Goal: Task Accomplishment & Management: Manage account settings

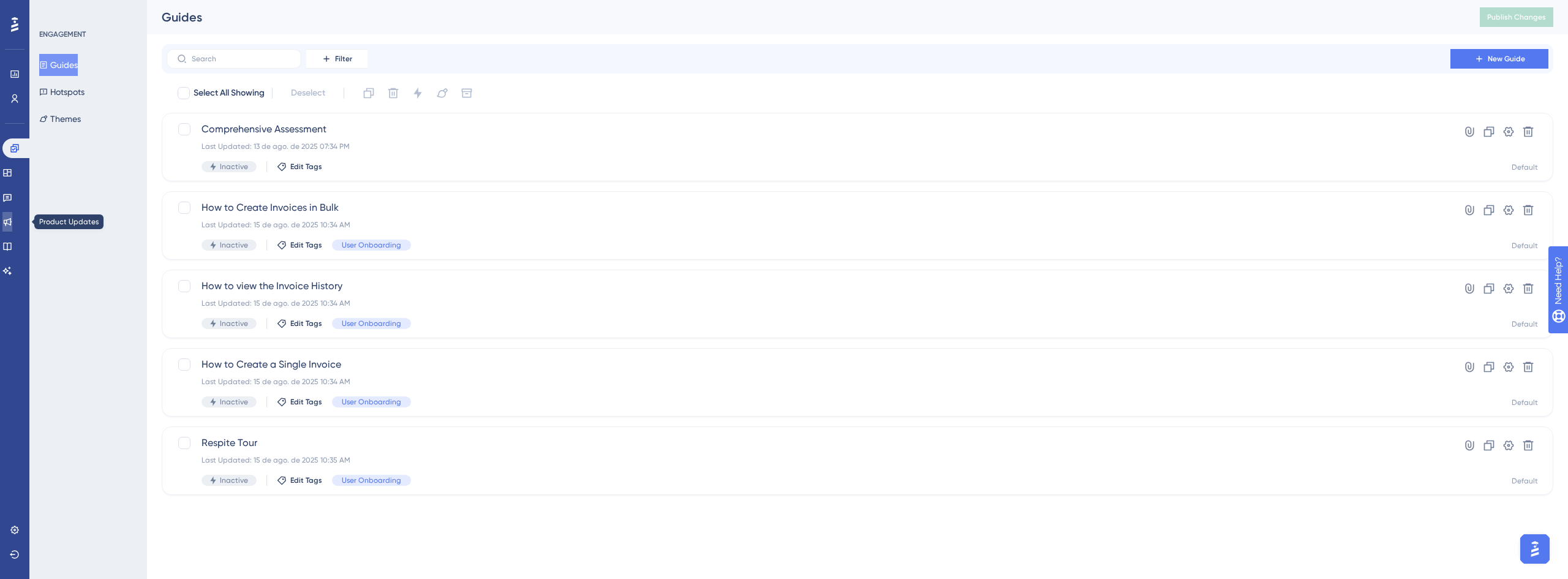
click at [12, 221] on icon at bounding box center [7, 222] width 8 height 8
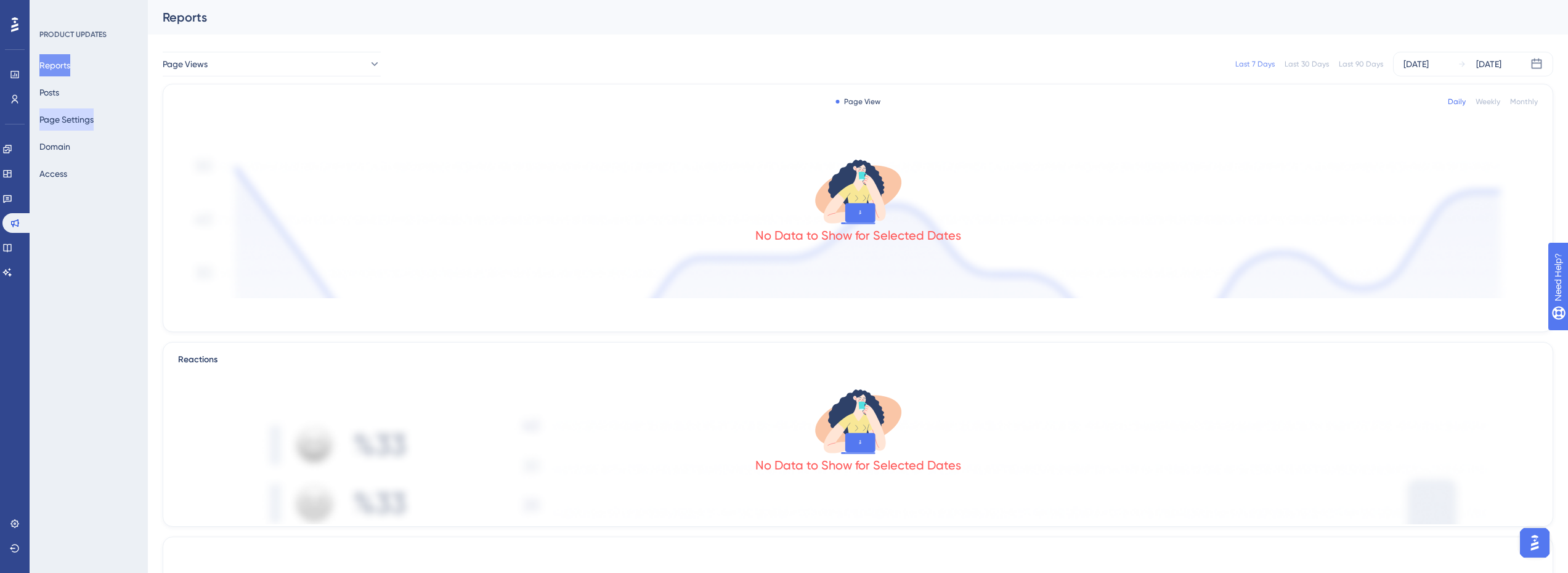
click at [78, 120] on button "Page Settings" at bounding box center [66, 120] width 54 height 22
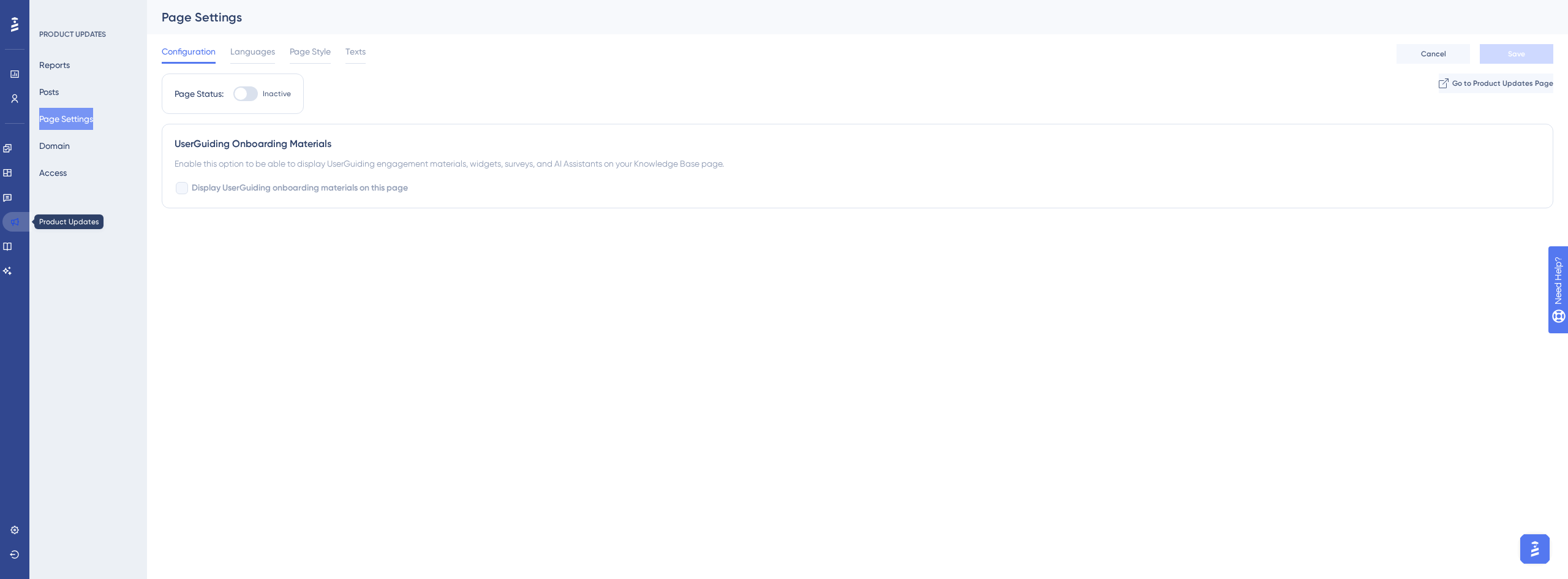
click at [18, 224] on icon at bounding box center [15, 222] width 8 height 8
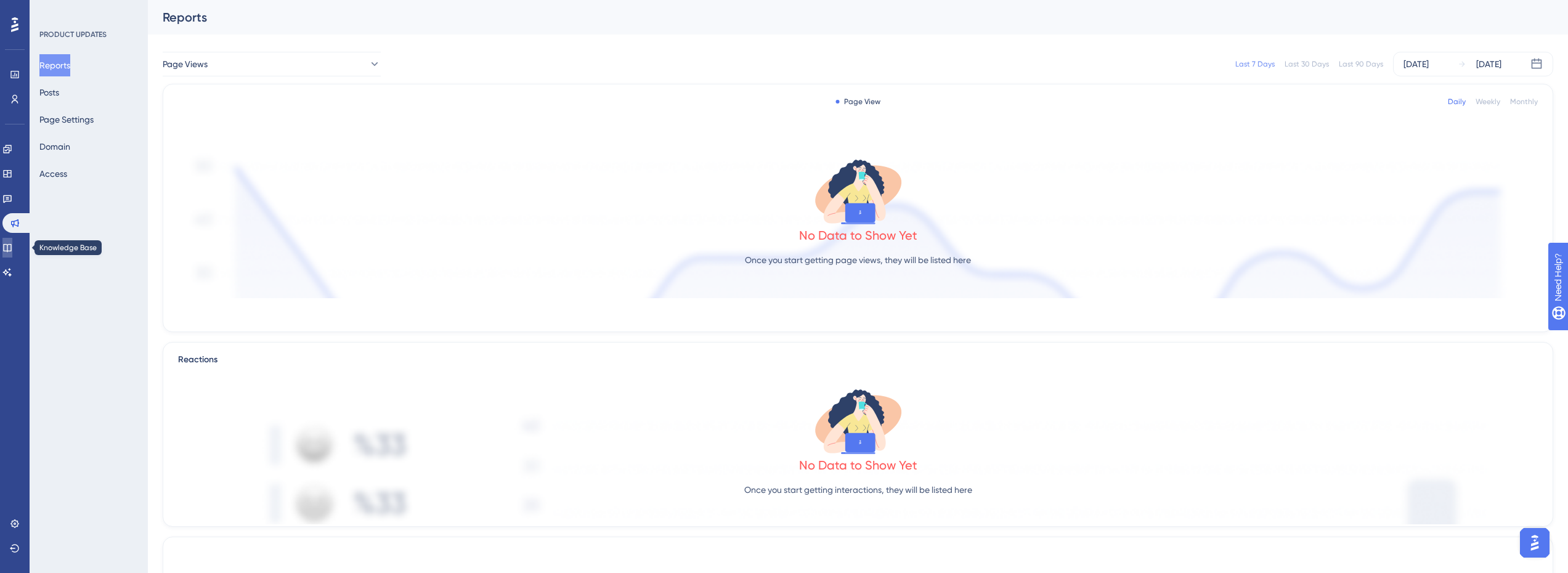
click at [12, 251] on icon at bounding box center [7, 248] width 10 height 10
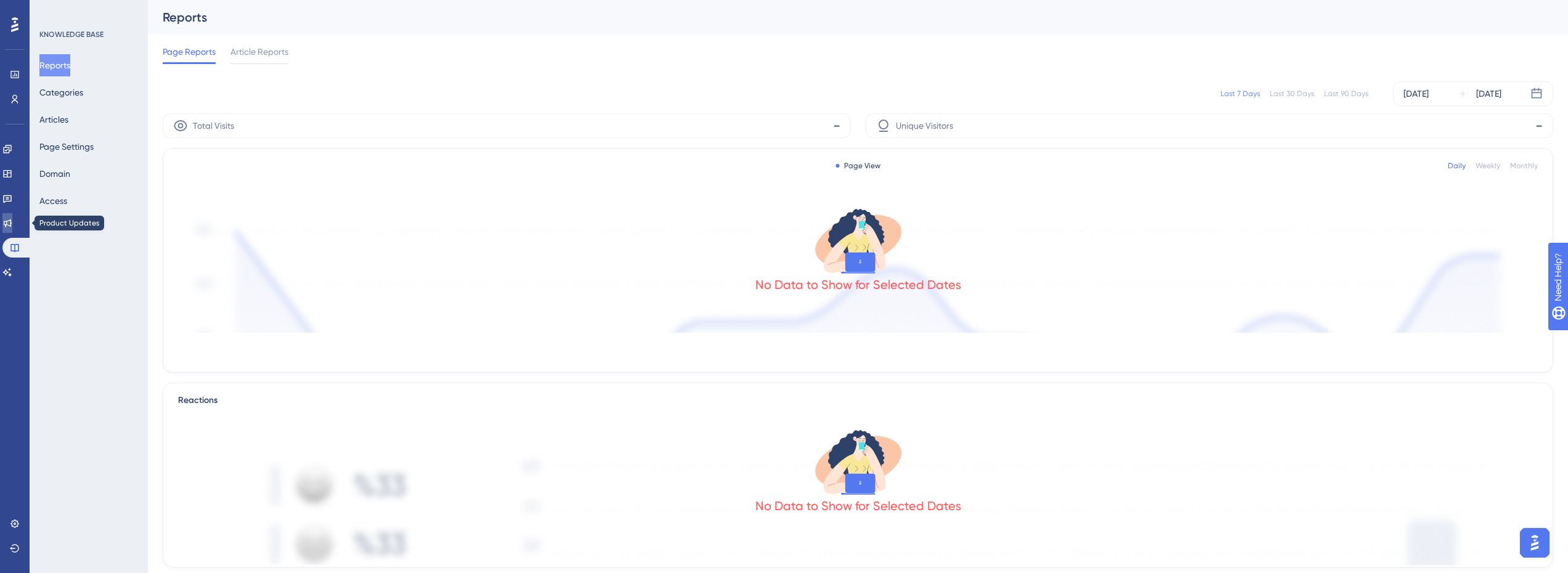
click at [12, 229] on link at bounding box center [7, 223] width 10 height 20
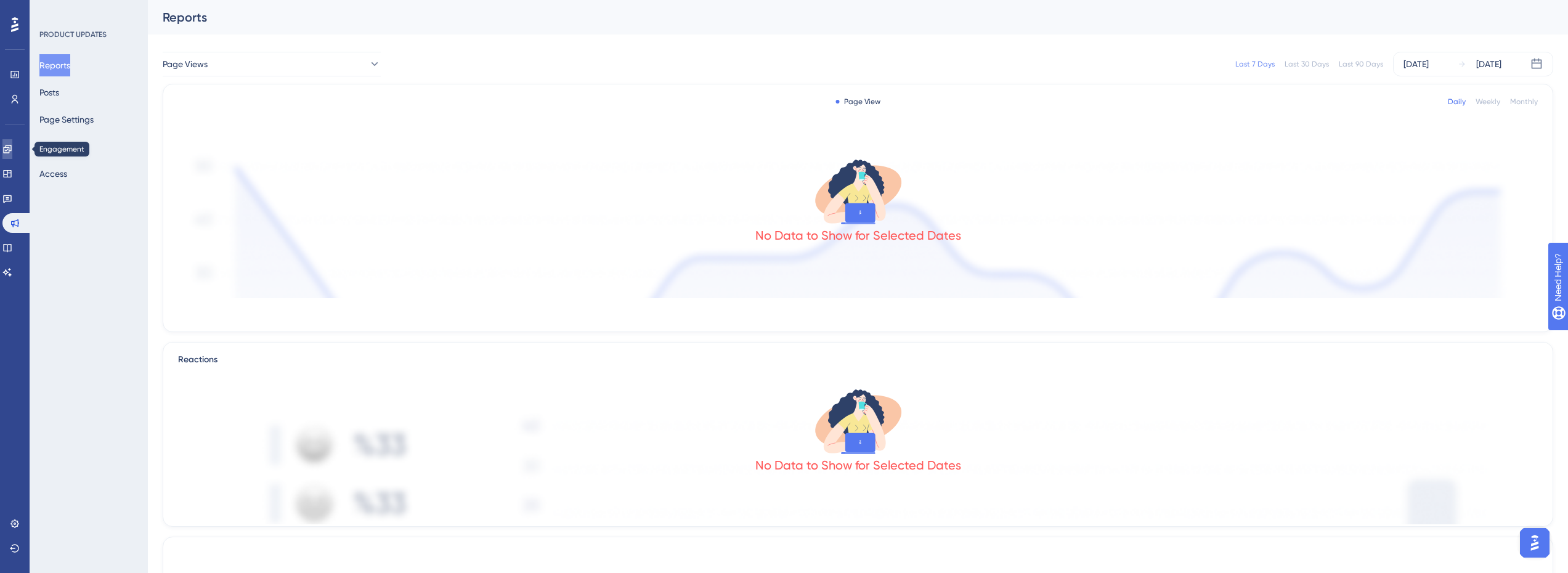
click at [8, 142] on link at bounding box center [7, 149] width 10 height 20
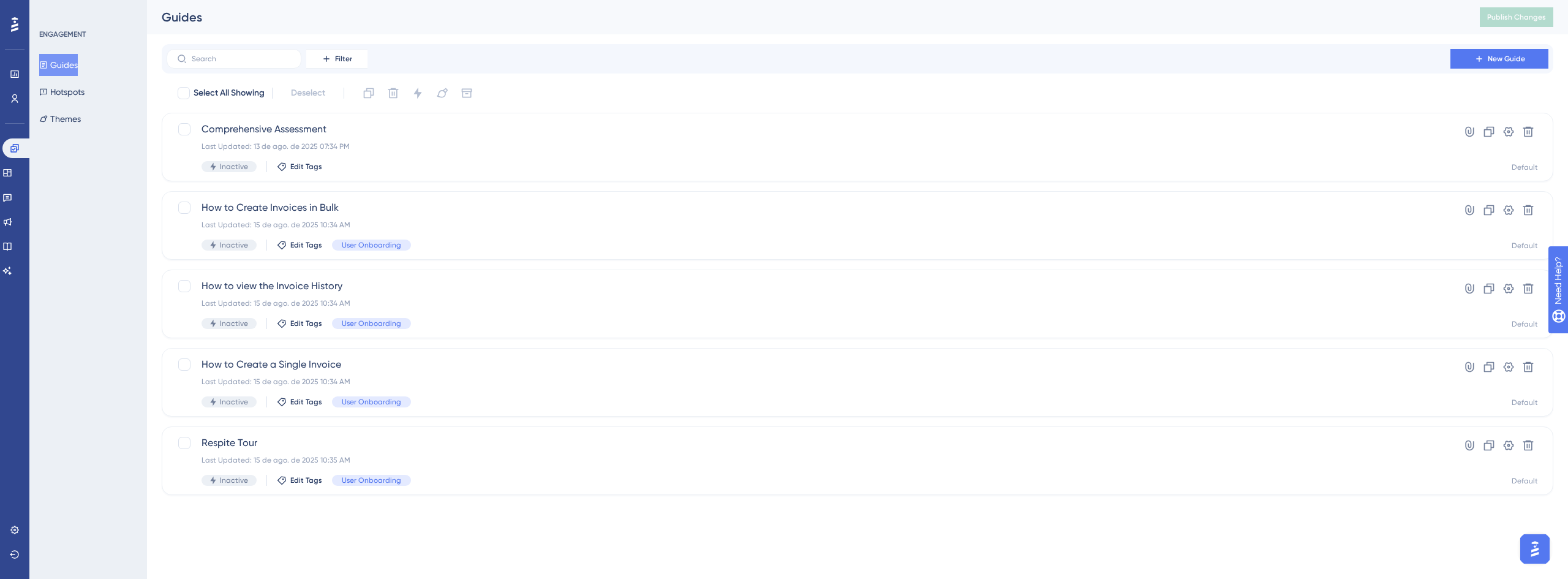
click at [17, 31] on icon at bounding box center [15, 25] width 7 height 16
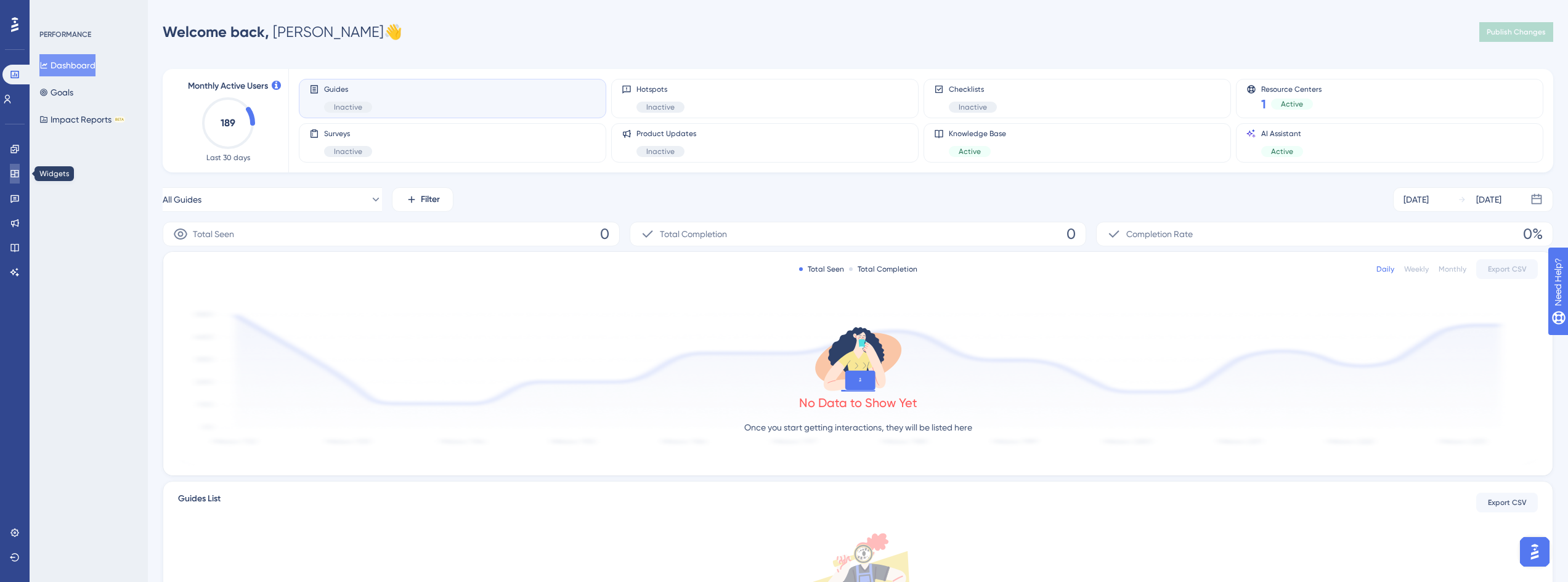
click at [17, 169] on icon at bounding box center [15, 174] width 10 height 10
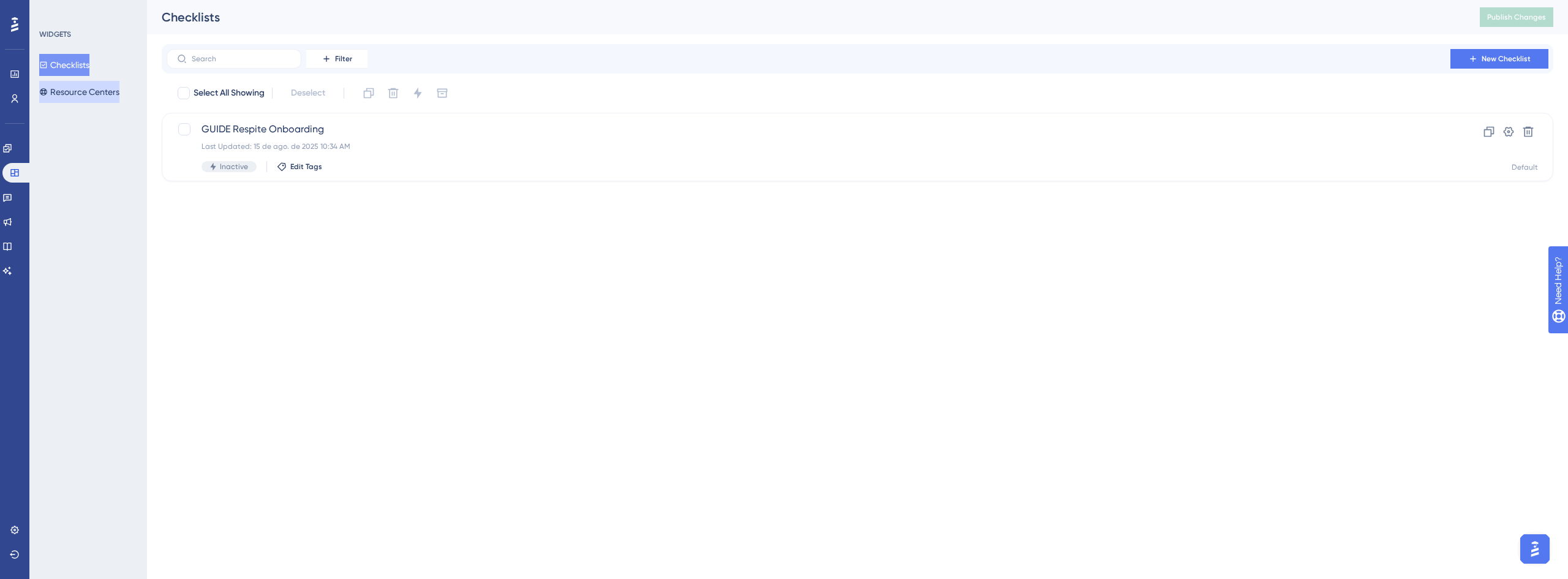
click at [112, 94] on button "Resource Centers" at bounding box center [80, 92] width 80 height 22
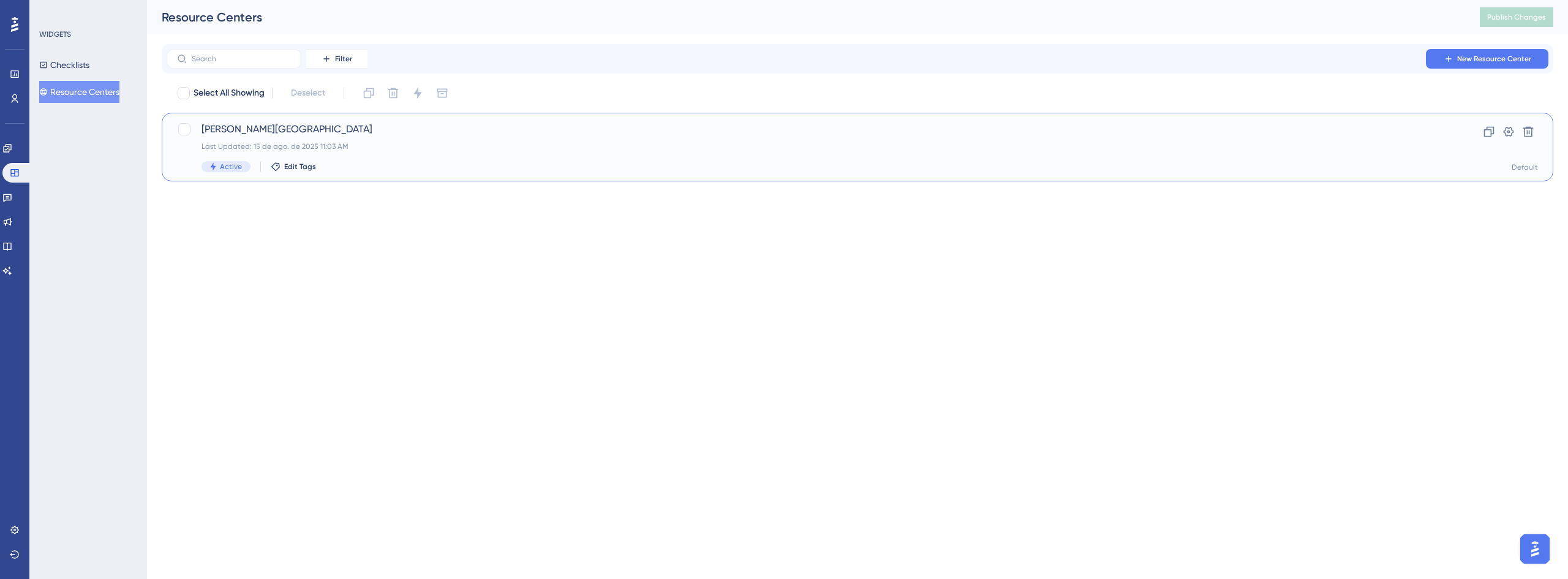
click at [241, 131] on span "Crosby Center" at bounding box center [809, 129] width 1214 height 15
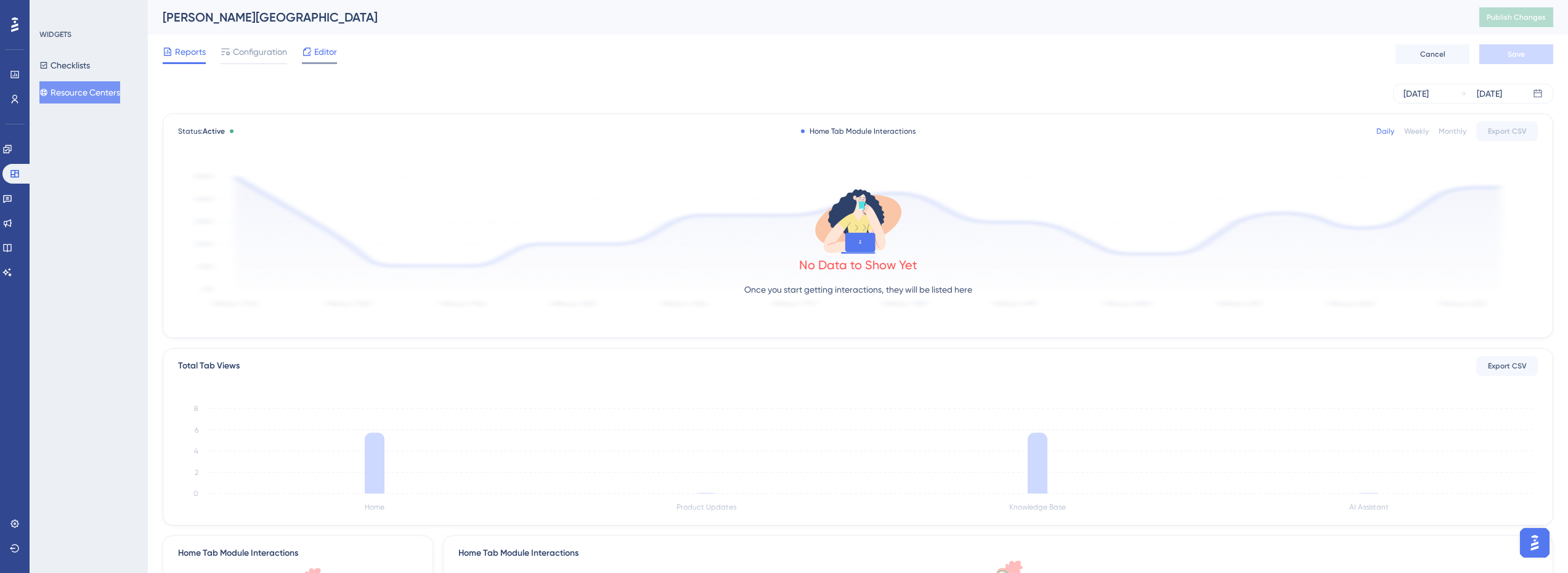
click at [312, 56] on div "Editor" at bounding box center [319, 52] width 35 height 15
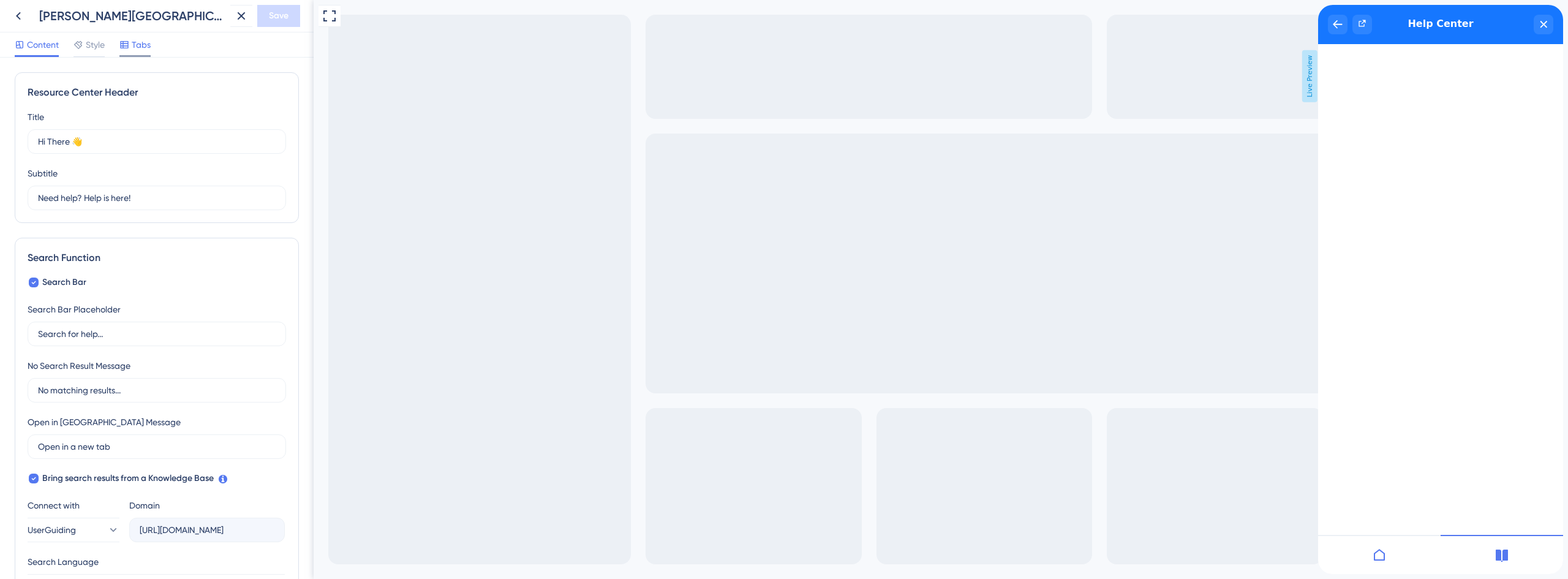
click at [134, 49] on span "Tabs" at bounding box center [141, 45] width 19 height 15
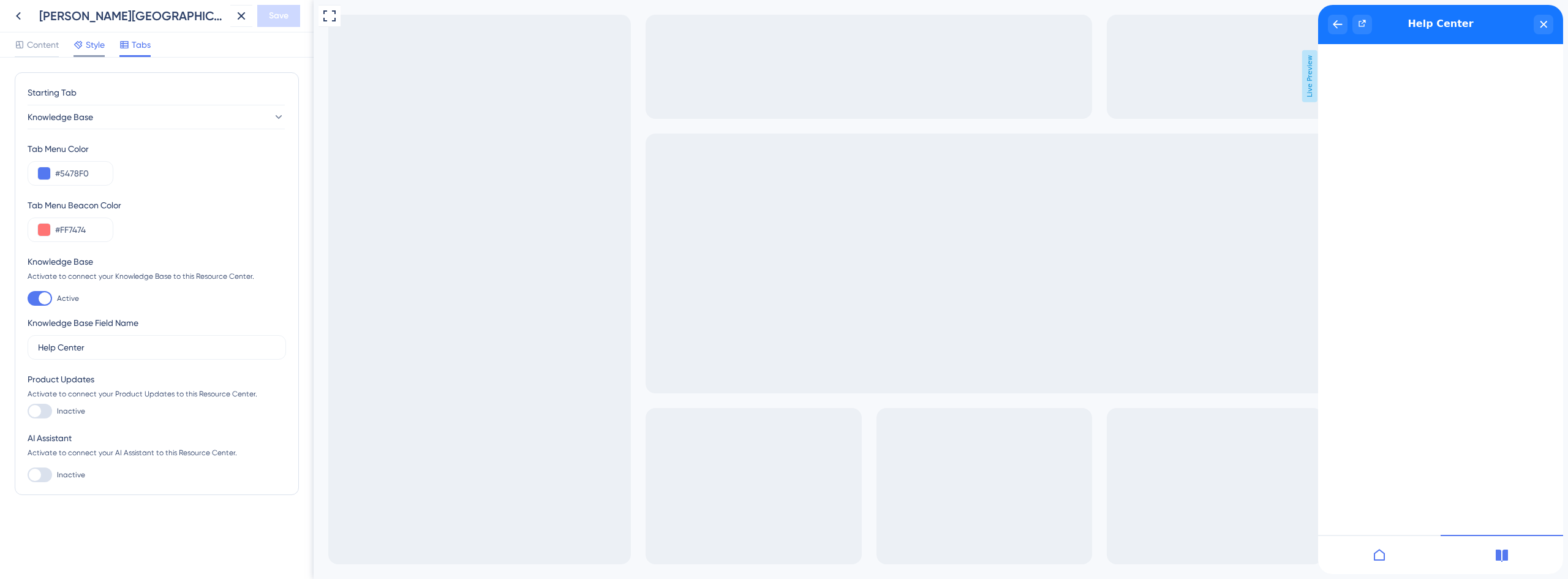
click at [105, 38] on span "Style" at bounding box center [95, 45] width 19 height 15
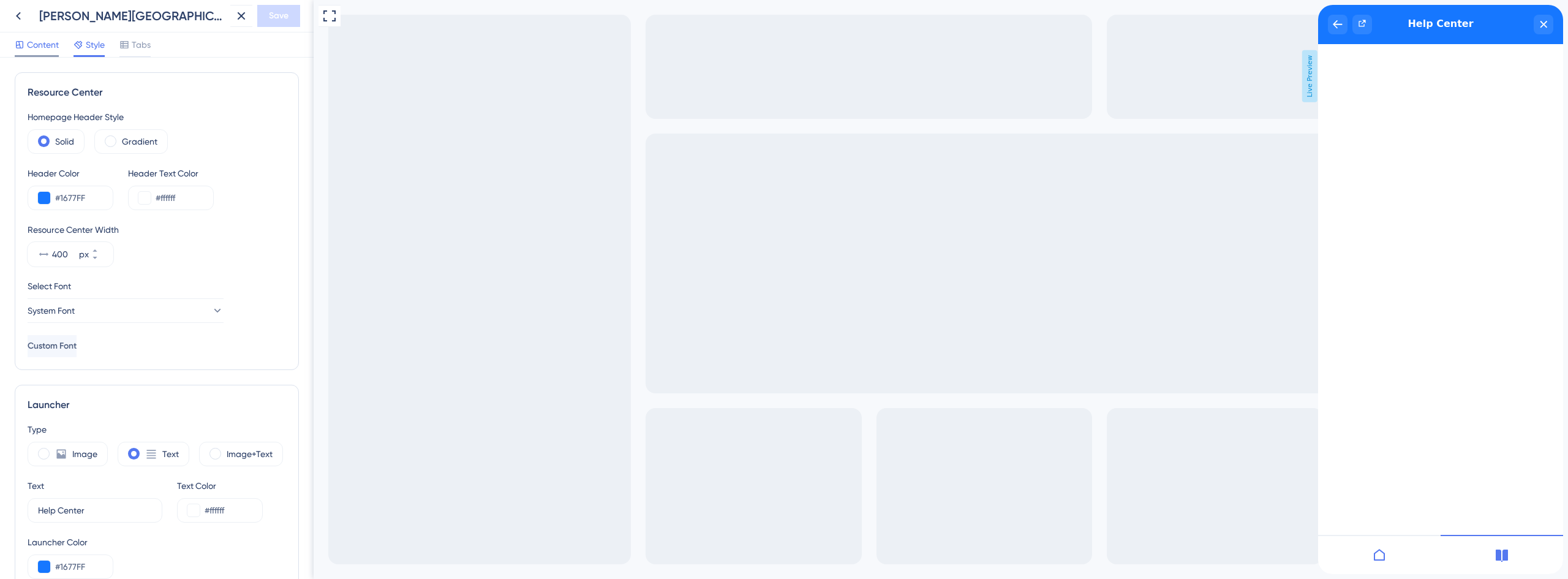
click at [43, 42] on span "Content" at bounding box center [43, 45] width 32 height 15
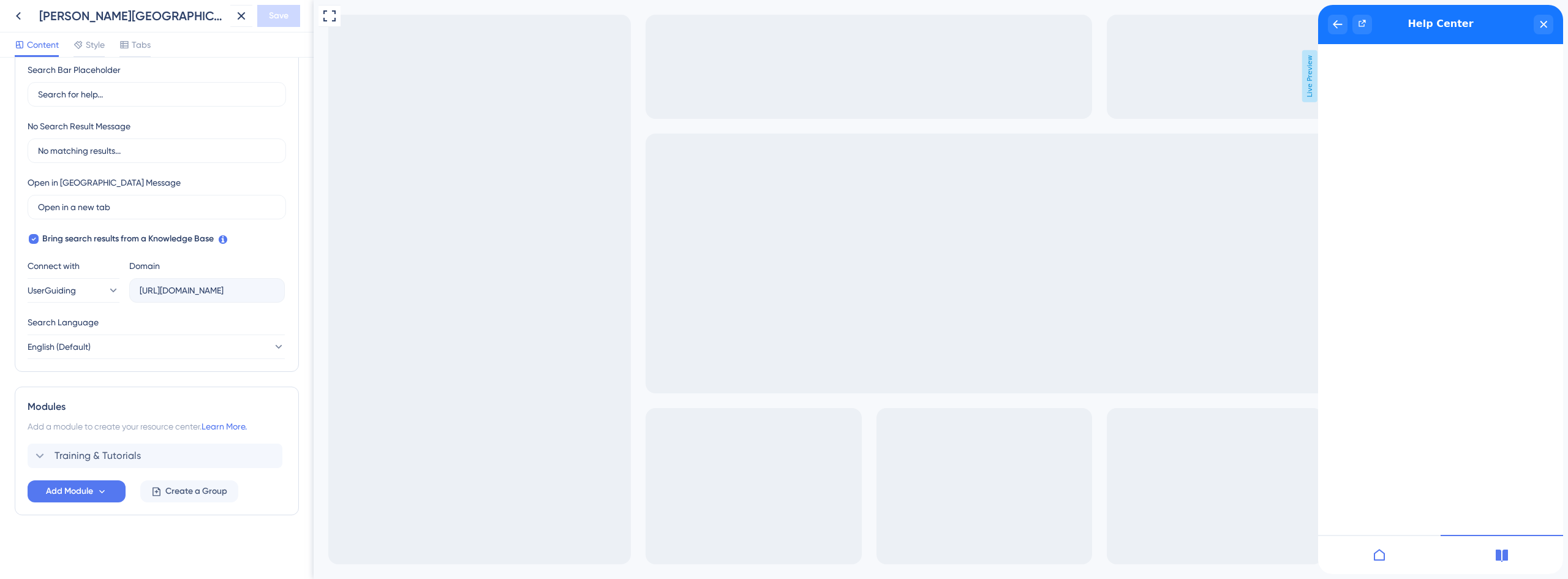
click at [1368, 555] on div at bounding box center [1379, 555] width 123 height 39
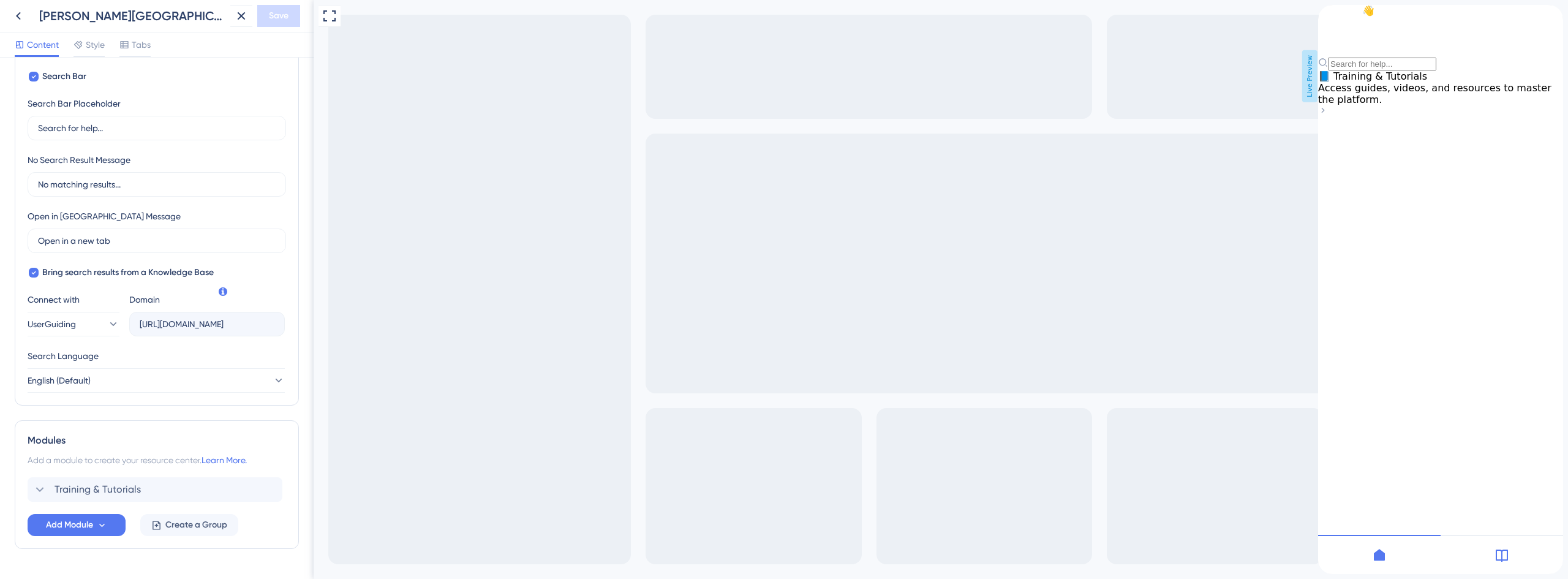
scroll to position [240, 0]
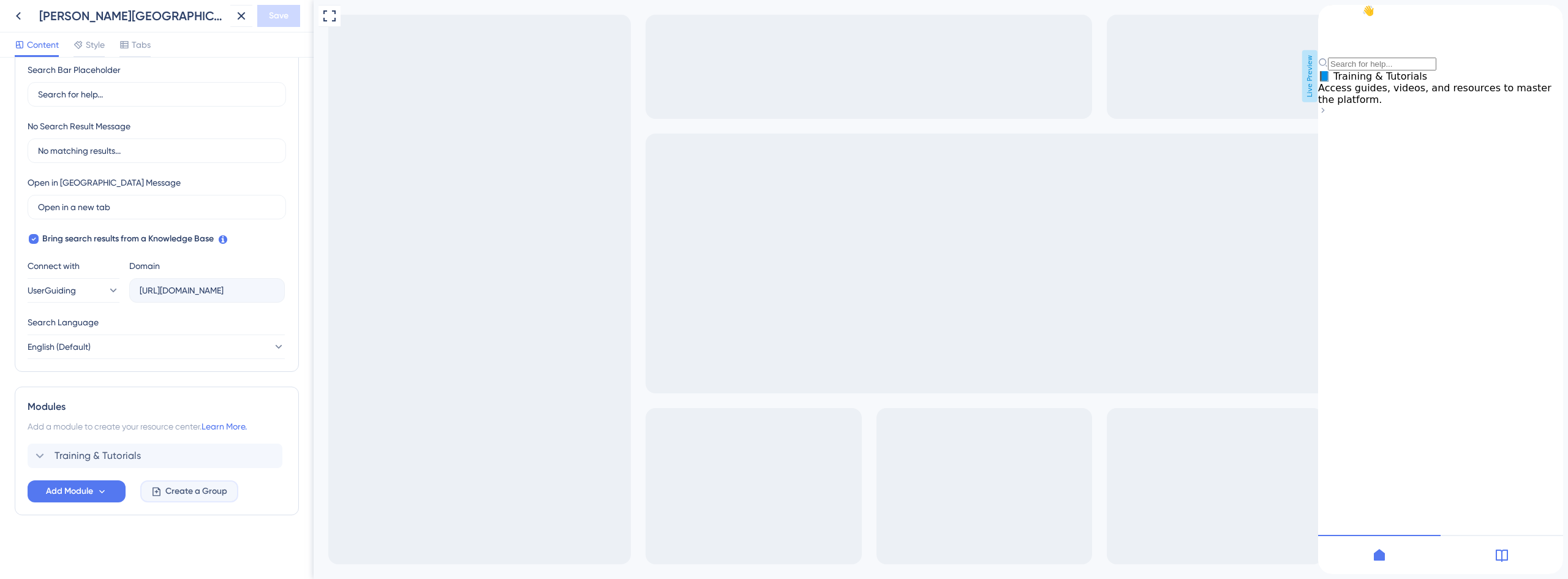
click at [198, 488] on span "Create a Group" at bounding box center [196, 491] width 62 height 15
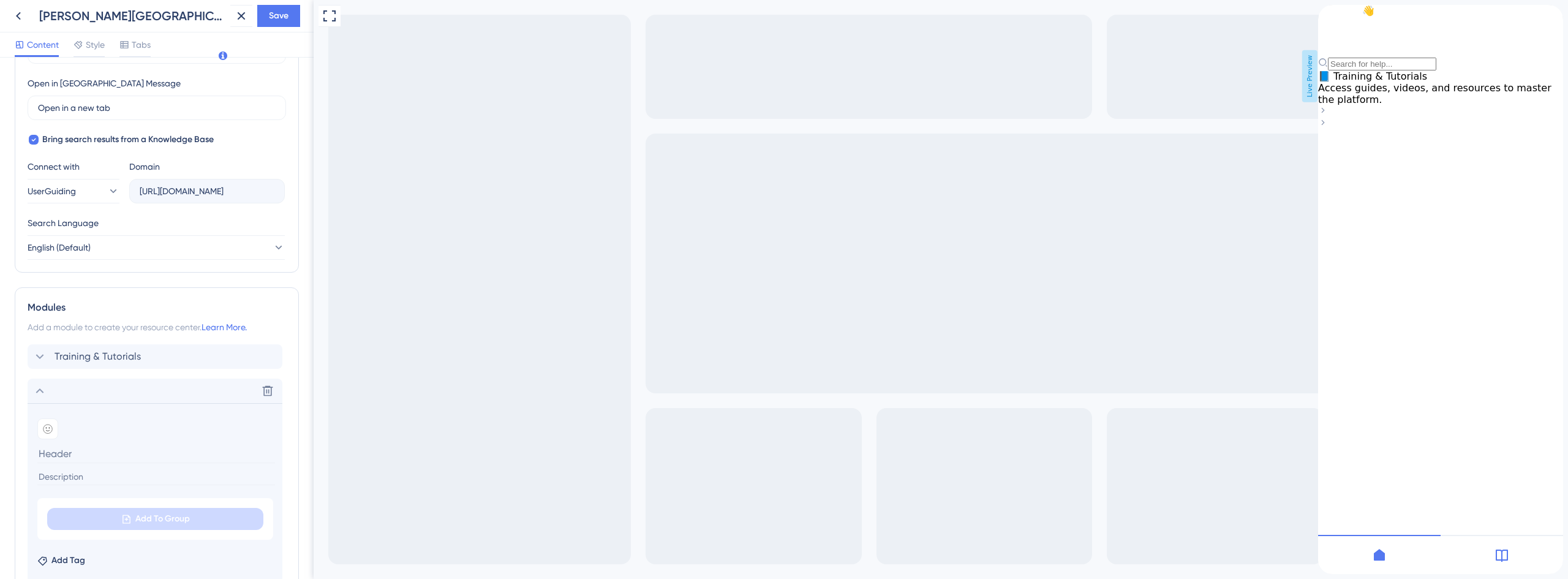
scroll to position [424, 0]
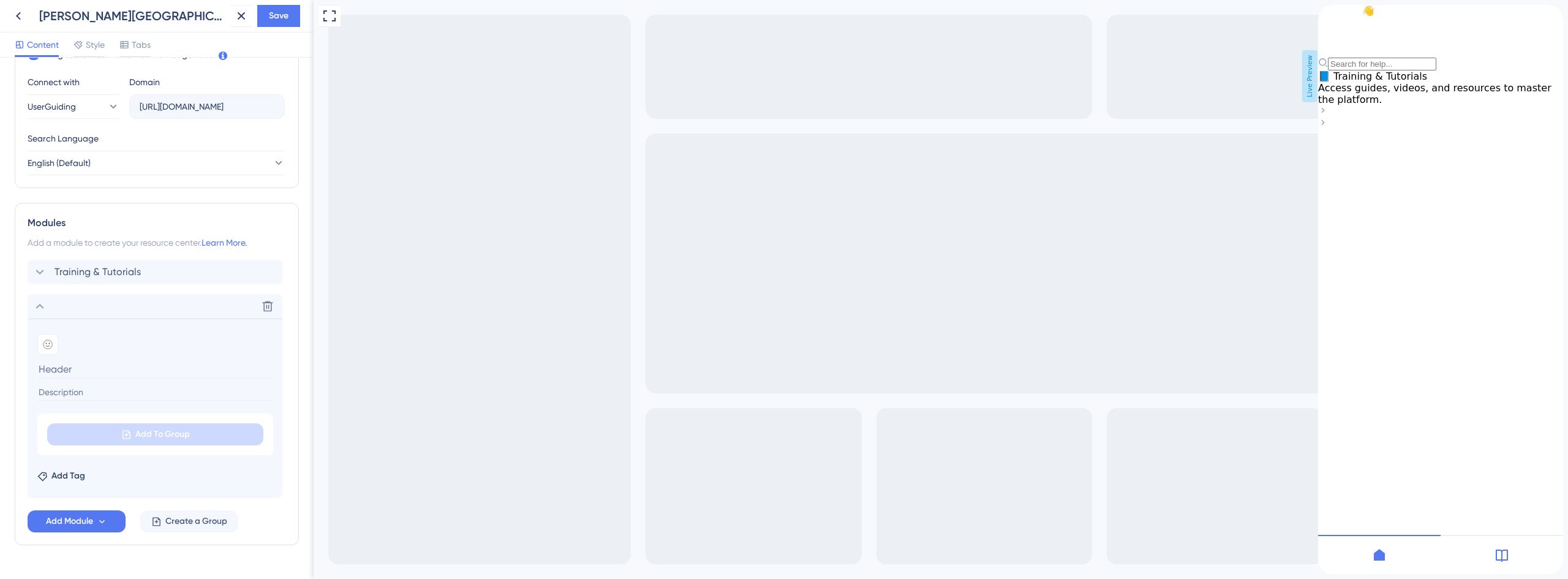
click at [80, 390] on input at bounding box center [157, 392] width 238 height 17
paste input "Satisfaction Survey: Help us improve the platform in less than 1 minute."
drag, startPoint x: 80, startPoint y: 391, endPoint x: 0, endPoint y: 388, distance: 80.1
click at [0, 388] on div "Resource Center Header Title Hi There 👋 17 Hi There 👋 Subtitle Need help? Help …" at bounding box center [157, 318] width 314 height 522
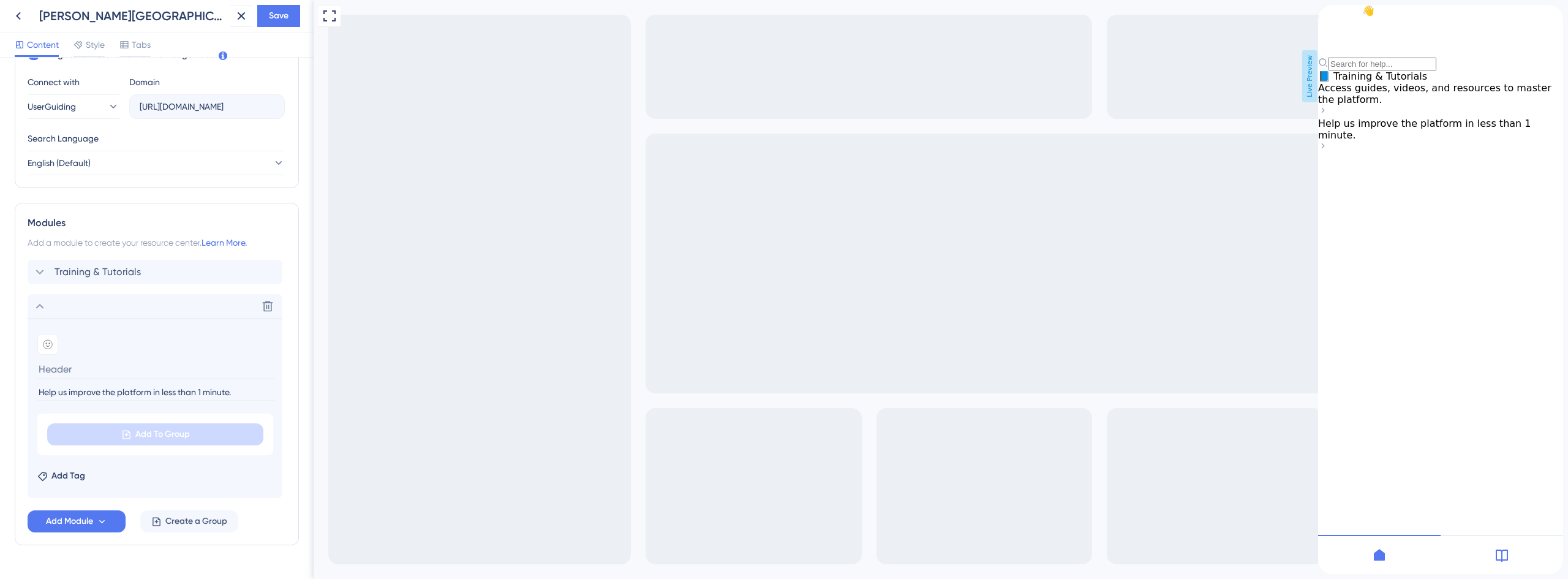
type input "Help us improve the platform in less than 1 minute."
click at [162, 370] on input at bounding box center [157, 369] width 238 height 19
paste input "Satisfaction Survey:"
drag, startPoint x: 142, startPoint y: 365, endPoint x: 0, endPoint y: 376, distance: 142.4
click at [0, 376] on div "Resource Center Header Title Hi There 👋 17 Hi There 👋 Subtitle Need help? Help …" at bounding box center [157, 318] width 314 height 522
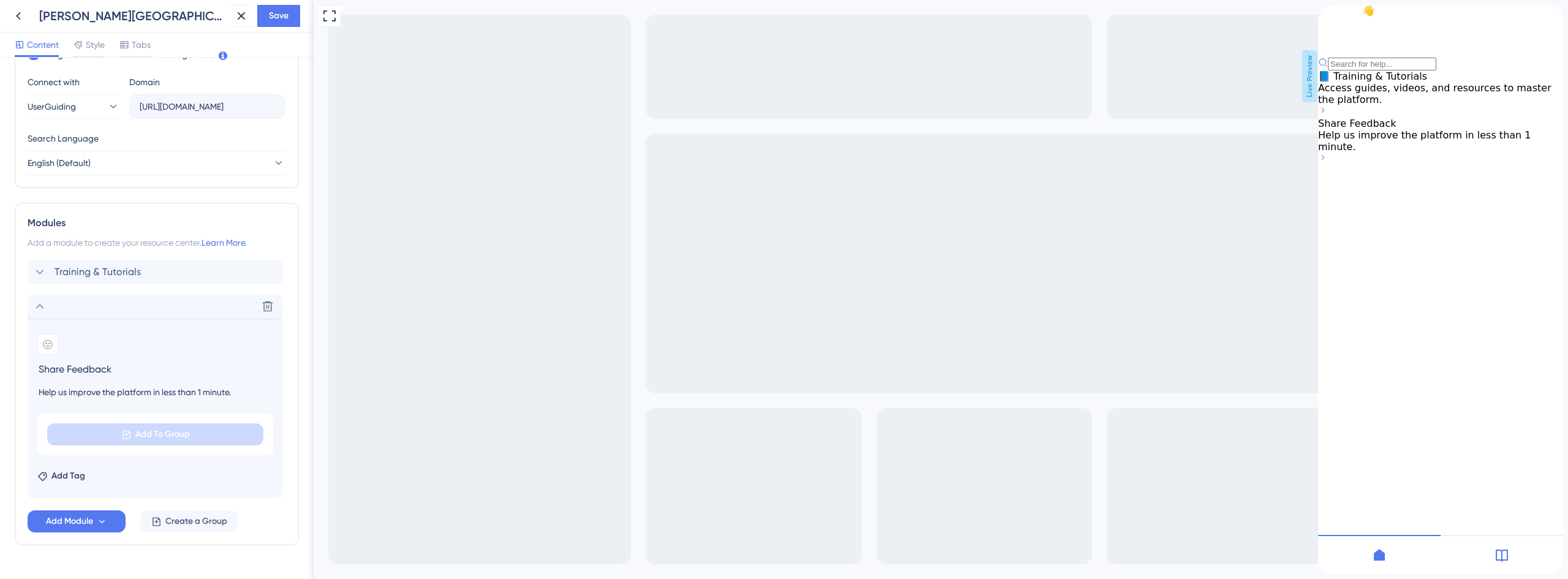
type input "Share Feedback"
click at [150, 394] on input "Help us improve the platform in less than 1 minute." at bounding box center [157, 392] width 238 height 17
click at [203, 396] on input "Help us improve the platform in less than 1 minute." at bounding box center [157, 392] width 238 height 17
click at [232, 396] on input "Help us improve the platform in less than 5 minute." at bounding box center [157, 392] width 238 height 17
type input "Help us improve the platform in less than 5 minutes."
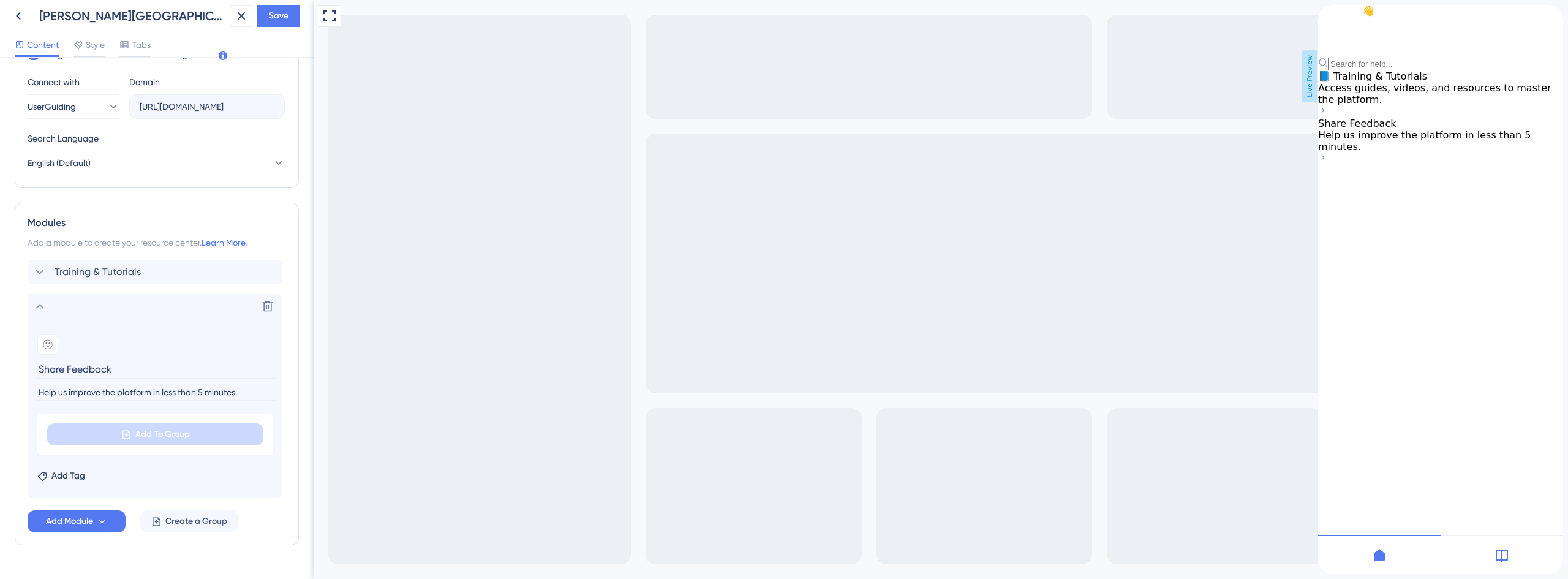
click at [215, 412] on section "Add emoji Share Feedback Help us improve the platform in less than 5 minutes. A…" at bounding box center [155, 408] width 255 height 179
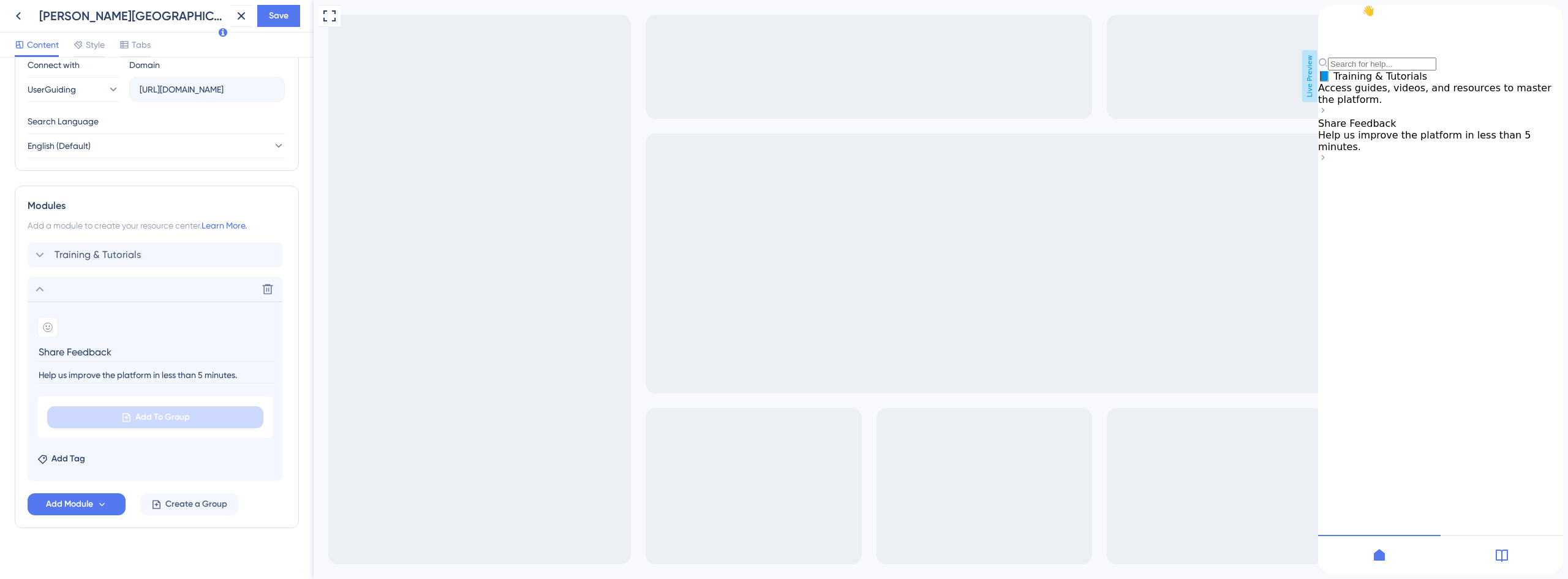
scroll to position [453, 0]
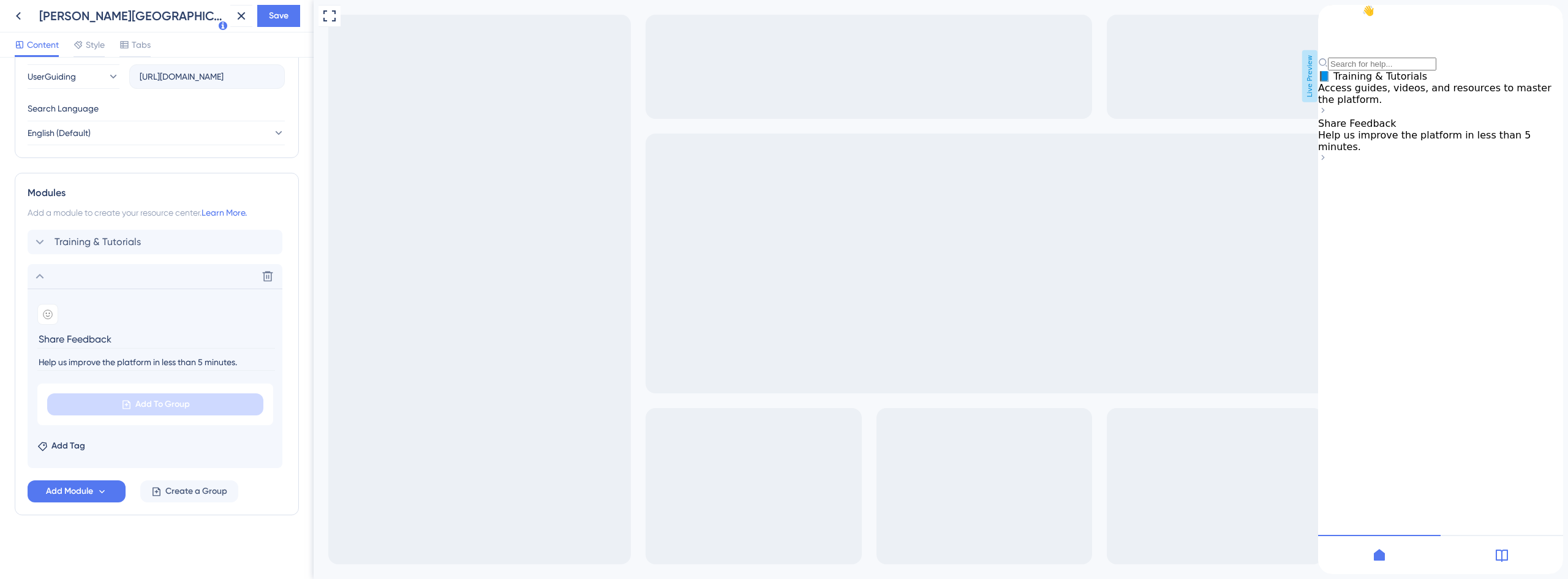
click at [128, 437] on div "Add Tag" at bounding box center [155, 444] width 235 height 20
click at [75, 485] on span "Add Module" at bounding box center [70, 491] width 47 height 15
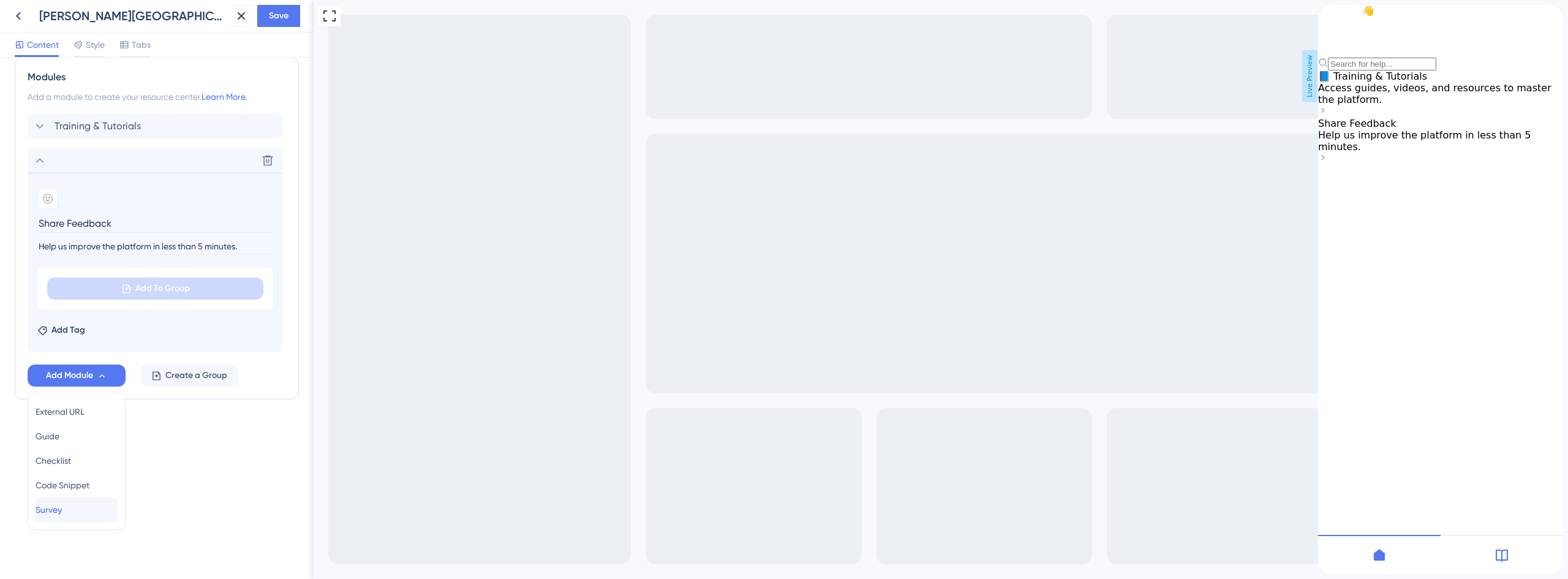
click at [78, 507] on div "Survey Survey" at bounding box center [76, 510] width 82 height 25
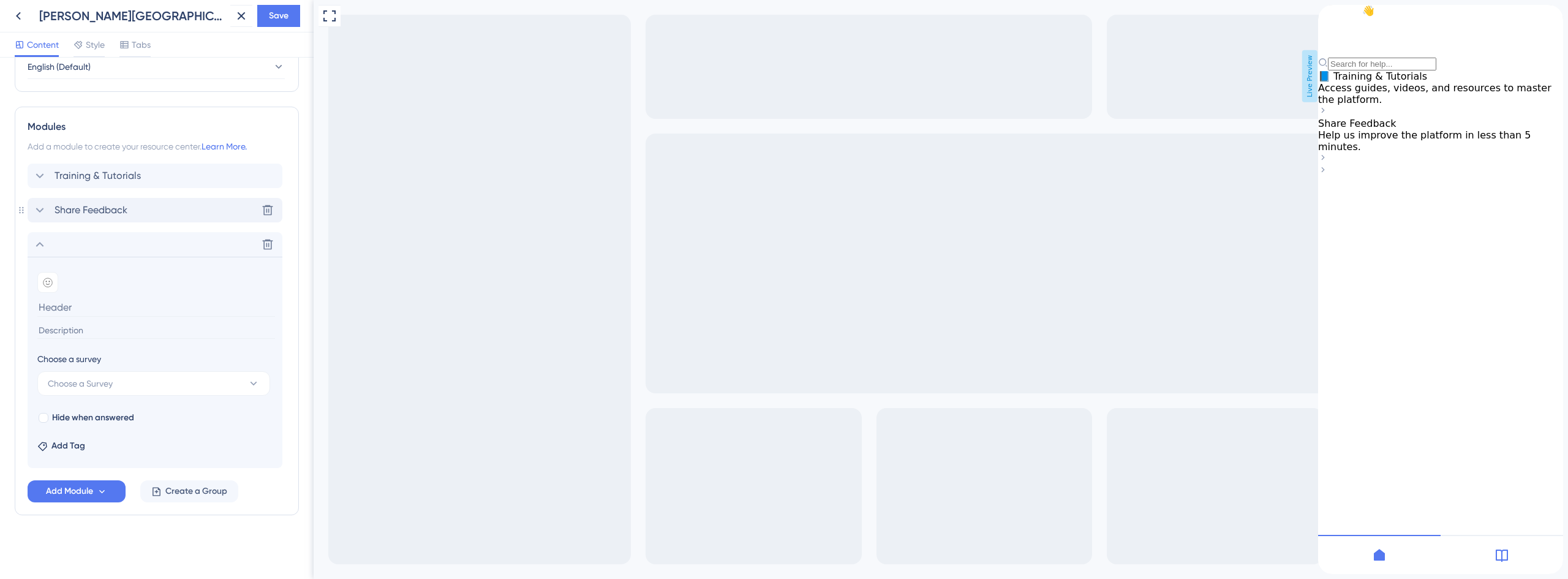
click at [66, 212] on span "Share Feedback" at bounding box center [91, 210] width 73 height 15
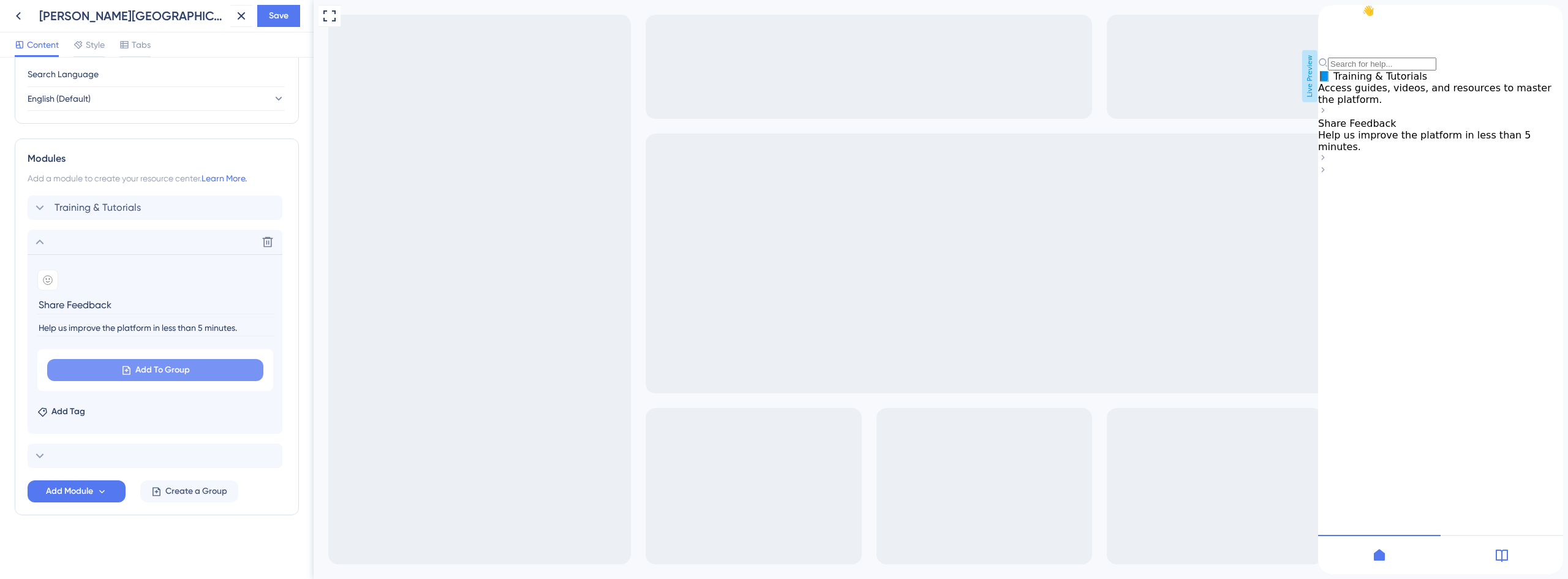
click at [161, 373] on span "Add To Group" at bounding box center [163, 370] width 54 height 15
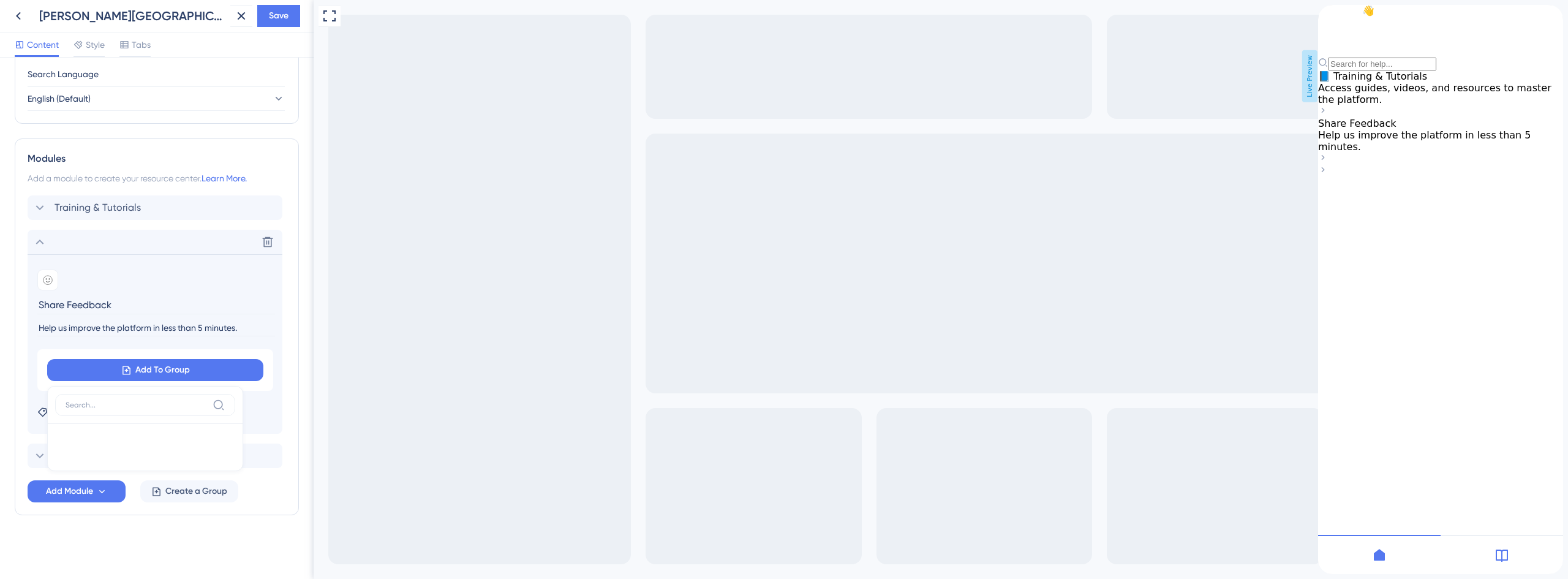
click at [125, 408] on input at bounding box center [136, 405] width 142 height 10
click at [194, 535] on div "Resource Center Header Title Hi There 👋 17 Hi There 👋 Subtitle Need help? Help …" at bounding box center [157, 74] width 284 height 980
click at [193, 487] on span "Create a Group" at bounding box center [196, 491] width 62 height 15
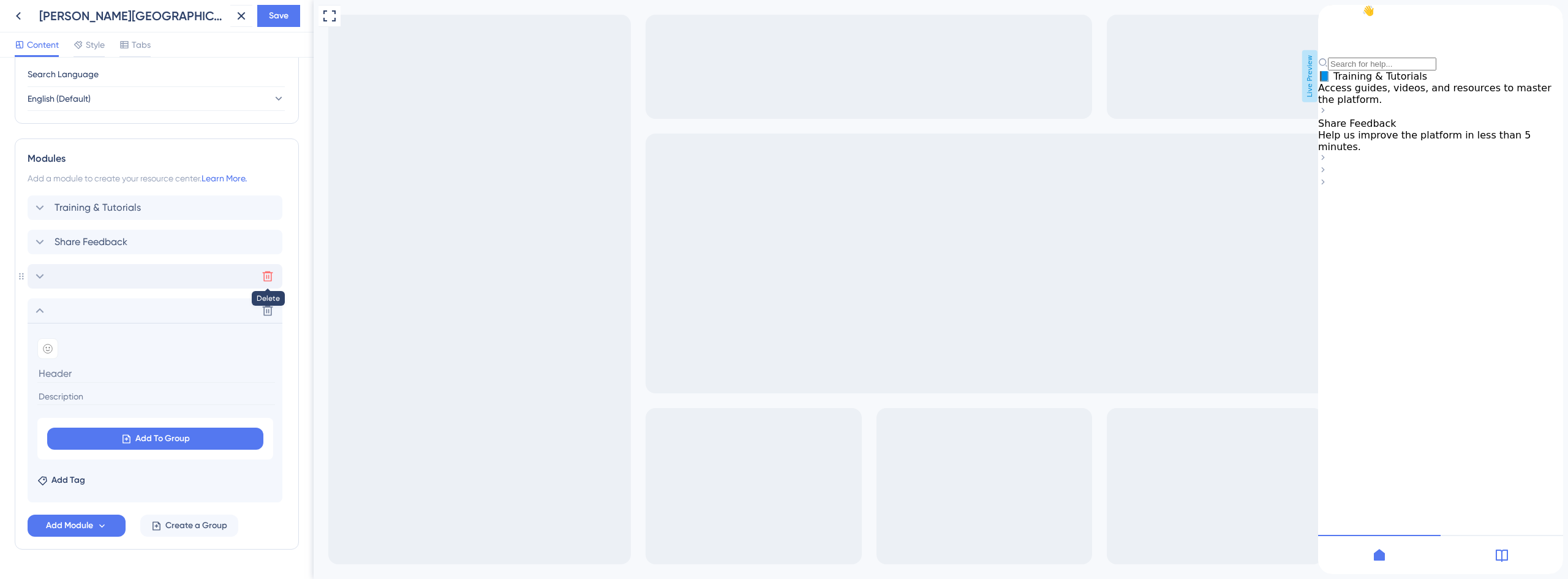
click at [267, 278] on icon at bounding box center [267, 276] width 12 height 12
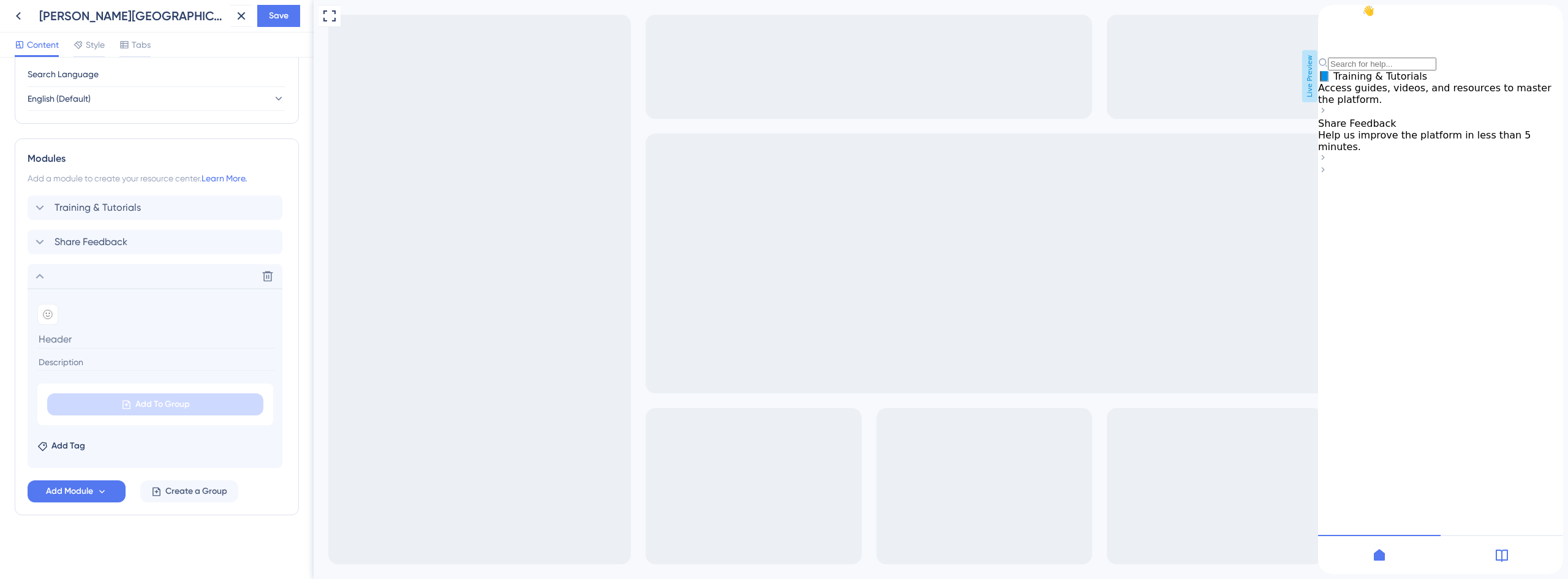
click at [261, 272] on button at bounding box center [267, 276] width 20 height 20
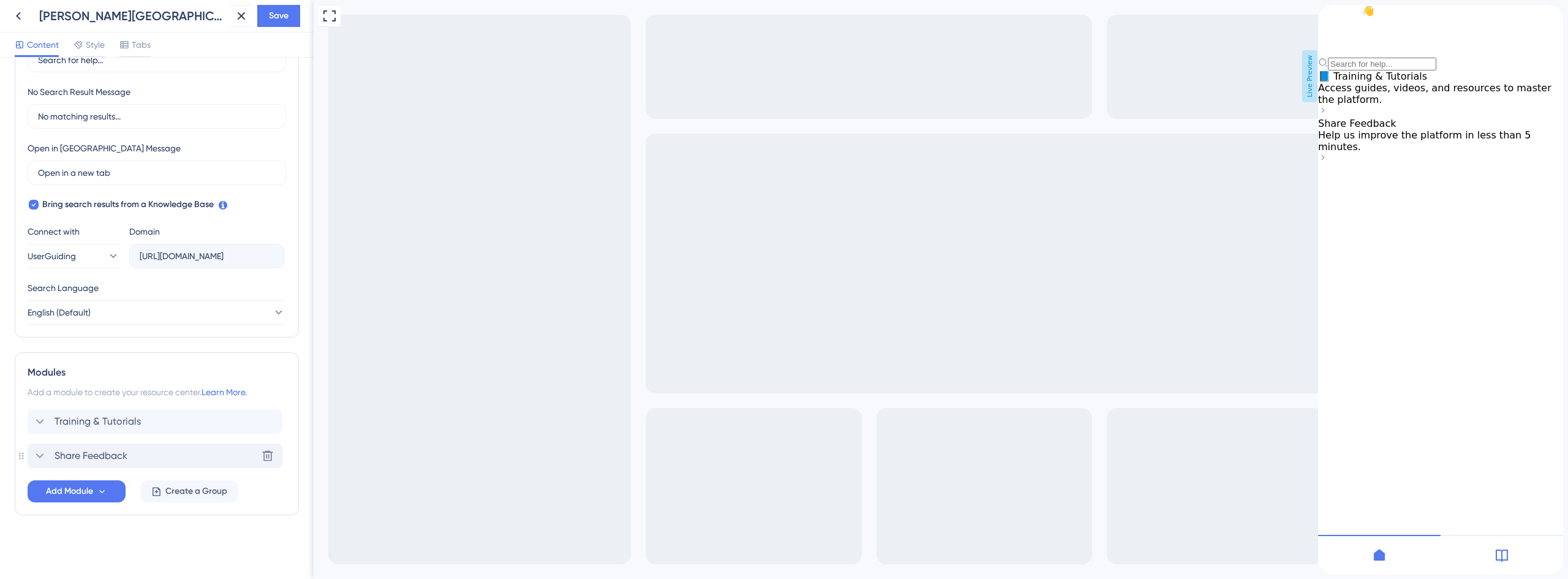
click at [75, 453] on span "Share Feedback" at bounding box center [91, 456] width 73 height 15
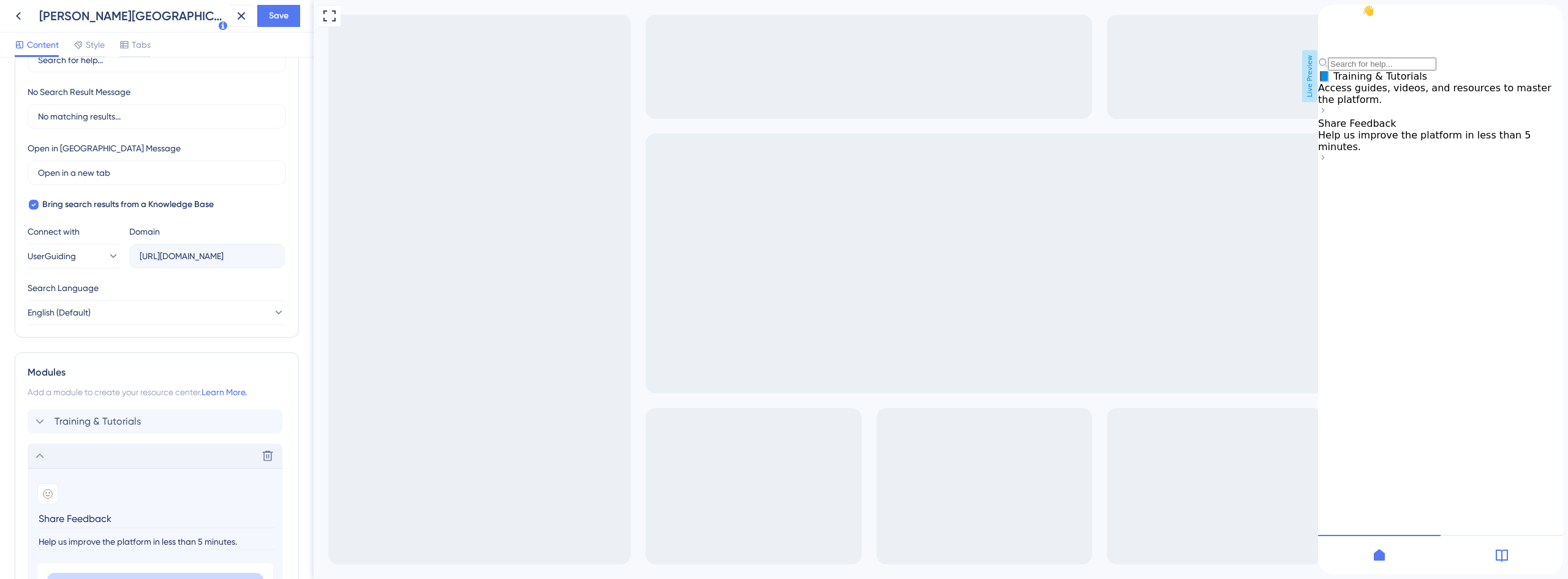
scroll to position [453, 0]
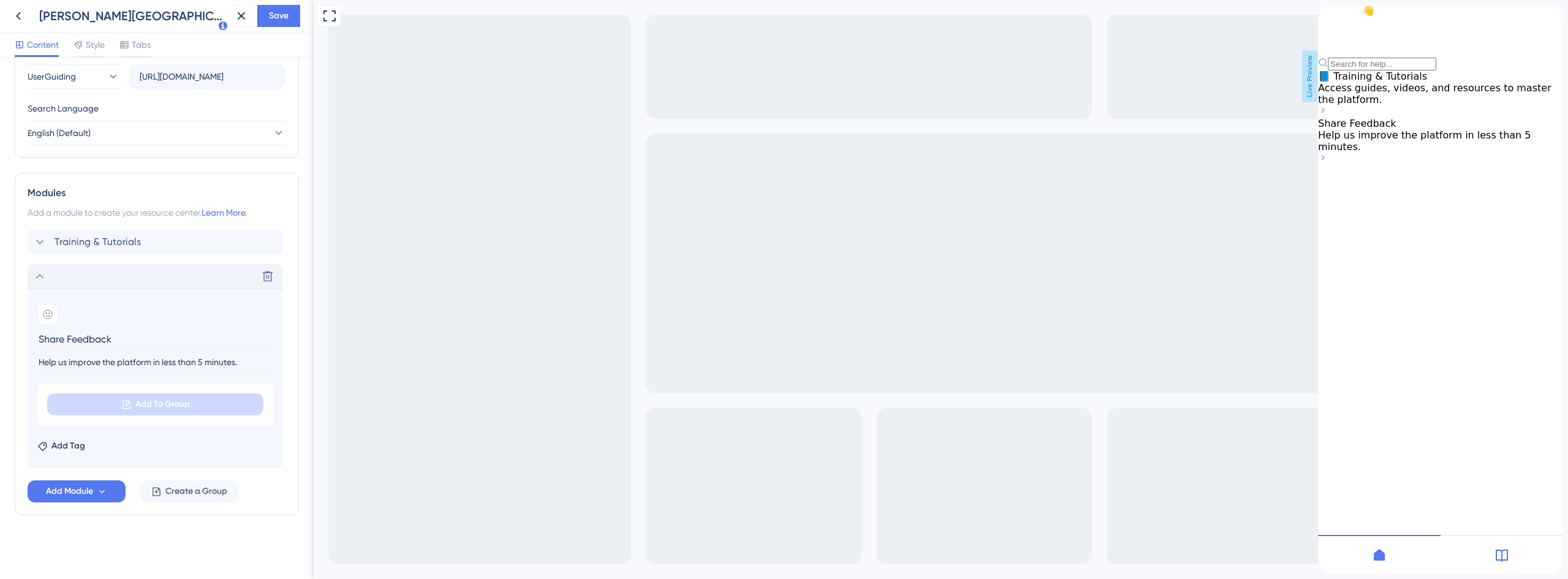
click at [93, 416] on div "Add To Group" at bounding box center [155, 404] width 236 height 42
click at [91, 499] on button "Add Module" at bounding box center [76, 491] width 98 height 22
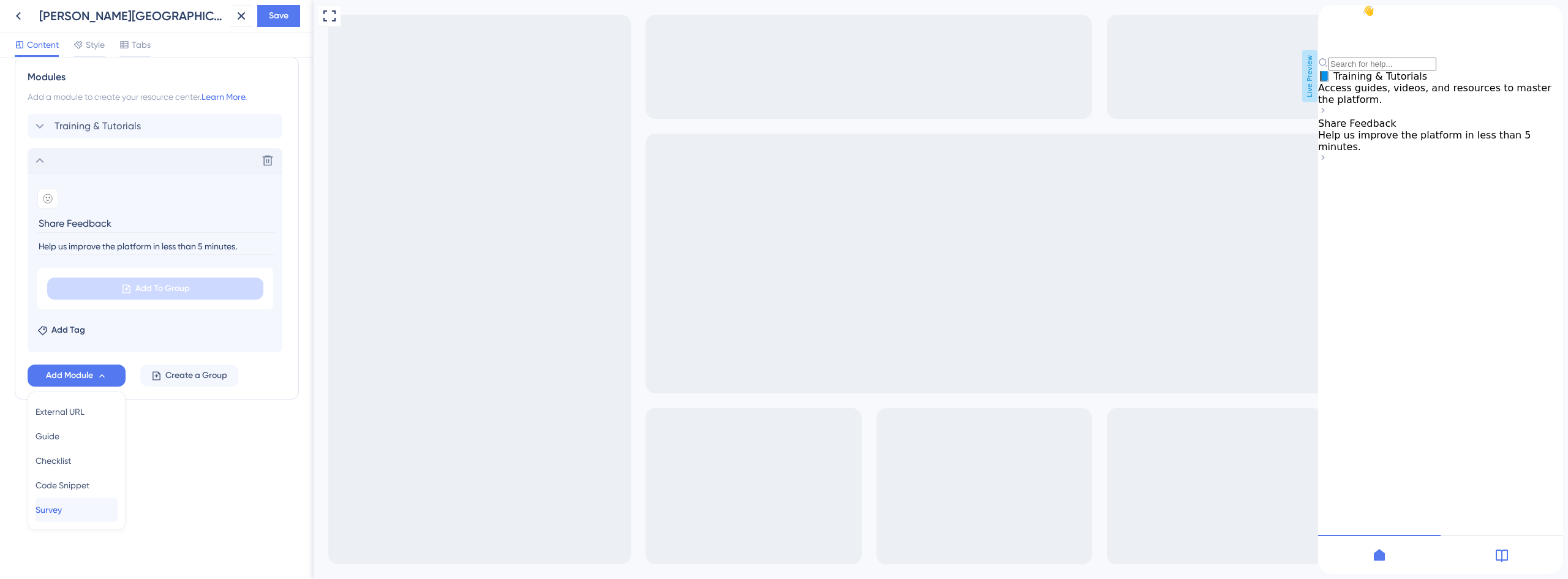
click at [62, 512] on span "Survey" at bounding box center [49, 510] width 27 height 15
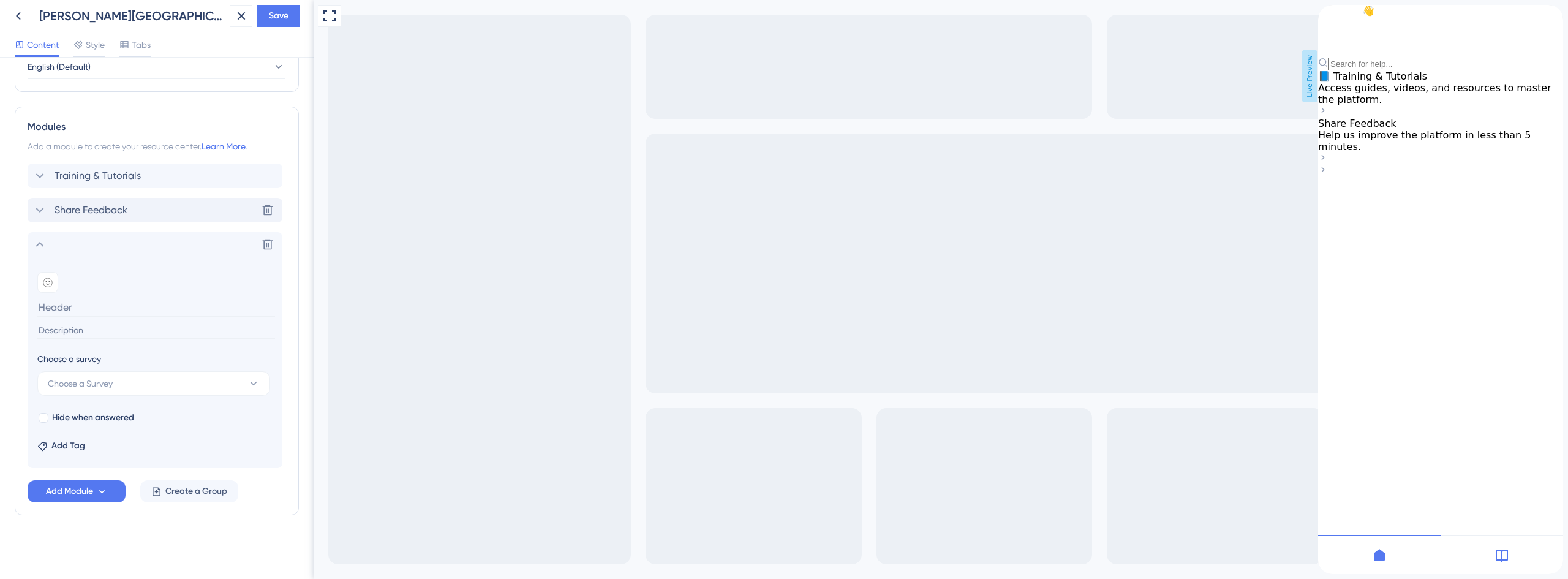
scroll to position [520, 0]
click at [122, 383] on button "Choose a Survey" at bounding box center [154, 384] width 233 height 25
click at [89, 464] on span "NPS Survey" at bounding box center [67, 458] width 44 height 15
type input "NPS Survey"
click at [91, 494] on span "Add Module" at bounding box center [70, 491] width 47 height 15
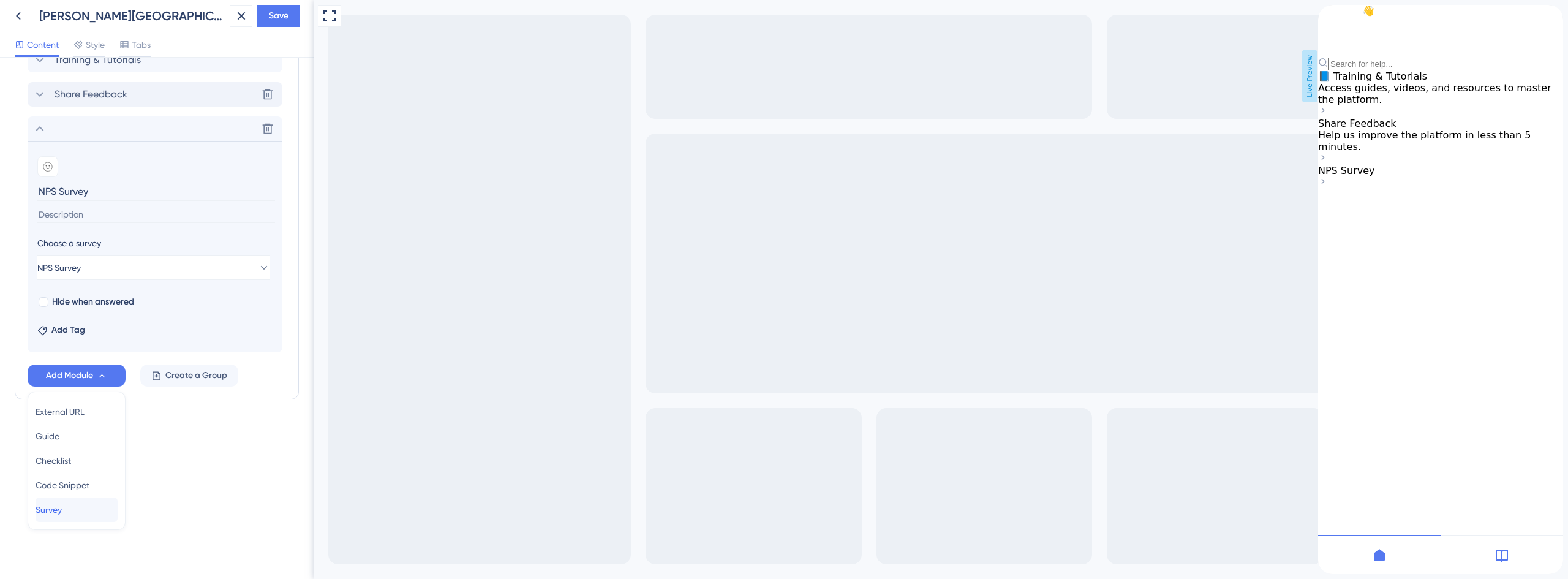
click at [76, 509] on div "Survey Survey" at bounding box center [76, 510] width 82 height 25
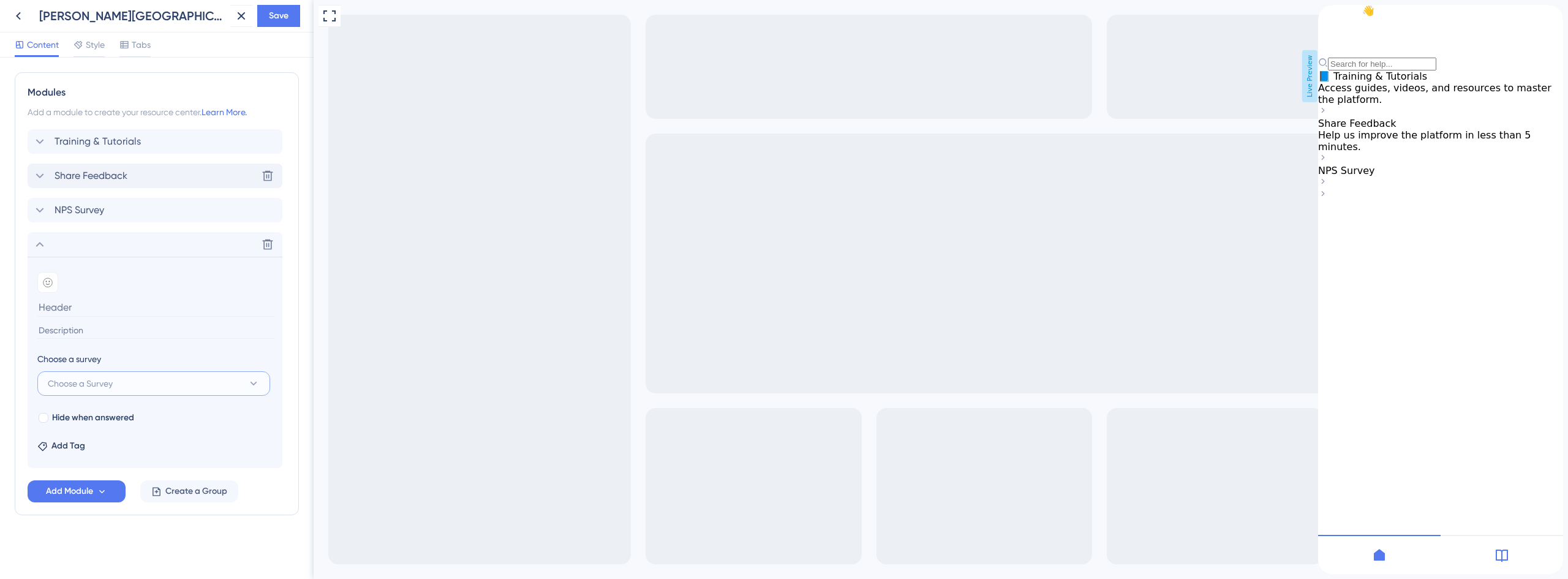
click at [118, 379] on button "Choose a Survey" at bounding box center [154, 384] width 233 height 25
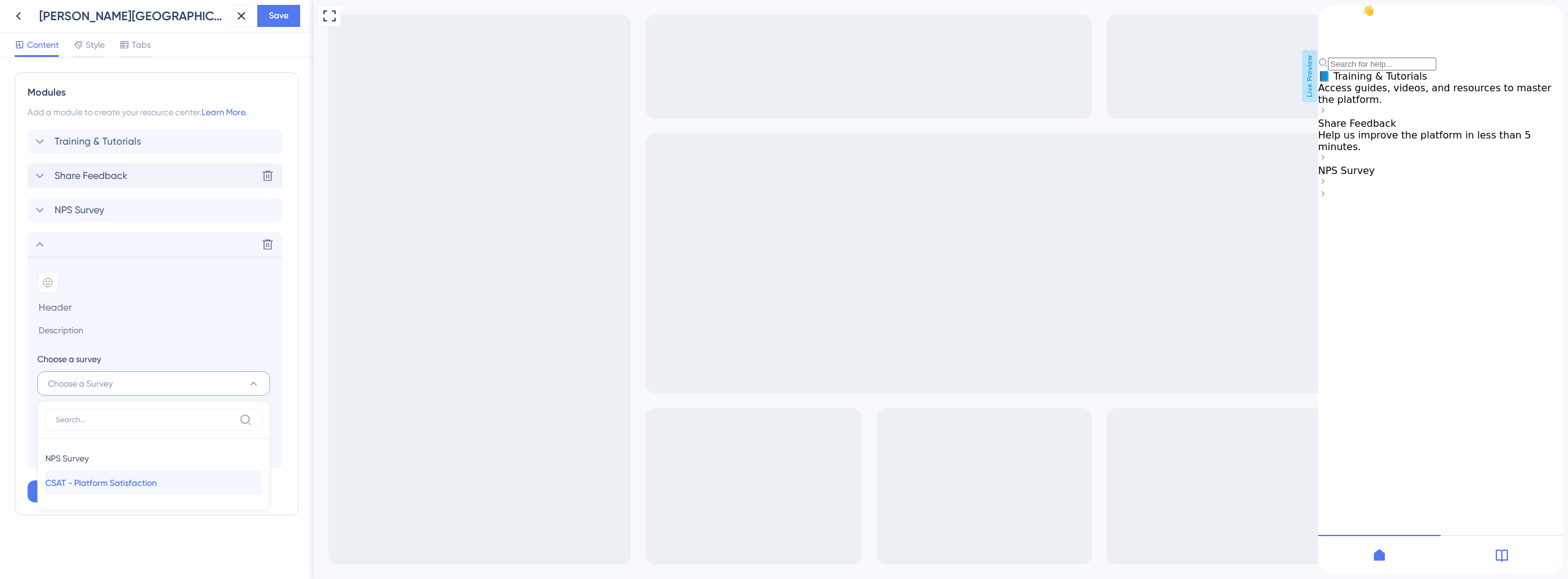
click at [108, 485] on span "CSAT - Platform Satisfaction" at bounding box center [101, 483] width 112 height 15
type input "CSAT - Platform Satisfaction"
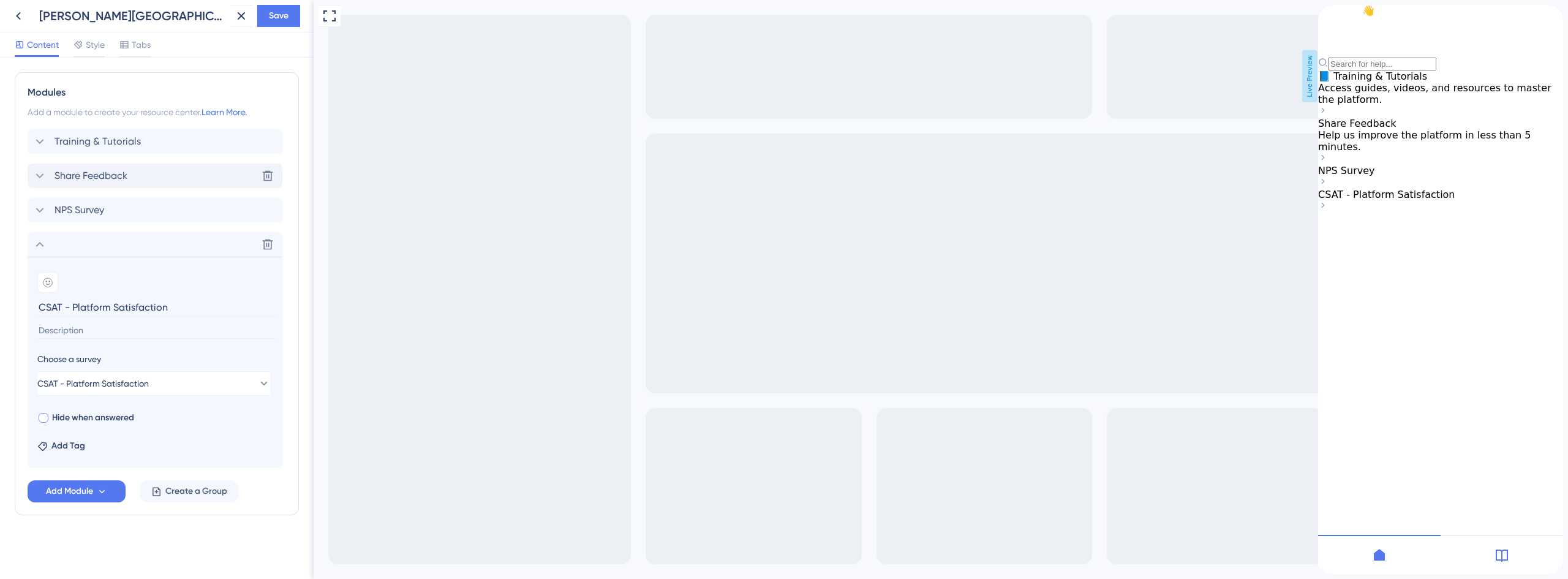
click at [84, 417] on span "Hide when answered" at bounding box center [92, 418] width 82 height 15
checkbox input "true"
click at [43, 209] on icon at bounding box center [40, 210] width 8 height 5
click at [78, 382] on span "Hide when answered" at bounding box center [92, 384] width 82 height 15
checkbox input "true"
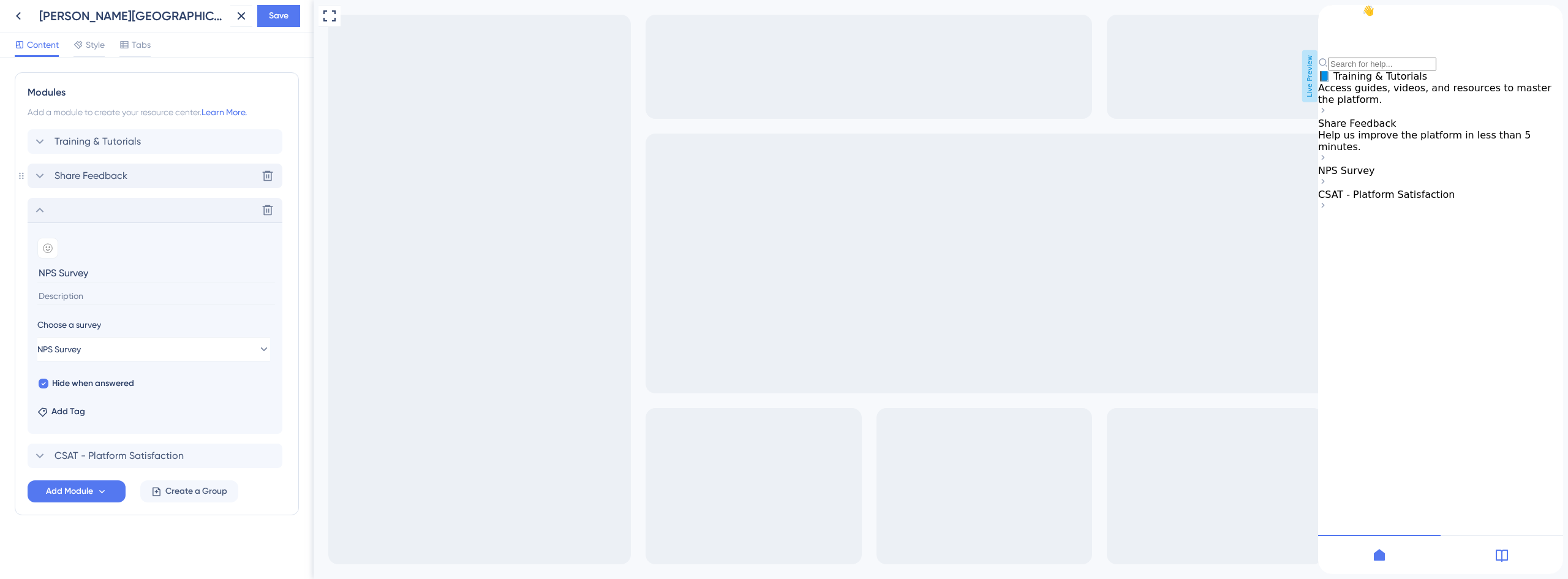
click at [44, 173] on icon at bounding box center [40, 176] width 15 height 15
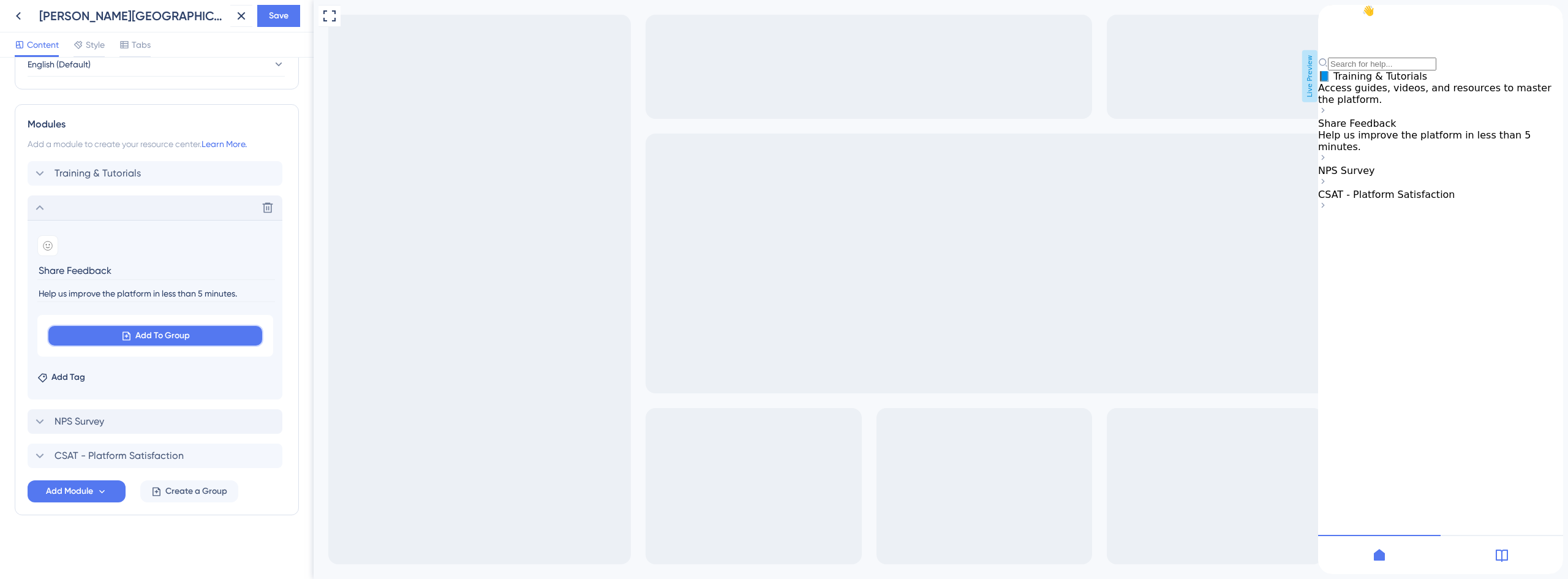
click at [181, 334] on span "Add To Group" at bounding box center [163, 336] width 54 height 15
click at [99, 406] on span "NPS Survey" at bounding box center [76, 409] width 44 height 15
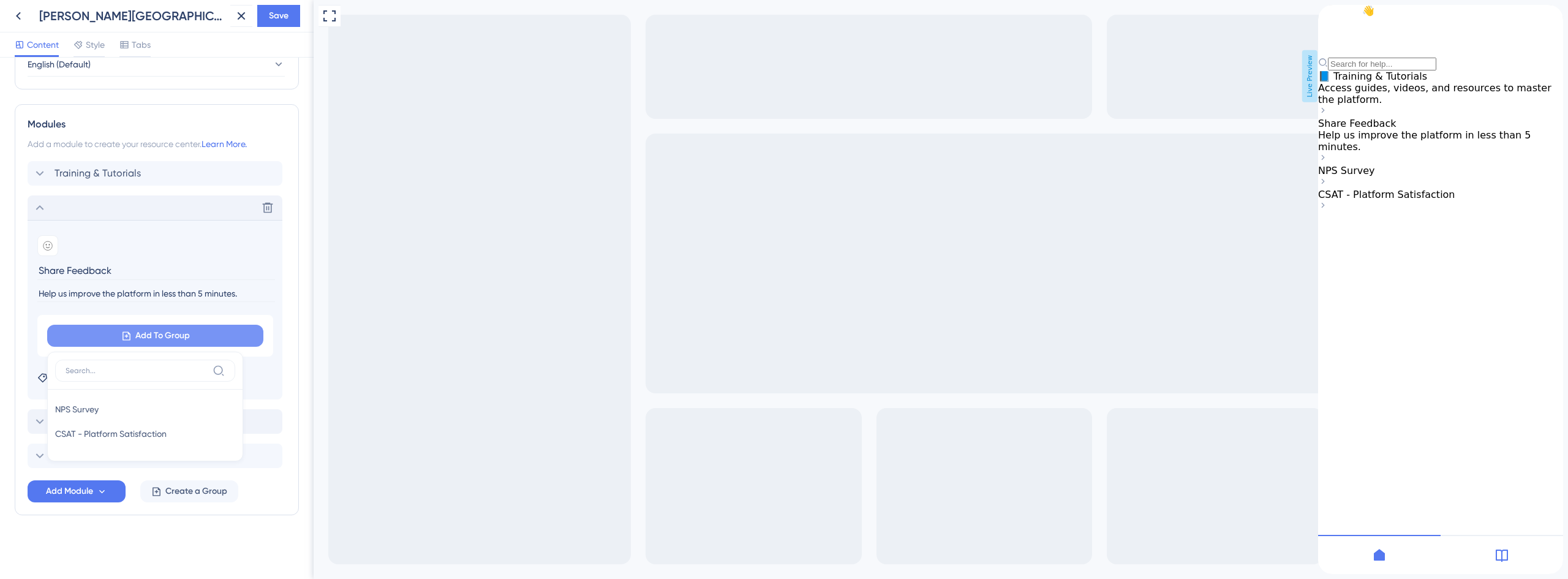
scroll to position [520, 0]
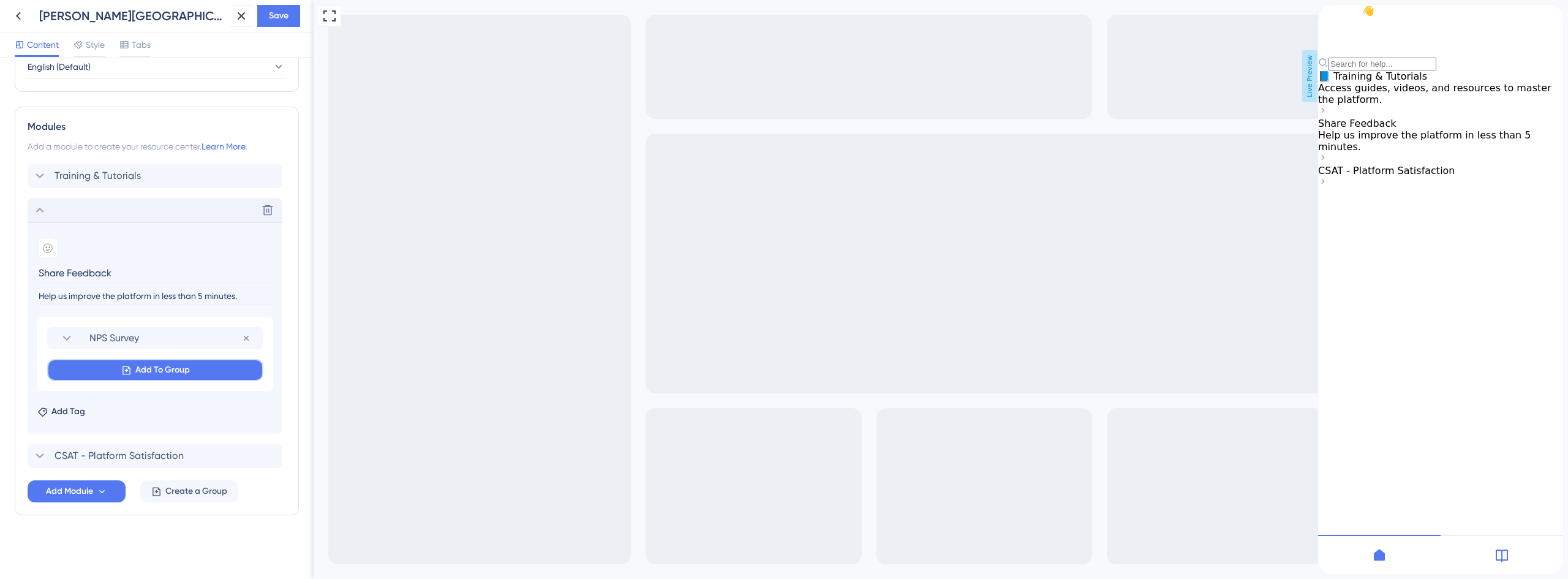
click at [151, 369] on span "Add To Group" at bounding box center [163, 370] width 54 height 15
click at [139, 439] on span "CSAT - Platform Satisfaction" at bounding box center [110, 444] width 112 height 15
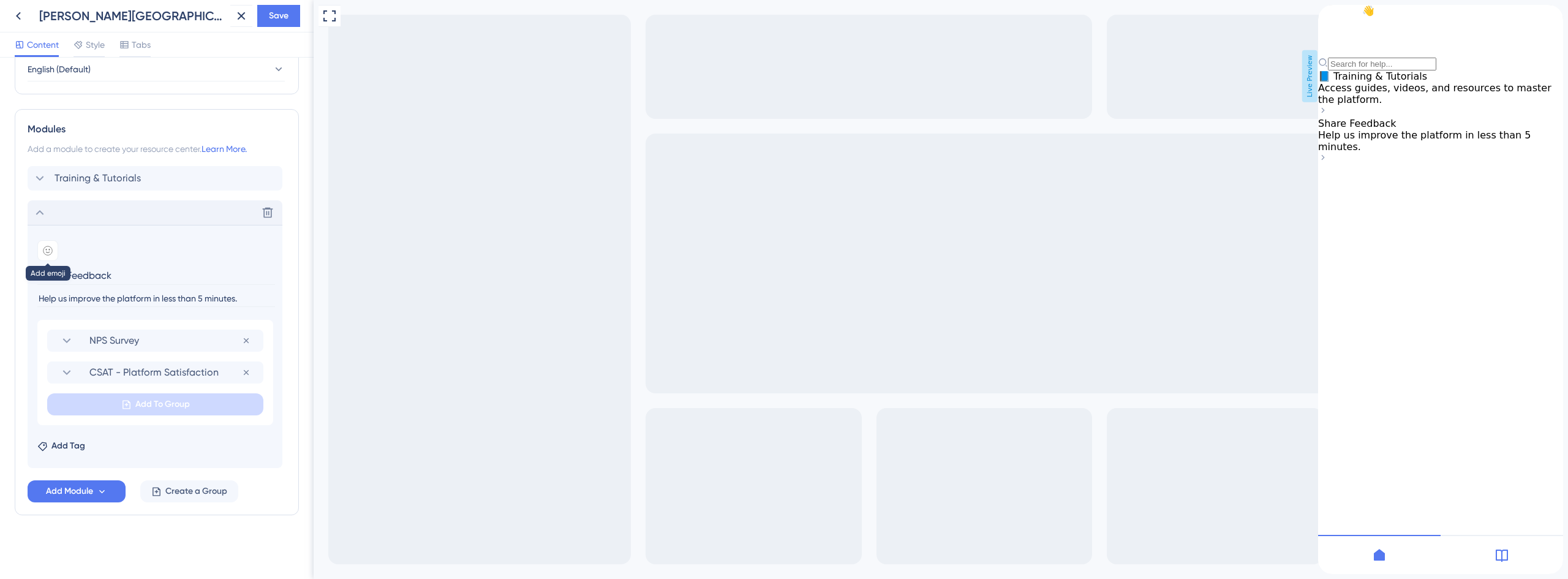
click at [46, 248] on icon at bounding box center [48, 250] width 10 height 10
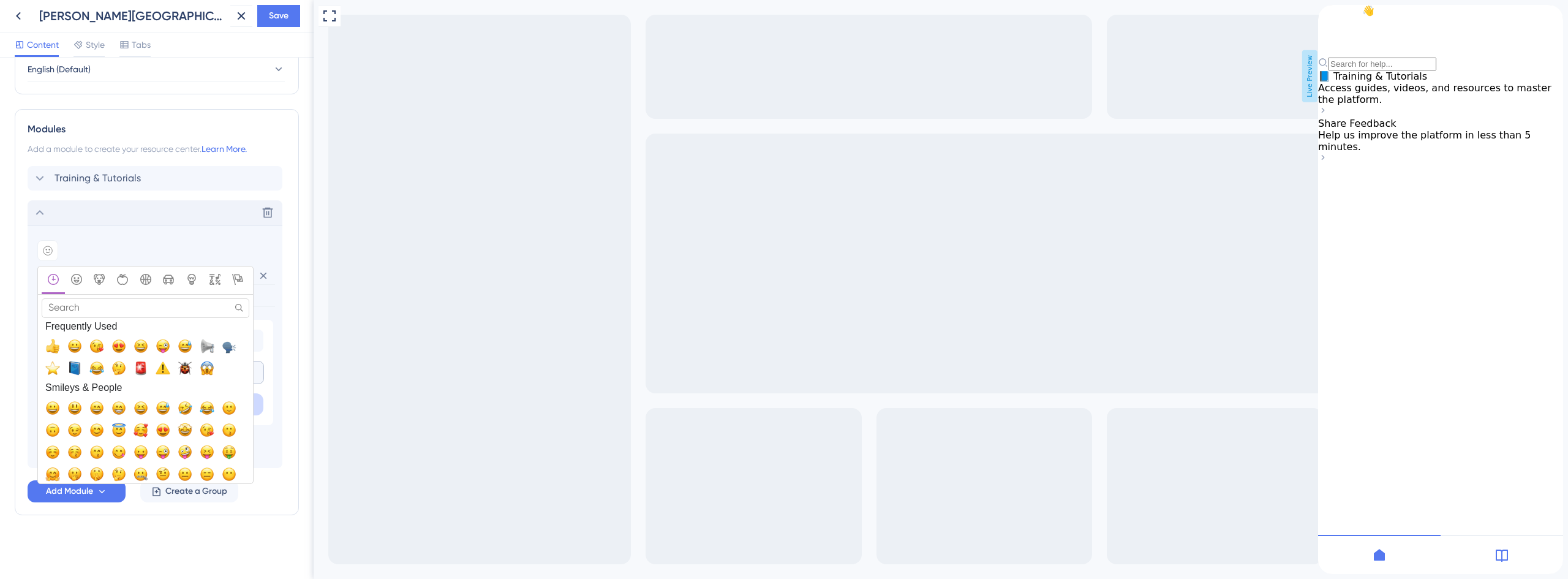
click at [48, 371] on span "⭐, star" at bounding box center [53, 368] width 15 height 15
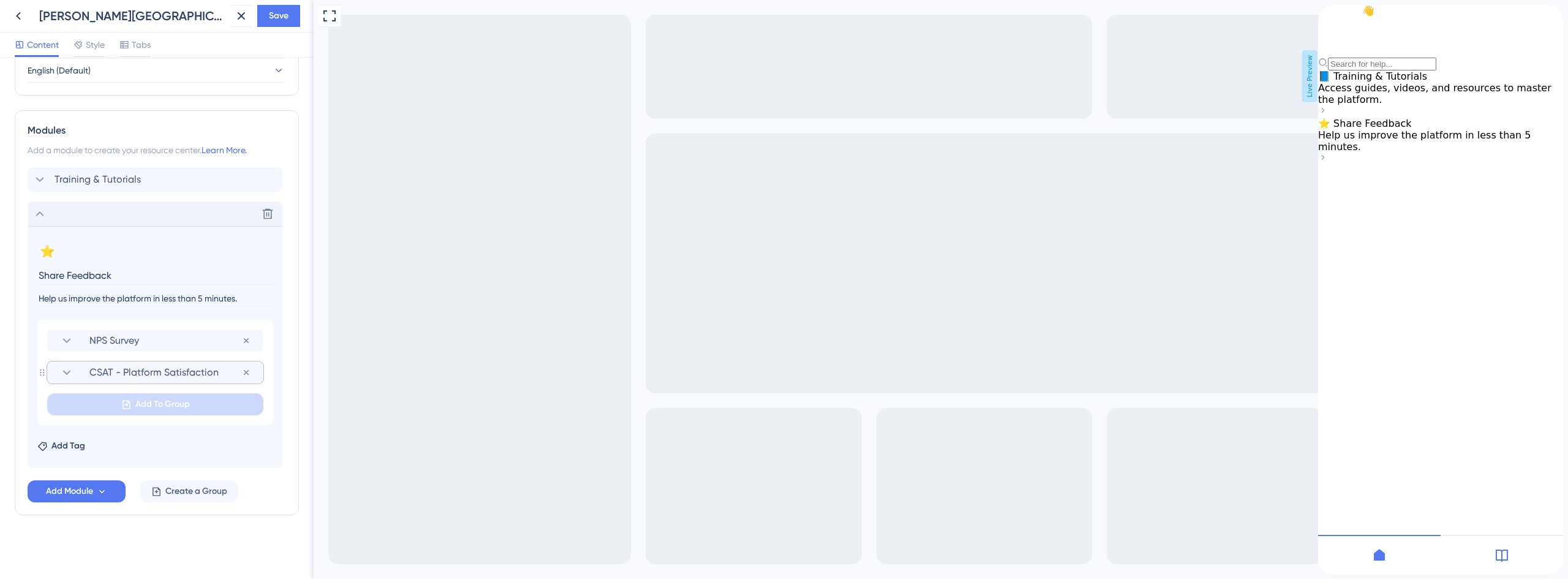
scroll to position [516, 0]
click at [105, 375] on span "CSAT - Platform Satisfaction" at bounding box center [165, 372] width 152 height 15
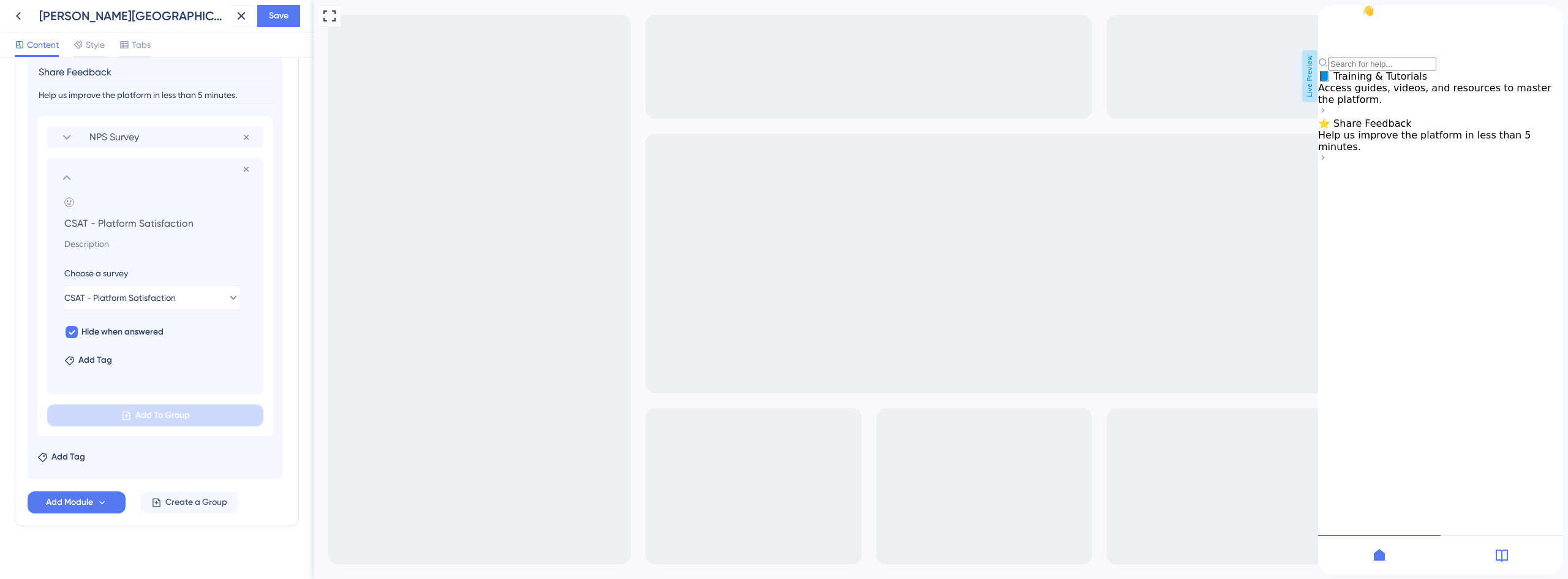
scroll to position [730, 0]
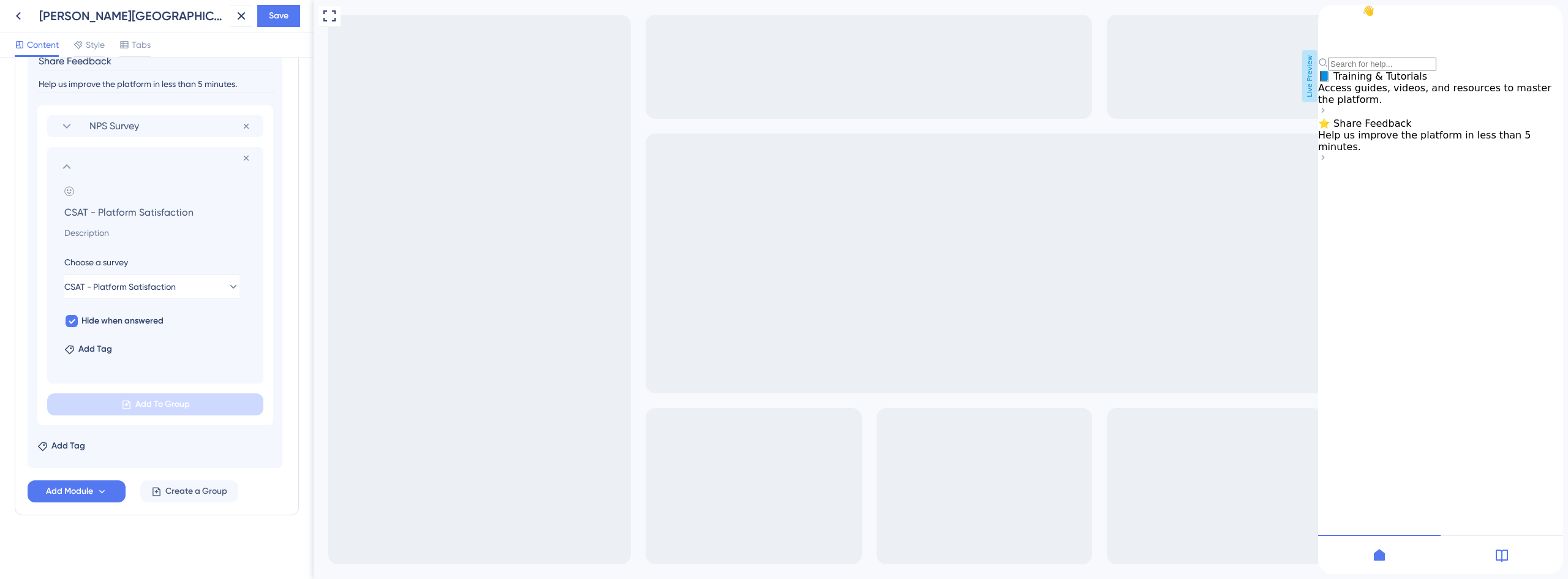
click at [1485, 129] on div "⭐ Share Feedback" at bounding box center [1440, 123] width 245 height 12
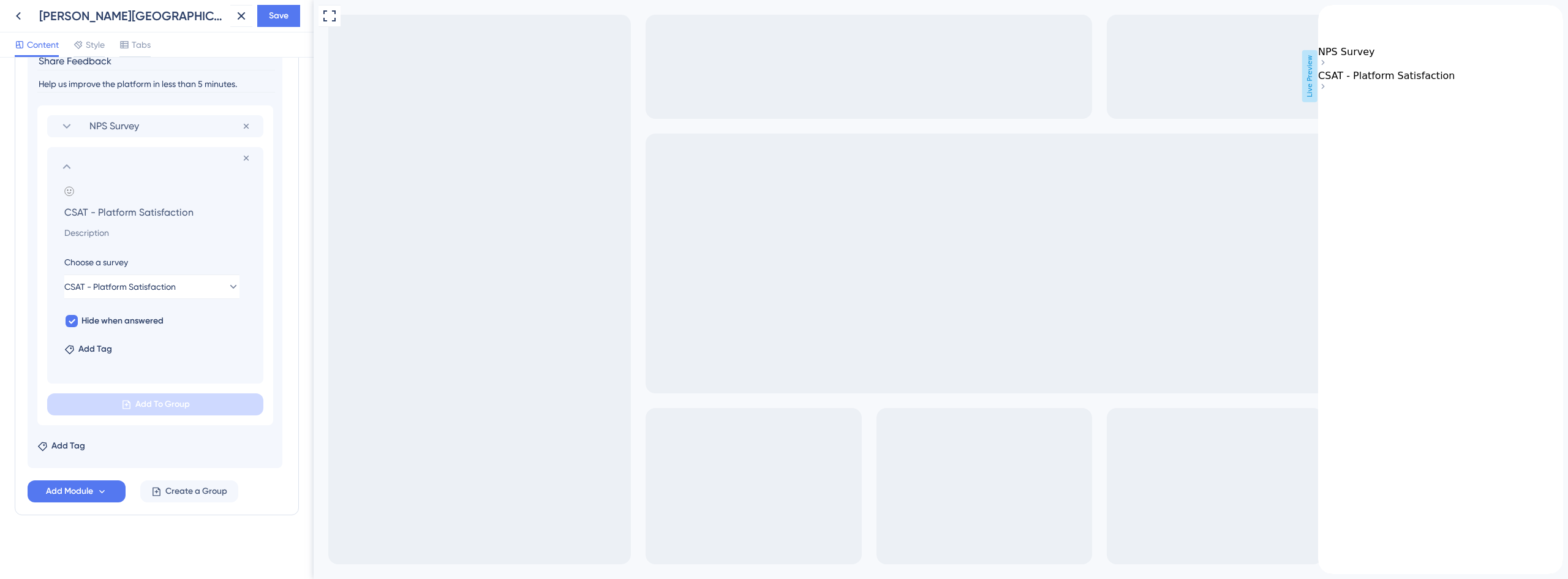
click at [1426, 81] on span "CSAT - Platform Satisfaction" at bounding box center [1386, 75] width 137 height 12
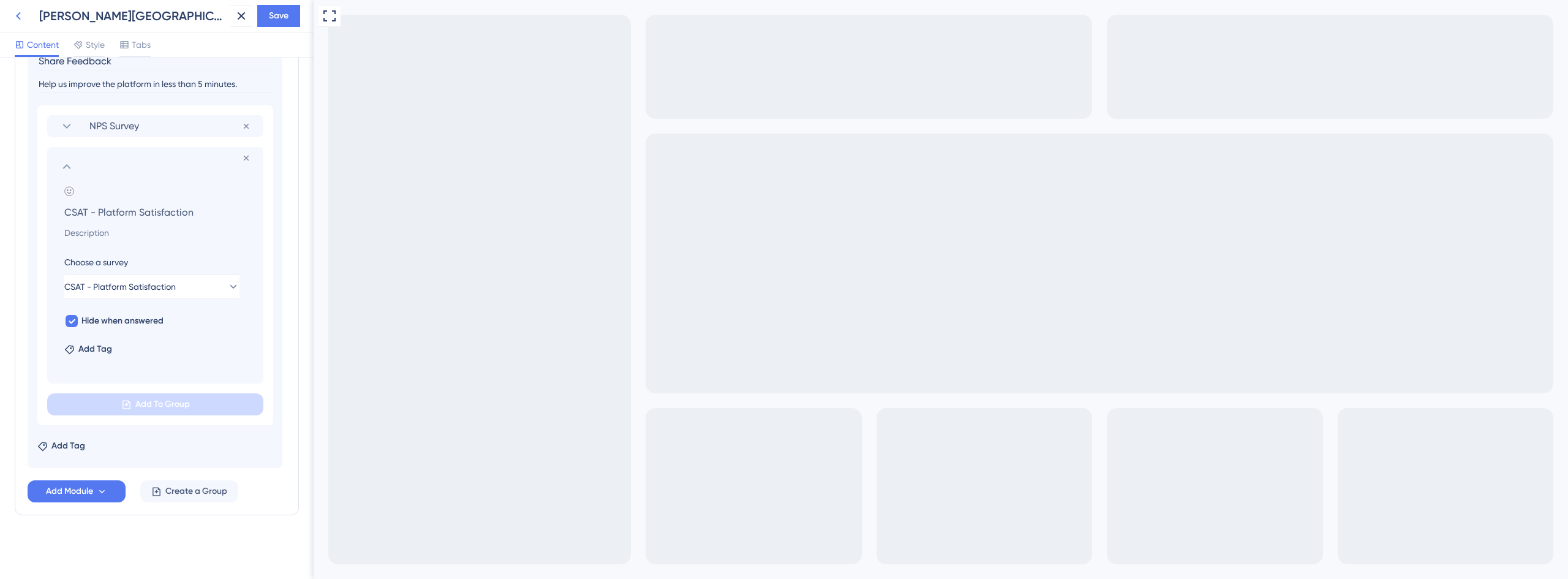
click at [18, 11] on icon at bounding box center [18, 16] width 15 height 15
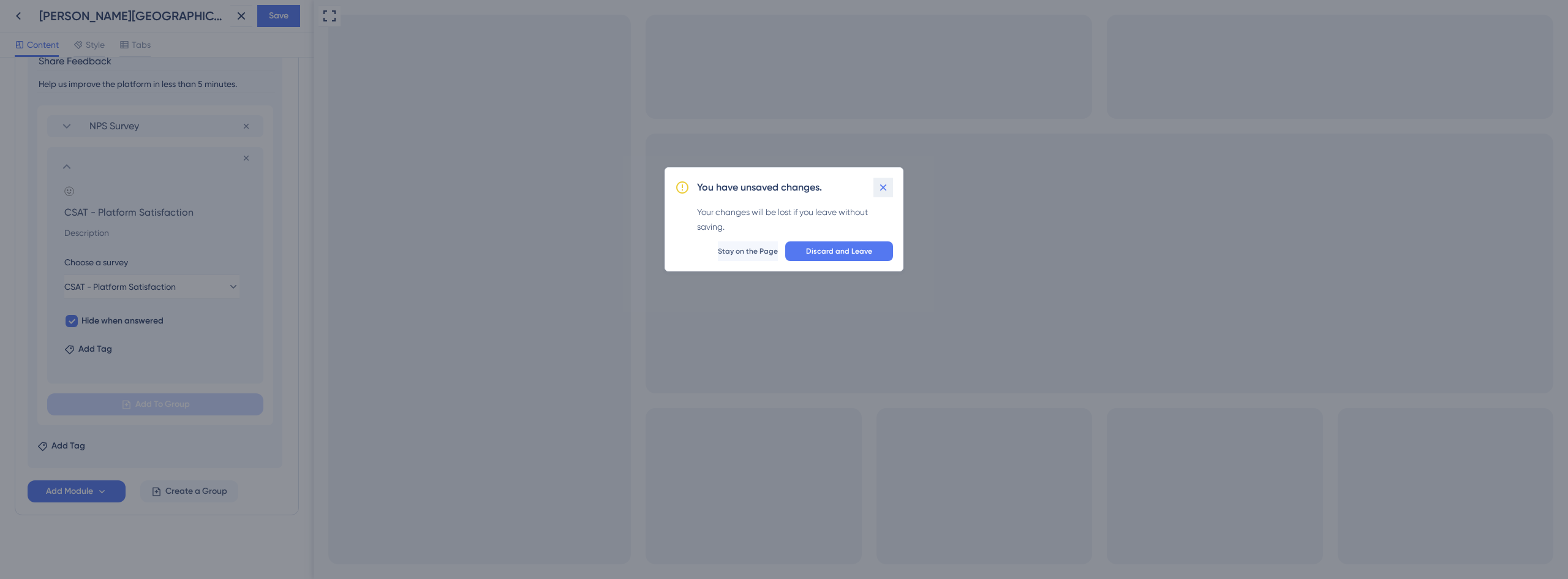
click at [889, 186] on icon at bounding box center [883, 187] width 12 height 12
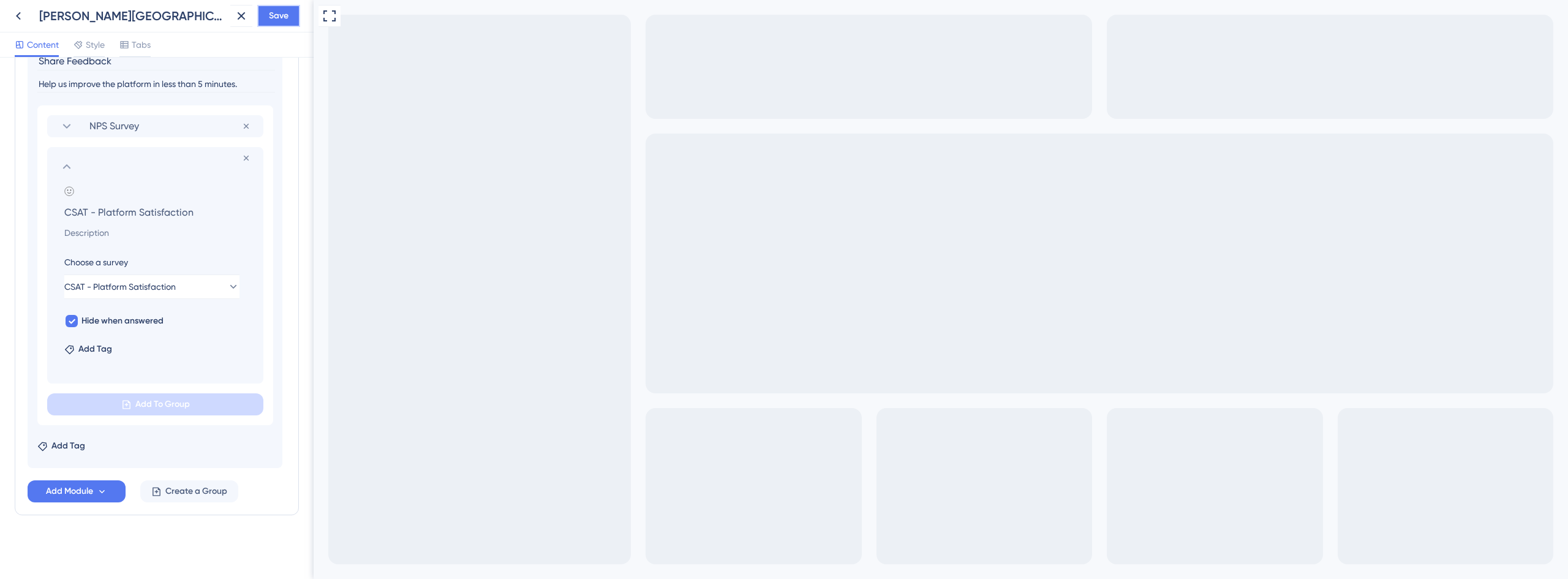
click at [280, 17] on span "Save" at bounding box center [279, 16] width 20 height 15
click at [17, 12] on div "Resource Center updated." at bounding box center [134, 23] width 238 height 26
click at [236, 25] on icon at bounding box center [233, 23] width 12 height 12
click at [12, 14] on icon at bounding box center [18, 16] width 15 height 15
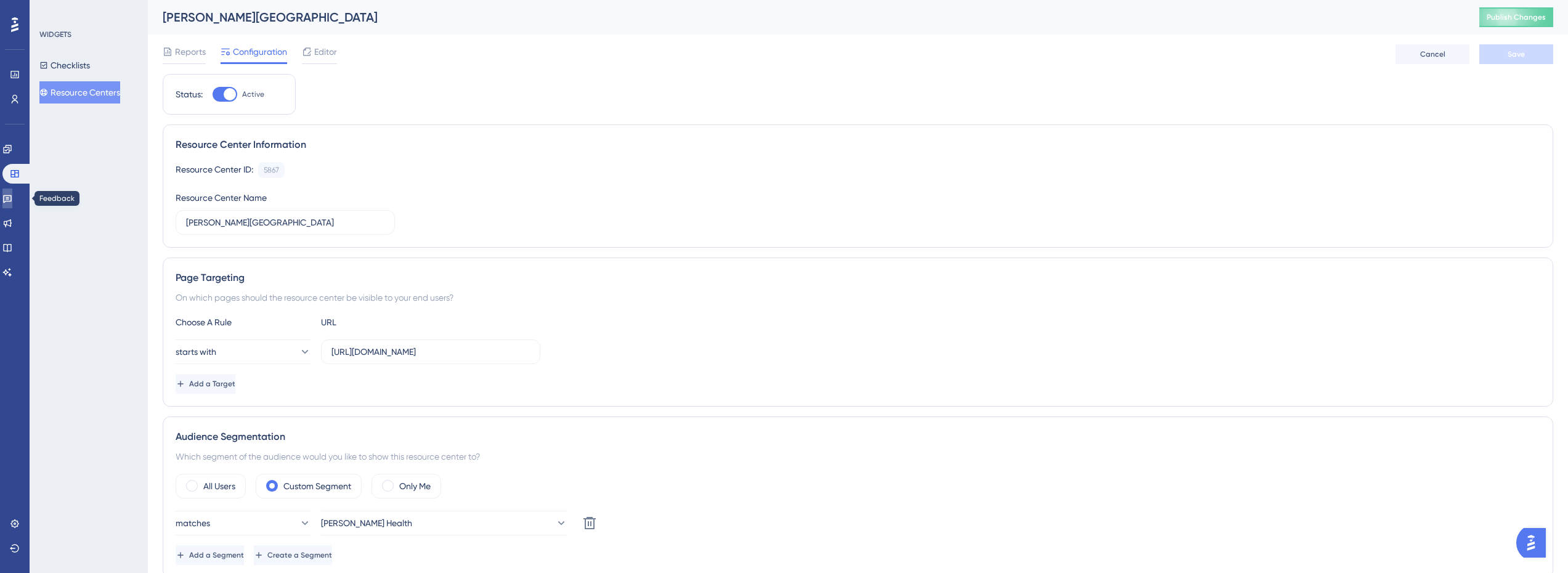
click at [12, 192] on link at bounding box center [7, 198] width 10 height 20
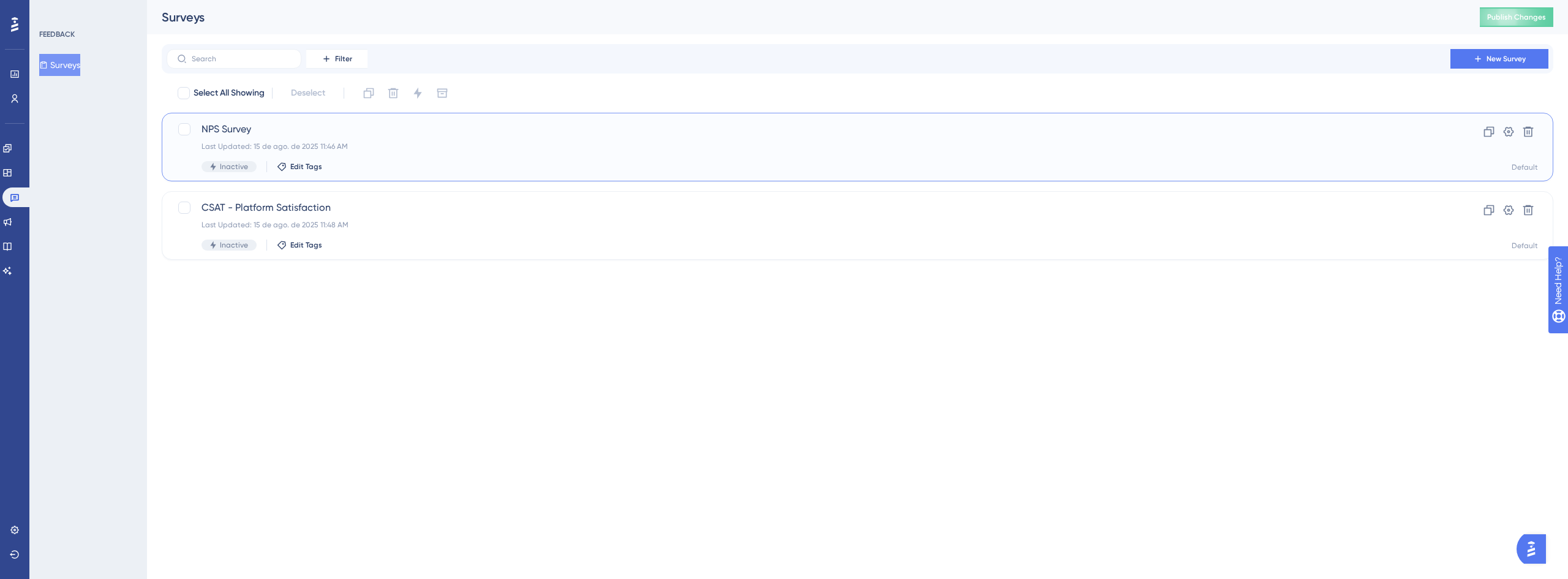
click at [251, 133] on span "NPS Survey" at bounding box center [809, 129] width 1214 height 15
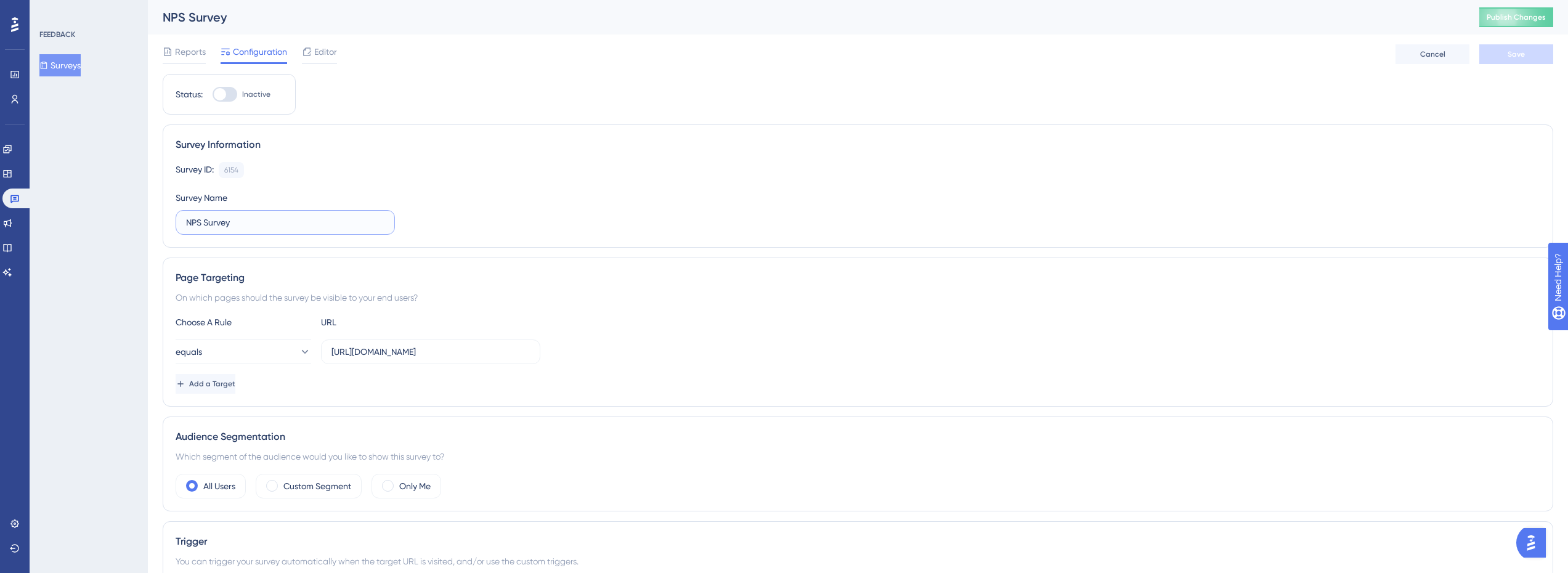
drag, startPoint x: 254, startPoint y: 222, endPoint x: 140, endPoint y: 210, distance: 114.6
click at [148, 210] on div "Performance Users Engagement Widgets Feedback Product Updates Knowledge Base AI…" at bounding box center [857, 568] width 1420 height 1136
click at [246, 222] on input "NPS Survey" at bounding box center [285, 223] width 198 height 14
click at [255, 221] on input "NPS Survey" at bounding box center [285, 223] width 198 height 14
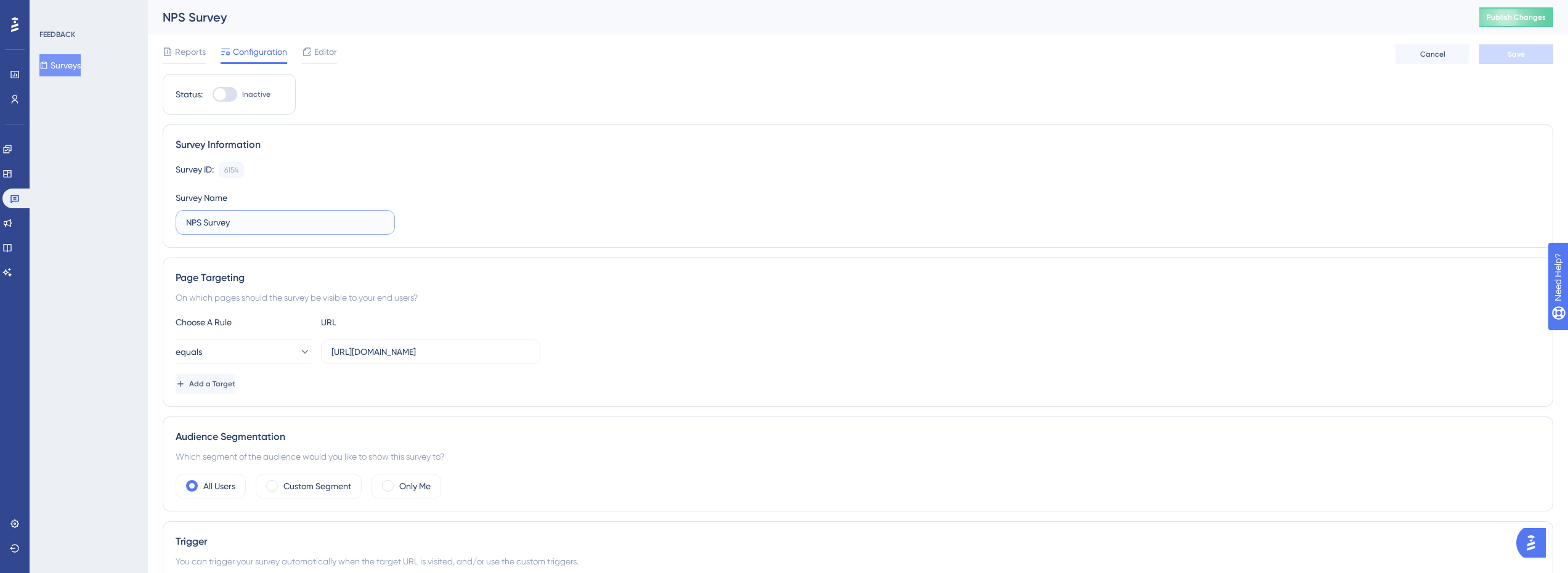
click at [255, 221] on input "NPS Survey" at bounding box center [285, 223] width 198 height 14
click at [237, 216] on input "NPS Survey" at bounding box center [285, 223] width 198 height 14
paste input "How Likely Are You to Recommend [PERSON_NAME]?"
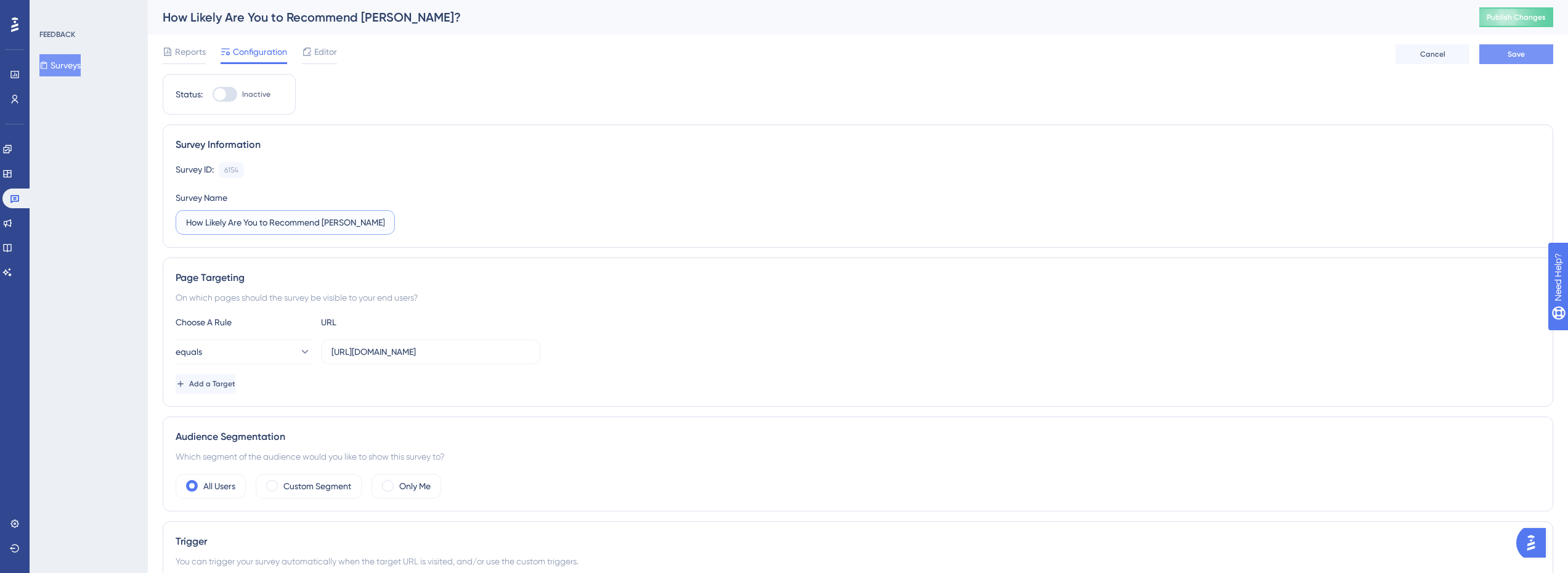
type input "How Likely Are You to Recommend [PERSON_NAME]?"
click at [1522, 49] on button "Save" at bounding box center [1516, 55] width 74 height 20
click at [81, 54] on button "Surveys" at bounding box center [60, 65] width 42 height 22
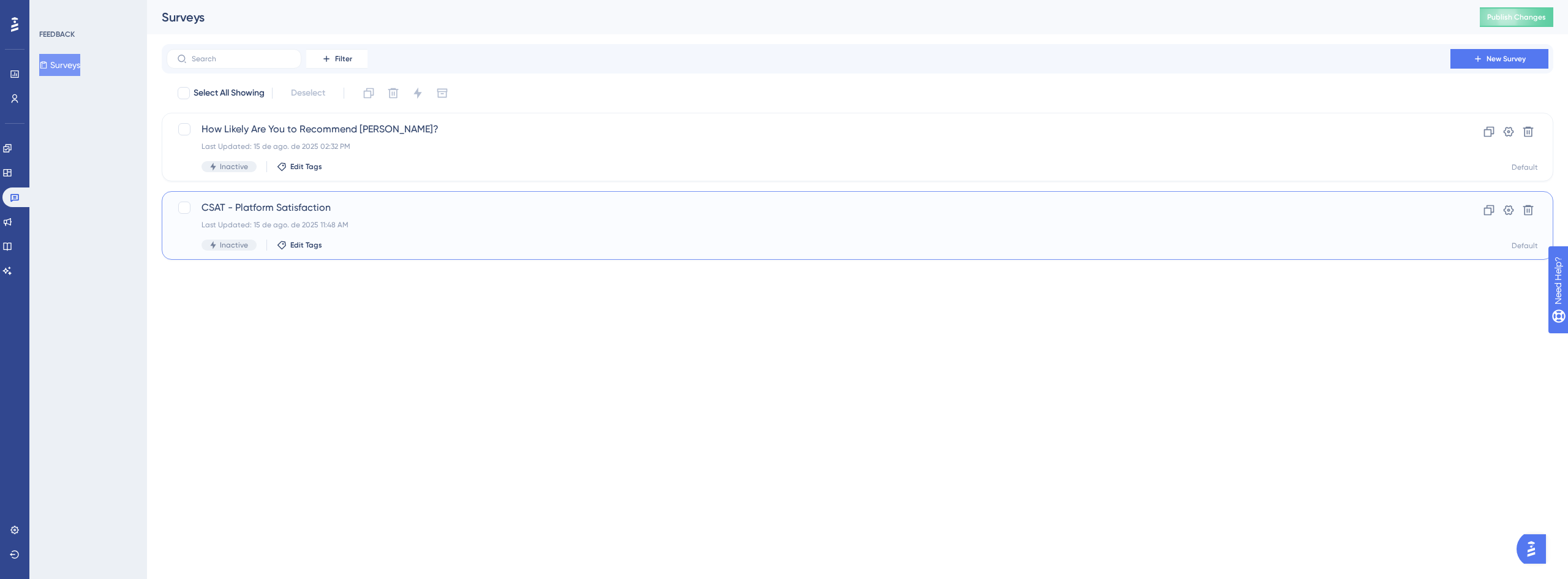
click at [330, 211] on span "CSAT - Platform Satisfaction" at bounding box center [809, 208] width 1214 height 15
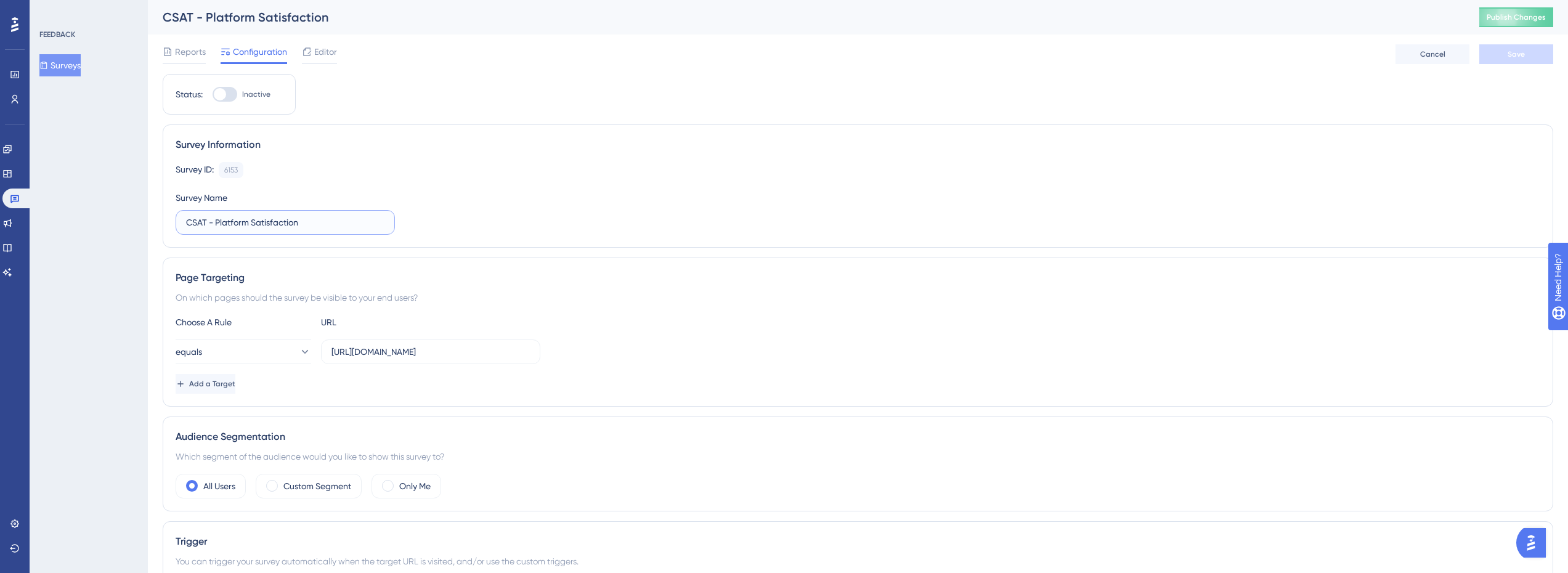
drag, startPoint x: 218, startPoint y: 226, endPoint x: 175, endPoint y: 217, distance: 43.9
click at [175, 217] on label "CSAT - Platform Satisfaction" at bounding box center [285, 223] width 219 height 25
drag, startPoint x: 150, startPoint y: 218, endPoint x: 76, endPoint y: 220, distance: 74.0
click at [148, 220] on div "Performance Users Engagement Widgets Feedback Product Updates Knowledge Base AI…" at bounding box center [857, 568] width 1420 height 1136
click at [251, 214] on label "What is Your" at bounding box center [285, 223] width 219 height 25
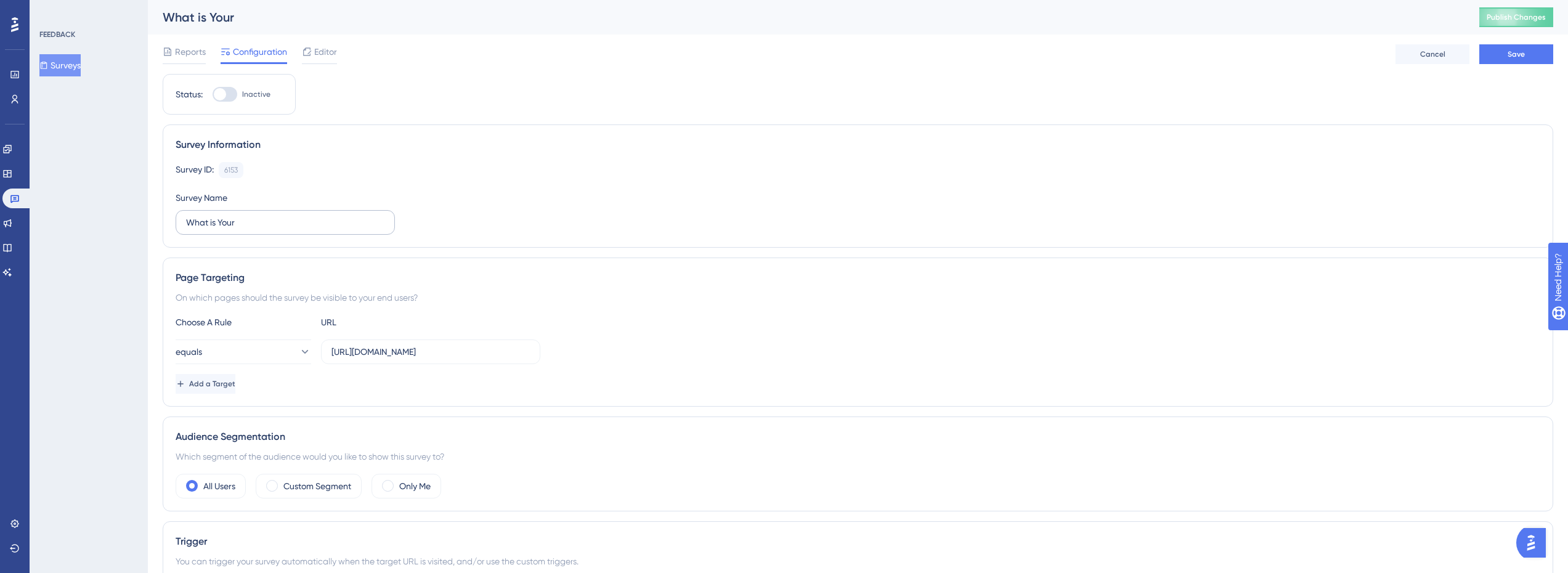
click at [251, 216] on input "What is Your" at bounding box center [285, 223] width 198 height 14
click at [251, 214] on label "What is Your" at bounding box center [285, 223] width 219 height 25
click at [251, 216] on input "What is Your" at bounding box center [285, 223] width 198 height 14
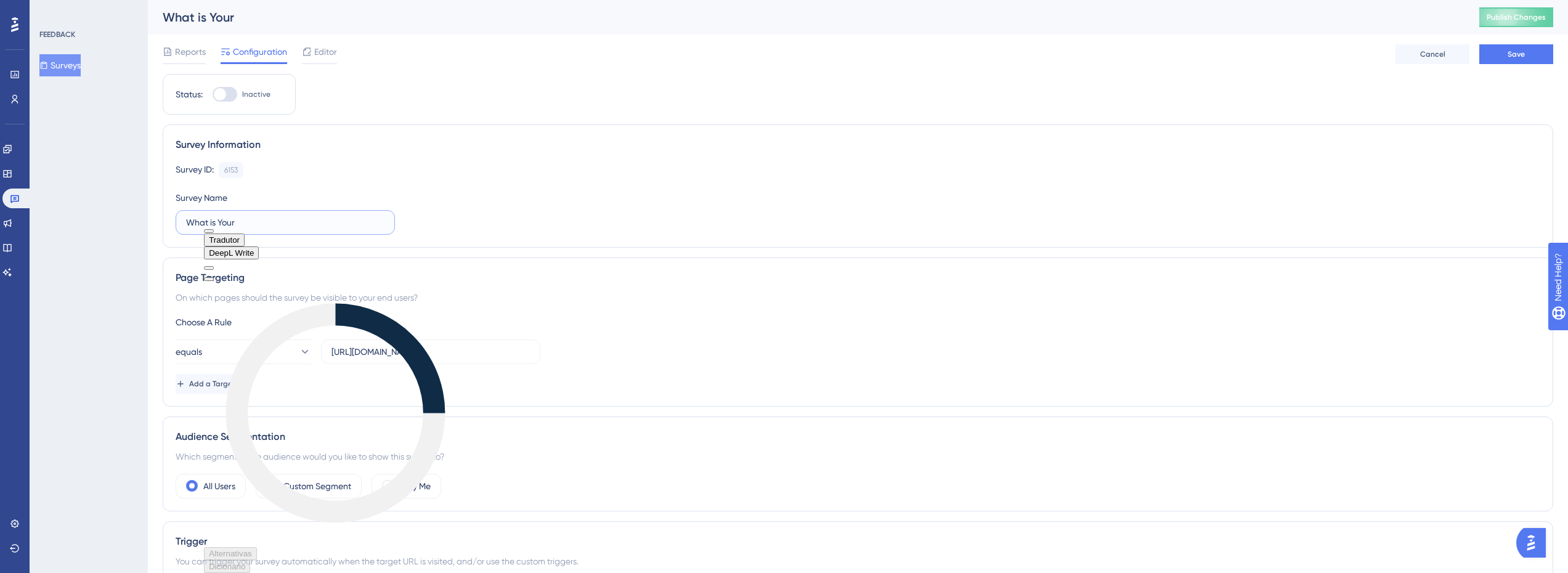
click at [270, 216] on input "What is Your" at bounding box center [285, 223] width 198 height 14
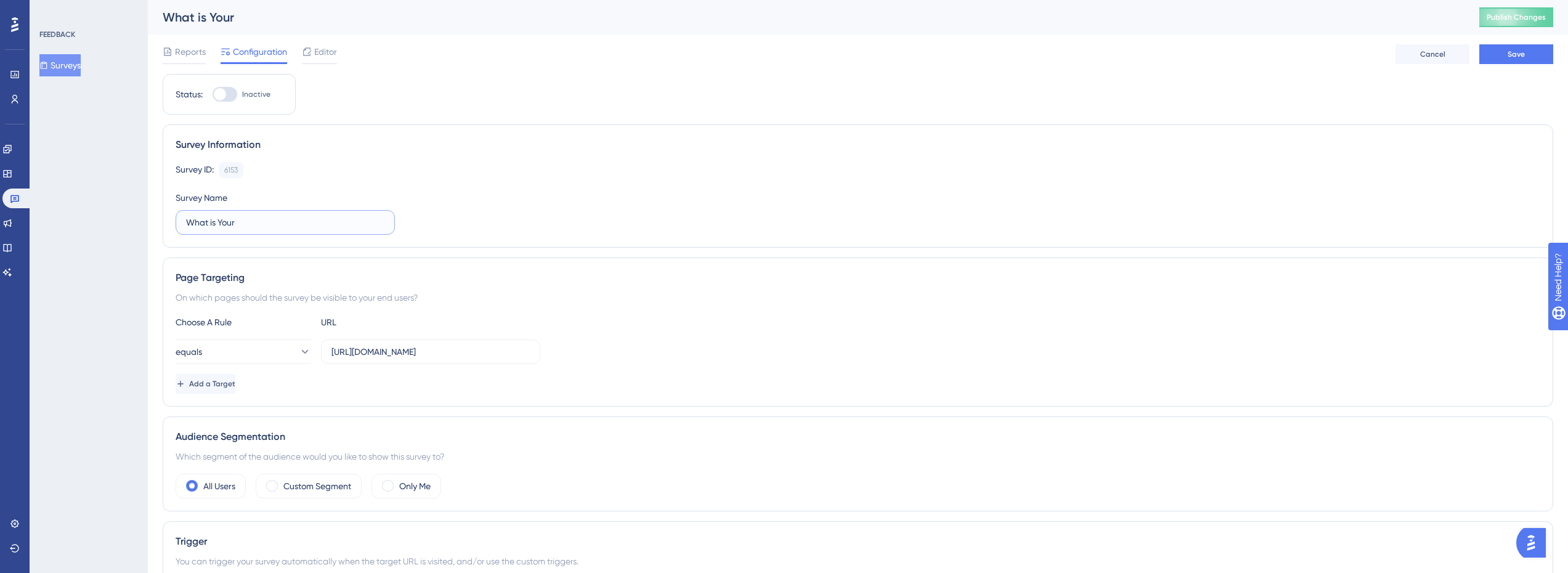
click at [263, 220] on input "What is Your" at bounding box center [285, 223] width 198 height 14
paste input "How’s Your Experience Going?"
type input "How’s Your Experience Going?"
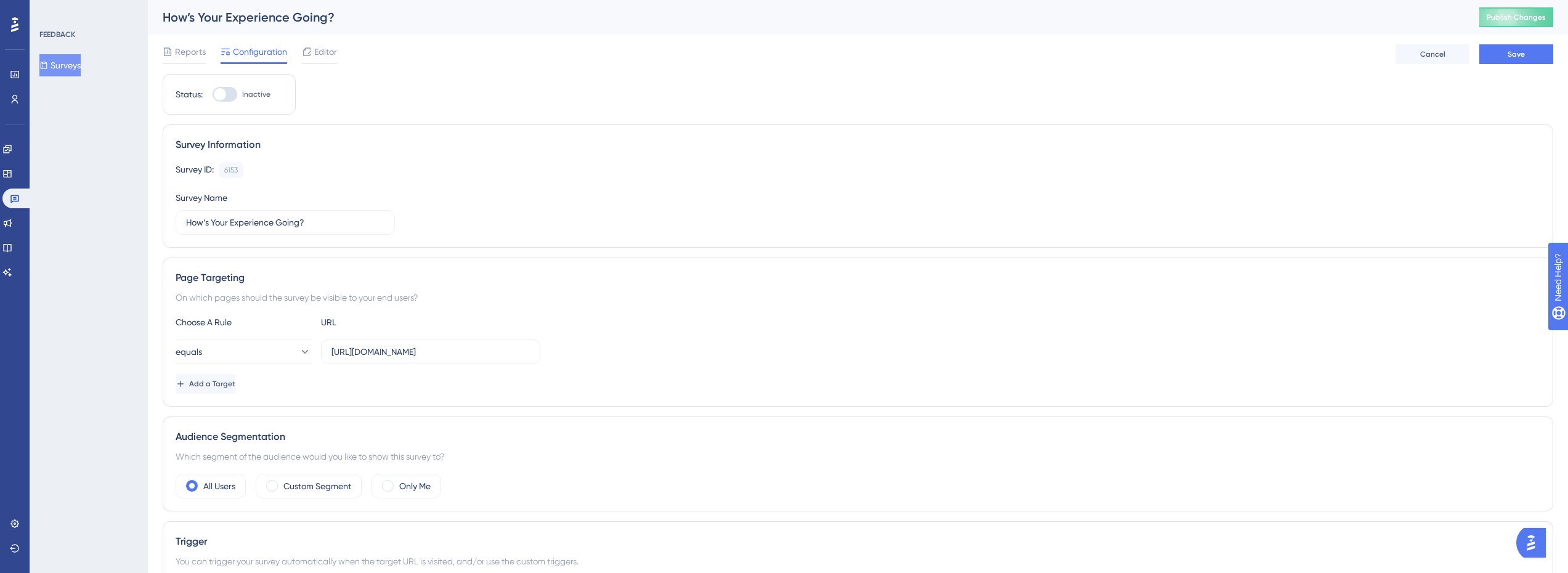
click at [557, 185] on div "Survey ID: 6153 Copy Survey Name How’s Your Experience Going?" at bounding box center [857, 198] width 1365 height 73
click at [1527, 60] on button "Save" at bounding box center [1516, 55] width 74 height 20
click at [64, 64] on button "Surveys" at bounding box center [60, 65] width 42 height 22
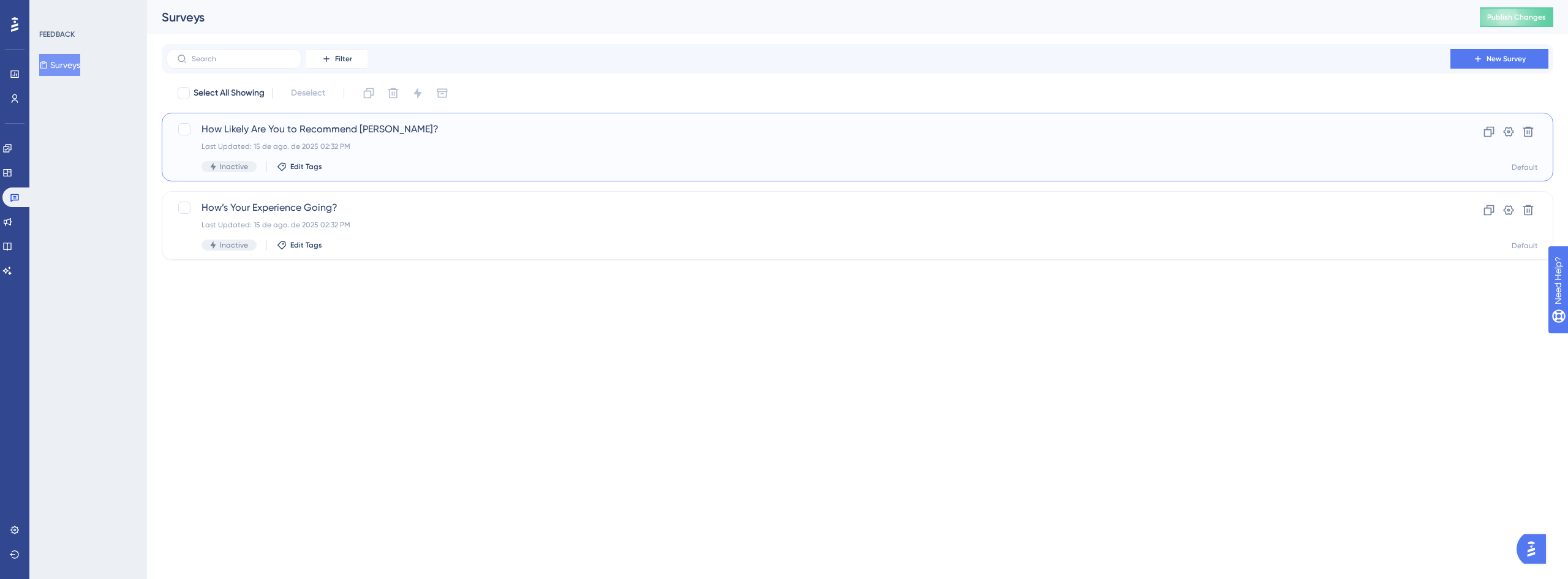
click at [468, 146] on div "Last Updated: 15 de ago. de 2025 02:32 PM" at bounding box center [809, 147] width 1214 height 10
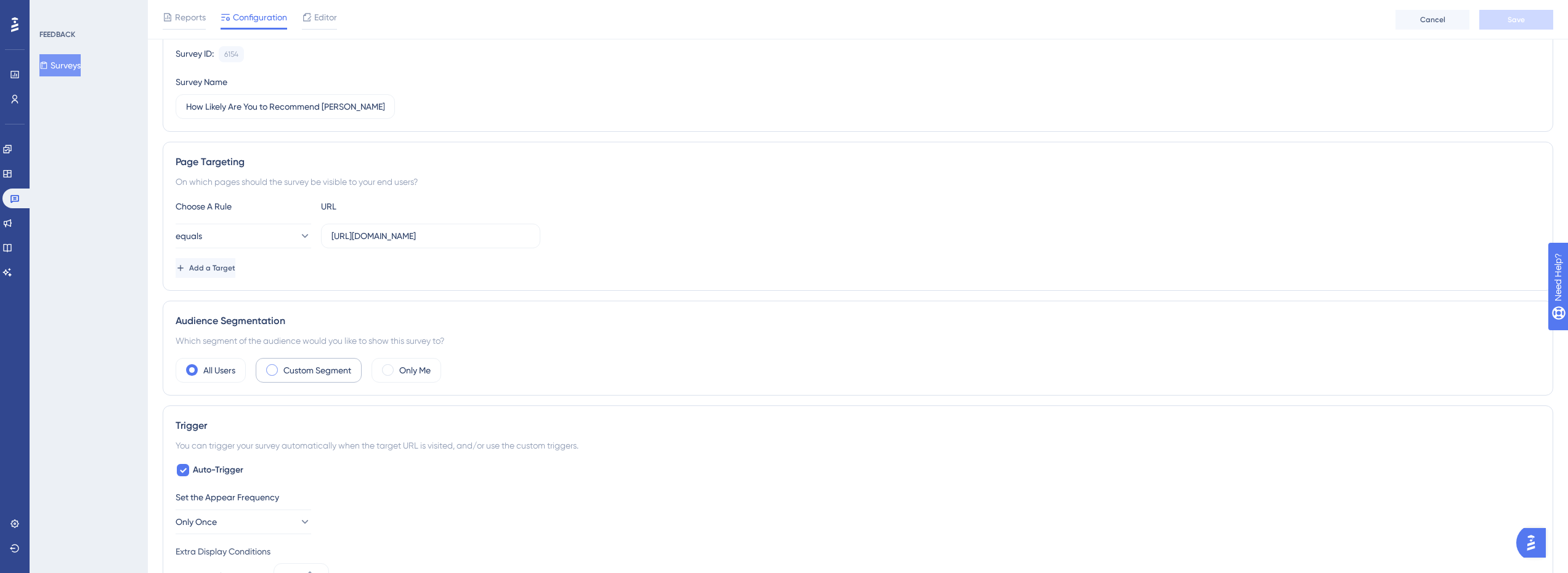
scroll to position [123, 0]
click at [330, 372] on label "Custom Segment" at bounding box center [317, 368] width 68 height 15
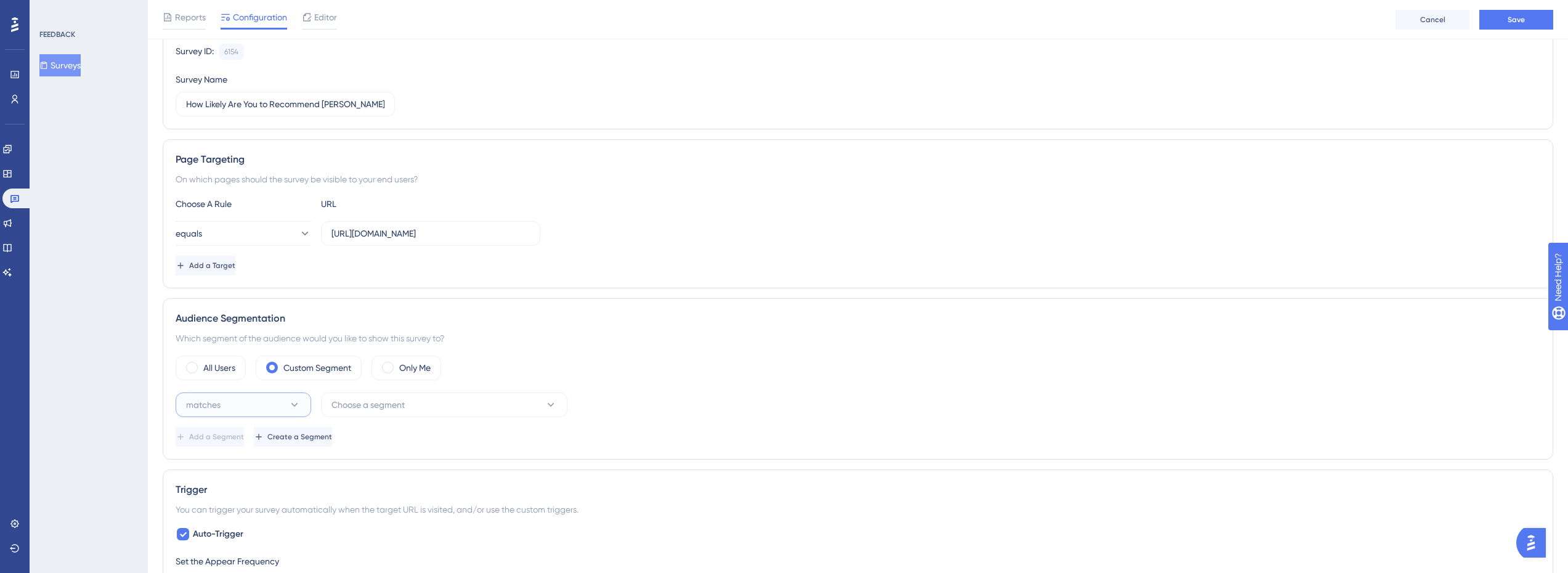
click at [270, 403] on button "matches" at bounding box center [243, 405] width 136 height 25
click at [270, 402] on button "matches" at bounding box center [243, 405] width 136 height 25
click at [228, 365] on label "All Users" at bounding box center [219, 368] width 32 height 15
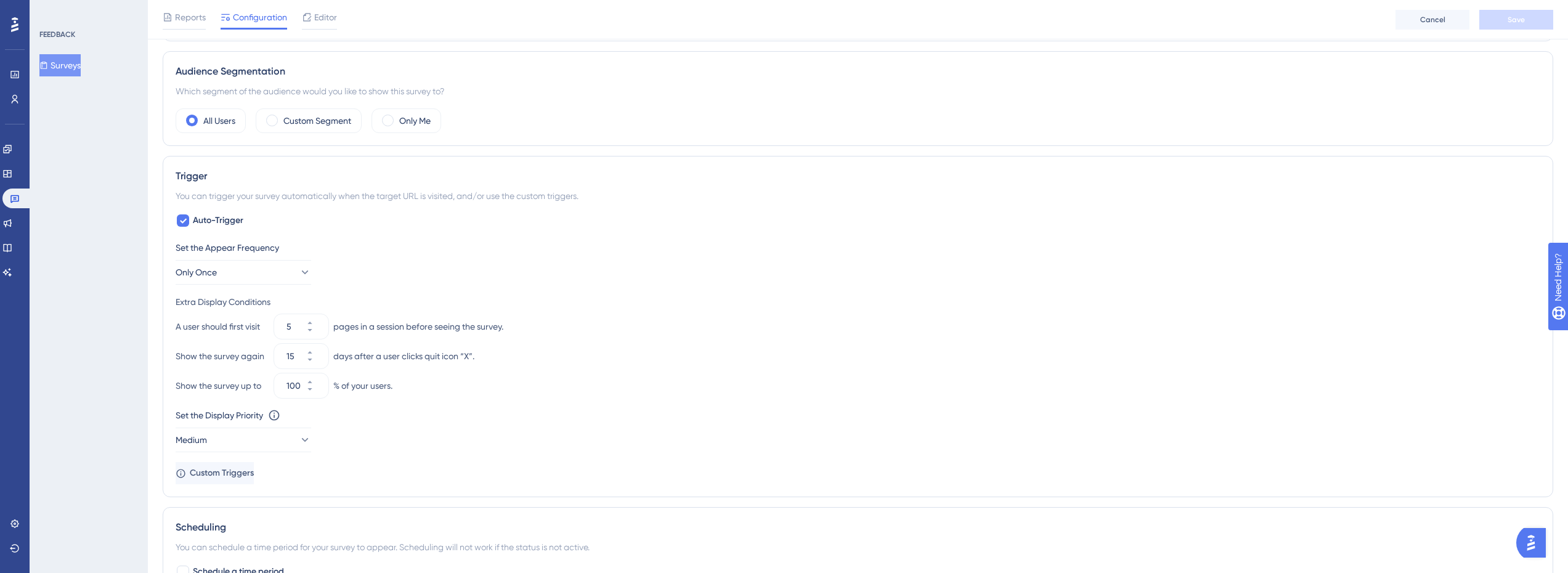
scroll to position [432, 0]
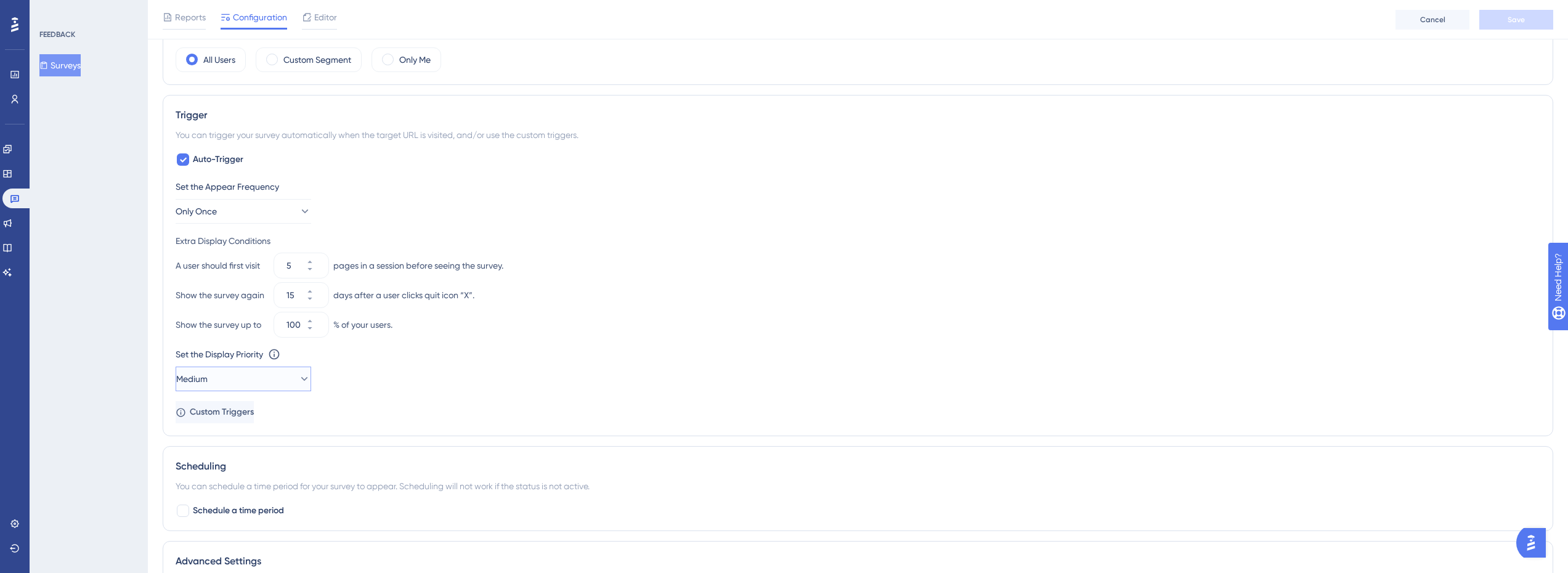
click at [281, 374] on button "Medium" at bounding box center [243, 379] width 136 height 25
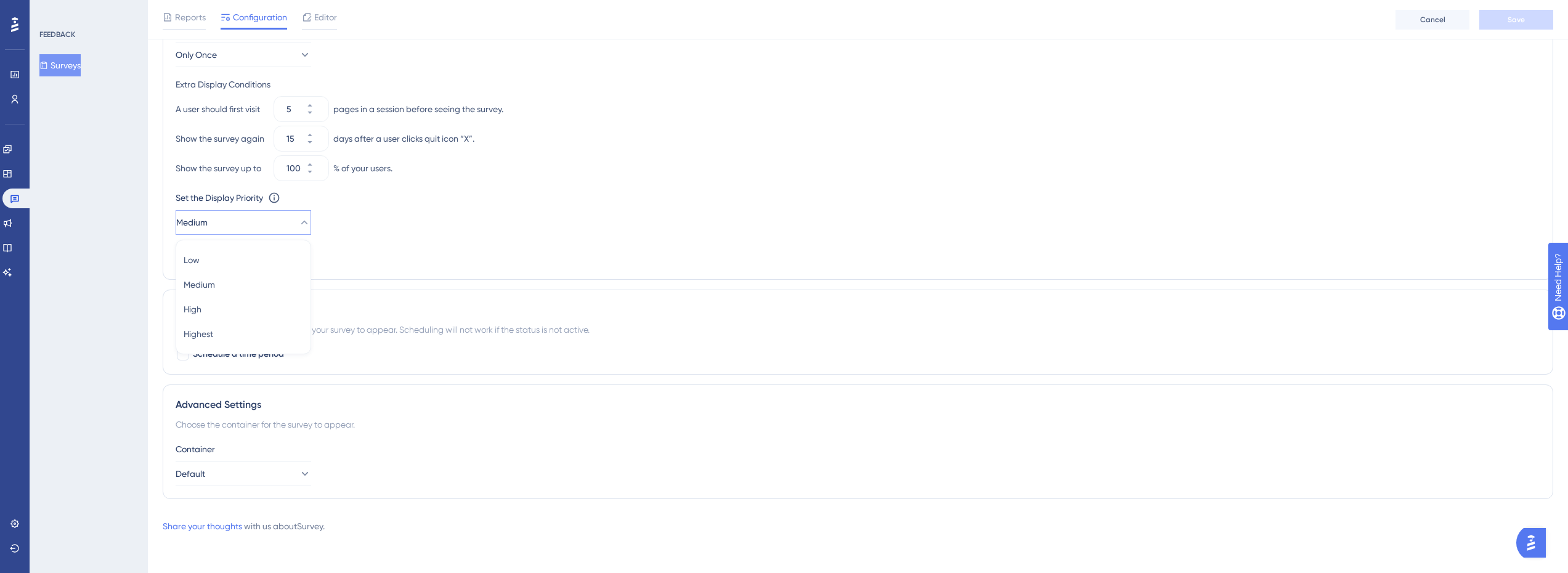
click at [414, 261] on div "Set the Appear Frequency Only Once Extra Display Conditions A user should first…" at bounding box center [857, 145] width 1365 height 244
click at [277, 226] on button "Medium" at bounding box center [243, 223] width 136 height 25
click at [281, 223] on button "Medium" at bounding box center [243, 223] width 136 height 25
click at [242, 259] on span "Custom Triggers" at bounding box center [223, 255] width 64 height 15
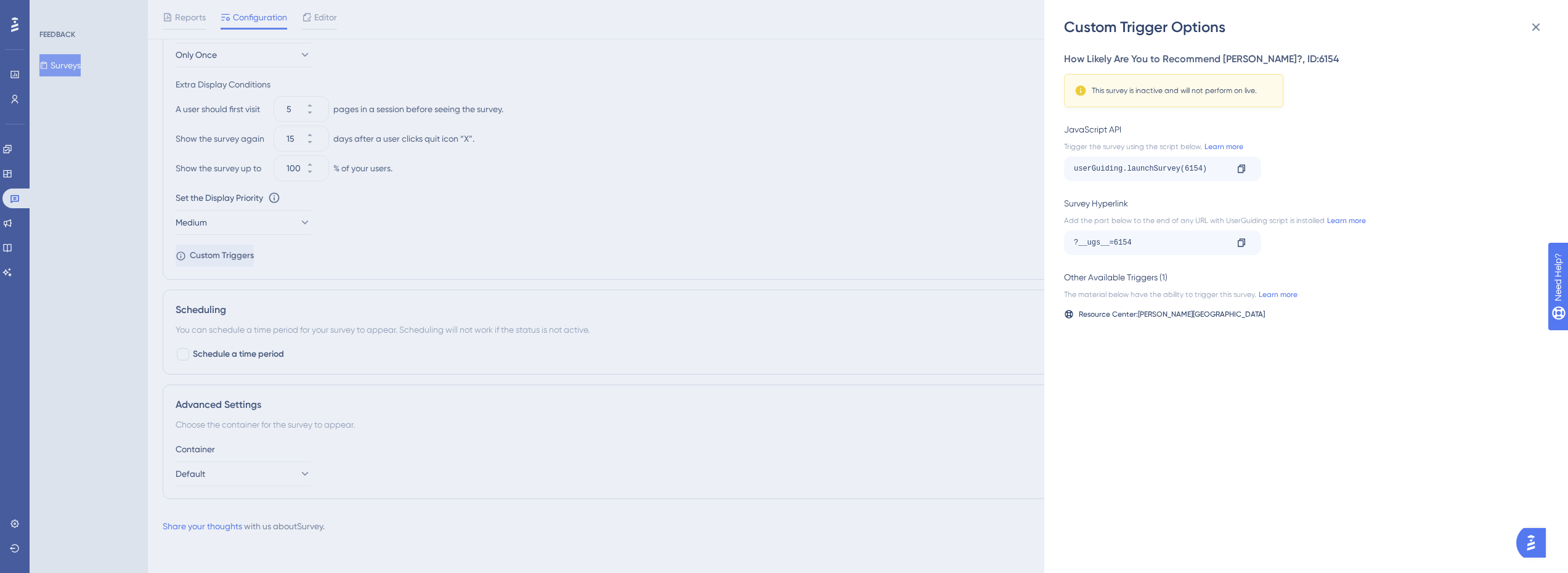
click at [926, 177] on div "Custom Trigger Options How Likely Are You to Recommend Crosby? , ID: 6154 This …" at bounding box center [784, 286] width 1568 height 573
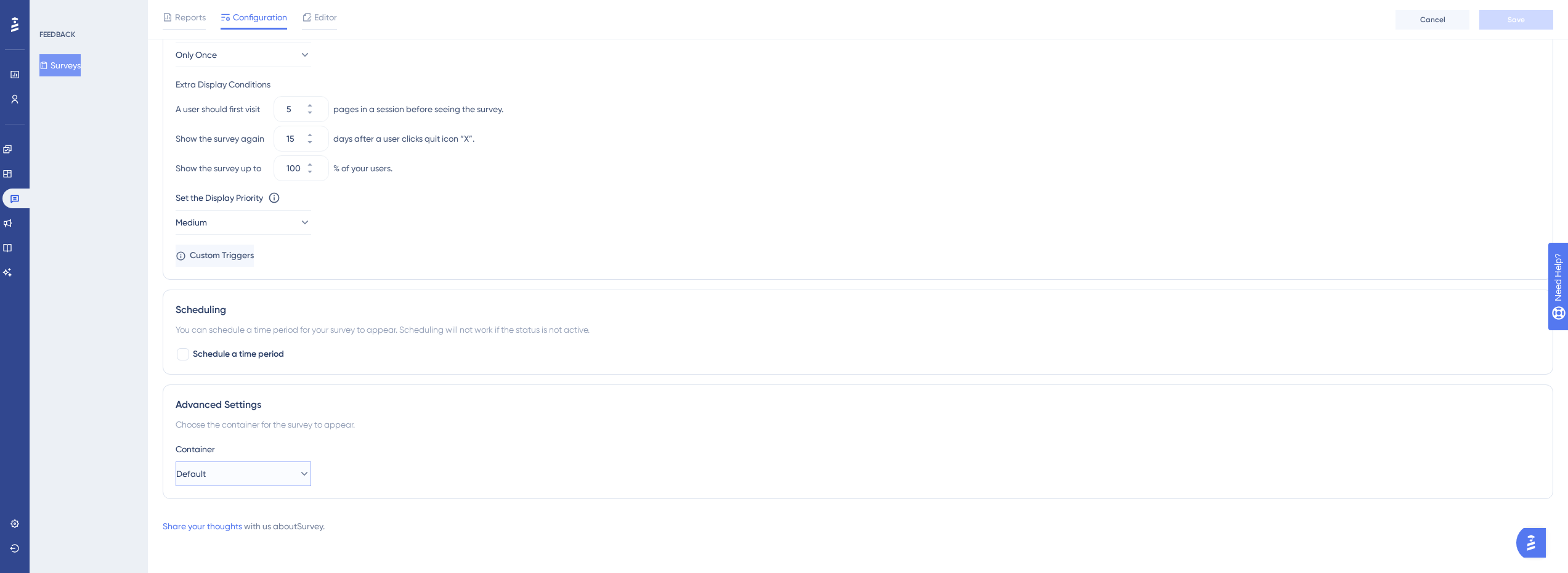
click at [273, 478] on button "Default" at bounding box center [243, 474] width 136 height 25
click at [274, 468] on button "Default" at bounding box center [243, 474] width 136 height 25
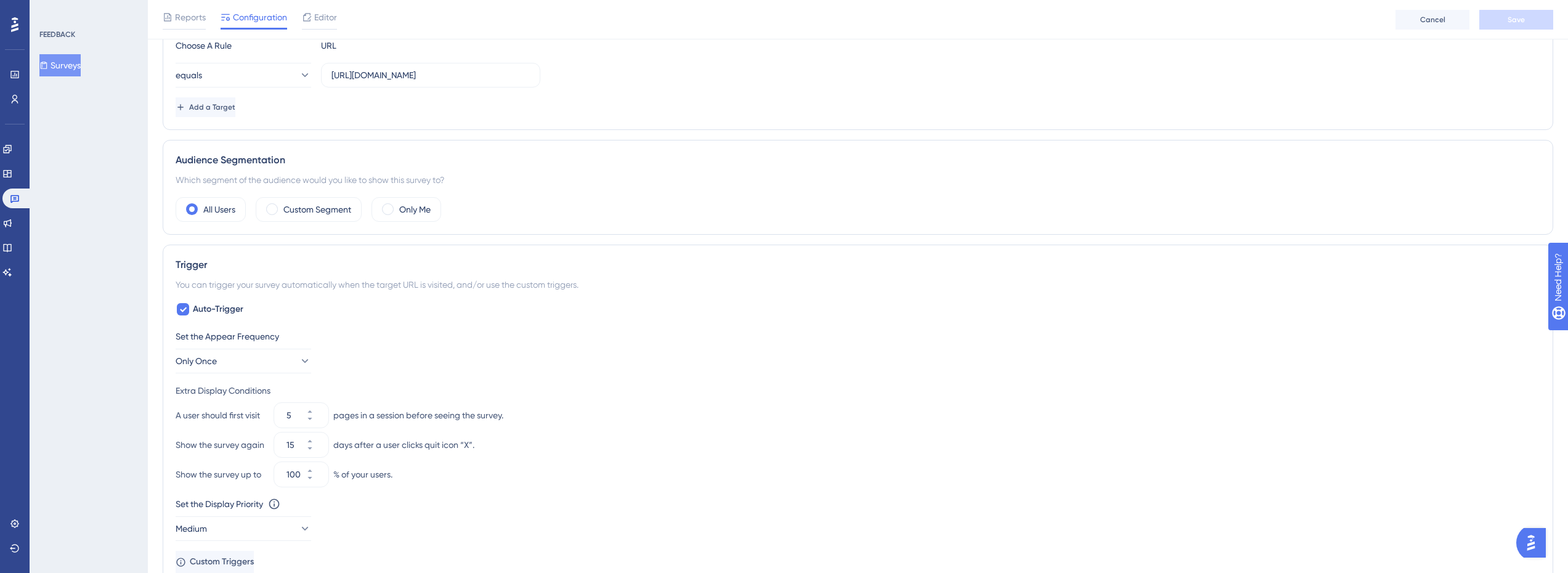
scroll to position [280, 0]
click at [278, 363] on button "Only Once" at bounding box center [243, 363] width 136 height 25
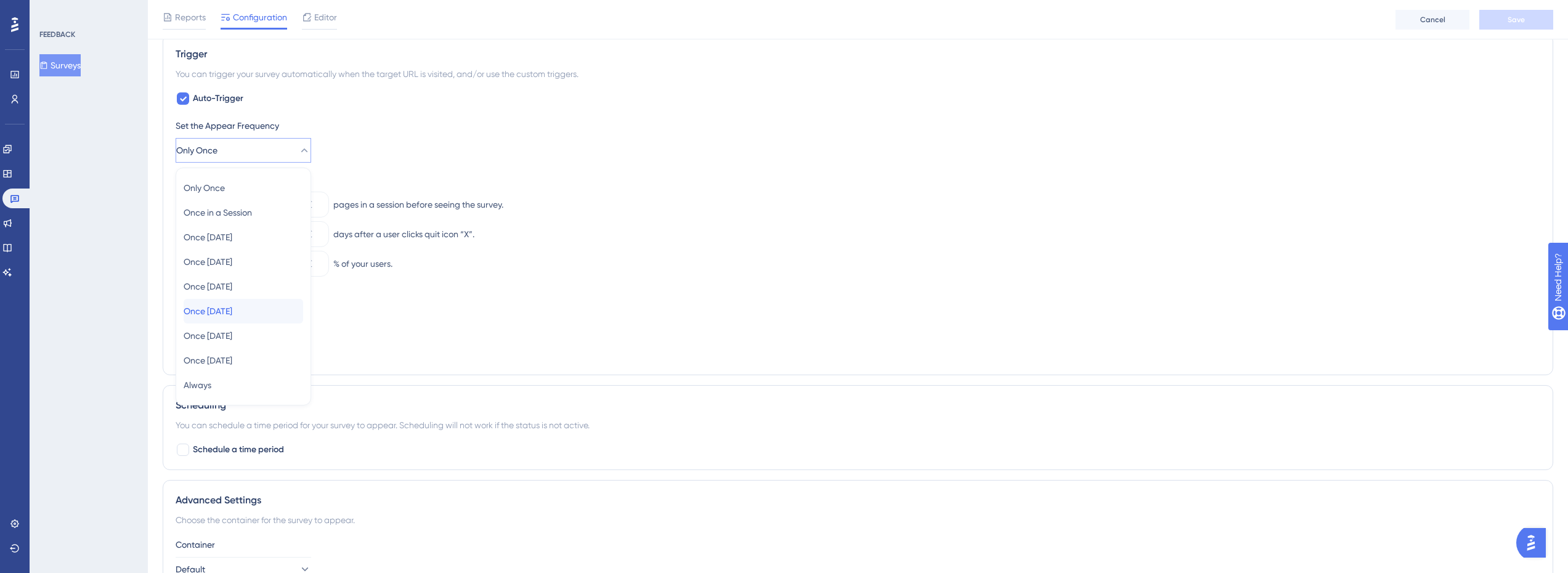
click at [261, 306] on div "Once in 90 days Once in 90 days" at bounding box center [243, 311] width 120 height 25
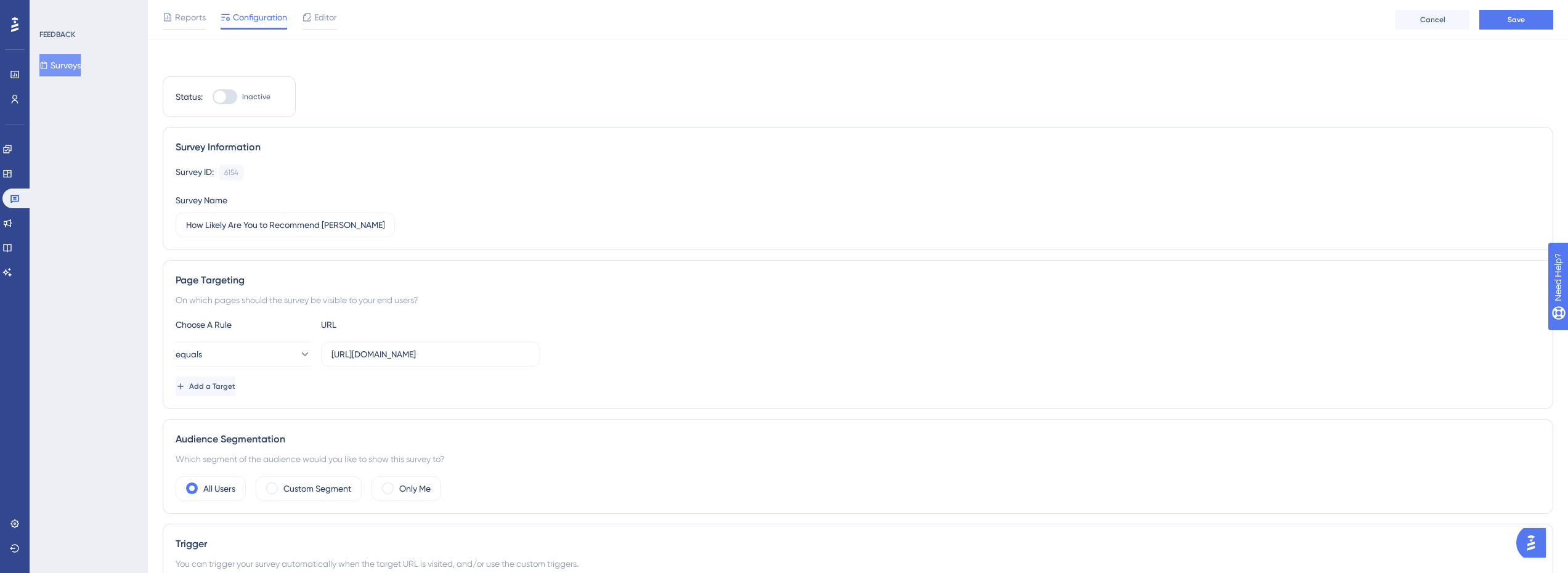
scroll to position [0, 0]
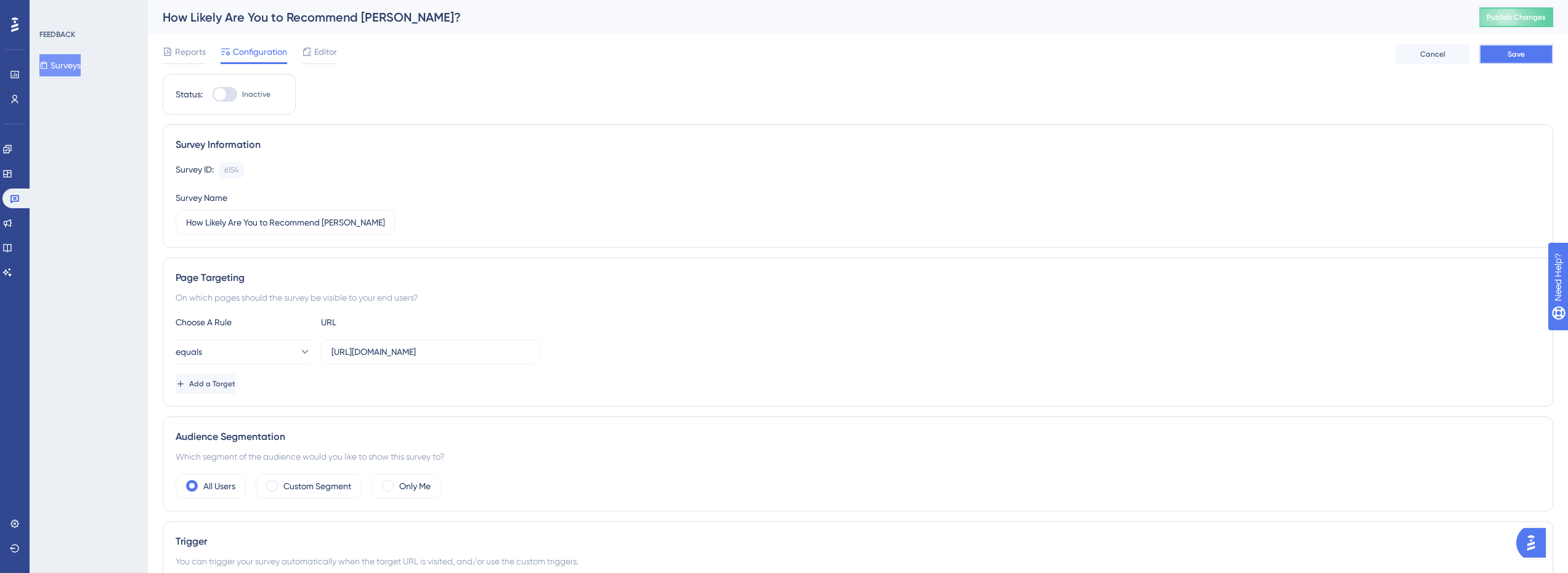
click at [1507, 47] on button "Save" at bounding box center [1516, 55] width 74 height 20
click at [81, 68] on button "Surveys" at bounding box center [60, 65] width 42 height 22
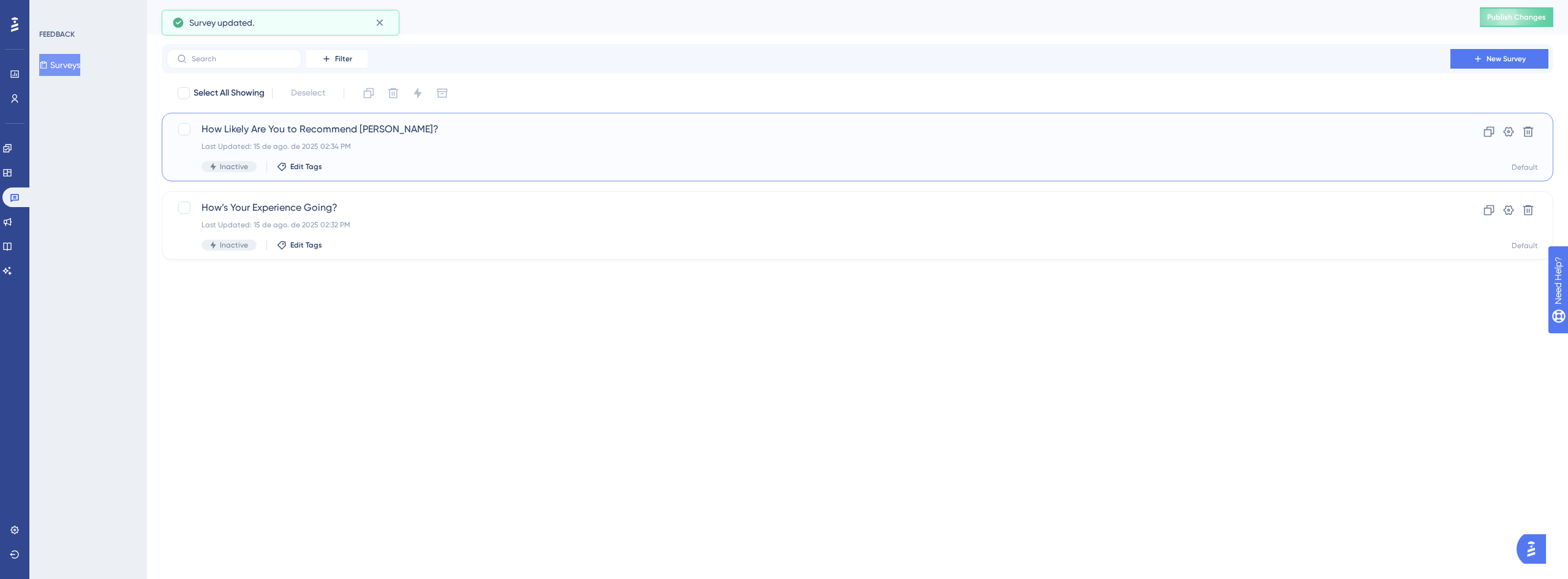
click at [340, 133] on span "How Likely Are You to Recommend [PERSON_NAME]?" at bounding box center [809, 129] width 1214 height 15
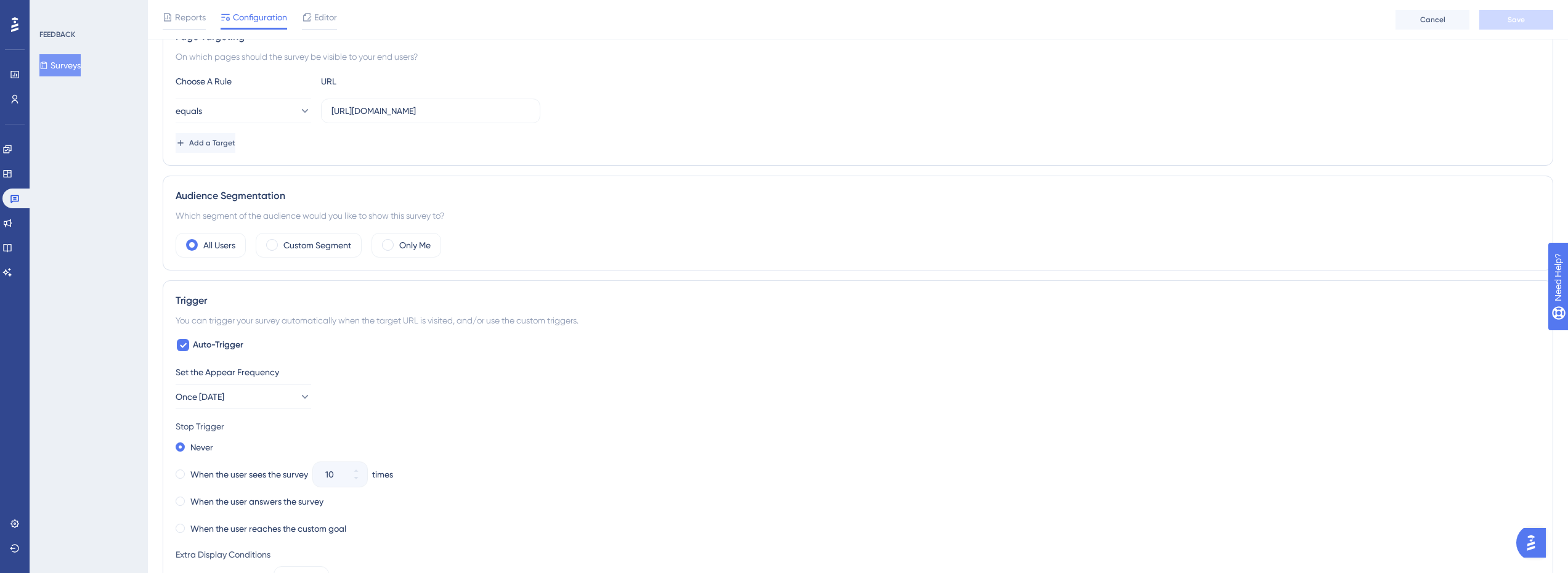
scroll to position [246, 0]
click at [75, 66] on button "Surveys" at bounding box center [60, 65] width 42 height 22
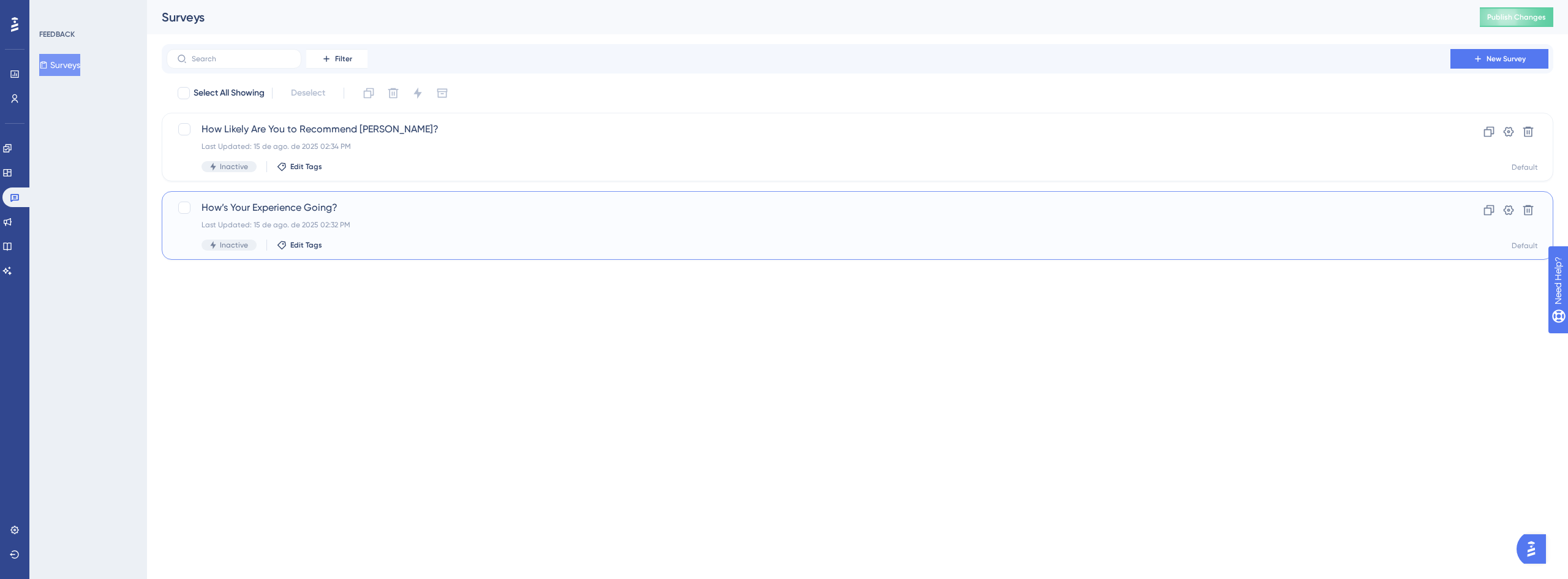
click at [315, 207] on span "How’s Your Experience Going?" at bounding box center [809, 208] width 1214 height 15
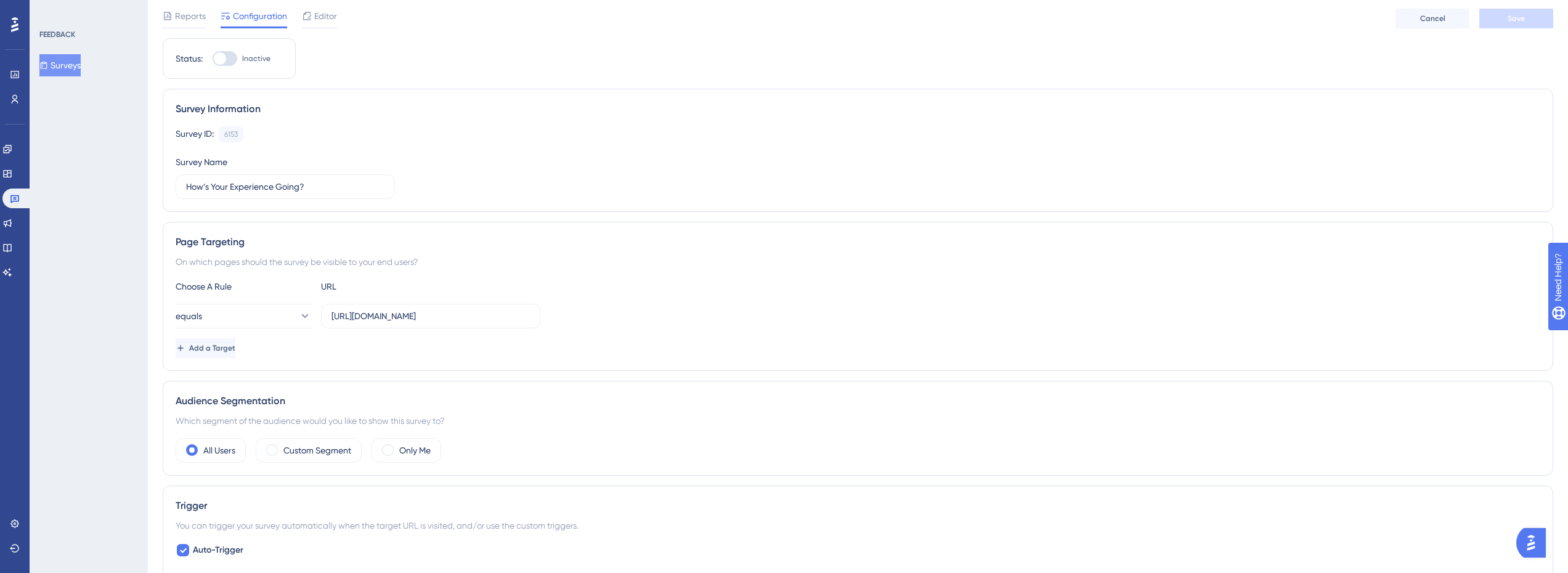
scroll to position [308, 0]
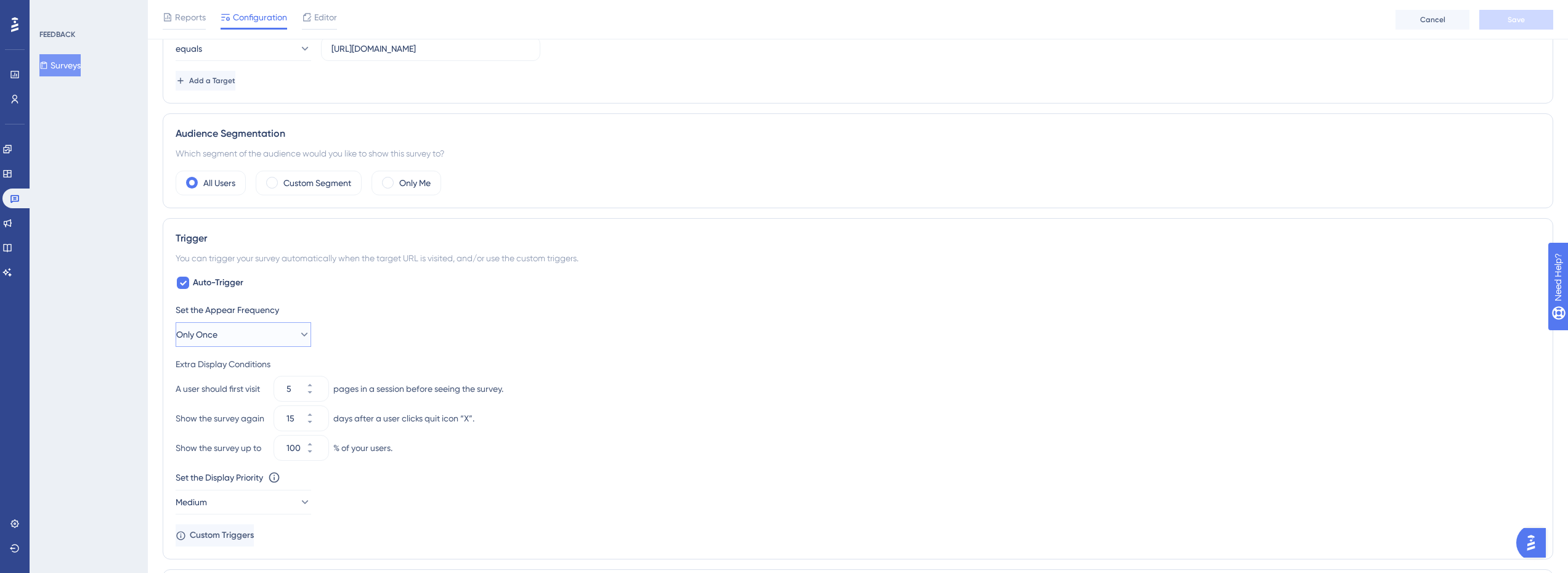
click at [241, 334] on button "Only Once" at bounding box center [243, 335] width 136 height 25
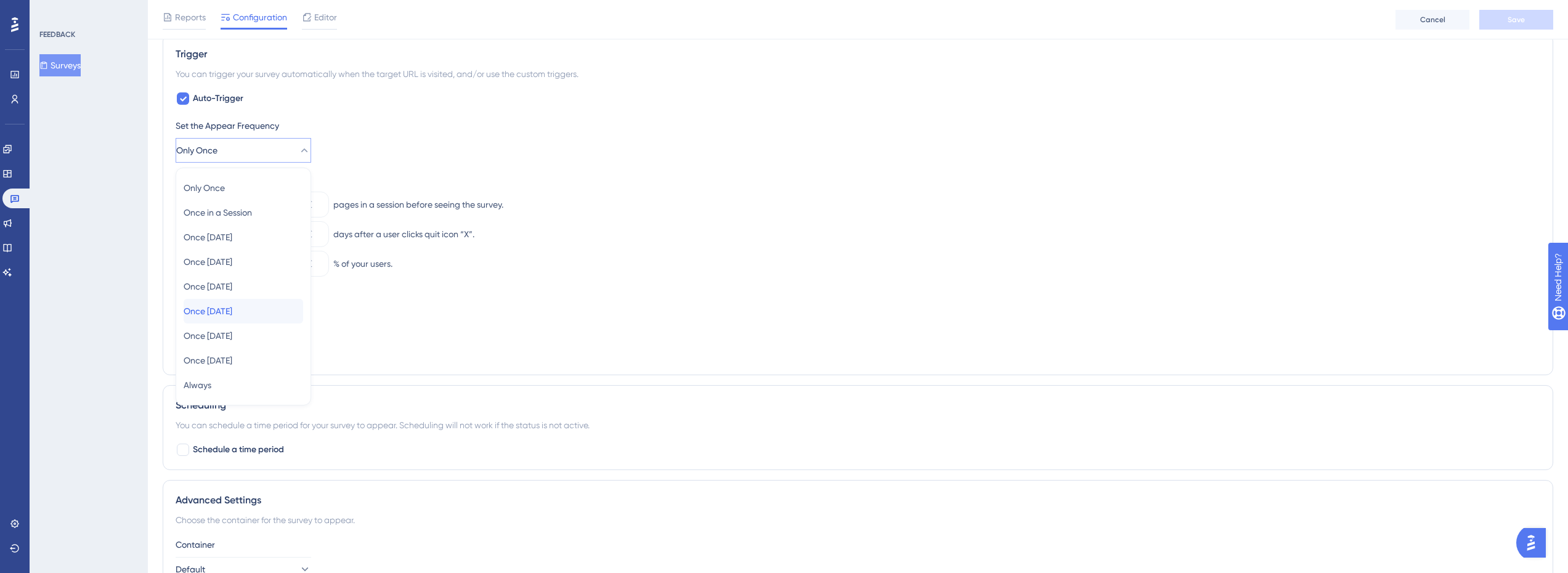
click at [233, 315] on span "Once [DATE]" at bounding box center [208, 311] width 49 height 15
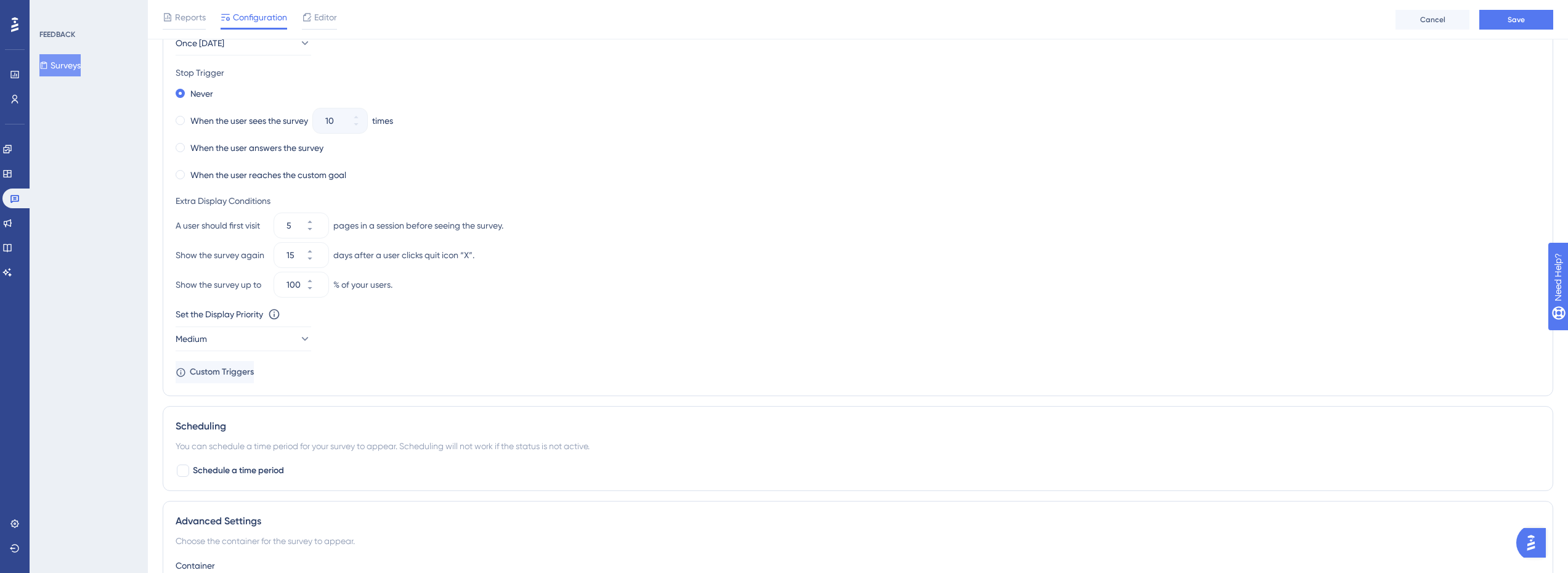
scroll to position [616, 0]
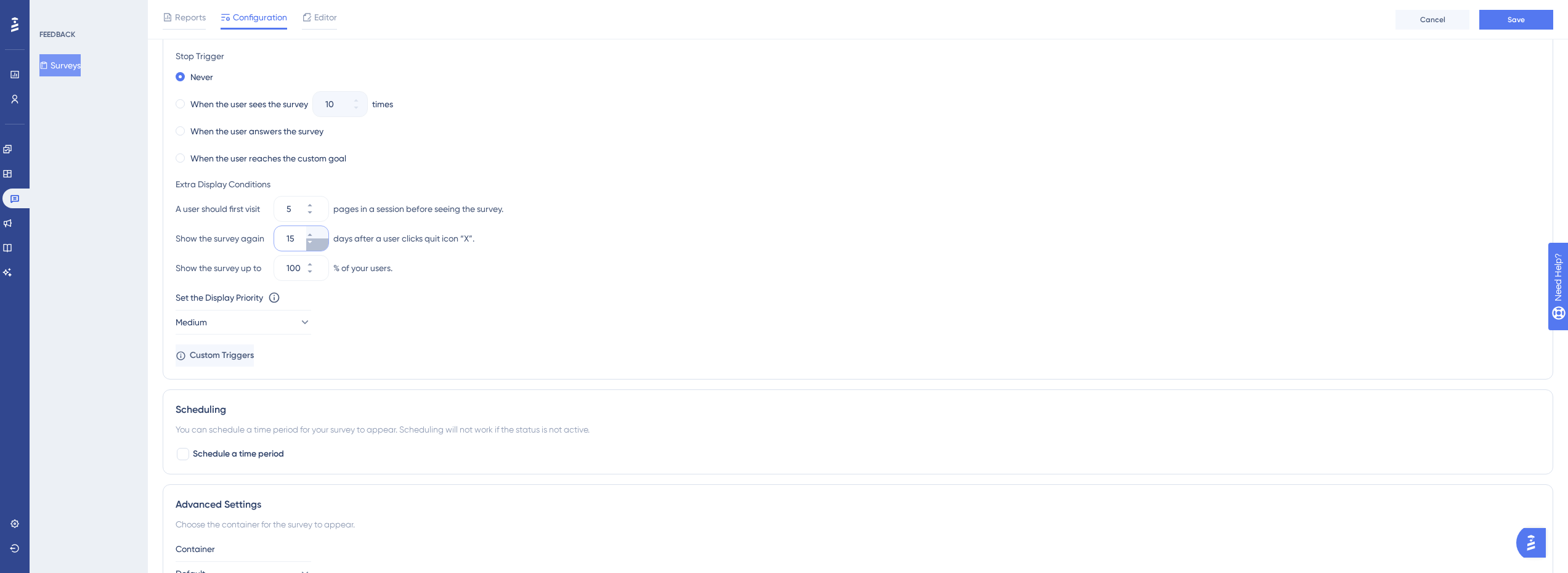
click at [312, 242] on icon at bounding box center [309, 242] width 4 height 2
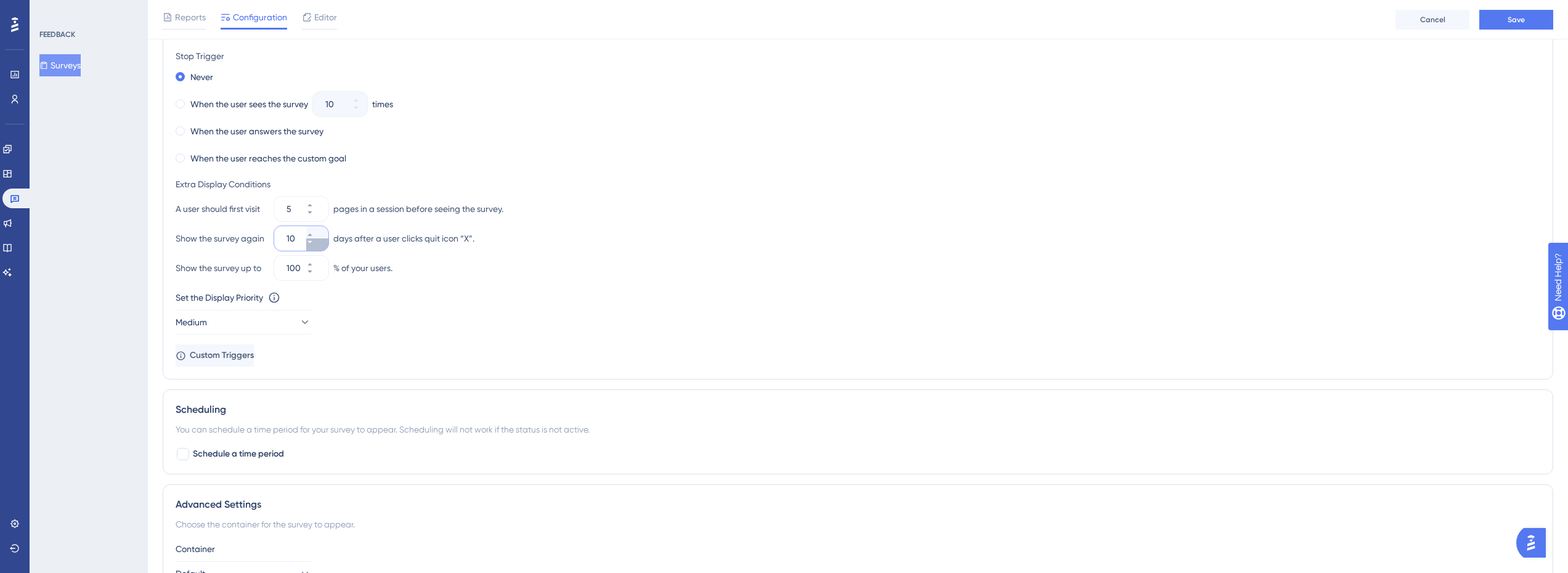
click at [312, 242] on icon at bounding box center [309, 242] width 4 height 2
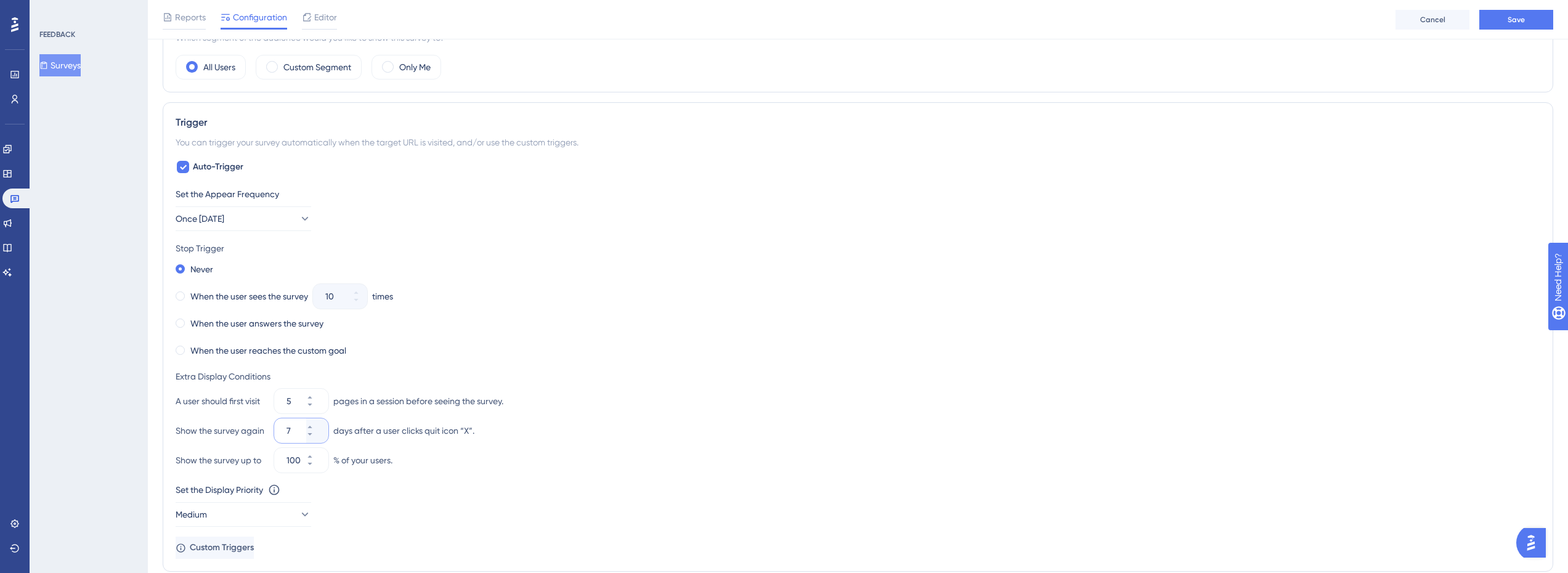
scroll to position [554, 0]
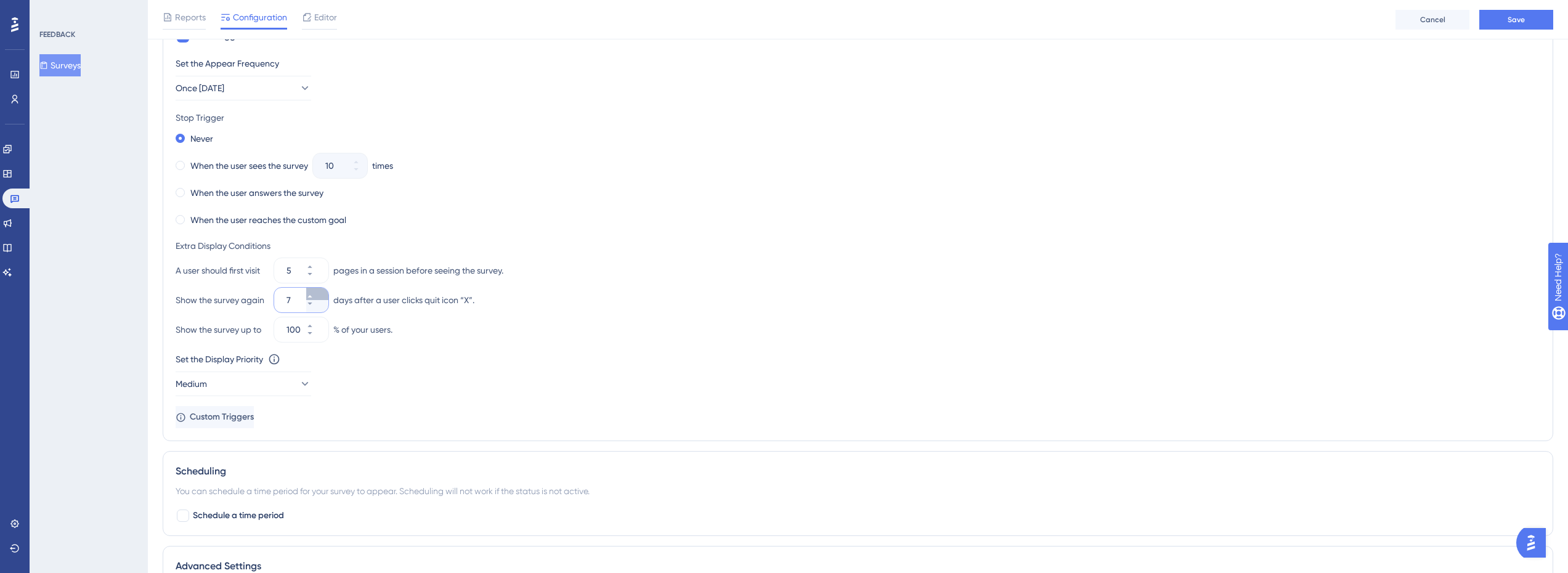
click at [314, 296] on icon at bounding box center [310, 296] width 7 height 7
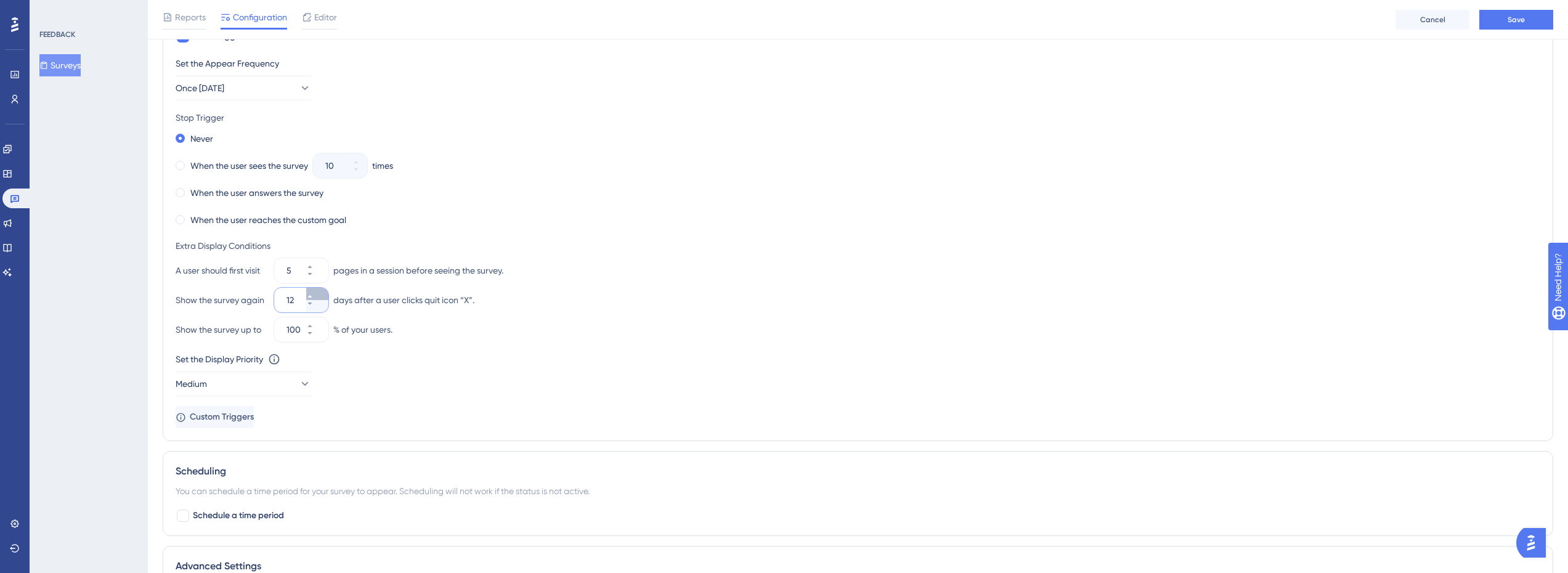
click at [314, 296] on icon at bounding box center [310, 296] width 7 height 7
type input "15"
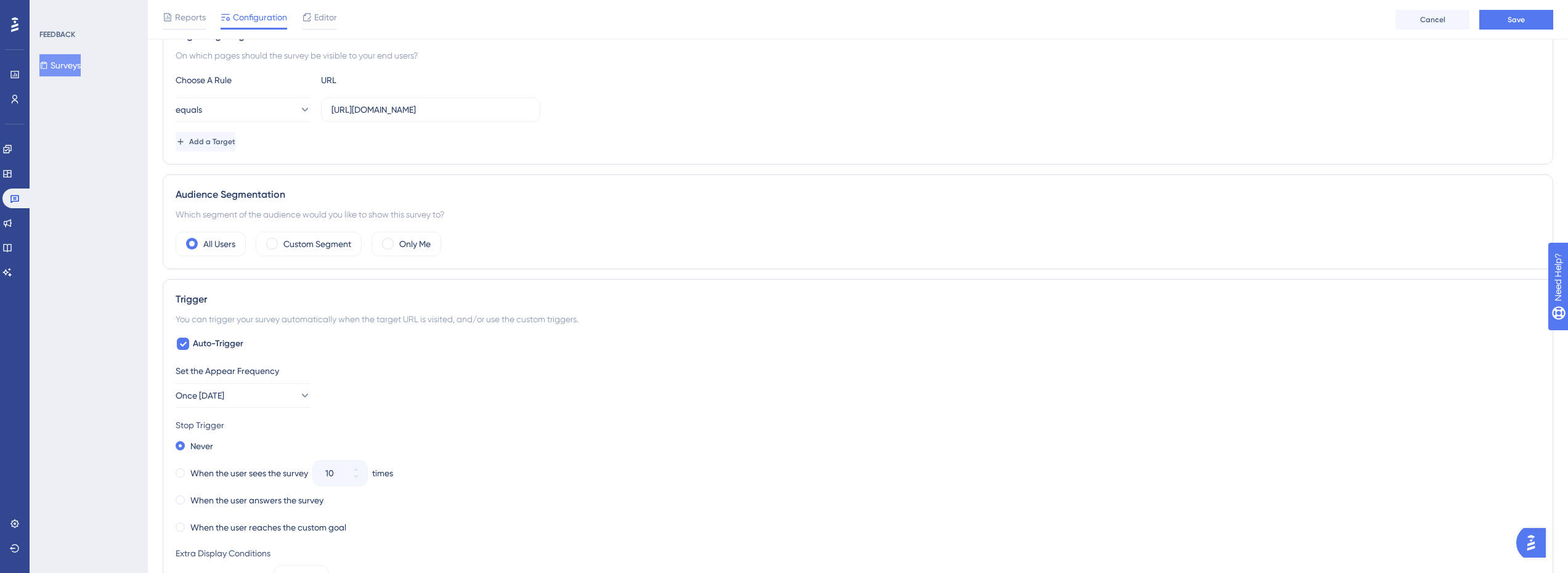
scroll to position [246, 0]
click at [1517, 22] on span "Save" at bounding box center [1517, 20] width 17 height 10
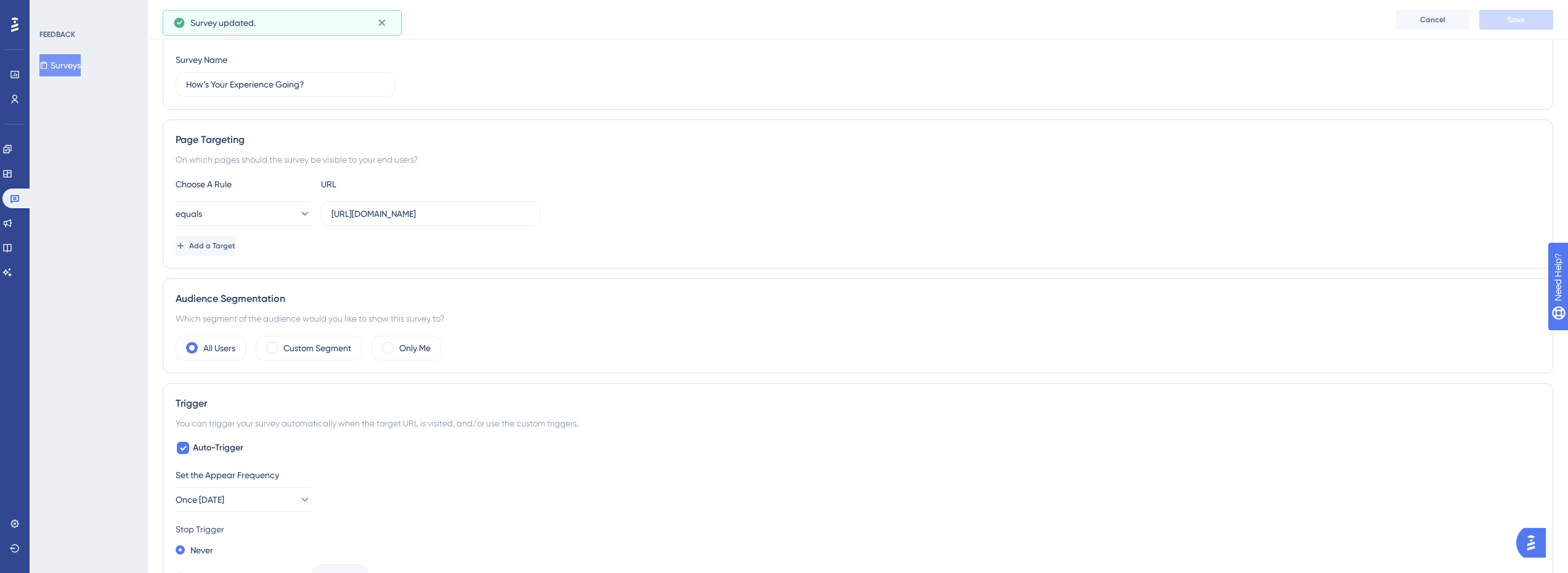
scroll to position [0, 0]
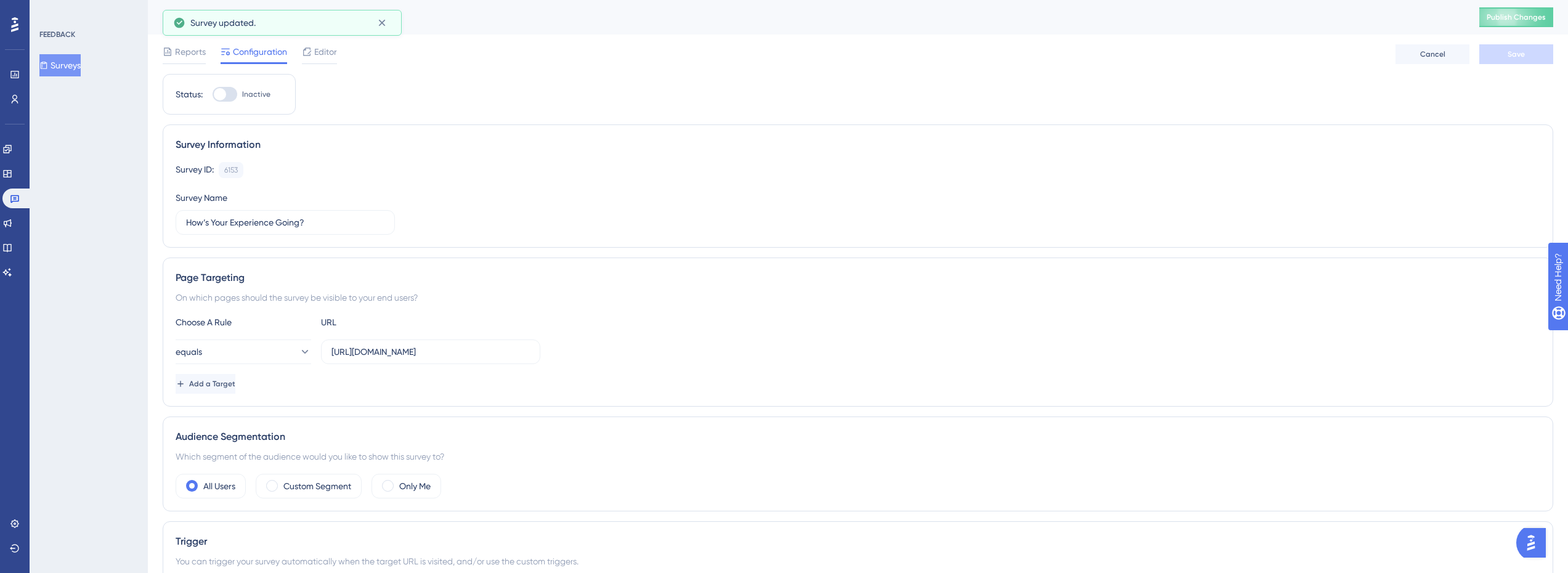
click at [72, 64] on button "Surveys" at bounding box center [60, 65] width 42 height 22
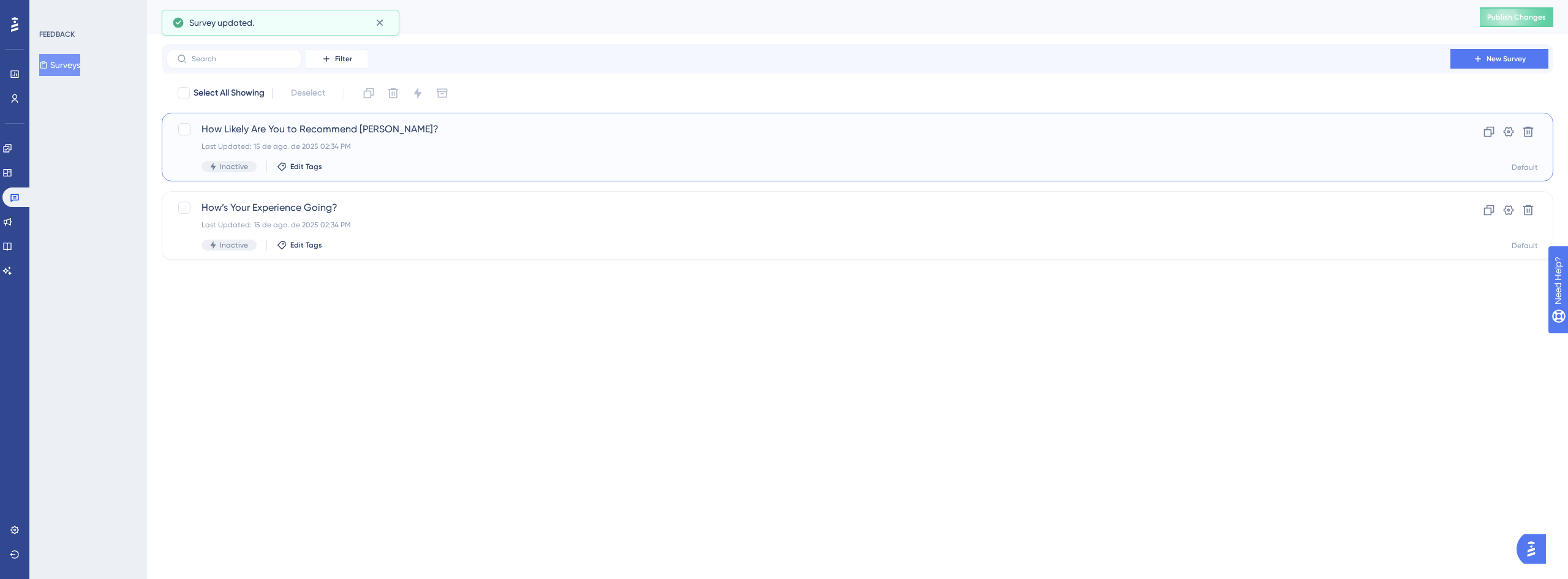
click at [297, 134] on span "How Likely Are You to Recommend [PERSON_NAME]?" at bounding box center [809, 129] width 1214 height 15
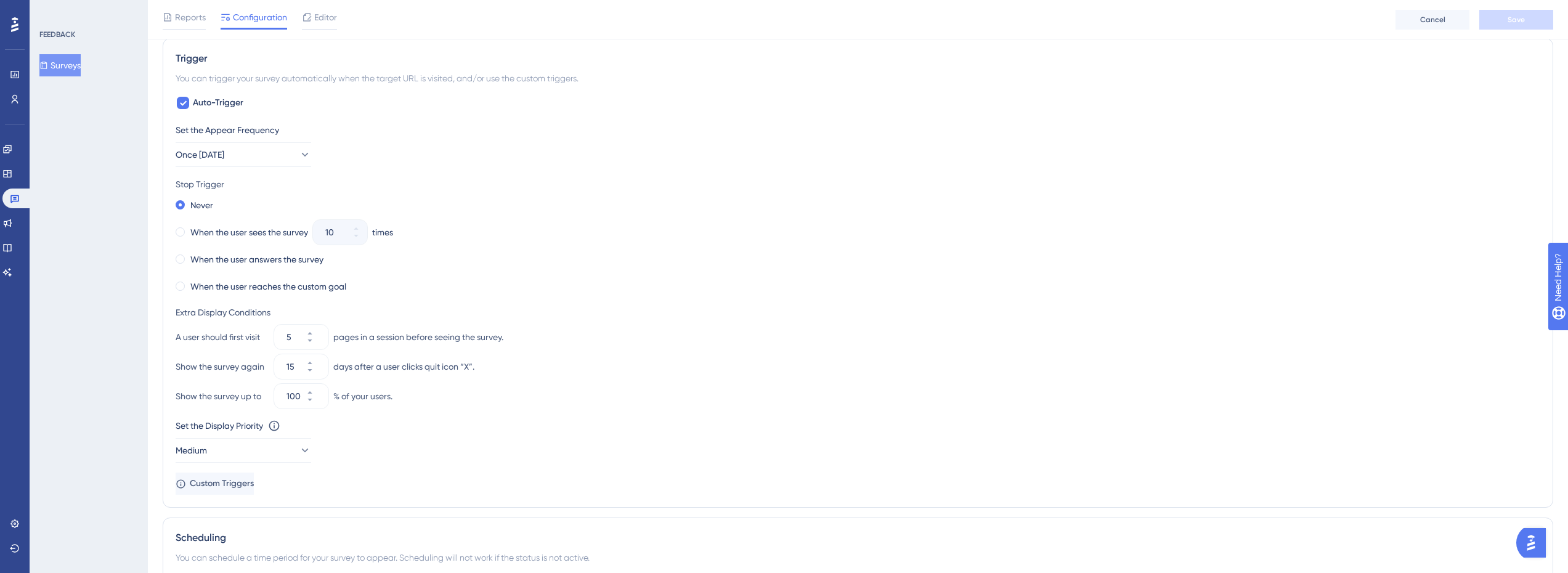
scroll to position [493, 0]
click at [322, 324] on button "5" at bounding box center [317, 326] width 22 height 12
click at [322, 324] on button "6" at bounding box center [317, 326] width 22 height 12
click at [322, 324] on button "7" at bounding box center [317, 326] width 22 height 12
click at [322, 324] on button "8" at bounding box center [317, 326] width 22 height 12
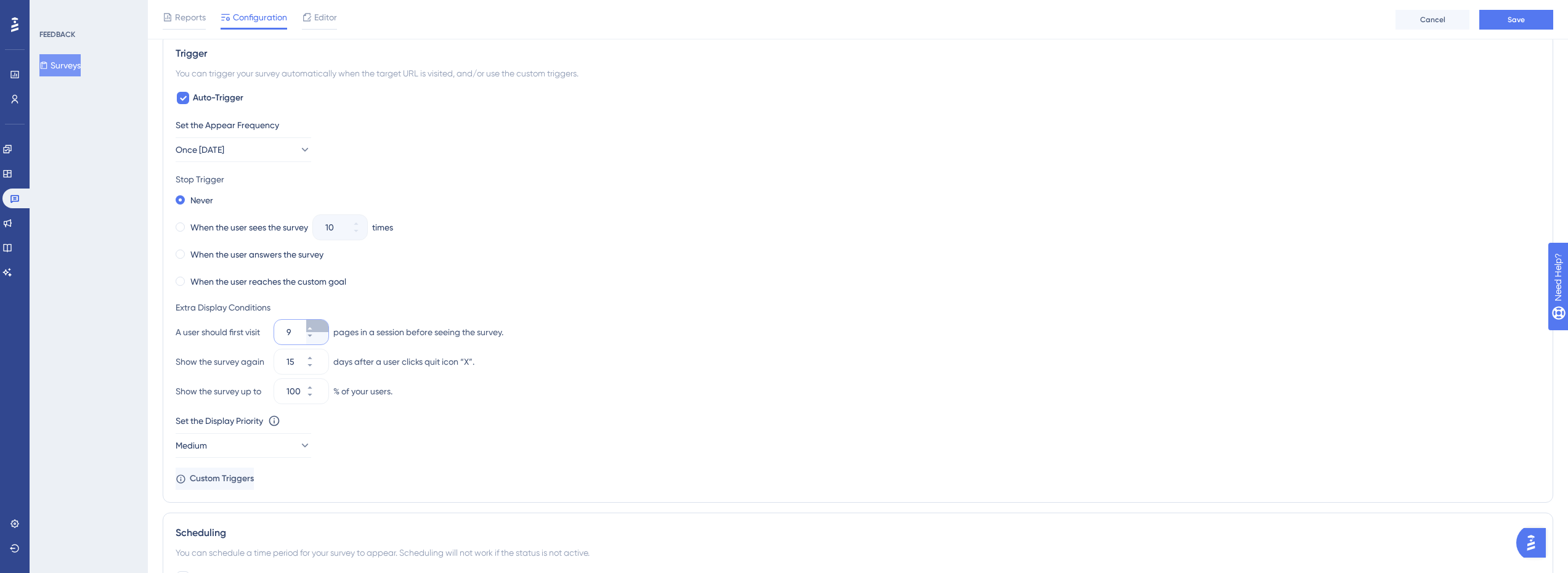
click at [322, 324] on button "9" at bounding box center [317, 326] width 22 height 12
click at [322, 324] on button "10" at bounding box center [317, 326] width 22 height 12
click at [322, 324] on button "11" at bounding box center [317, 326] width 22 height 12
click at [322, 324] on button "12" at bounding box center [317, 326] width 22 height 12
click at [322, 324] on button "13" at bounding box center [317, 326] width 22 height 12
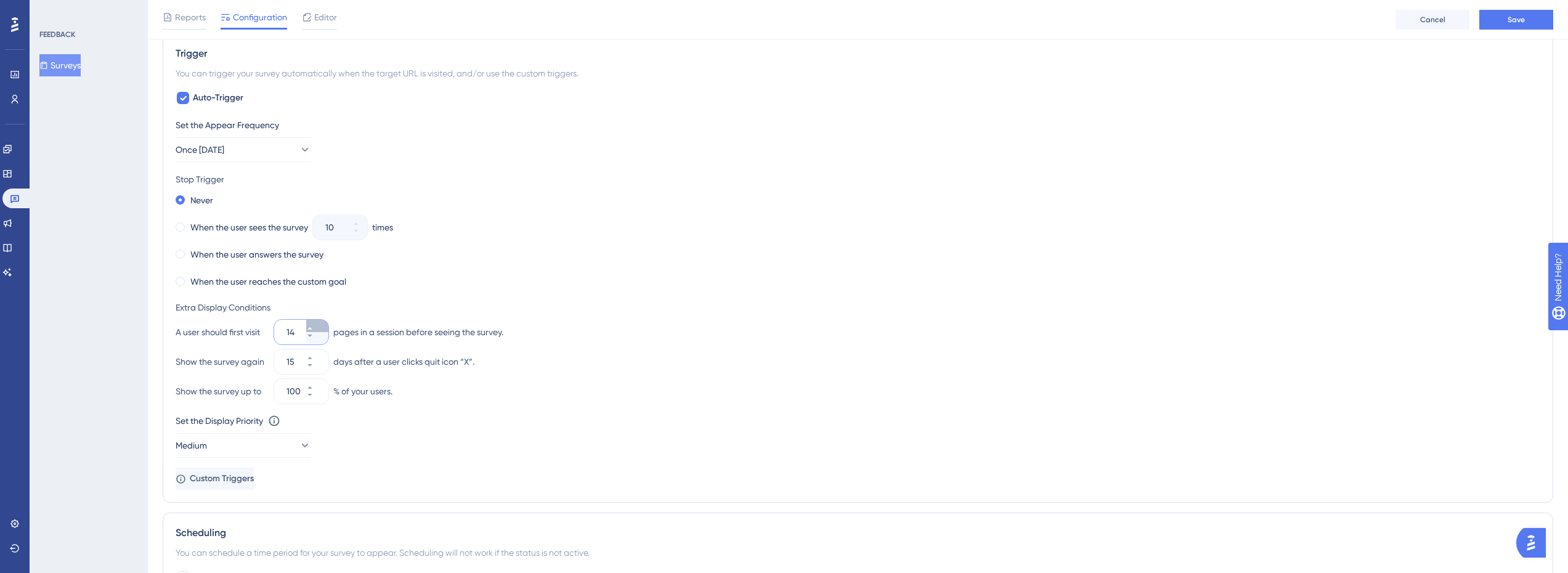
click at [322, 324] on button "14" at bounding box center [317, 326] width 22 height 12
click at [322, 324] on button "15" at bounding box center [317, 326] width 22 height 12
click at [322, 324] on button "16" at bounding box center [317, 326] width 22 height 12
click at [322, 324] on button "17" at bounding box center [317, 326] width 22 height 12
click at [322, 338] on button "18" at bounding box center [317, 339] width 22 height 12
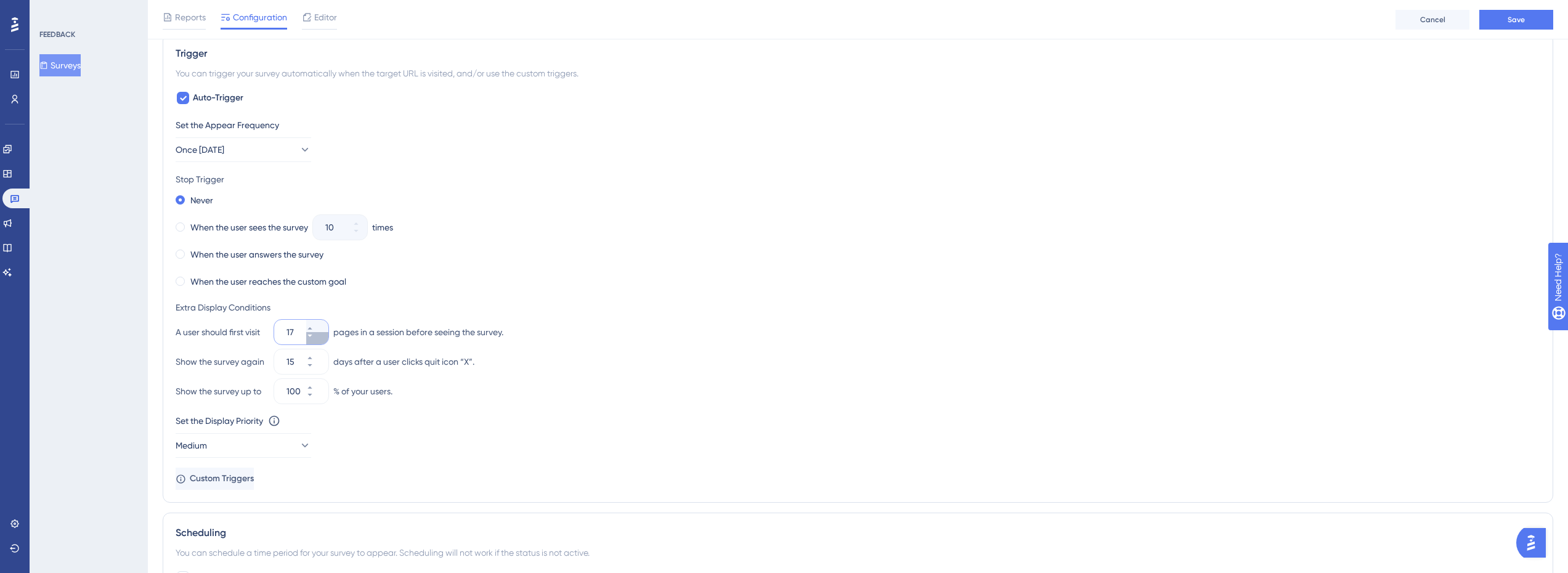
click at [322, 338] on button "17" at bounding box center [317, 339] width 22 height 12
click at [322, 338] on button "16" at bounding box center [317, 339] width 22 height 12
click at [322, 338] on button "15" at bounding box center [317, 339] width 22 height 12
click at [314, 328] on icon at bounding box center [310, 329] width 7 height 7
type input "15"
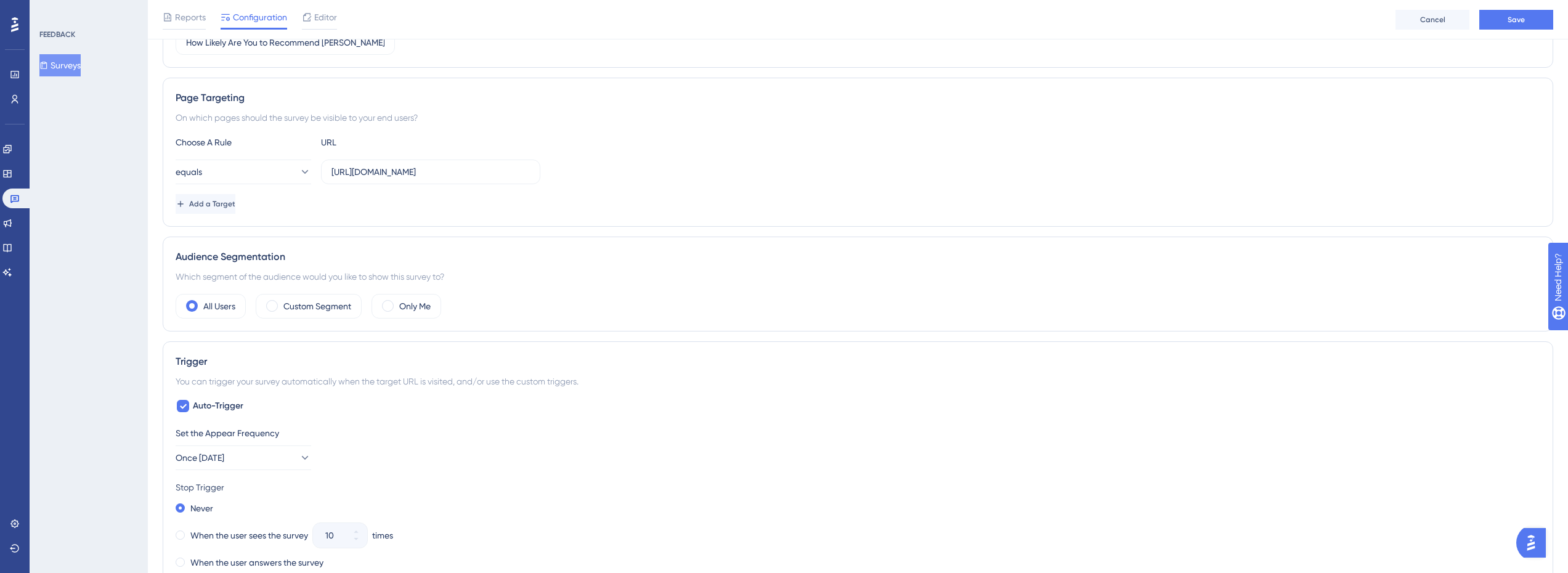
scroll to position [0, 0]
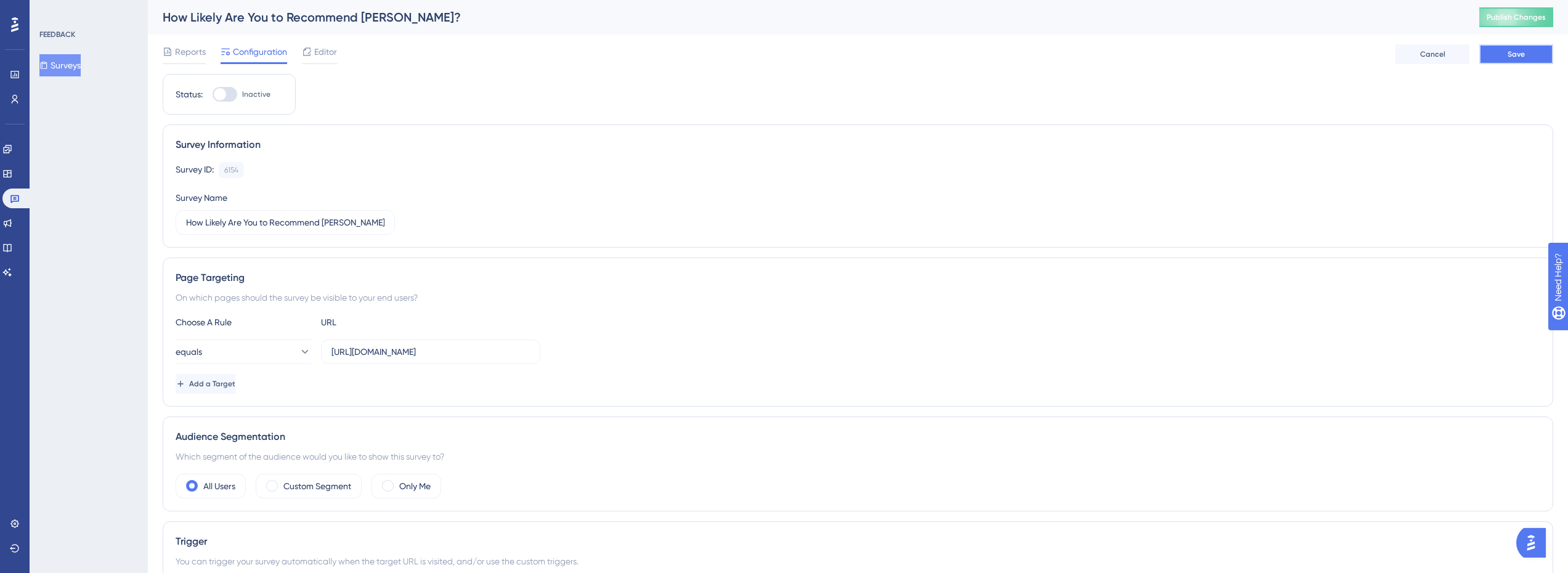
click at [1532, 48] on button "Save" at bounding box center [1516, 55] width 74 height 20
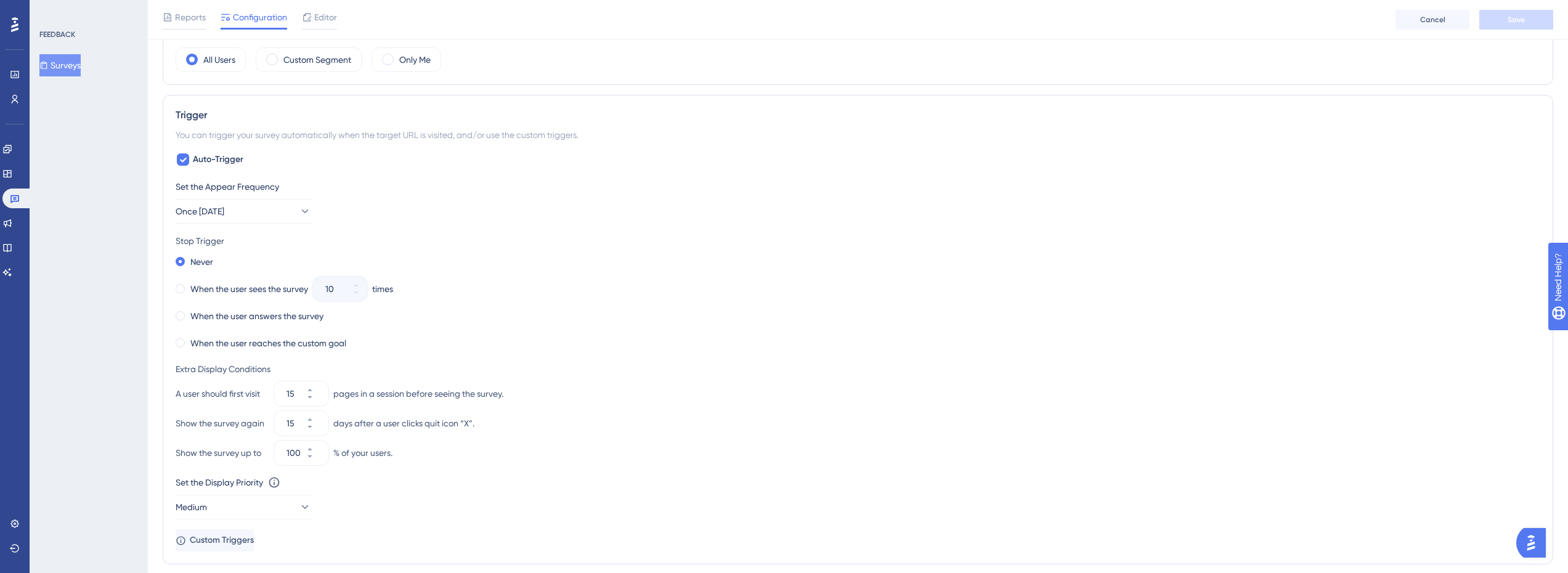
scroll to position [716, 0]
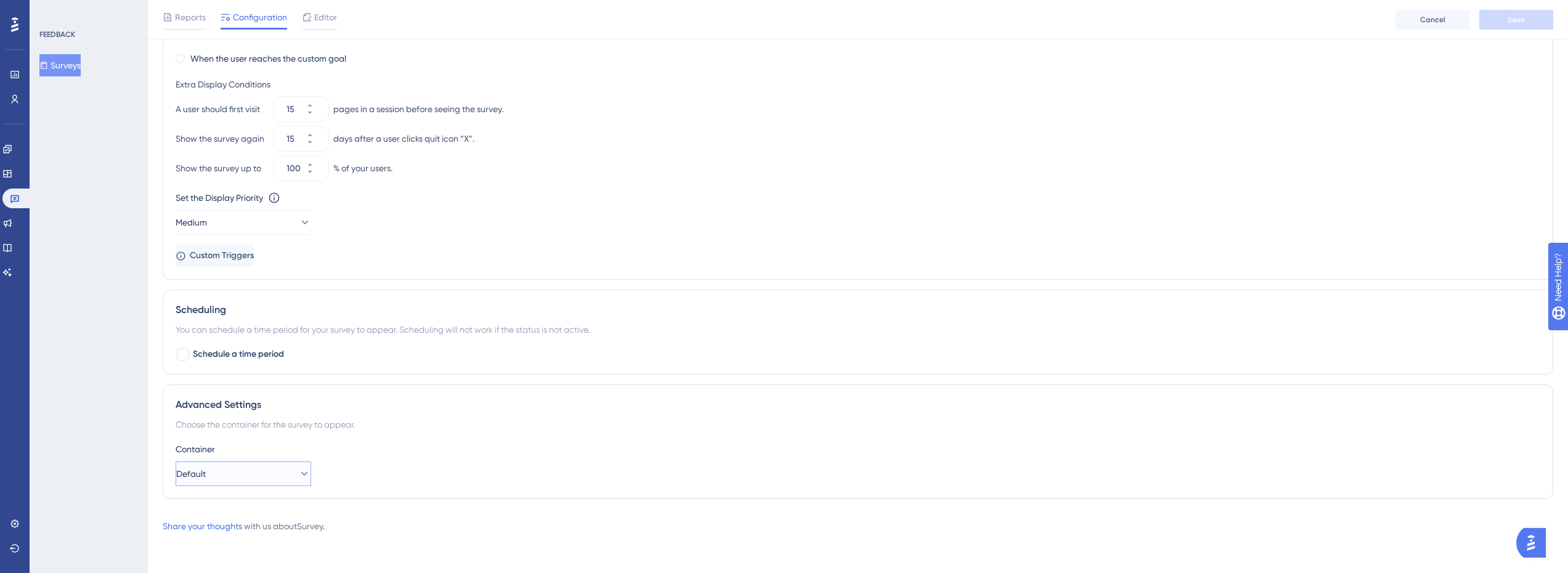
click at [278, 474] on button "Default" at bounding box center [243, 474] width 136 height 25
click at [278, 473] on button "Default" at bounding box center [243, 474] width 136 height 25
click at [298, 221] on icon at bounding box center [304, 223] width 12 height 12
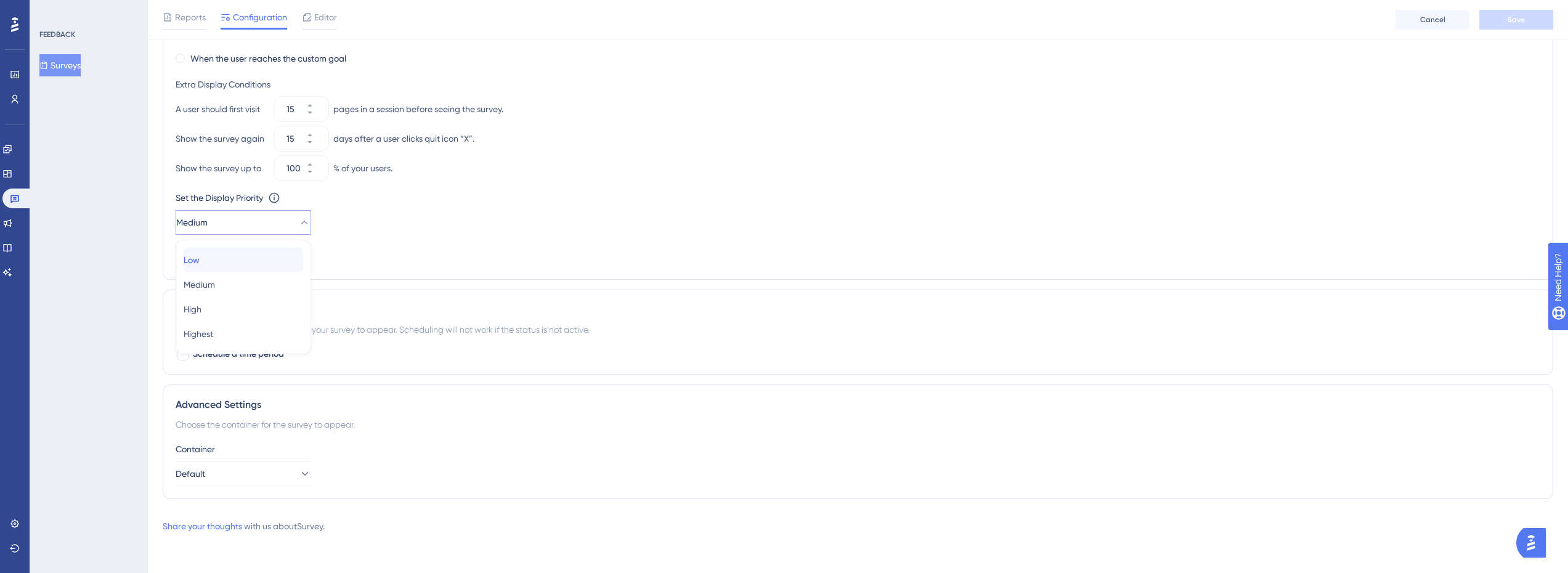
click at [254, 265] on div "Low Low" at bounding box center [243, 260] width 120 height 25
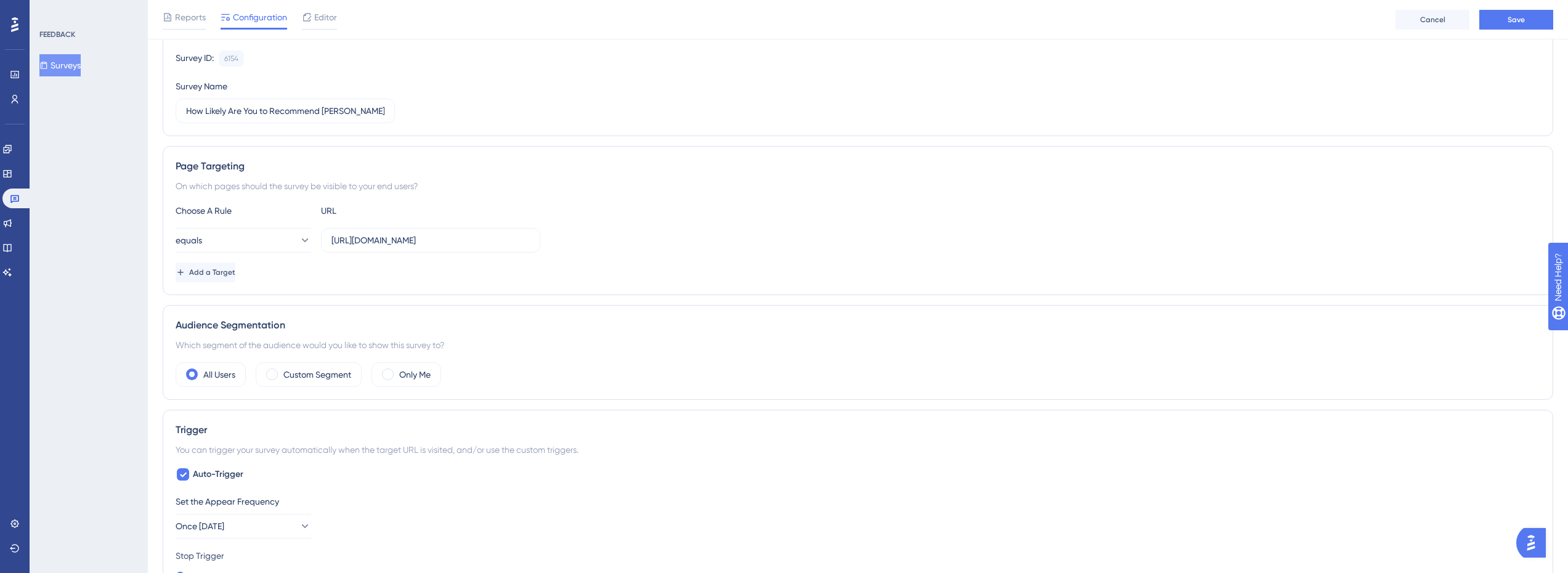
scroll to position [0, 0]
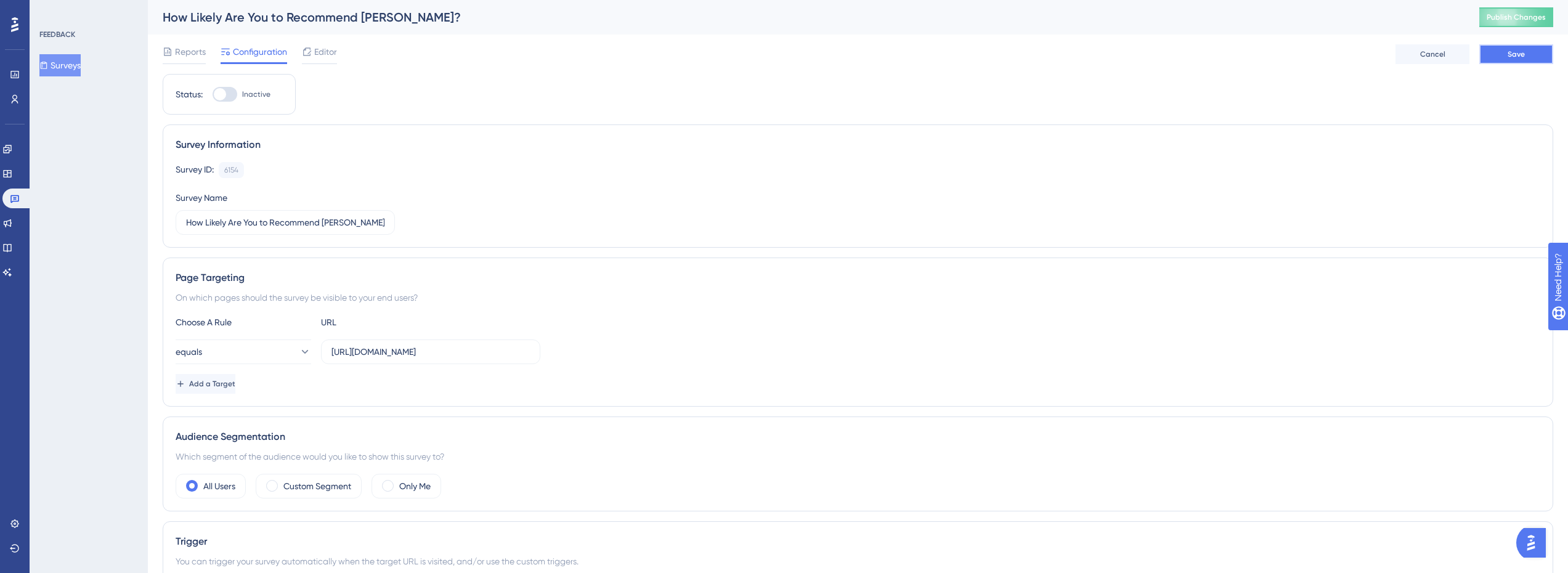
click at [1535, 49] on button "Save" at bounding box center [1516, 55] width 74 height 20
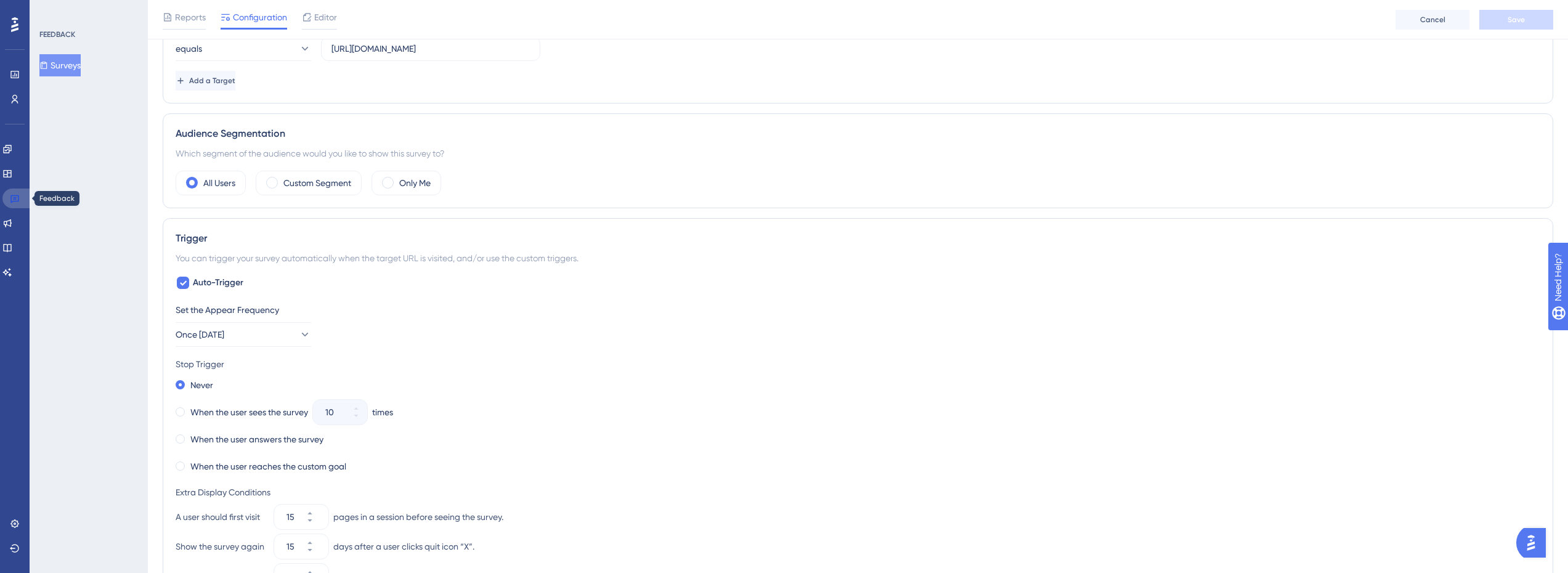
click at [19, 200] on icon at bounding box center [15, 199] width 9 height 8
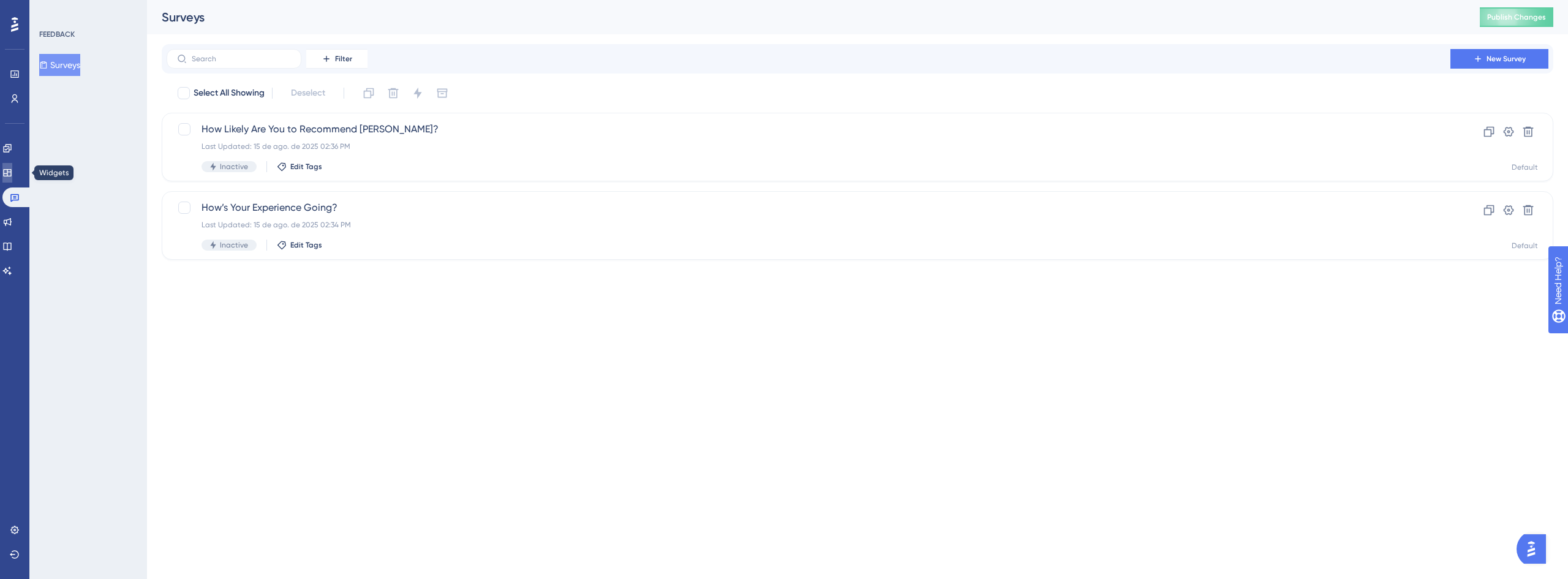
click at [11, 175] on icon at bounding box center [7, 173] width 8 height 7
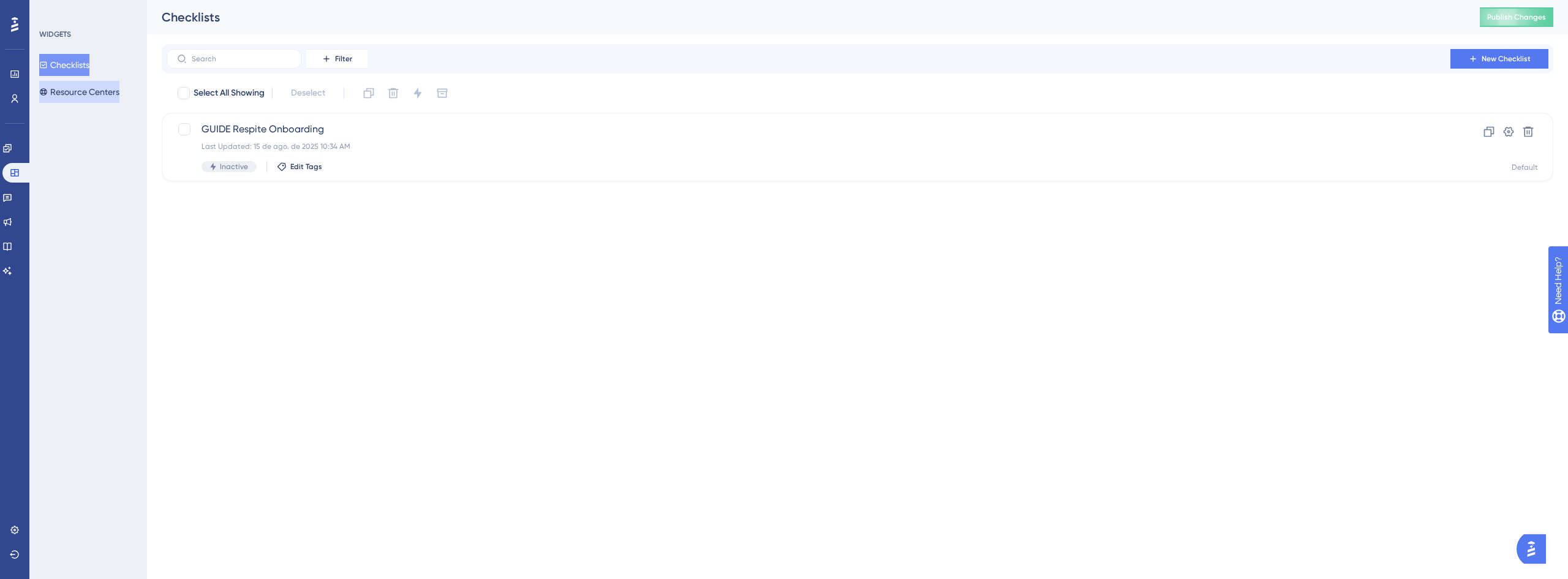
click at [70, 89] on button "Resource Centers" at bounding box center [80, 92] width 80 height 22
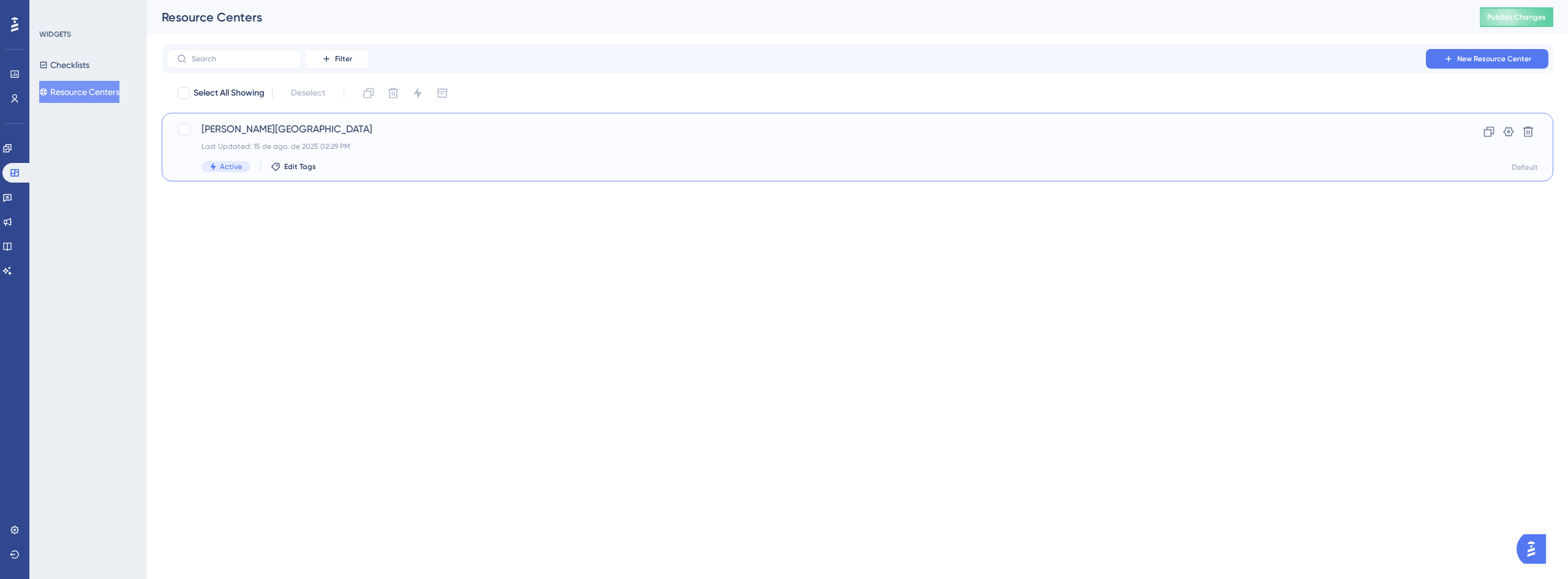
click at [243, 133] on span "Crosby Center" at bounding box center [809, 129] width 1214 height 15
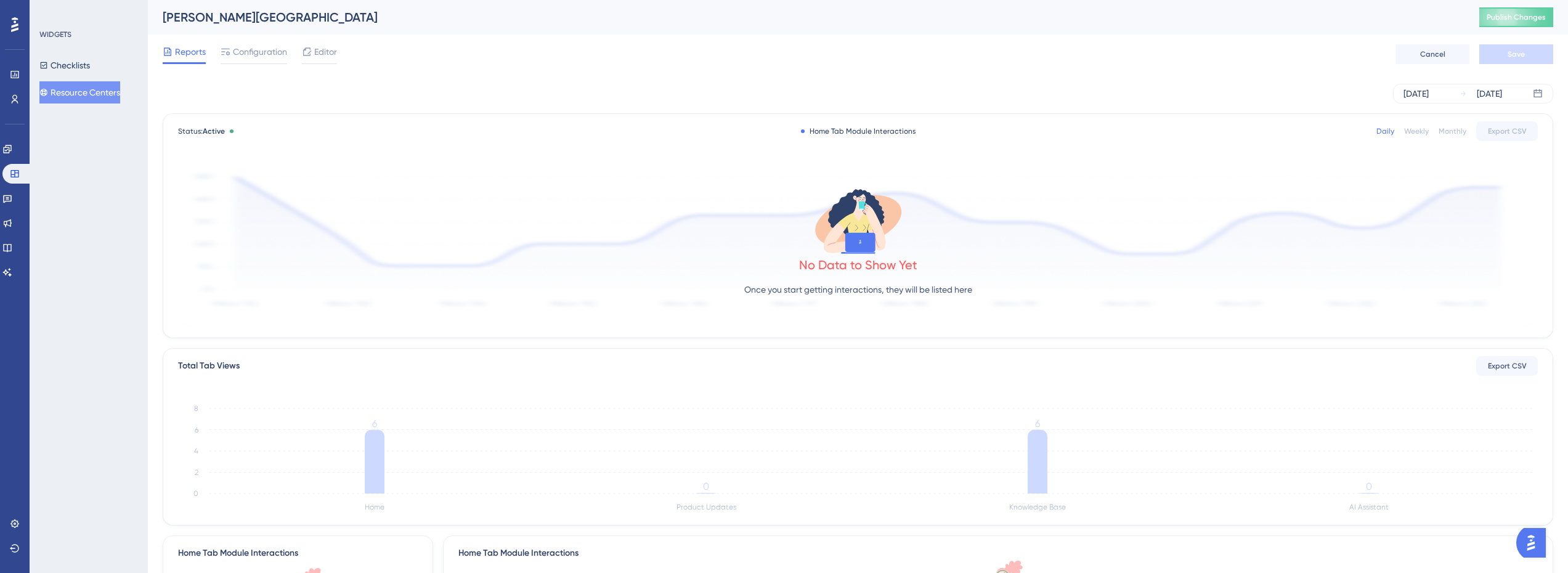
click at [88, 96] on button "Resource Centers" at bounding box center [80, 92] width 81 height 22
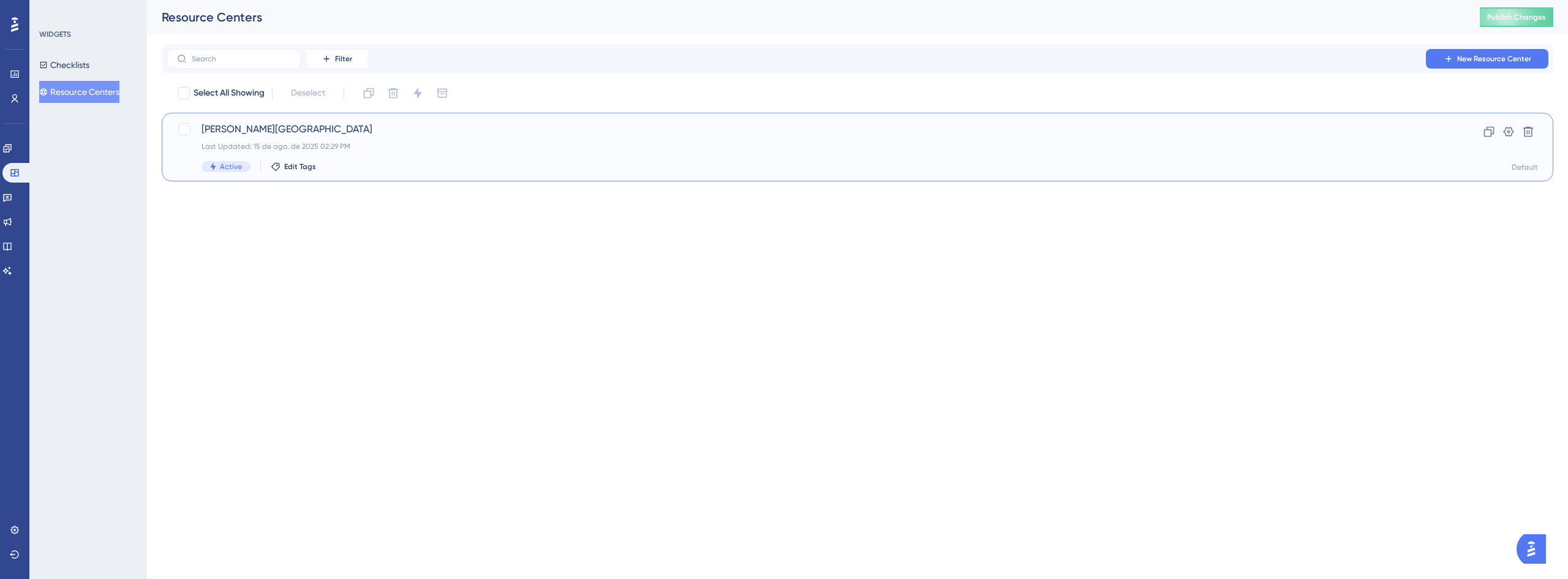
click at [261, 125] on span "Crosby Center" at bounding box center [809, 129] width 1214 height 15
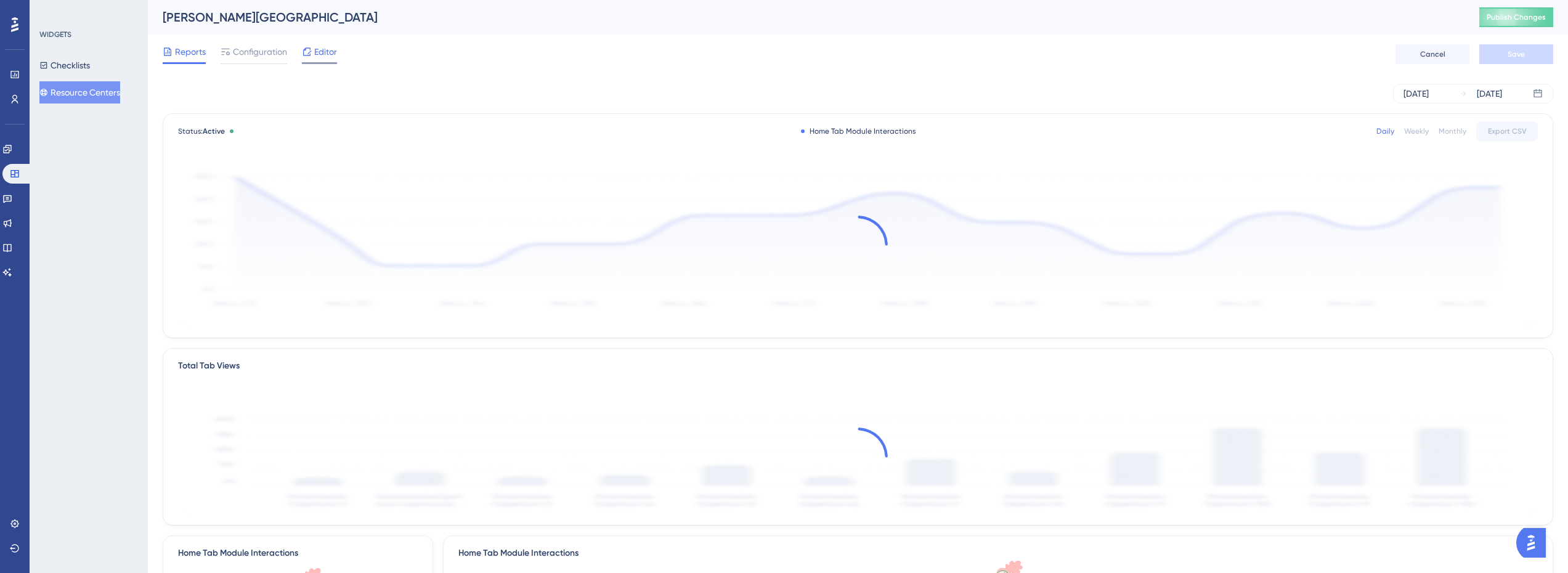
click at [320, 58] on span "Editor" at bounding box center [326, 52] width 23 height 15
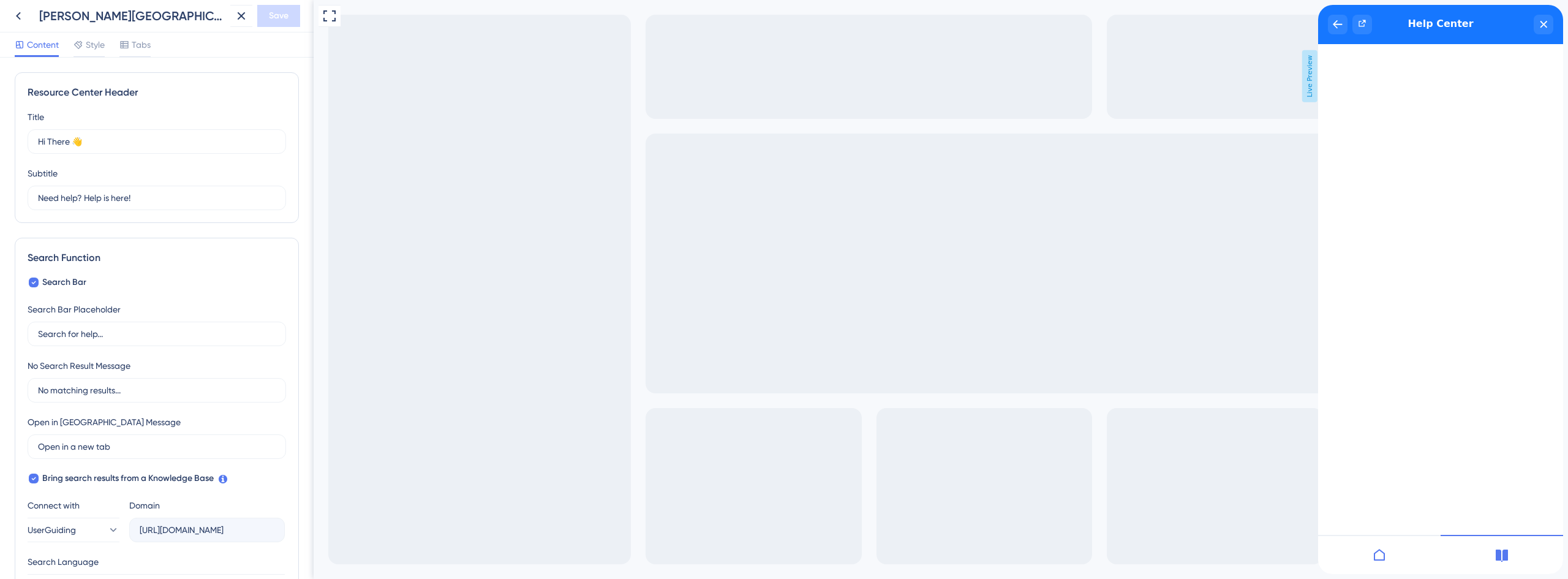
click at [1373, 558] on icon at bounding box center [1379, 555] width 15 height 15
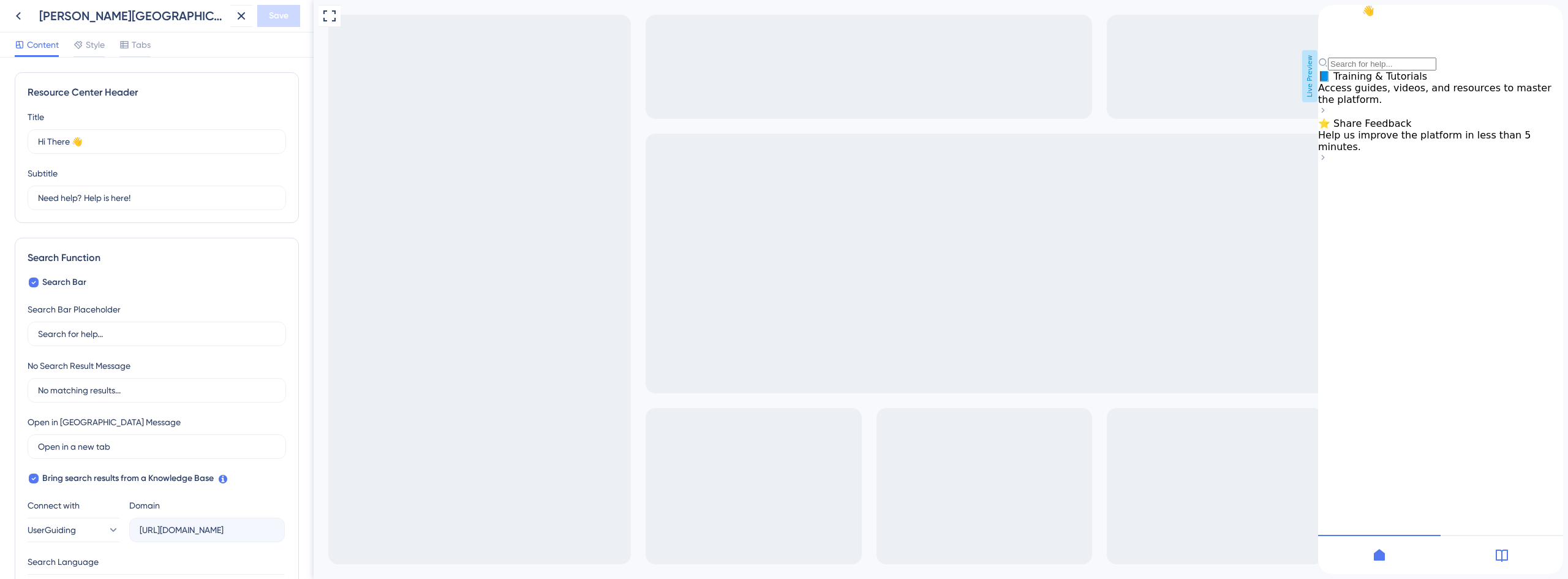
click at [1411, 152] on span "Help us improve the platform in less than 5 minutes." at bounding box center [1424, 141] width 213 height 23
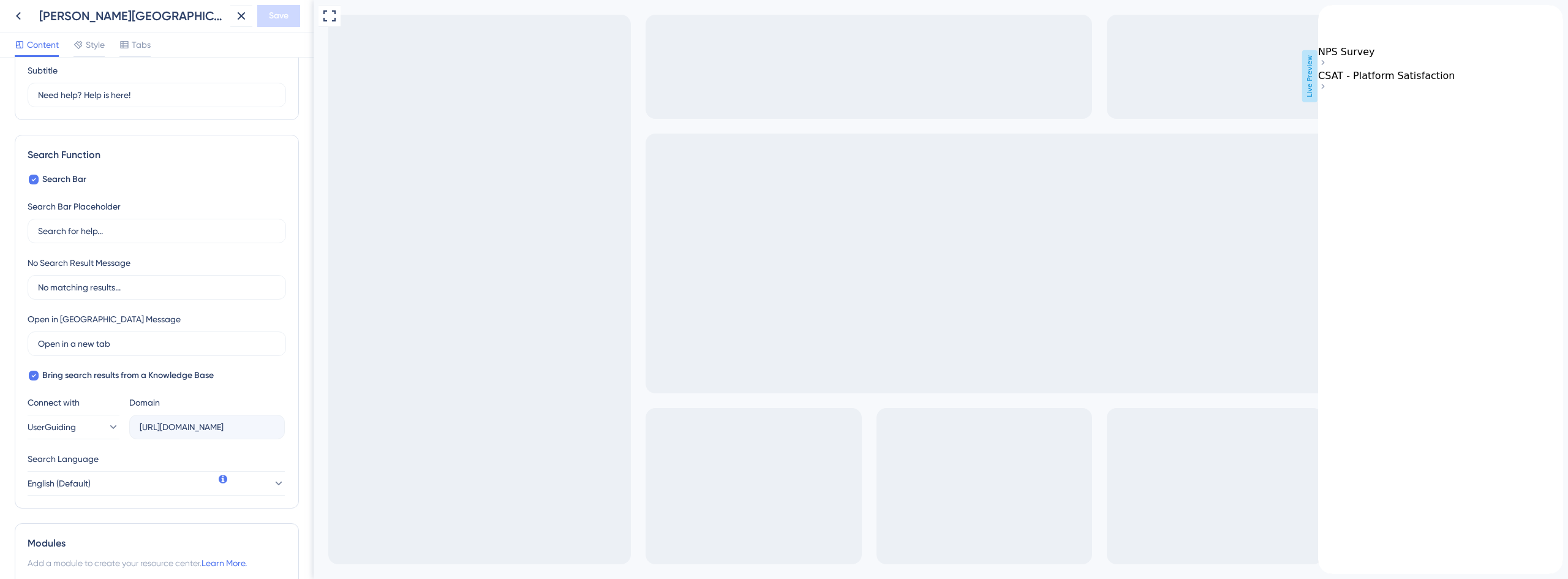
scroll to position [274, 0]
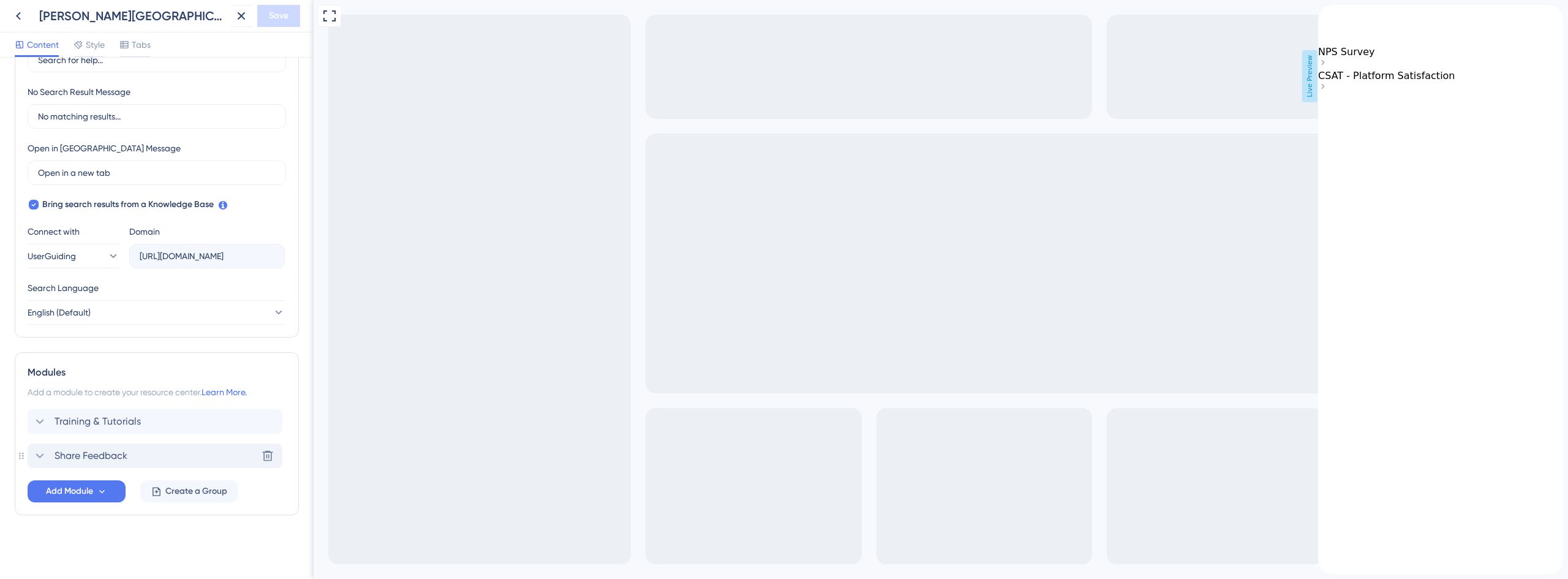
click at [49, 452] on div "Share Feedback" at bounding box center [80, 456] width 95 height 15
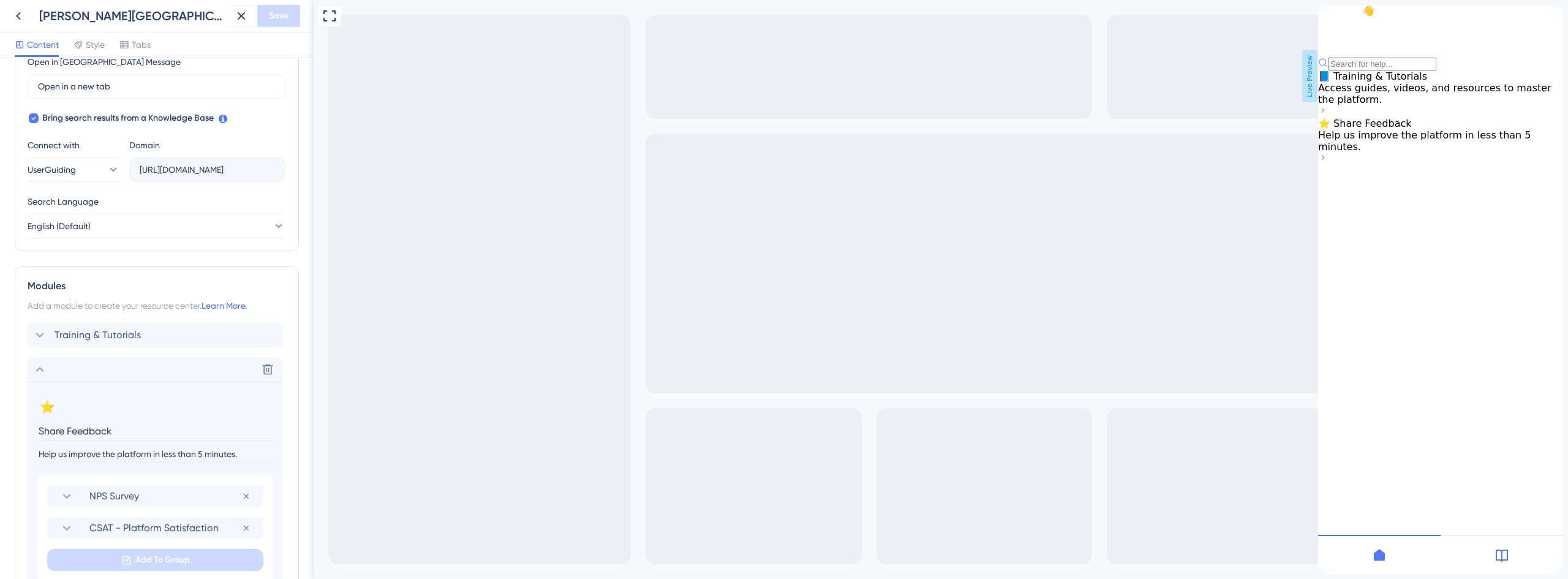
scroll to position [516, 0]
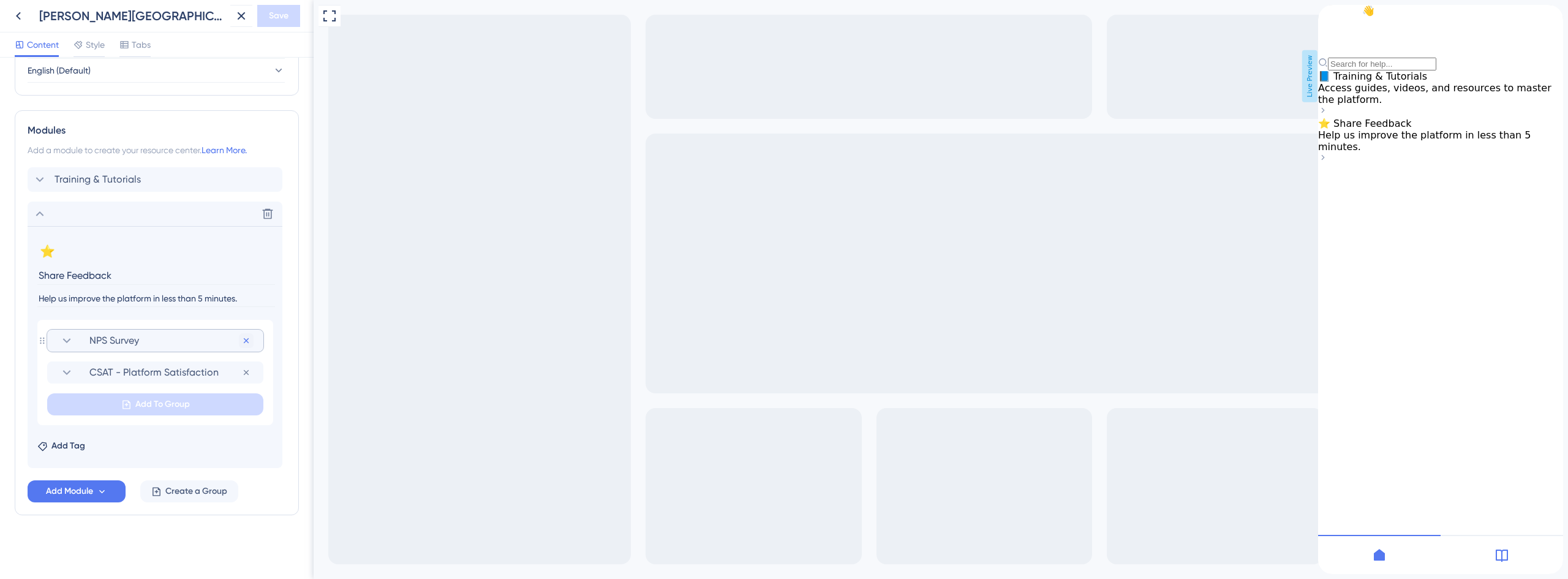
click at [251, 340] on button at bounding box center [247, 341] width 15 height 15
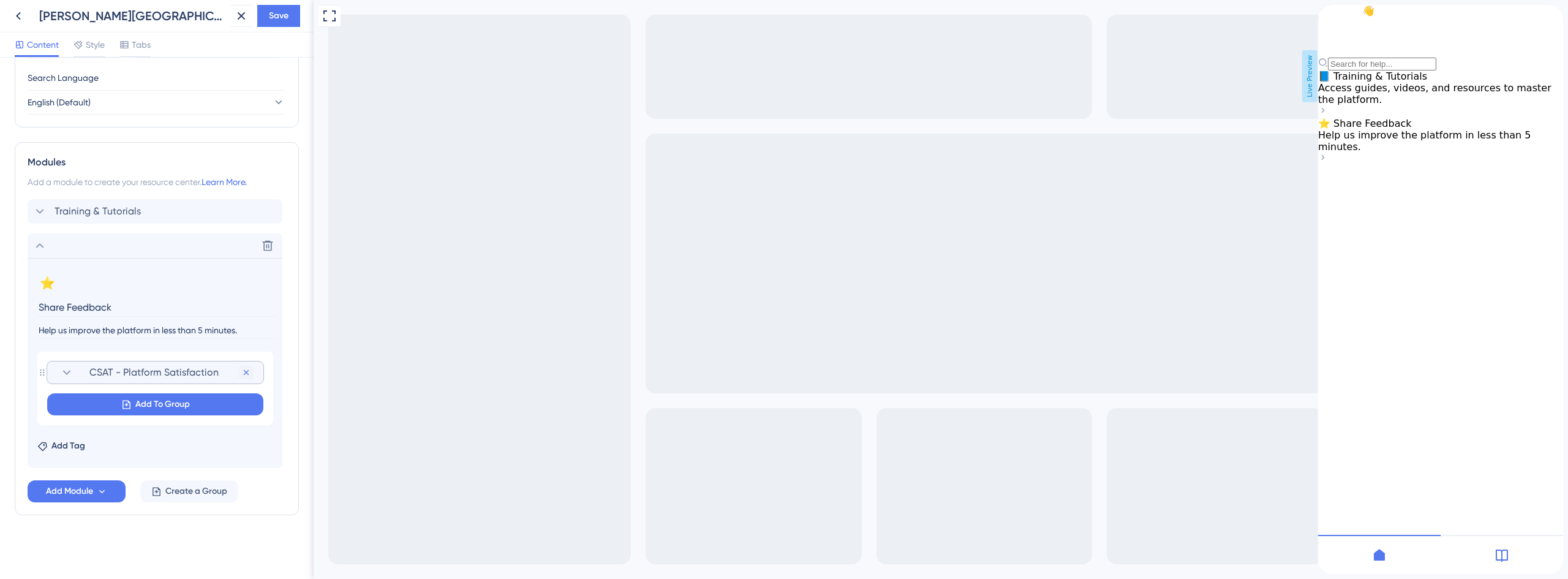
click at [249, 368] on icon at bounding box center [247, 372] width 10 height 10
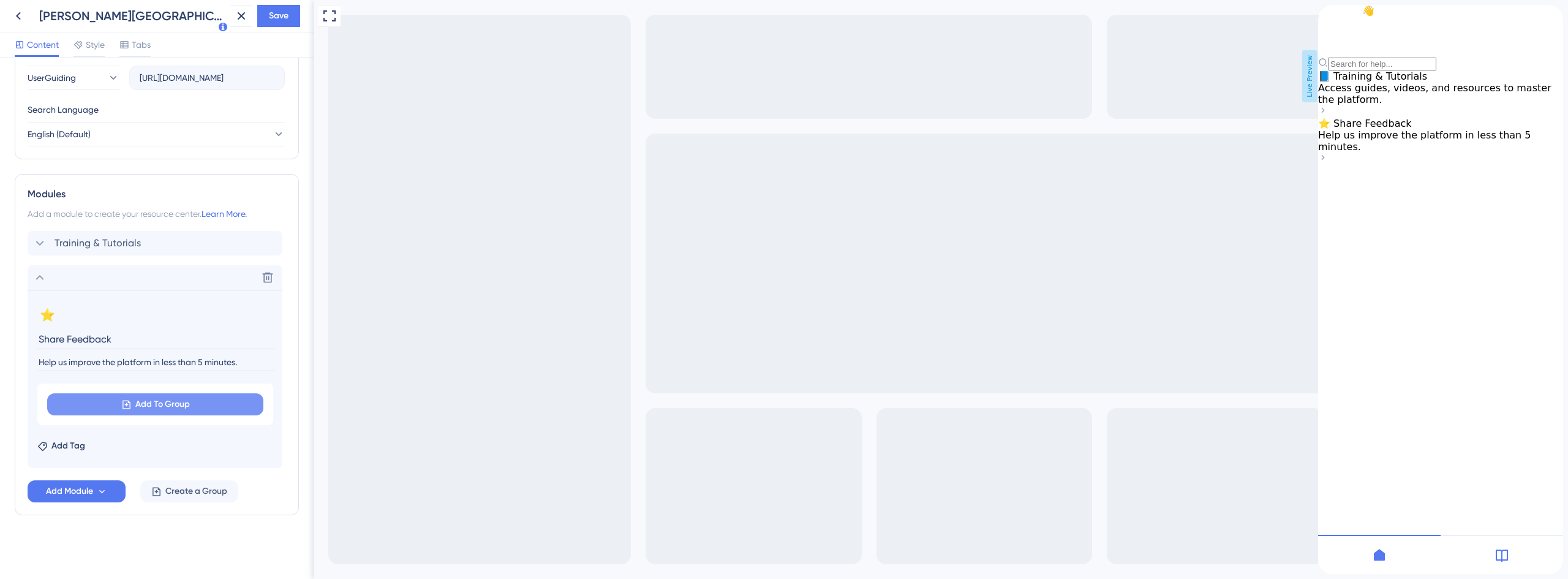
scroll to position [452, 0]
click at [199, 407] on button "Add To Group" at bounding box center [155, 404] width 216 height 22
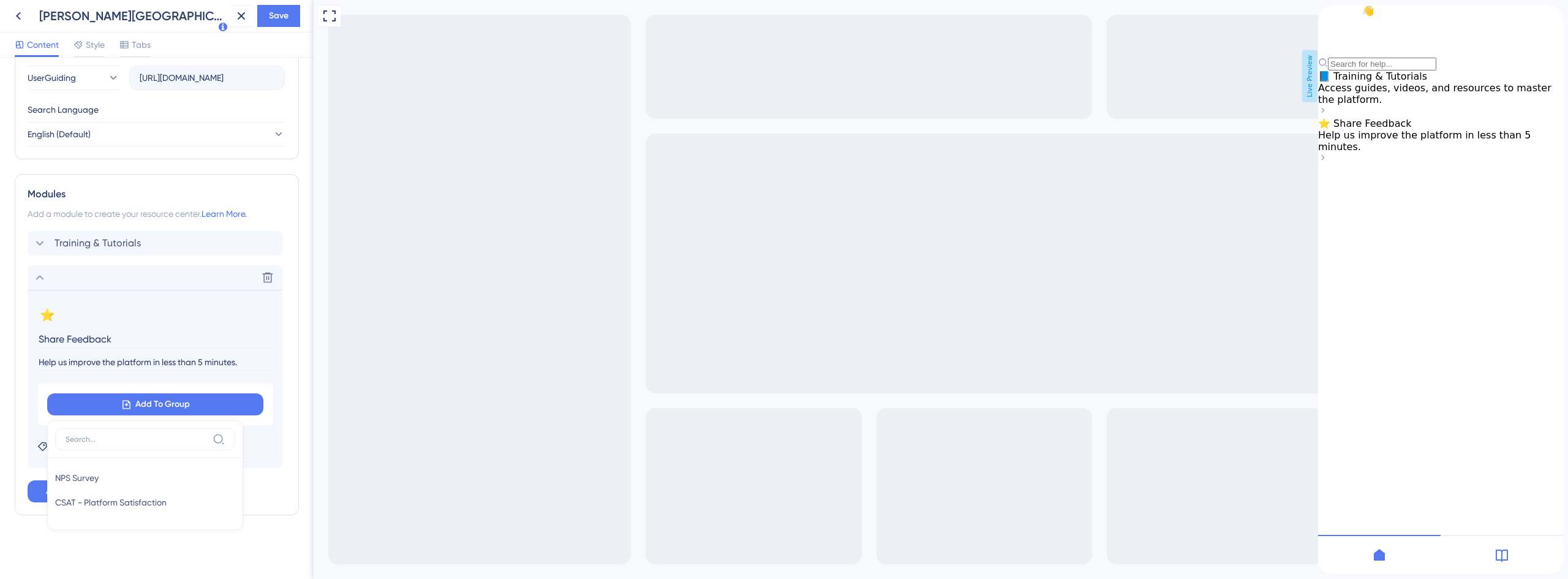
click at [253, 539] on div "Resource Center Header Title Hi There 👋 17 Hi There 👋 Subtitle Need help? Help …" at bounding box center [157, 92] width 284 height 944
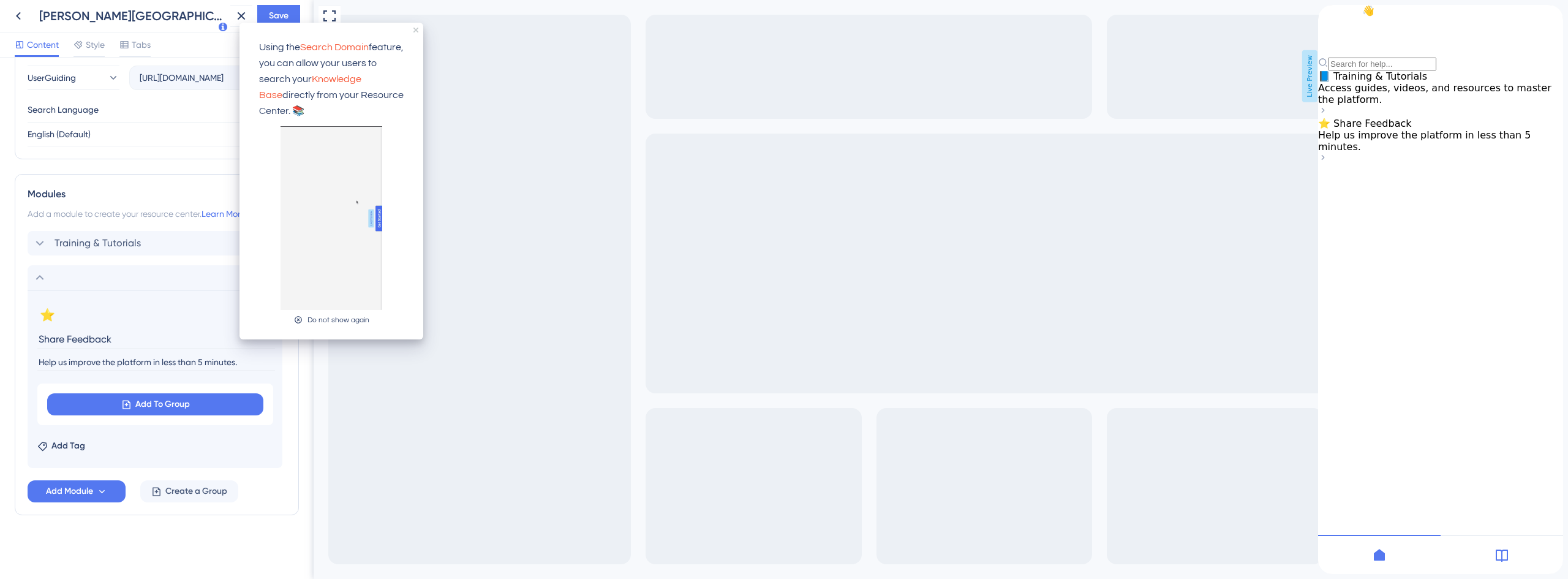
scroll to position [0, 0]
click at [285, 15] on span "Save" at bounding box center [279, 16] width 20 height 15
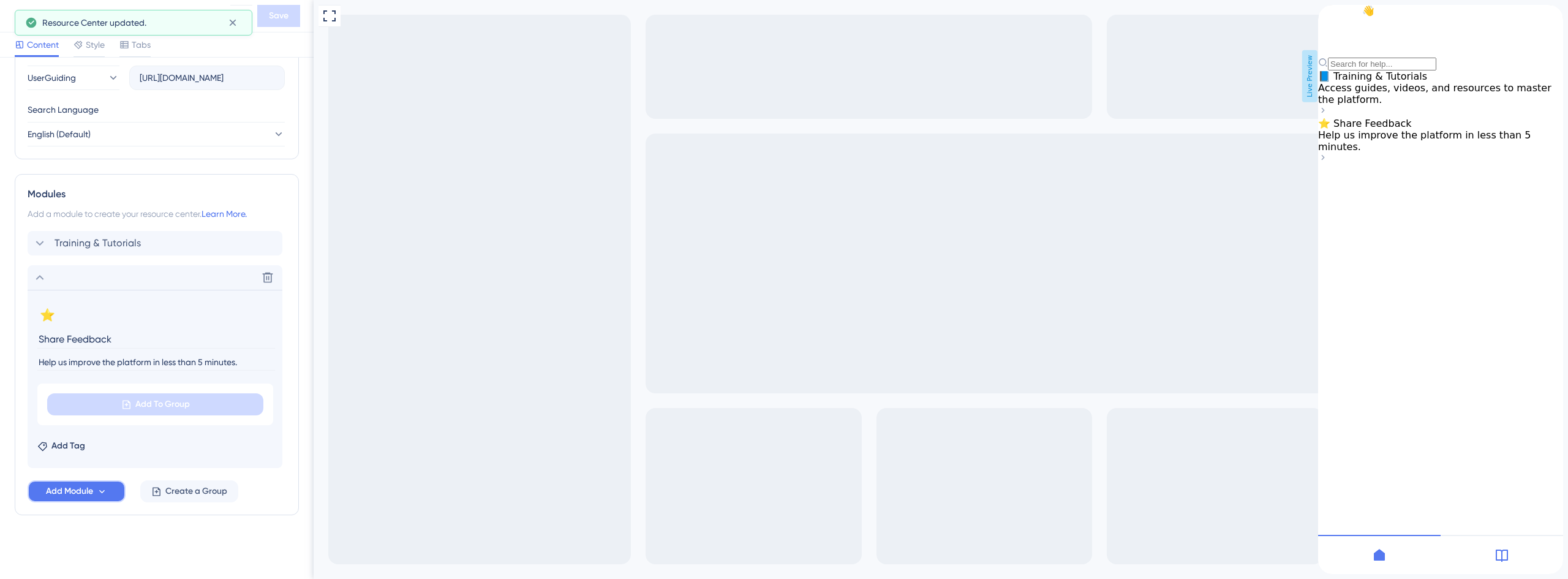
click at [104, 493] on icon at bounding box center [102, 491] width 10 height 10
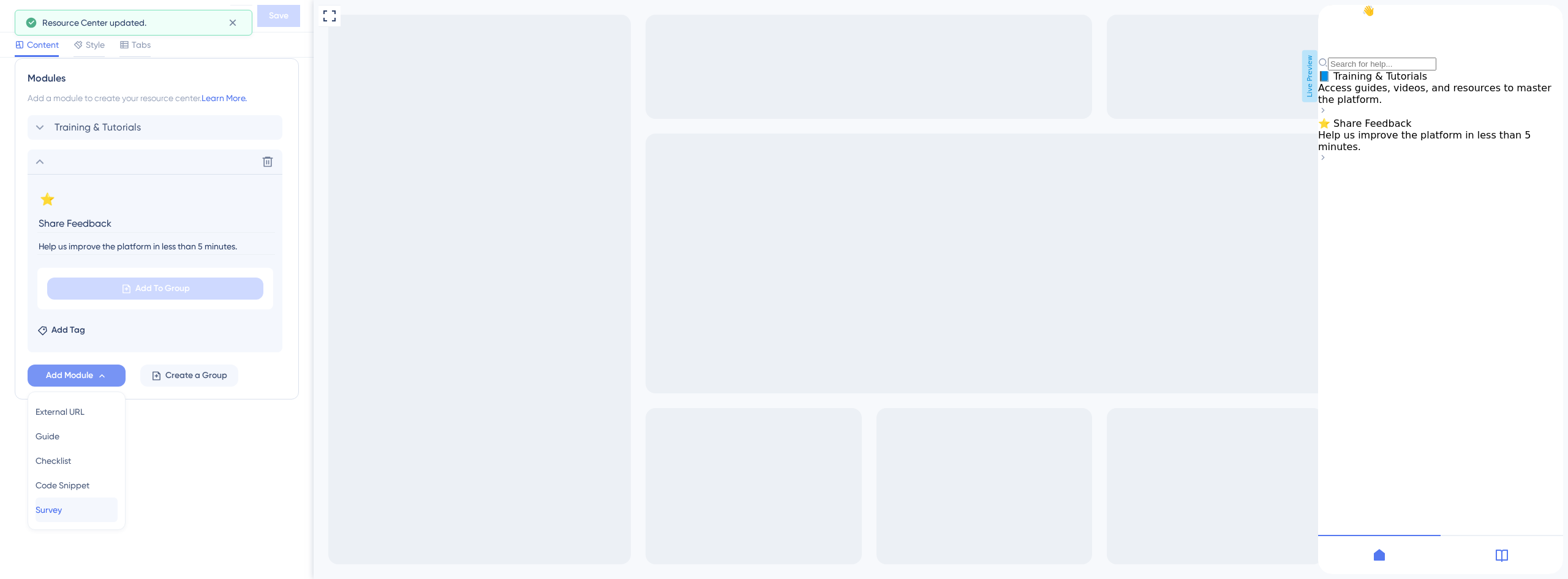
click at [73, 509] on div "Survey Survey" at bounding box center [76, 510] width 82 height 25
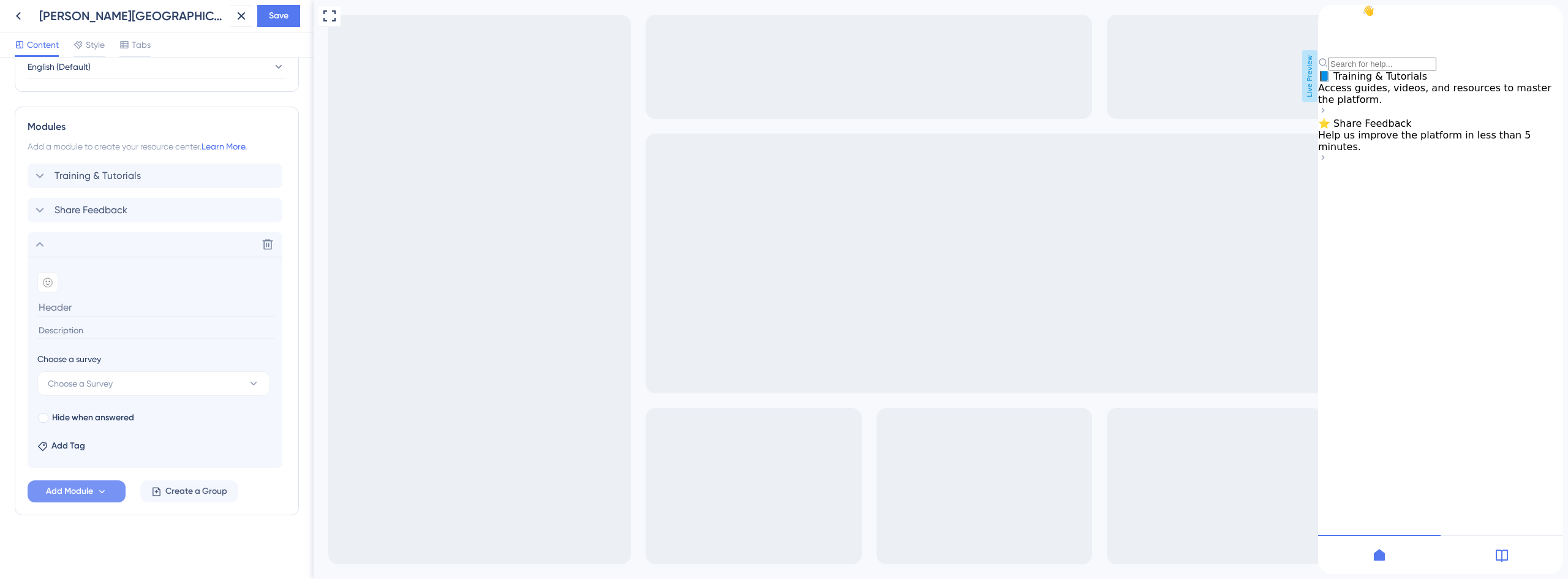
scroll to position [520, 0]
click at [119, 379] on button "Choose a Survey" at bounding box center [154, 384] width 233 height 25
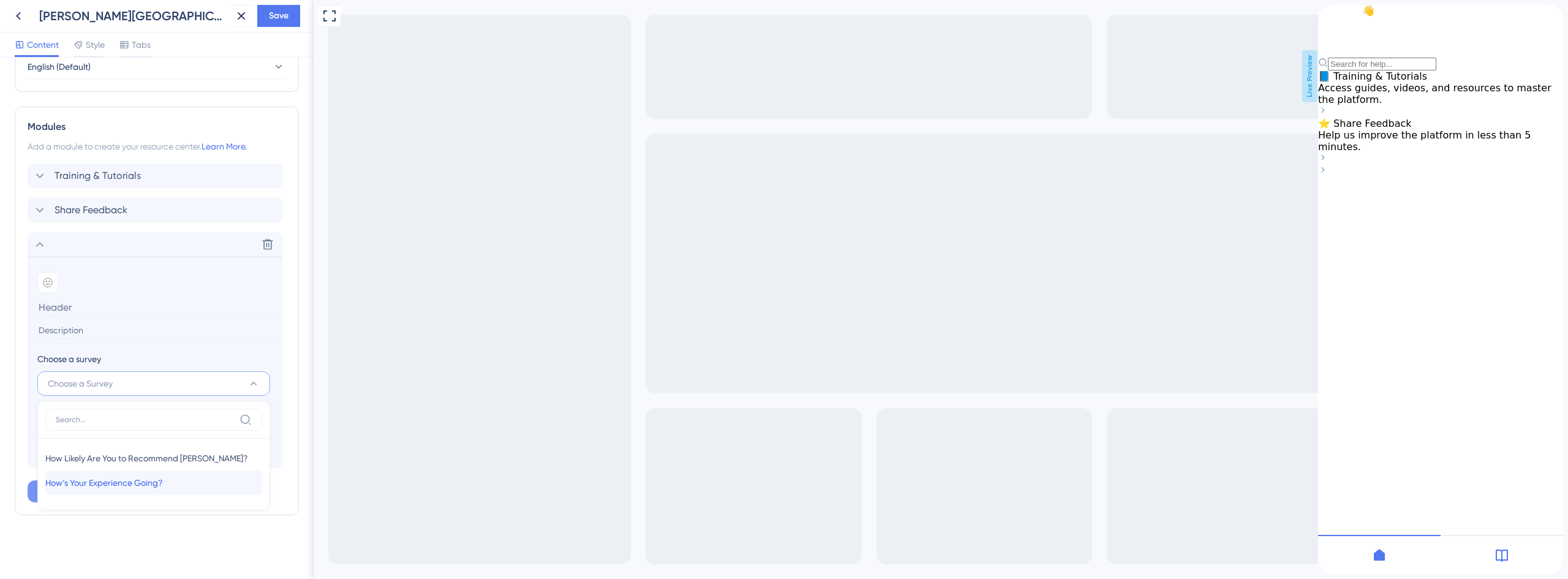
click at [133, 483] on span "How’s Your Experience Going?" at bounding box center [104, 483] width 118 height 15
type input "How’s Your Experience Going?"
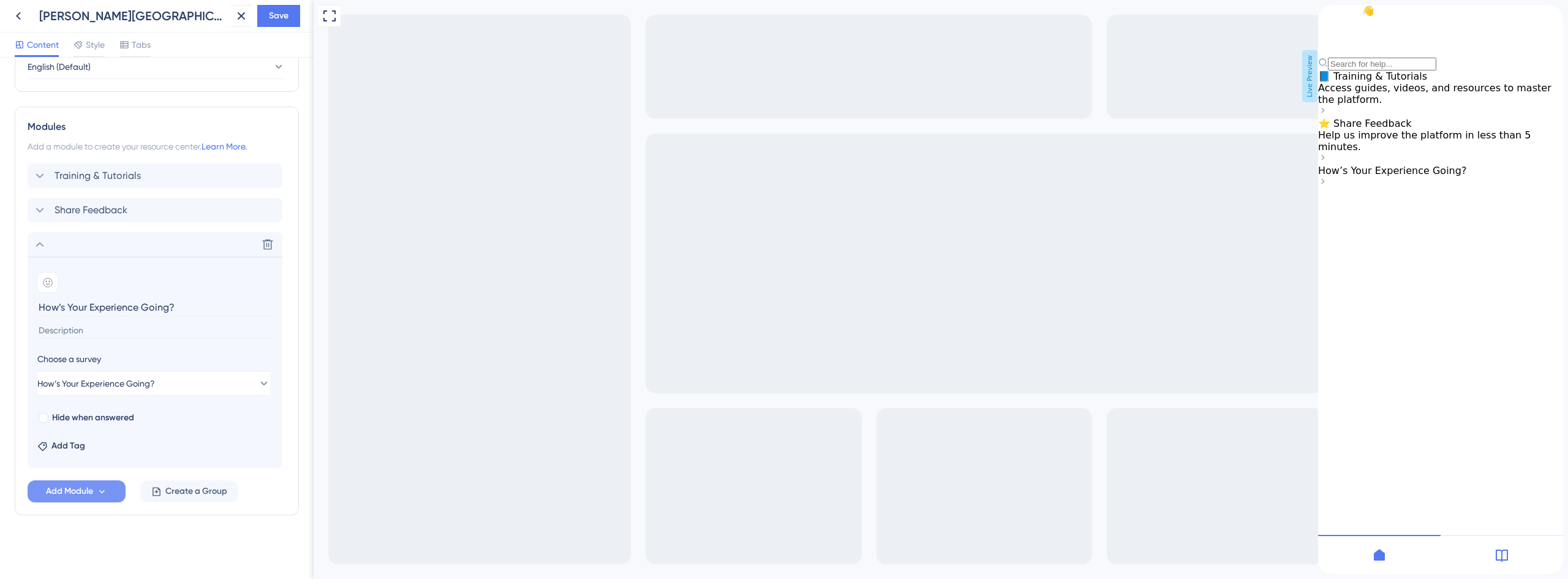
click at [83, 329] on input at bounding box center [157, 331] width 238 height 17
click at [269, 243] on icon at bounding box center [267, 245] width 12 height 12
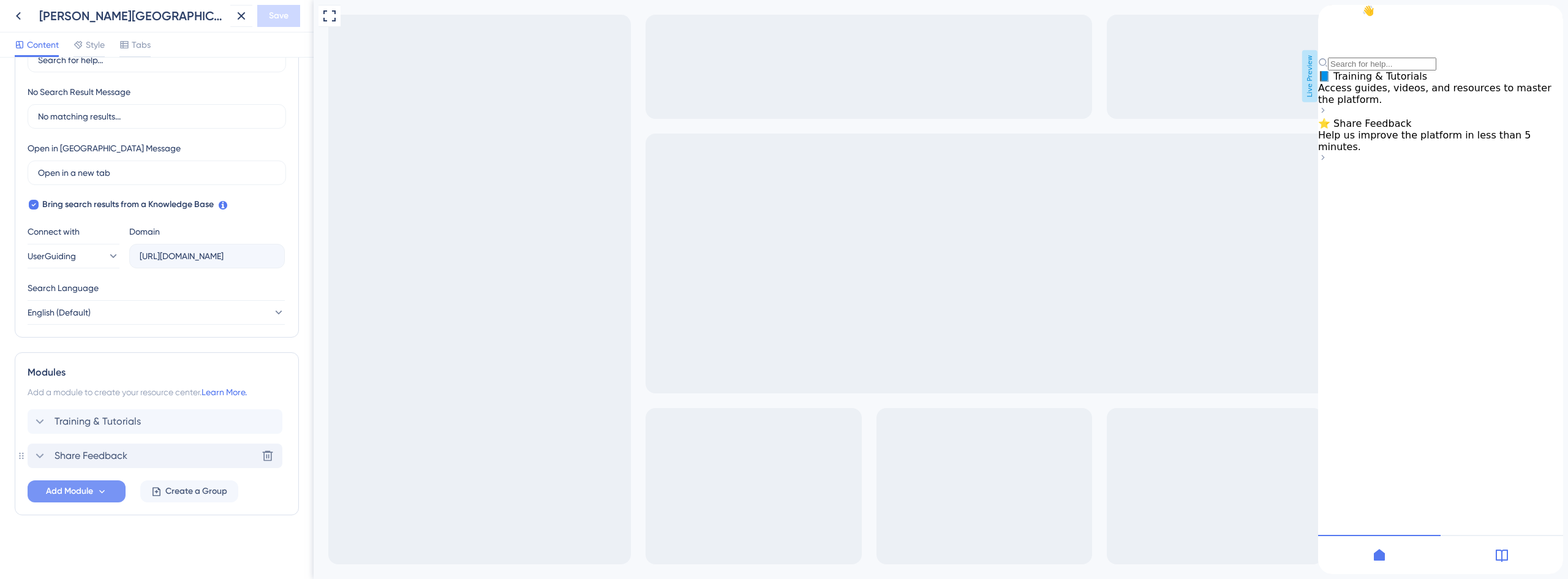
click at [99, 450] on span "Share Feedback" at bounding box center [91, 456] width 73 height 15
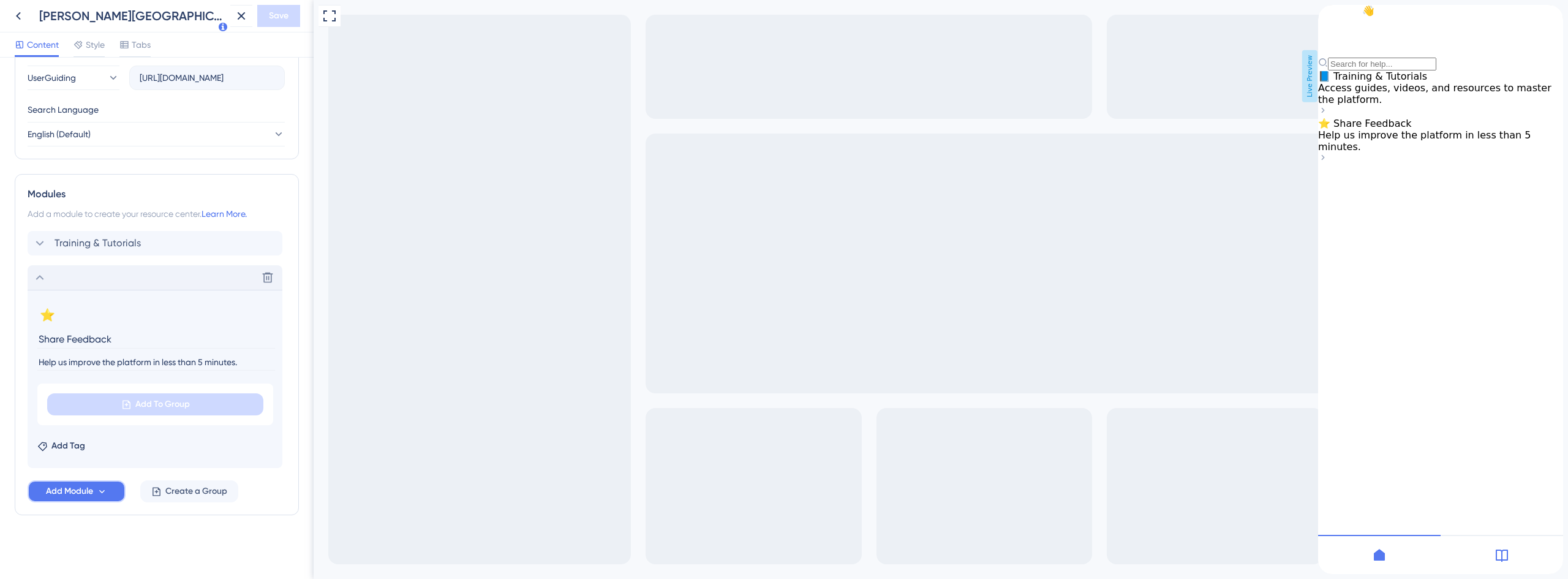
click at [102, 493] on icon at bounding box center [102, 491] width 10 height 10
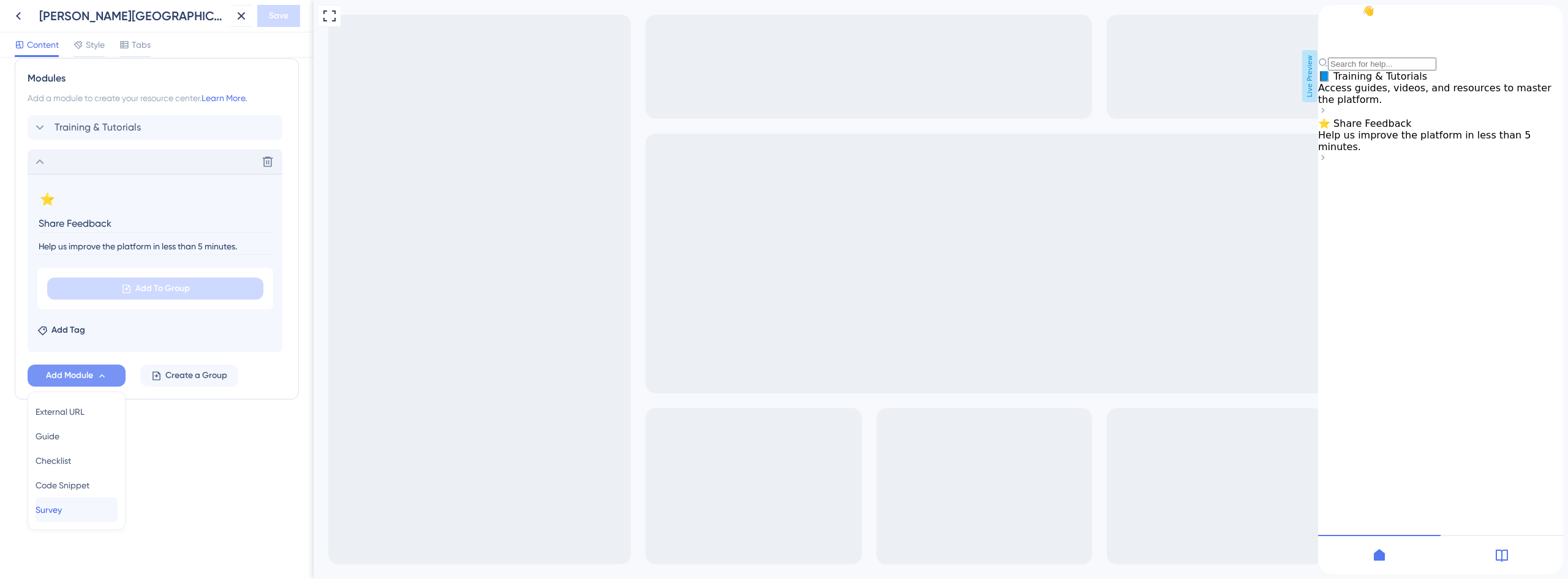
click at [74, 515] on div "Survey Survey" at bounding box center [76, 510] width 82 height 25
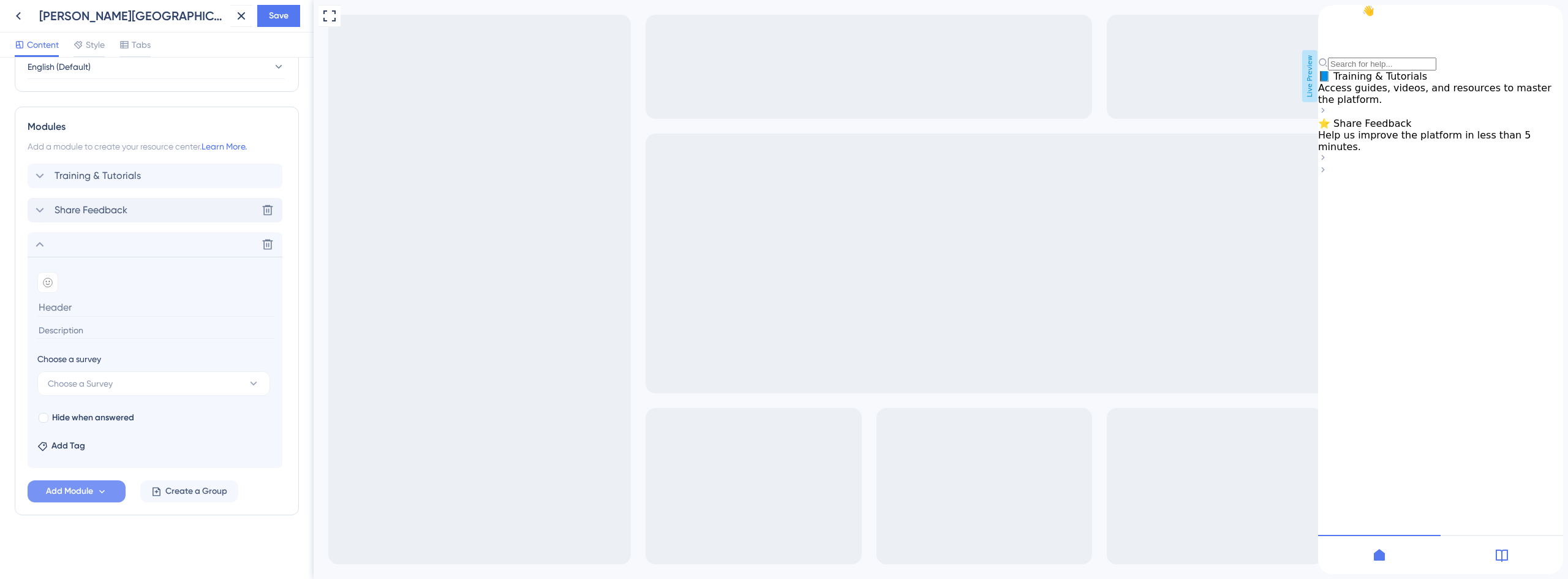
scroll to position [520, 0]
click at [132, 377] on button "Choose a Survey" at bounding box center [154, 384] width 233 height 25
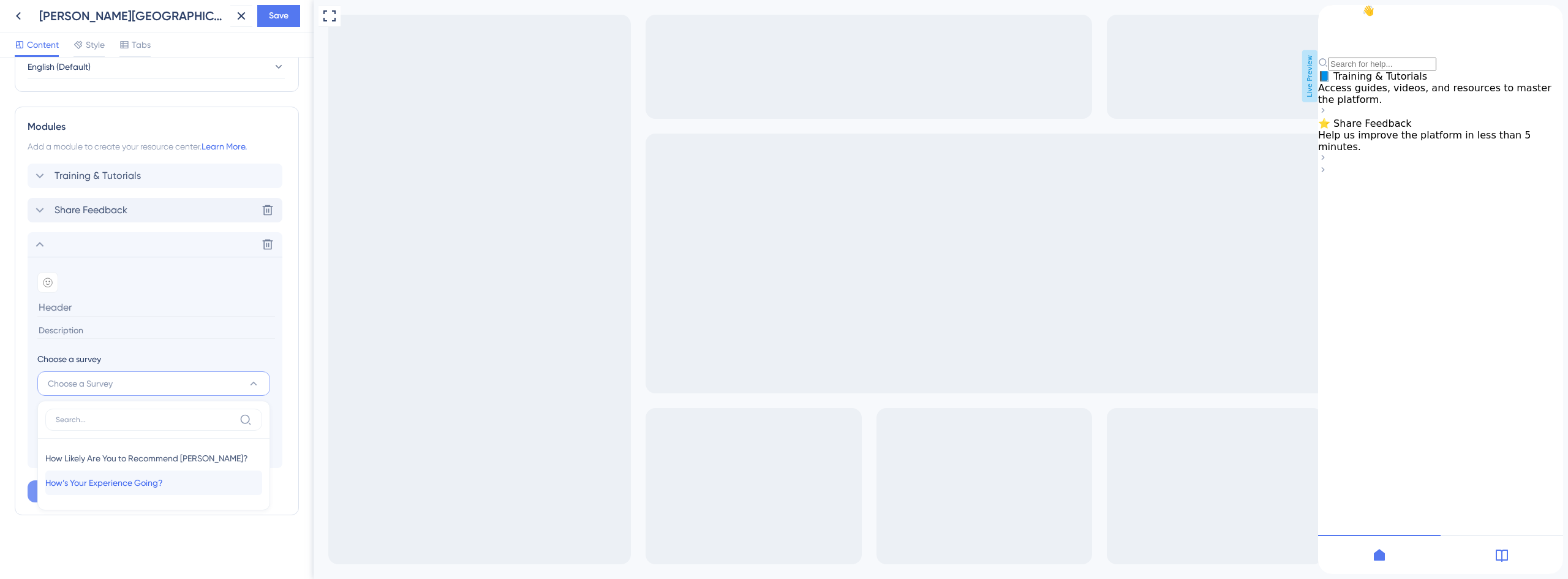
click at [141, 483] on span "How’s Your Experience Going?" at bounding box center [104, 483] width 118 height 15
type input "How’s Your Experience Going?"
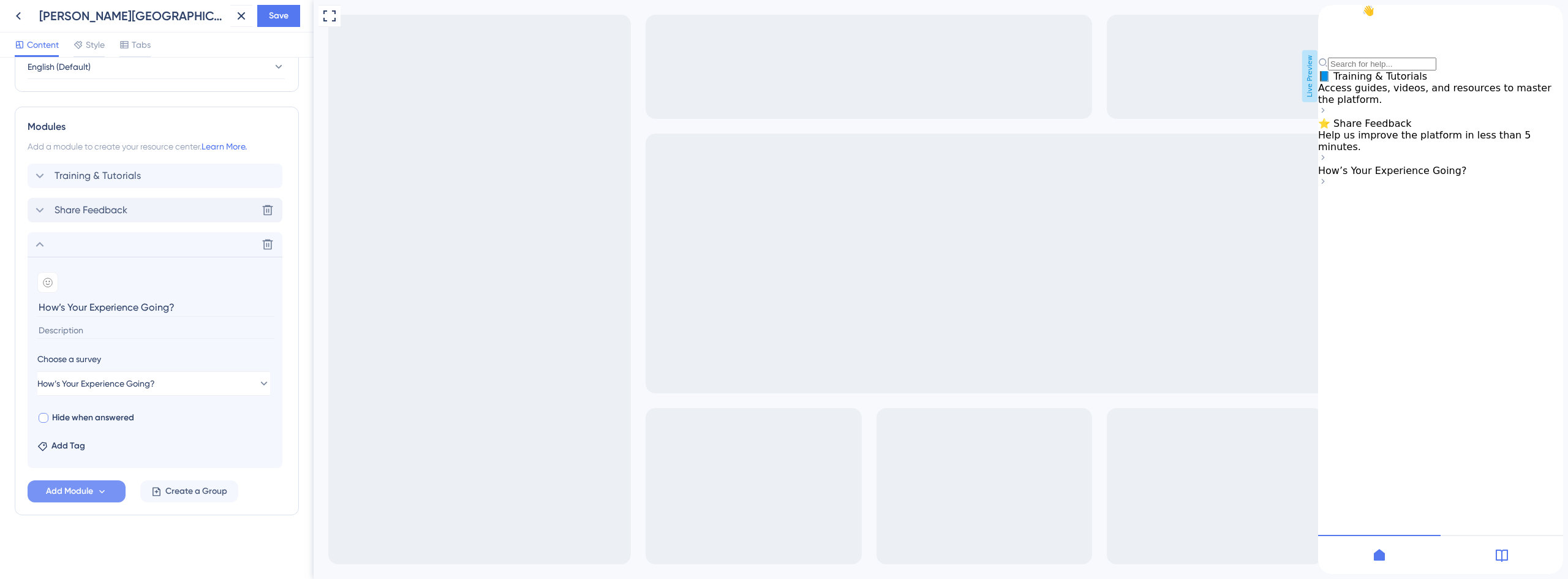
click at [104, 418] on span "Hide when answered" at bounding box center [92, 418] width 82 height 15
checkbox input "true"
click at [89, 497] on span "Add Module" at bounding box center [70, 491] width 47 height 15
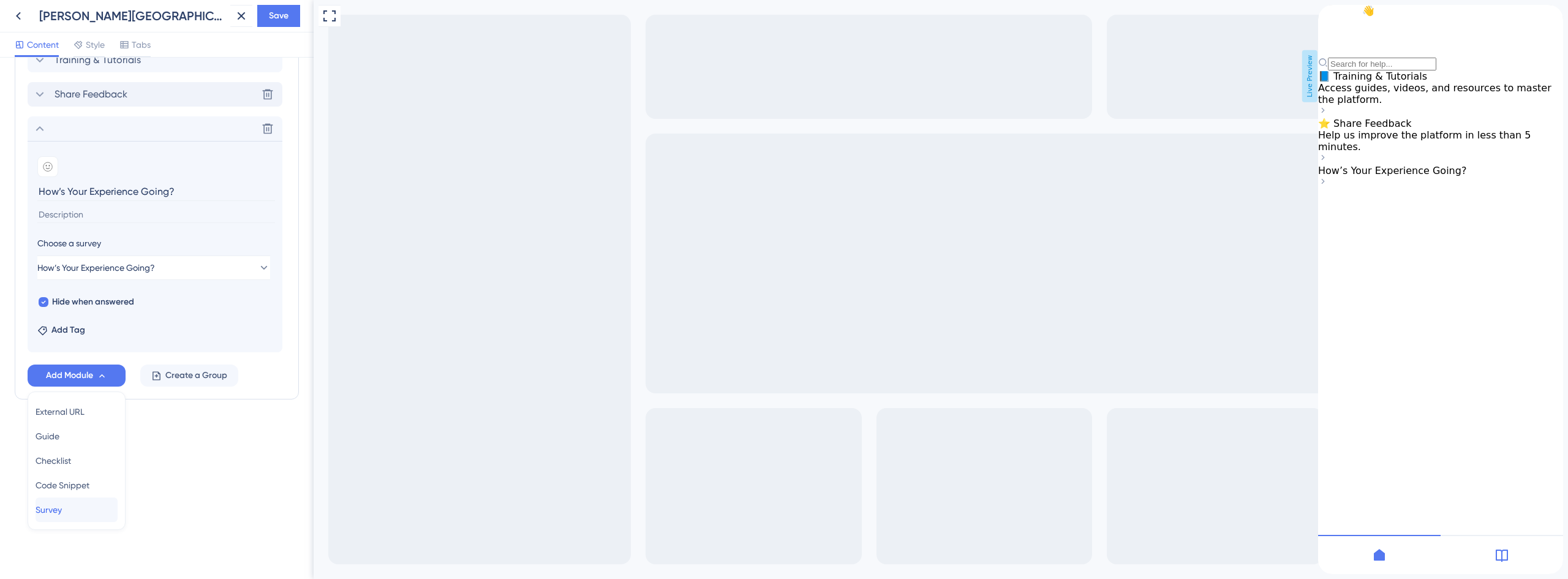
click at [78, 511] on div "Survey Survey" at bounding box center [76, 510] width 82 height 25
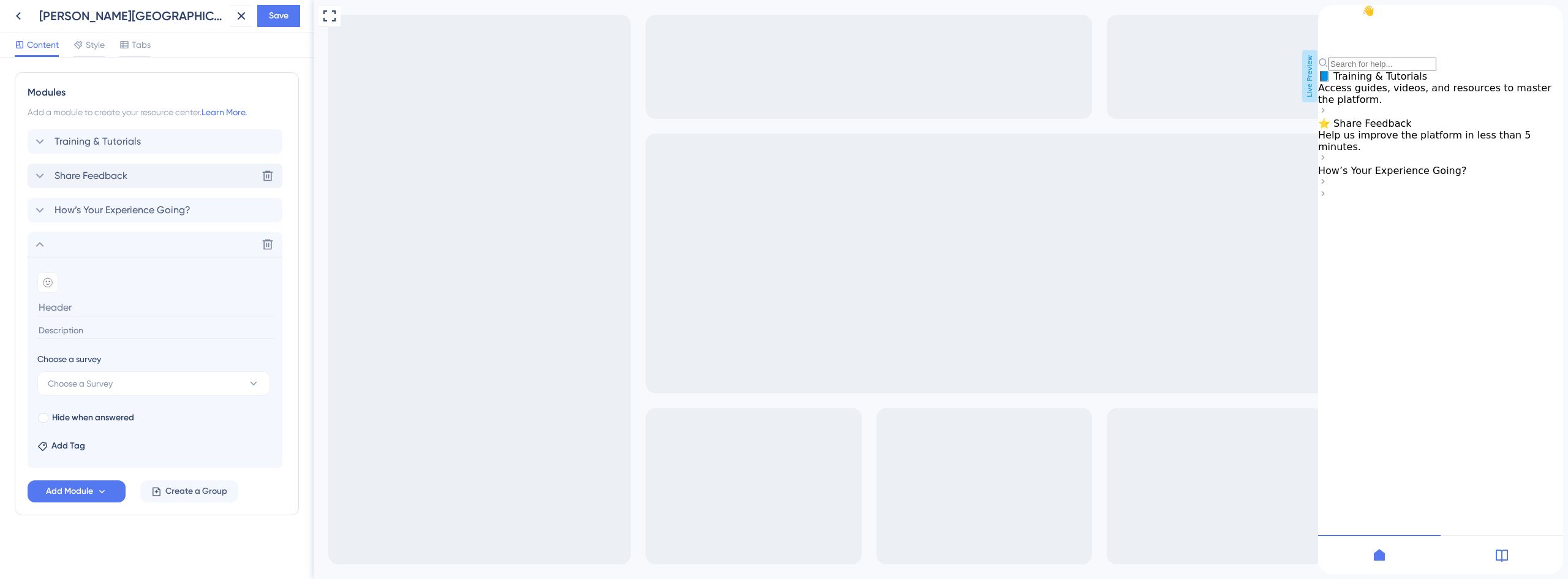
scroll to position [554, 0]
click at [103, 389] on span "Choose a Survey" at bounding box center [80, 384] width 65 height 15
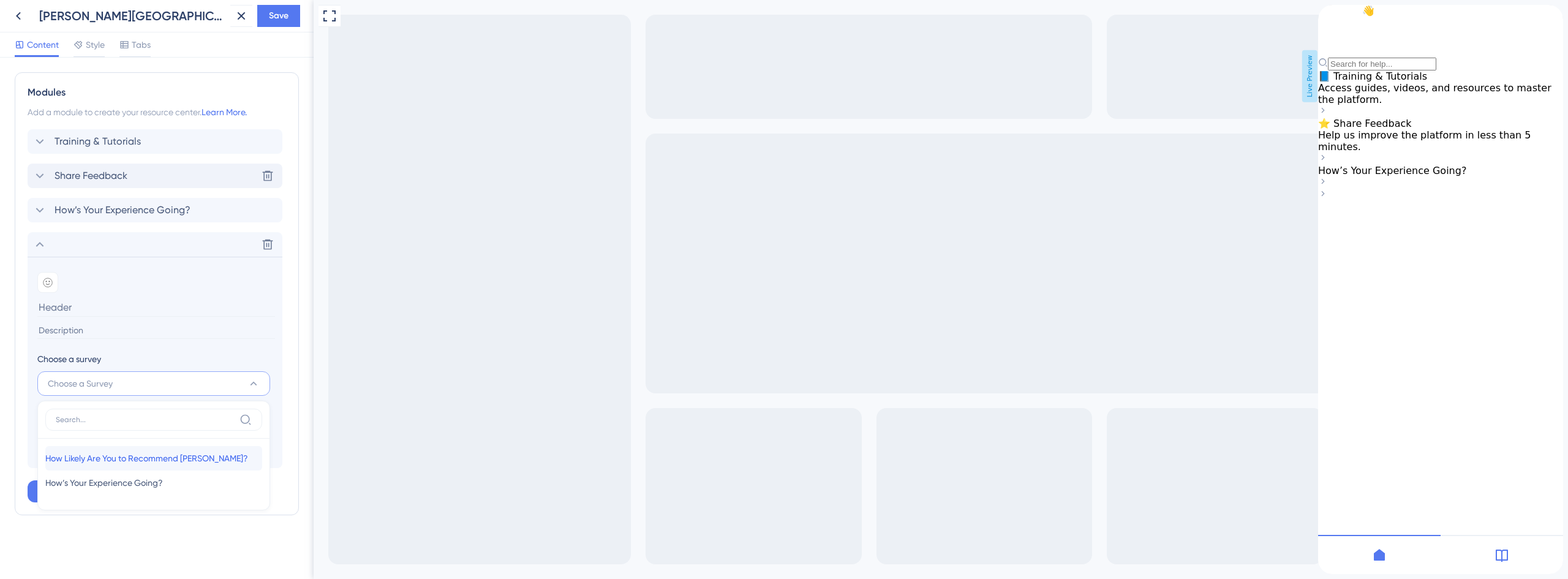
click at [104, 463] on span "How Likely Are You to Recommend [PERSON_NAME]?" at bounding box center [147, 458] width 203 height 15
type input "How Likely Are You to Recommend [PERSON_NAME]?"
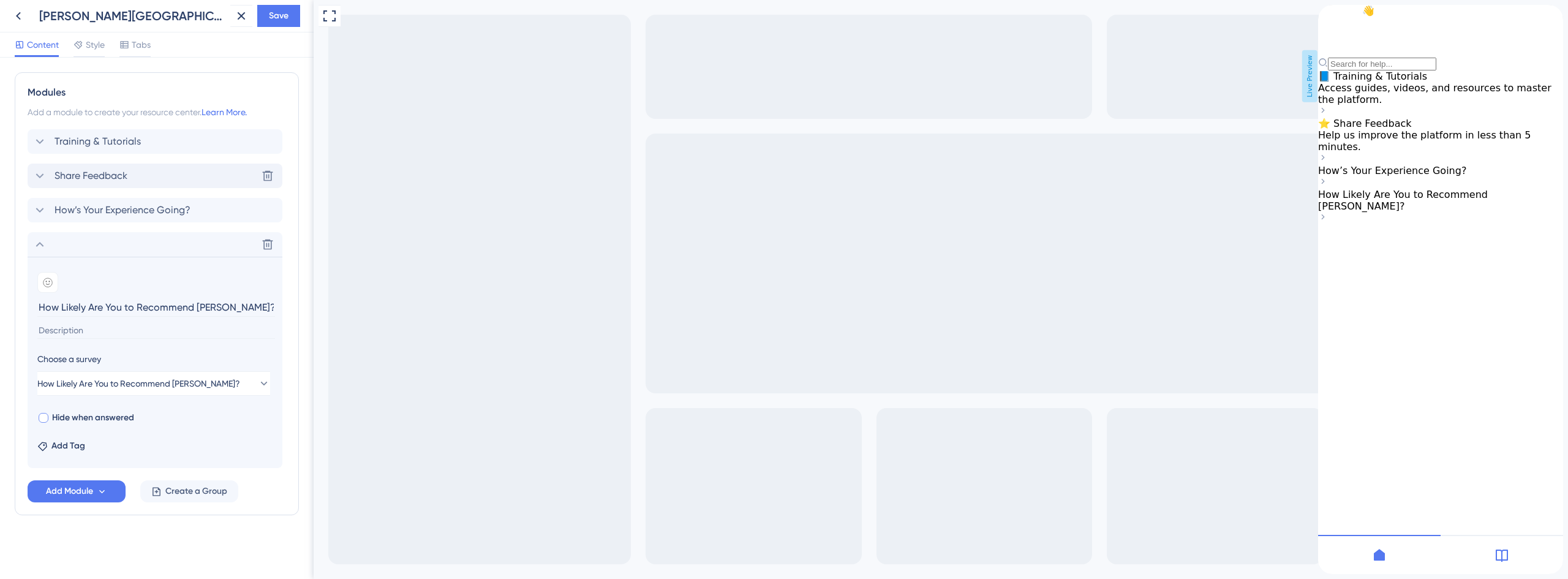
click at [97, 416] on span "Hide when answered" at bounding box center [92, 418] width 82 height 15
checkbox input "true"
click at [179, 551] on div "Resource Center Header Title Hi There 👋 17 Hi There 👋 Subtitle Need help? Help …" at bounding box center [157, 41] width 284 height 1046
click at [43, 248] on icon at bounding box center [40, 245] width 15 height 15
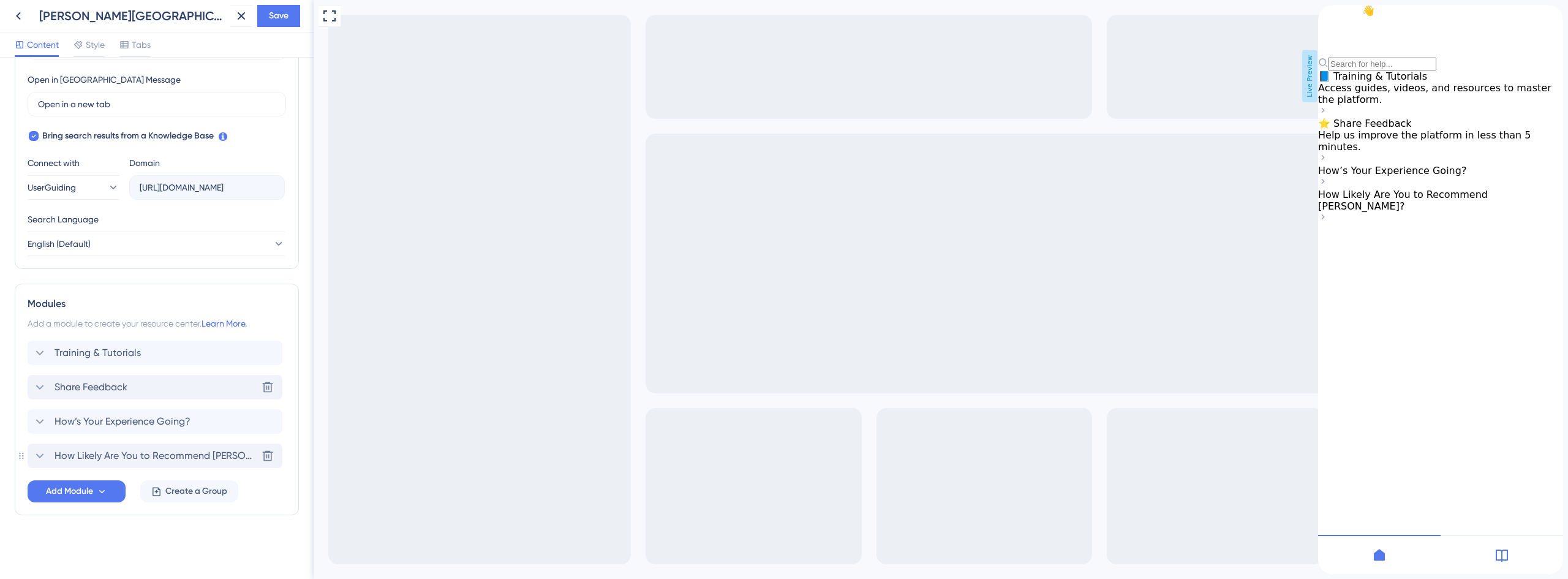
scroll to position [342, 0]
click at [112, 390] on span "Share Feedback" at bounding box center [91, 387] width 73 height 15
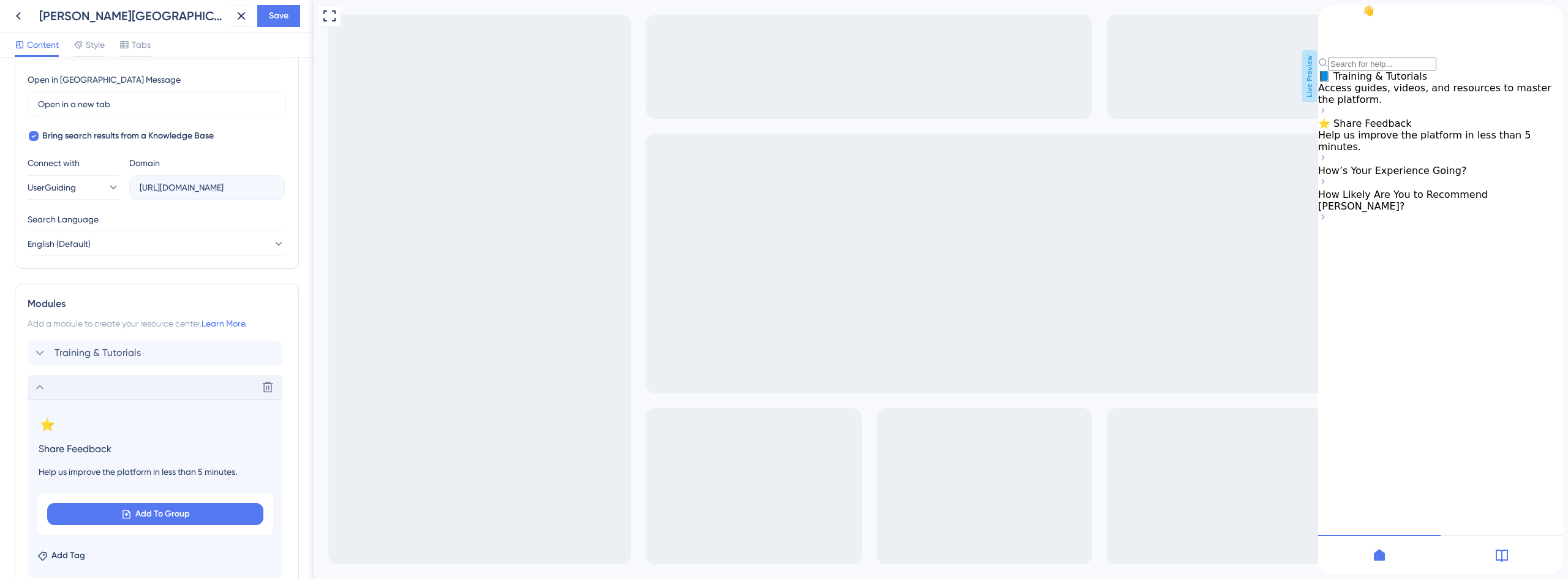
scroll to position [521, 0]
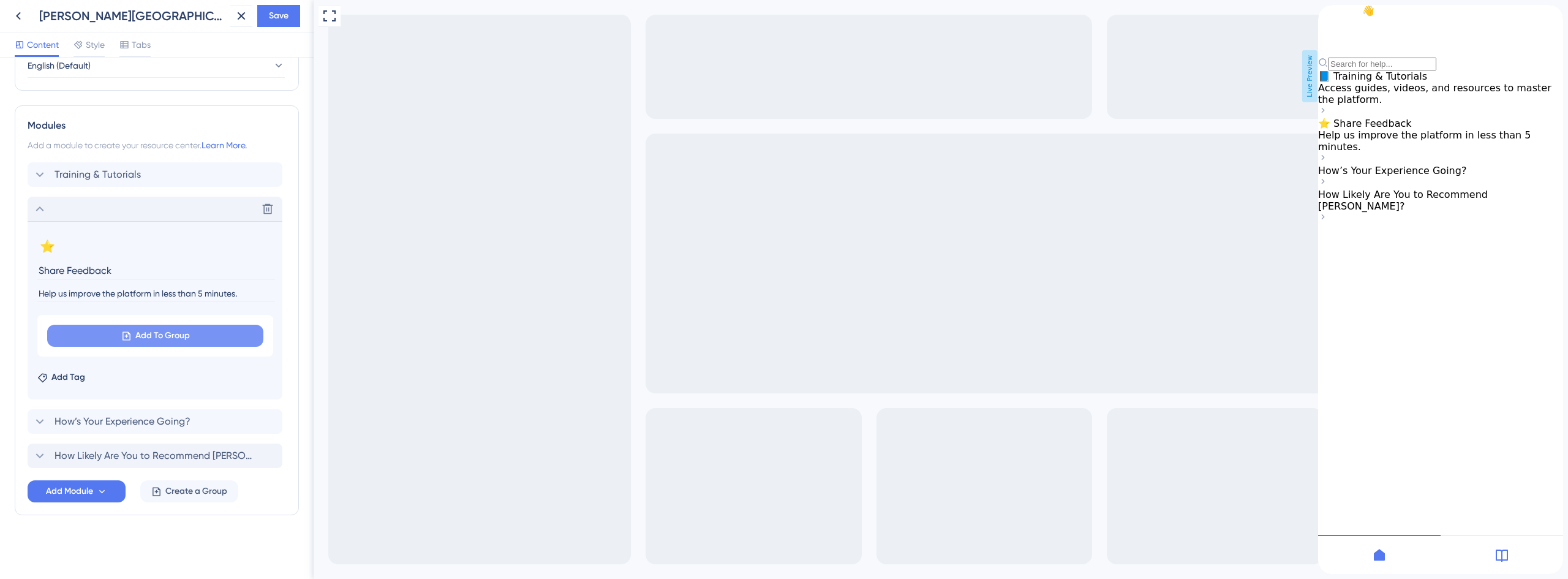
click at [160, 335] on span "Add To Group" at bounding box center [163, 336] width 54 height 15
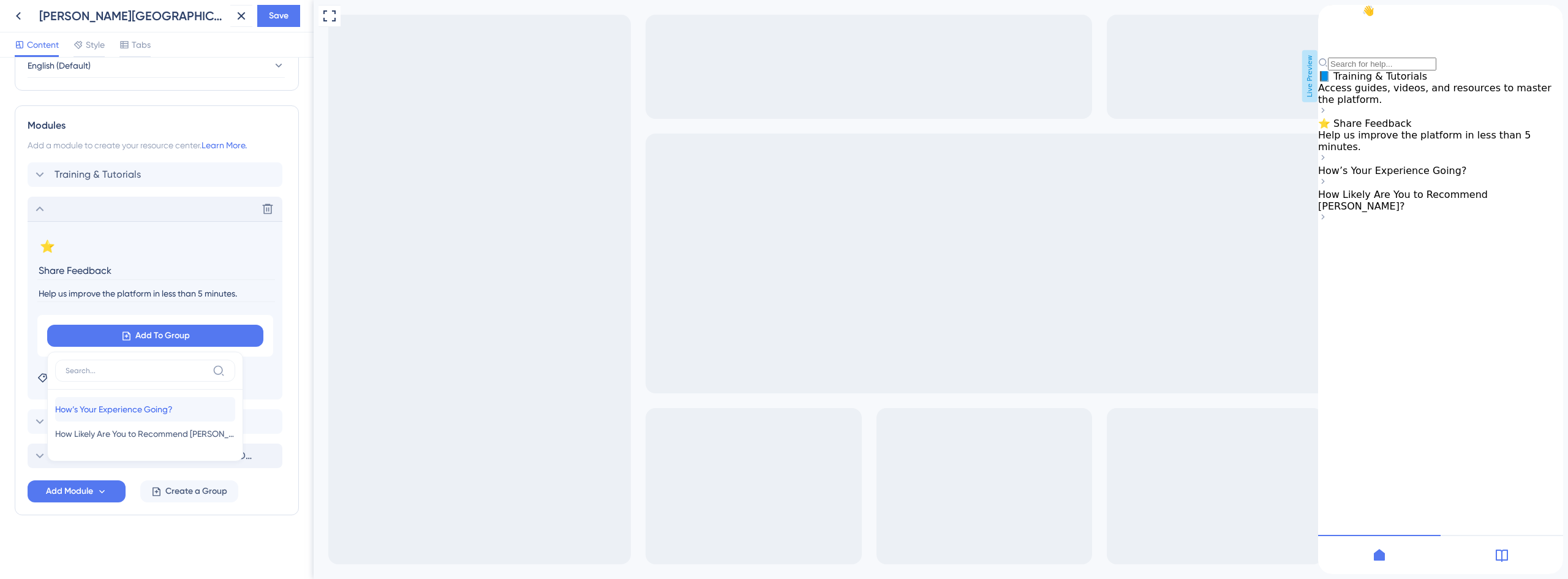
click at [150, 411] on span "How’s Your Experience Going?" at bounding box center [113, 409] width 118 height 15
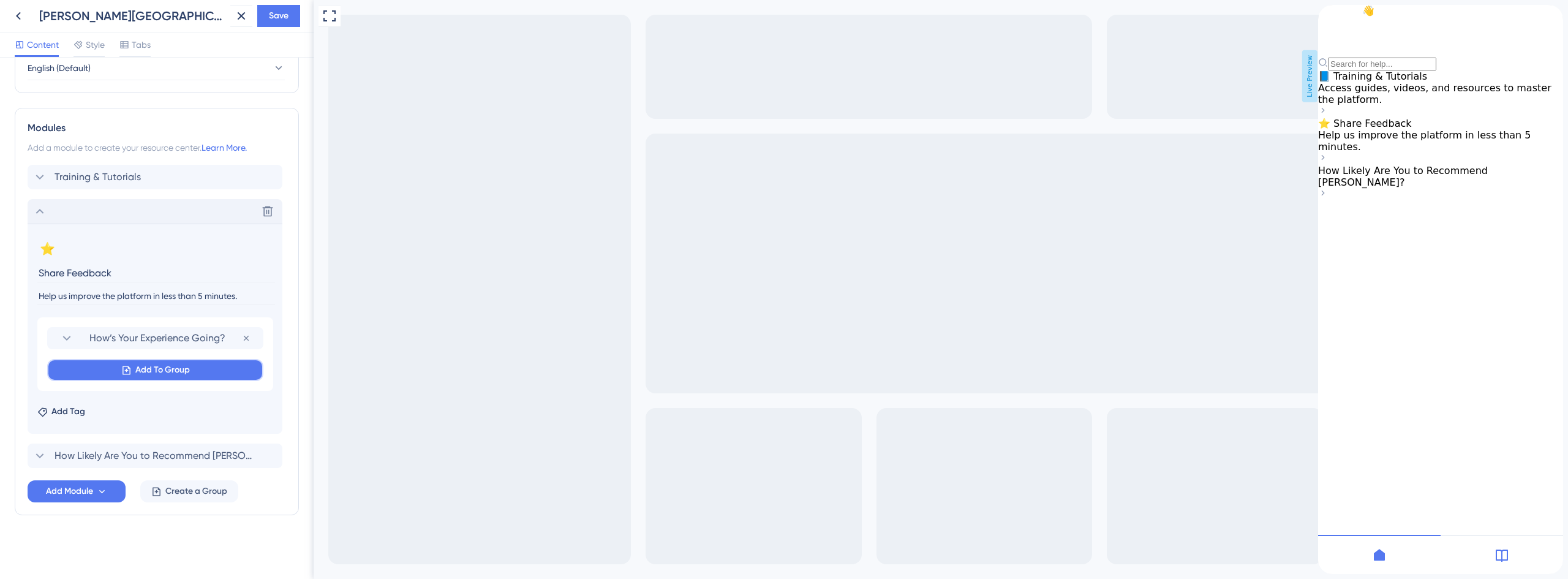
click at [166, 366] on span "Add To Group" at bounding box center [163, 370] width 54 height 15
click at [153, 446] on span "How Likely Are You to Recommend [PERSON_NAME]?" at bounding box center [145, 444] width 180 height 15
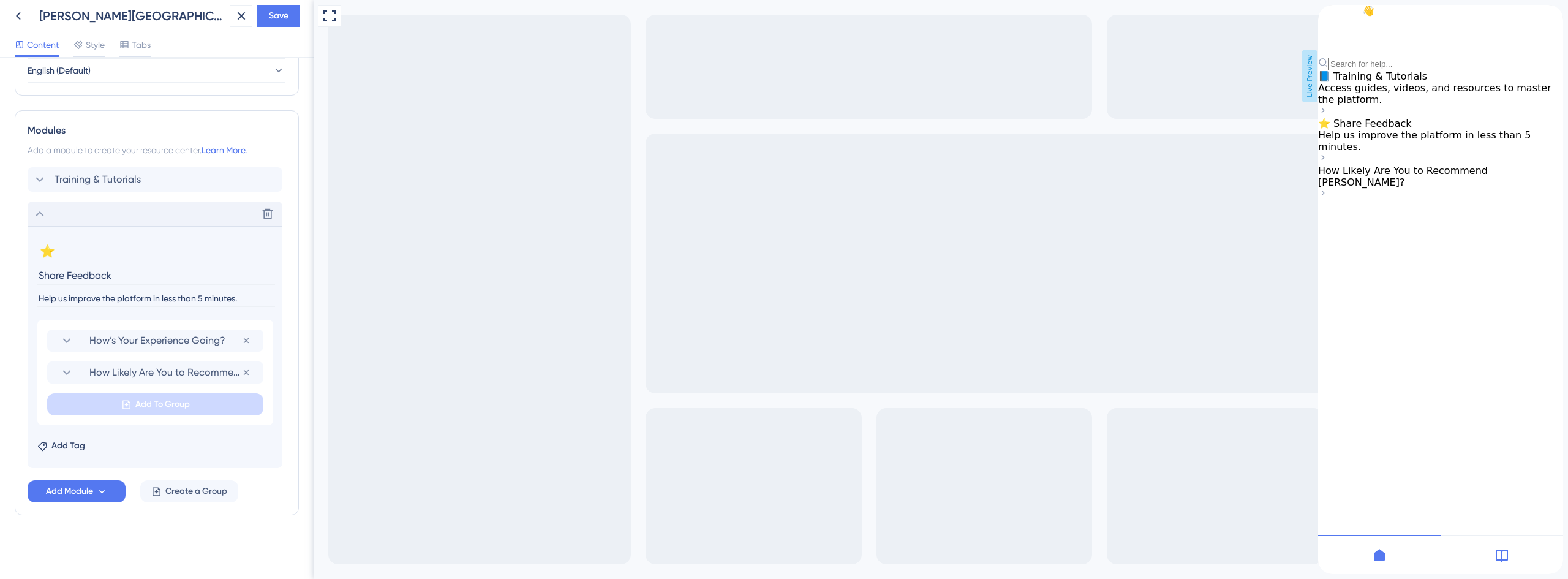
scroll to position [516, 0]
click at [1402, 129] on span "⭐ Share Feedback" at bounding box center [1365, 123] width 94 height 12
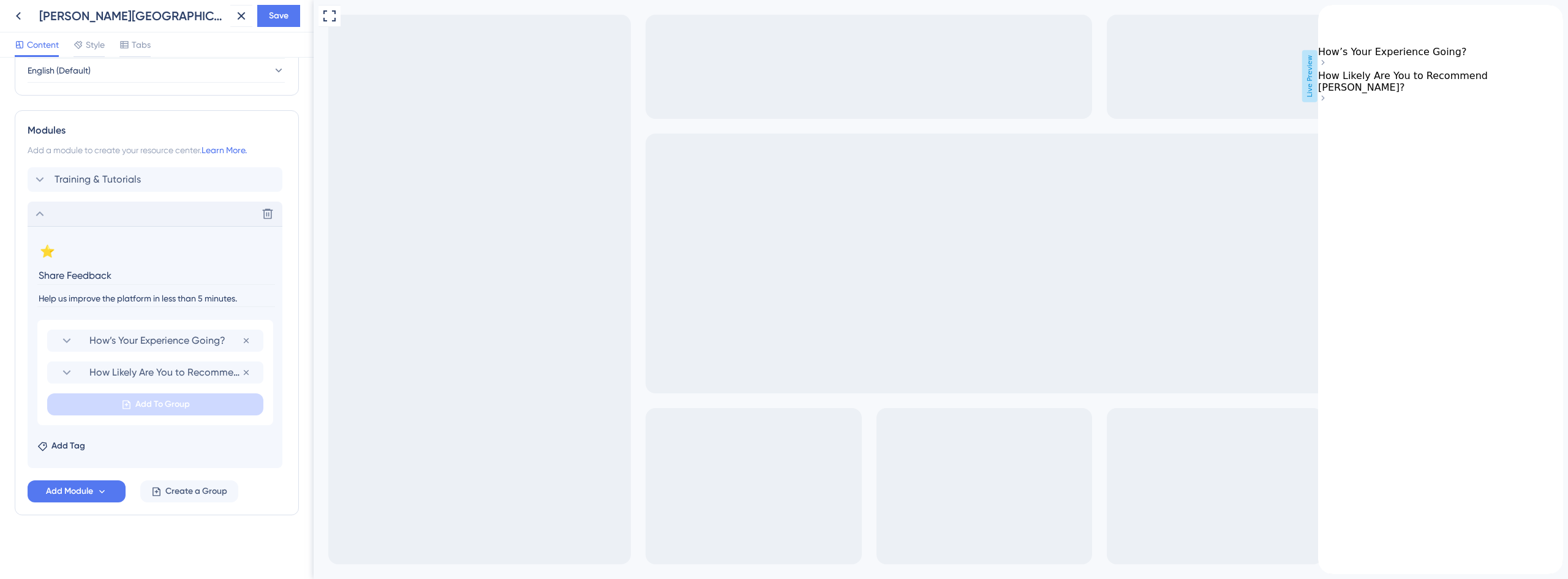
click at [1333, 20] on icon "back to header" at bounding box center [1328, 15] width 10 height 10
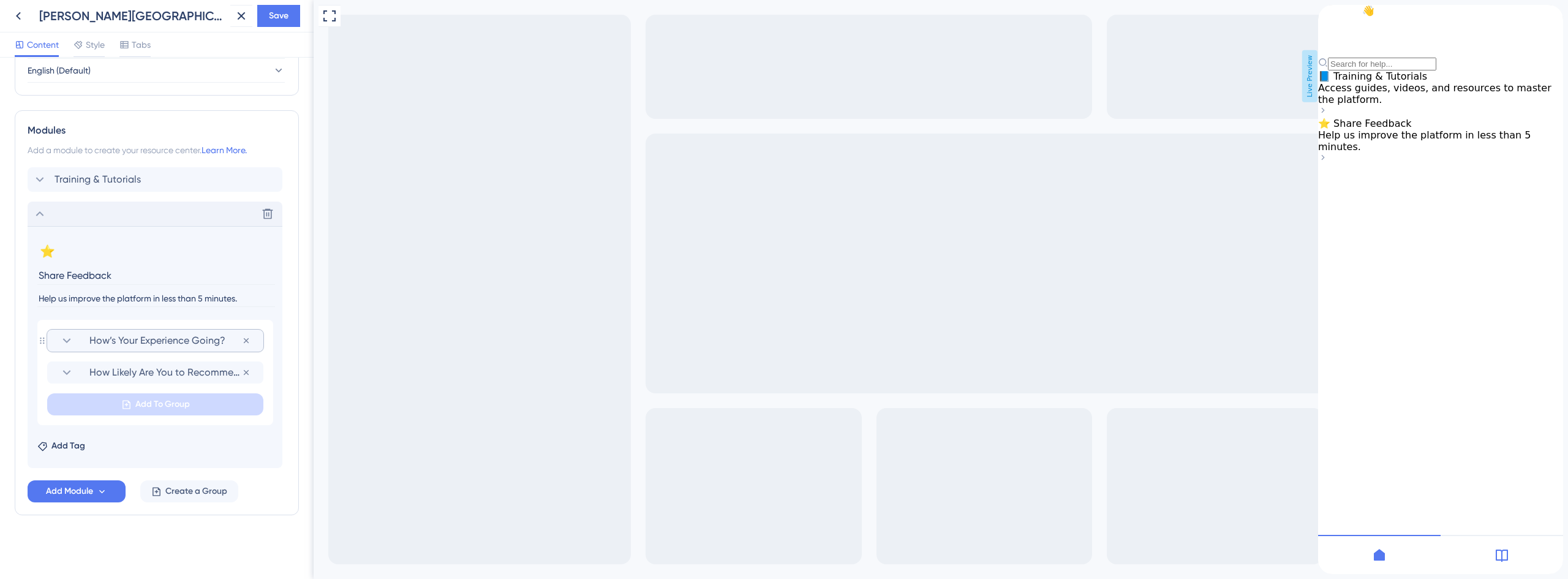
click at [107, 342] on span "How’s Your Experience Going?" at bounding box center [165, 341] width 152 height 15
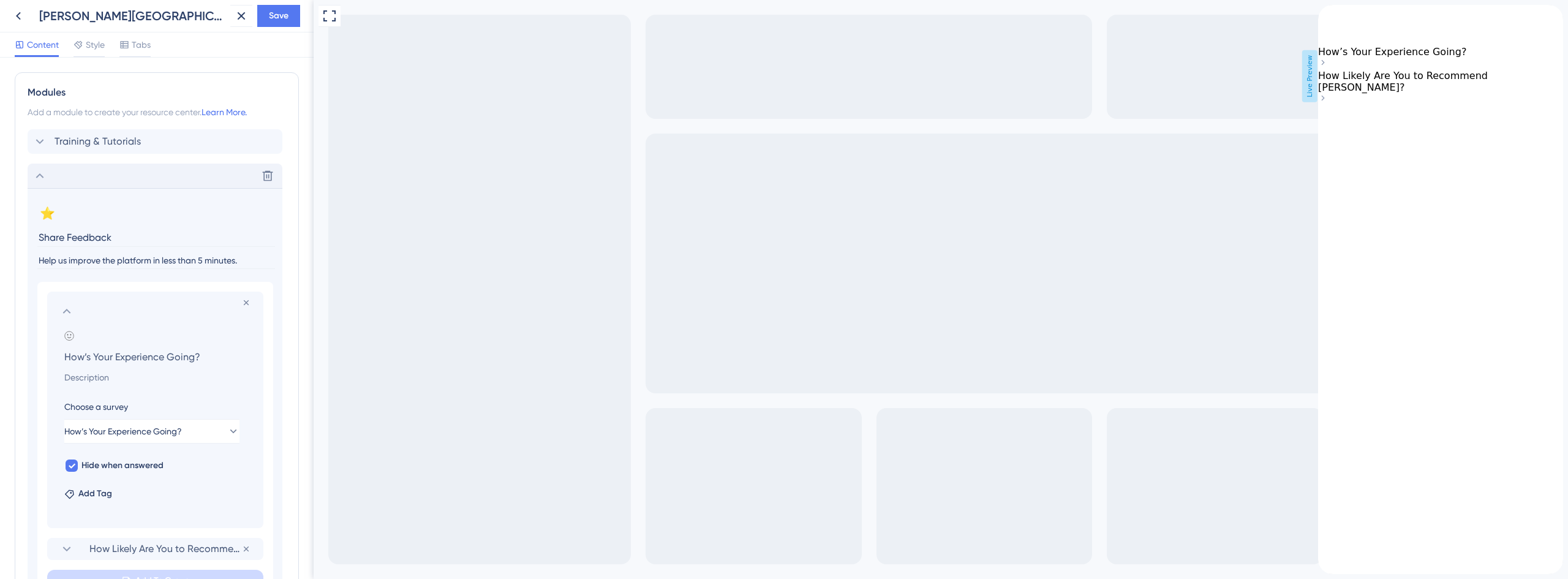
scroll to position [580, 0]
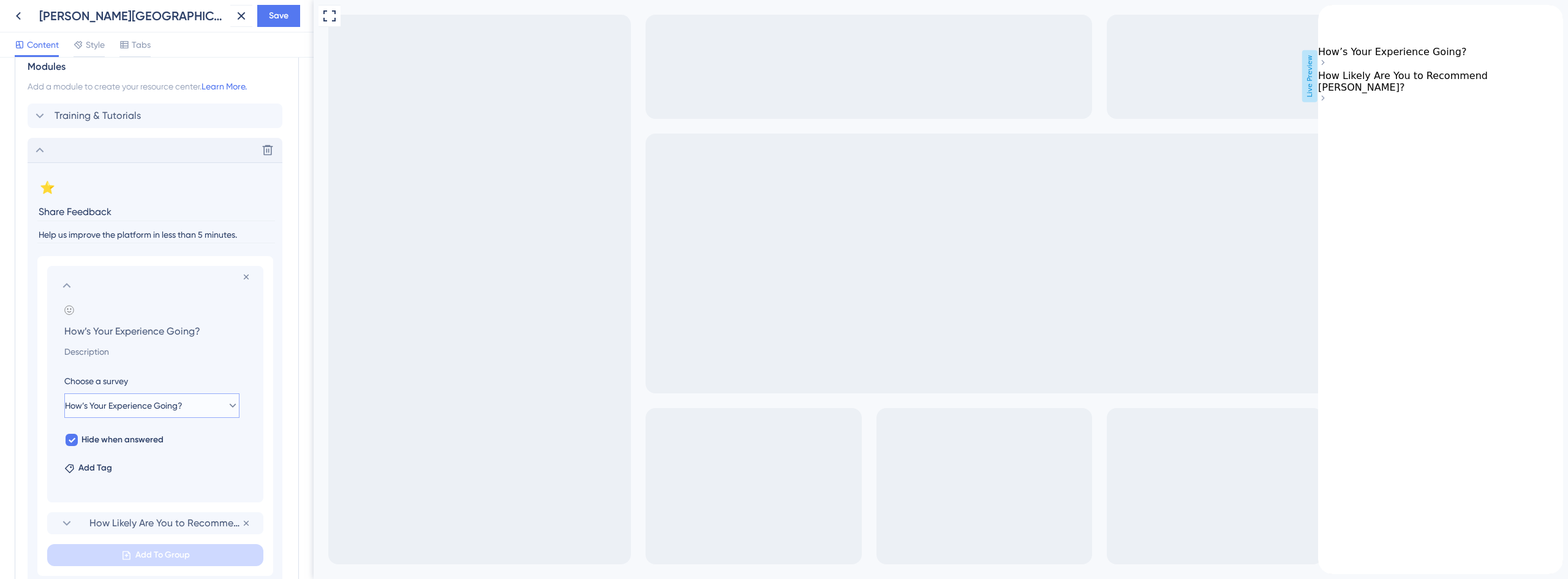
click at [158, 405] on span "How’s Your Experience Going?" at bounding box center [123, 406] width 118 height 15
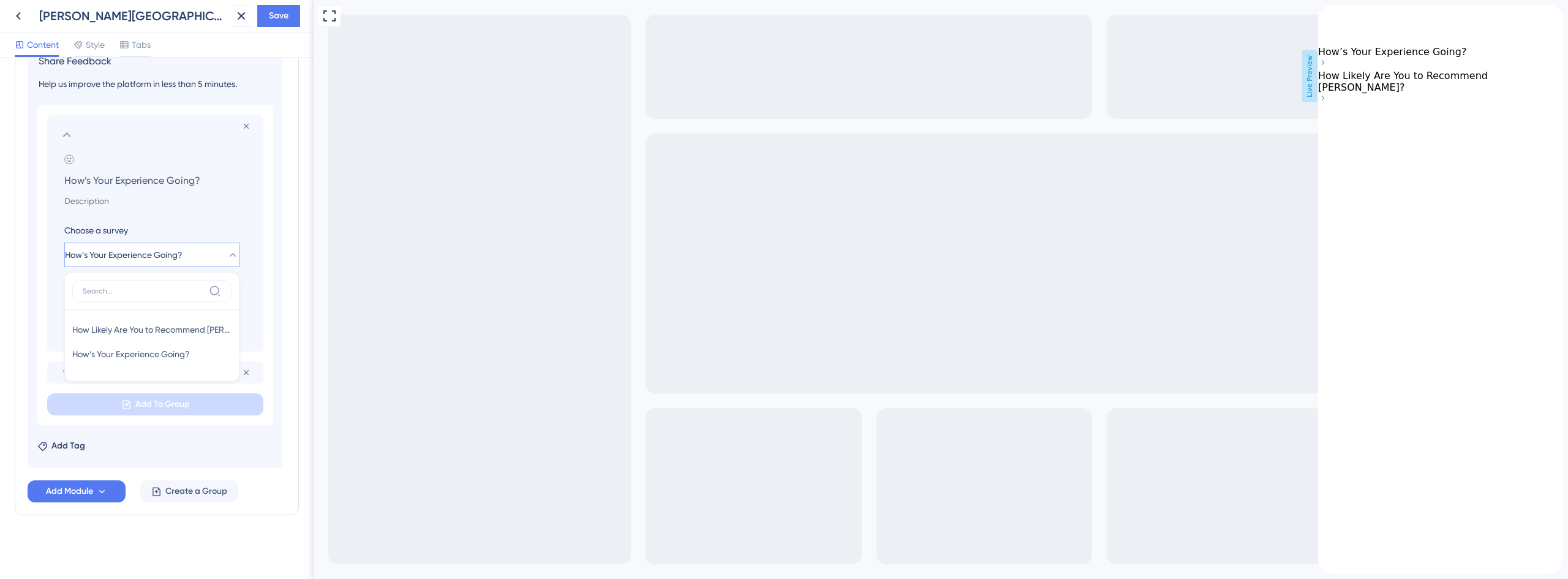
click at [153, 250] on span "How’s Your Experience Going?" at bounding box center [123, 255] width 118 height 15
click at [195, 218] on div "Add emoji How’s Your Experience Going? Choose a survey How’s Your Experience Go…" at bounding box center [155, 253] width 192 height 197
click at [74, 195] on input at bounding box center [157, 201] width 206 height 15
click at [107, 201] on input at bounding box center [157, 201] width 206 height 15
paste input "Share how satisfied you are with Crosby so we can keep improving your experienc…"
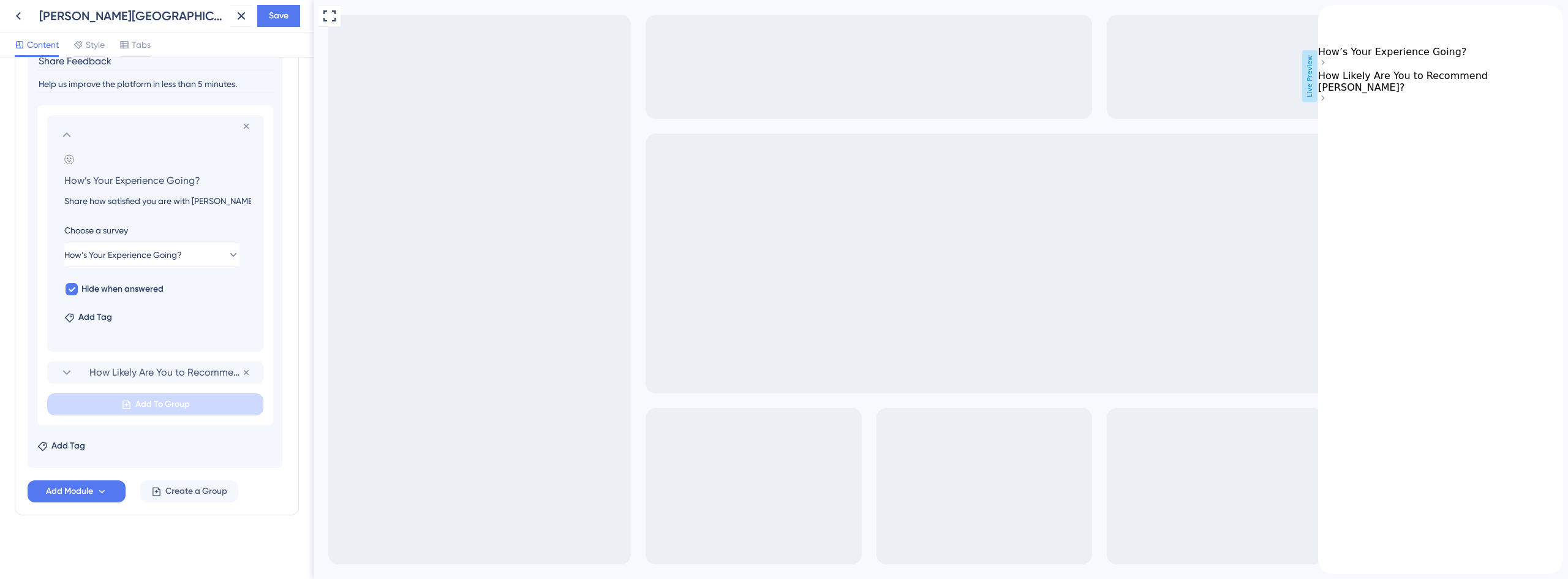
scroll to position [0, 141]
type input "Share how satisfied you are with Crosby so we can keep improving your experienc…"
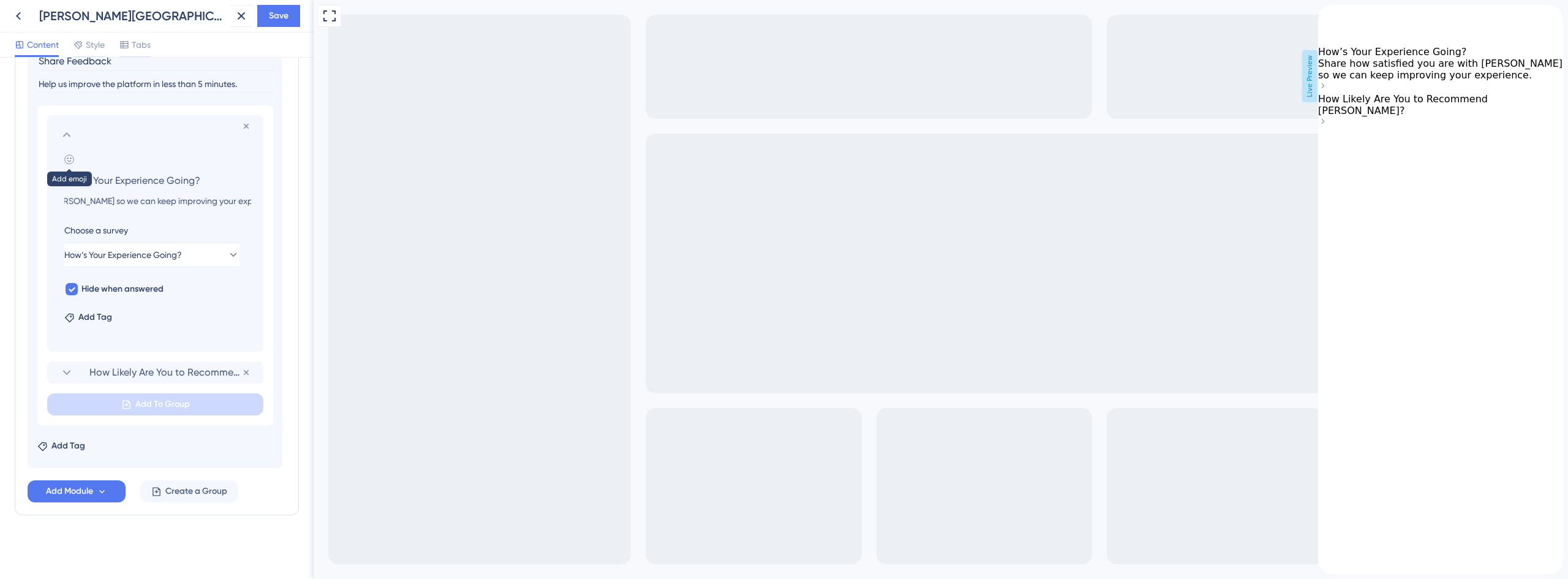
click at [66, 157] on icon at bounding box center [69, 159] width 10 height 10
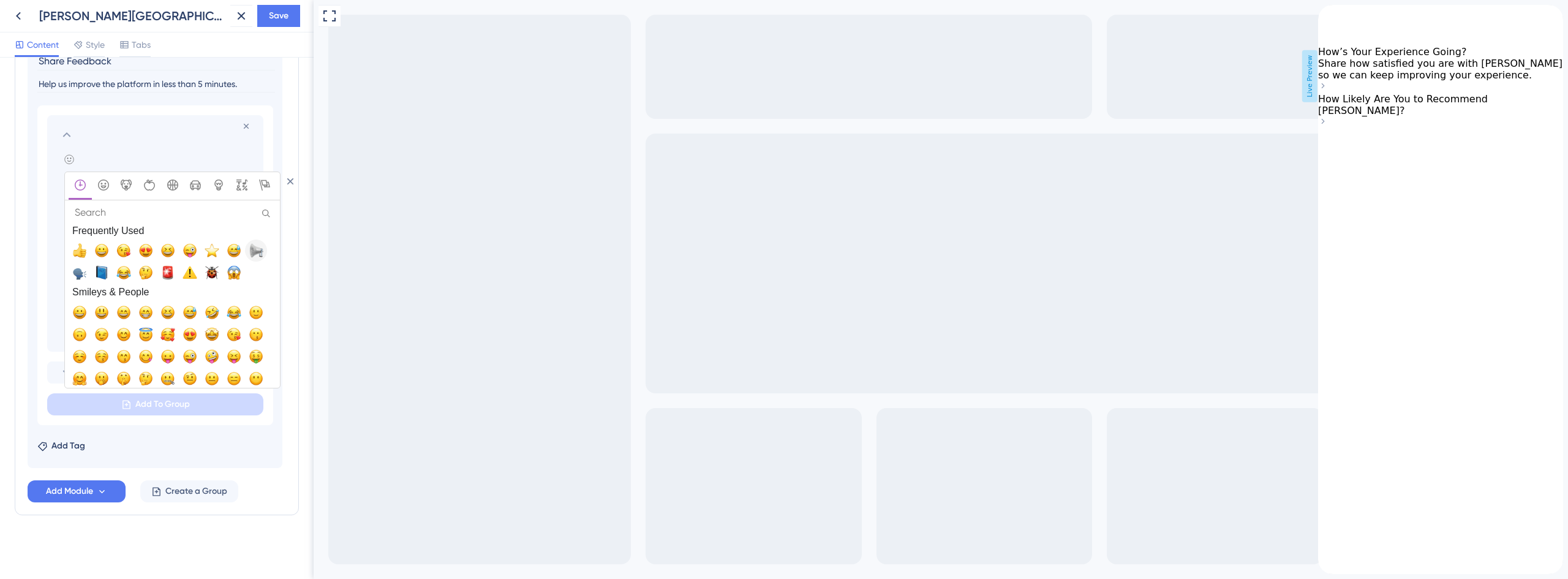
click at [263, 250] on span "📢, loudspeaker" at bounding box center [256, 251] width 15 height 15
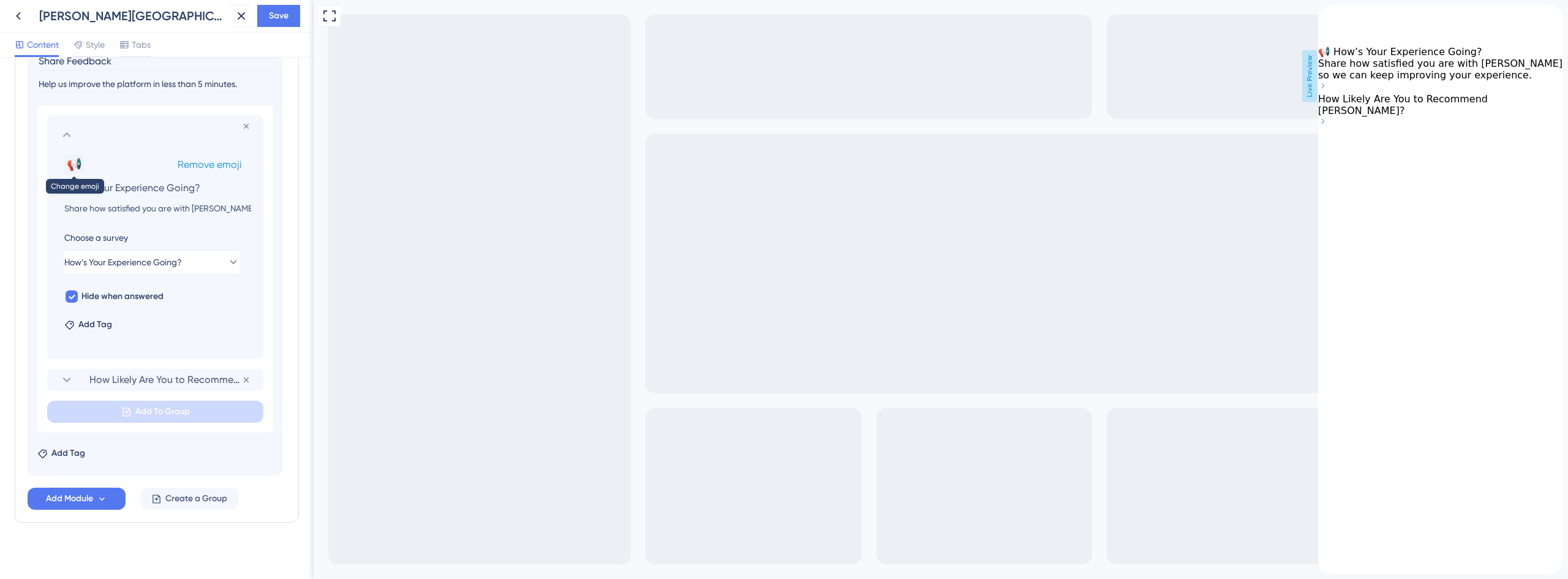
click at [72, 166] on button "📢" at bounding box center [74, 164] width 20 height 20
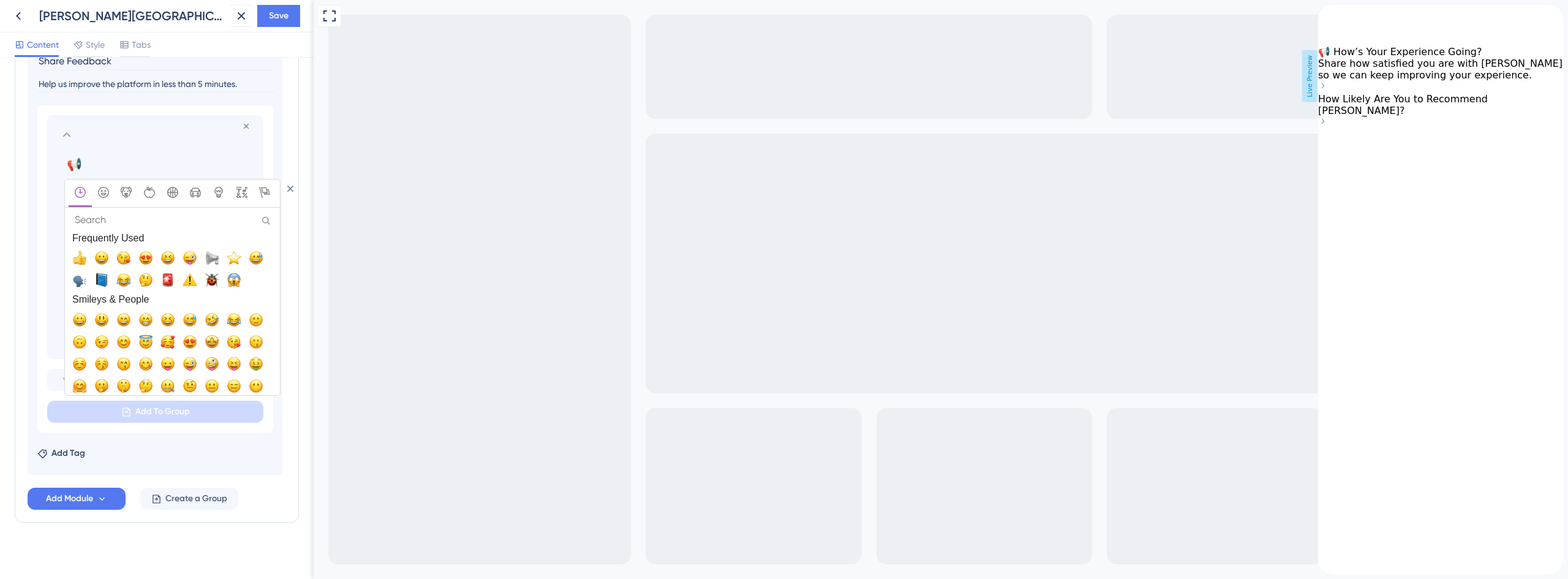
click at [230, 260] on span "⭐, star" at bounding box center [234, 258] width 15 height 15
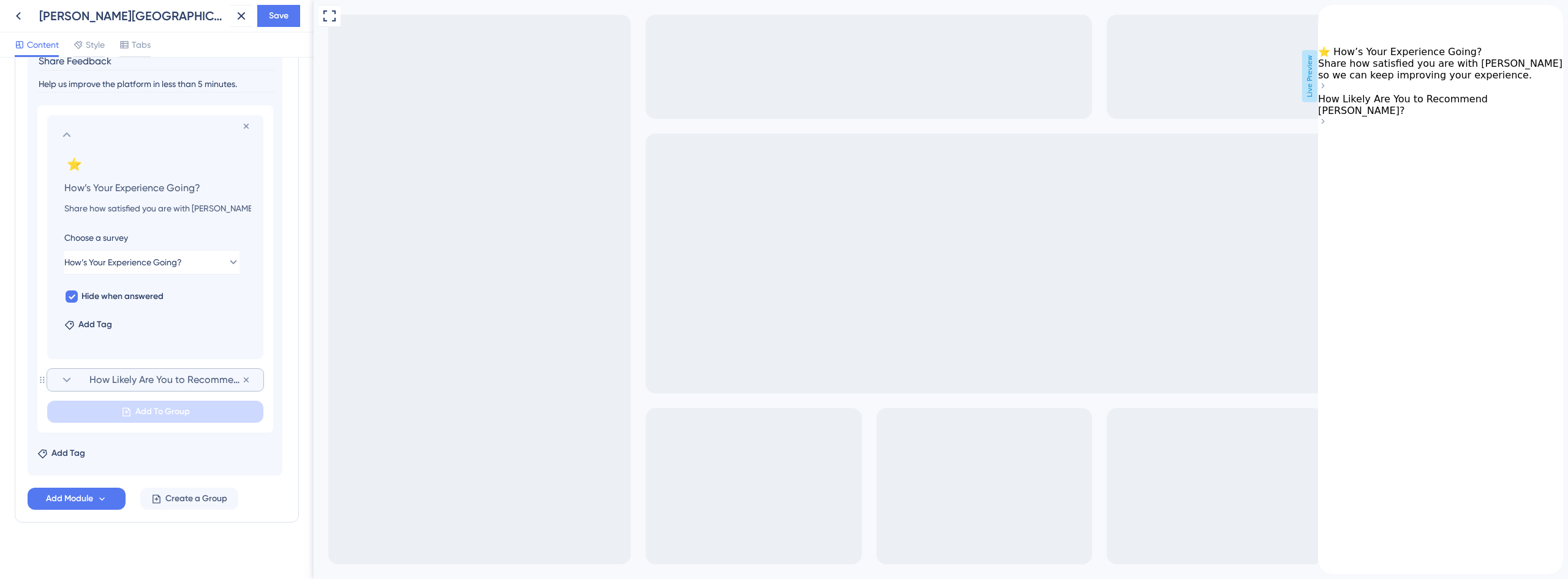
click at [123, 374] on span "How Likely Are You to Recommend [PERSON_NAME]?" at bounding box center [165, 380] width 152 height 15
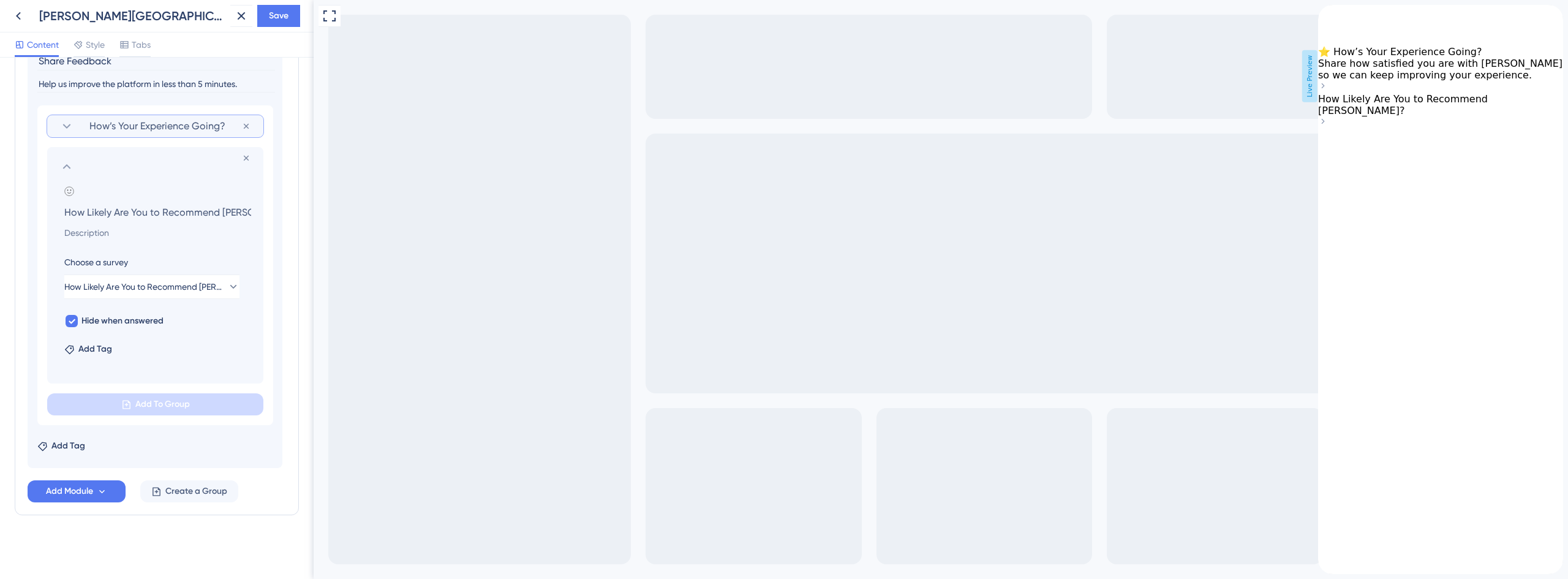
scroll to position [0, 6]
click at [104, 228] on input at bounding box center [157, 233] width 206 height 15
paste input "Let us know how likely you are to recommend Crosby"
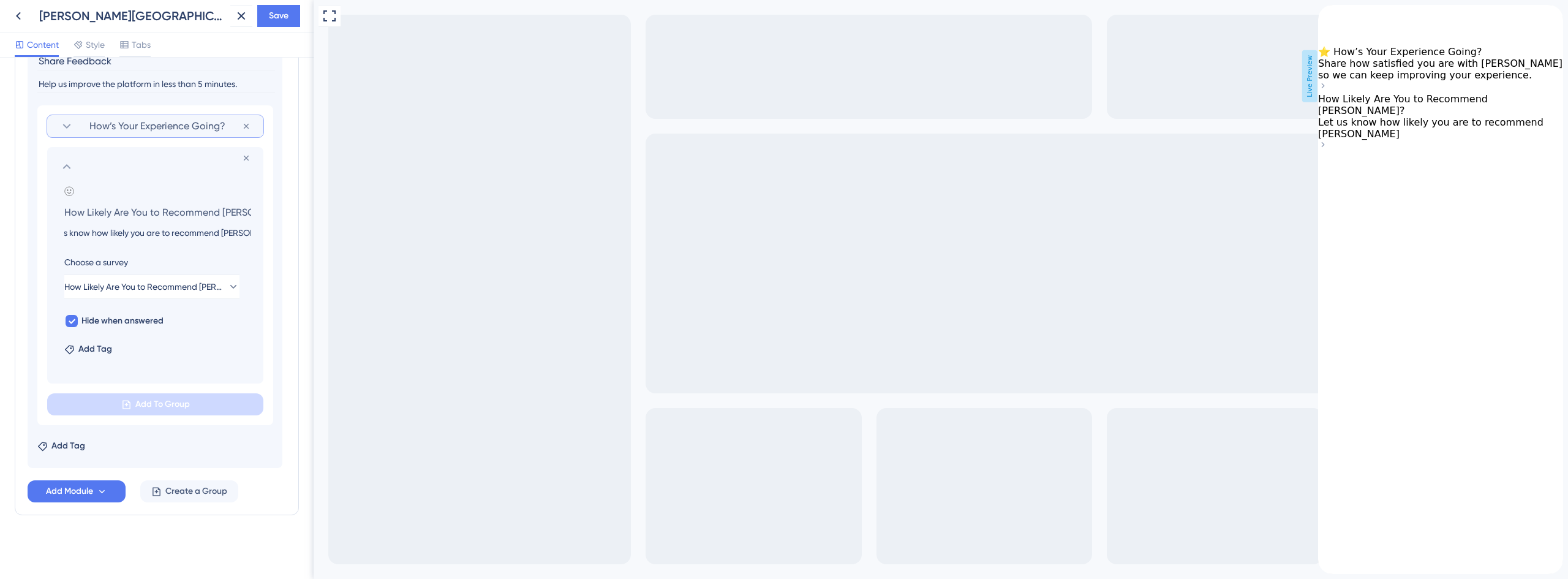
type input "Let us know how likely you are to recommend Crosby"
click at [68, 189] on icon at bounding box center [69, 191] width 10 height 10
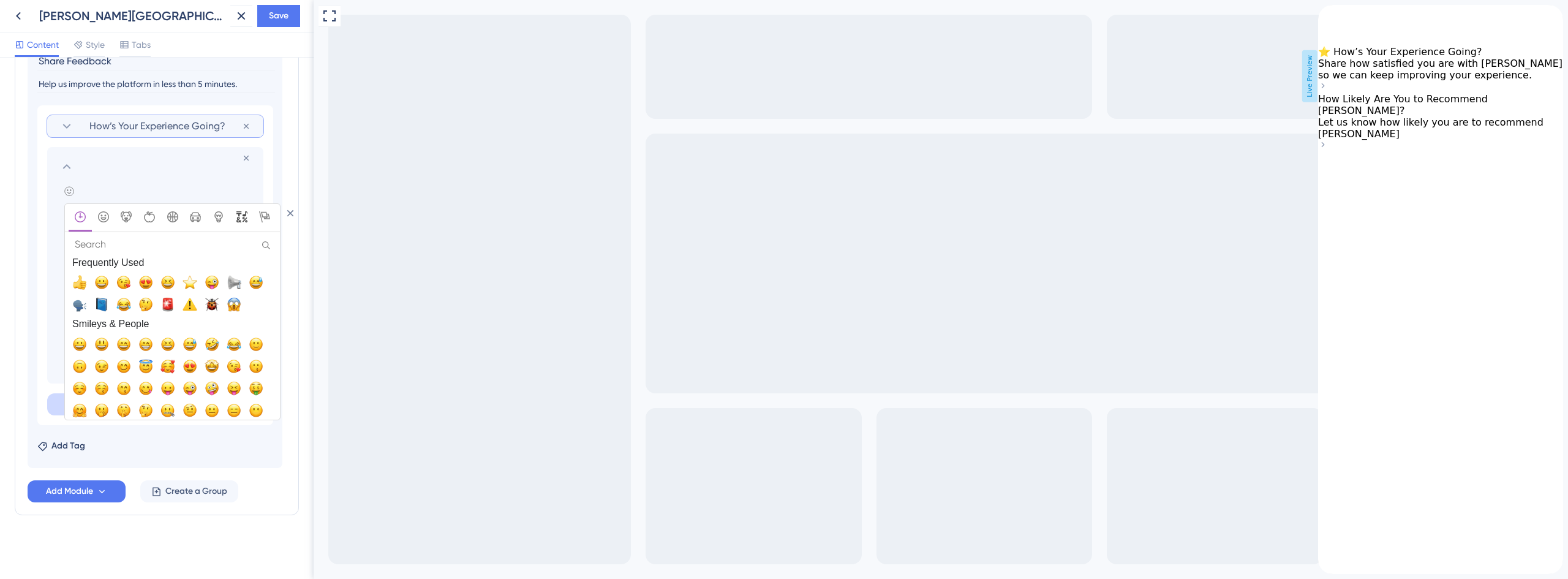
click at [240, 220] on icon "Symbols" at bounding box center [242, 217] width 11 height 11
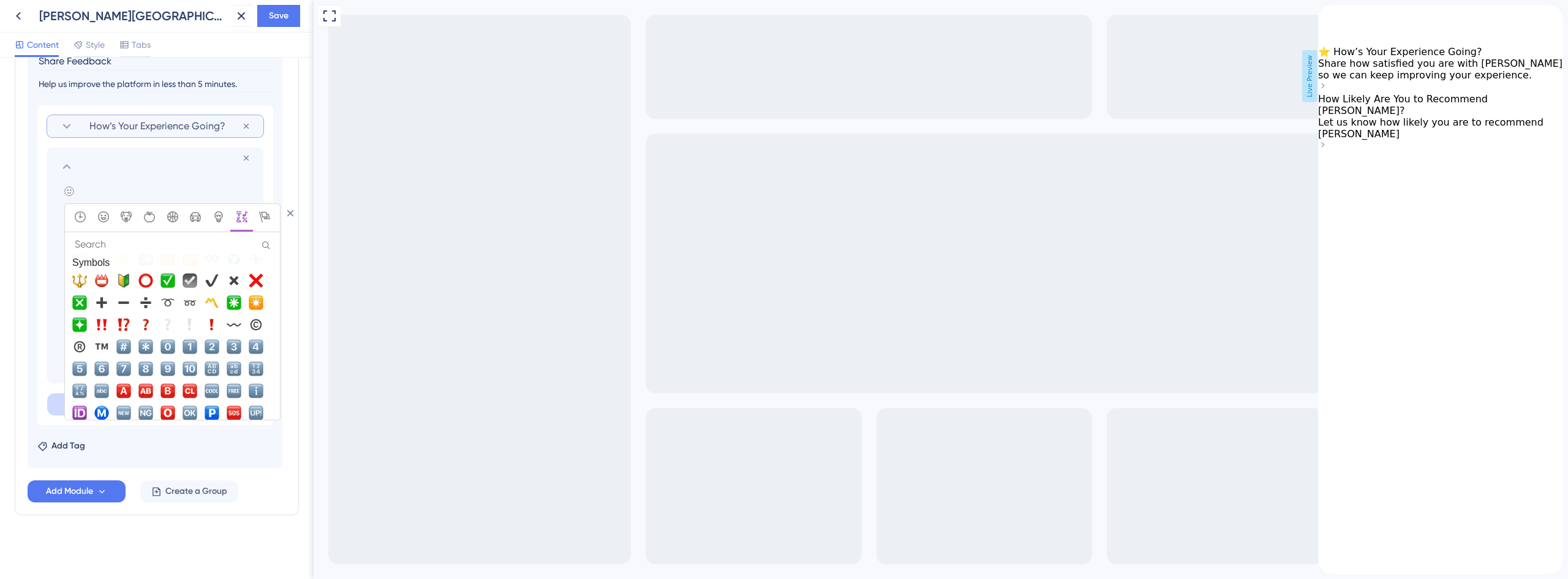
scroll to position [3544, 0]
click at [188, 368] on span "🔟, keycap_ten" at bounding box center [190, 368] width 15 height 15
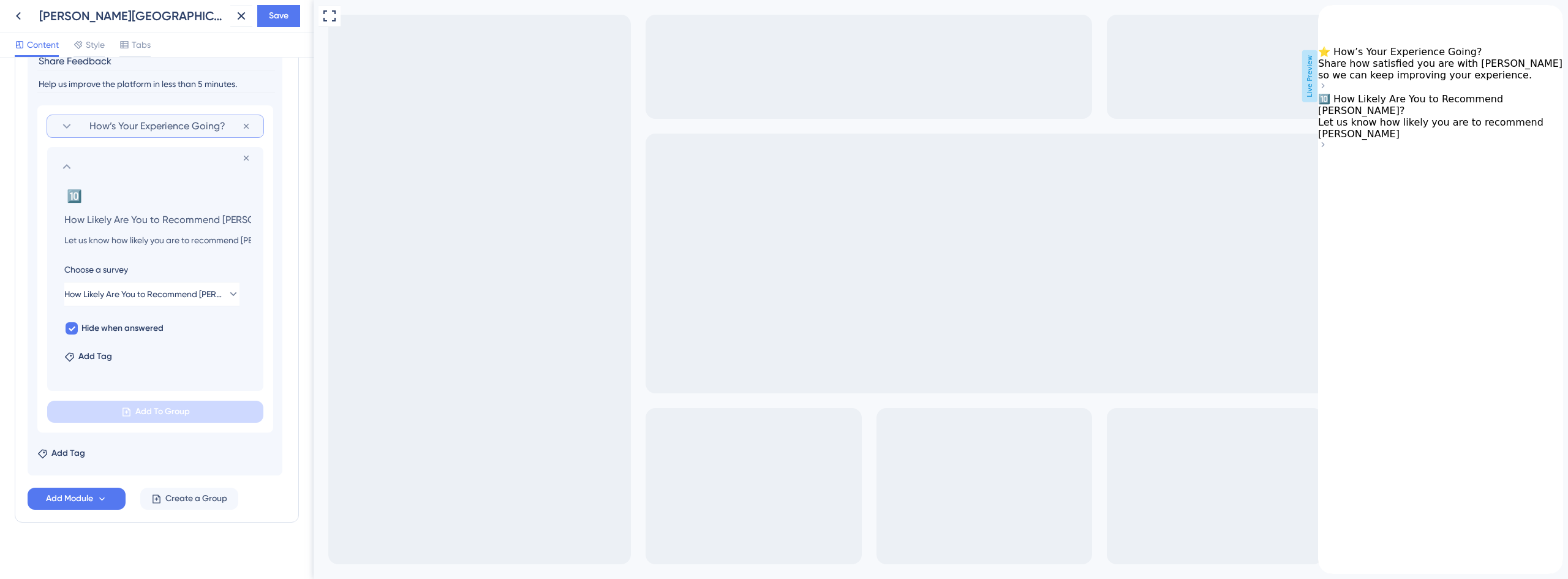
click at [295, 12] on button "Save" at bounding box center [279, 16] width 43 height 22
click at [231, 24] on icon at bounding box center [233, 23] width 12 height 12
click at [242, 14] on icon at bounding box center [242, 16] width 15 height 15
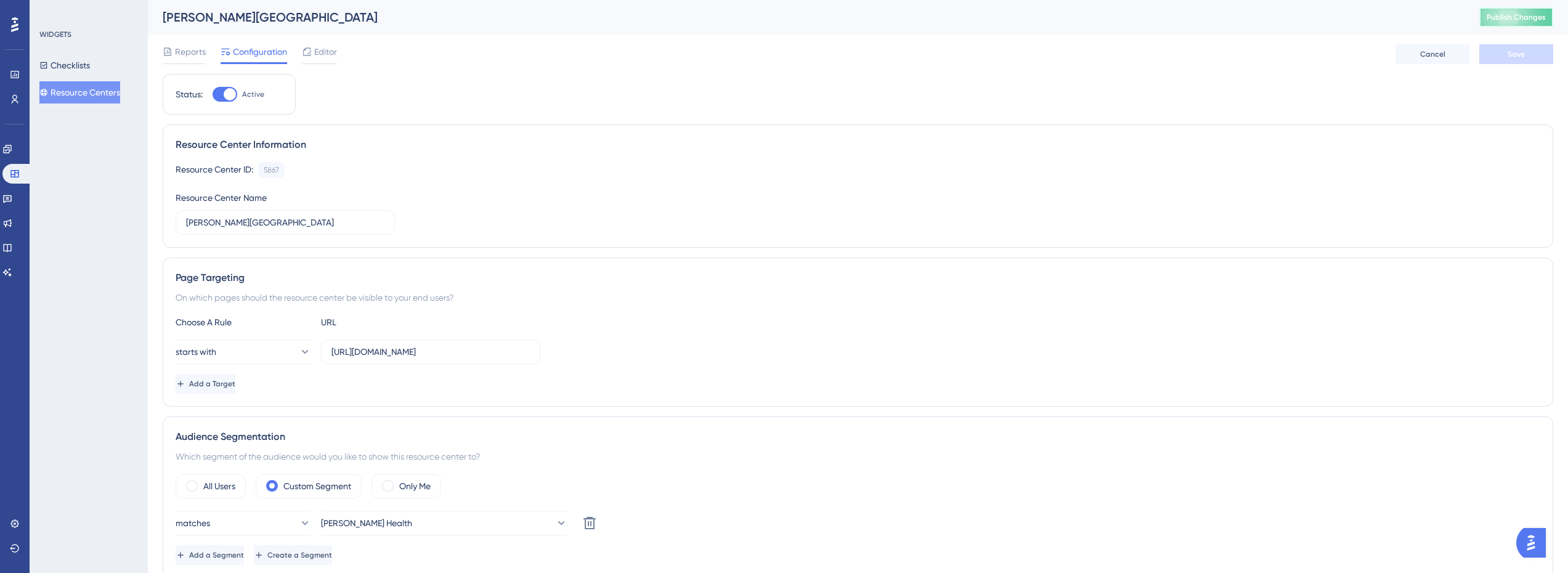
click at [1517, 9] on button "Publish Changes" at bounding box center [1516, 17] width 74 height 20
click at [316, 183] on div "Resource Center ID: 5867 Copy Resource Center Name Crosby Center" at bounding box center [857, 198] width 1365 height 73
click at [323, 55] on span "Editor" at bounding box center [326, 52] width 23 height 15
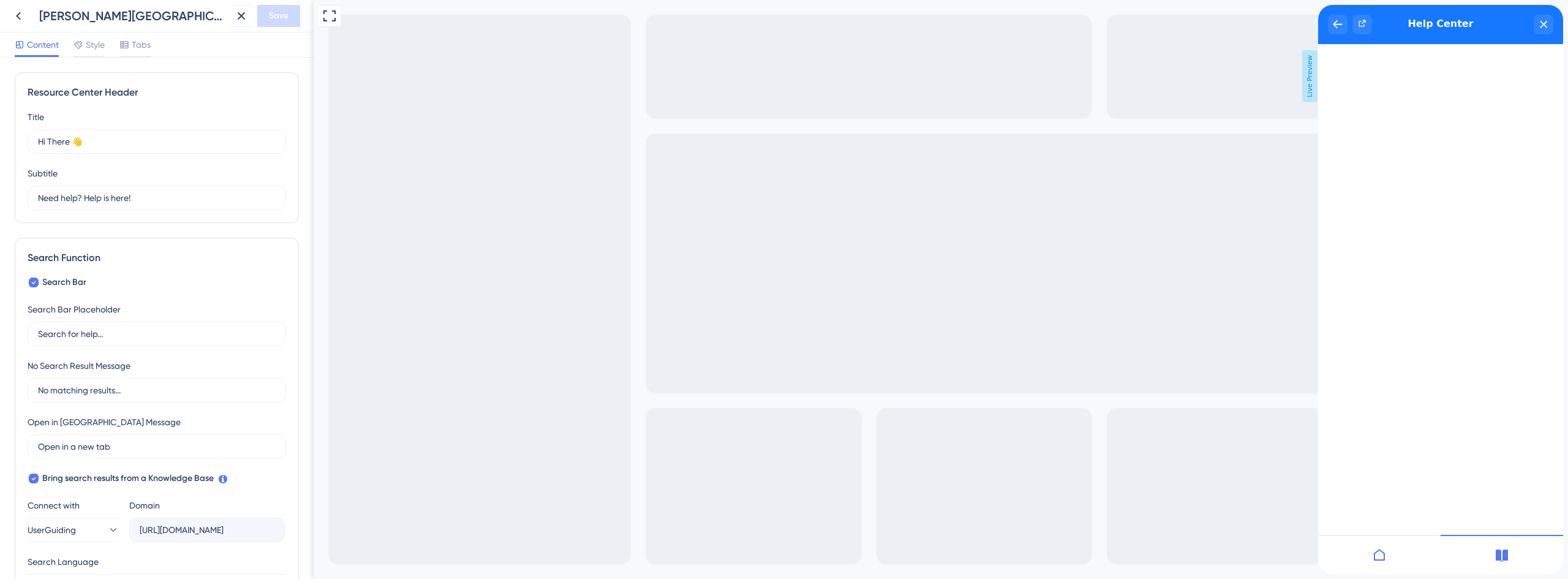
click at [1387, 561] on div at bounding box center [1379, 555] width 123 height 39
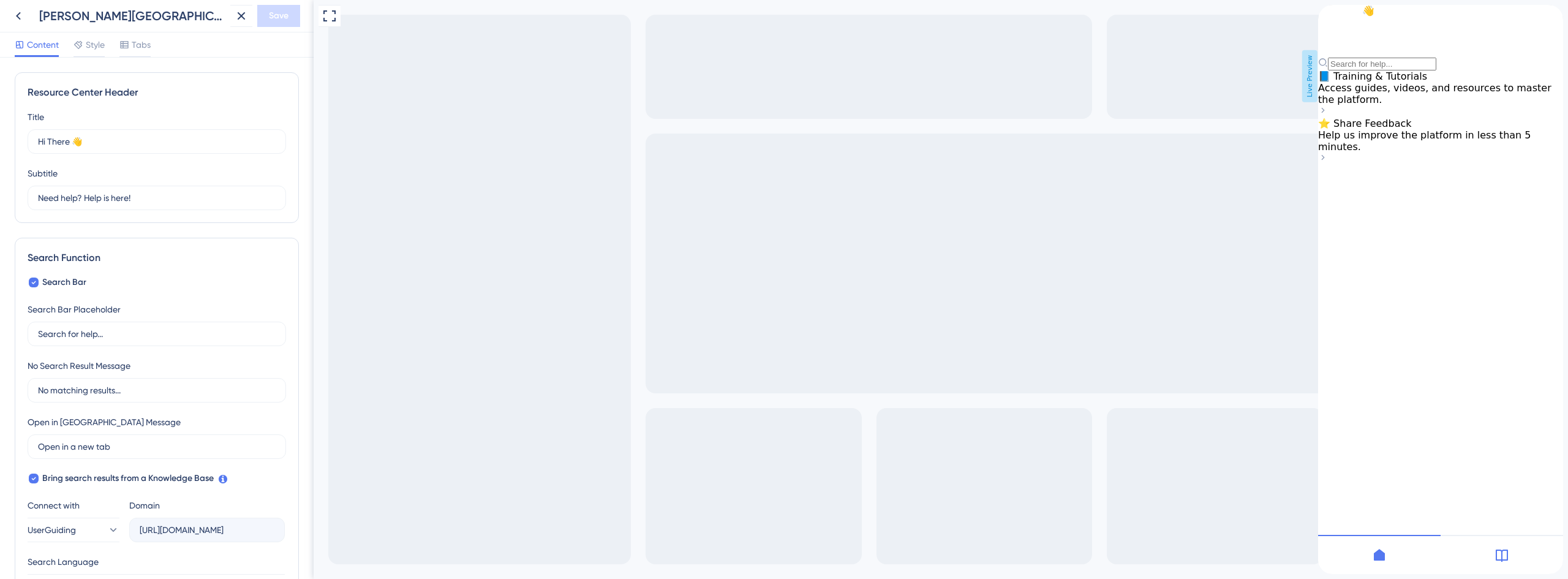
click at [1423, 105] on div "📘 Training & Tutorials Access guides, videos, and resources to master the platf…" at bounding box center [1440, 88] width 245 height 35
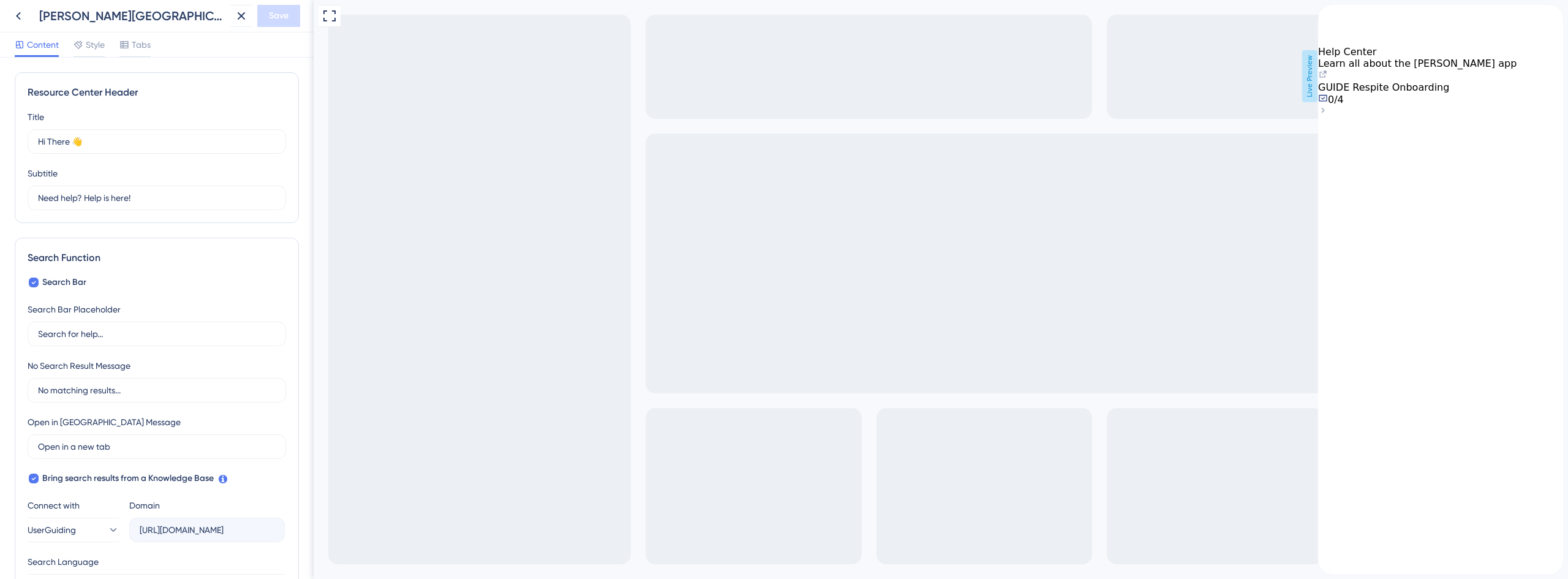
click at [1376, 57] on span "Help Center" at bounding box center [1347, 52] width 58 height 12
click at [1328, 79] on icon at bounding box center [1323, 74] width 10 height 10
click at [1349, 20] on div "Resource Center Header" at bounding box center [1440, 15] width 245 height 20
click at [1333, 20] on icon "back to header" at bounding box center [1328, 15] width 10 height 10
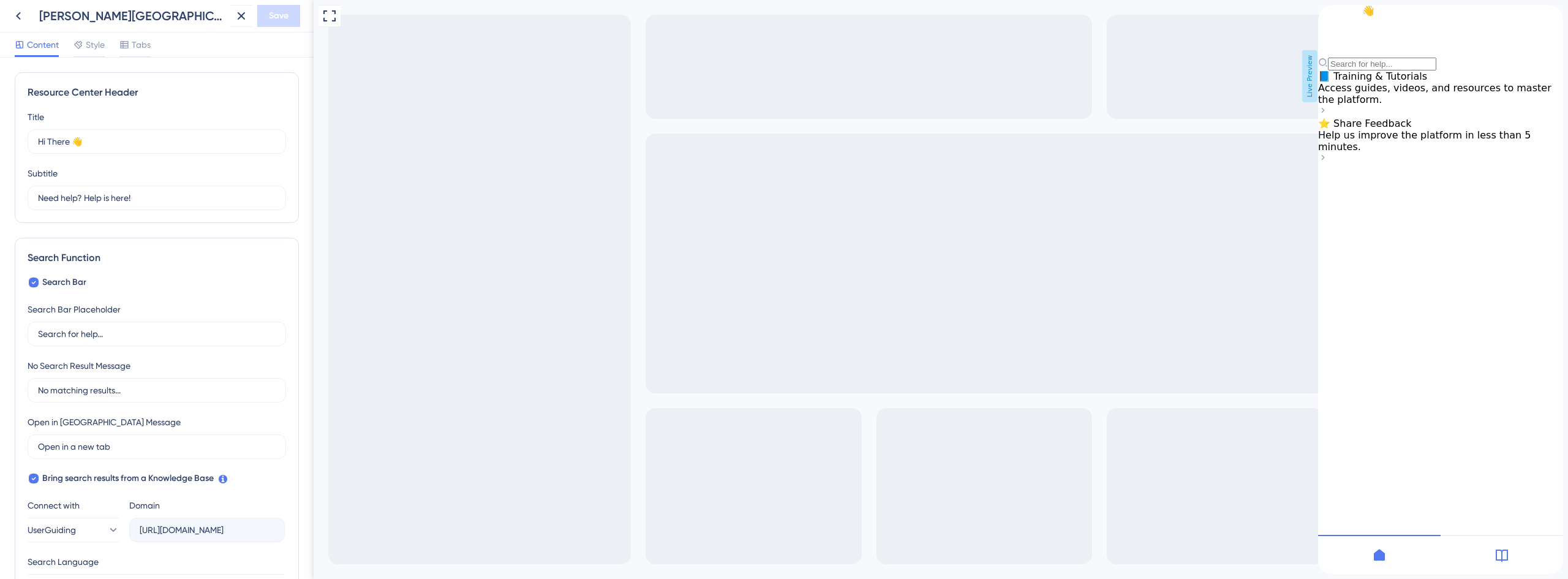
click at [1389, 129] on span "⭐ Share Feedback" at bounding box center [1365, 123] width 94 height 12
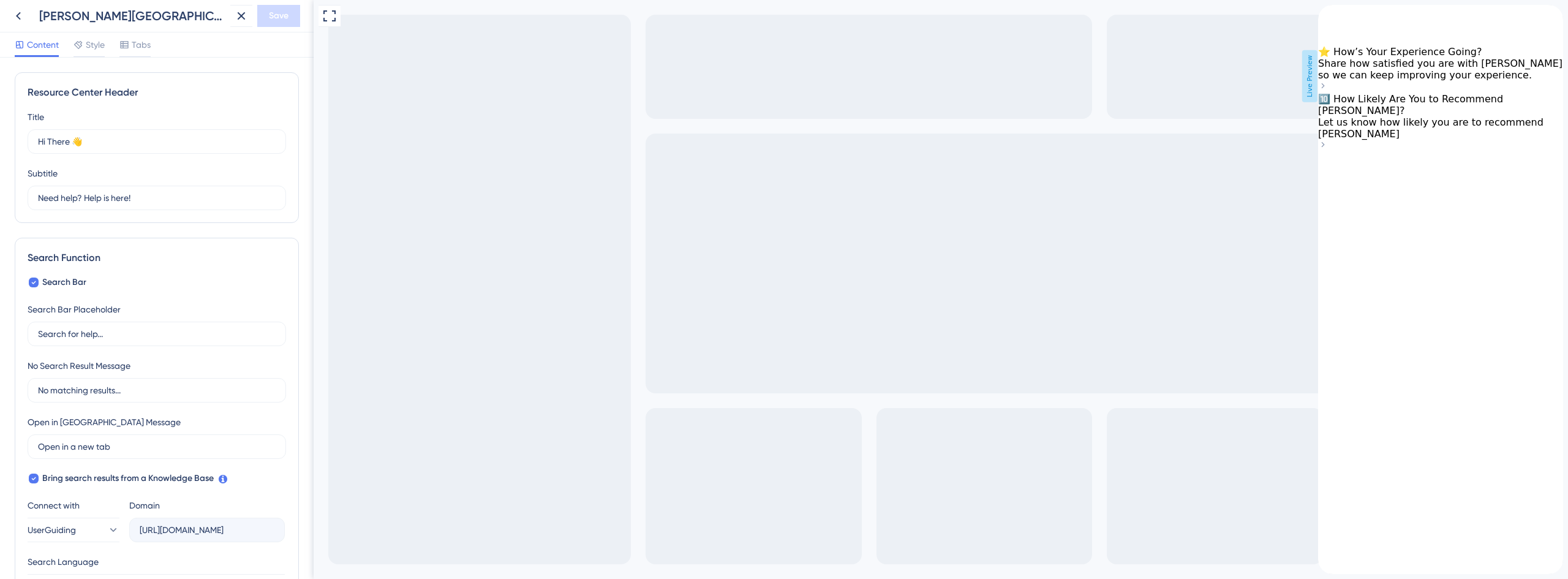
click at [1337, 25] on div "back to header" at bounding box center [1328, 15] width 20 height 20
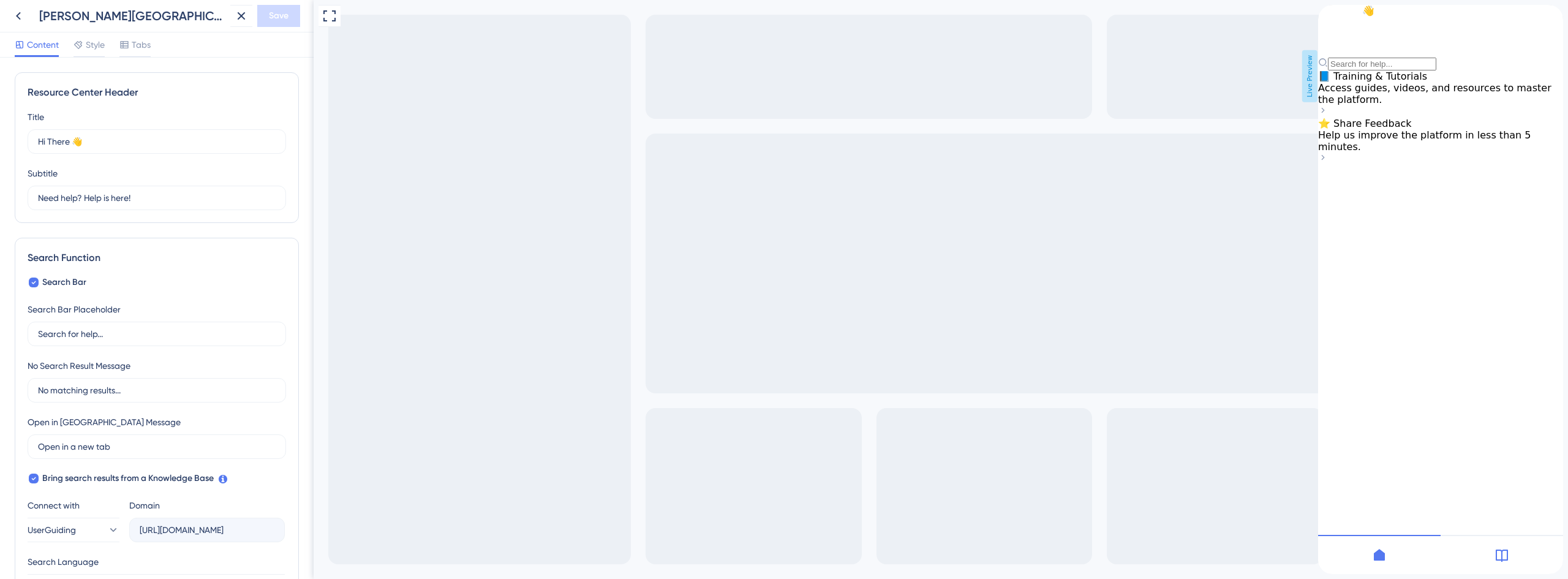
click at [1379, 69] on div "Hi There 👋 Need help? Help is here!" at bounding box center [1440, 38] width 245 height 65
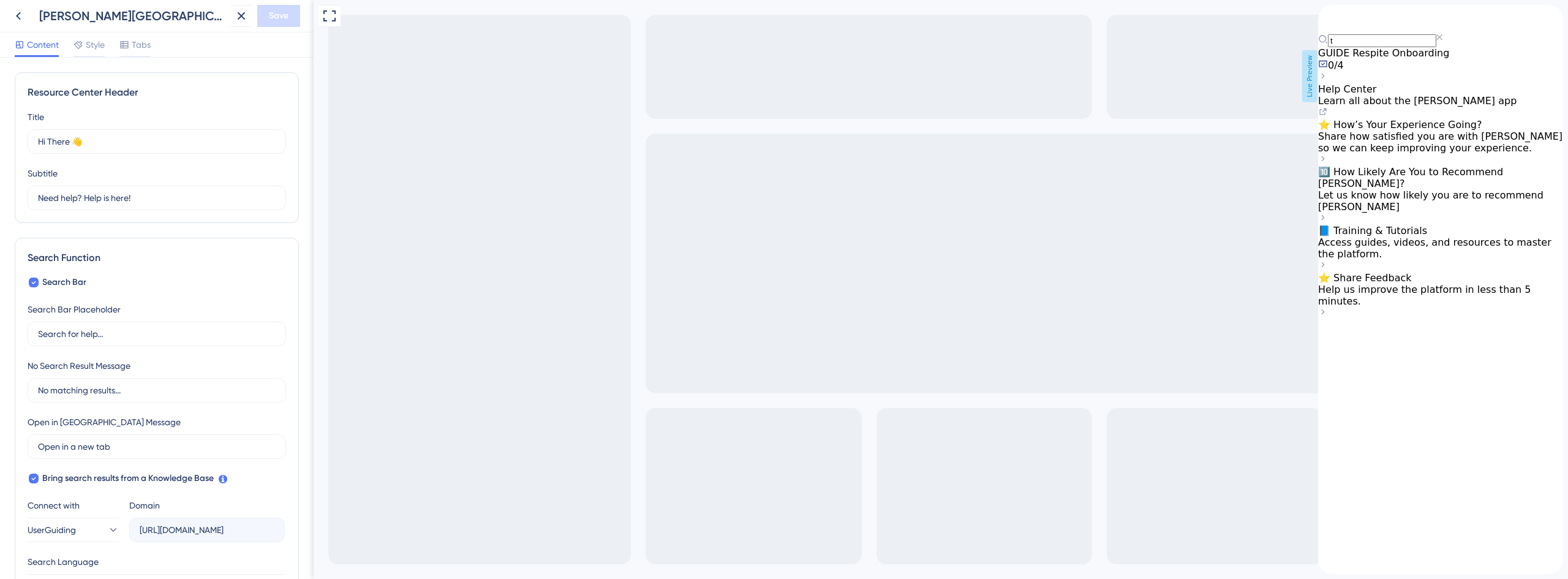
type input "tr"
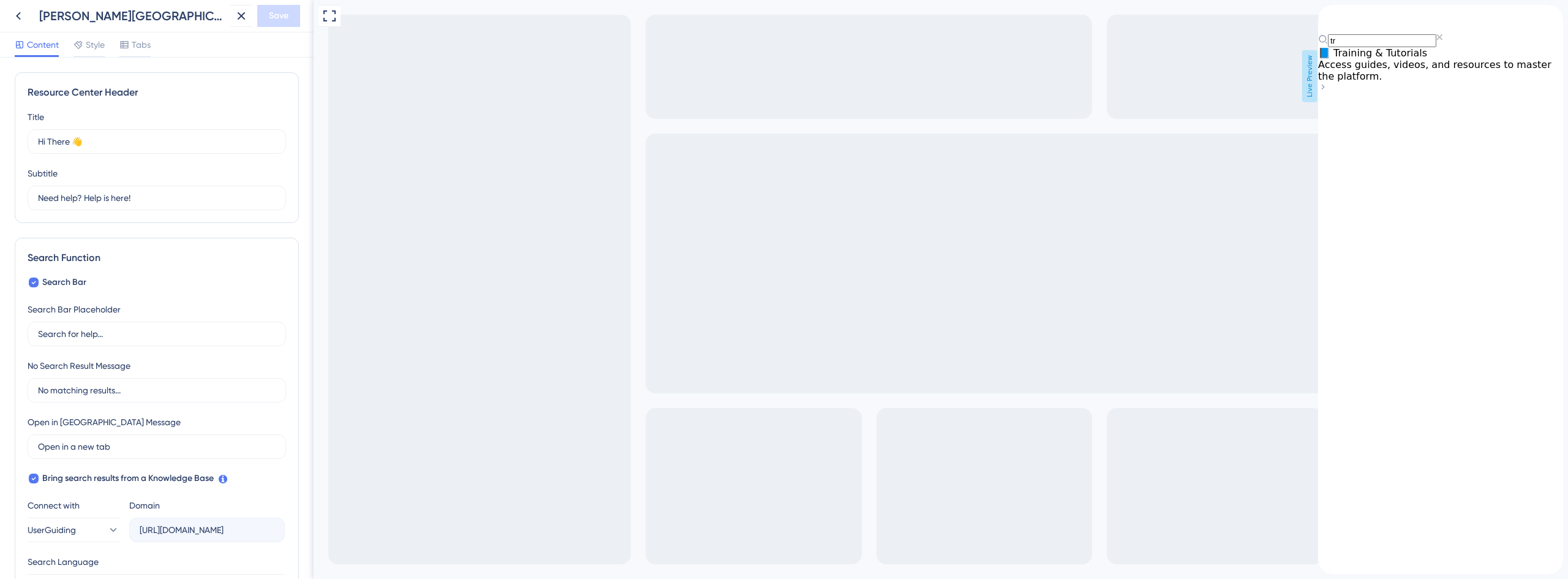
click at [1329, 47] on div "tr" at bounding box center [1440, 41] width 245 height 13
click at [131, 41] on div "Tabs" at bounding box center [135, 45] width 31 height 15
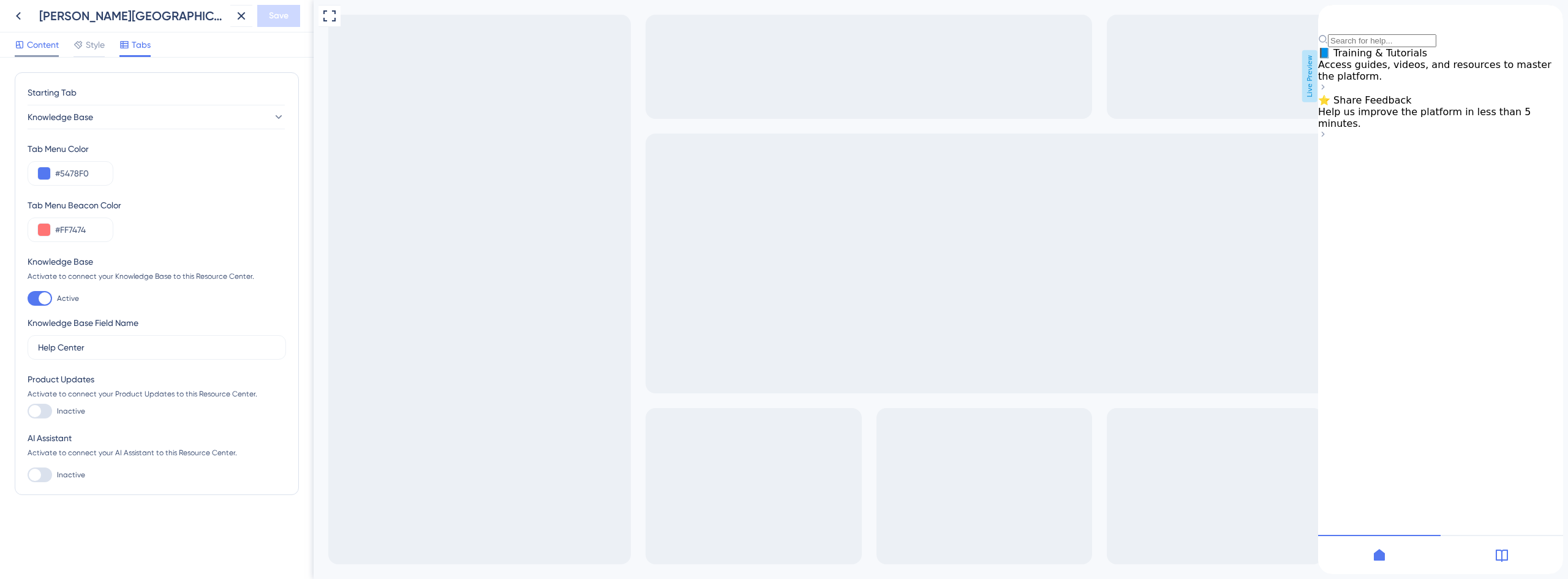
click at [44, 51] on span "Content" at bounding box center [43, 45] width 32 height 15
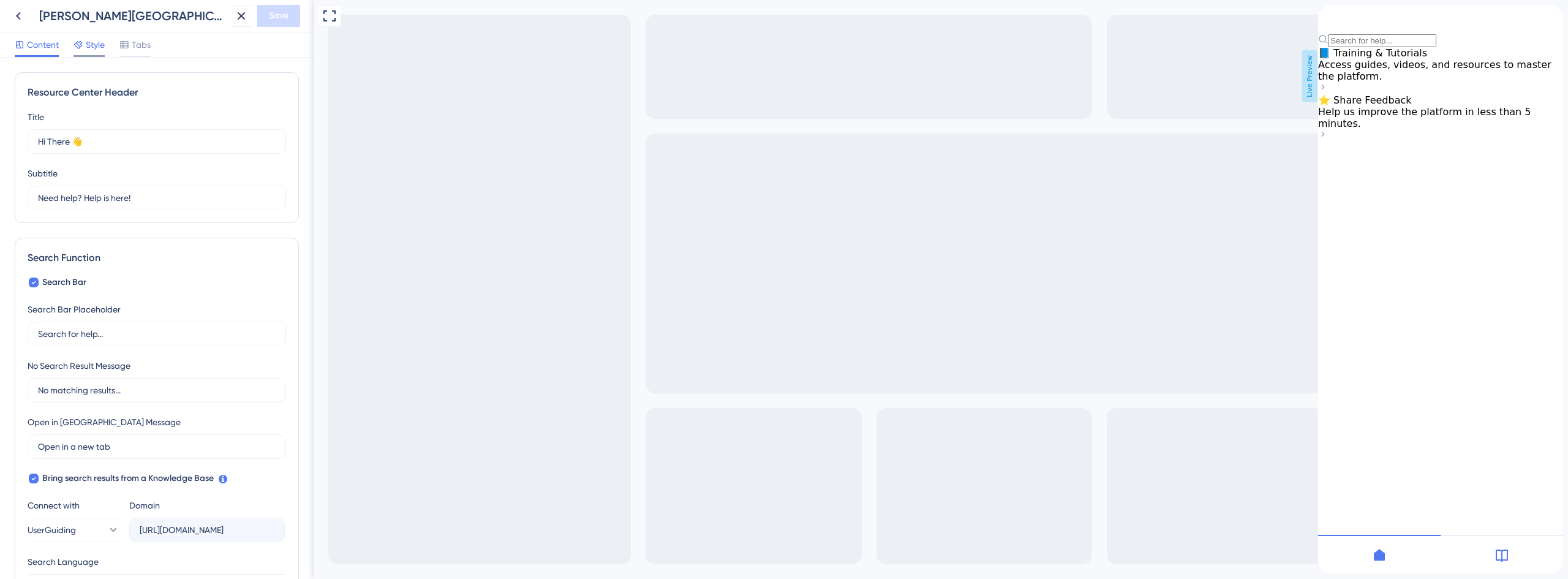
click at [80, 49] on icon at bounding box center [78, 45] width 10 height 10
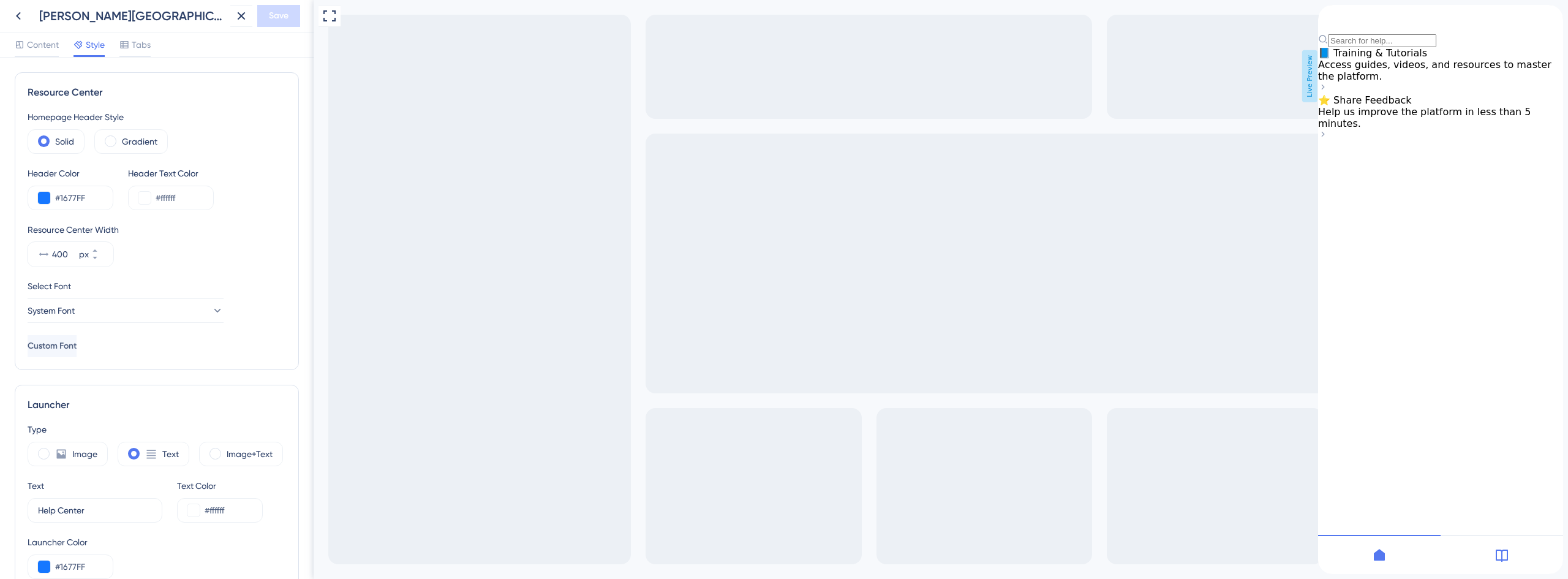
click at [1550, 18] on icon "close resource center" at bounding box center [1553, 14] width 7 height 7
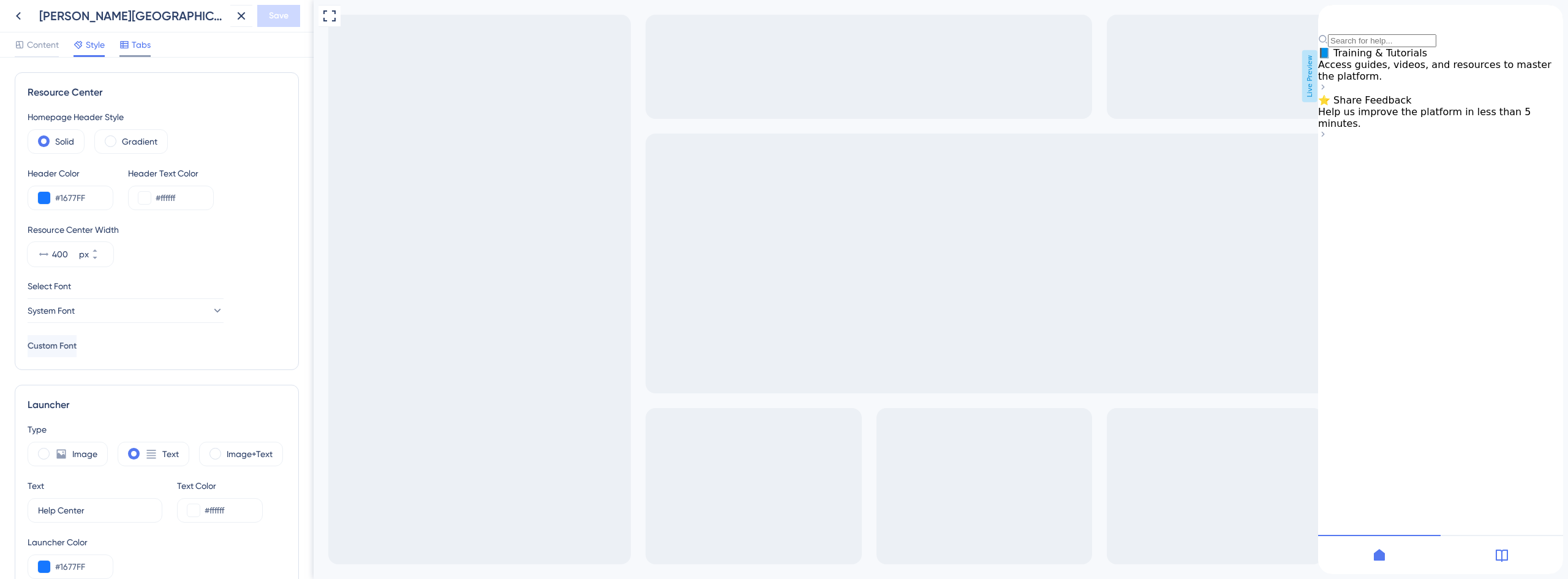
click at [141, 54] on div "Tabs" at bounding box center [135, 47] width 31 height 20
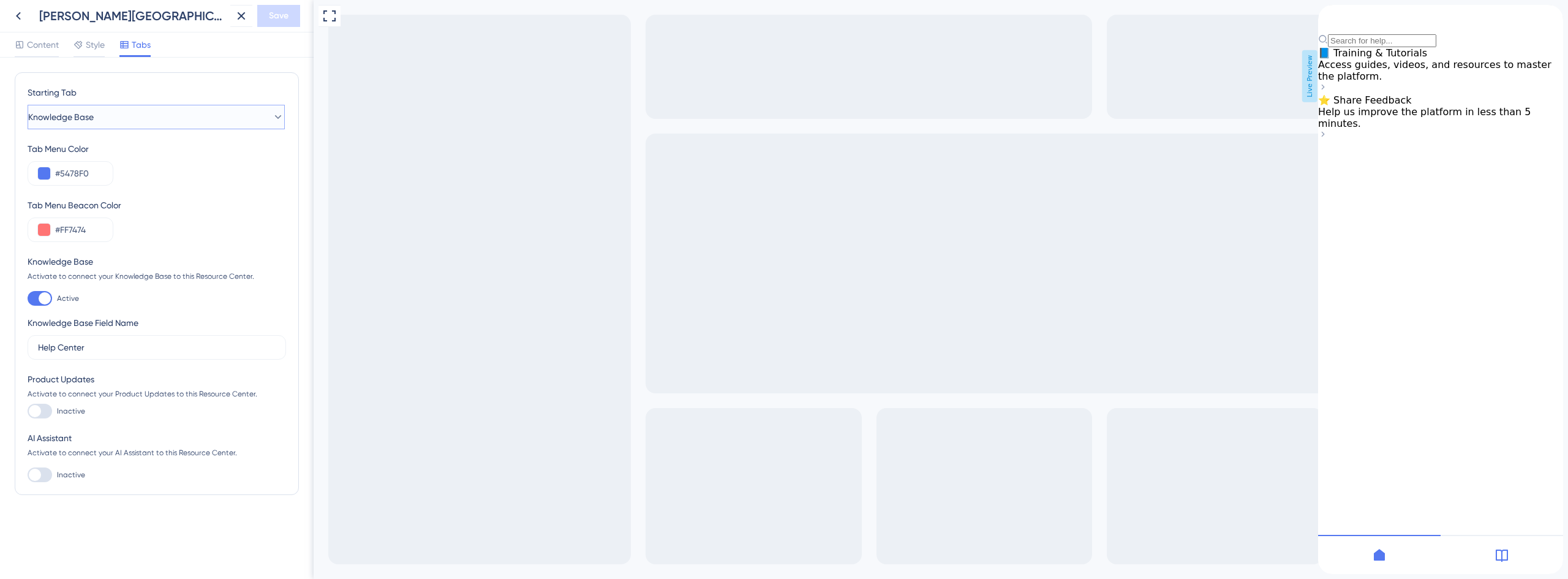
click at [116, 119] on button "Knowledge Base" at bounding box center [156, 117] width 257 height 25
click at [86, 181] on span "Knowledge Base" at bounding box center [68, 179] width 65 height 15
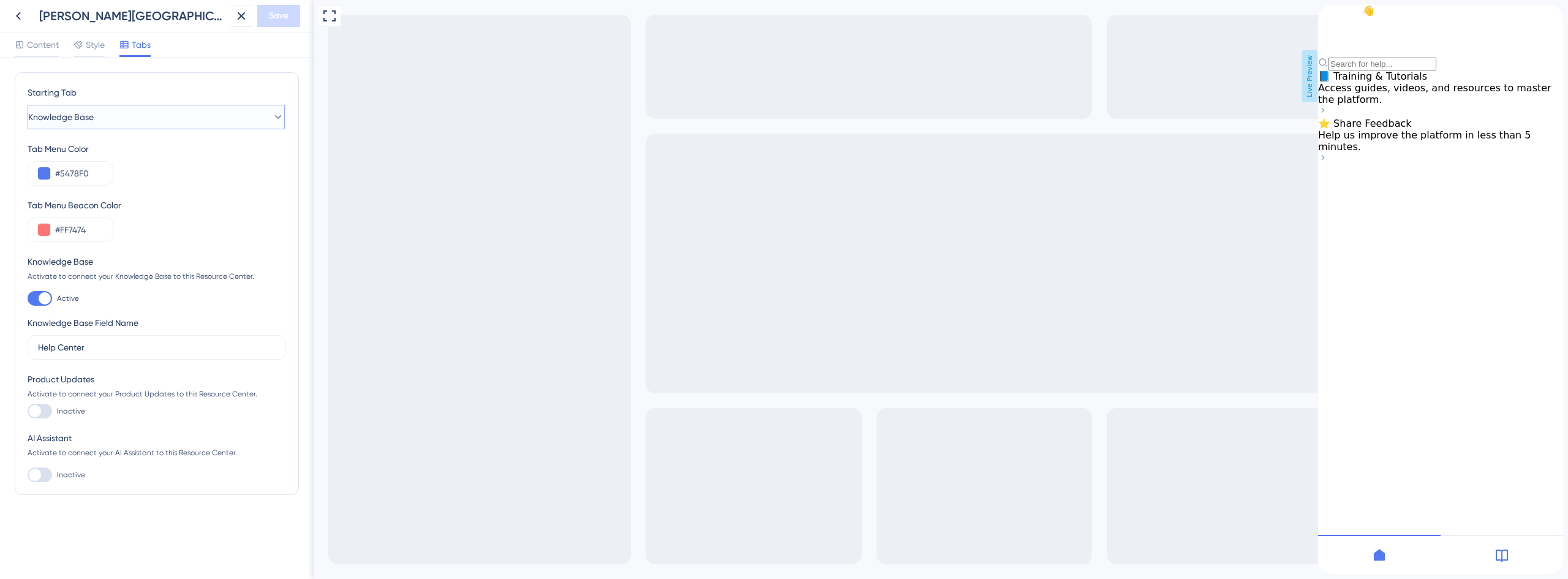
click at [113, 110] on button "Knowledge Base" at bounding box center [156, 117] width 257 height 25
click at [75, 160] on div "Home Home" at bounding box center [157, 155] width 242 height 25
click at [284, 20] on span "Save" at bounding box center [279, 16] width 20 height 15
click at [35, 475] on div at bounding box center [35, 475] width 12 height 12
click at [28, 475] on input "Inactive" at bounding box center [27, 475] width 1 height 1
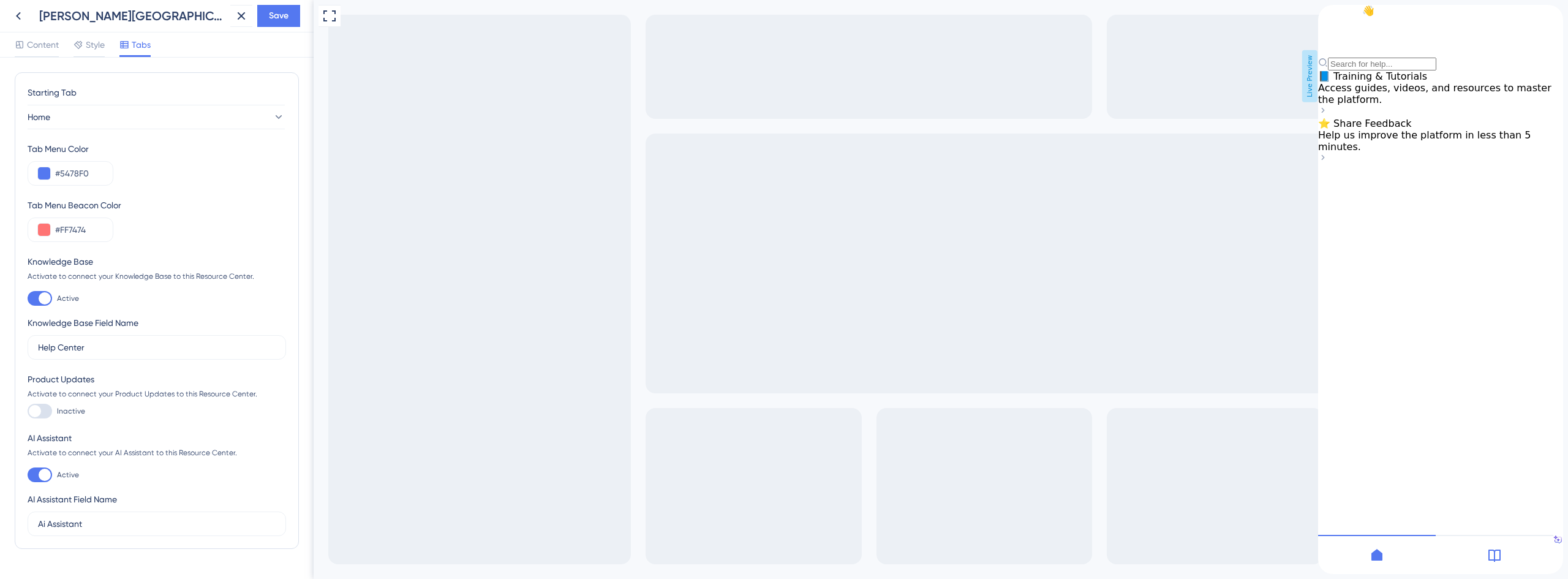
click at [33, 472] on div at bounding box center [40, 475] width 25 height 15
click at [28, 475] on input "Active" at bounding box center [27, 475] width 1 height 1
checkbox input "false"
click at [45, 409] on div at bounding box center [40, 411] width 25 height 15
click at [28, 411] on input "Inactive" at bounding box center [27, 411] width 1 height 1
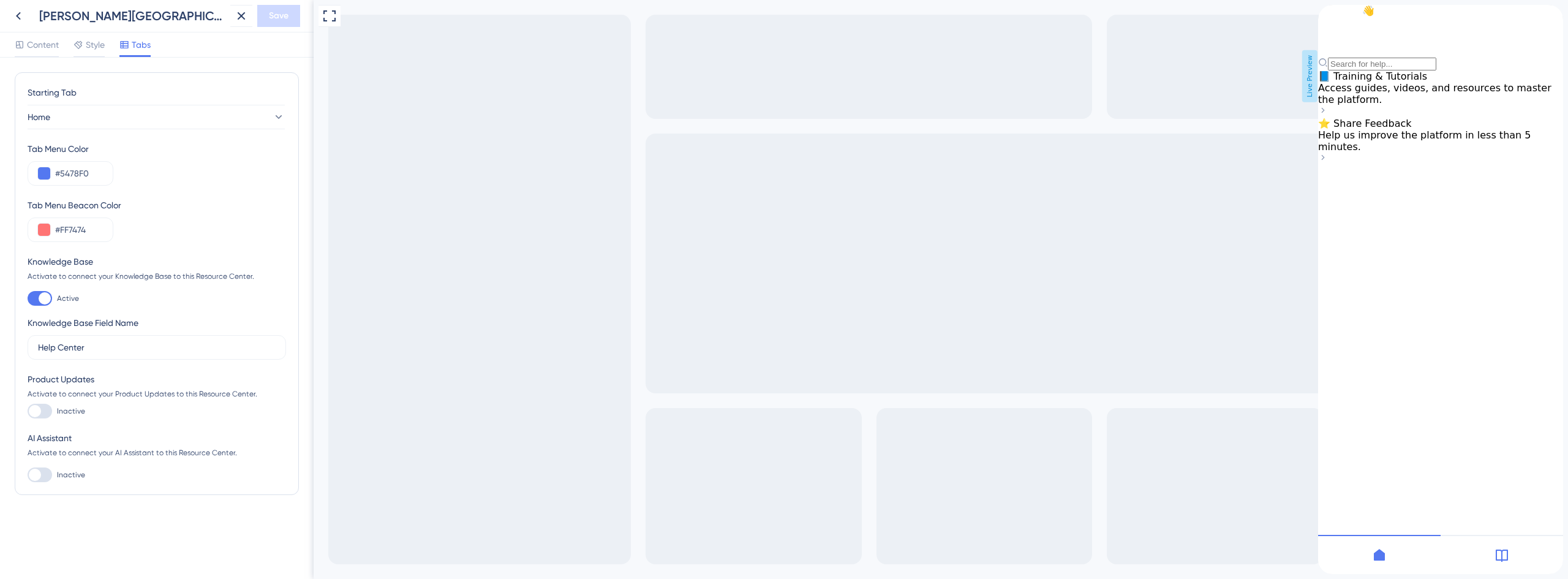
checkbox input "false"
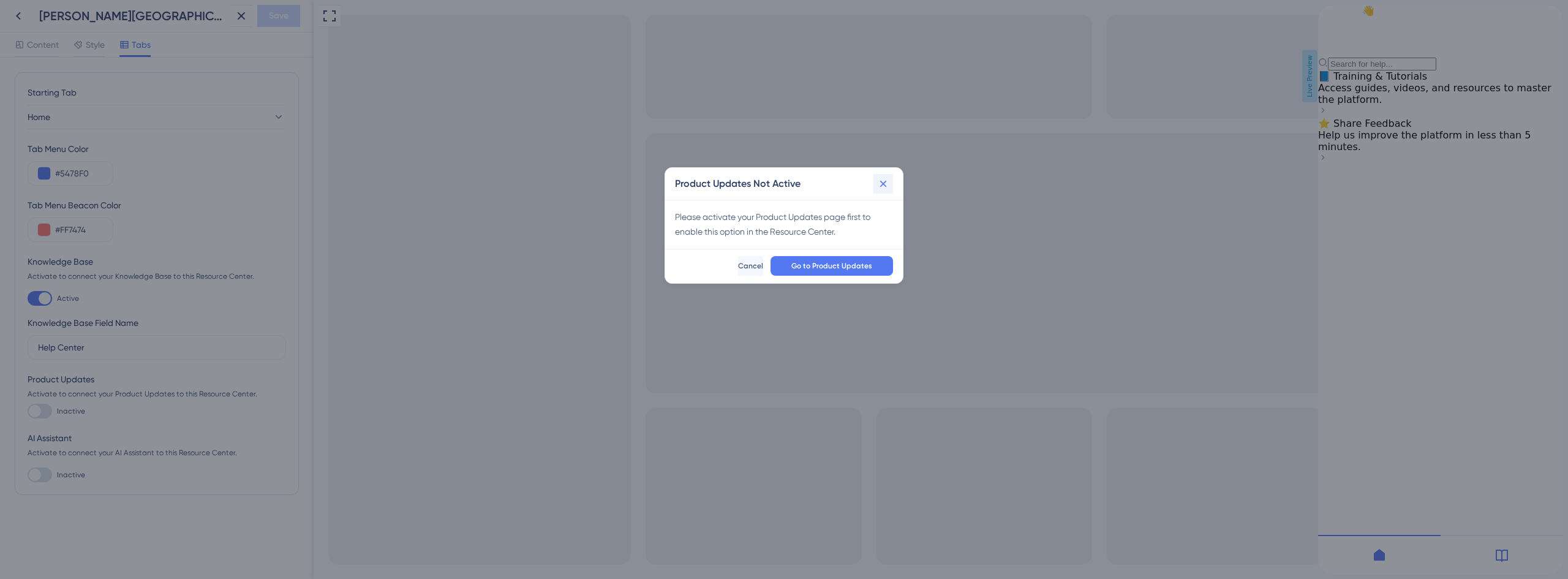
click at [883, 183] on icon at bounding box center [883, 183] width 7 height 7
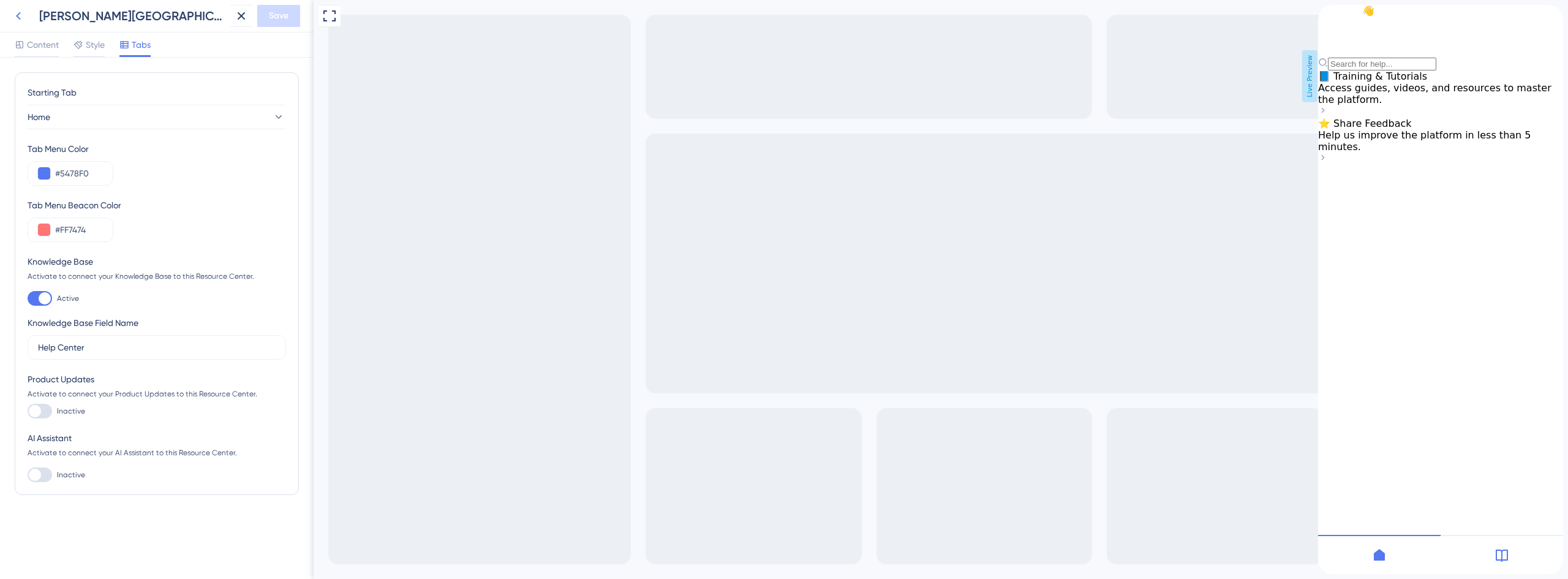
click at [20, 15] on icon at bounding box center [18, 16] width 15 height 15
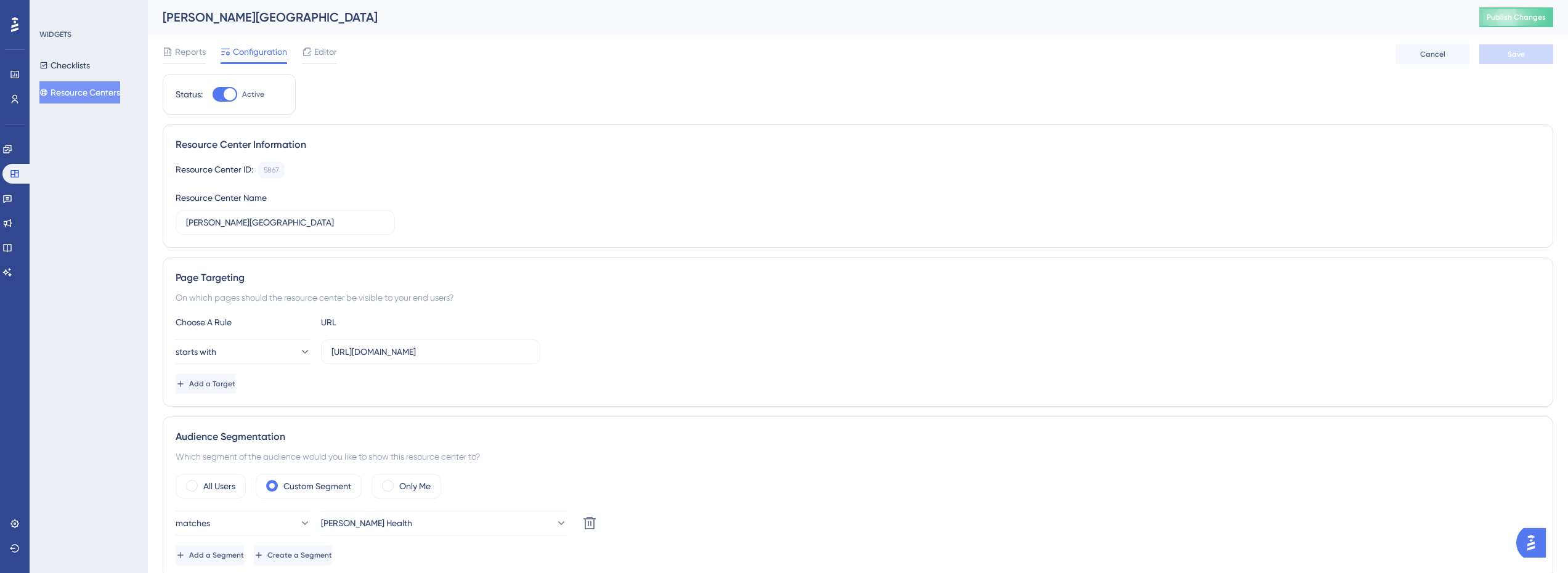
click at [99, 94] on button "Resource Centers" at bounding box center [80, 92] width 81 height 22
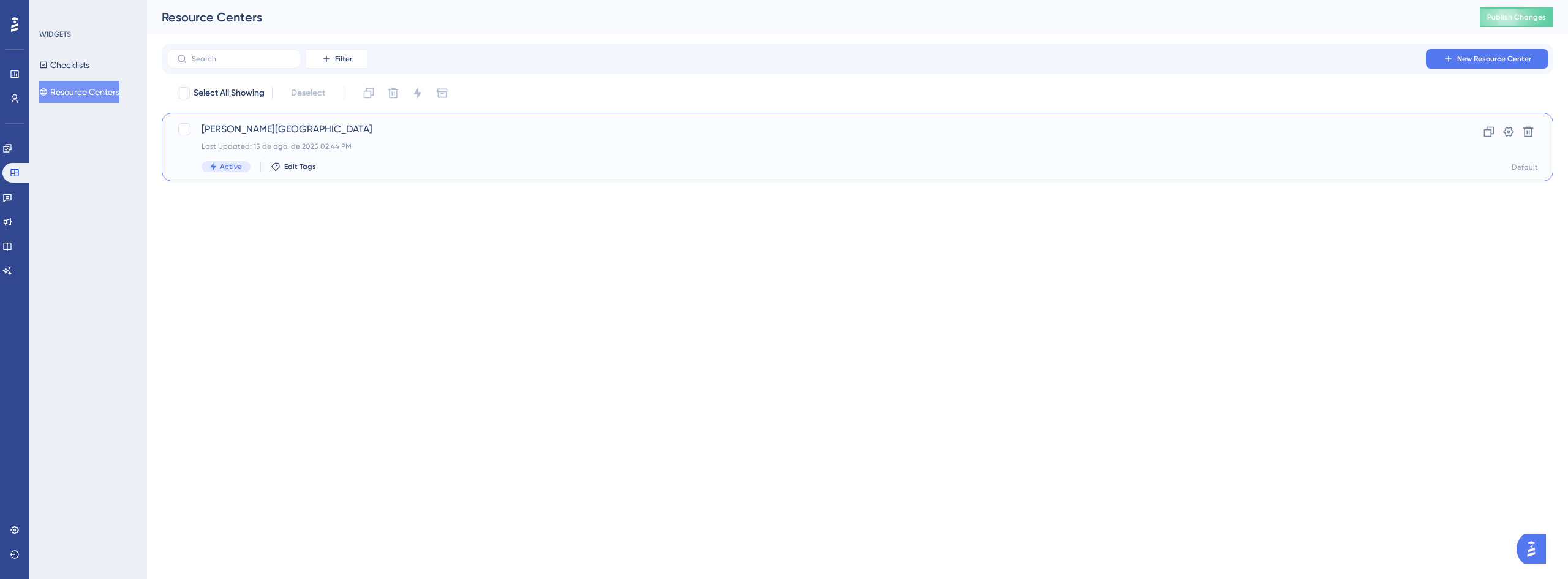
click at [277, 133] on span "Crosby Center" at bounding box center [809, 129] width 1214 height 15
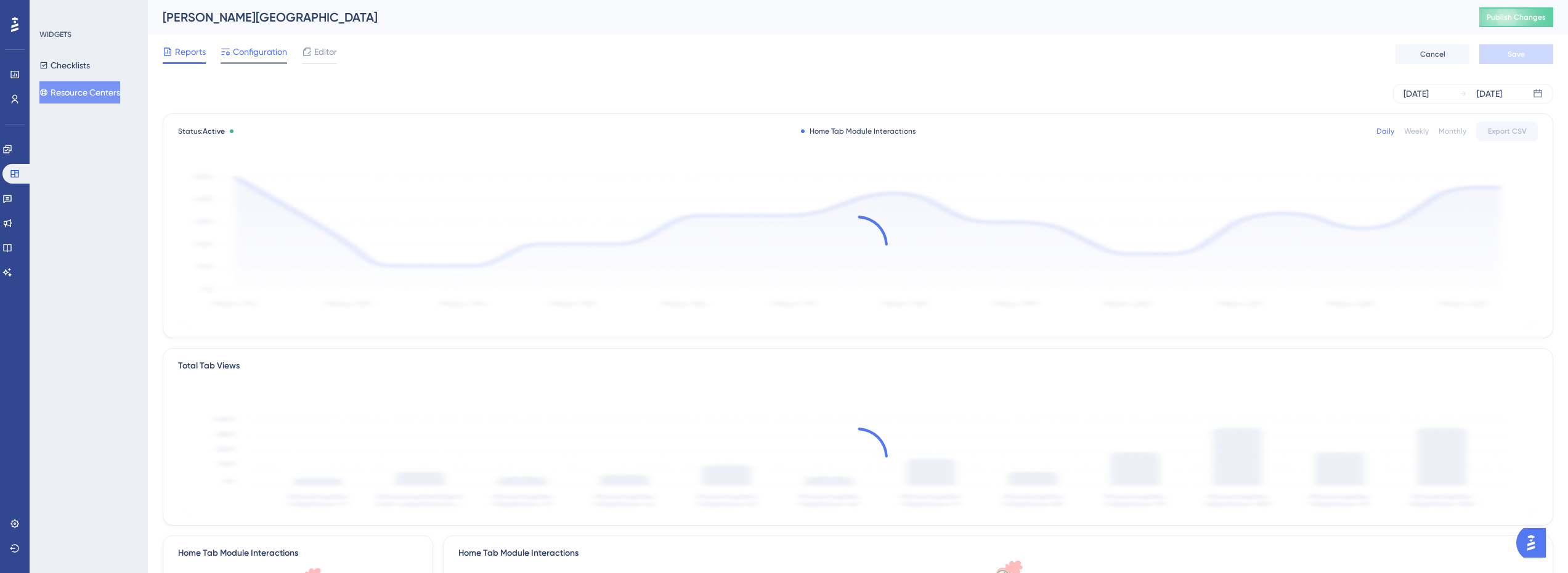
click at [278, 58] on span "Configuration" at bounding box center [260, 52] width 54 height 15
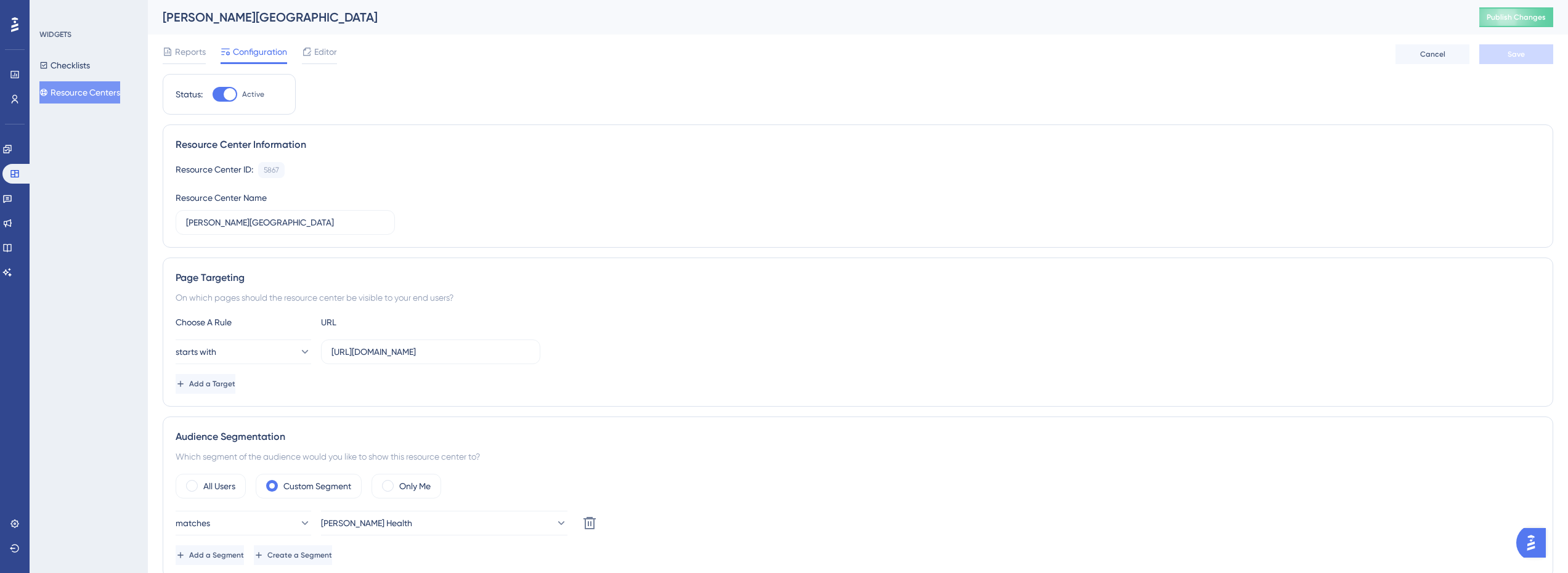
scroll to position [246, 0]
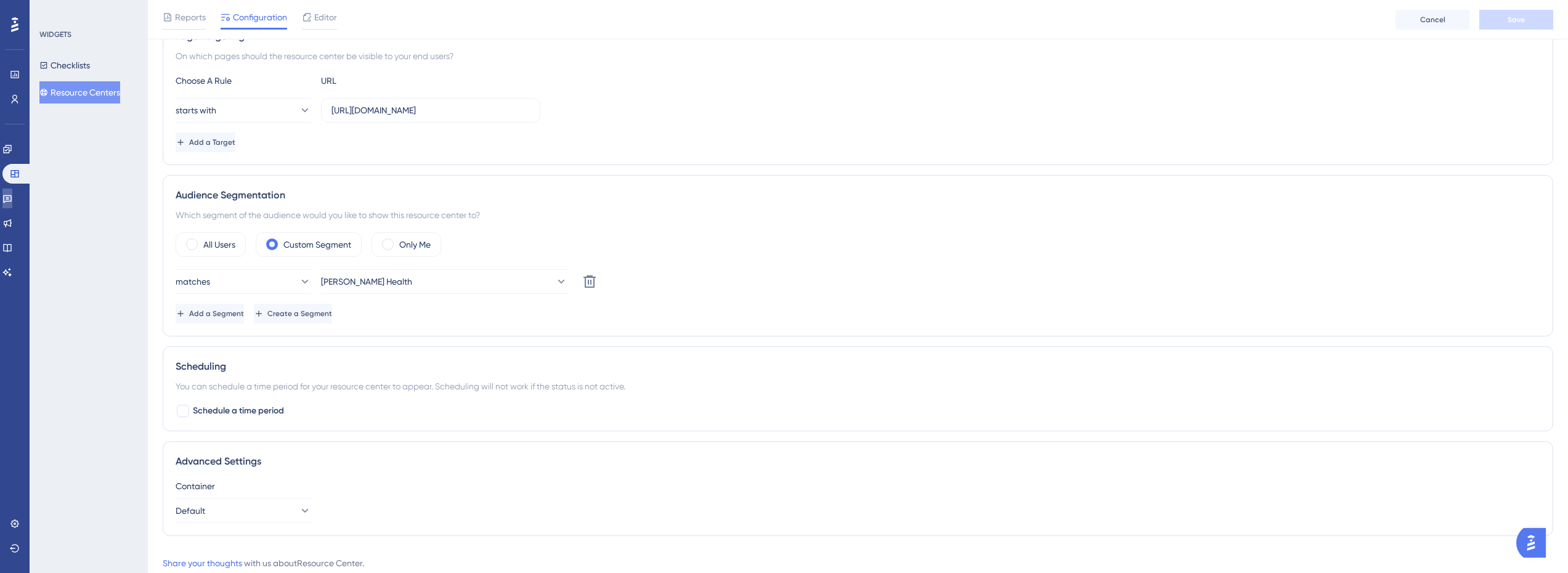
click at [11, 202] on icon at bounding box center [7, 199] width 9 height 8
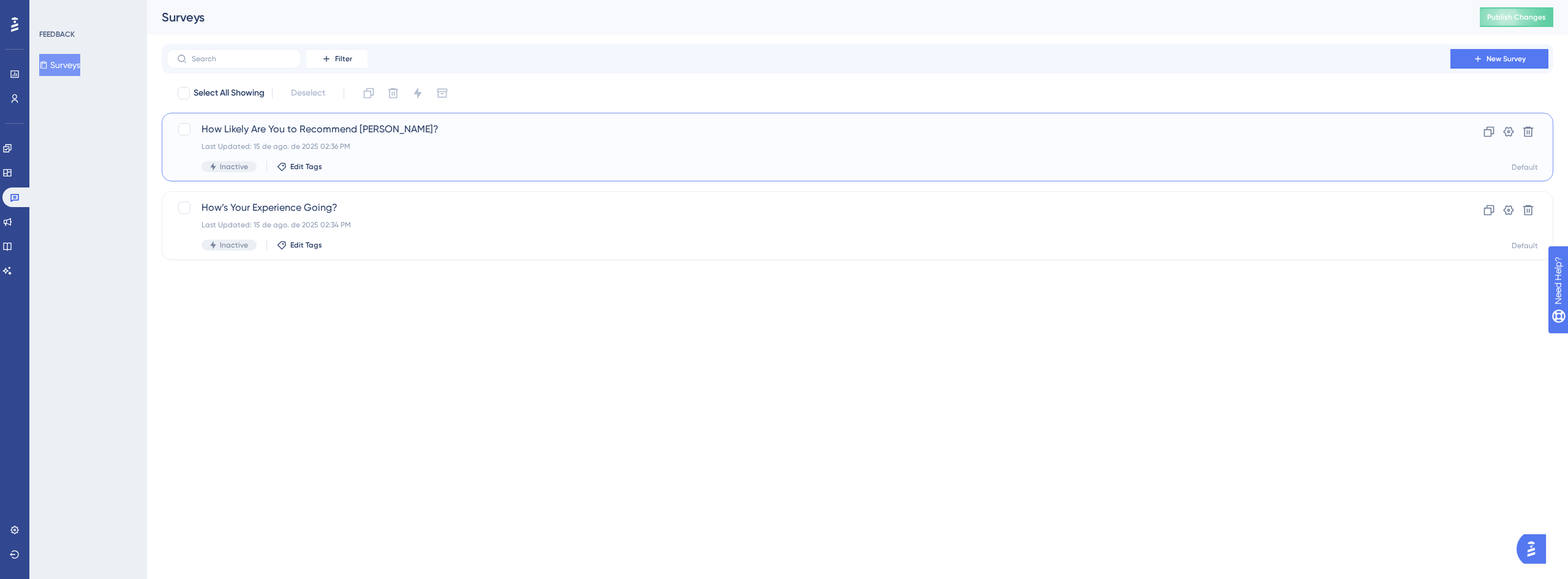
click at [247, 138] on div "How Likely Are You to Recommend Crosby? Last Updated: 15 de ago. de 2025 02:36 …" at bounding box center [809, 147] width 1214 height 50
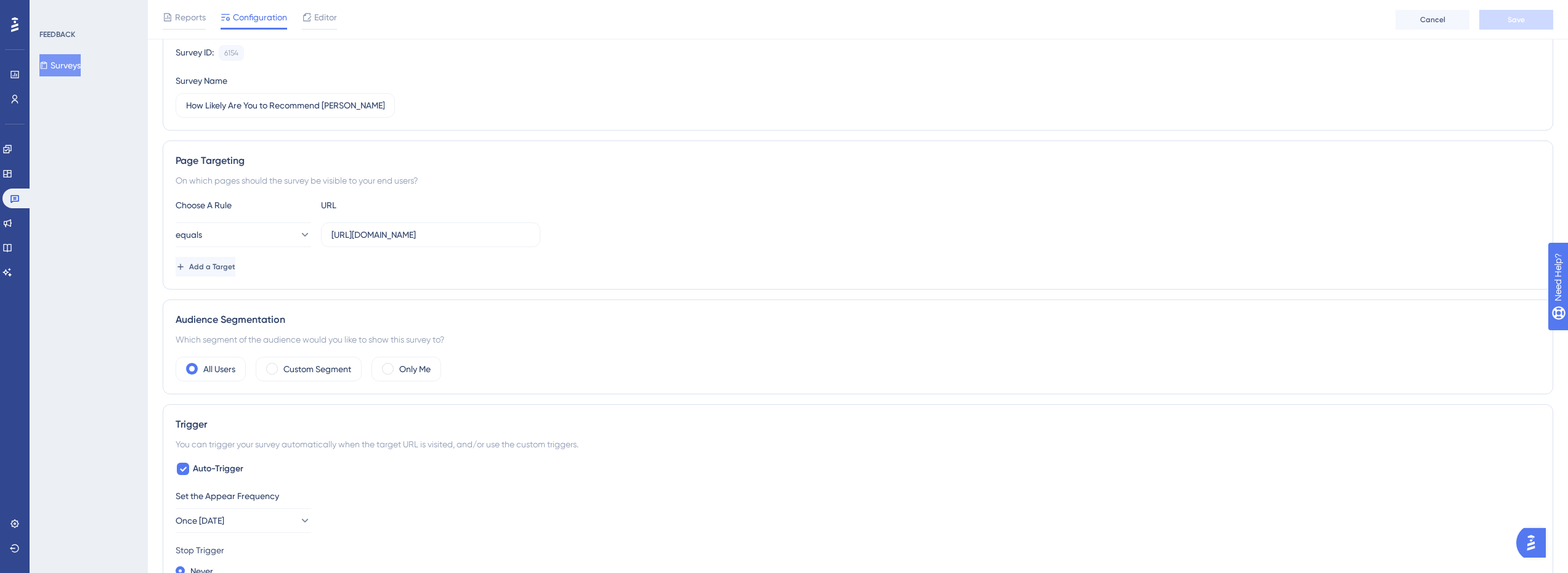
scroll to position [123, 0]
click at [321, 375] on div "Custom Segment" at bounding box center [308, 368] width 106 height 25
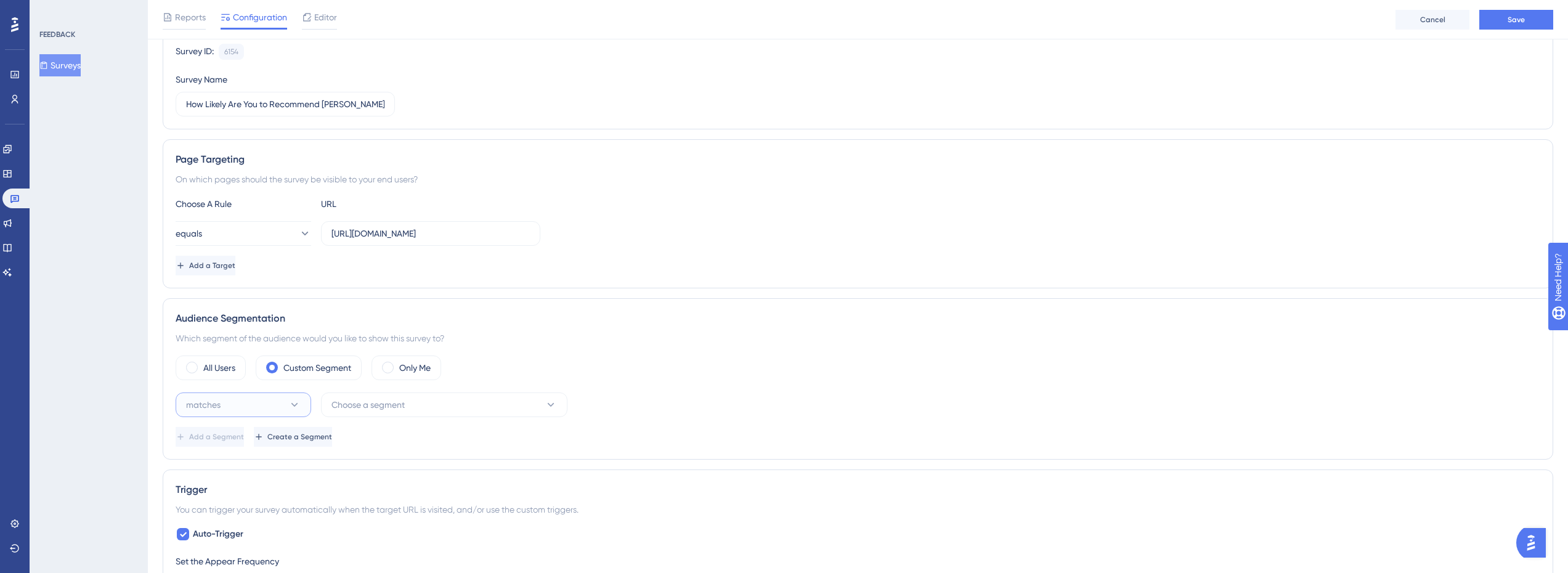
click at [206, 402] on span "matches" at bounding box center [203, 405] width 35 height 15
click at [402, 407] on span "Choose a segment" at bounding box center [368, 405] width 73 height 15
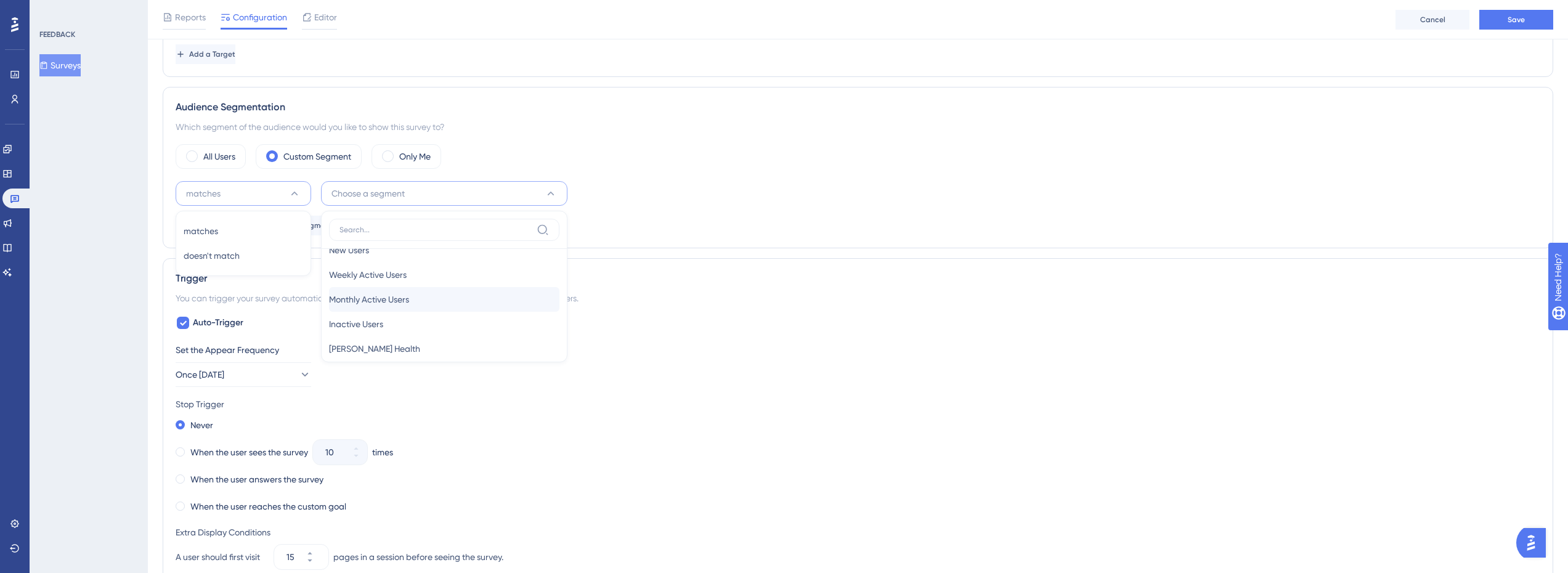
scroll to position [33, 0]
click at [380, 342] on div "[PERSON_NAME] Health [PERSON_NAME] Health" at bounding box center [445, 335] width 231 height 25
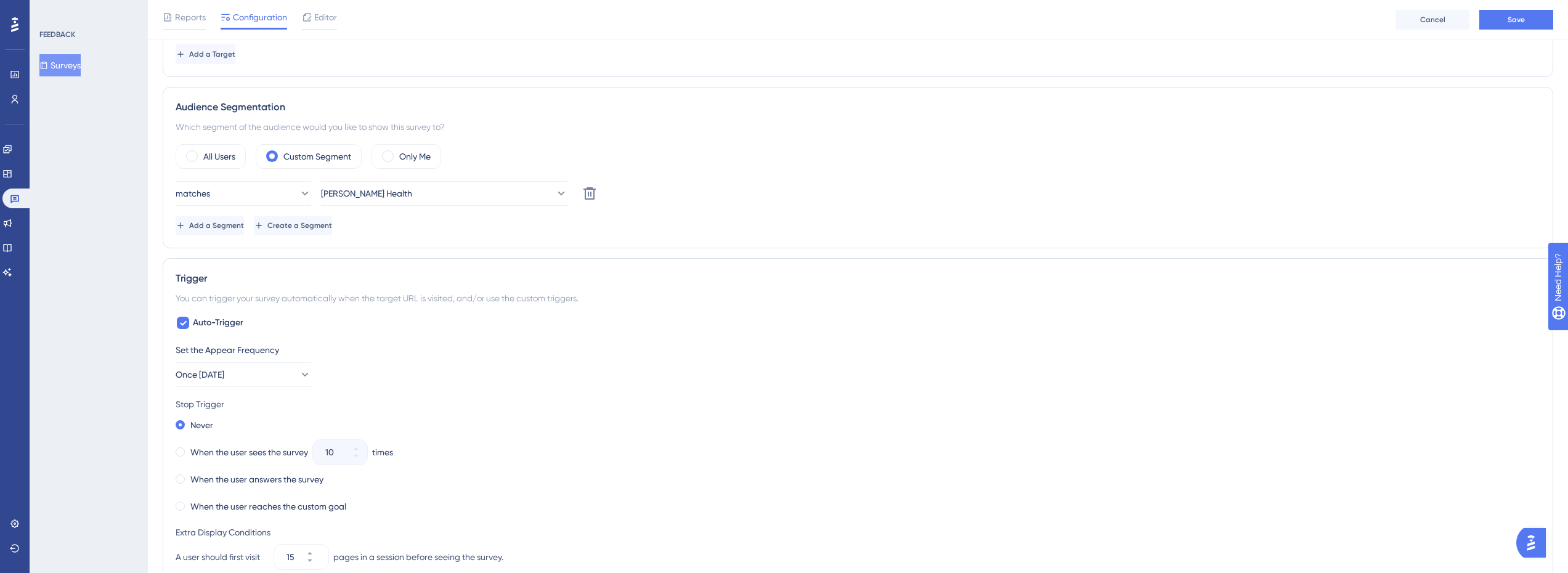
drag, startPoint x: 587, startPoint y: 221, endPoint x: 572, endPoint y: 236, distance: 21.2
click at [587, 221] on div "Add a Segment Create a Segment" at bounding box center [857, 226] width 1365 height 20
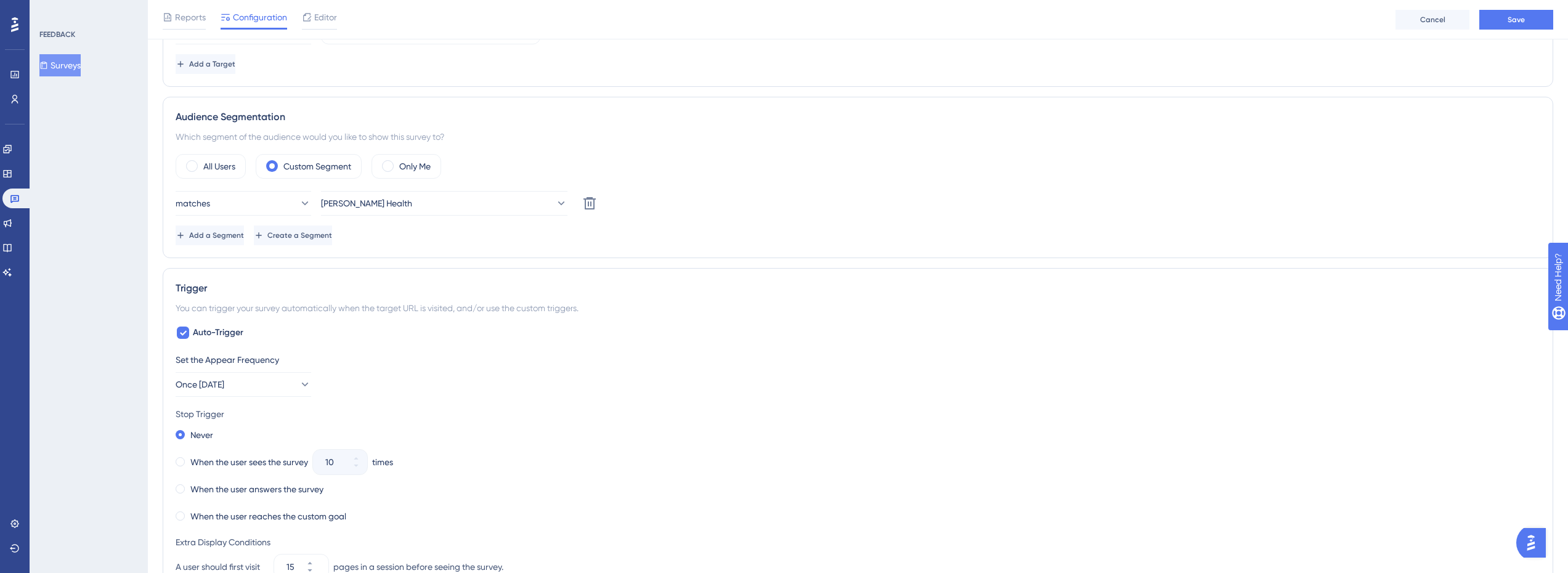
scroll to position [149, 0]
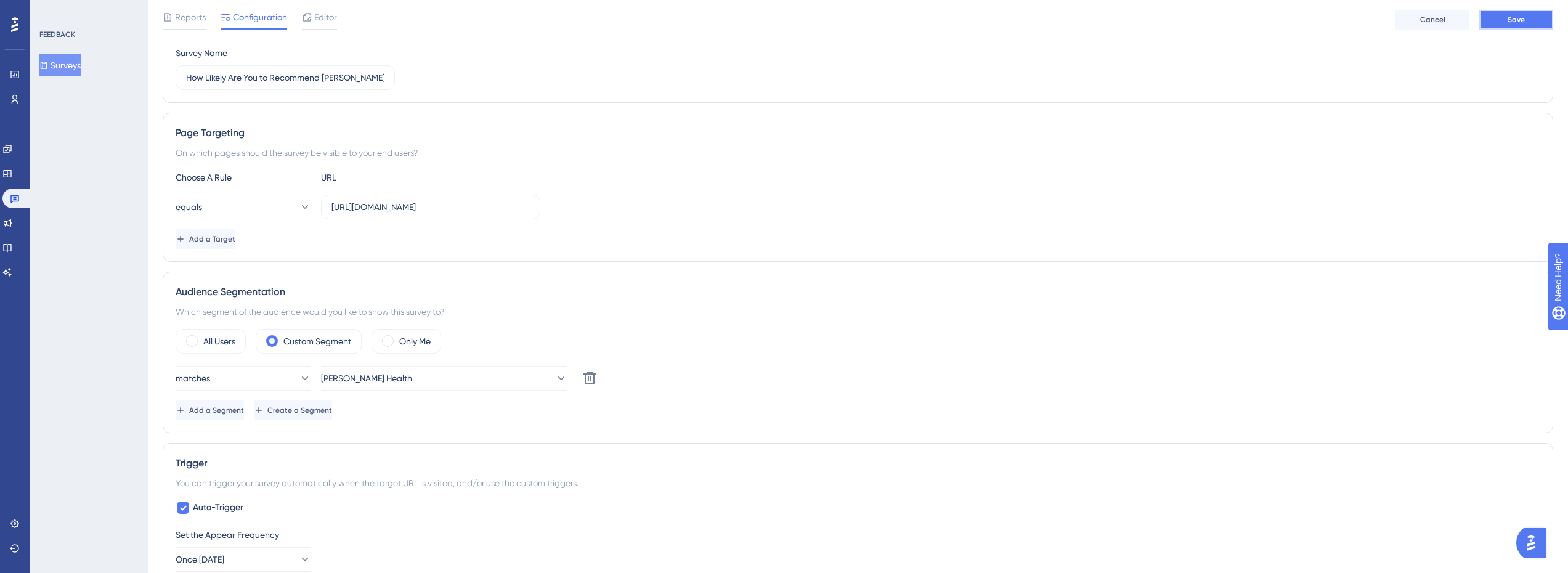
click at [1536, 20] on button "Save" at bounding box center [1516, 20] width 74 height 20
click at [73, 63] on button "Surveys" at bounding box center [60, 65] width 42 height 22
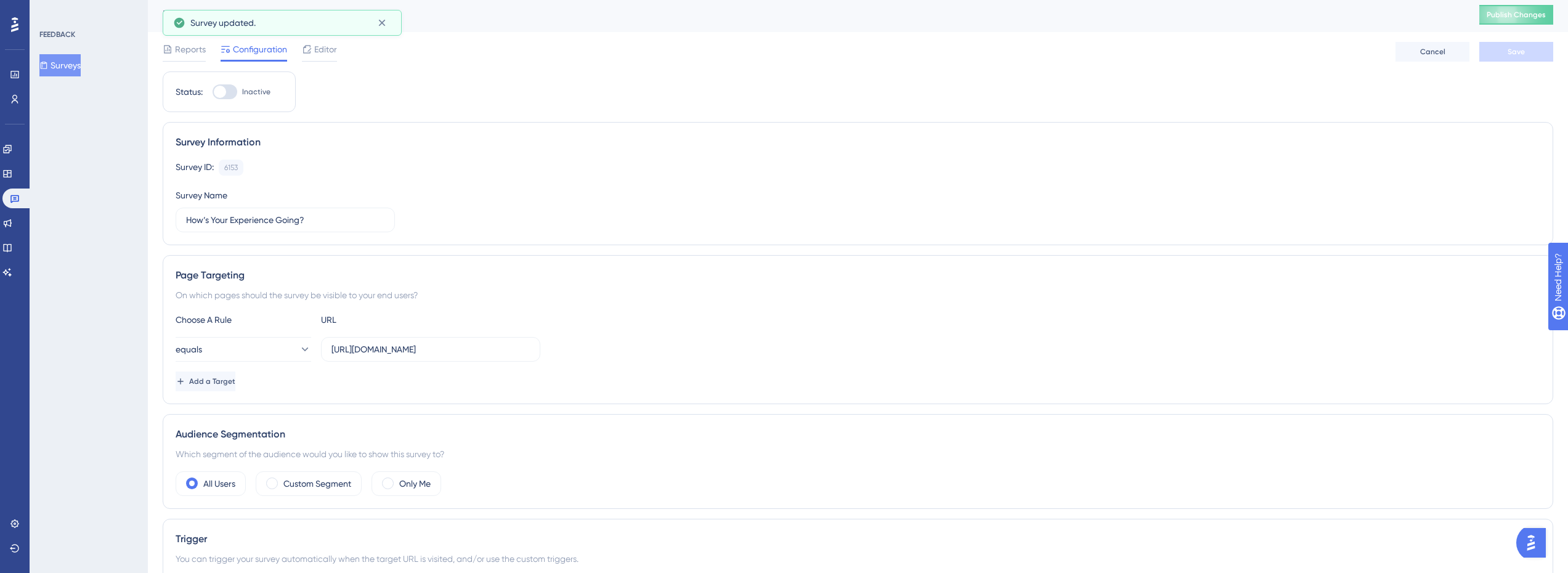
scroll to position [185, 0]
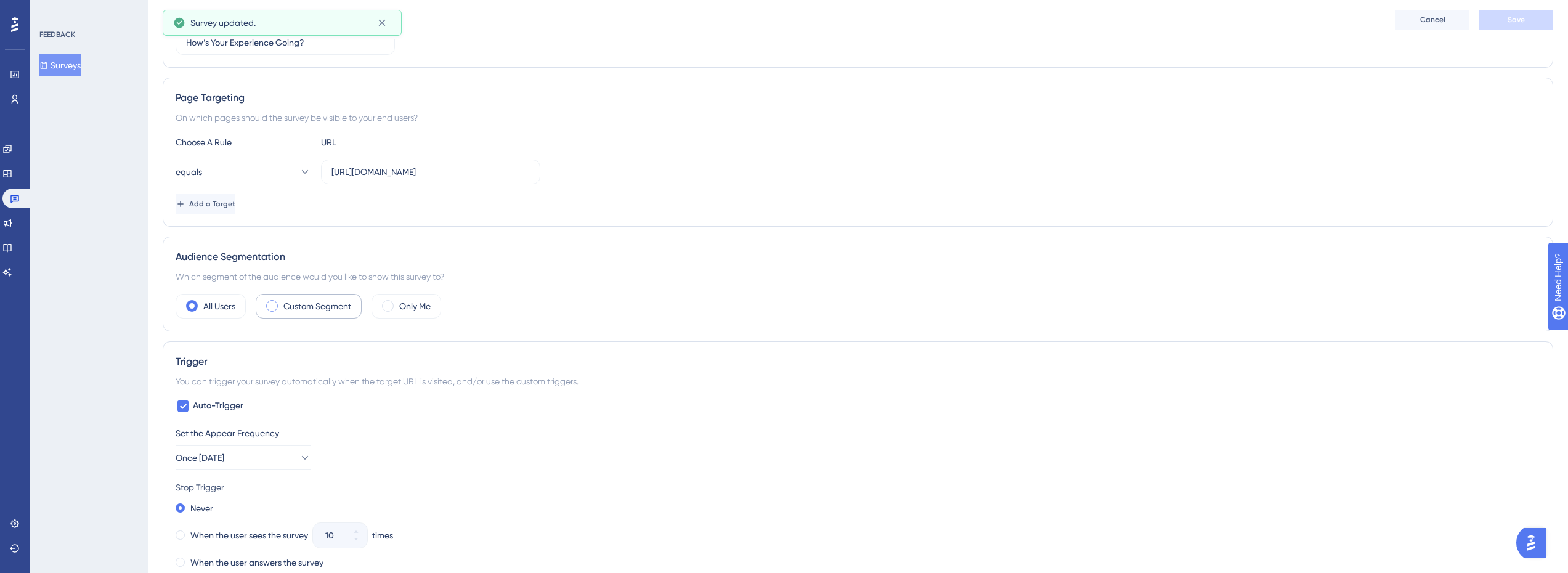
click at [329, 309] on label "Custom Segment" at bounding box center [317, 306] width 68 height 15
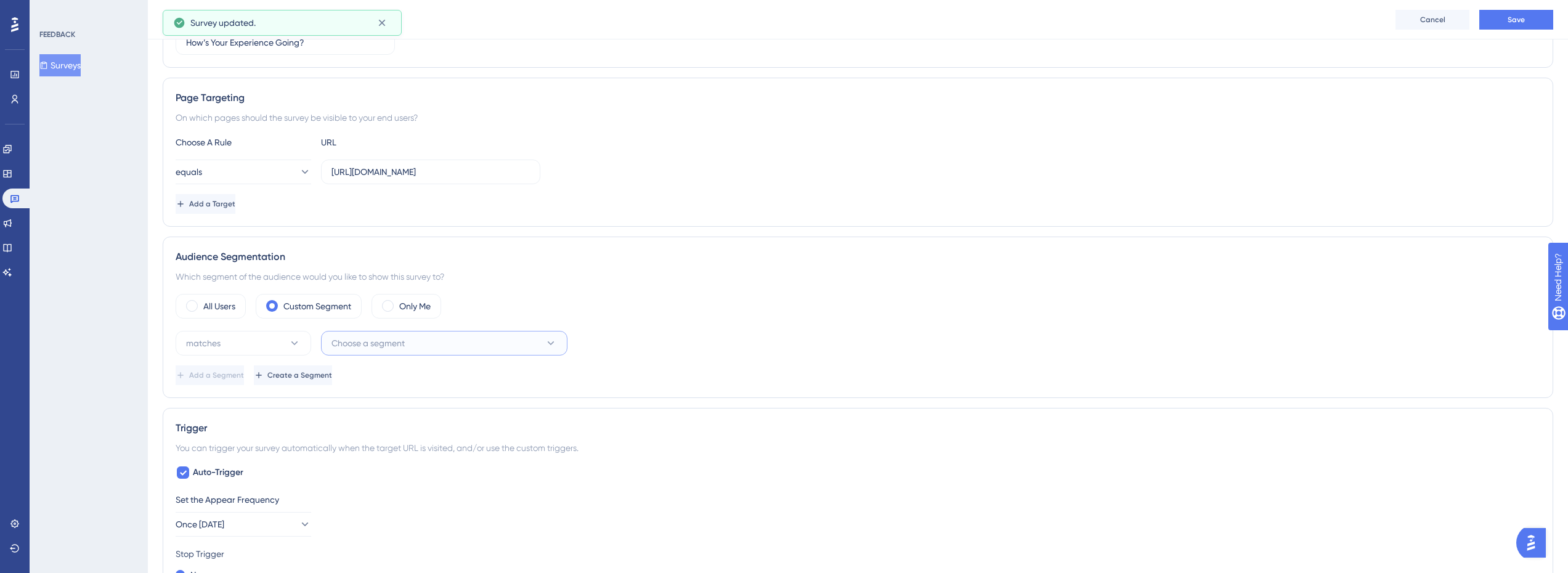
click at [386, 348] on span "Choose a segment" at bounding box center [368, 344] width 73 height 15
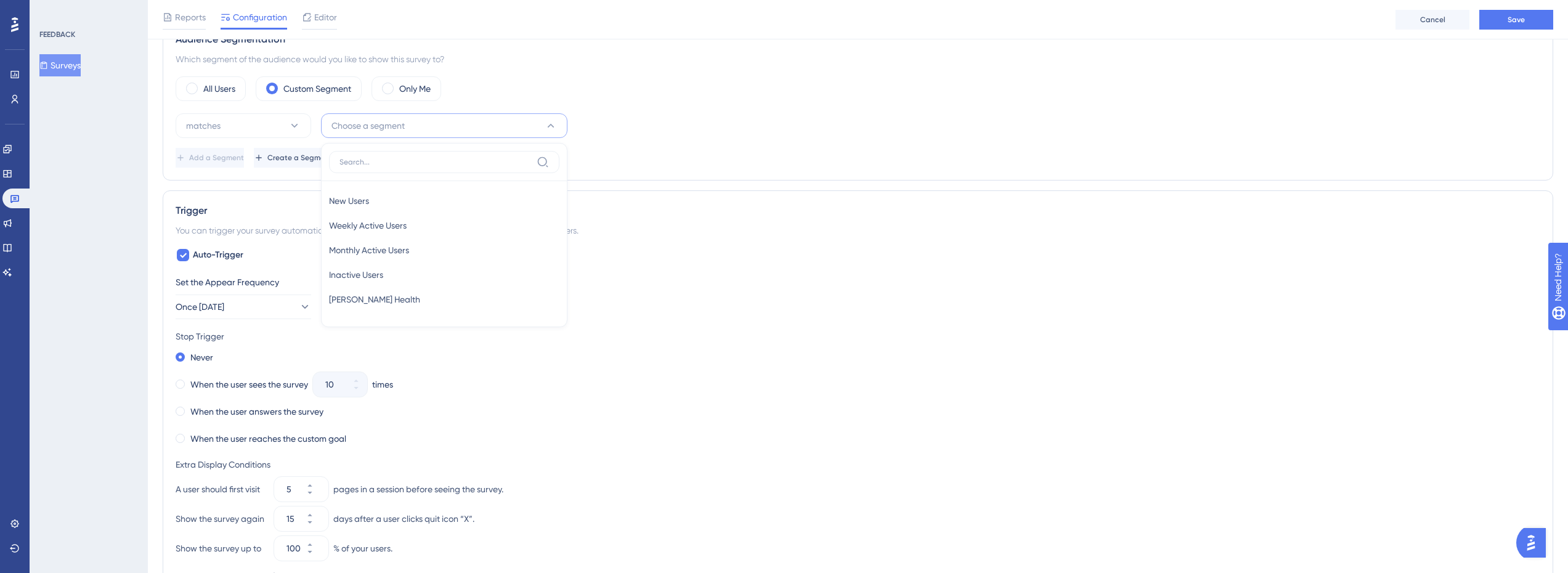
scroll to position [536, 0]
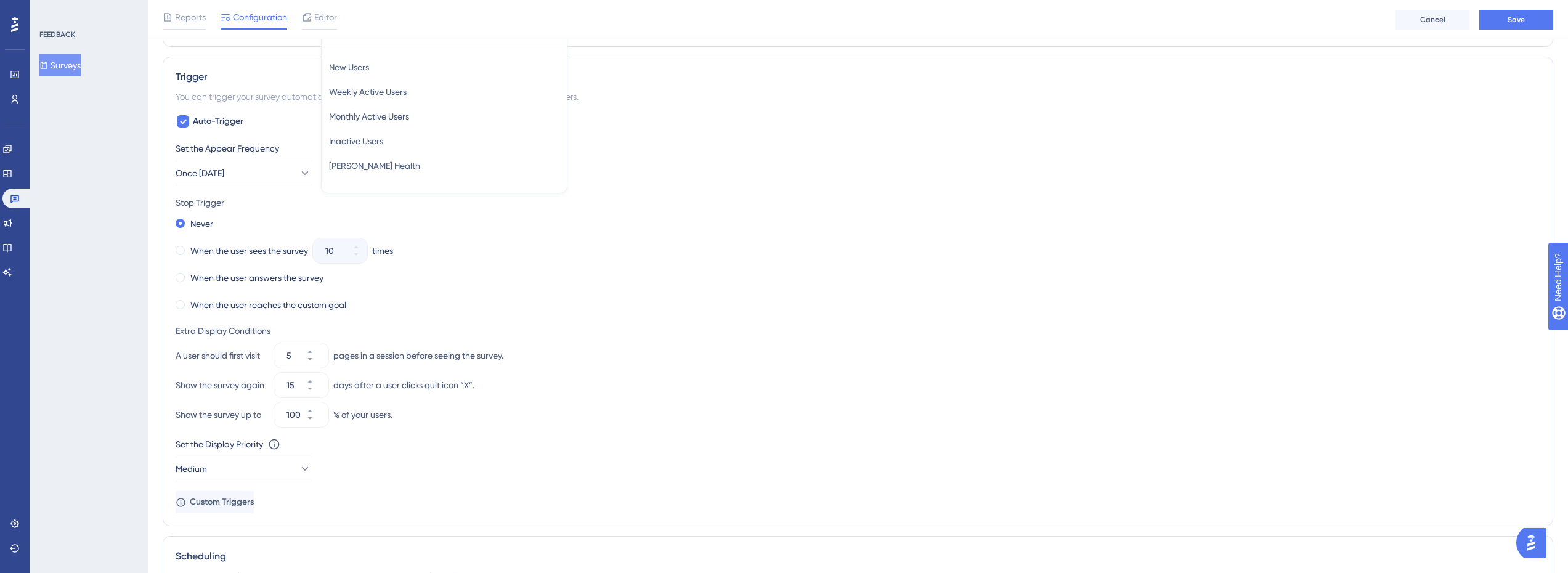
click at [391, 178] on div "New Users New Users Weekly Active Users Weekly Active Users Monthly Active User…" at bounding box center [445, 117] width 231 height 138
click at [392, 166] on span "[PERSON_NAME] Health" at bounding box center [374, 166] width 91 height 15
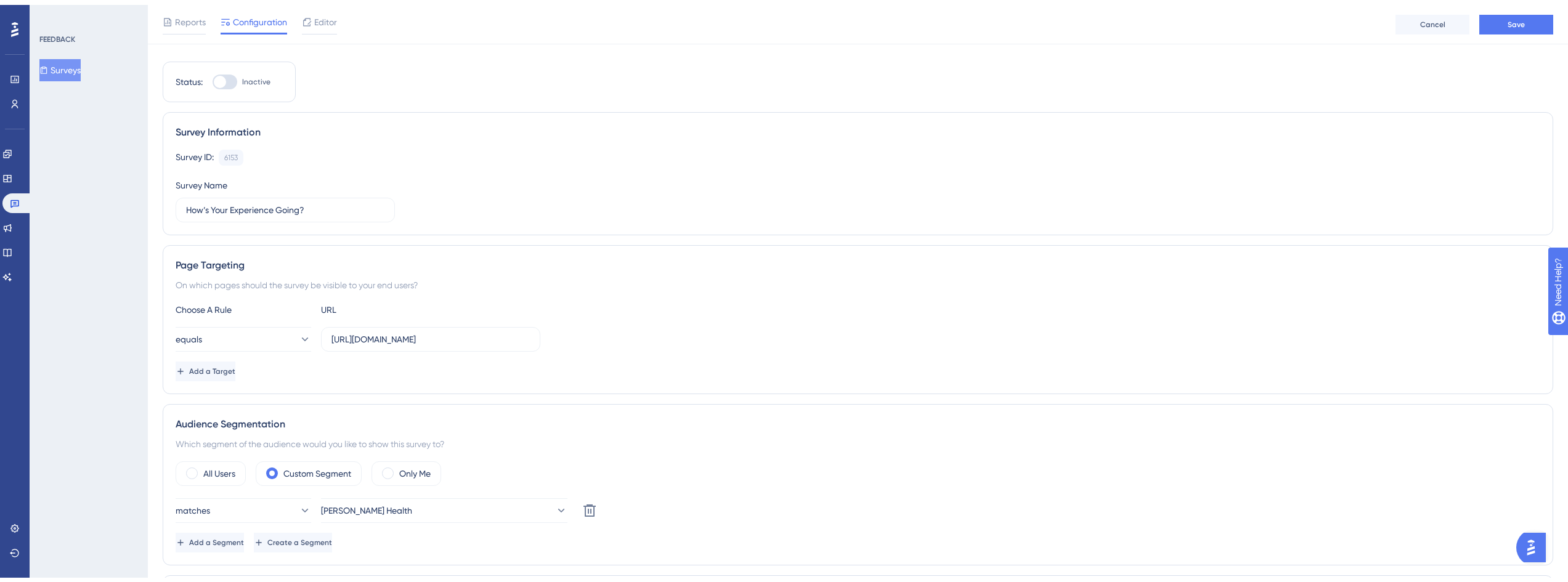
scroll to position [0, 0]
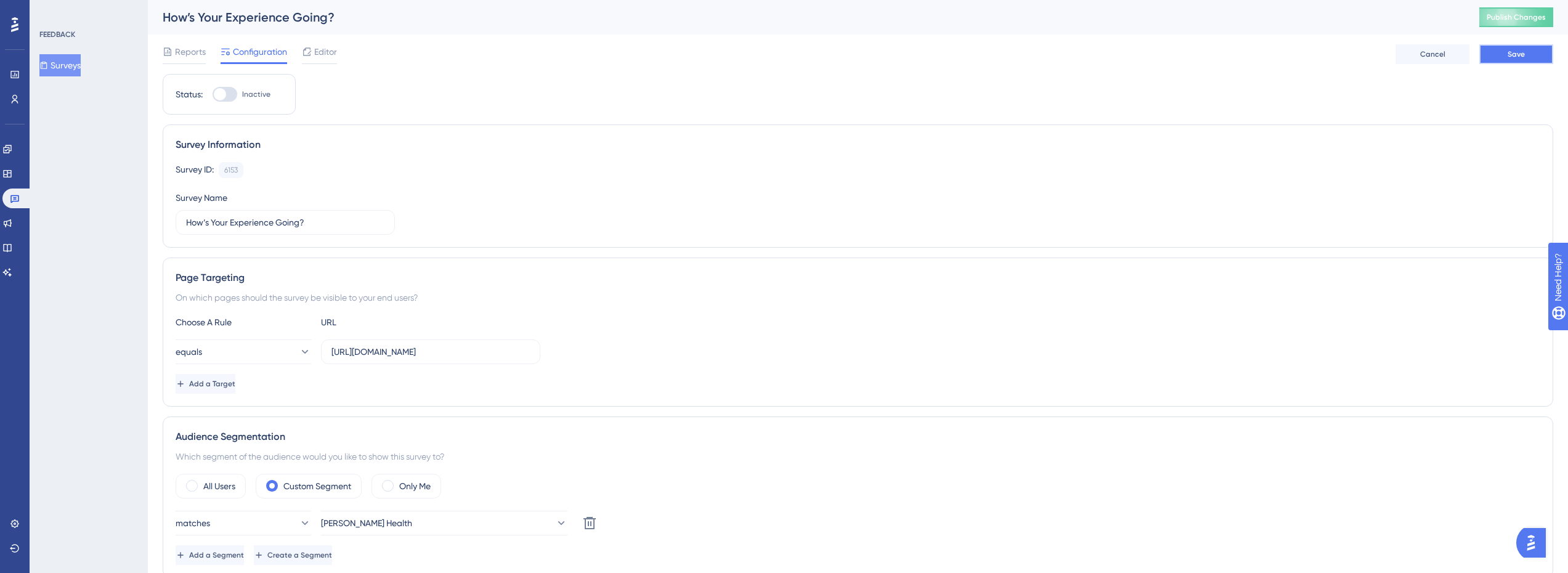
click at [1521, 59] on button "Save" at bounding box center [1516, 55] width 74 height 20
click at [211, 98] on div "Status: Inactive" at bounding box center [229, 94] width 107 height 15
click at [224, 97] on div at bounding box center [220, 94] width 12 height 12
click at [213, 95] on input "Inactive" at bounding box center [212, 94] width 1 height 1
checkbox input "true"
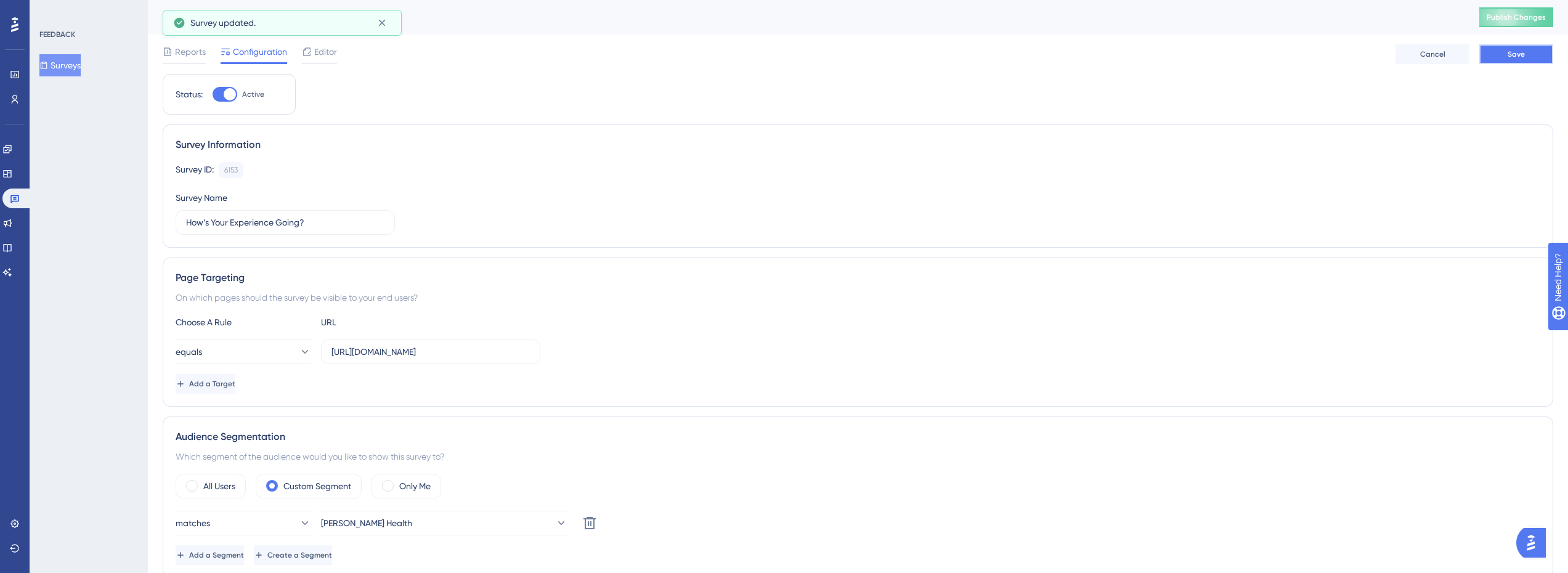
click at [1528, 47] on button "Save" at bounding box center [1516, 55] width 74 height 20
click at [71, 70] on button "Surveys" at bounding box center [60, 65] width 42 height 22
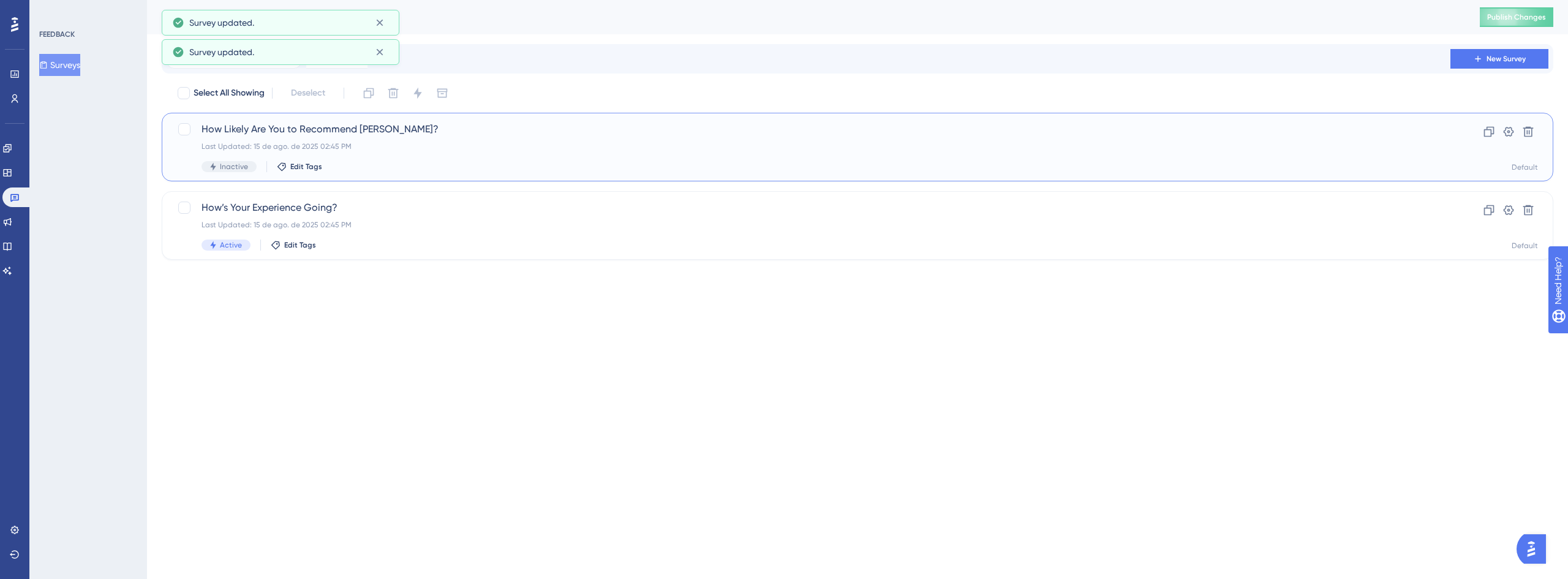
click at [325, 143] on div "Last Updated: 15 de ago. de 2025 02:45 PM" at bounding box center [809, 147] width 1214 height 10
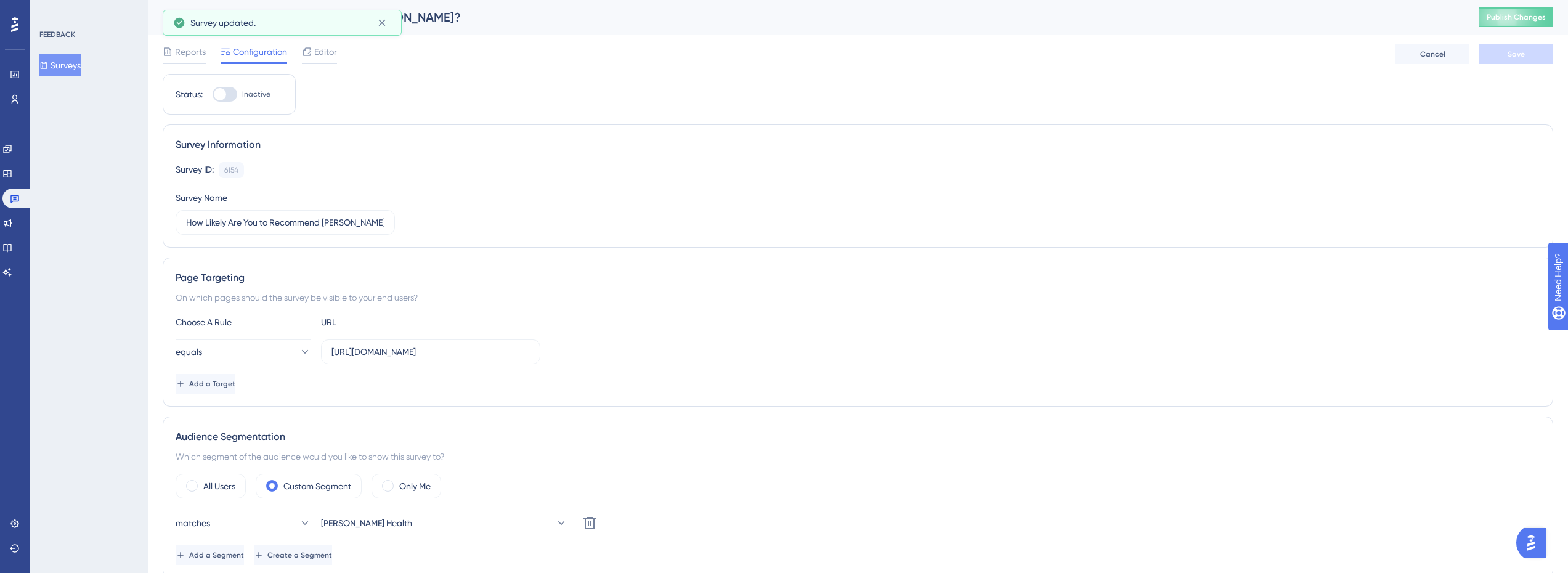
click at [224, 99] on div at bounding box center [220, 94] width 12 height 12
click at [213, 95] on input "Inactive" at bounding box center [212, 94] width 1 height 1
checkbox input "true"
click at [1518, 55] on span "Save" at bounding box center [1517, 54] width 17 height 10
click at [74, 60] on button "Surveys" at bounding box center [60, 65] width 42 height 22
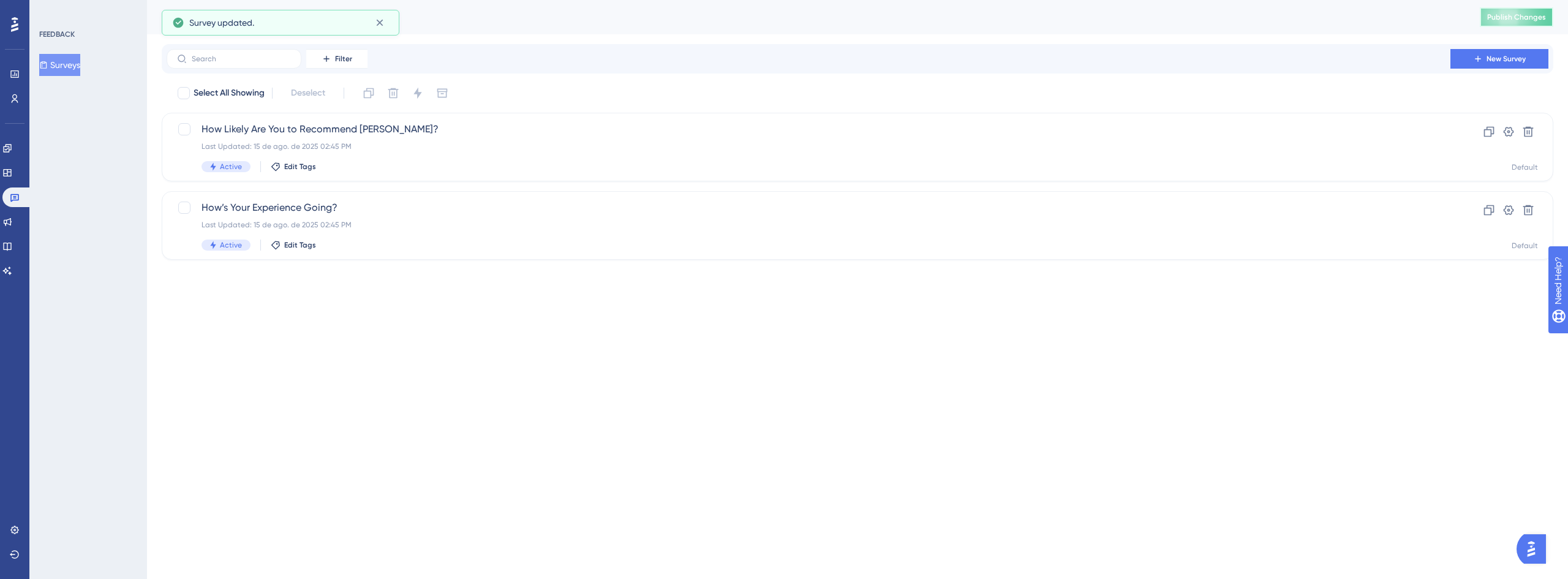
click at [1527, 18] on span "Publish Changes" at bounding box center [1516, 17] width 59 height 10
click at [12, 228] on link at bounding box center [7, 222] width 10 height 20
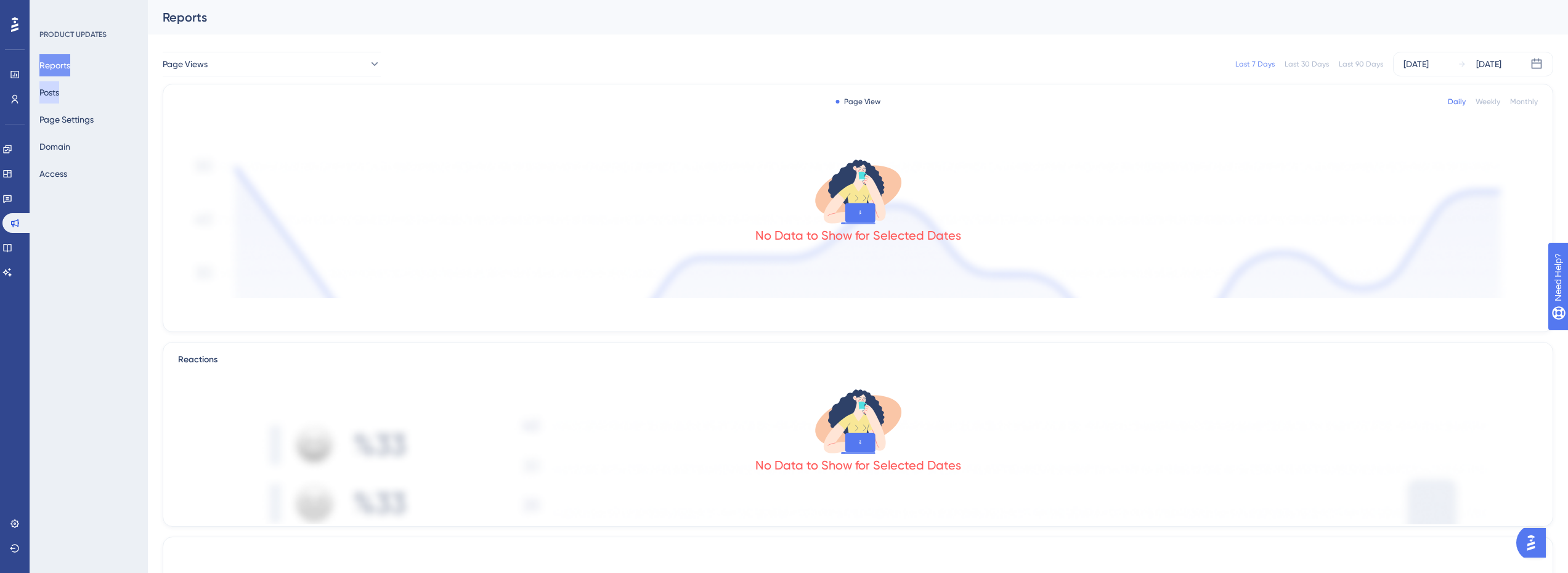
click at [53, 92] on button "Posts" at bounding box center [50, 92] width 20 height 22
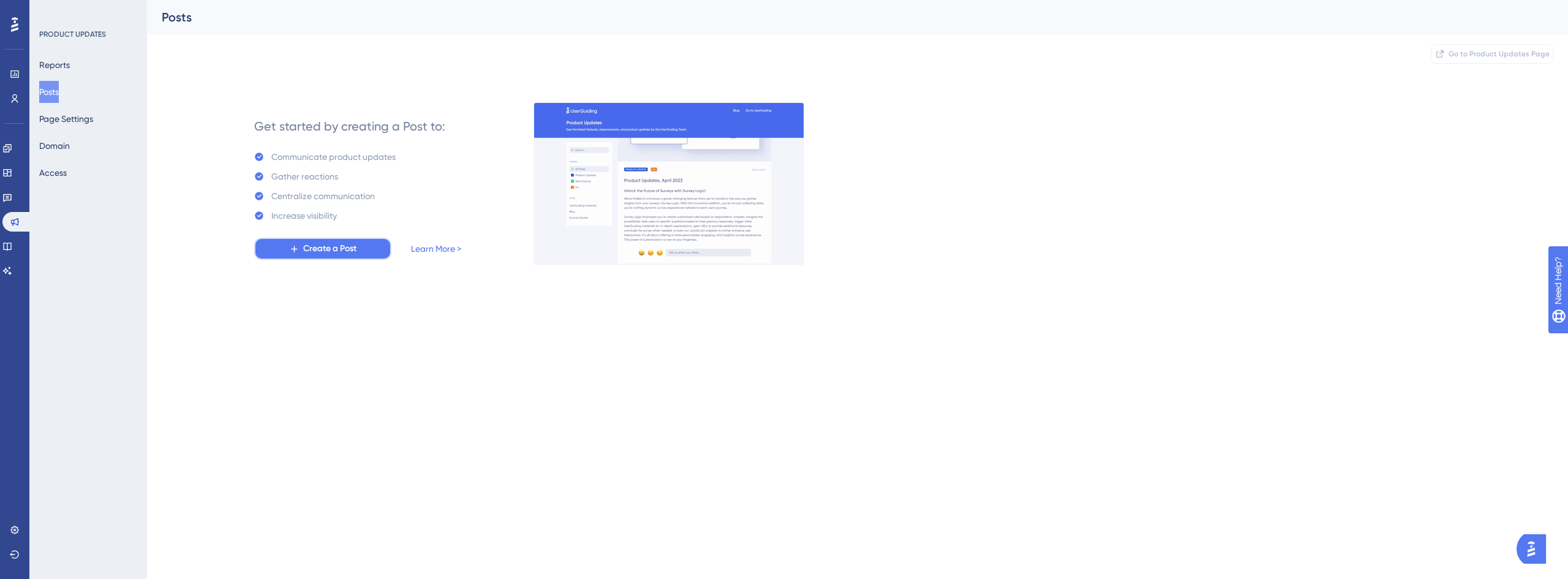
click at [325, 247] on span "Create a Post" at bounding box center [330, 249] width 53 height 15
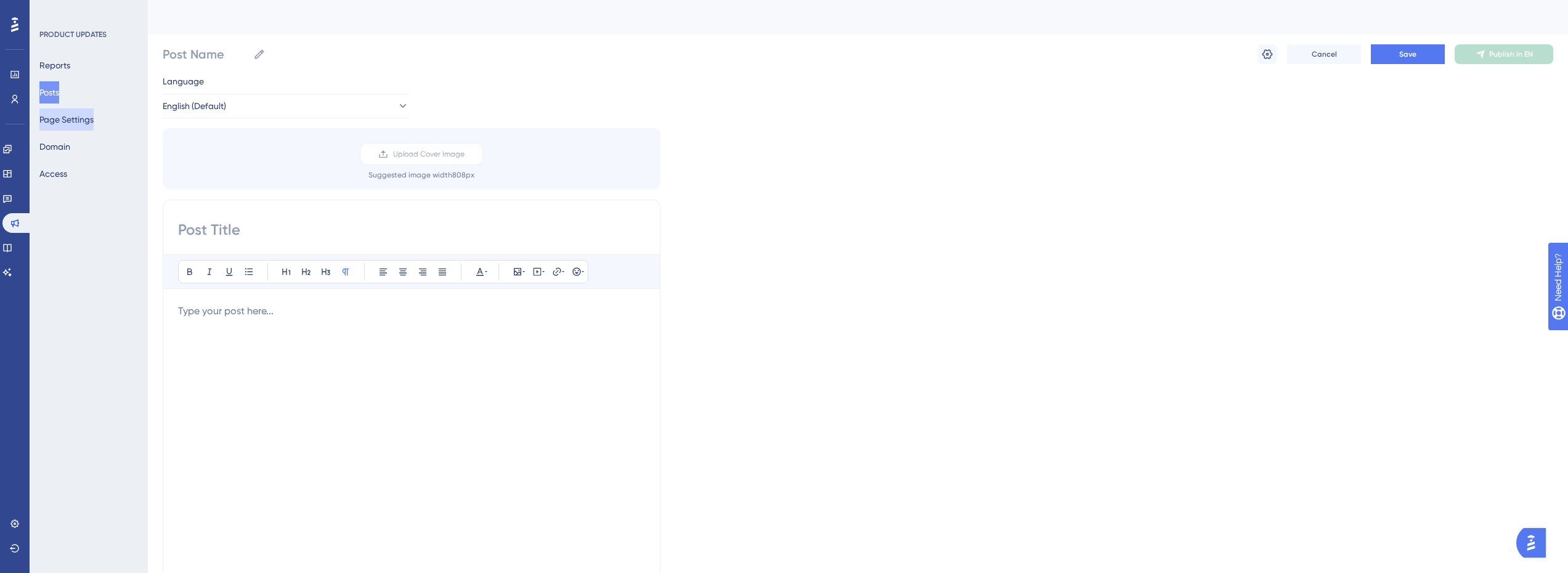
click at [76, 127] on button "Page Settings" at bounding box center [66, 120] width 54 height 22
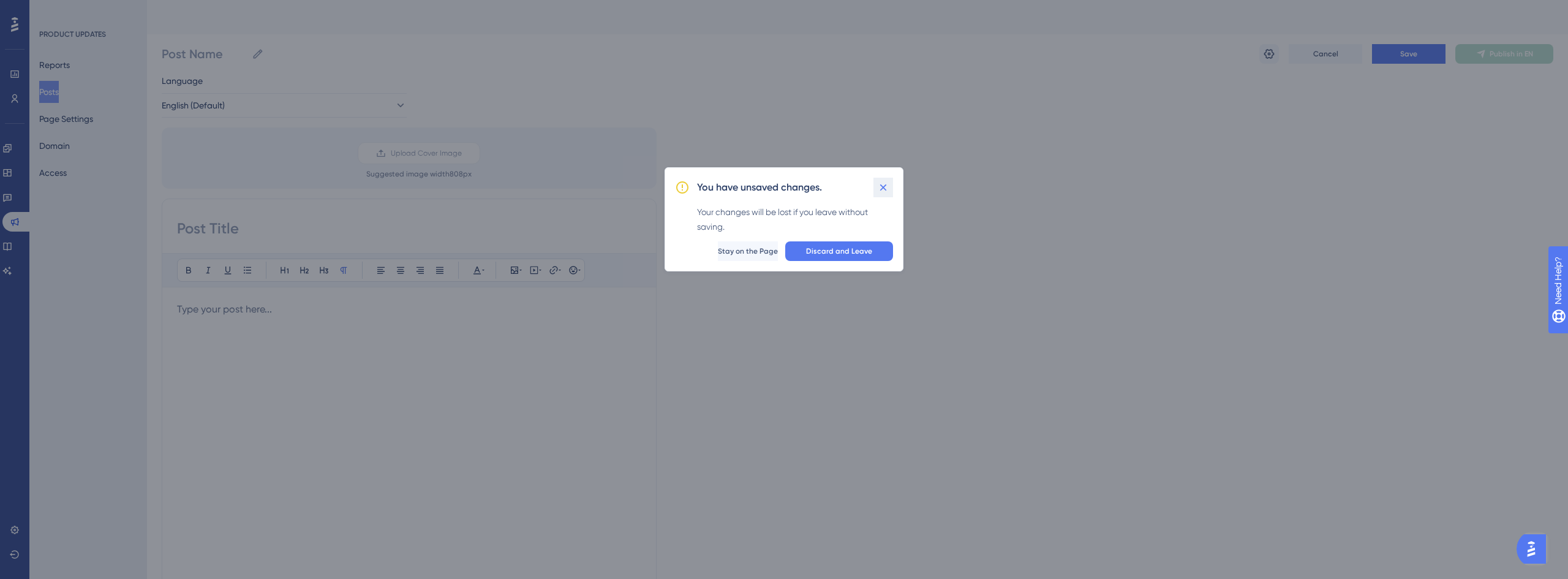
click at [886, 188] on icon at bounding box center [883, 187] width 12 height 12
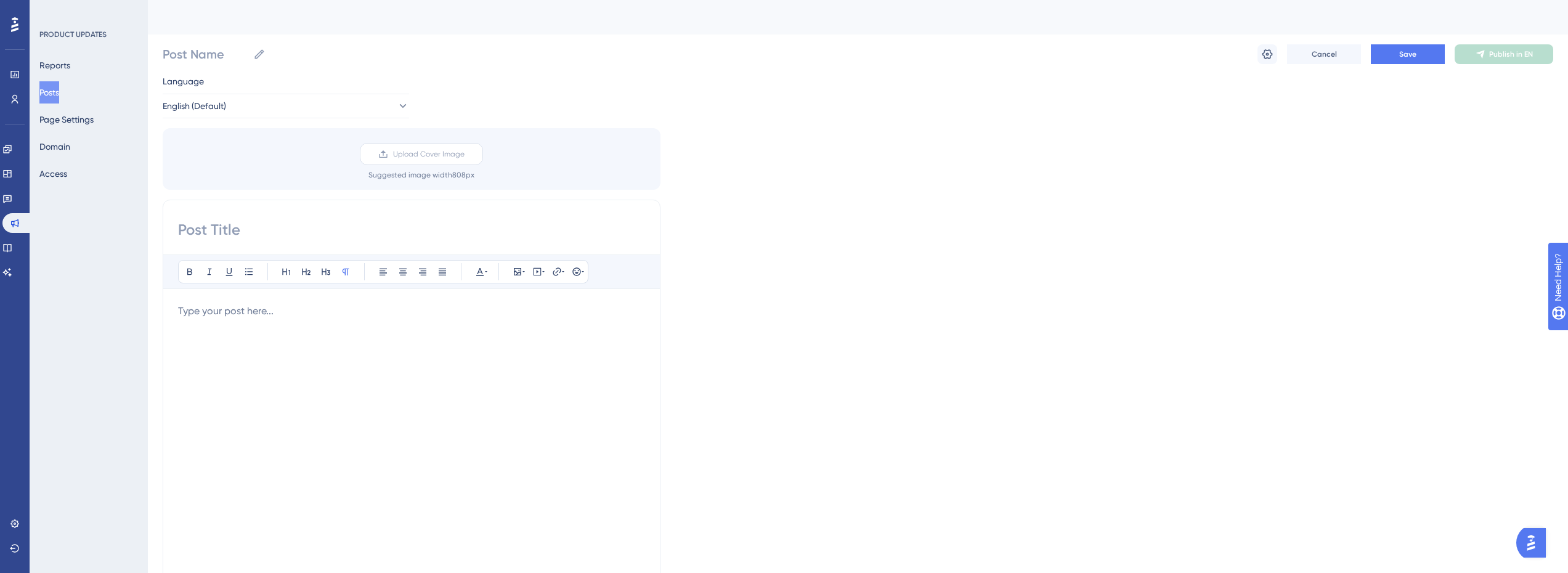
click at [442, 159] on label "Upload Cover Image" at bounding box center [421, 154] width 123 height 22
click at [464, 154] on input "Upload Cover Image" at bounding box center [464, 154] width 0 height 0
click at [879, 285] on div "Language English (Default) Upload Cover Image Suggested image width 808 px Bold…" at bounding box center [857, 366] width 1391 height 585
click at [1271, 55] on icon at bounding box center [1267, 54] width 11 height 10
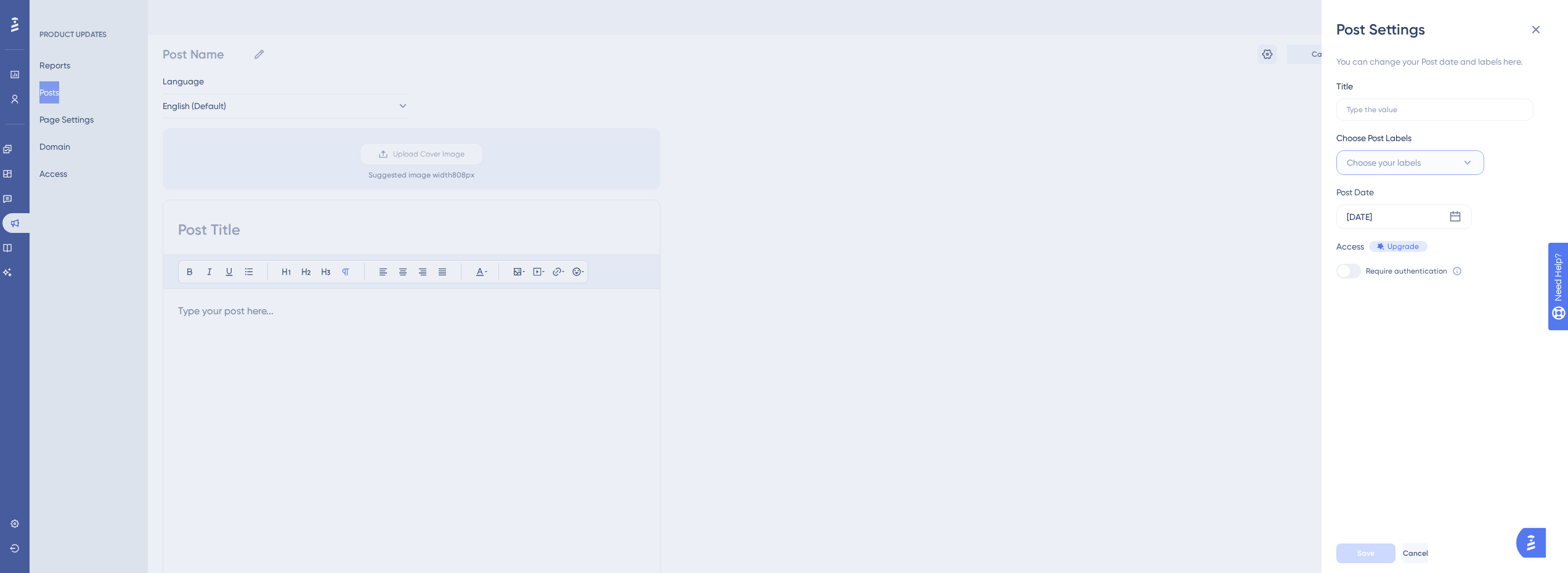
click at [1426, 169] on button "Choose your labels" at bounding box center [1410, 162] width 148 height 25
click at [1391, 108] on input "text" at bounding box center [1435, 110] width 176 height 9
click at [1400, 82] on div "Title" at bounding box center [1435, 100] width 197 height 42
click at [1542, 27] on icon at bounding box center [1536, 30] width 15 height 15
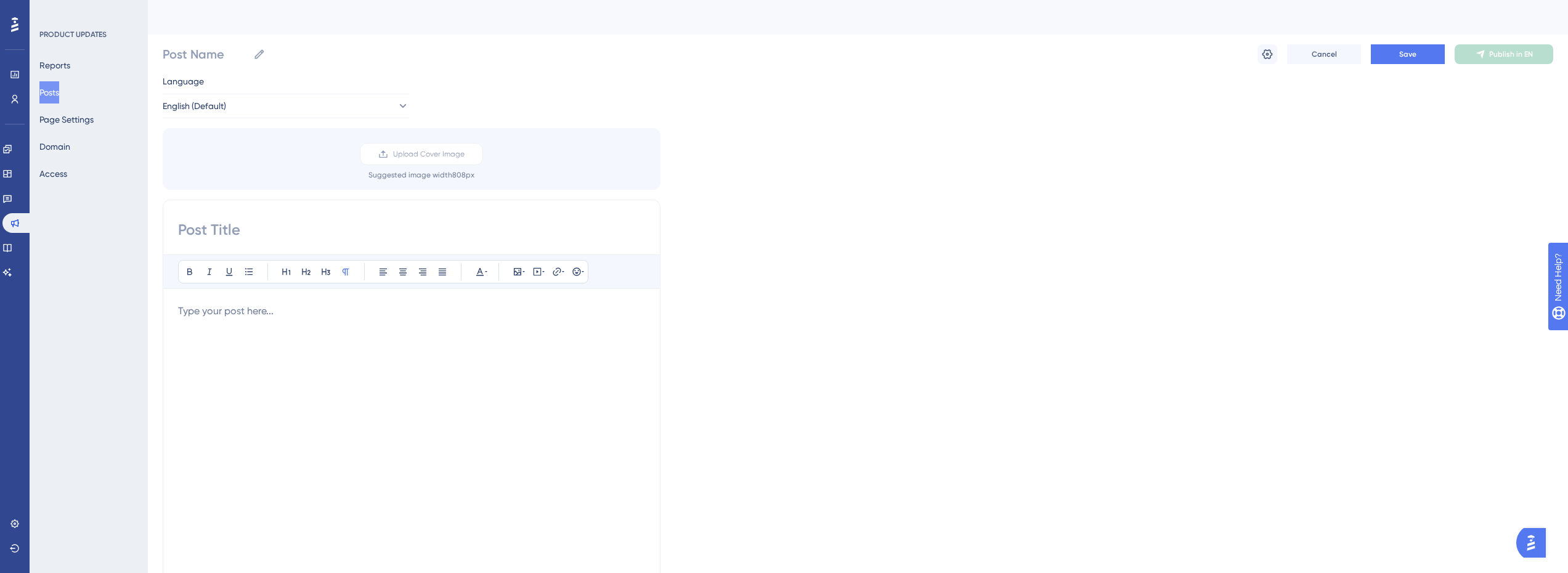
click at [1247, 255] on div "Language English (Default) Upload Cover Image Suggested image width 808 px Bold…" at bounding box center [857, 366] width 1391 height 585
click at [1321, 55] on span "Cancel" at bounding box center [1324, 54] width 25 height 10
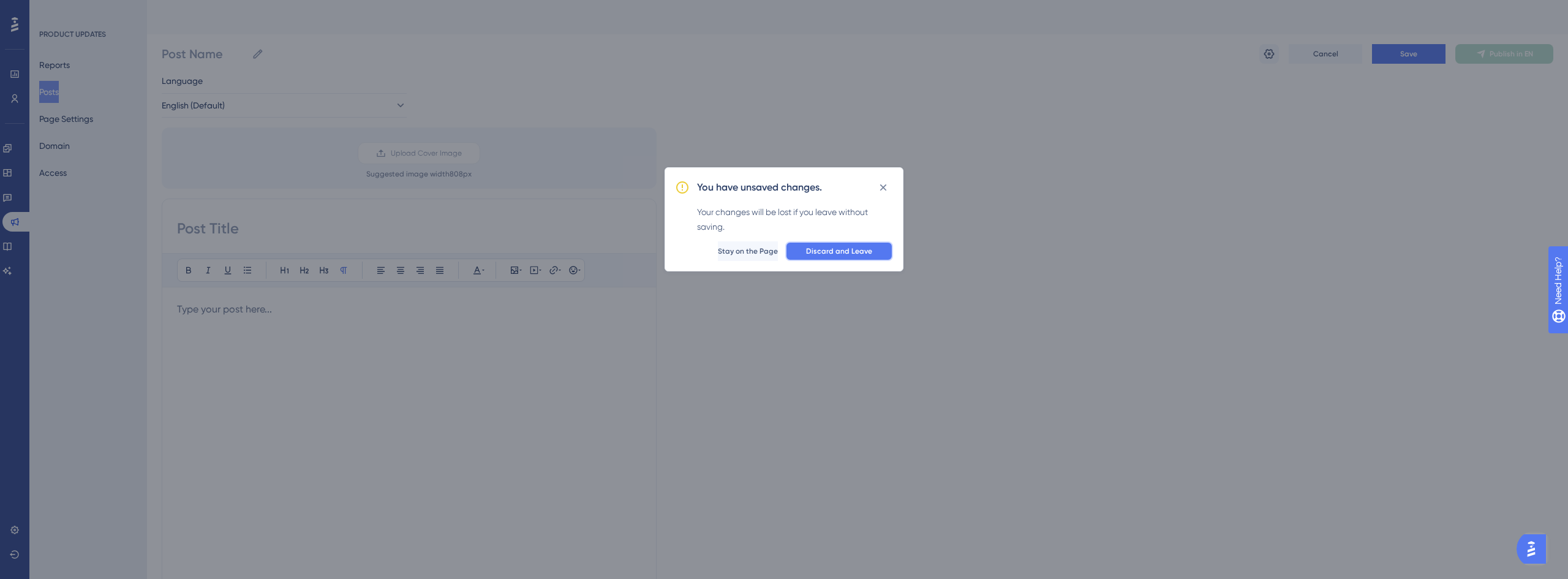
click at [846, 251] on span "Discard and Leave" at bounding box center [839, 251] width 66 height 10
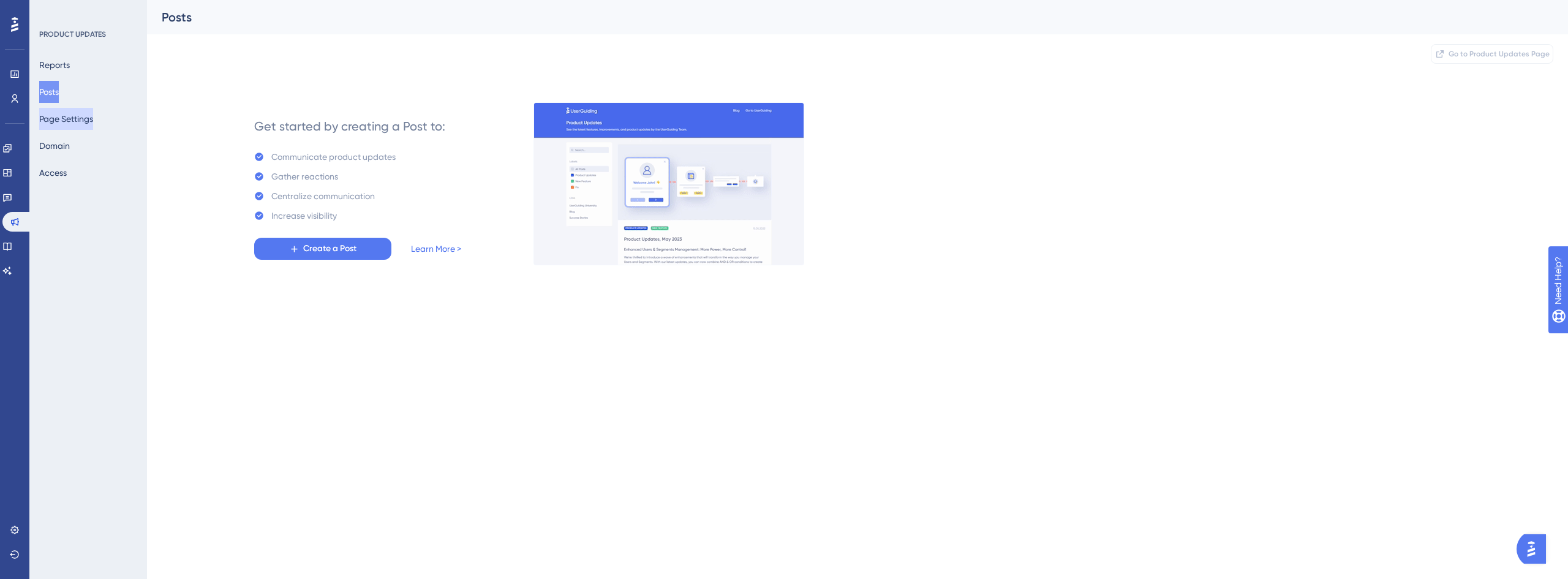
click at [81, 119] on button "Page Settings" at bounding box center [66, 119] width 54 height 22
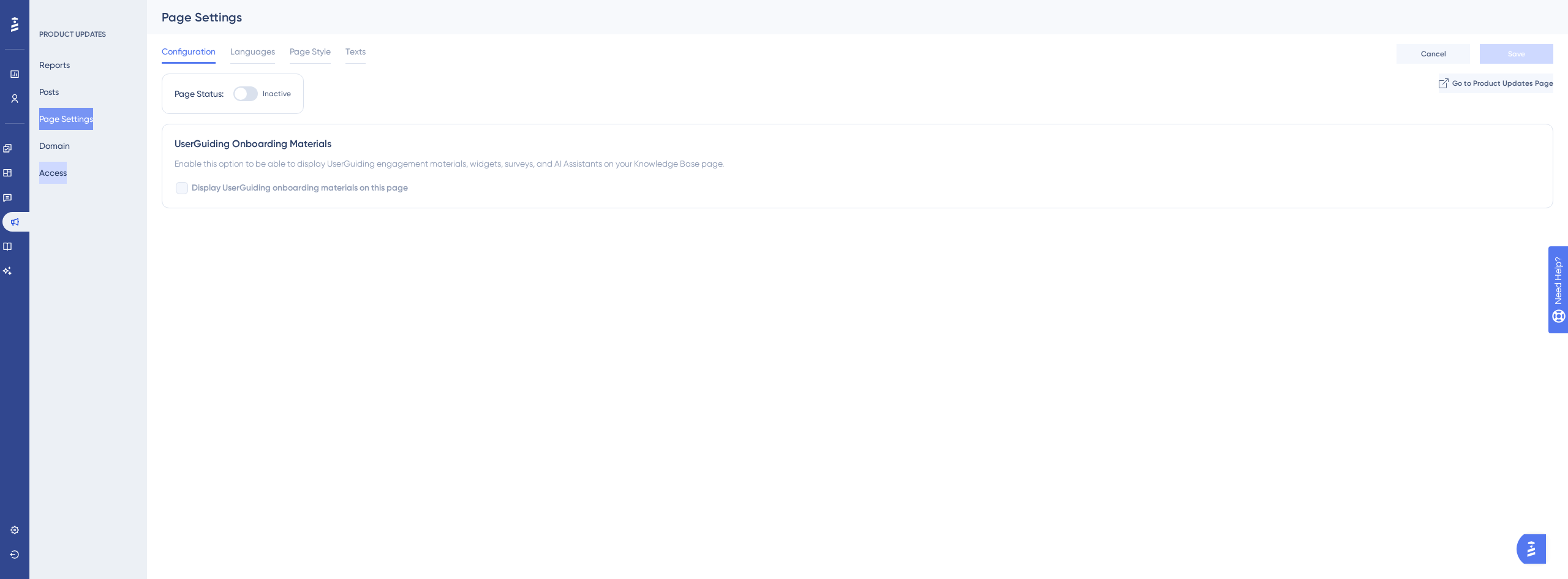
click at [67, 171] on button "Access" at bounding box center [53, 173] width 28 height 22
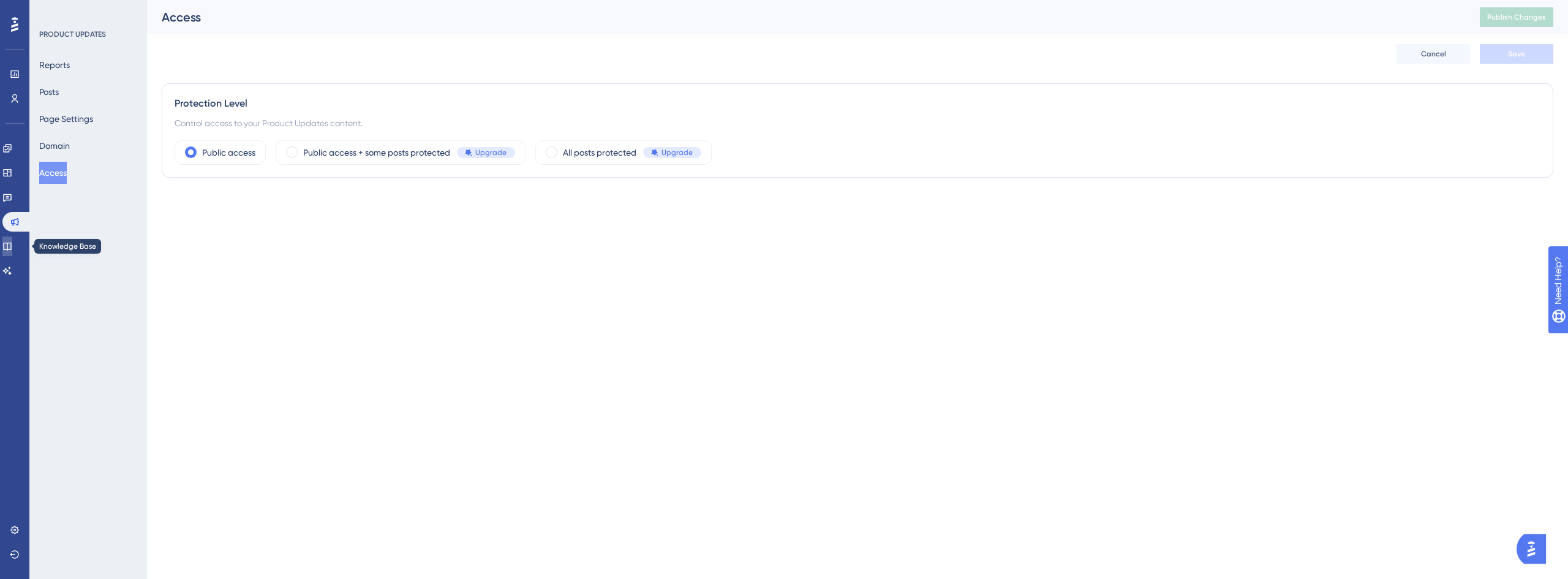
click at [9, 250] on link at bounding box center [7, 247] width 10 height 20
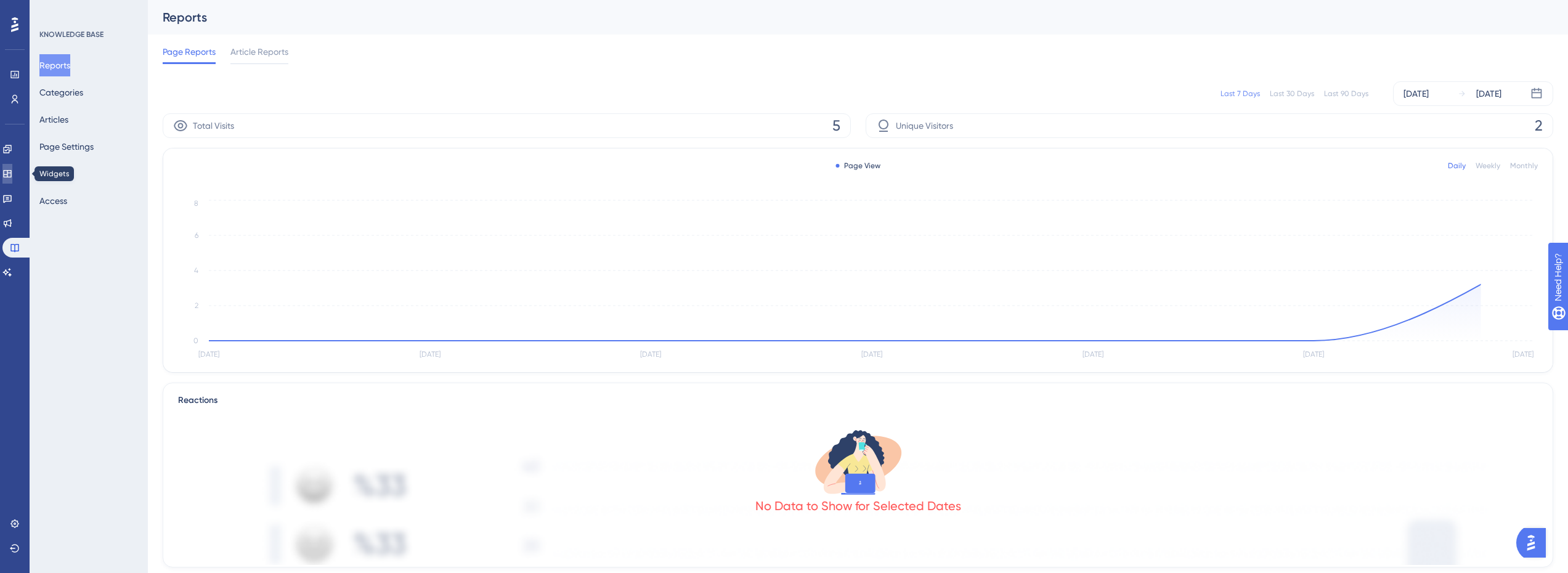
click at [12, 168] on link at bounding box center [7, 174] width 10 height 20
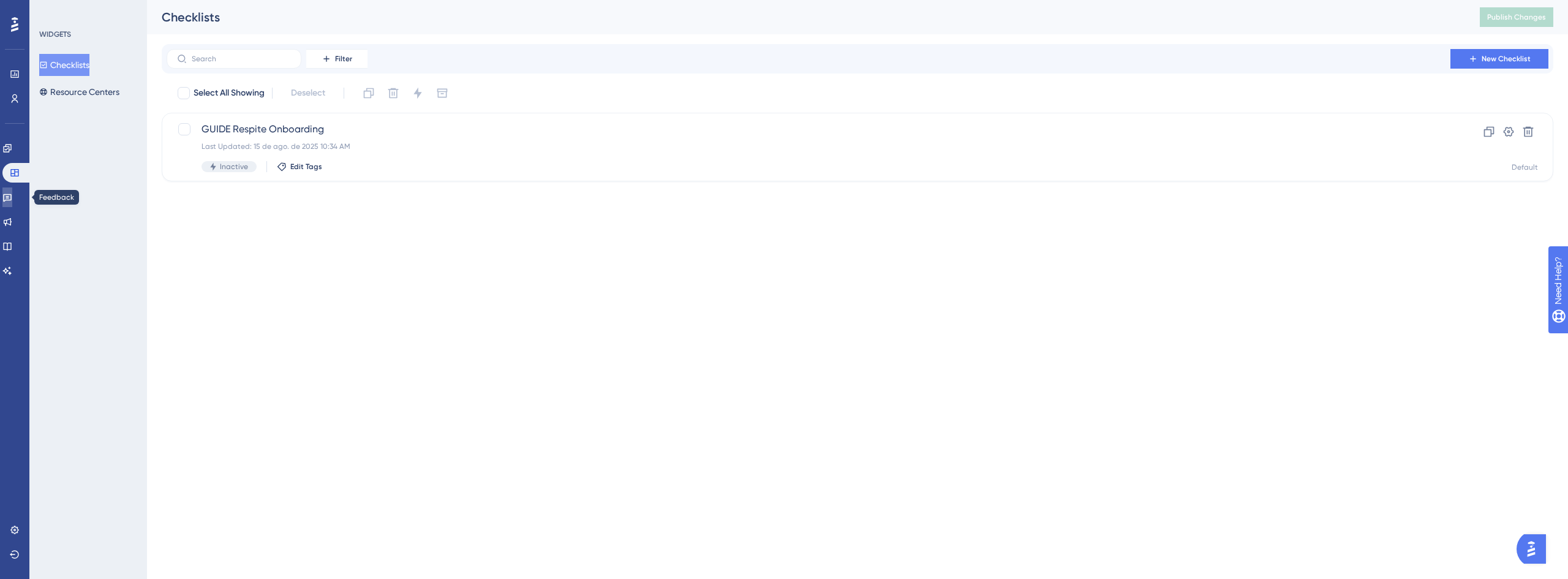
click at [11, 194] on icon at bounding box center [7, 198] width 9 height 8
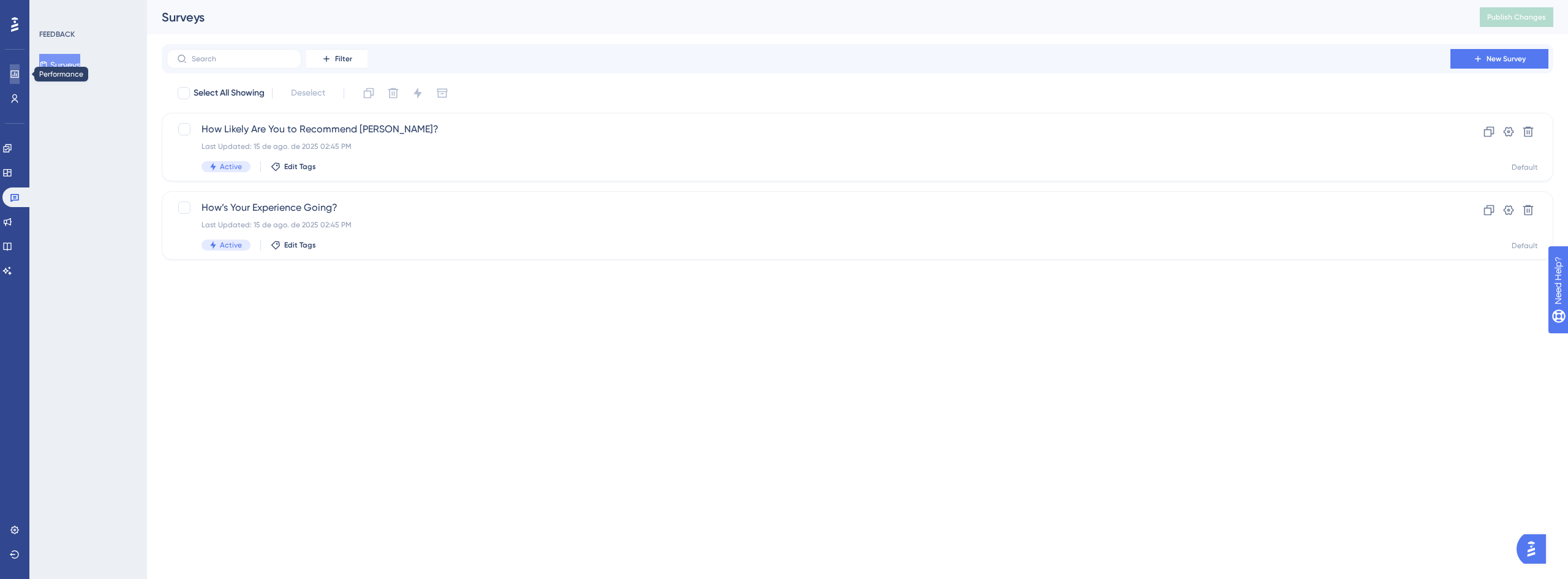
click at [19, 76] on icon at bounding box center [15, 74] width 10 height 10
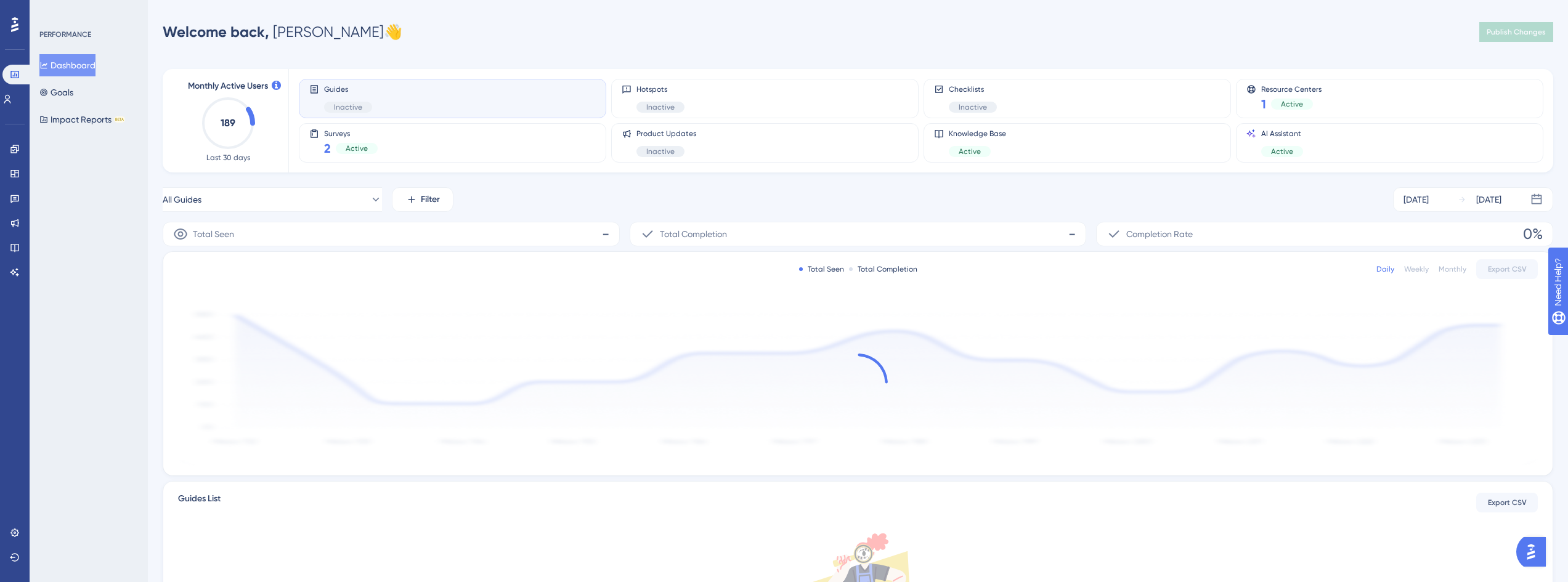
click at [17, 25] on icon at bounding box center [15, 25] width 7 height 15
click at [69, 95] on button "Goals" at bounding box center [64, 92] width 49 height 22
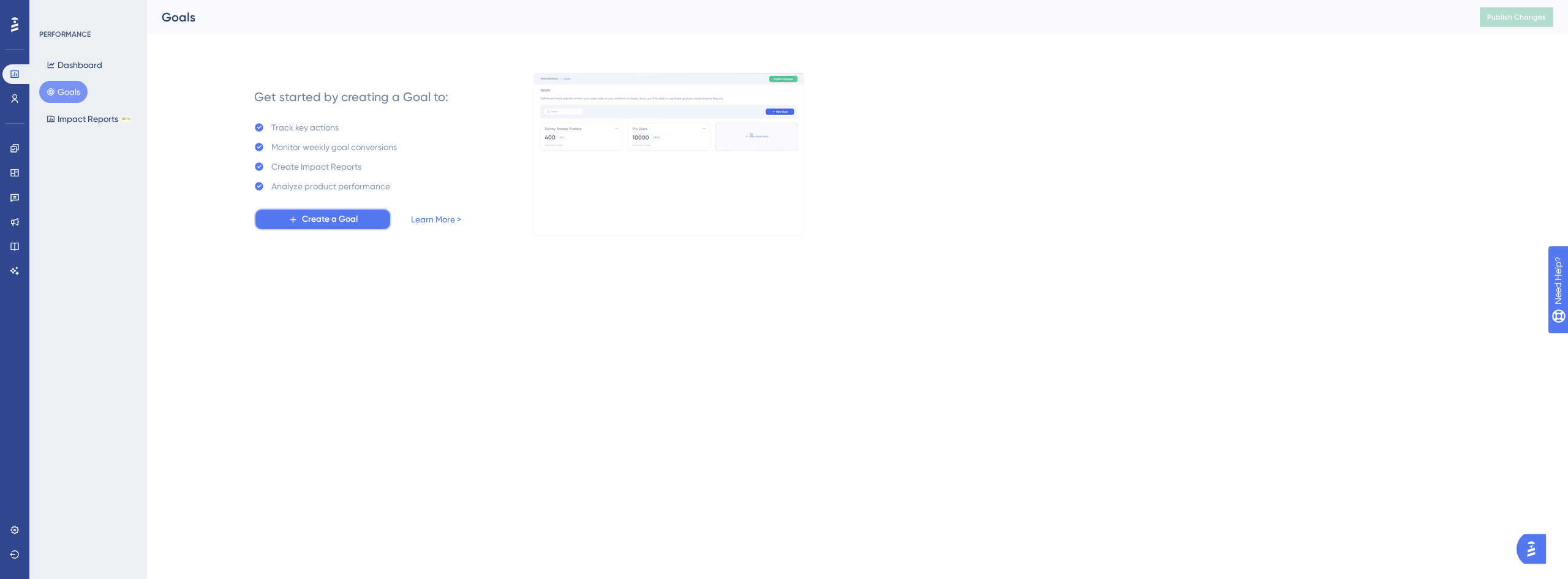
click at [338, 218] on span "Create a Goal" at bounding box center [330, 220] width 55 height 15
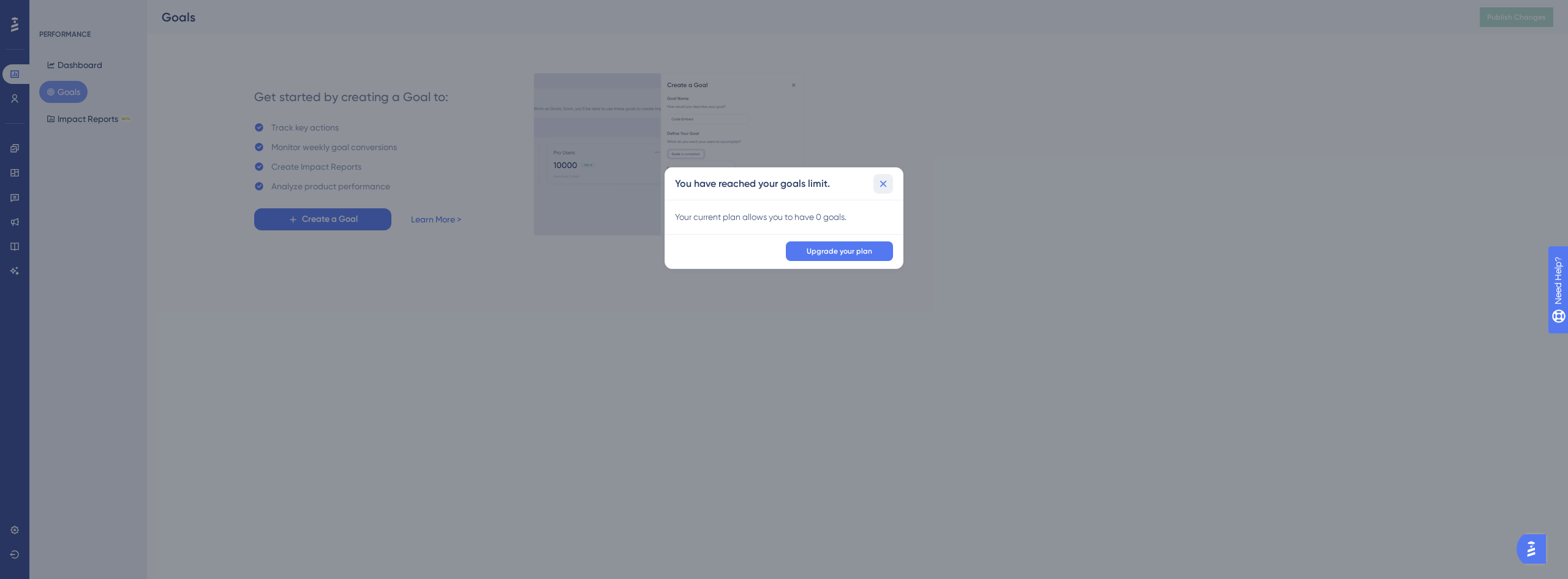
click at [884, 181] on icon at bounding box center [883, 184] width 12 height 12
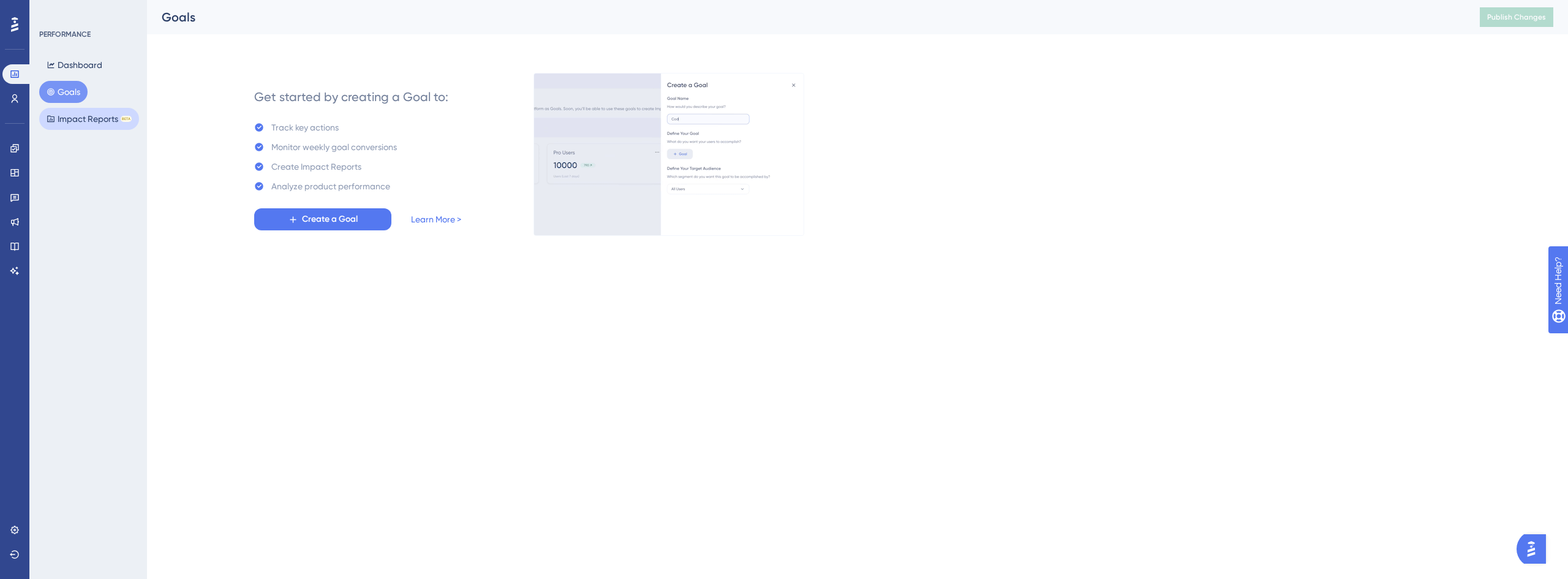
click at [78, 113] on button "Impact Reports BETA" at bounding box center [89, 119] width 100 height 22
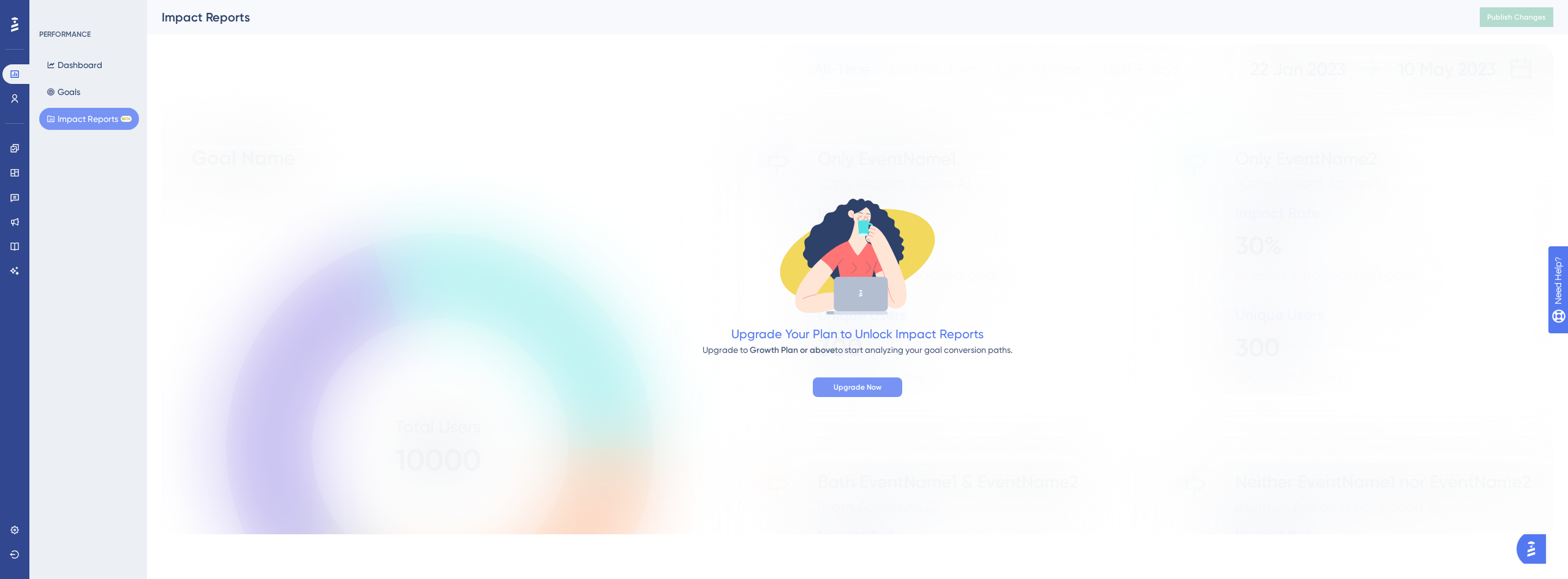
click at [864, 384] on span "Upgrade Now" at bounding box center [857, 387] width 48 height 10
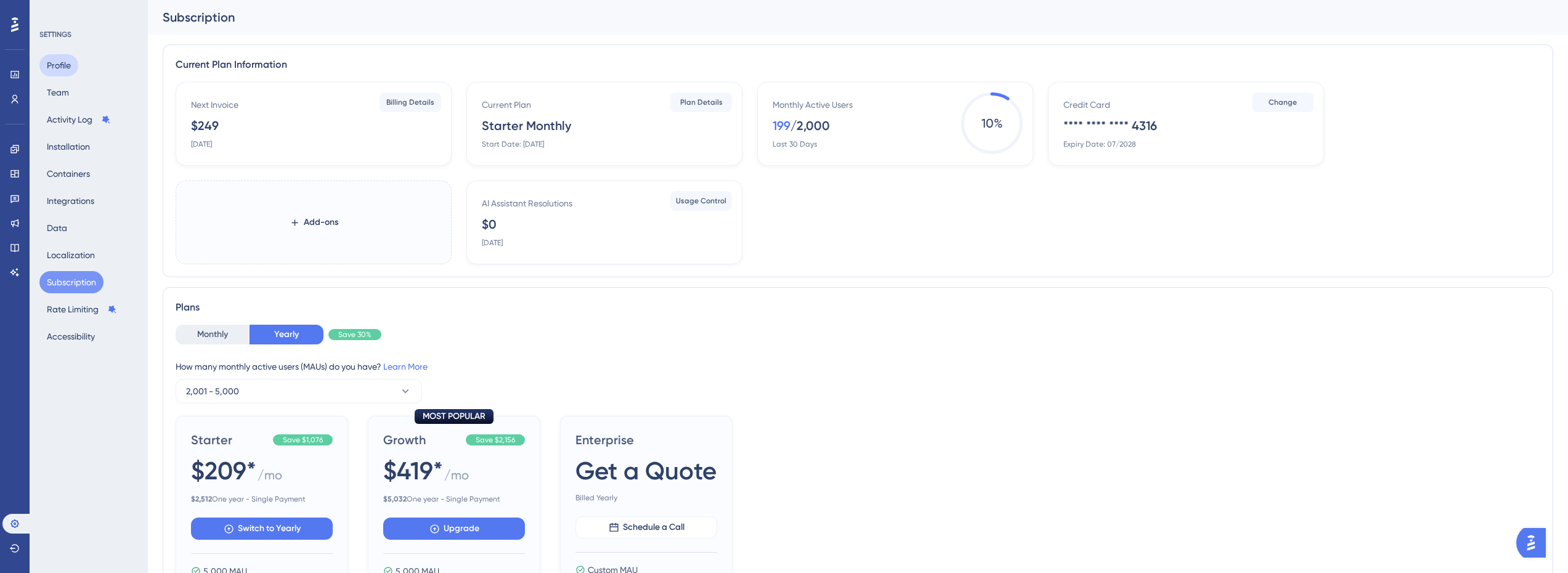
click at [59, 67] on button "Profile" at bounding box center [59, 65] width 39 height 22
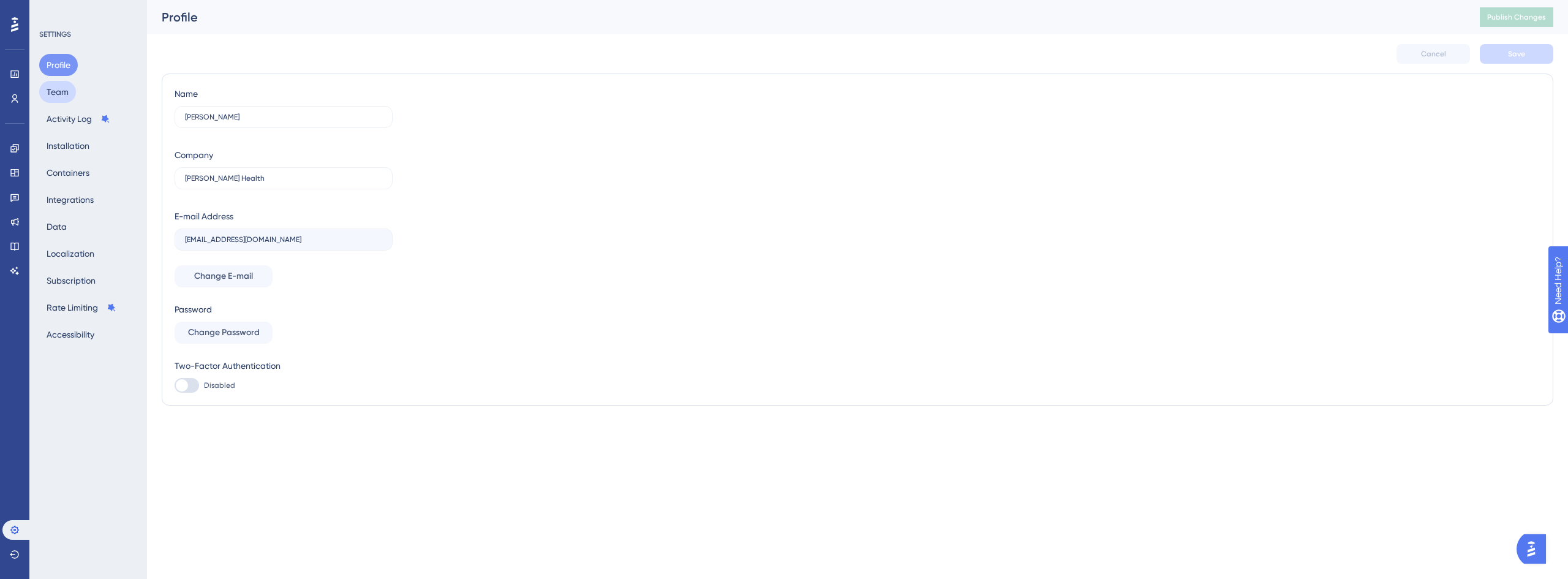
click at [63, 91] on button "Team" at bounding box center [58, 92] width 37 height 22
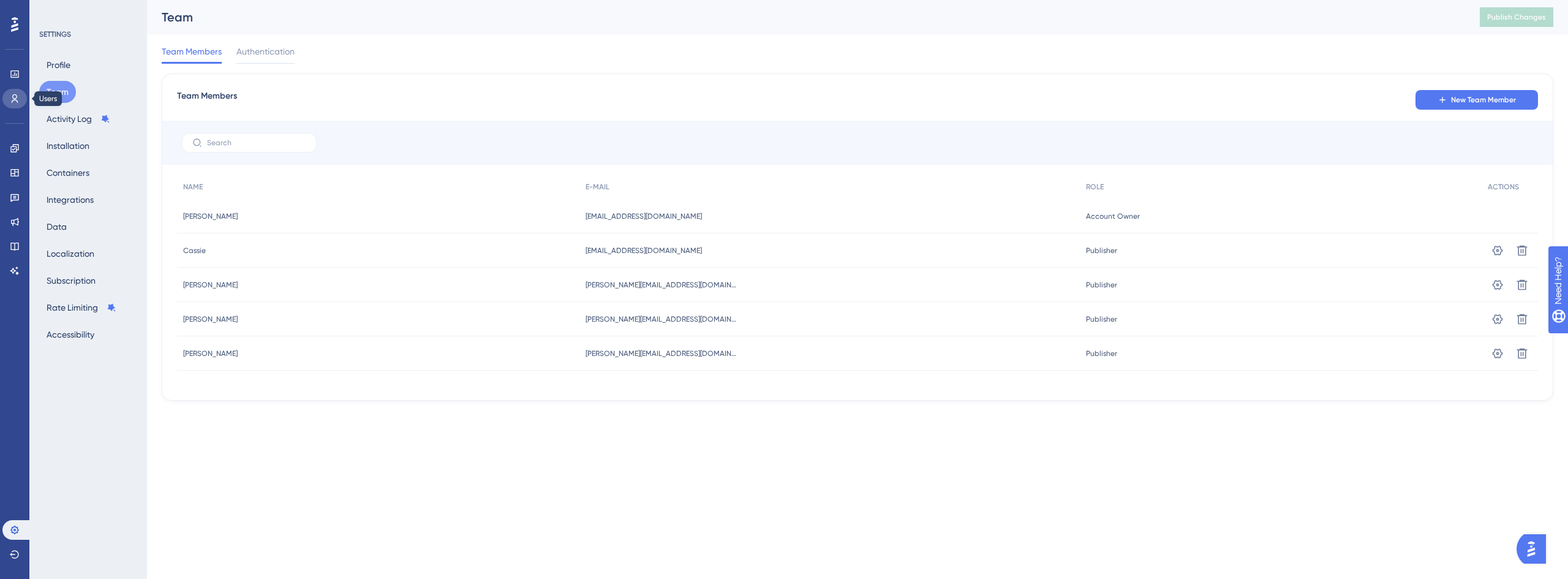
click at [10, 105] on link at bounding box center [15, 99] width 25 height 20
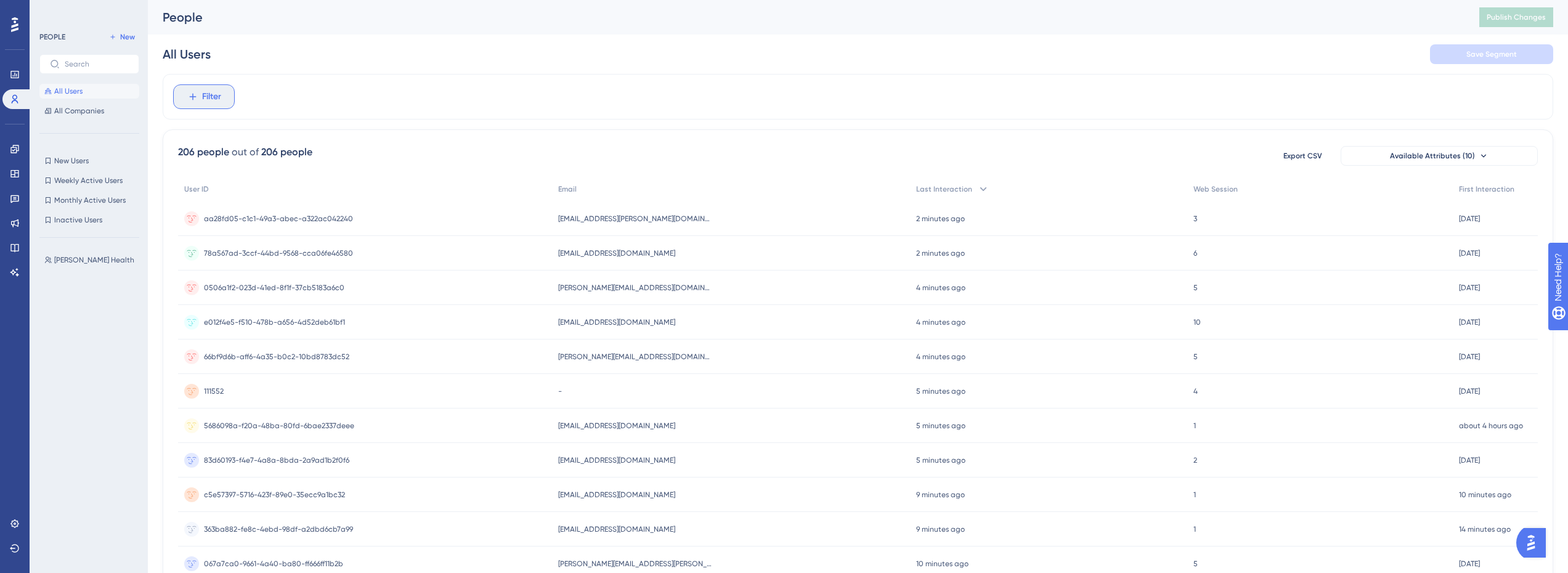
click at [215, 104] on button "Filter" at bounding box center [203, 97] width 61 height 25
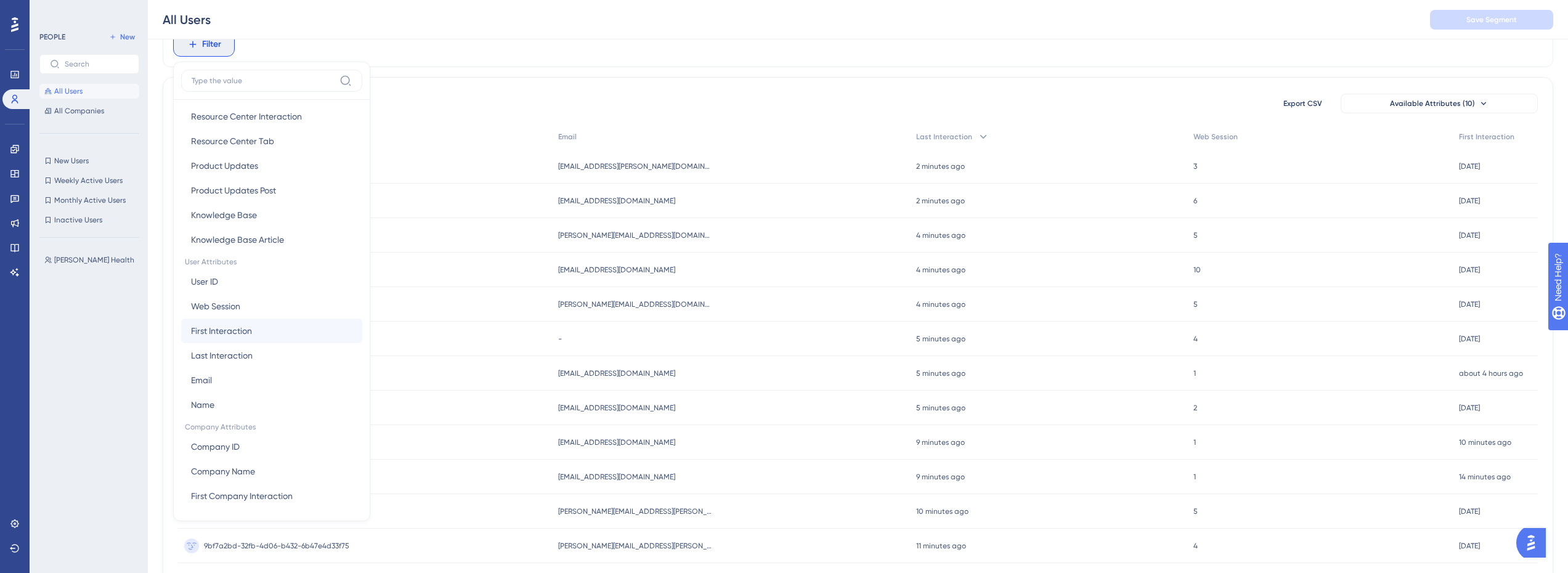
scroll to position [432, 0]
click at [229, 357] on button "Email Email" at bounding box center [272, 356] width 181 height 25
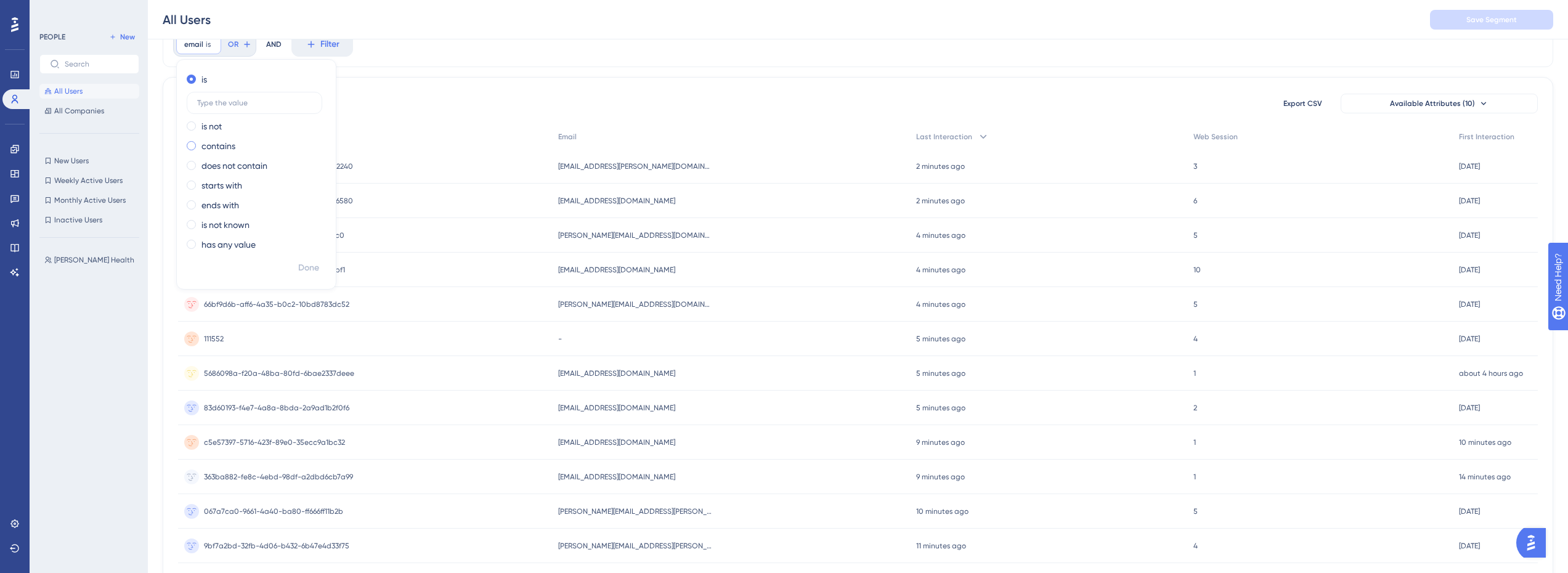
click at [225, 147] on label "contains" at bounding box center [218, 146] width 34 height 15
click at [240, 139] on input "text" at bounding box center [254, 143] width 115 height 9
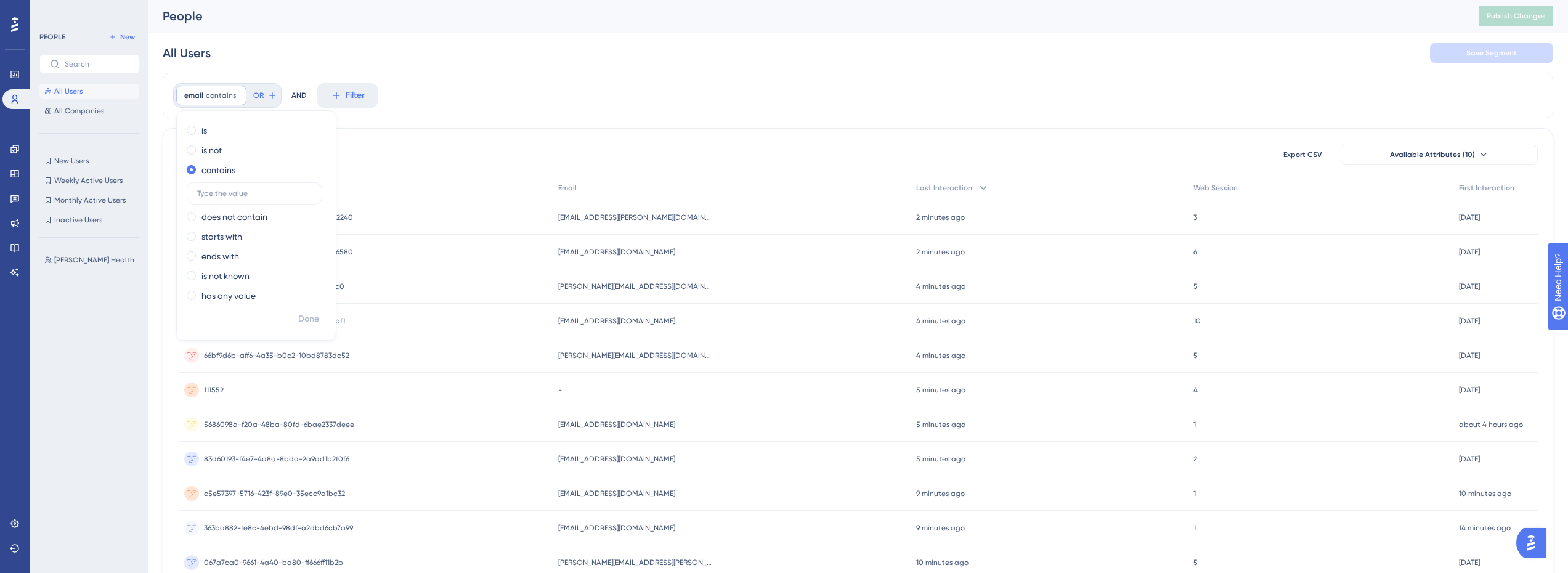
scroll to position [0, 0]
click at [89, 260] on span "[PERSON_NAME] Health" at bounding box center [94, 260] width 80 height 10
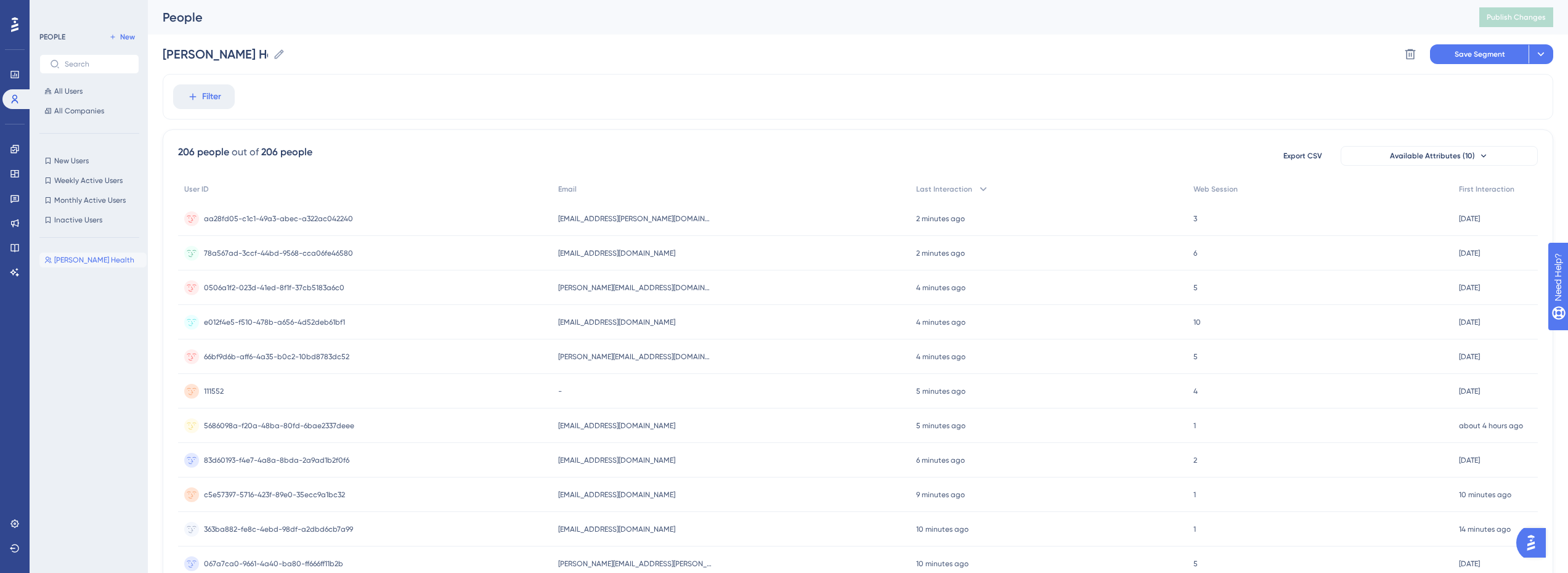
click at [64, 252] on div "[PERSON_NAME] Health [PERSON_NAME] Health" at bounding box center [93, 399] width 107 height 303
click at [283, 49] on icon at bounding box center [279, 55] width 12 height 12
click at [268, 49] on input "[PERSON_NAME] Health" at bounding box center [215, 55] width 105 height 17
click at [281, 55] on icon at bounding box center [279, 55] width 12 height 12
click at [268, 55] on input "[PERSON_NAME] Health" at bounding box center [215, 55] width 105 height 17
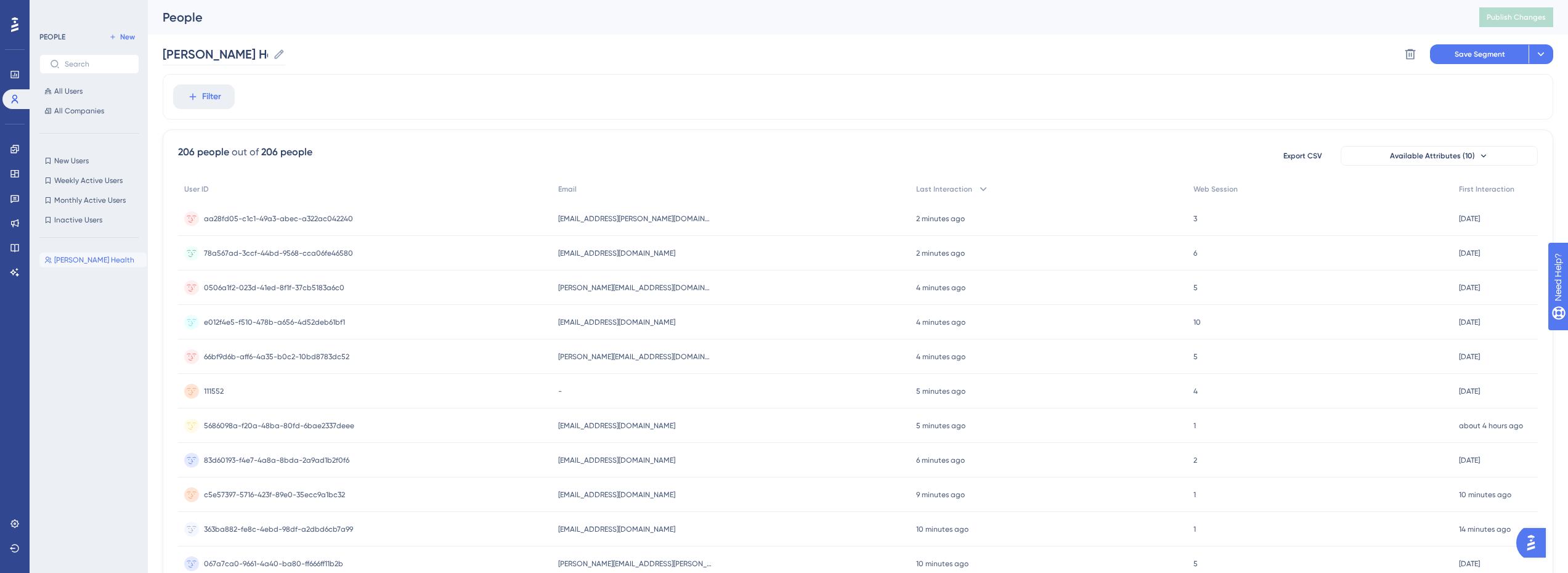
click at [277, 55] on icon at bounding box center [279, 55] width 12 height 12
click at [268, 55] on input "[PERSON_NAME] Health" at bounding box center [215, 55] width 105 height 17
click at [273, 89] on div "Filter" at bounding box center [857, 97] width 1391 height 46
click at [209, 90] on span "Filter" at bounding box center [211, 97] width 19 height 15
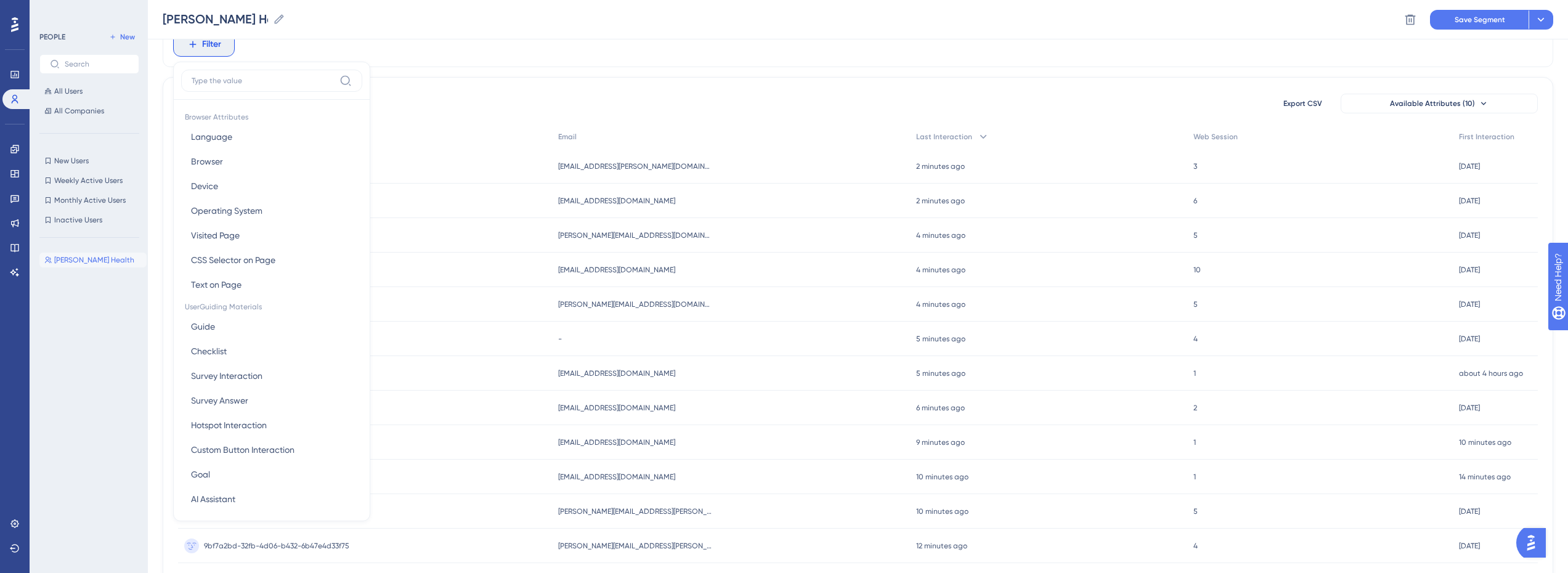
click at [428, 55] on div "Filter Browser Attributes Language Language Browser Browser Device Device Opera…" at bounding box center [857, 45] width 1391 height 46
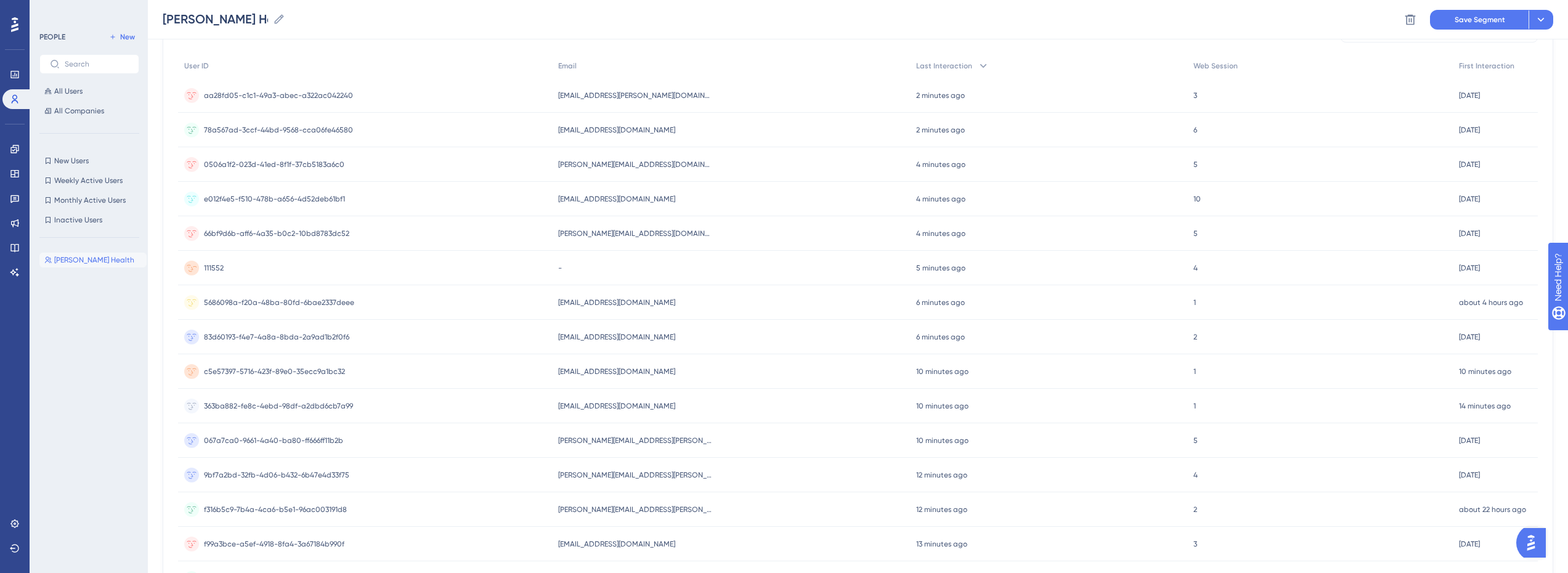
scroll to position [0, 0]
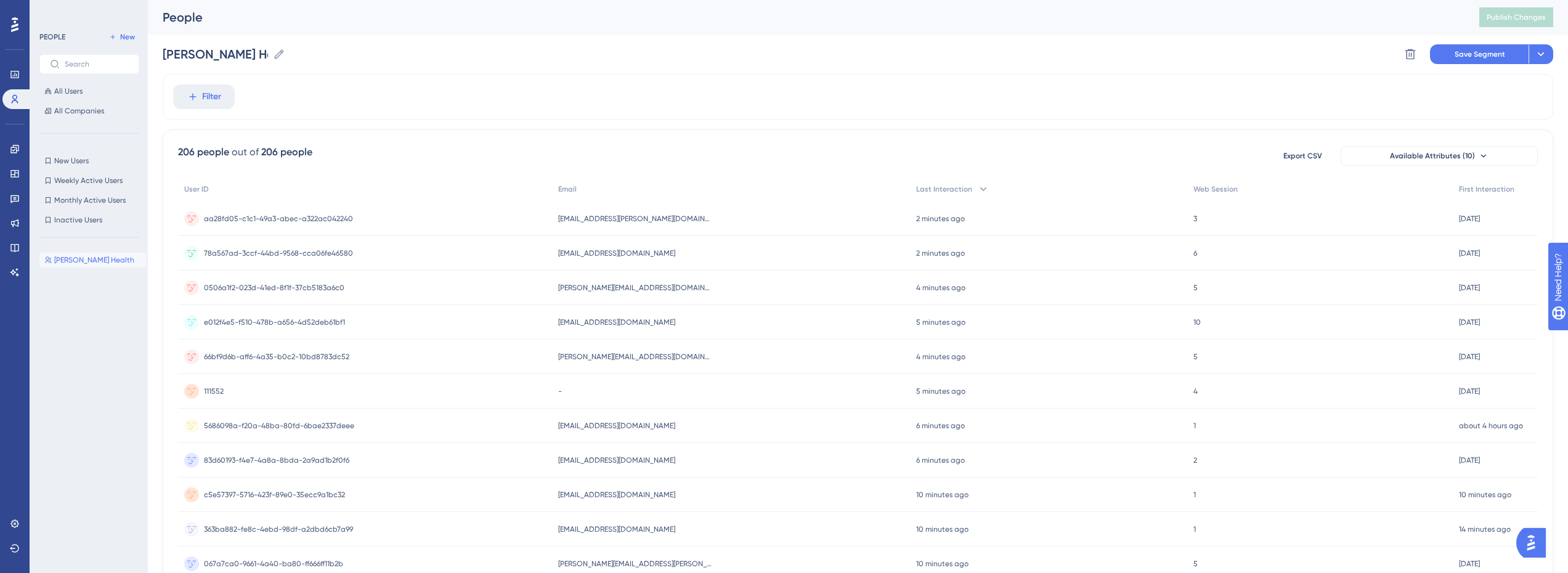
click at [84, 301] on div "[PERSON_NAME] Health [PERSON_NAME] Health" at bounding box center [93, 399] width 107 height 303
click at [93, 93] on button "All Users" at bounding box center [89, 91] width 100 height 15
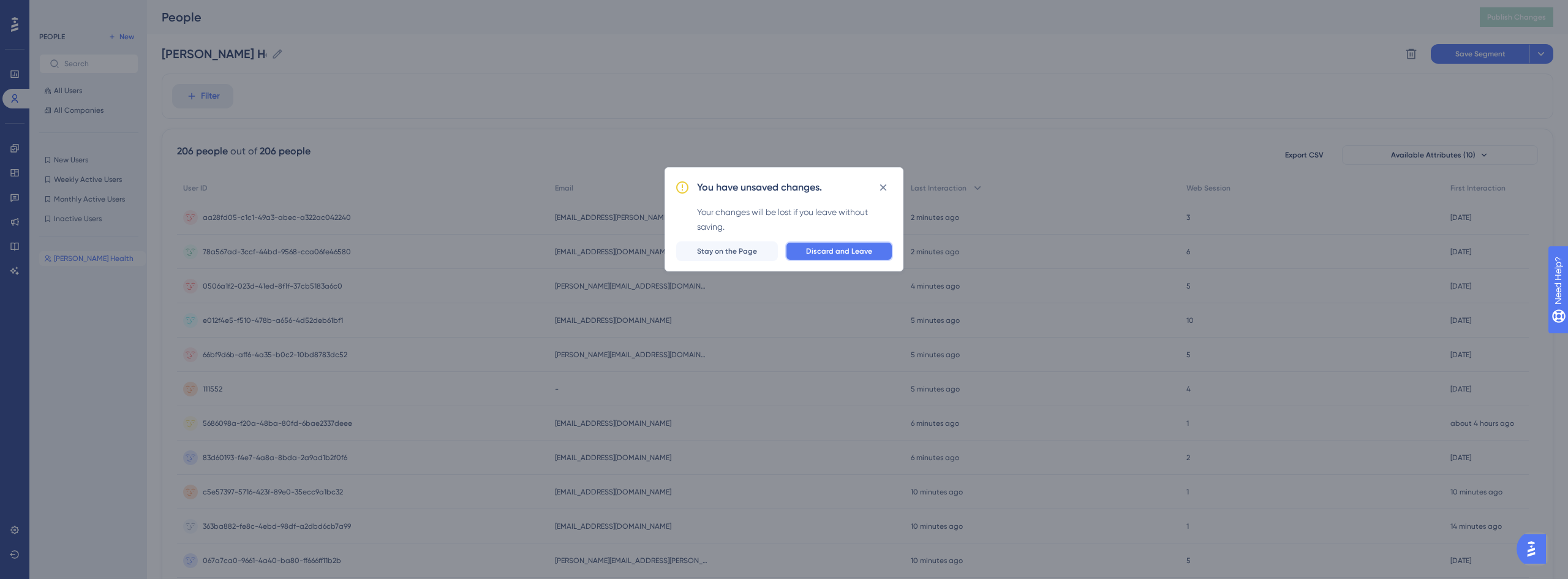
click at [854, 248] on span "Discard and Leave" at bounding box center [839, 251] width 66 height 10
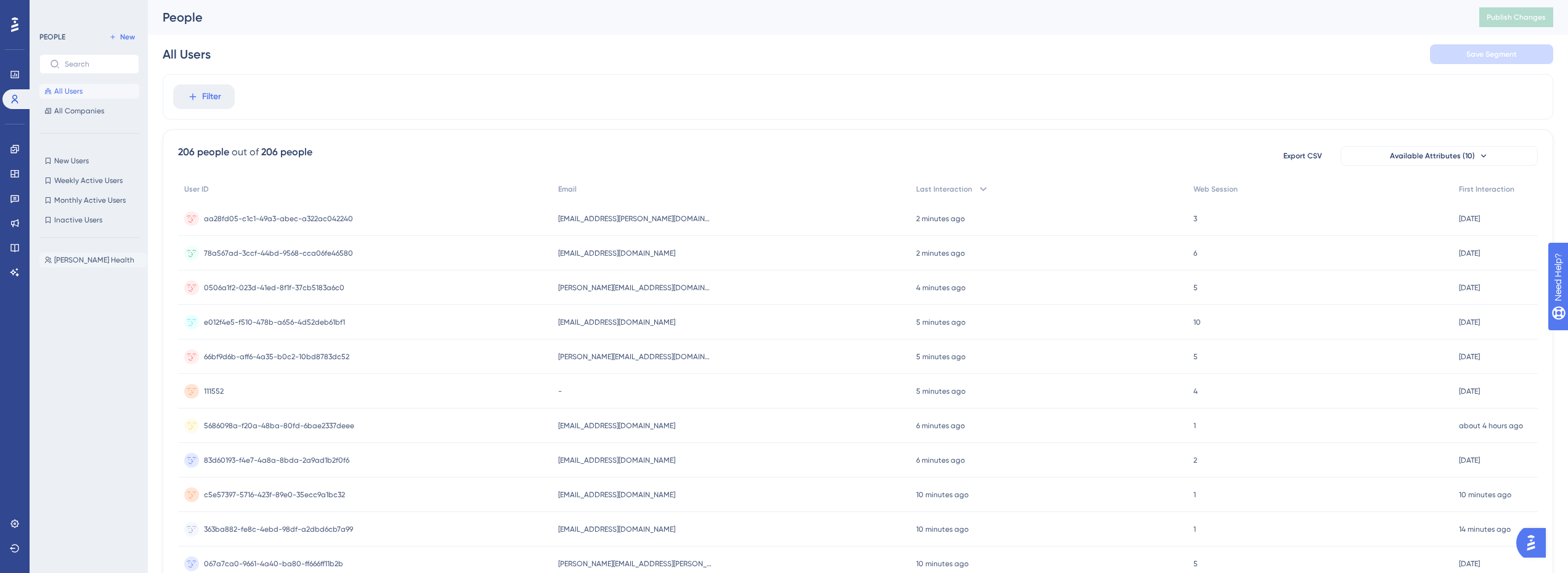
click at [82, 260] on span "[PERSON_NAME] Health" at bounding box center [94, 260] width 80 height 10
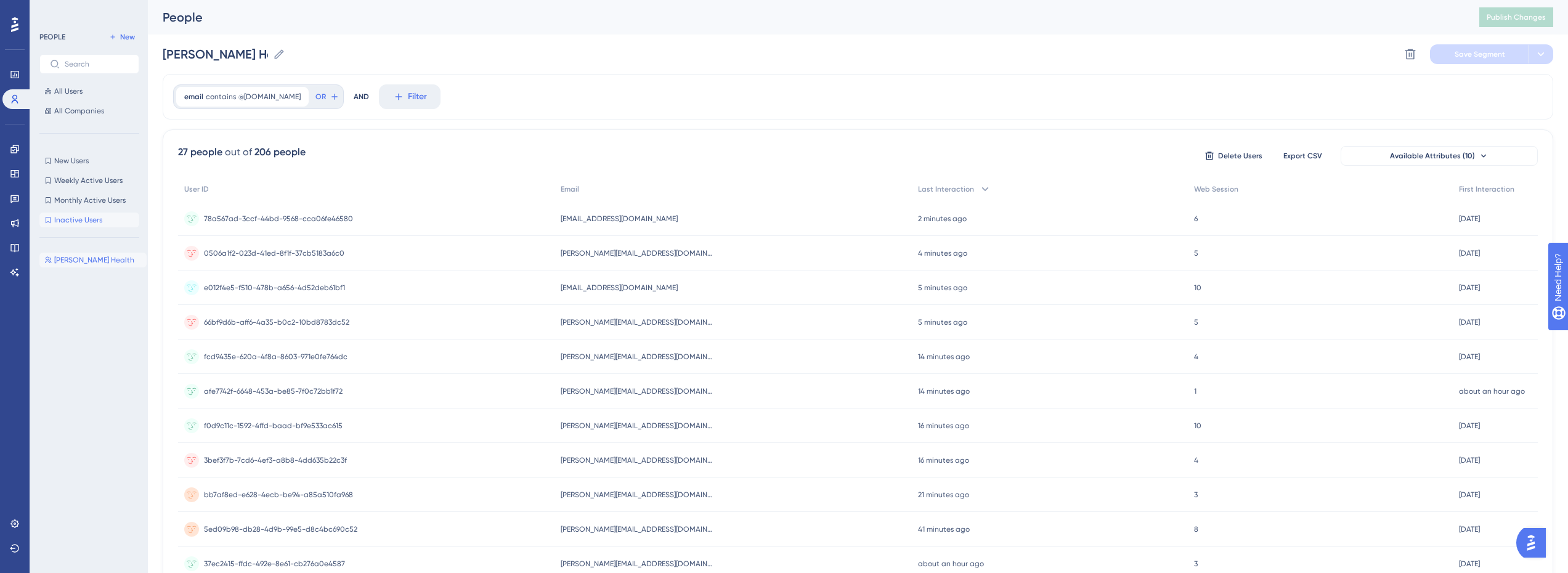
click at [91, 223] on span "Inactive Users" at bounding box center [78, 220] width 48 height 10
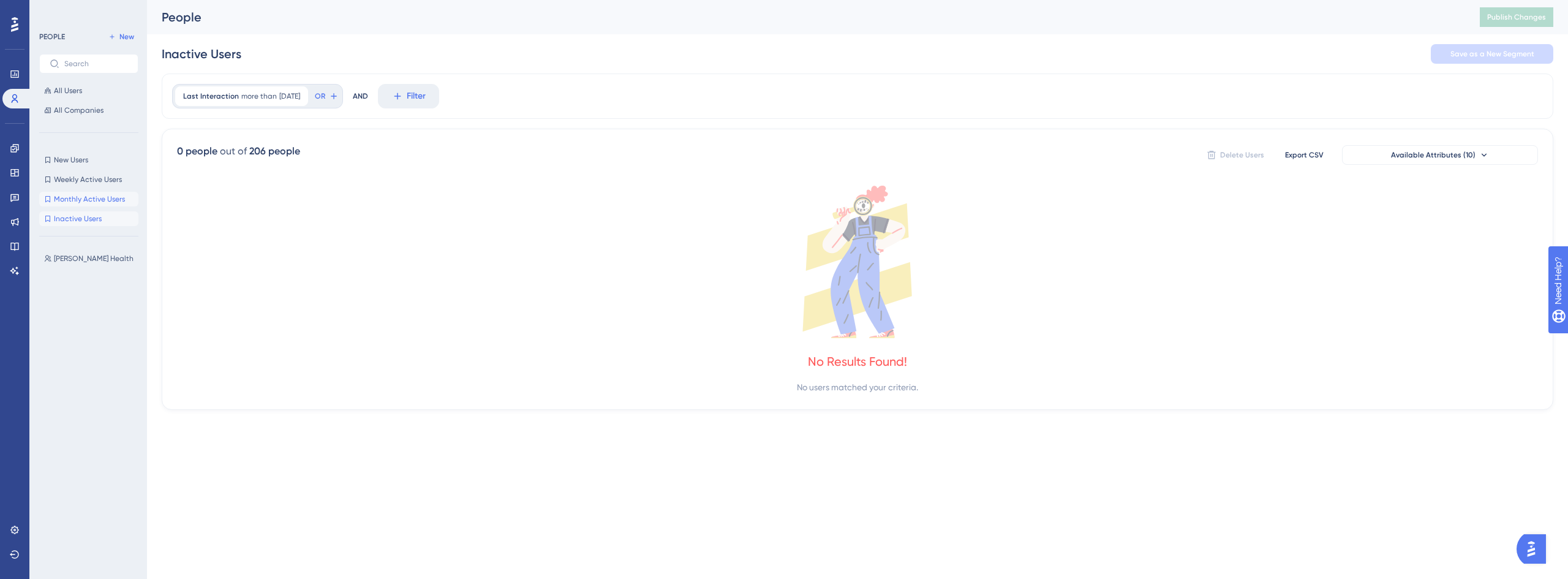
click at [103, 197] on span "Monthly Active Users" at bounding box center [89, 199] width 71 height 10
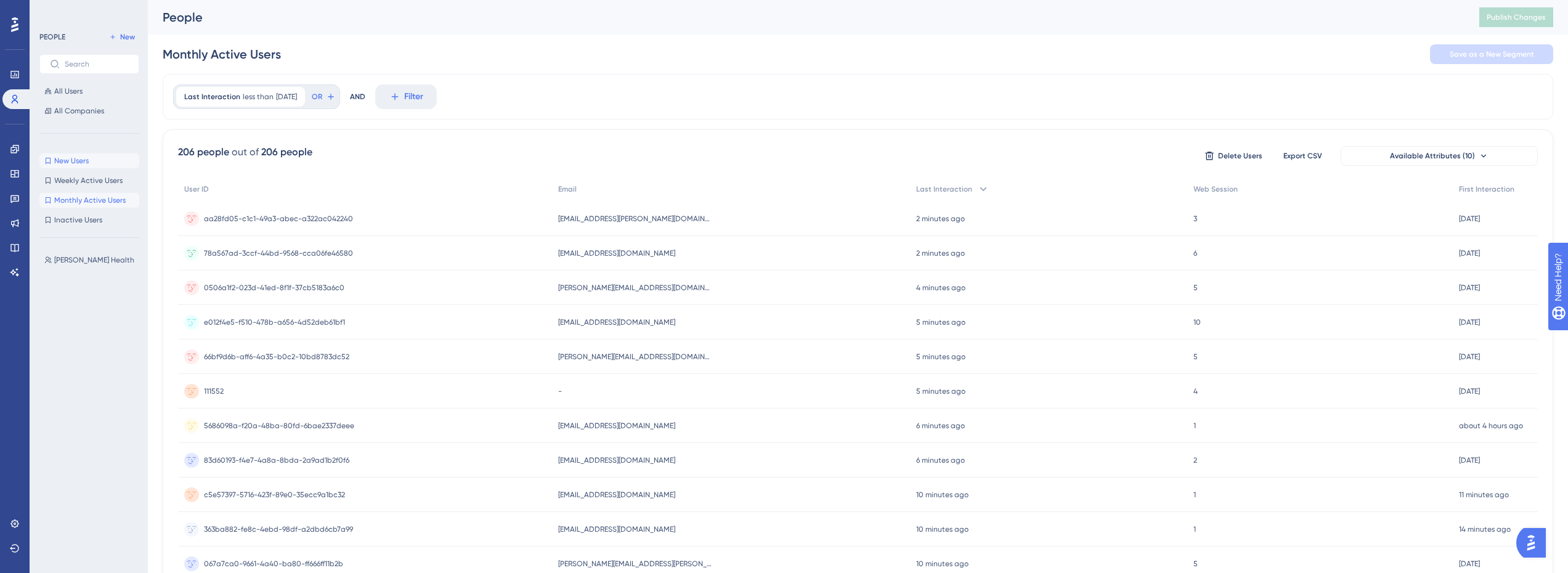
click at [74, 158] on span "New Users" at bounding box center [71, 161] width 35 height 10
click at [283, 93] on span "[DATE]" at bounding box center [286, 97] width 21 height 10
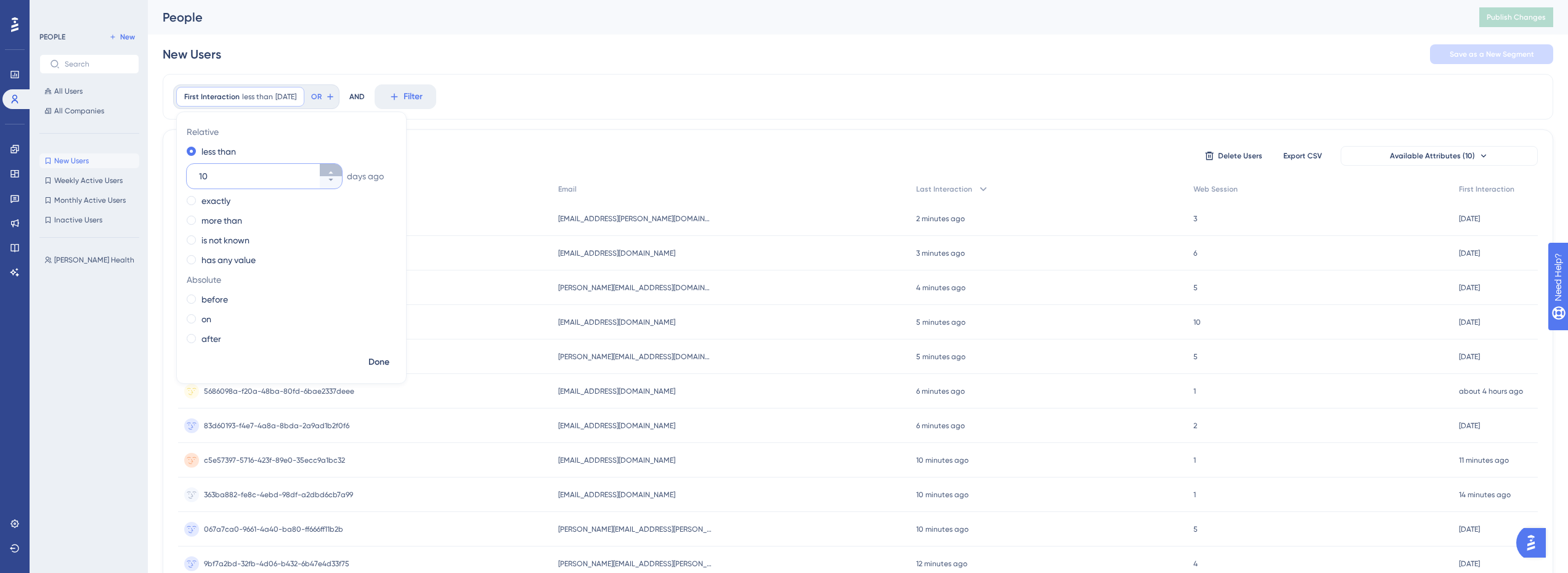
click at [338, 168] on button "10" at bounding box center [331, 170] width 22 height 12
click at [338, 168] on button "11" at bounding box center [331, 170] width 22 height 12
click at [338, 168] on button "12" at bounding box center [331, 170] width 22 height 12
click at [338, 168] on button "13" at bounding box center [331, 170] width 22 height 12
click at [338, 168] on button "14" at bounding box center [331, 170] width 22 height 12
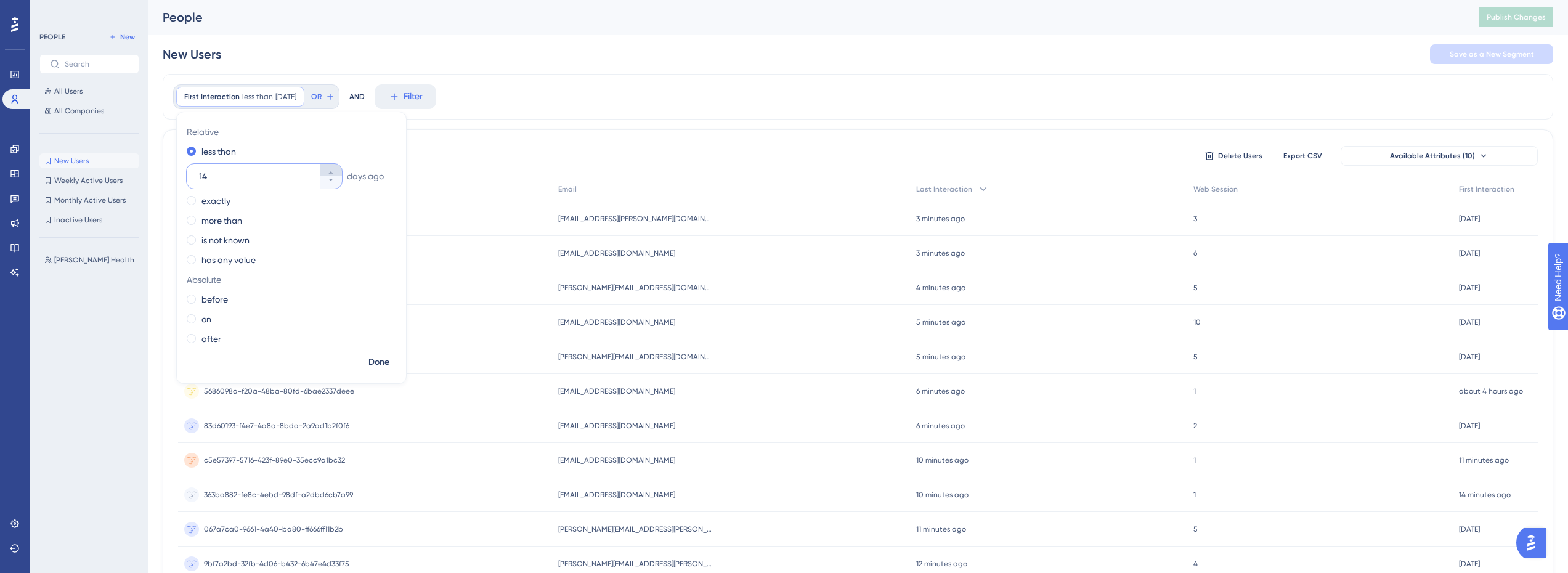
type input "15"
click at [378, 366] on span "Done" at bounding box center [379, 362] width 21 height 15
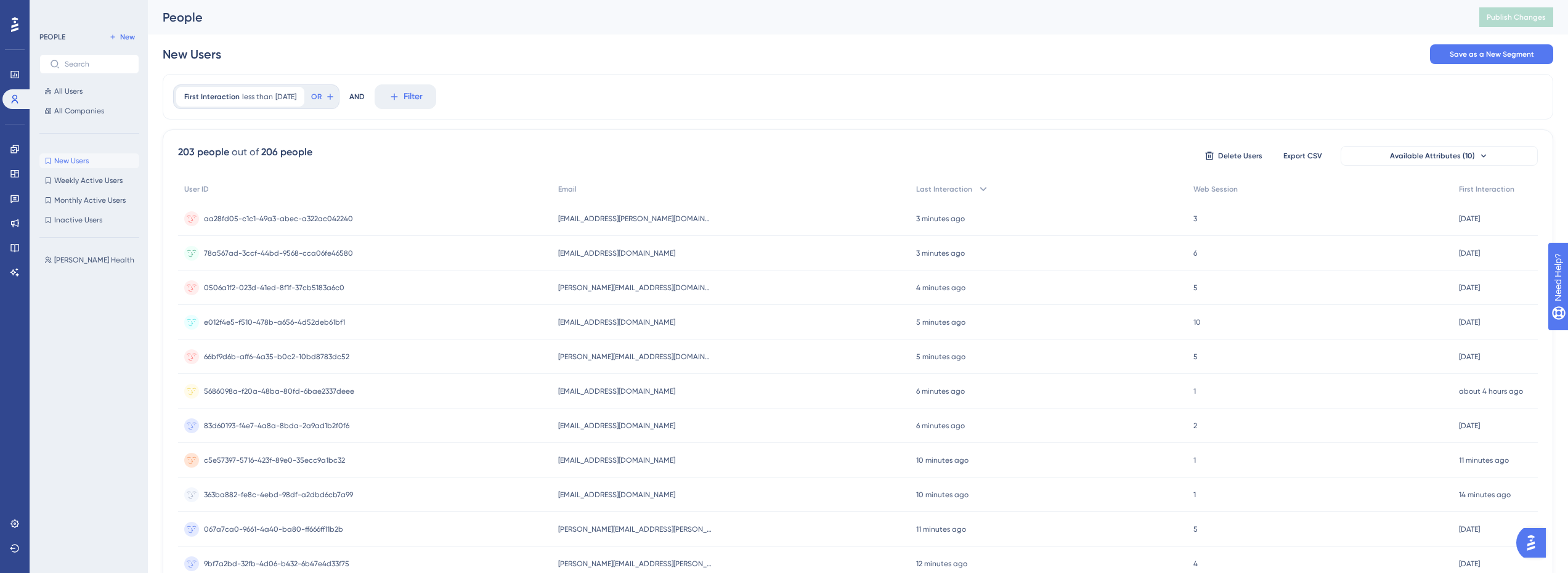
click at [656, 93] on div "First Interaction less than [DATE] [DATE] Remove OR AND Filter" at bounding box center [857, 97] width 1391 height 46
click at [101, 175] on span "Weekly Active Users" at bounding box center [88, 180] width 68 height 10
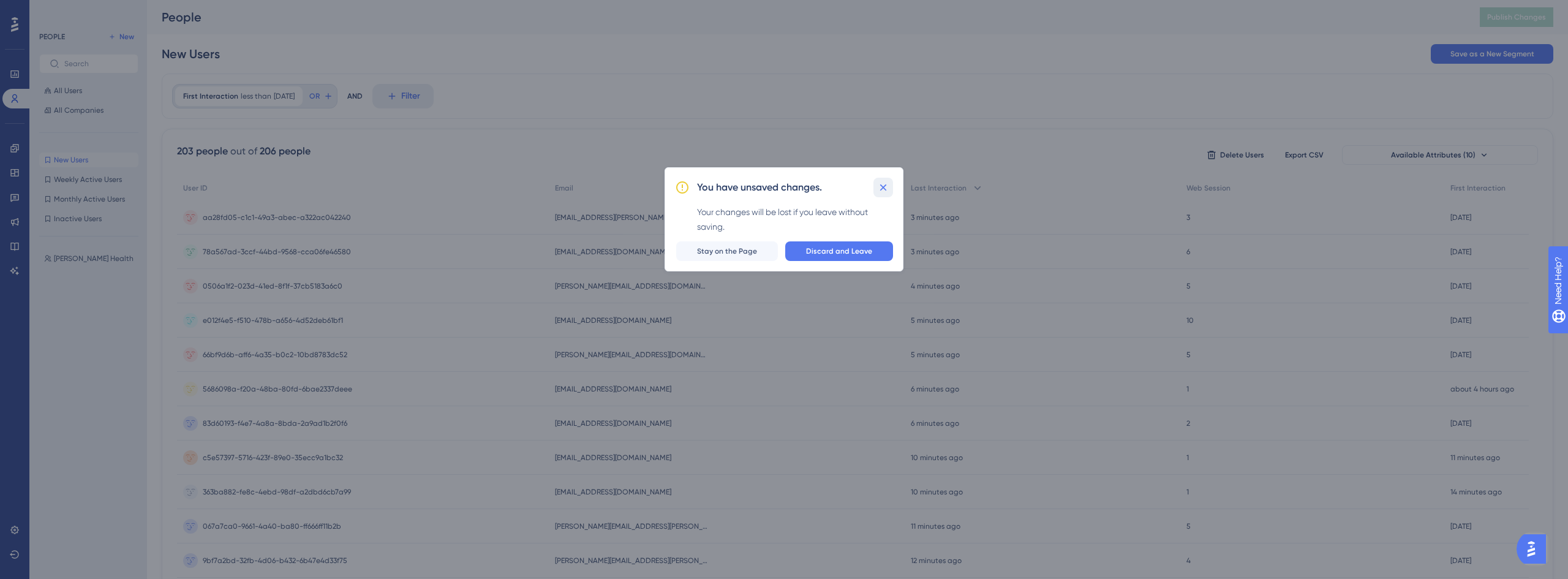
click at [883, 190] on icon at bounding box center [883, 187] width 12 height 12
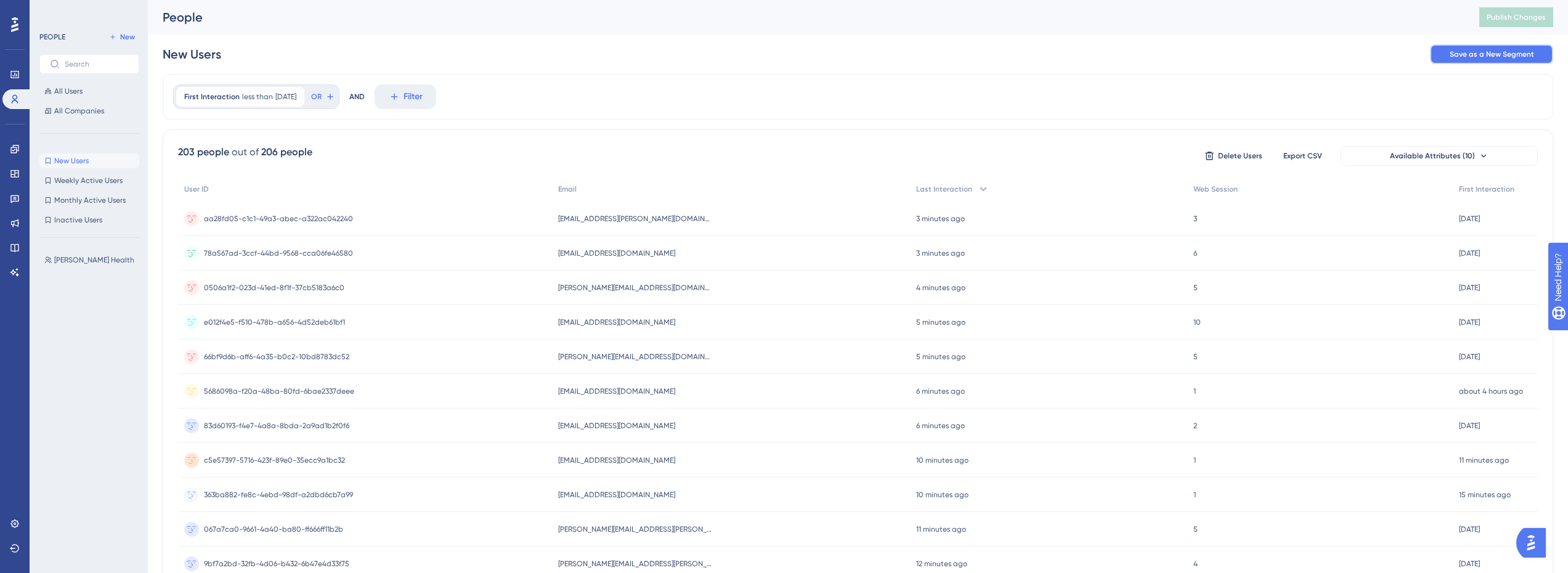
click at [1497, 58] on span "Save as a New Segment" at bounding box center [1492, 54] width 84 height 10
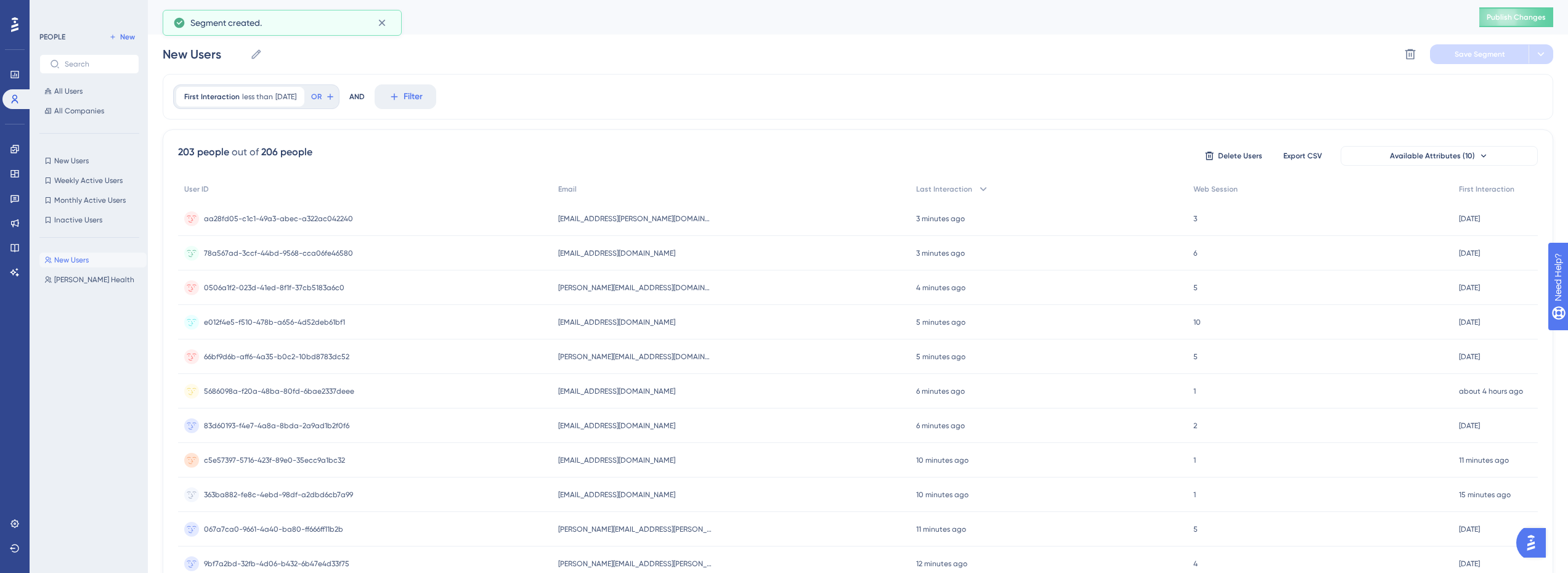
click at [112, 260] on button "New Users New Users" at bounding box center [93, 260] width 107 height 15
click at [86, 159] on span "New Users" at bounding box center [71, 161] width 35 height 10
click at [82, 264] on span "New Users" at bounding box center [71, 260] width 35 height 10
click at [1411, 56] on icon at bounding box center [1411, 54] width 11 height 11
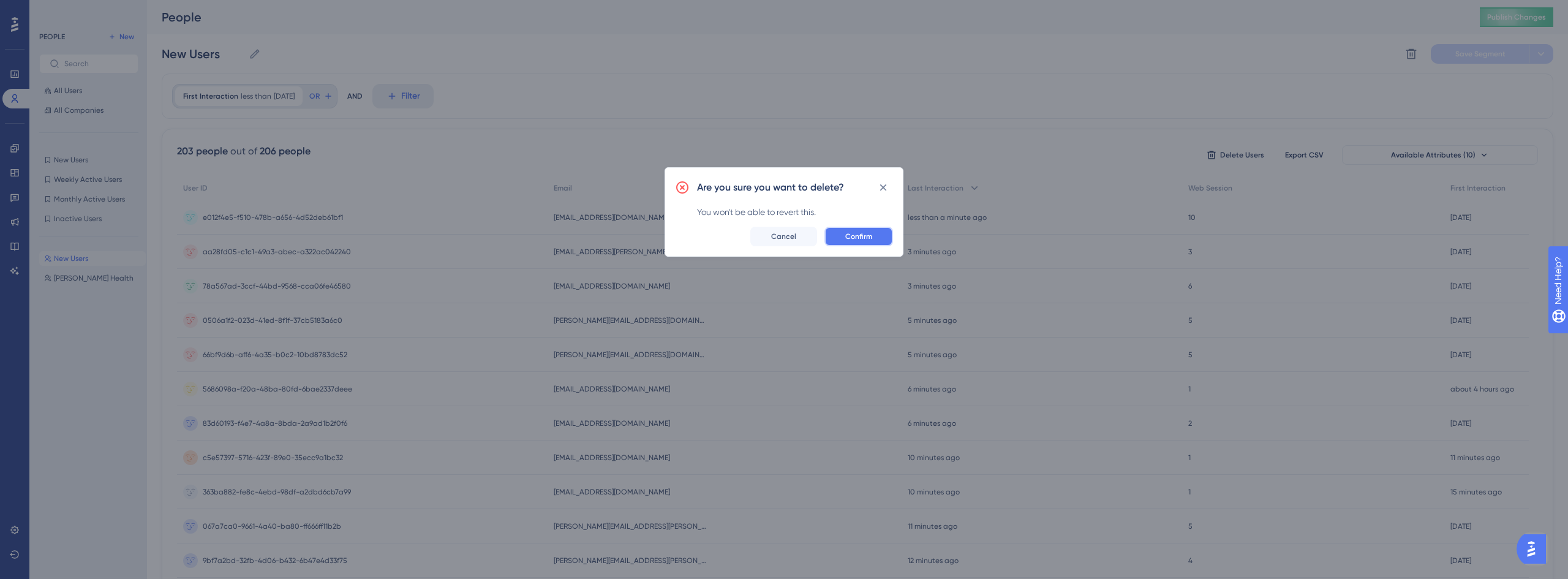
click at [867, 237] on span "Confirm" at bounding box center [859, 237] width 27 height 10
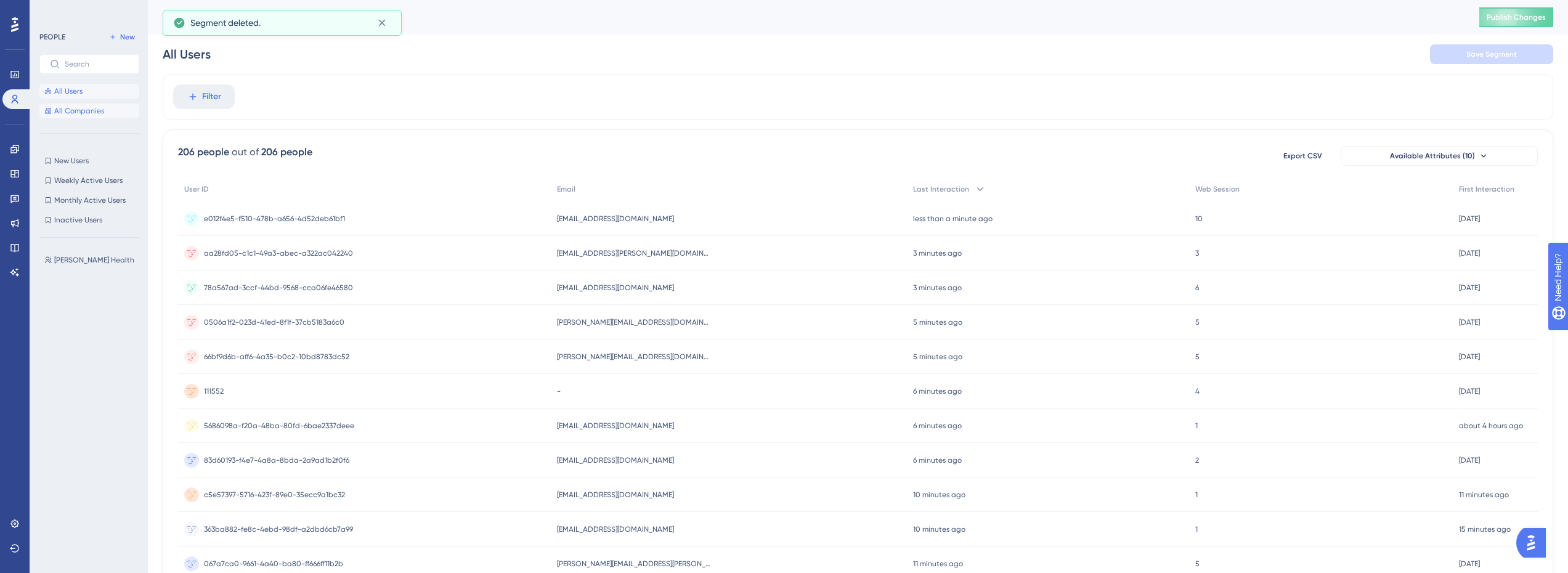
click at [74, 109] on span "All Companies" at bounding box center [79, 111] width 50 height 10
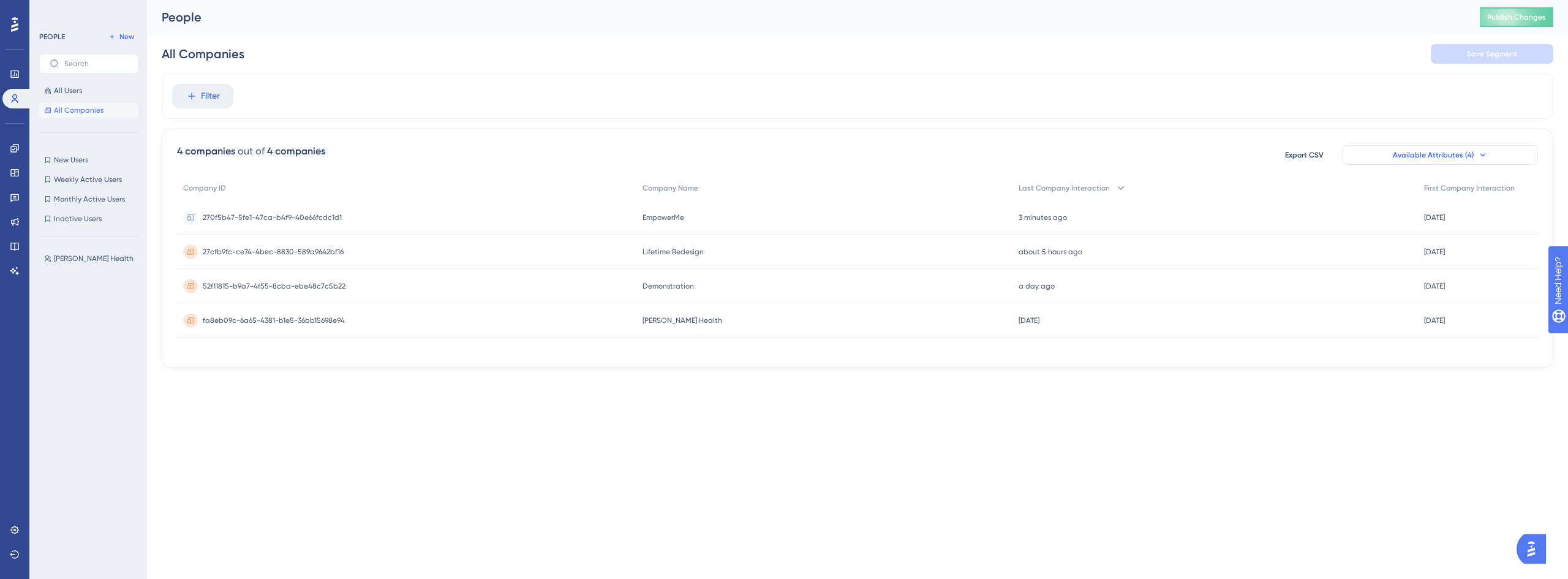
click at [1426, 155] on span "Available Attributes (4)" at bounding box center [1434, 155] width 81 height 10
click at [636, 326] on div "fa8eb09c-6a65-4381-b1e5-36bb15698e94 fa8eb09c-6a65-4381-b1e5-36bb15698e94" at bounding box center [406, 321] width 459 height 35
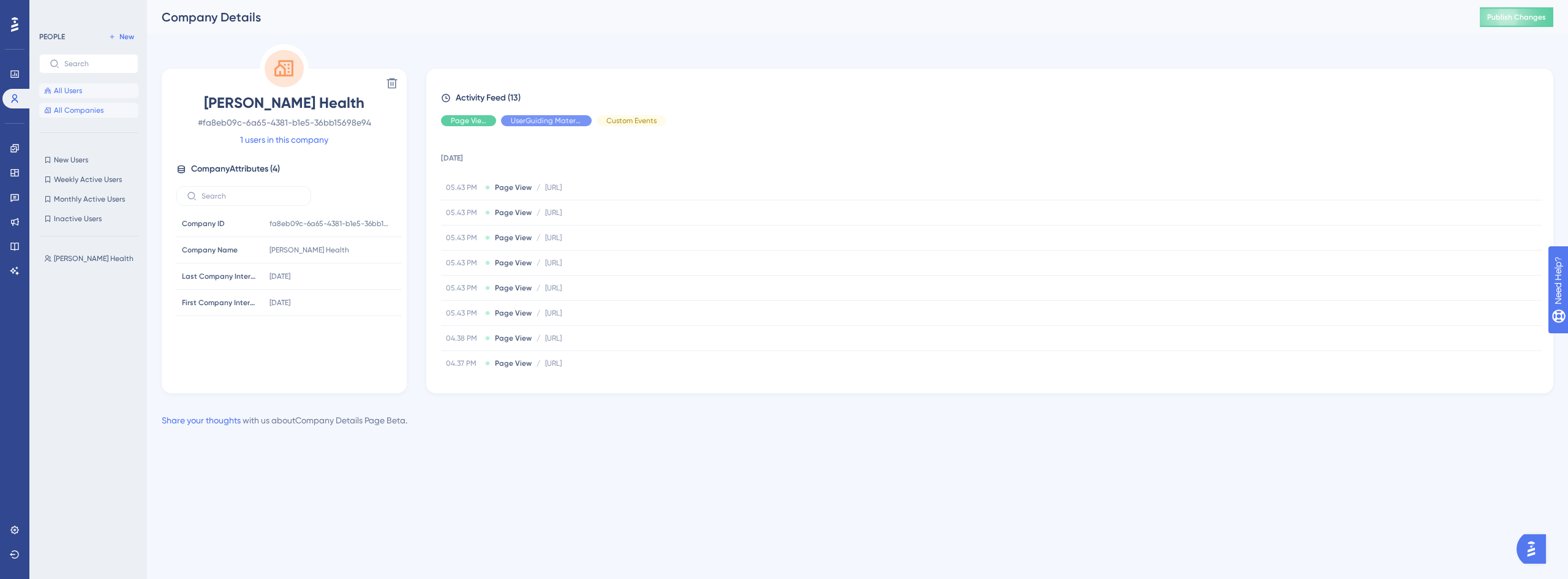
click at [75, 90] on span "All Users" at bounding box center [68, 91] width 28 height 10
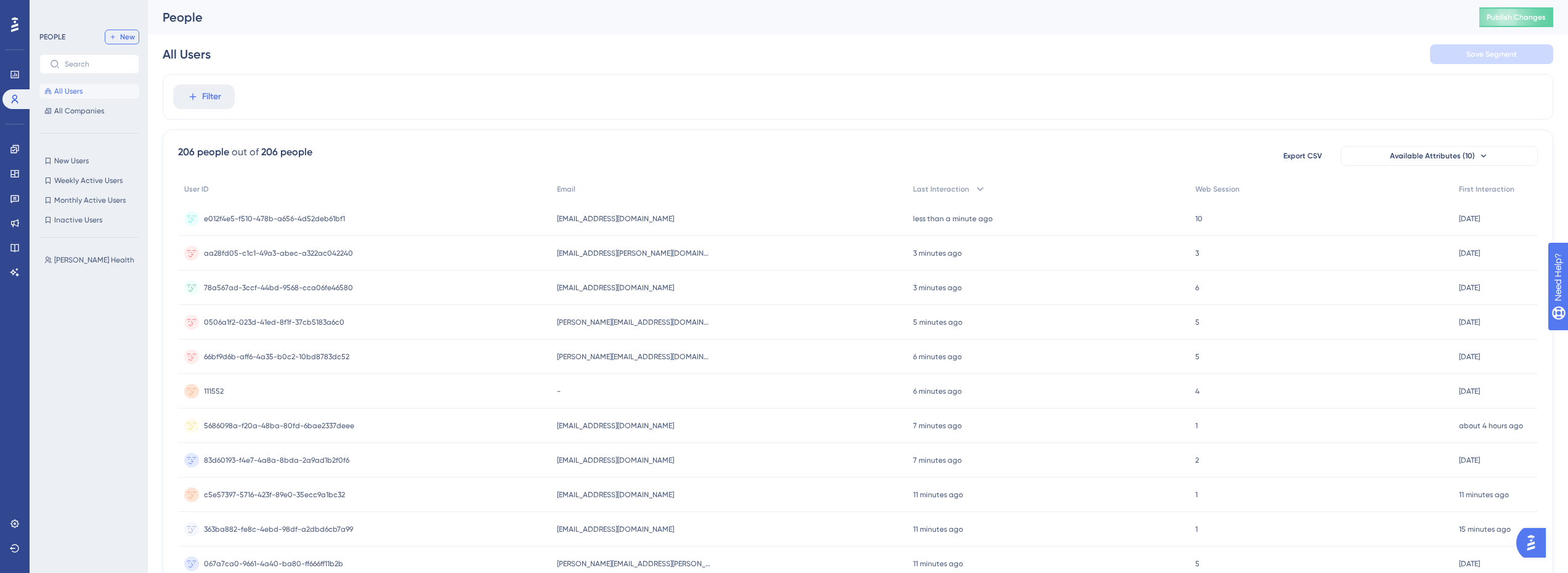
click at [130, 39] on span "New" at bounding box center [128, 37] width 15 height 10
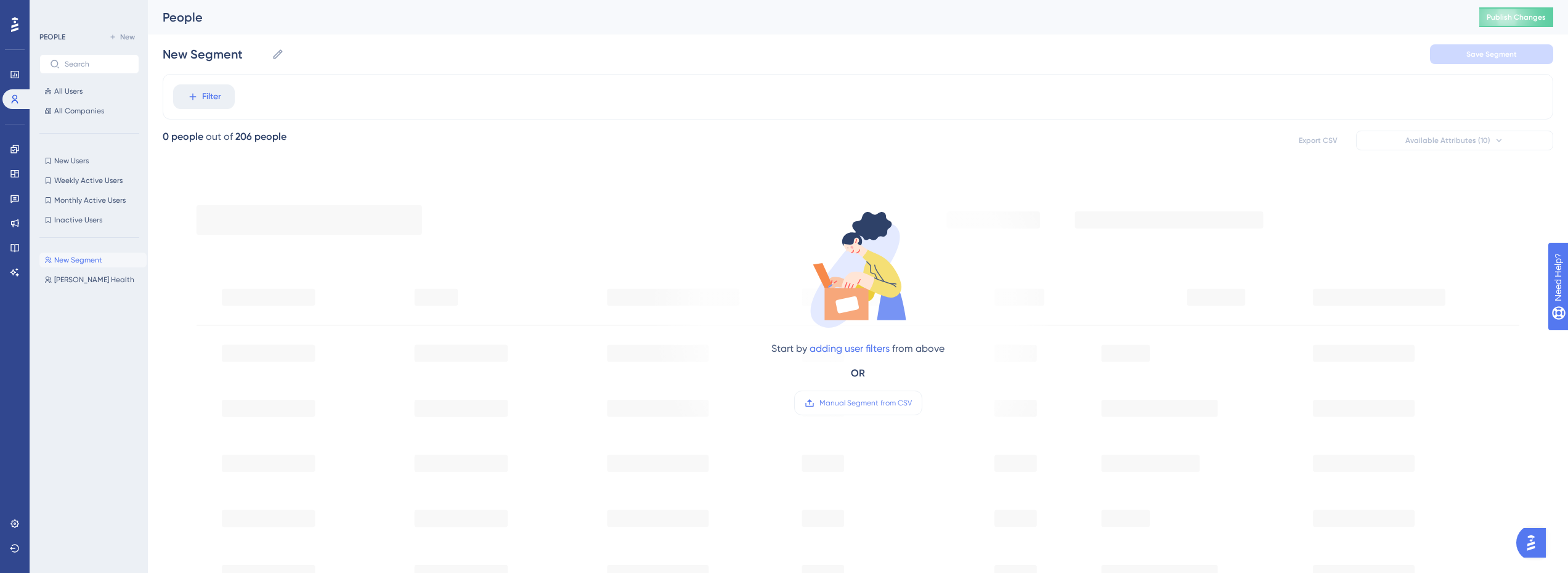
drag, startPoint x: 1114, startPoint y: 45, endPoint x: 1166, endPoint y: 53, distance: 52.6
click at [1115, 45] on div "New Segment New Segment Save Segment" at bounding box center [857, 55] width 1391 height 40
click at [55, 321] on div "New Segment New Segment [PERSON_NAME] Health [PERSON_NAME] Health" at bounding box center [93, 399] width 107 height 303
click at [125, 260] on button "New Segment New Segment" at bounding box center [93, 260] width 107 height 15
click at [89, 318] on div "New Segment New Segment [PERSON_NAME] Health [PERSON_NAME] Health" at bounding box center [93, 399] width 107 height 303
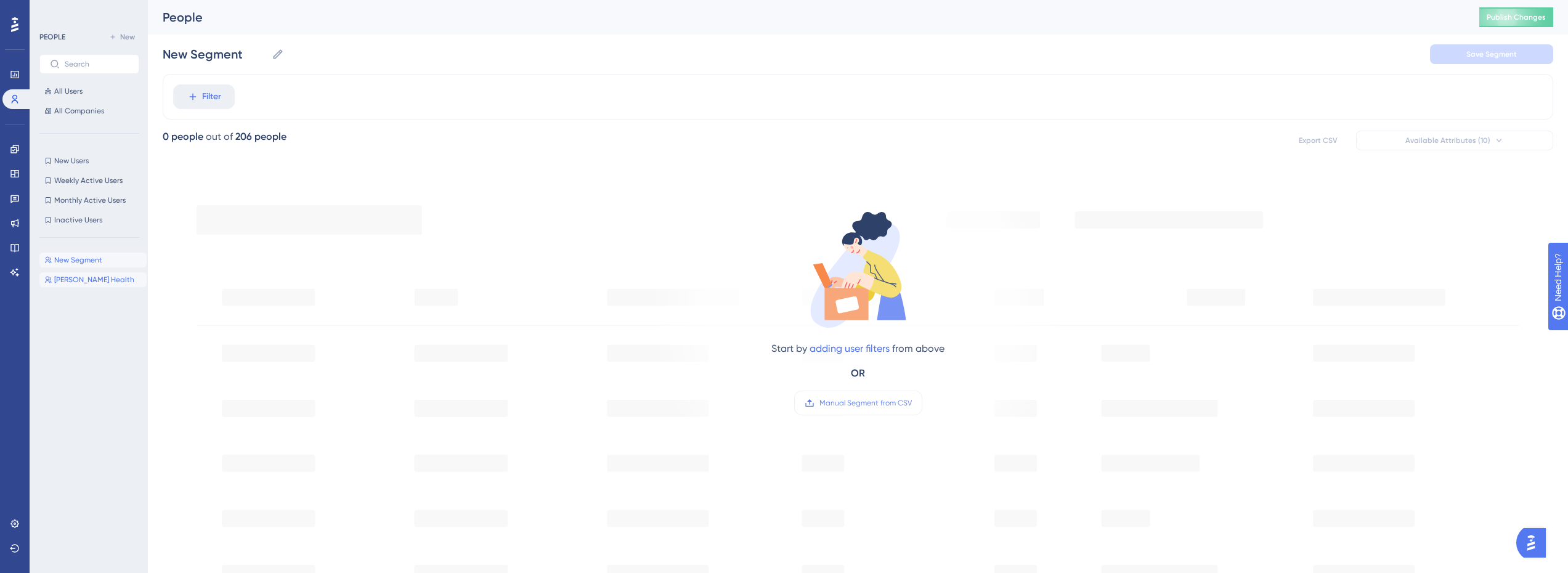
click at [97, 284] on span "[PERSON_NAME] Health" at bounding box center [94, 280] width 80 height 10
type input "[PERSON_NAME] Health"
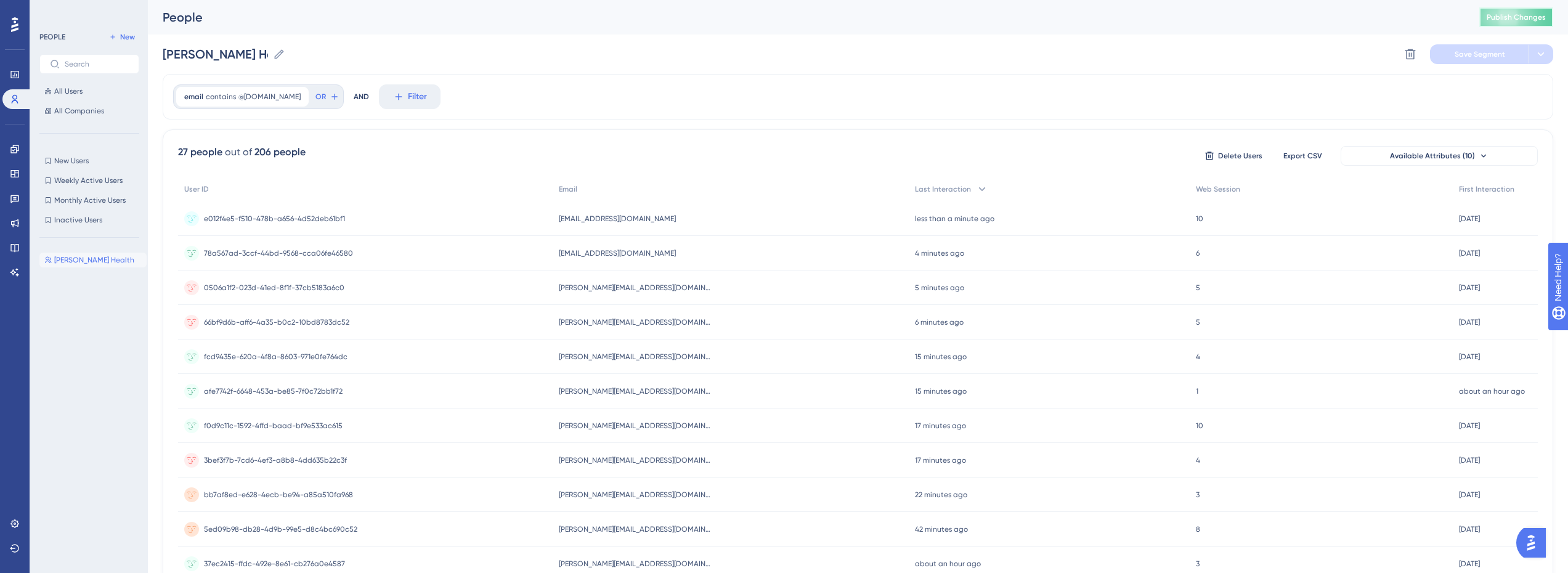
click at [1527, 16] on span "Publish Changes" at bounding box center [1516, 17] width 59 height 10
click at [16, 220] on icon at bounding box center [15, 223] width 10 height 10
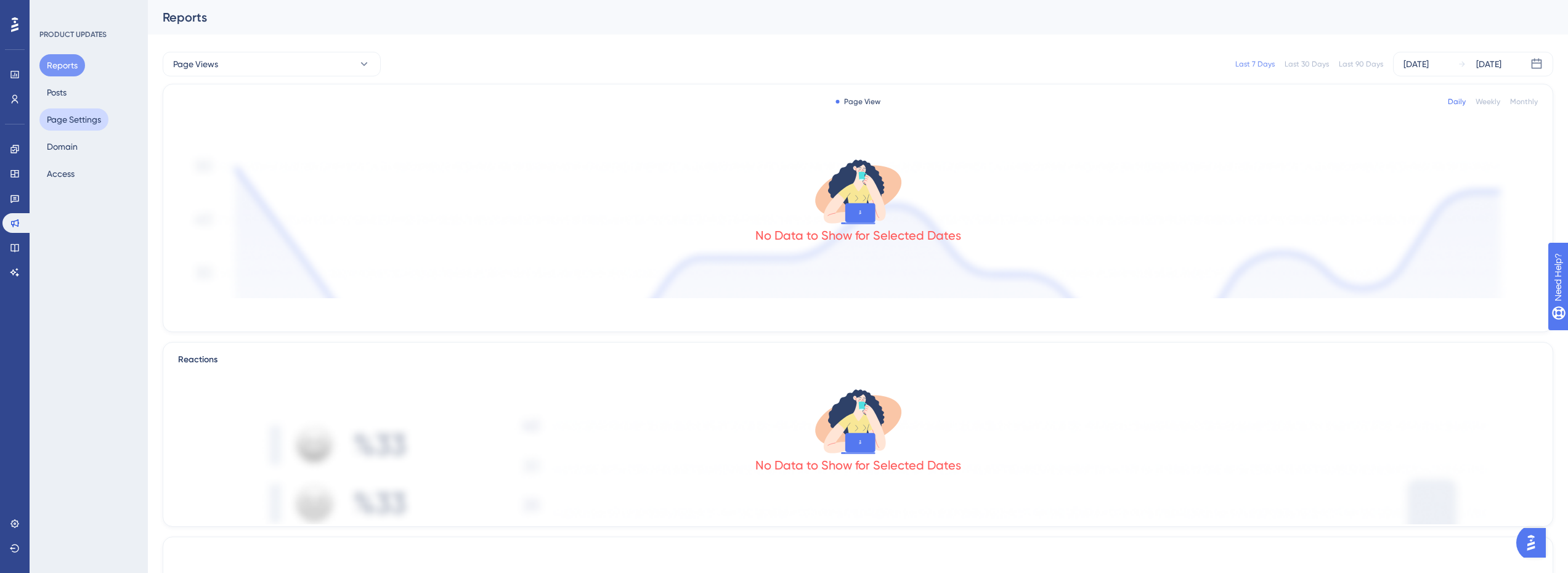
click at [71, 120] on button "Page Settings" at bounding box center [74, 120] width 69 height 22
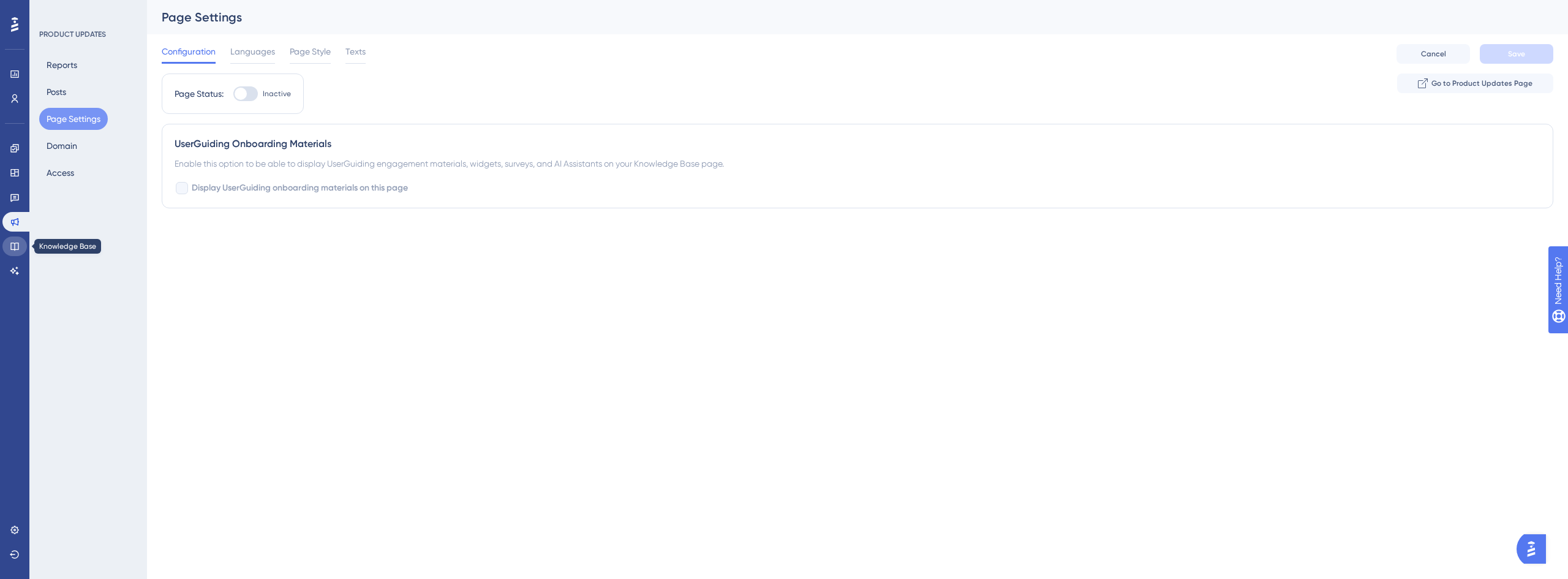
click at [10, 246] on icon at bounding box center [15, 247] width 10 height 10
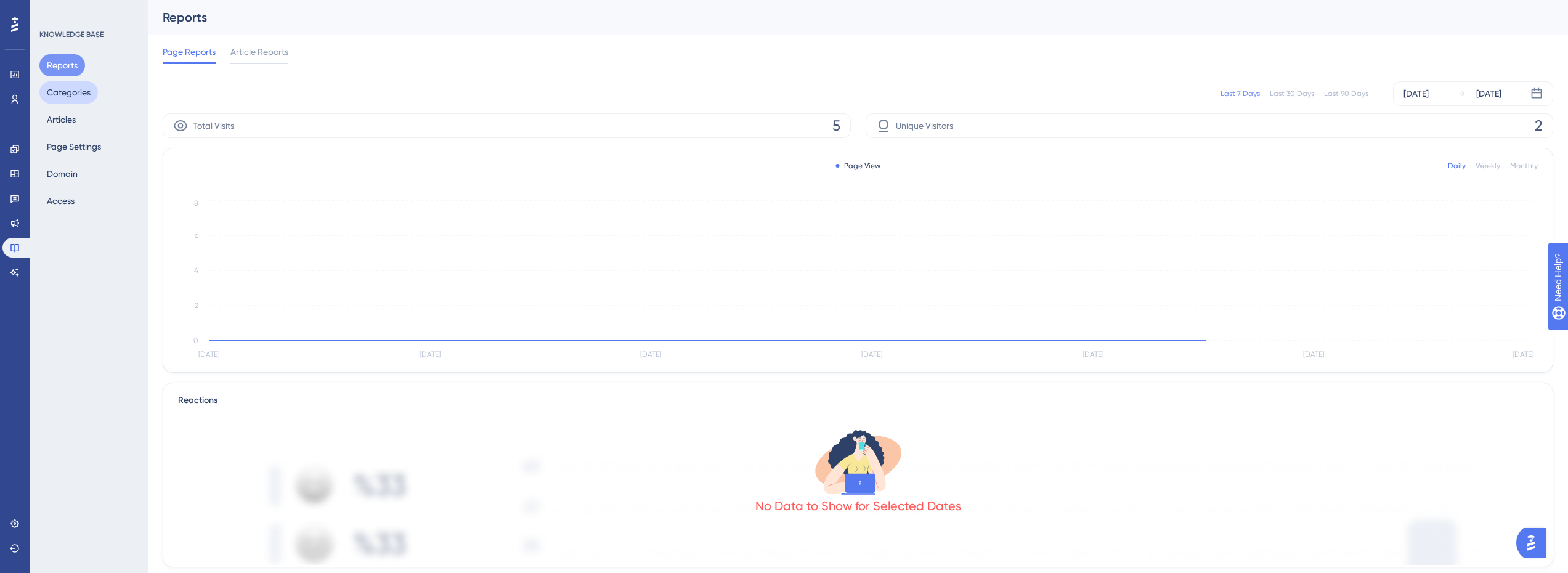
click at [72, 97] on button "Categories" at bounding box center [69, 92] width 58 height 22
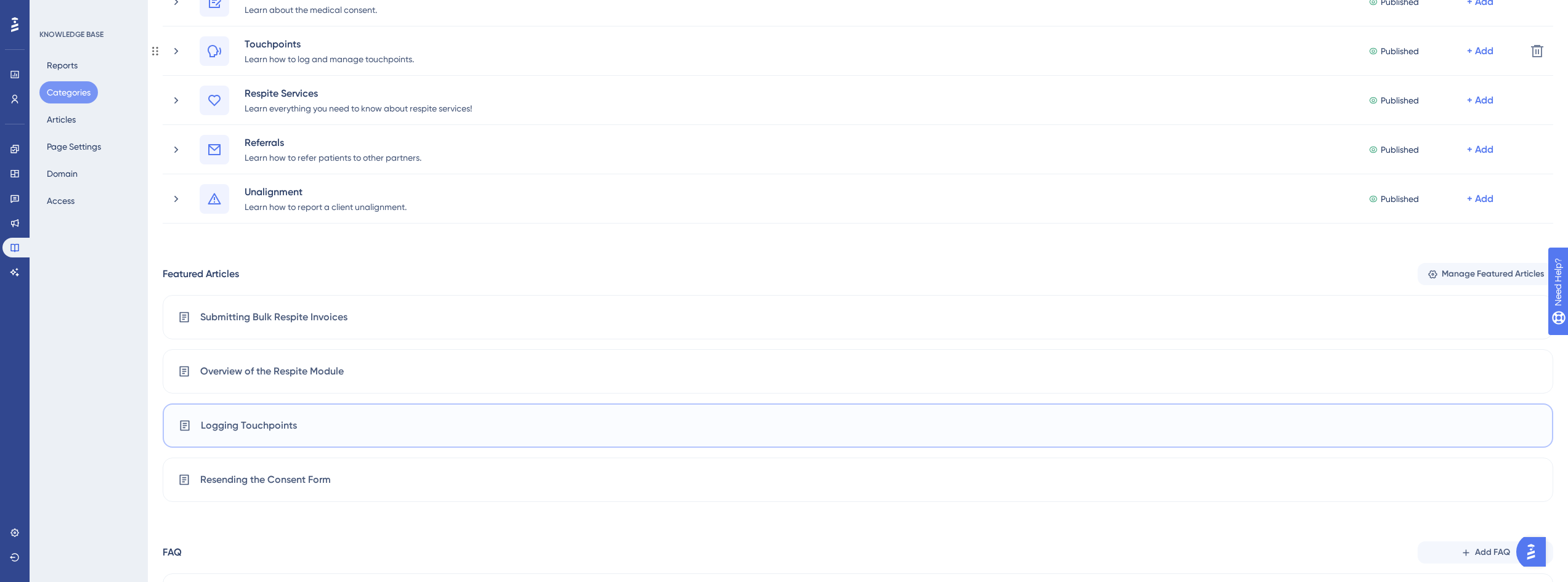
scroll to position [359, 0]
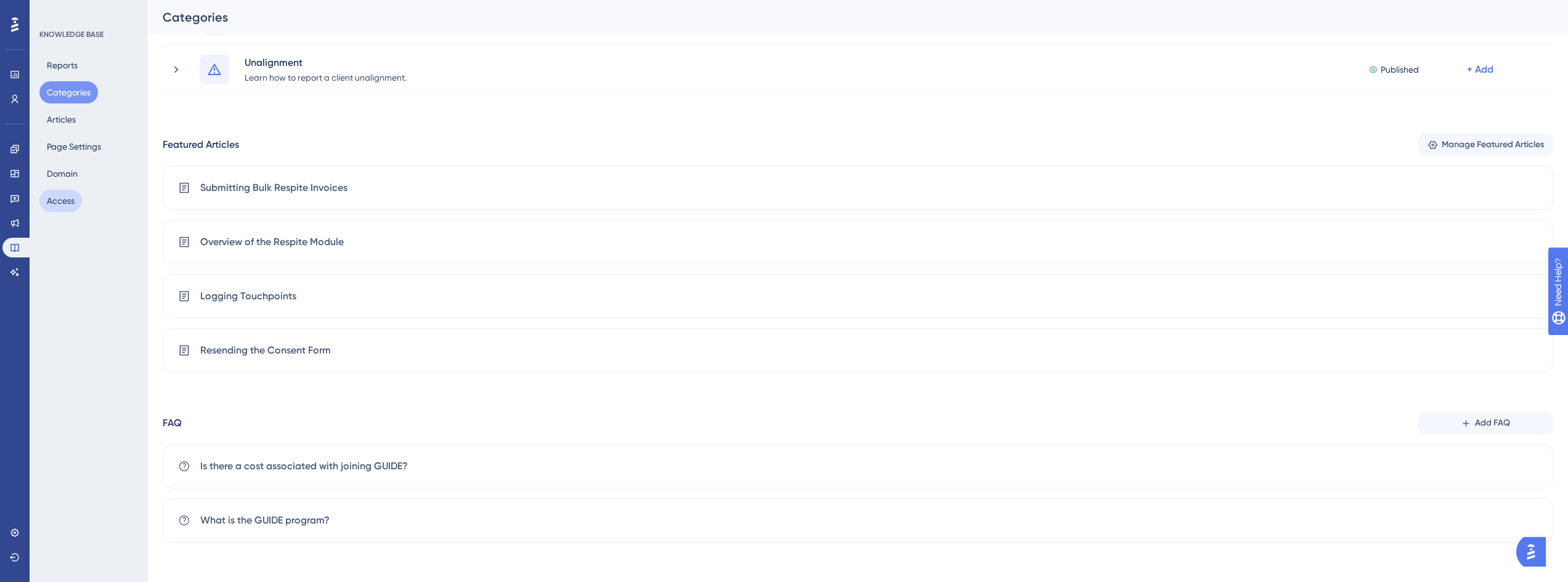
click at [65, 207] on button "Access" at bounding box center [61, 201] width 43 height 22
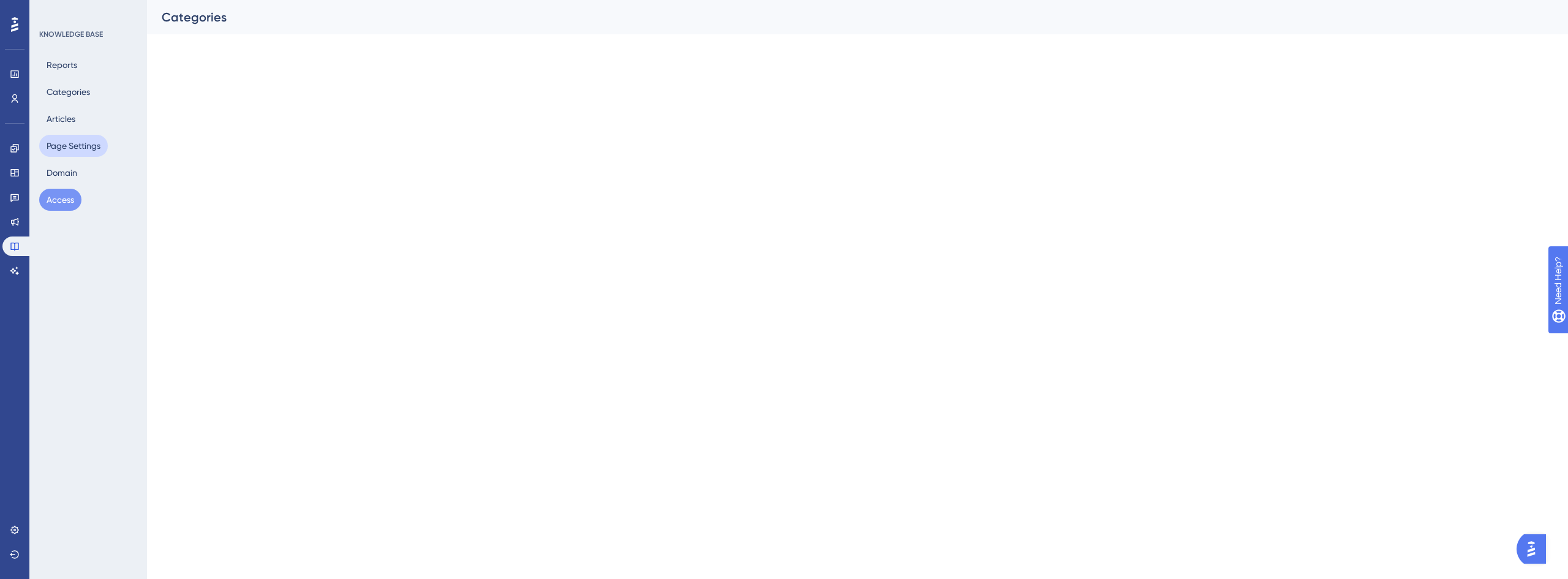
click at [81, 156] on button "Page Settings" at bounding box center [73, 146] width 68 height 22
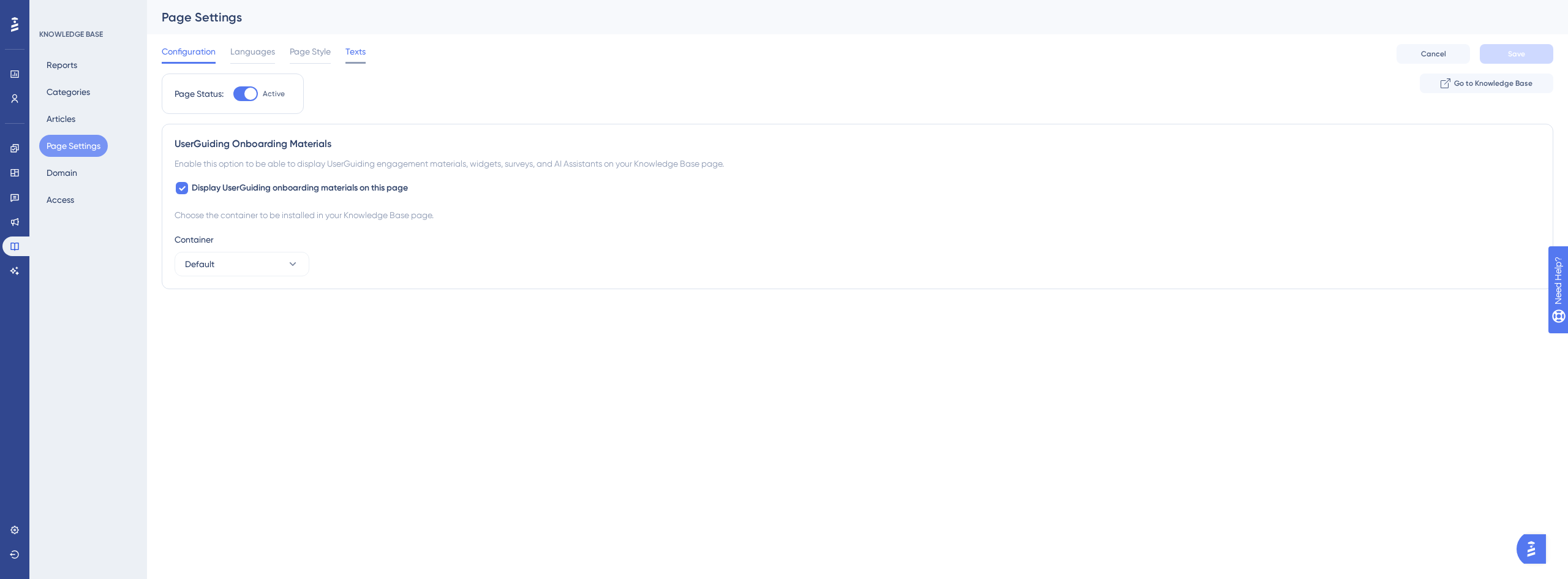
click at [361, 52] on span "Texts" at bounding box center [355, 52] width 20 height 15
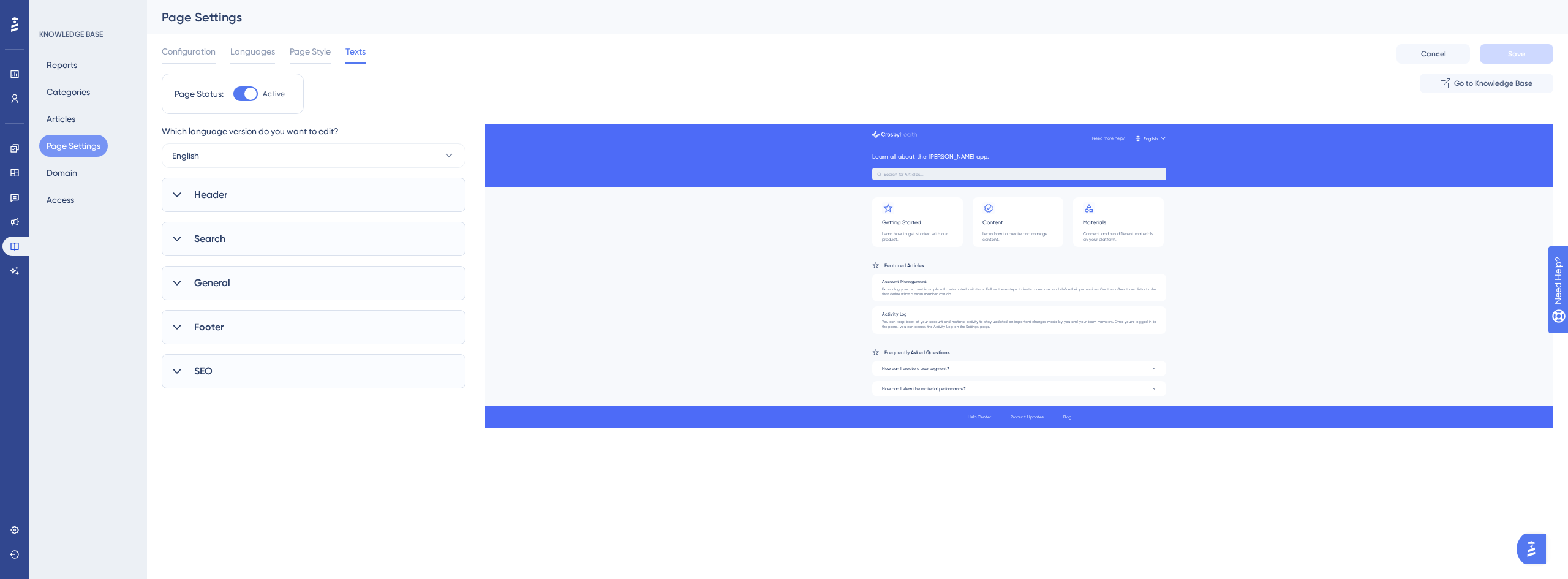
click at [211, 315] on div "Footer" at bounding box center [313, 327] width 304 height 35
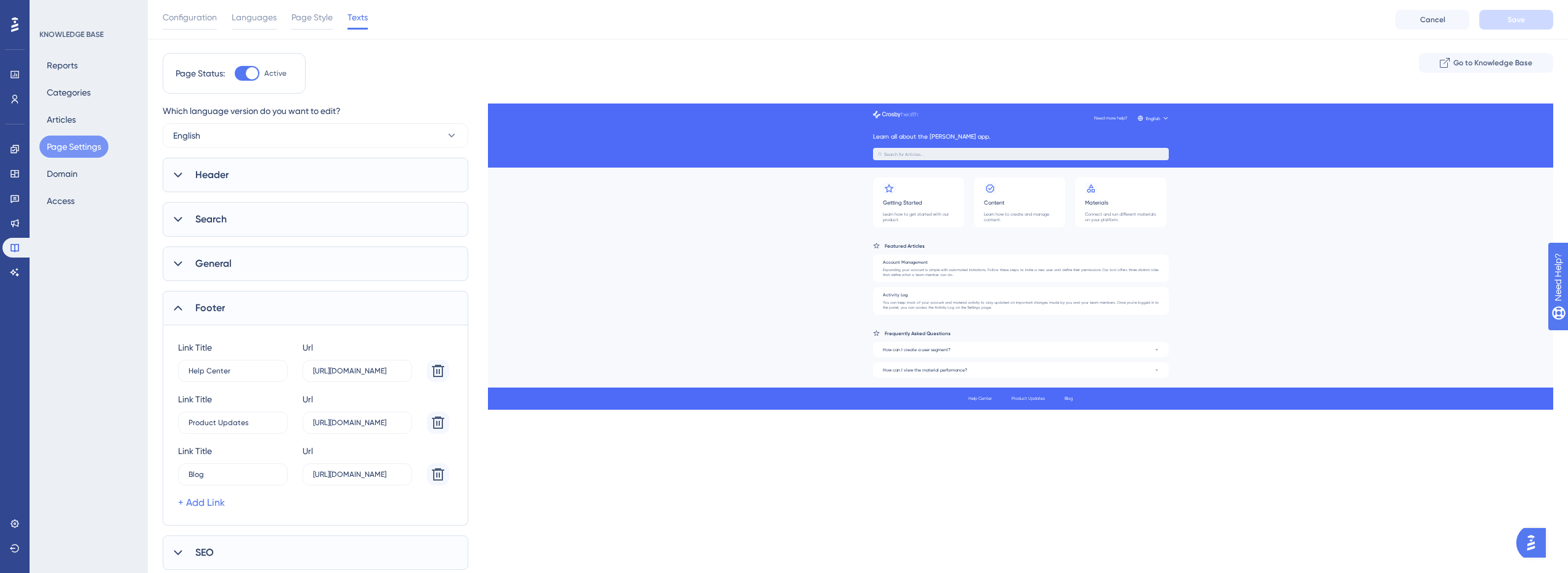
scroll to position [57, 0]
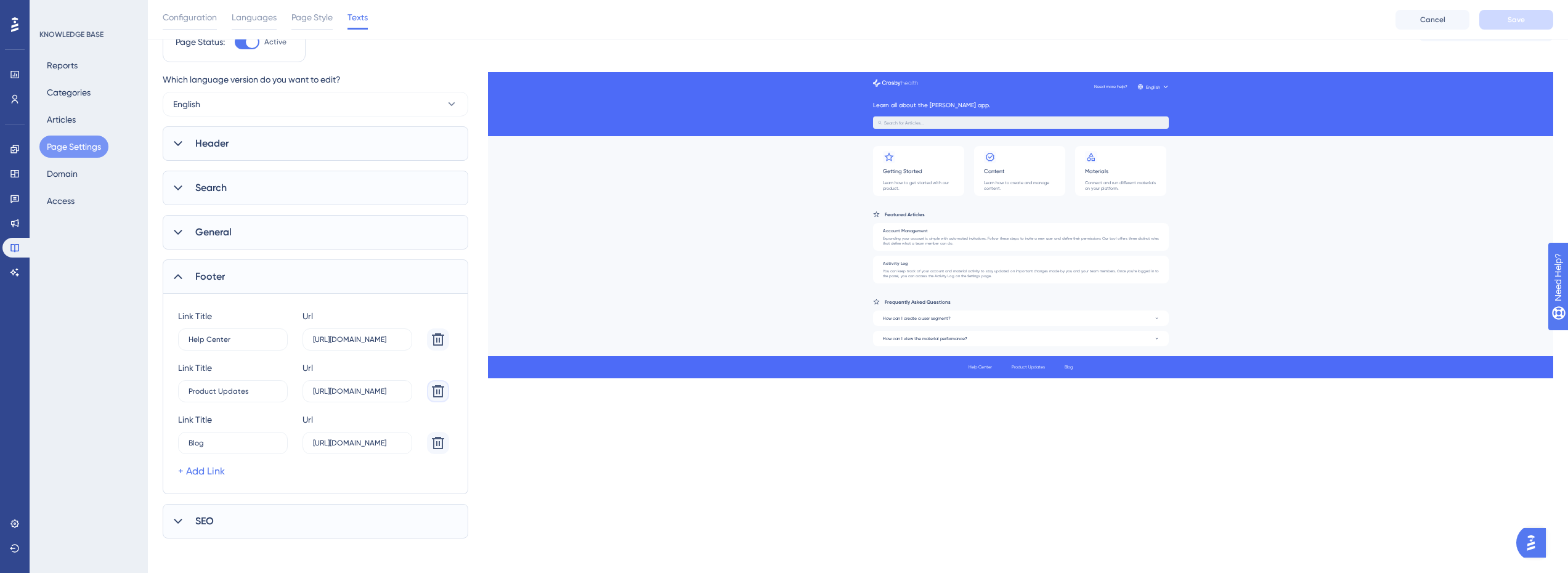
click at [439, 345] on icon at bounding box center [438, 340] width 12 height 12
type input "Blog"
type input "[URL][DOMAIN_NAME]"
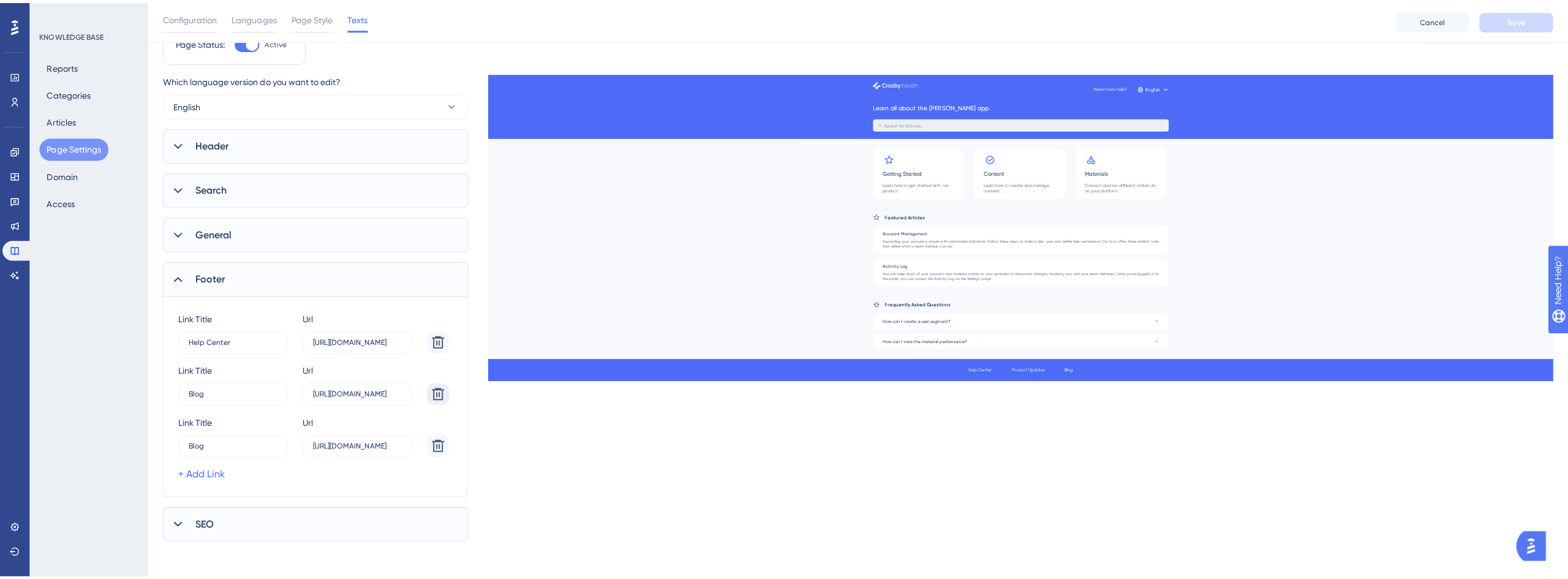
scroll to position [0, 0]
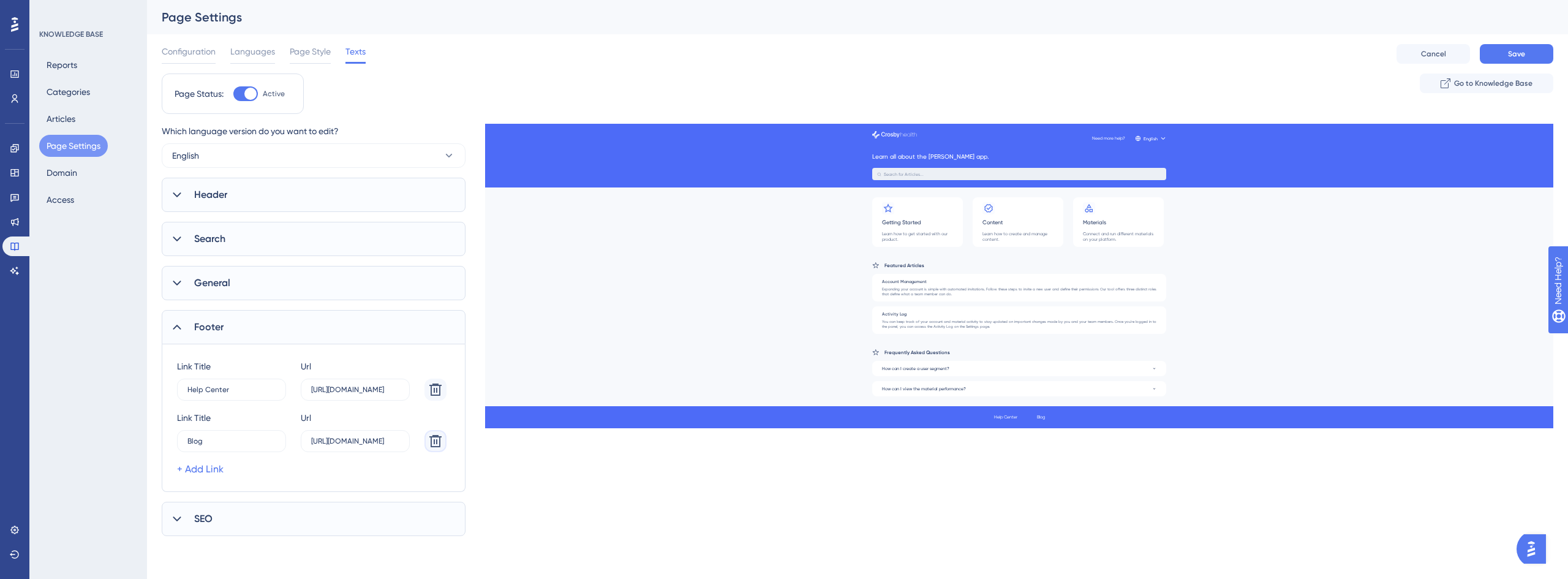
click at [436, 396] on icon at bounding box center [436, 390] width 12 height 12
click at [349, 392] on input "[URL][DOMAIN_NAME]" at bounding box center [355, 390] width 88 height 9
click at [348, 392] on input "[URL][DOMAIN_NAME]" at bounding box center [355, 390] width 88 height 9
click at [349, 392] on input "[URL][DOMAIN_NAME]" at bounding box center [355, 390] width 88 height 9
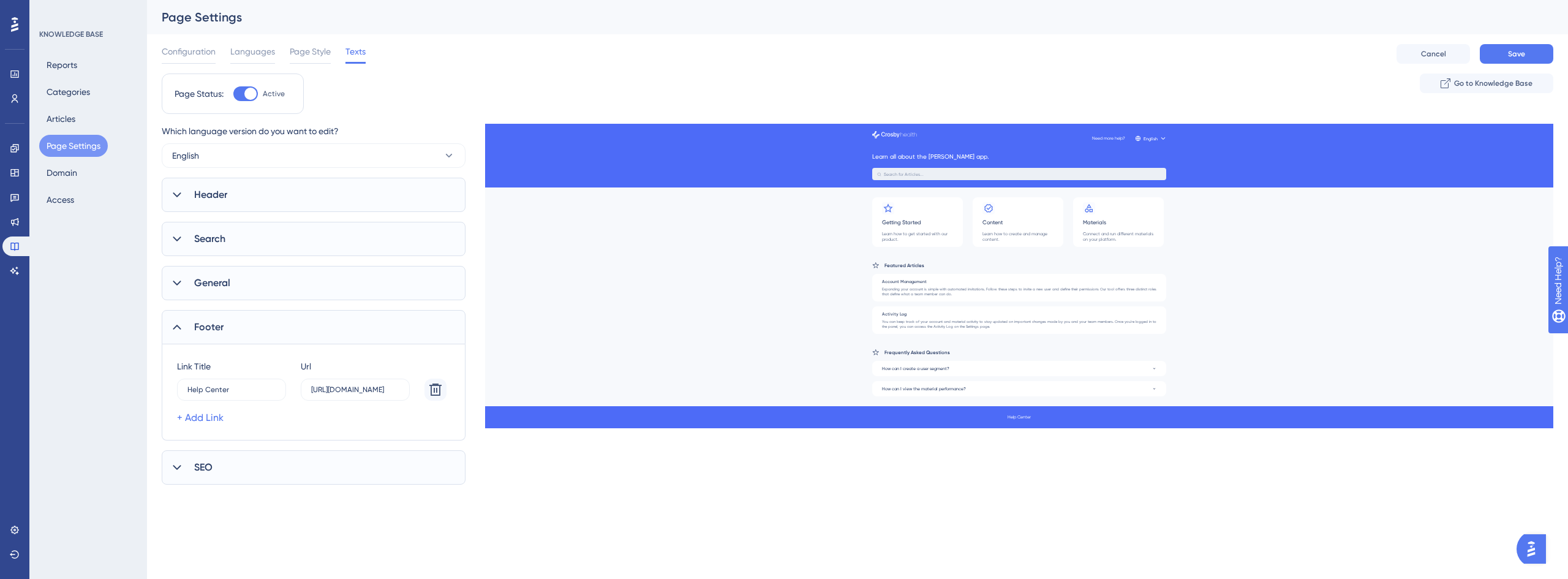
click at [367, 421] on div "+ Add Link" at bounding box center [311, 418] width 269 height 15
click at [202, 420] on link "+ Add Link" at bounding box center [200, 418] width 47 height 15
click at [218, 394] on input "15" at bounding box center [231, 390] width 88 height 9
type input "Customer Portal"
click at [344, 401] on label "https://" at bounding box center [355, 390] width 109 height 22
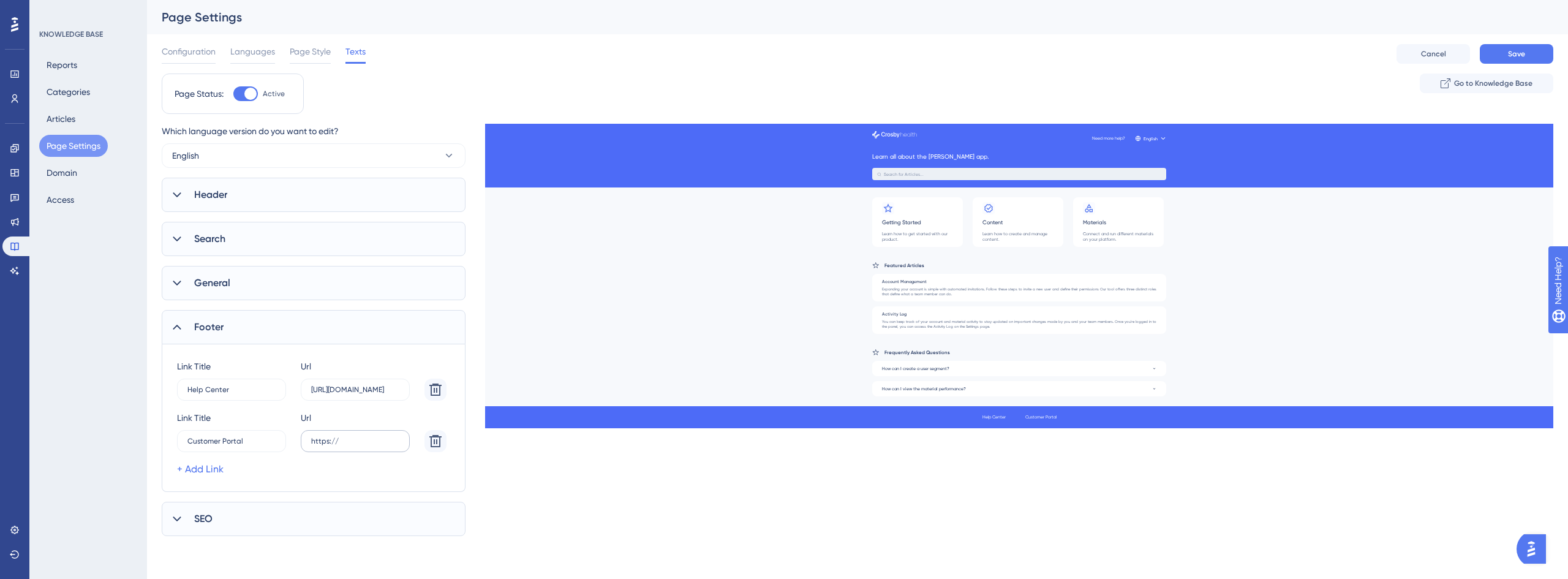
click at [344, 394] on input "https://" at bounding box center [355, 390] width 88 height 9
click at [372, 394] on input "https://" at bounding box center [355, 390] width 88 height 9
paste input "text"
click at [357, 394] on input "https://[URL][DOMAIN_NAME]" at bounding box center [355, 390] width 88 height 9
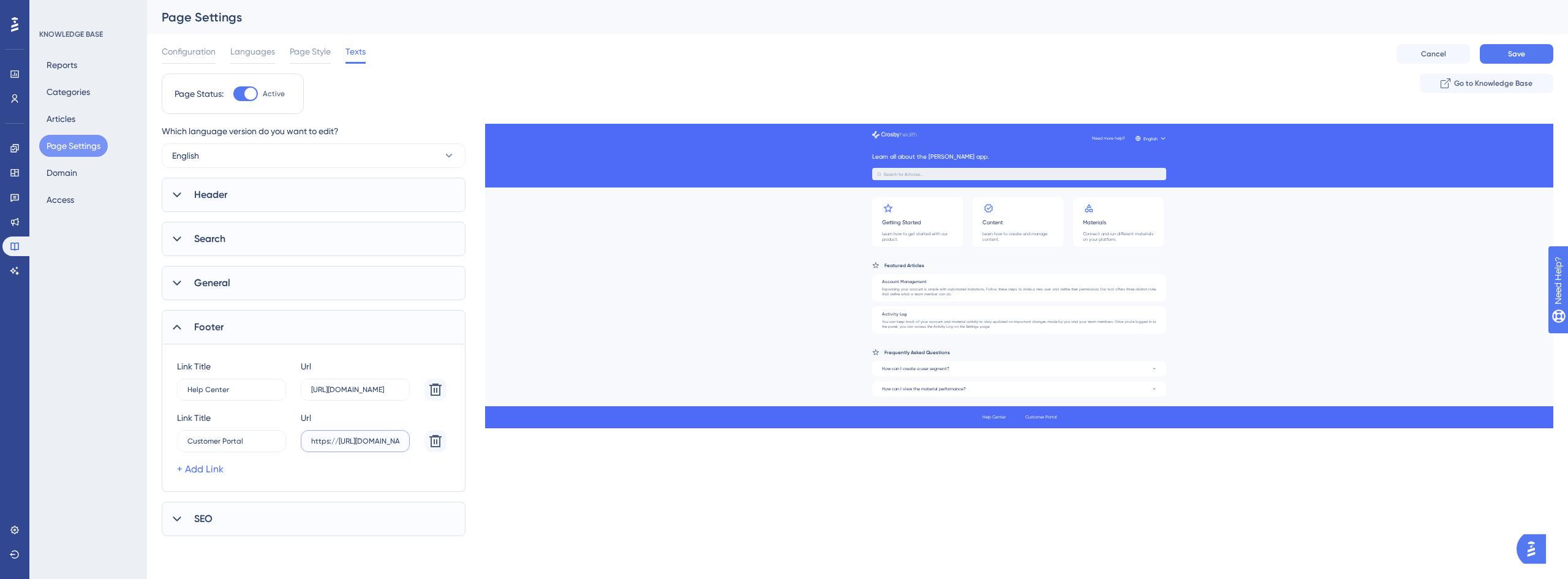
click at [357, 394] on input "https://[URL][DOMAIN_NAME]" at bounding box center [355, 390] width 88 height 9
paste input "text"
drag, startPoint x: 316, startPoint y: 445, endPoint x: 232, endPoint y: 443, distance: 84.0
click at [232, 443] on div "[PERSON_NAME] Customer Portal 0 Url [URL][DOMAIN_NAME]" at bounding box center [311, 432] width 269 height 42
type input "[URL][DOMAIN_NAME]"
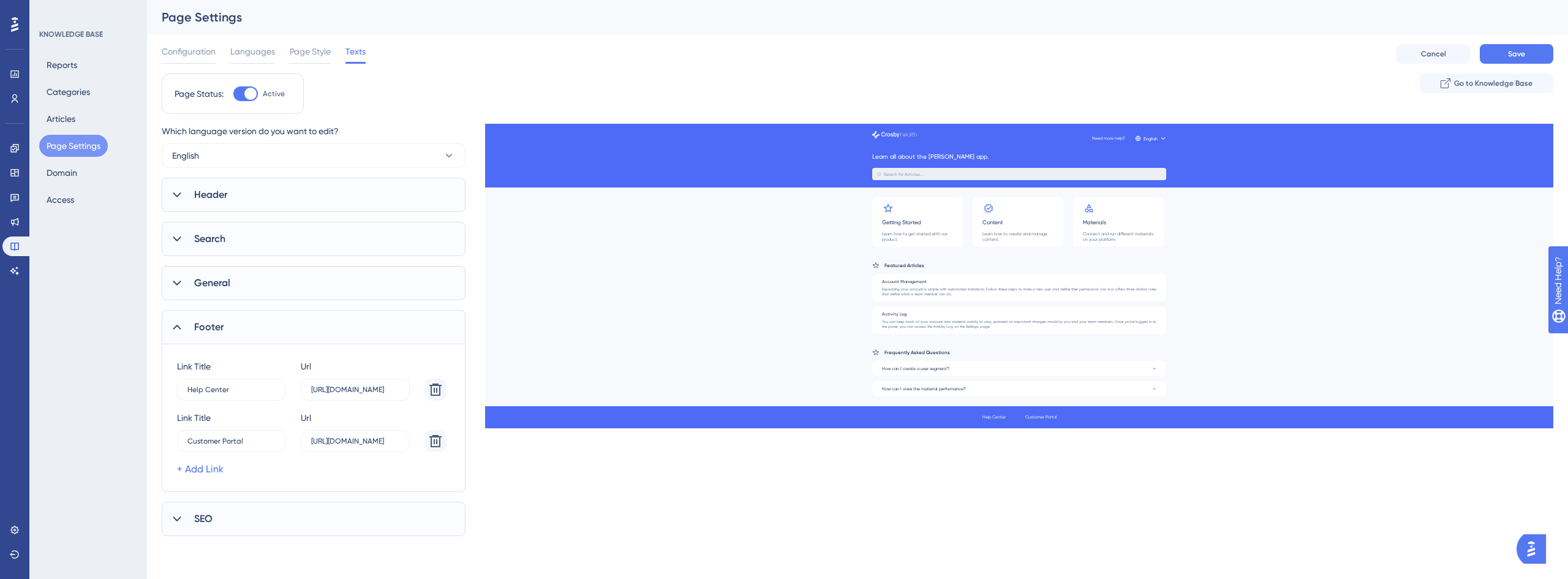
click at [365, 470] on div "+ Add Link" at bounding box center [311, 469] width 269 height 15
click at [609, 483] on div "Which language version do you want to edit? English Header Title Learn all abou…" at bounding box center [857, 330] width 1392 height 413
click at [212, 514] on span "SEO" at bounding box center [203, 519] width 18 height 15
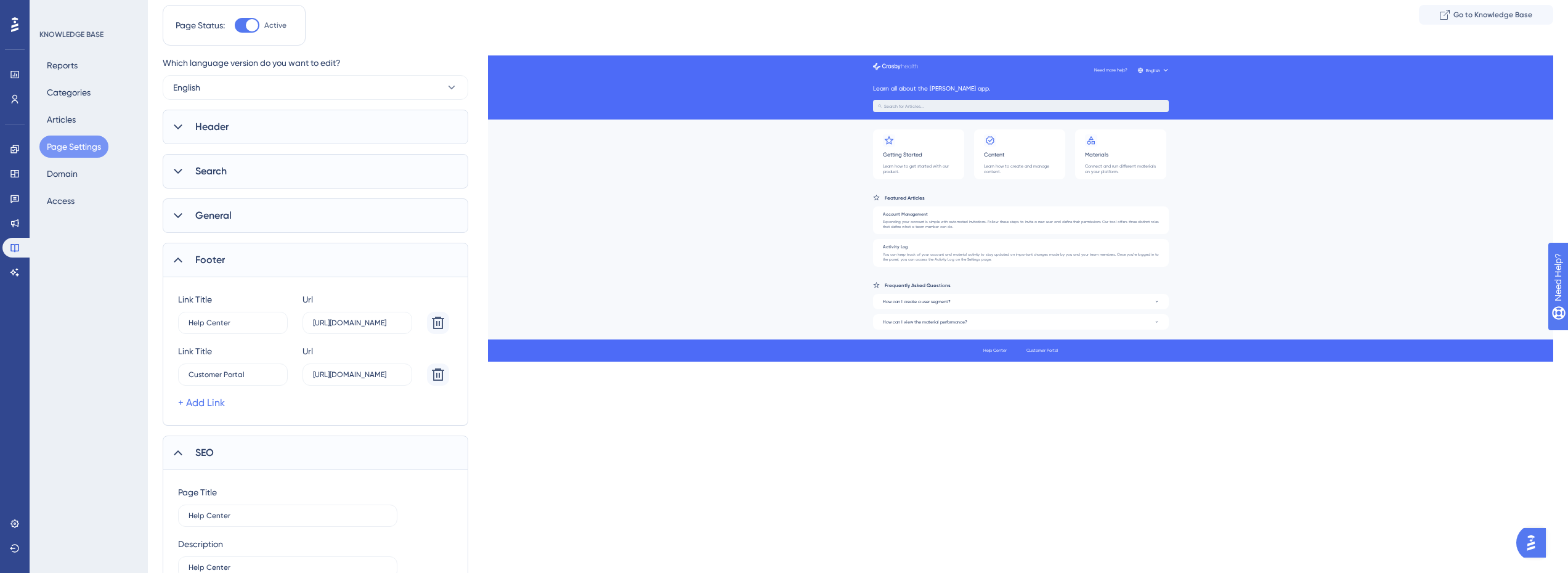
scroll to position [130, 0]
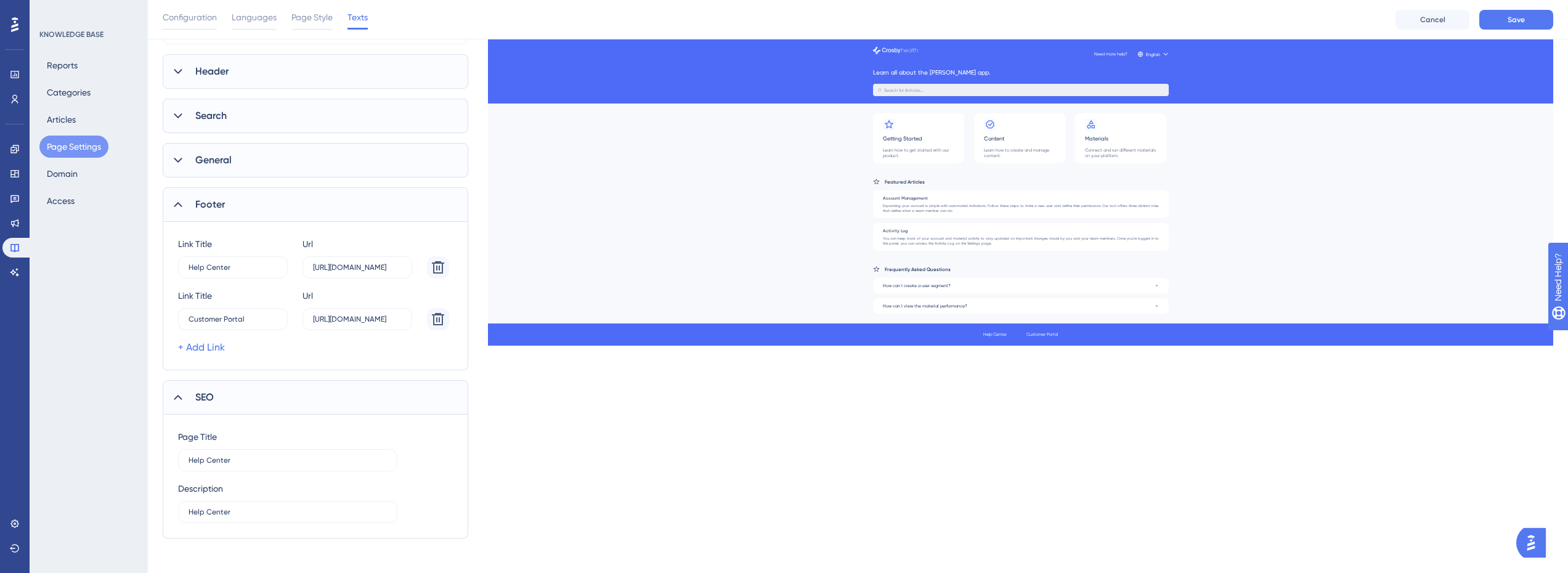
click at [206, 401] on span "SEO" at bounding box center [205, 398] width 19 height 15
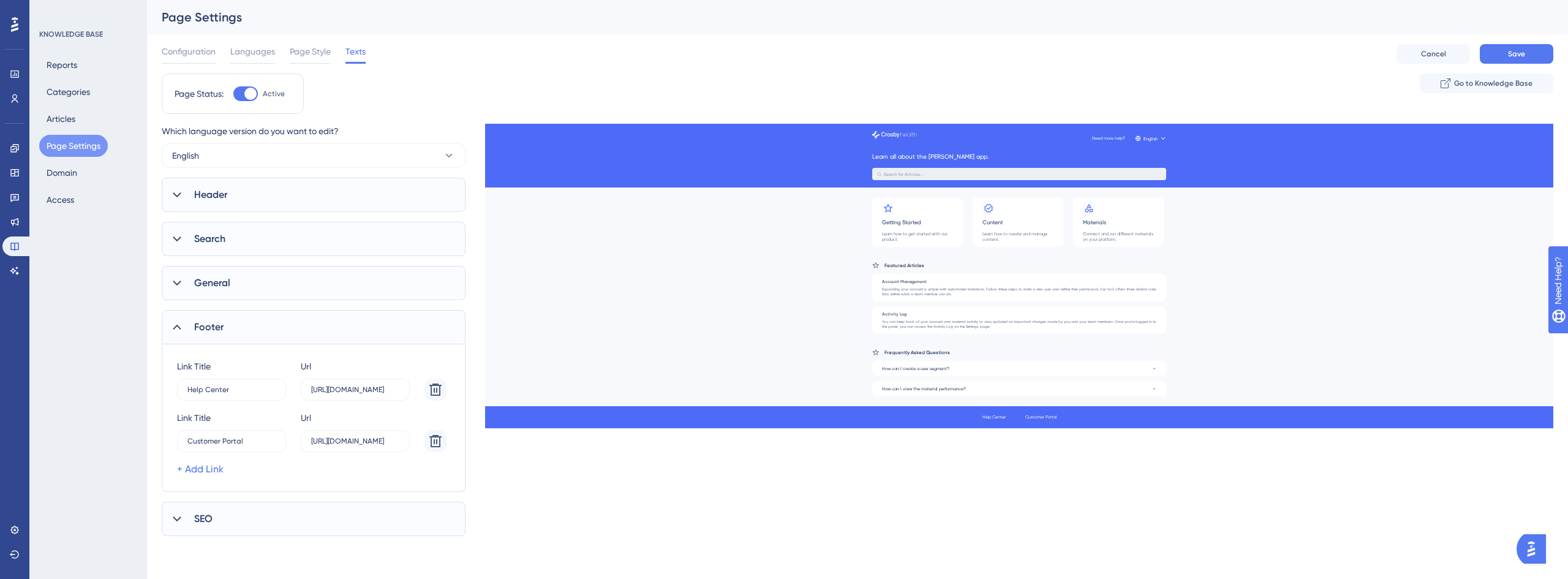
click at [217, 505] on div "SEO" at bounding box center [313, 519] width 304 height 35
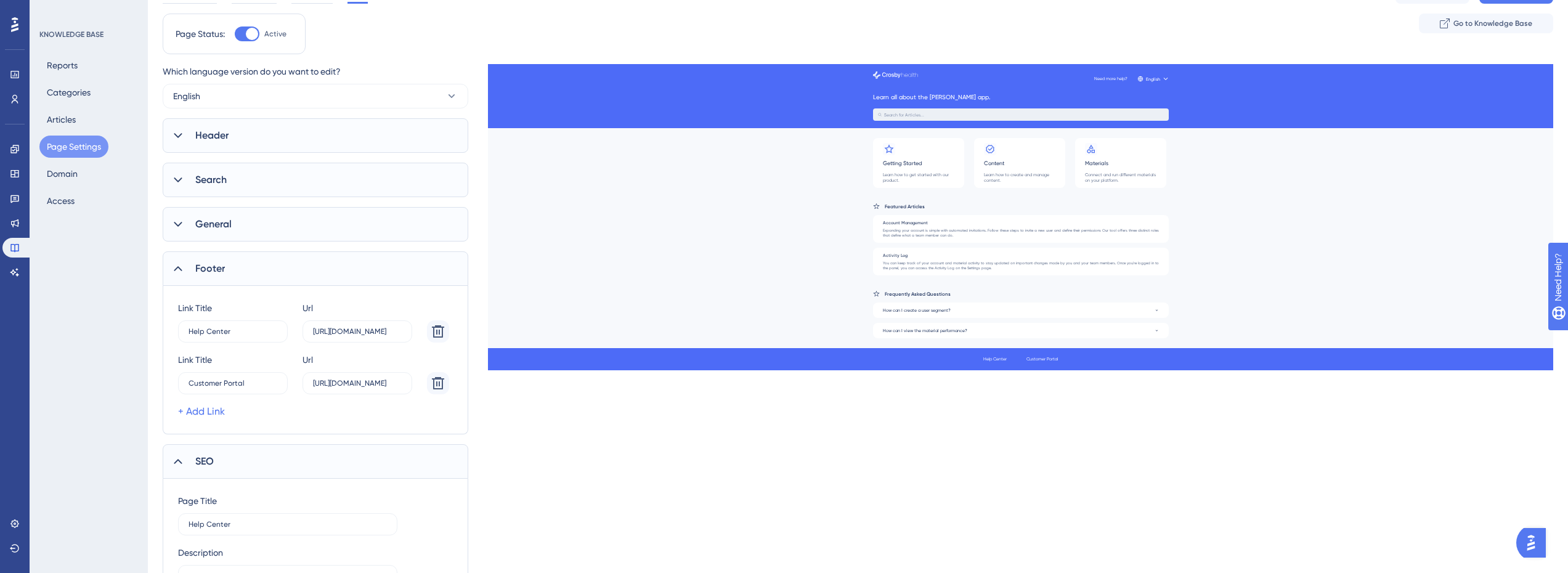
scroll to position [130, 0]
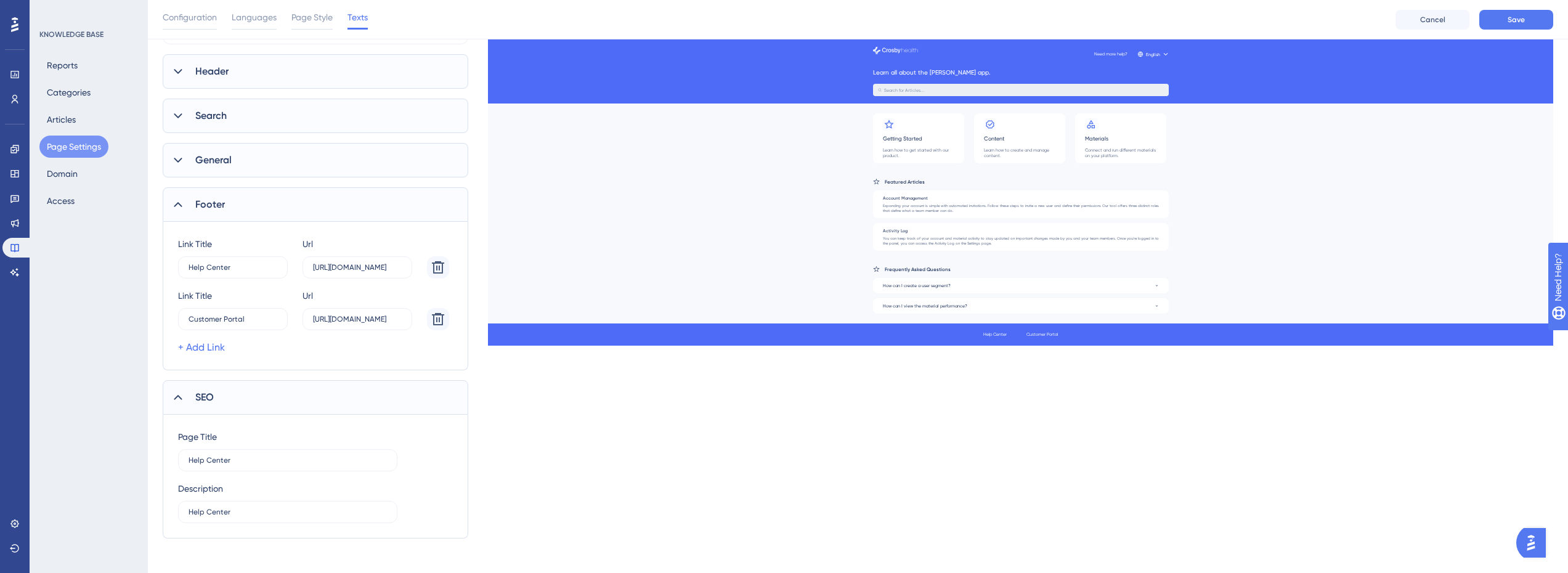
click at [219, 387] on div "SEO" at bounding box center [315, 398] width 306 height 35
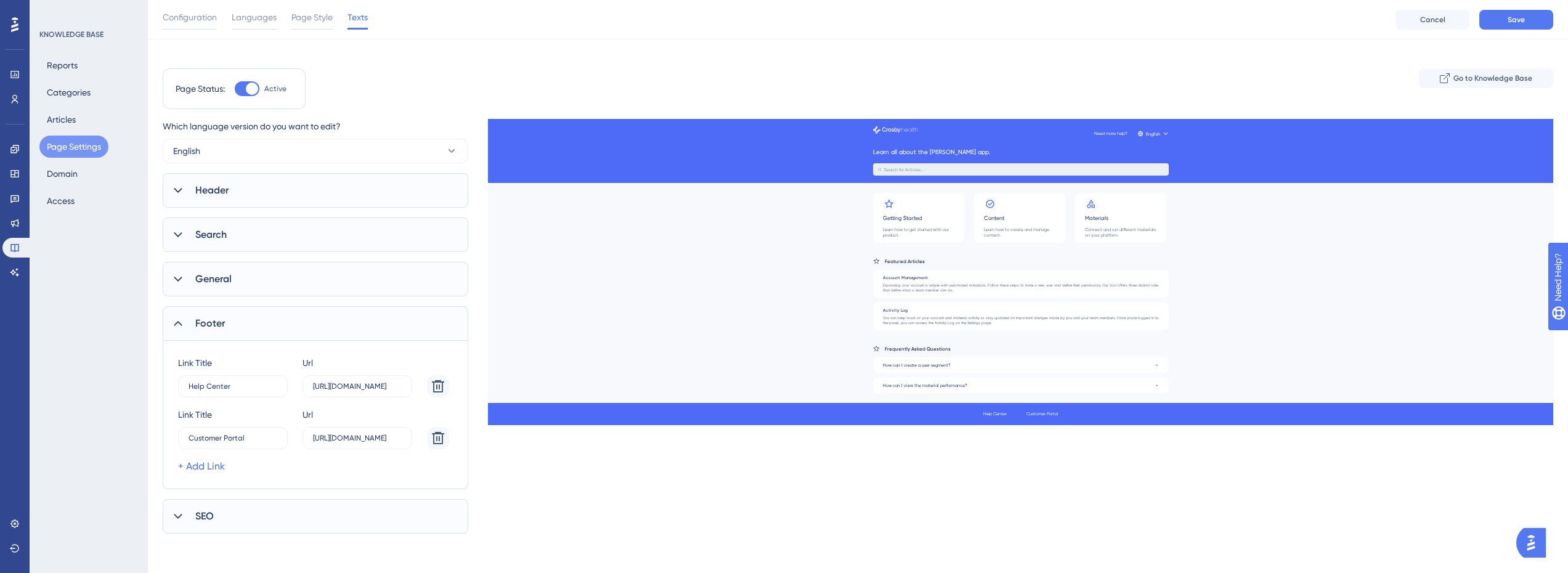
scroll to position [0, 0]
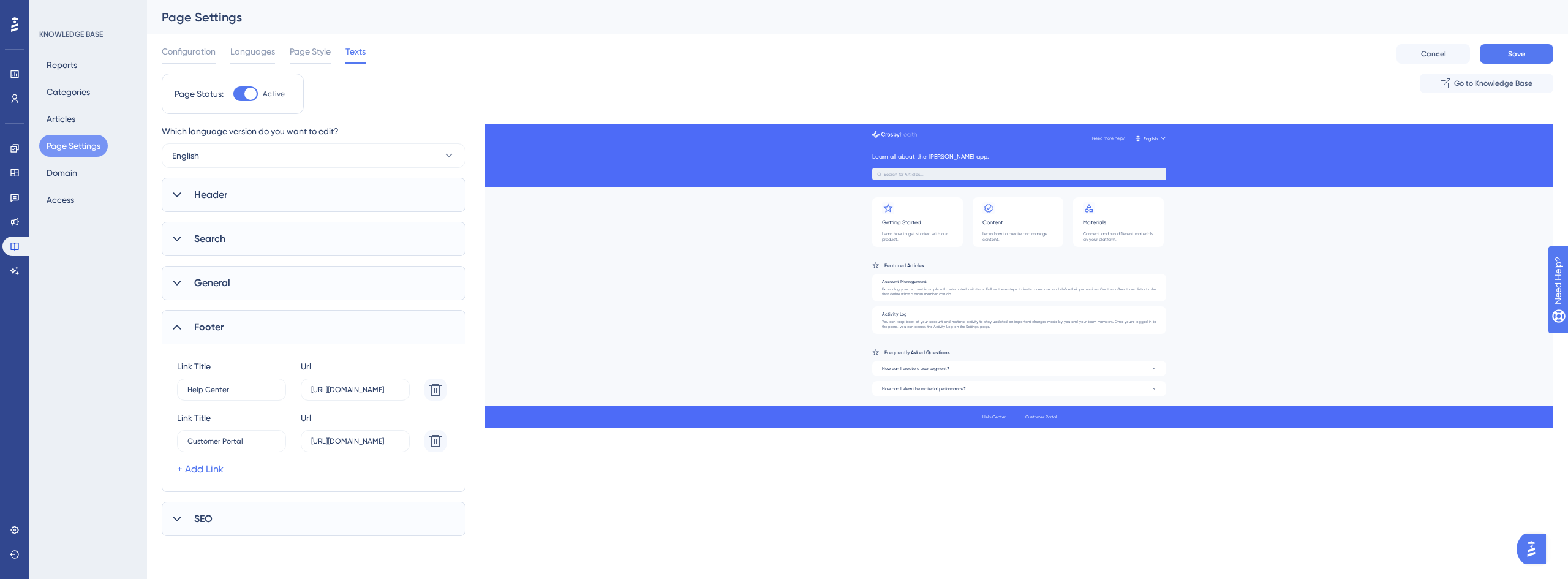
click at [232, 327] on div "Footer" at bounding box center [313, 327] width 304 height 35
click at [239, 292] on div "General" at bounding box center [313, 283] width 304 height 35
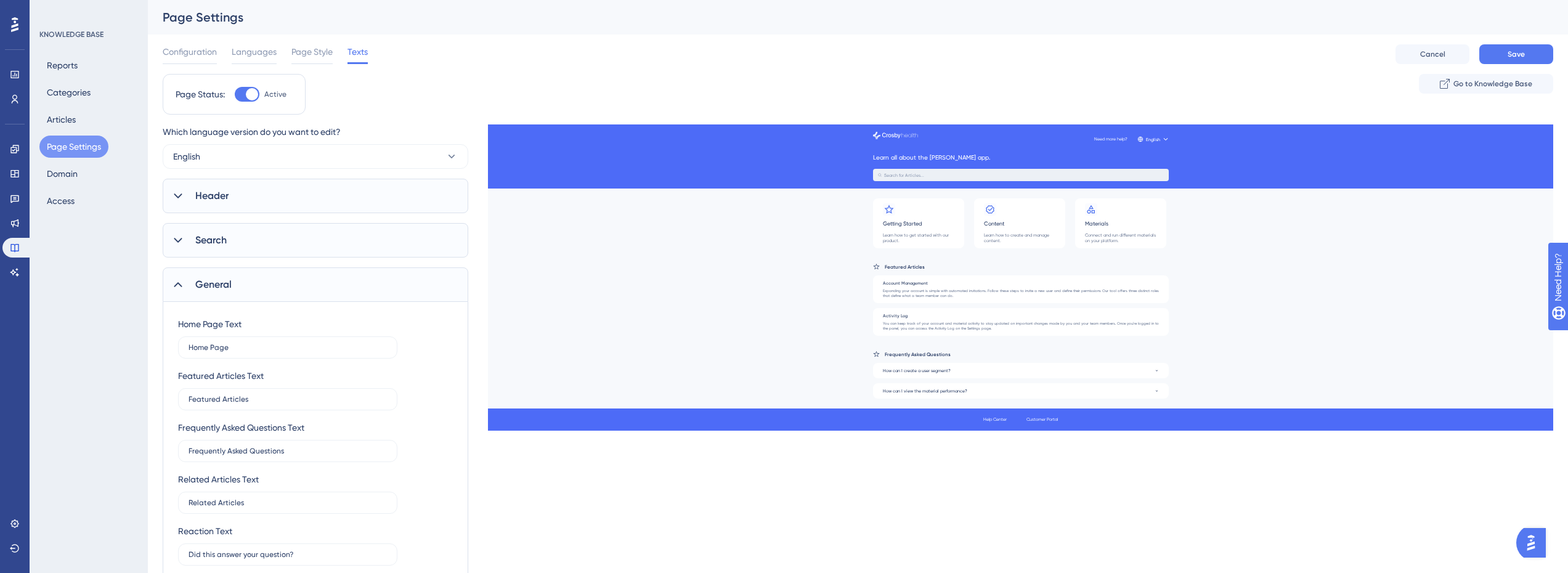
click at [241, 294] on div "General" at bounding box center [315, 285] width 306 height 35
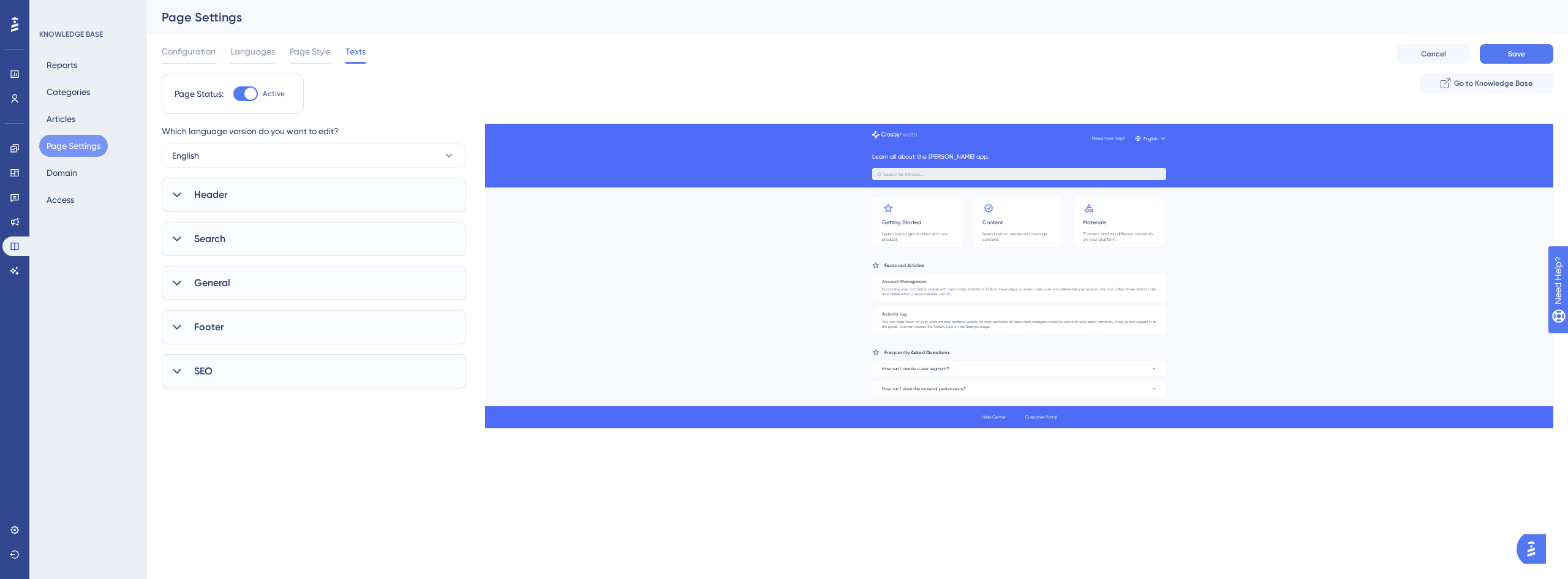
click at [227, 374] on div "SEO" at bounding box center [313, 371] width 304 height 35
click at [188, 435] on input "Help Center" at bounding box center [286, 434] width 197 height 9
type input "C"
drag, startPoint x: 211, startPoint y: 431, endPoint x: 137, endPoint y: 433, distance: 74.0
click at [147, 433] on div "Performance Users Engagement Widgets Feedback Product Updates Knowledge Base AI…" at bounding box center [857, 266] width 1421 height 532
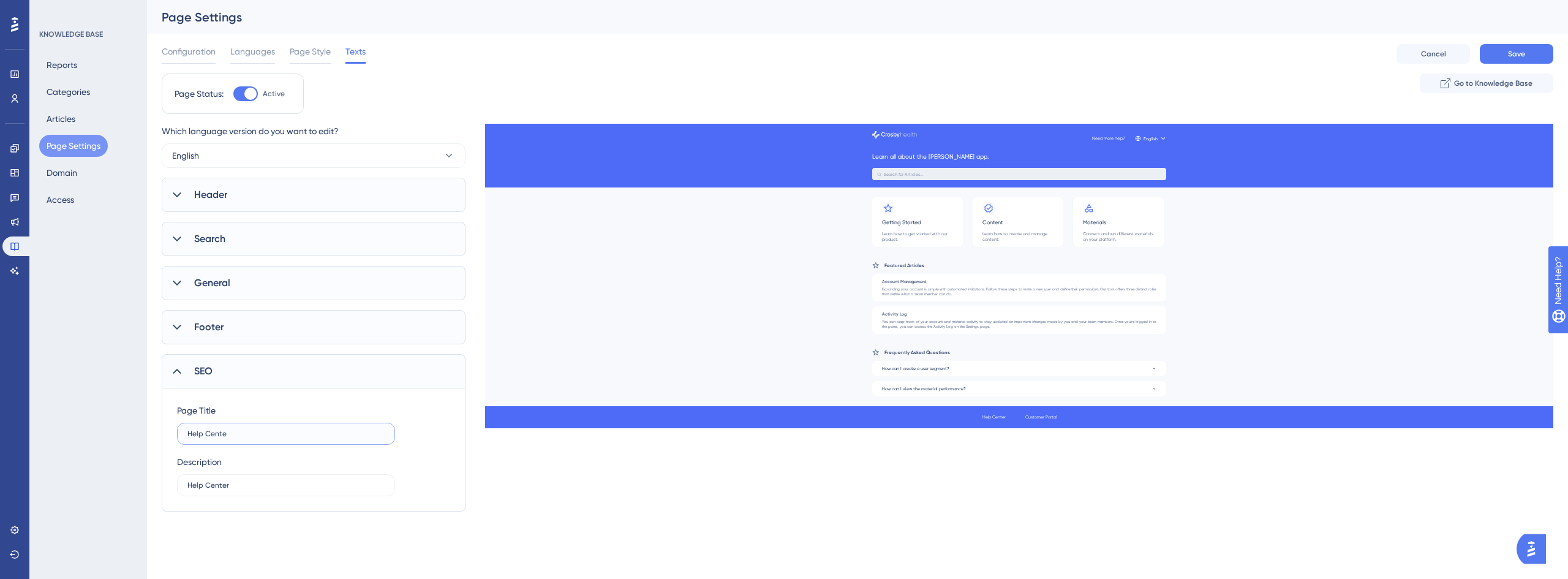
type input "Help Center"
click at [616, 513] on div "Performance Users Engagement Widgets Feedback Product Updates Knowledge Base AI…" at bounding box center [857, 266] width 1421 height 532
click at [174, 374] on icon at bounding box center [177, 371] width 12 height 12
click at [218, 268] on div "General" at bounding box center [313, 283] width 304 height 35
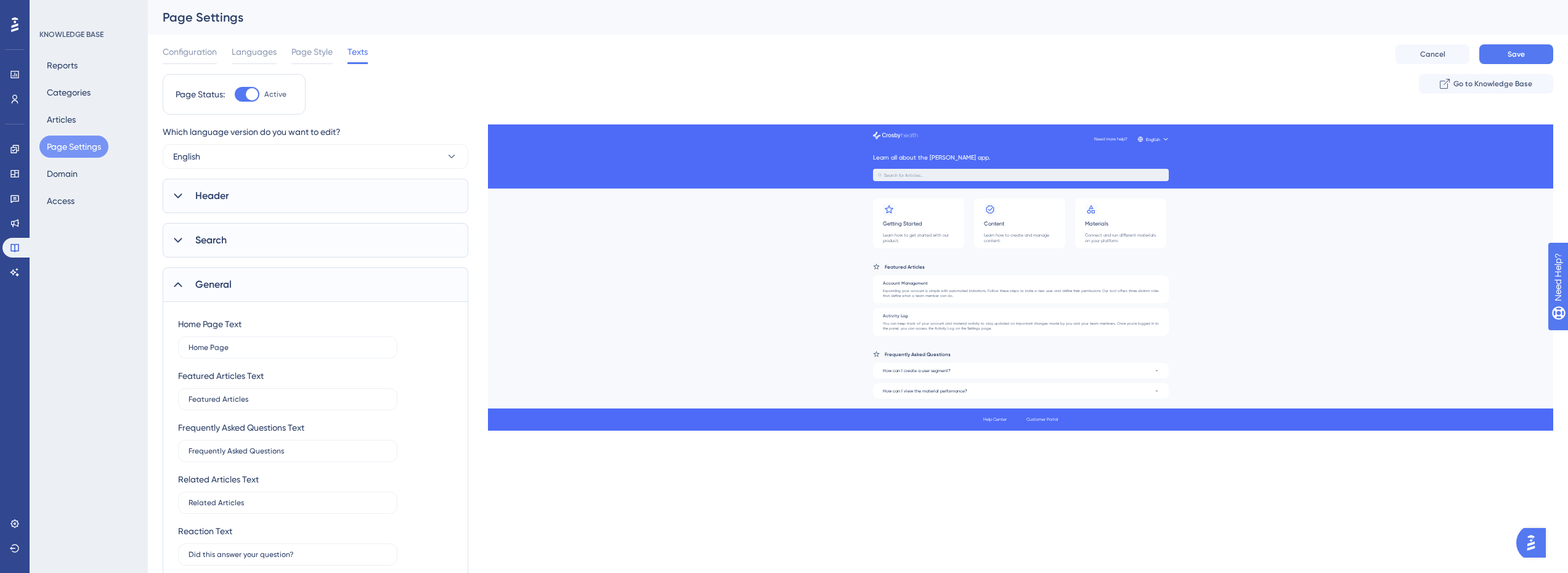
click at [236, 290] on div "General" at bounding box center [315, 285] width 306 height 35
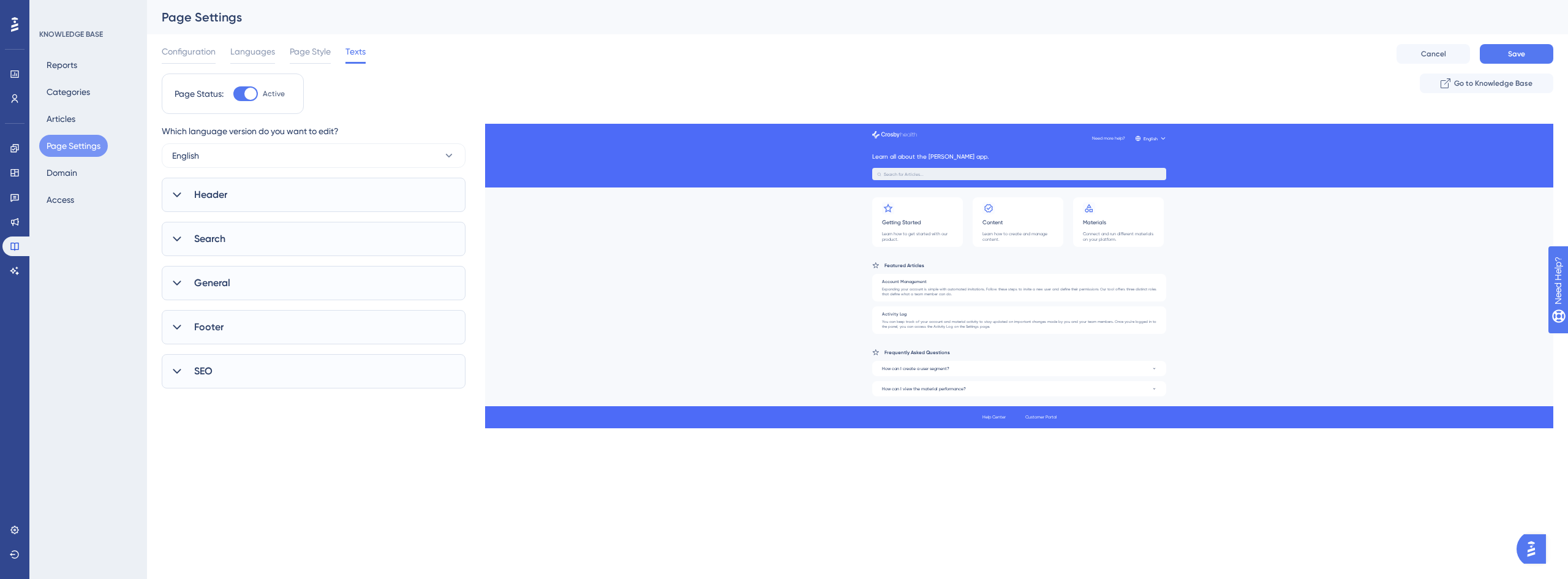
click at [228, 244] on div "Search" at bounding box center [313, 239] width 304 height 35
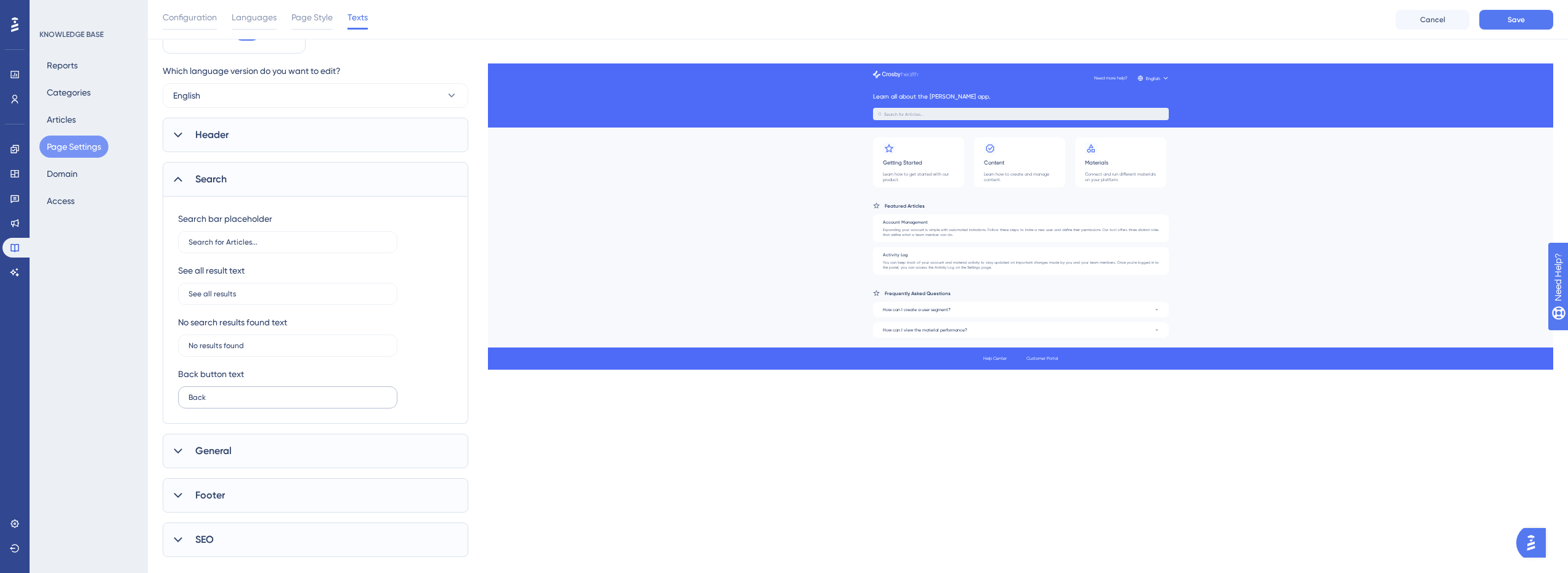
scroll to position [84, 0]
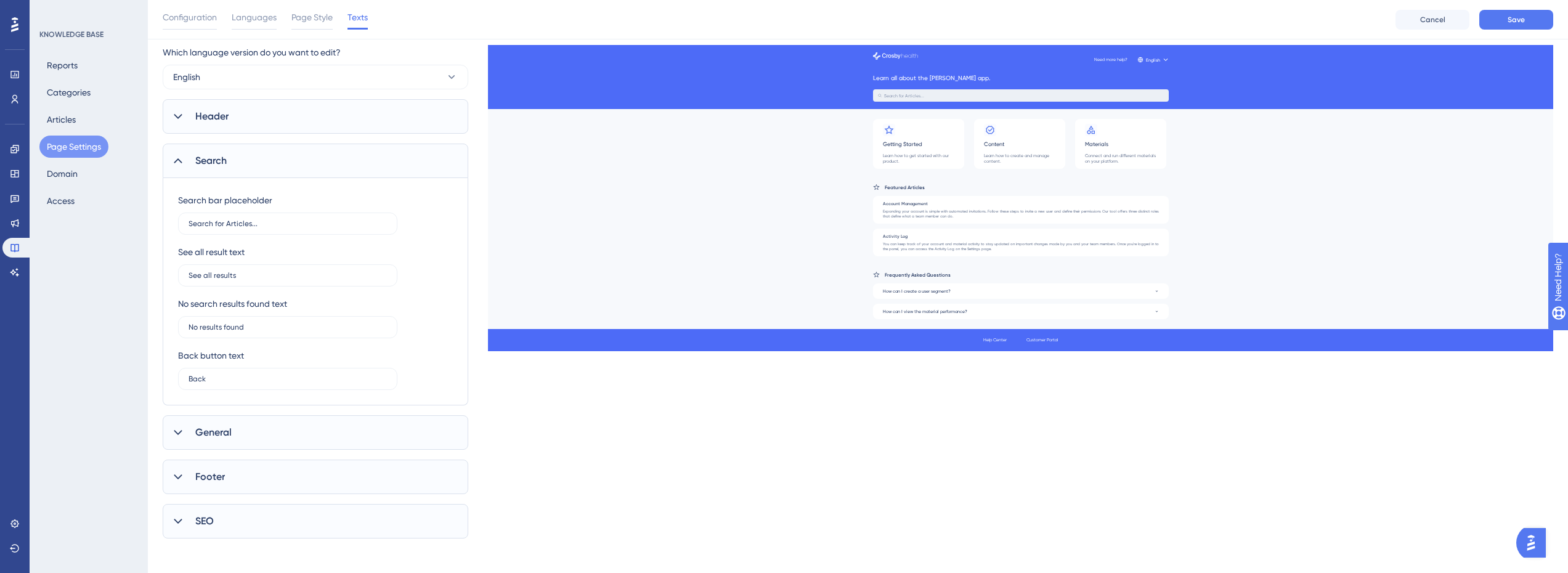
click at [240, 166] on div "Search" at bounding box center [315, 161] width 306 height 35
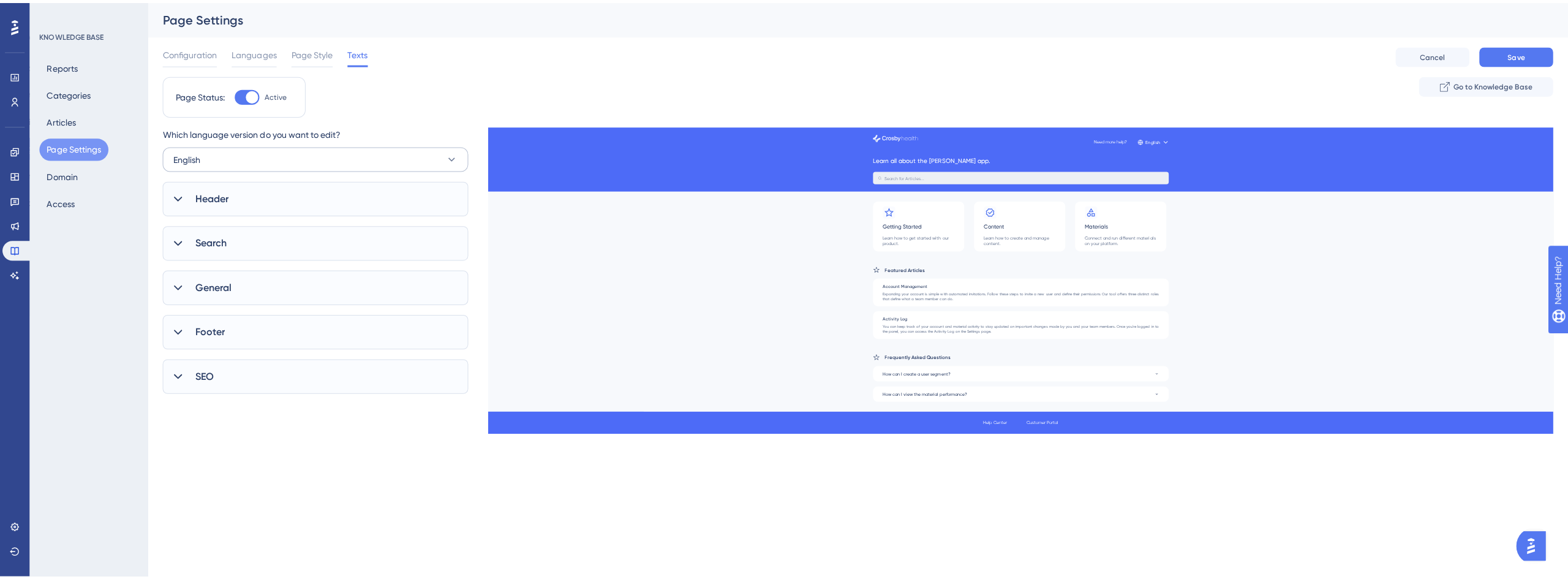
scroll to position [0, 0]
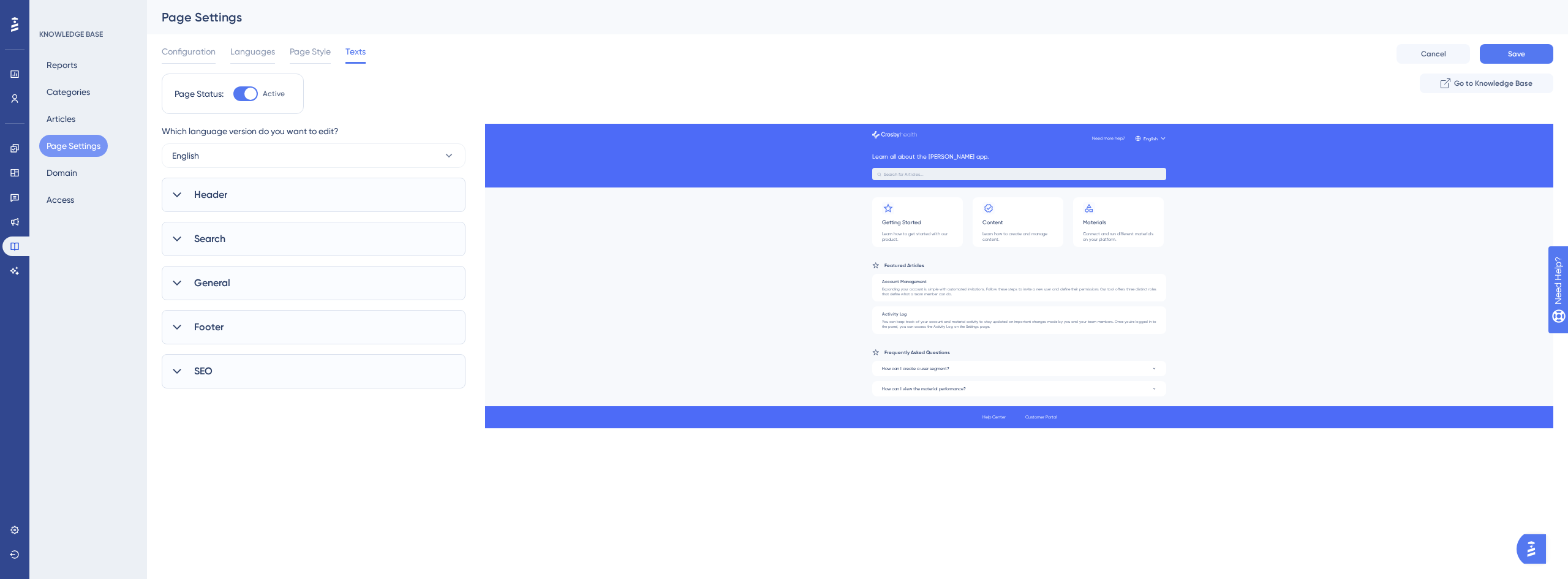
click at [226, 195] on span "Header" at bounding box center [211, 195] width 33 height 15
drag, startPoint x: 257, startPoint y: 304, endPoint x: 191, endPoint y: 306, distance: 66.0
click at [189, 305] on label "Need more help? 0" at bounding box center [231, 309] width 109 height 22
click at [214, 308] on input "Need more help?" at bounding box center [226, 309] width 78 height 9
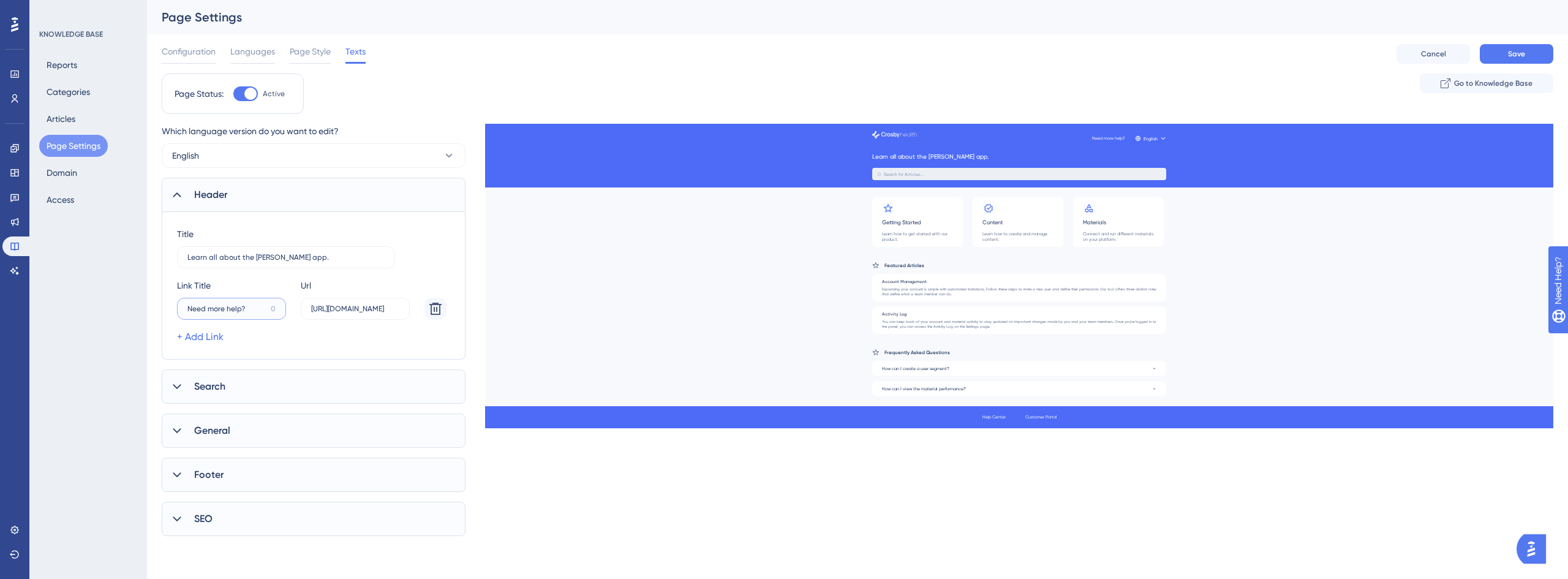
click at [214, 308] on input "Need more help?" at bounding box center [226, 309] width 78 height 9
type input "Customer Portal"
click at [271, 337] on div "+ Add Link" at bounding box center [311, 337] width 269 height 15
click at [770, 487] on div "Which language version do you want to edit? English Header Title Learn all abou…" at bounding box center [857, 330] width 1392 height 413
click at [66, 335] on div "KNOWLEDGE BASE Reports Categories Articles Page Settings Domain Access" at bounding box center [88, 289] width 118 height 579
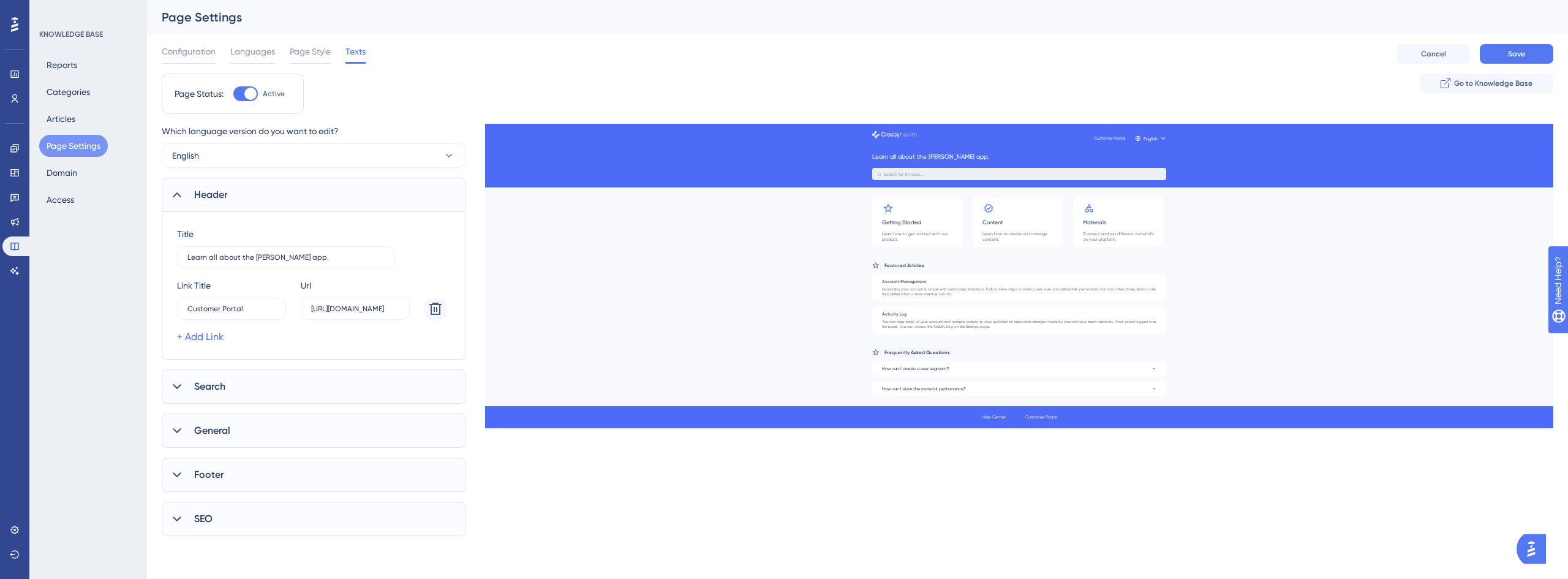
click at [100, 314] on div "KNOWLEDGE BASE Reports Categories Articles Page Settings Domain Access" at bounding box center [88, 289] width 118 height 579
click at [1521, 49] on span "Save" at bounding box center [1517, 54] width 17 height 10
click at [16, 192] on icon at bounding box center [15, 197] width 10 height 10
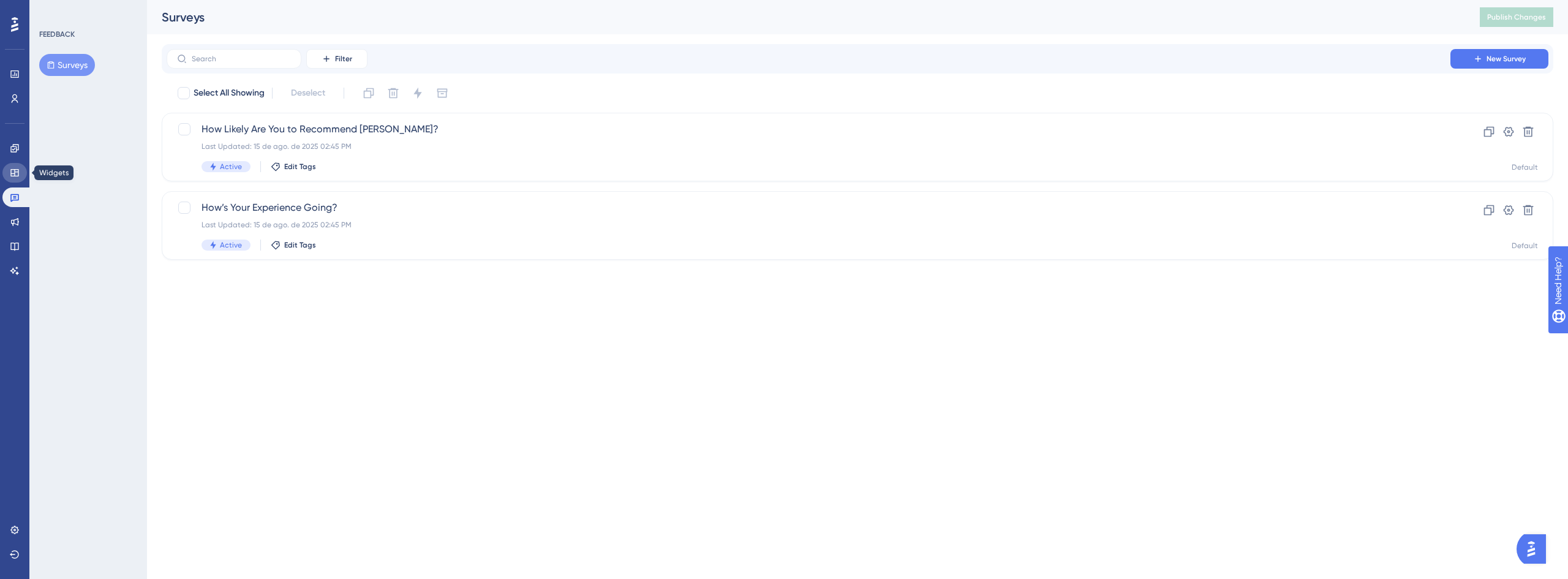
click at [15, 174] on icon at bounding box center [15, 173] width 10 height 10
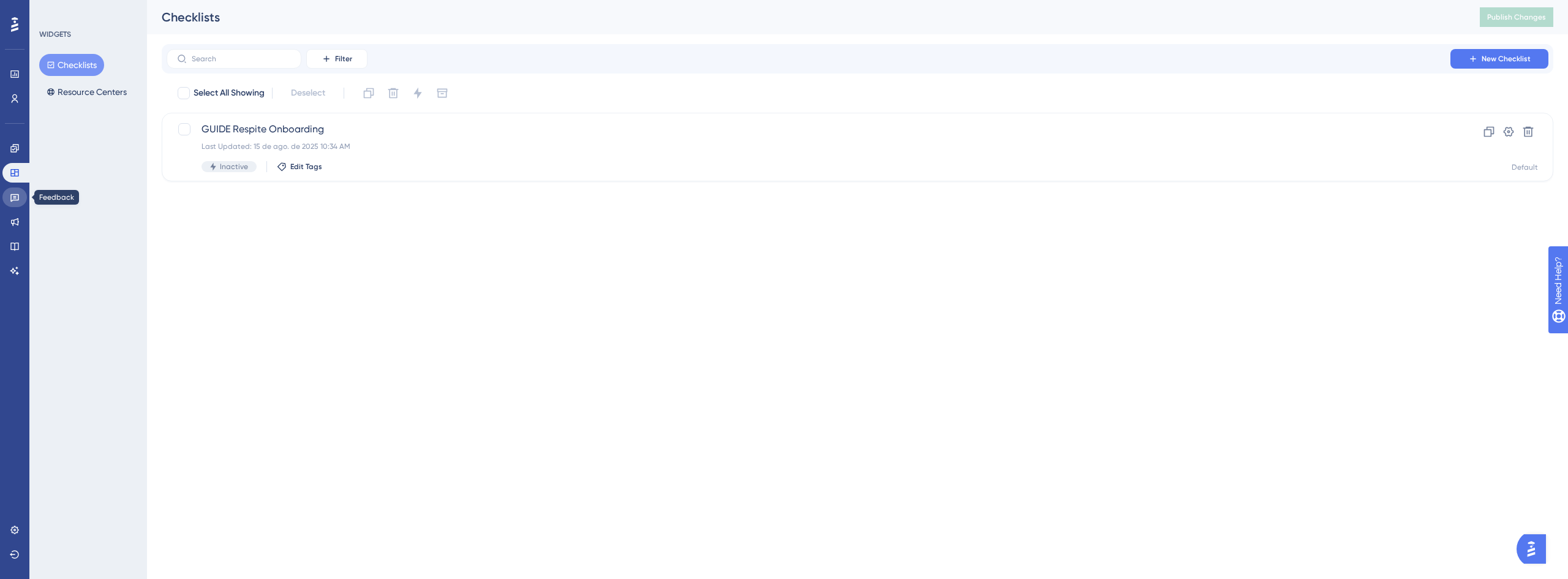
click at [12, 195] on icon at bounding box center [15, 197] width 10 height 10
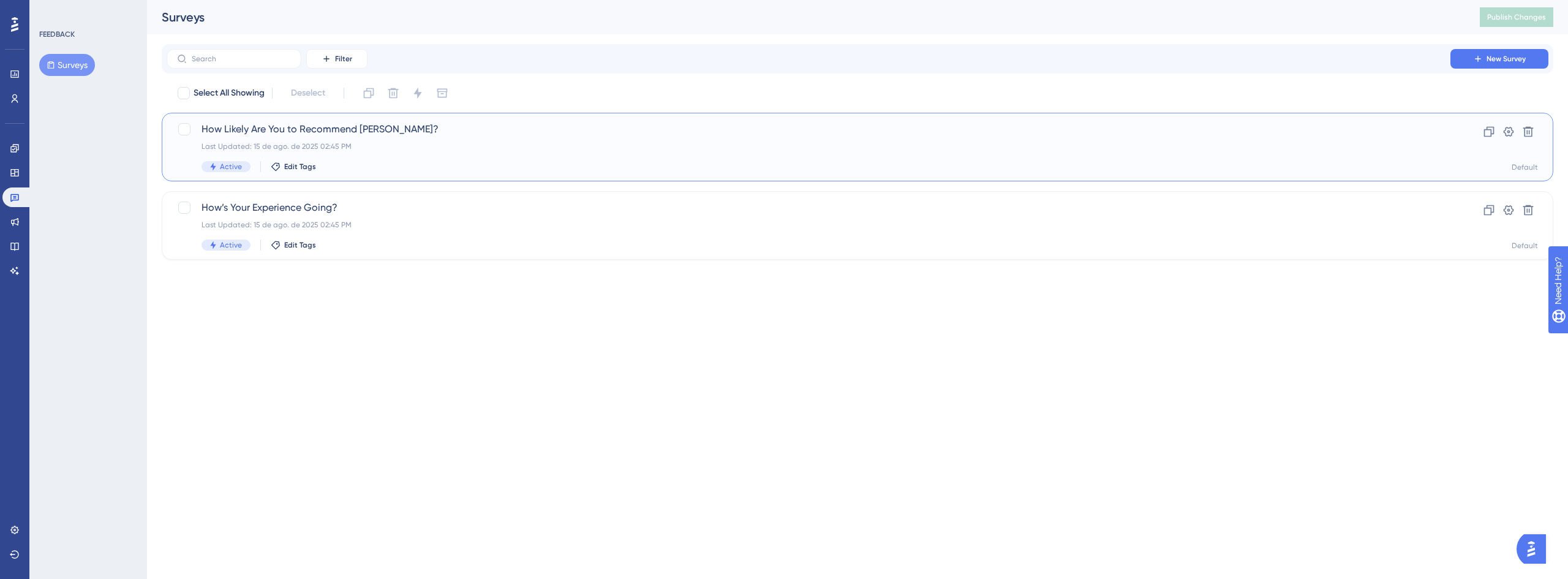
click at [311, 128] on span "How Likely Are You to Recommend [PERSON_NAME]?" at bounding box center [809, 129] width 1214 height 15
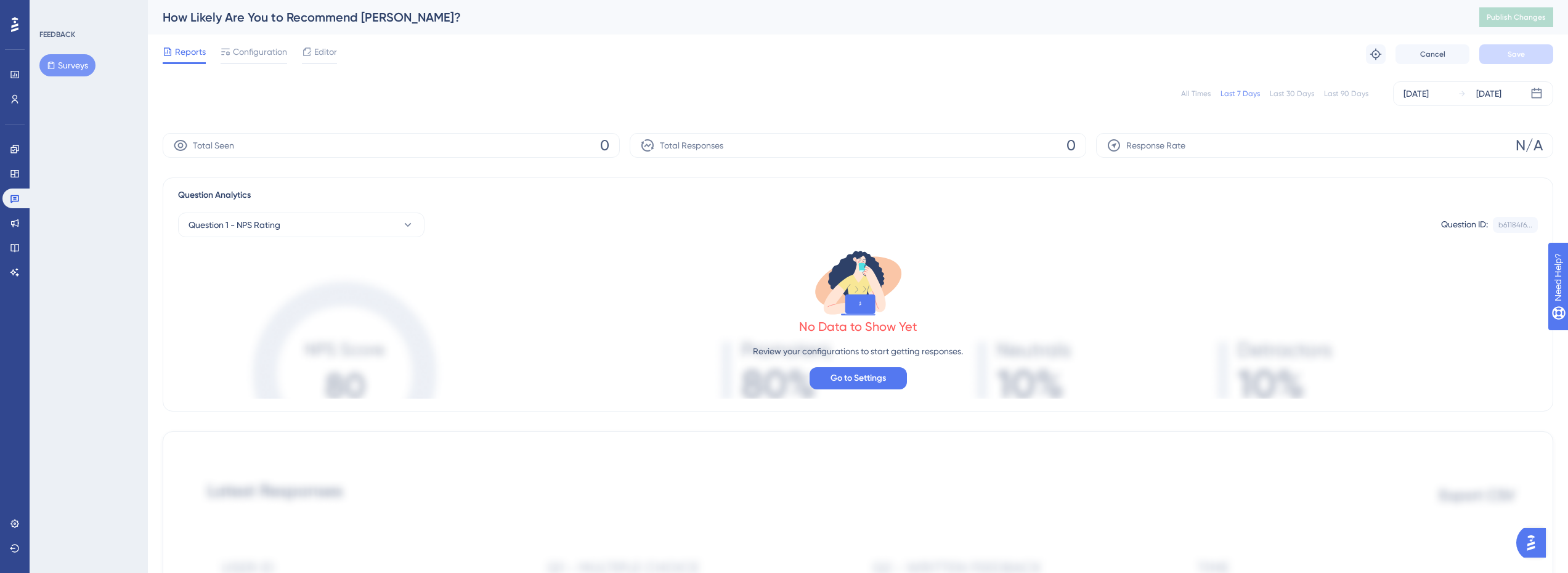
click at [75, 69] on button "Surveys" at bounding box center [68, 65] width 56 height 22
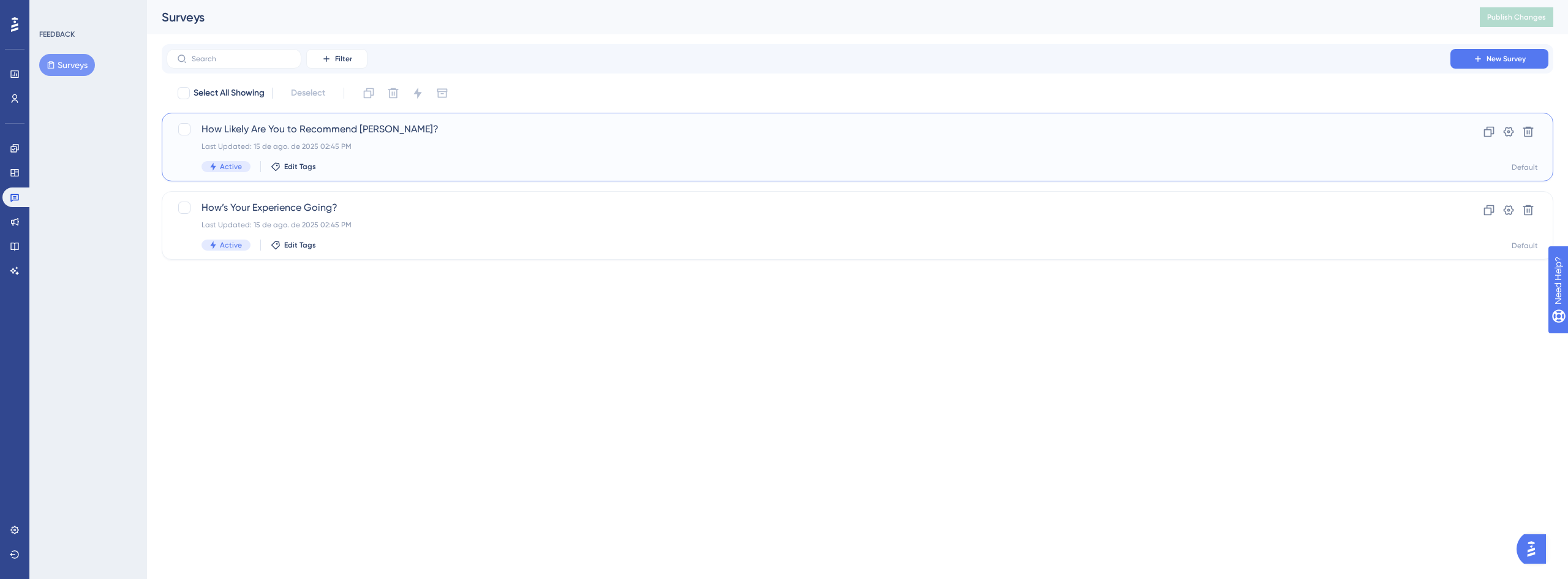
click at [324, 151] on div "How Likely Are You to Recommend [PERSON_NAME]? Last Updated: 15 de ago. de 2025…" at bounding box center [809, 147] width 1214 height 50
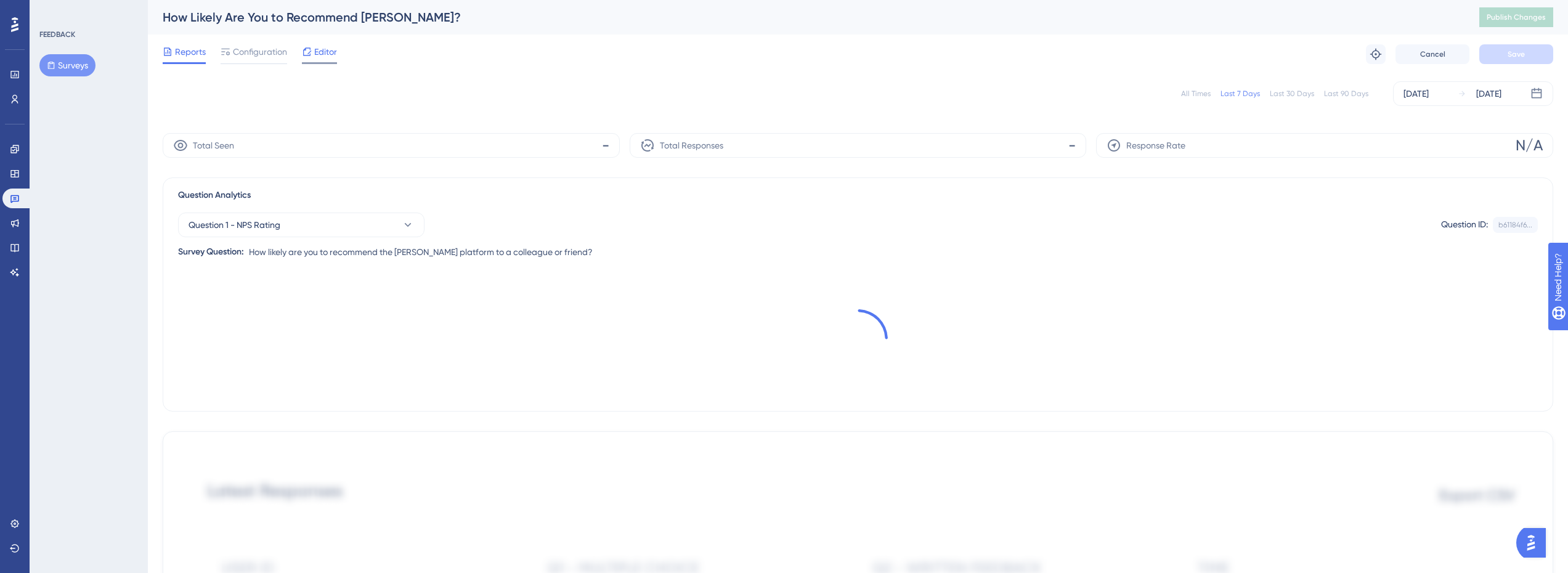
click at [333, 52] on span "Editor" at bounding box center [326, 52] width 23 height 15
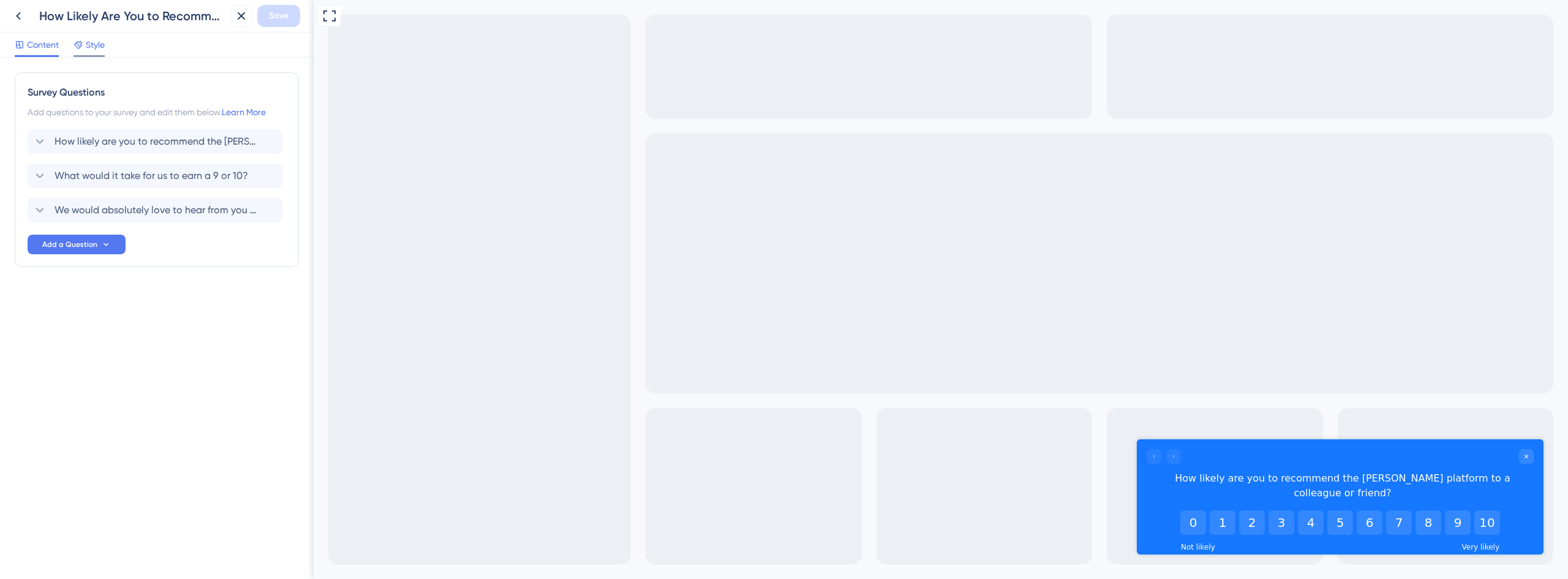
click at [95, 49] on span "Style" at bounding box center [95, 45] width 19 height 15
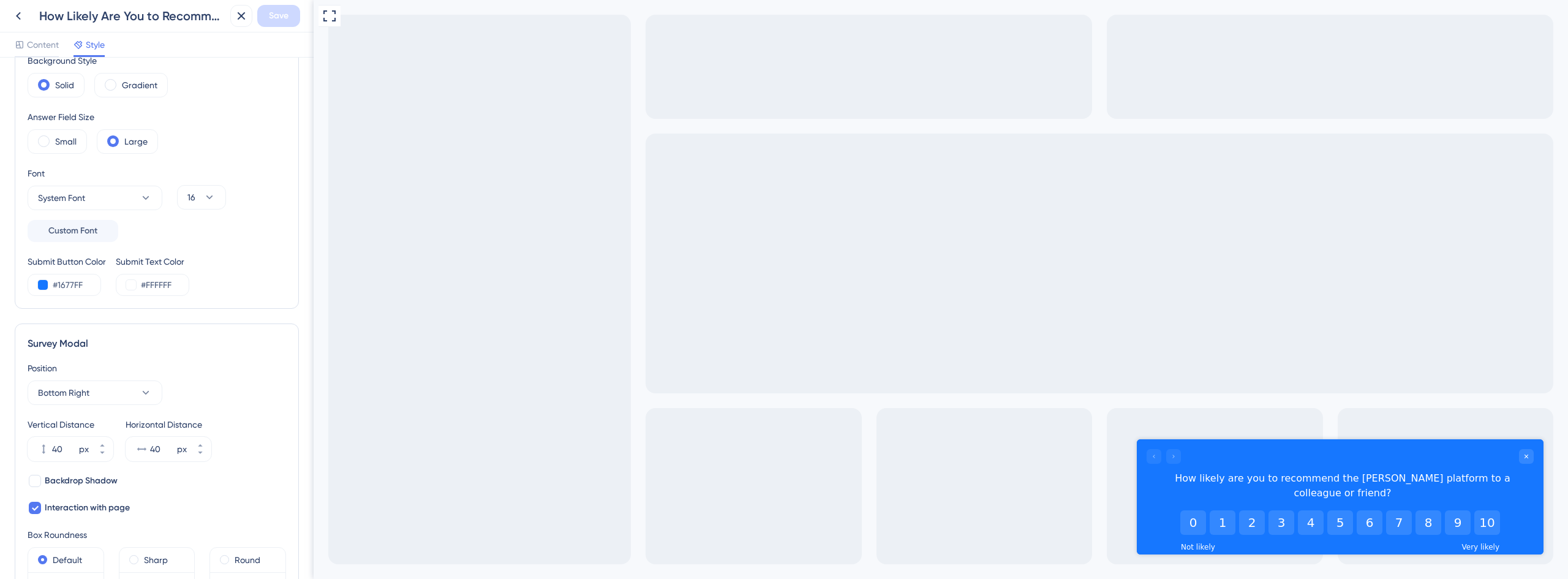
scroll to position [184, 0]
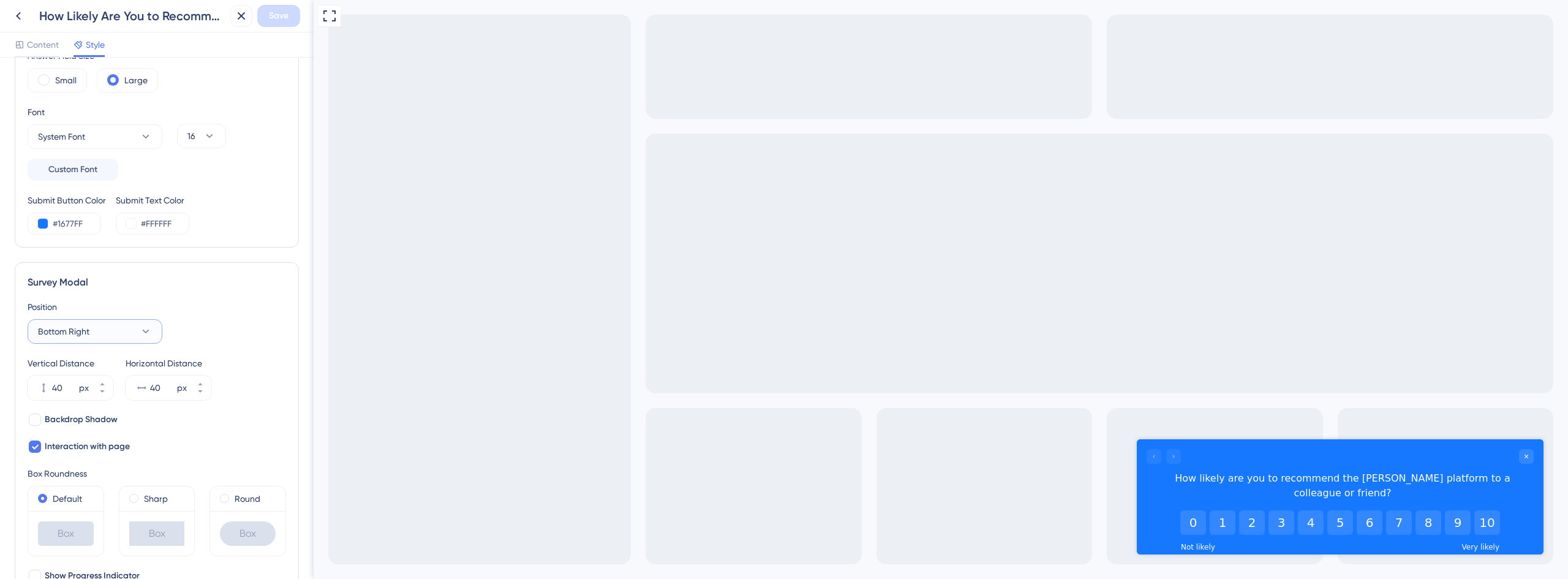
click at [113, 342] on button "Bottom Right" at bounding box center [95, 332] width 135 height 25
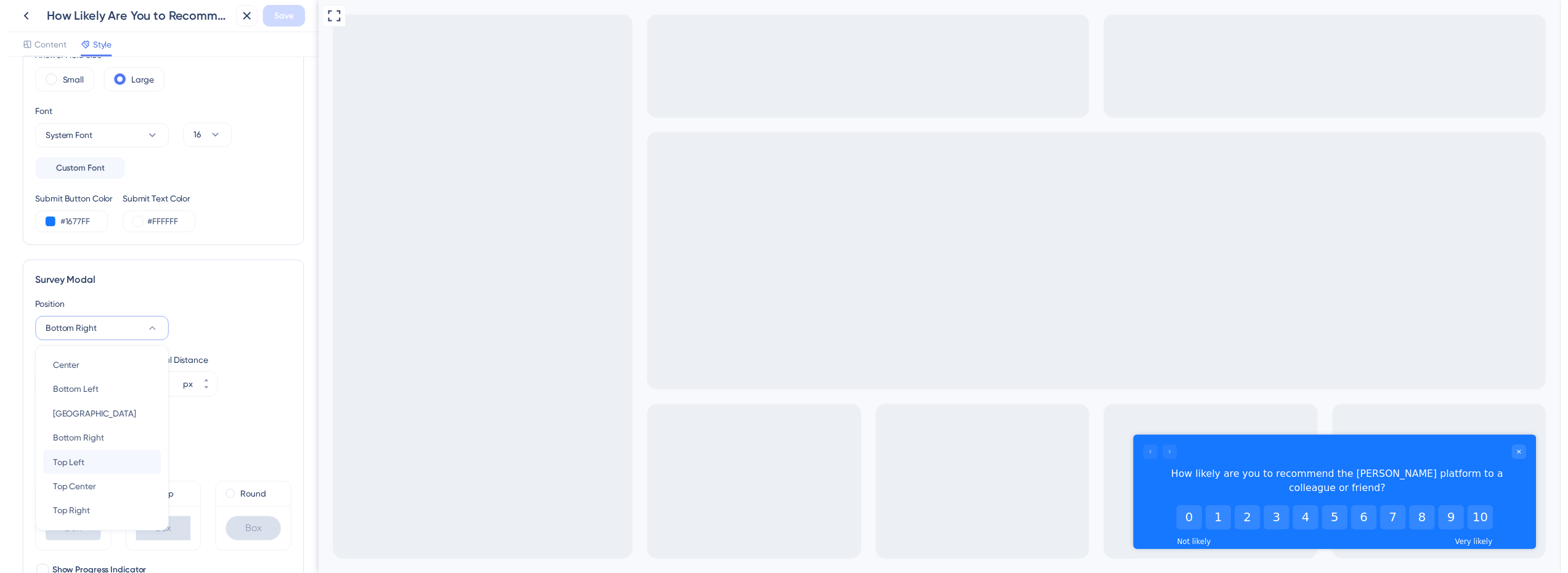
scroll to position [310, 0]
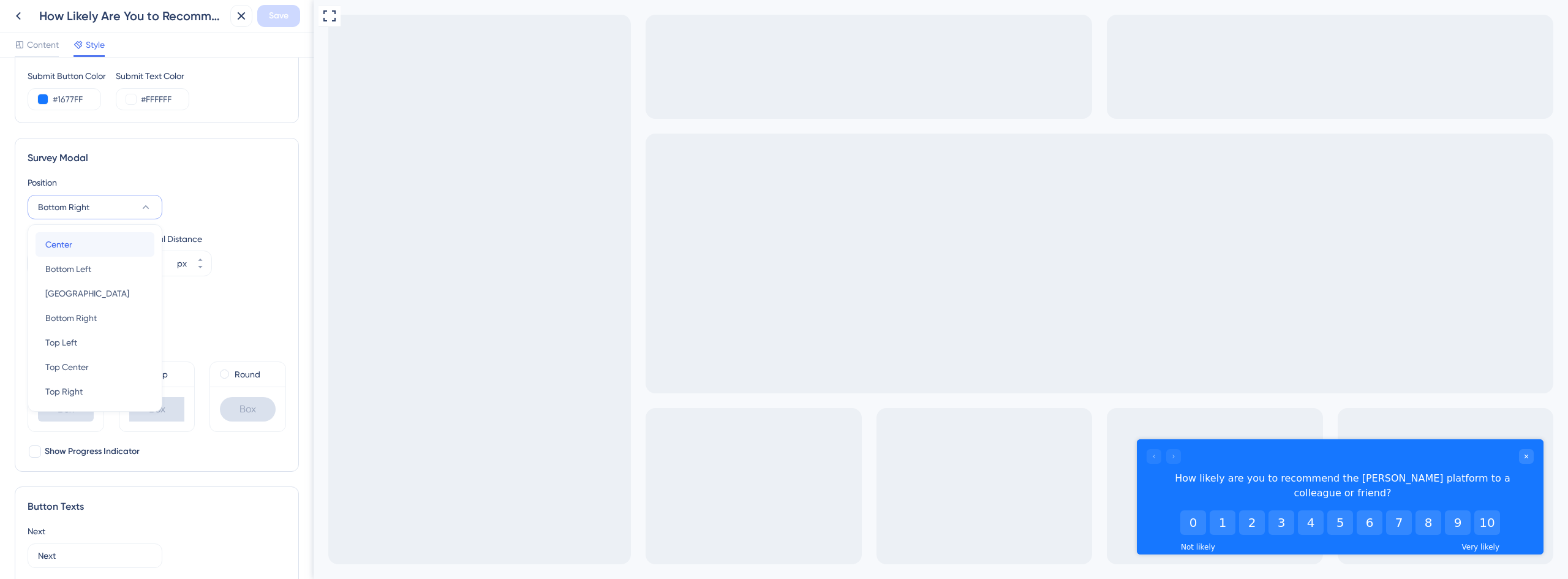
click at [94, 251] on div "Center Center" at bounding box center [95, 245] width 99 height 25
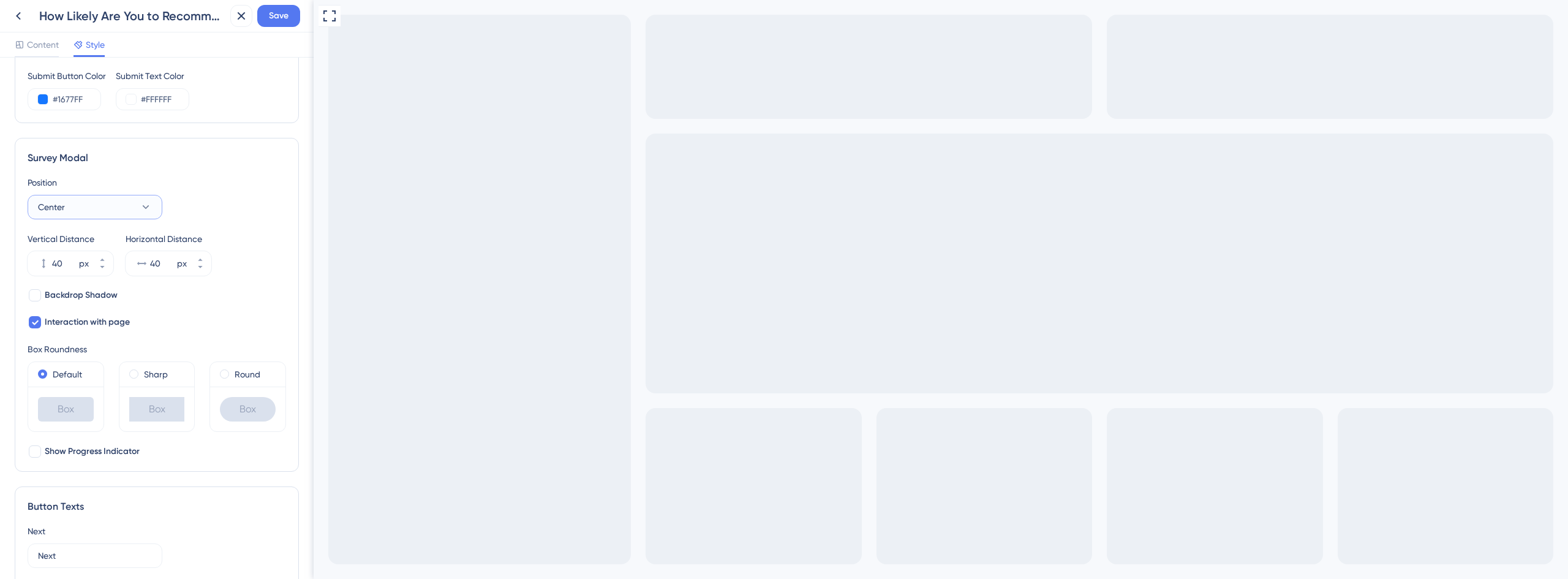
click at [143, 211] on icon at bounding box center [146, 207] width 12 height 12
click at [87, 294] on span "[GEOGRAPHIC_DATA]" at bounding box center [88, 294] width 84 height 15
click at [281, 25] on button "Save" at bounding box center [279, 16] width 43 height 22
click at [238, 25] on icon at bounding box center [233, 23] width 12 height 12
click at [17, 18] on icon at bounding box center [18, 16] width 15 height 15
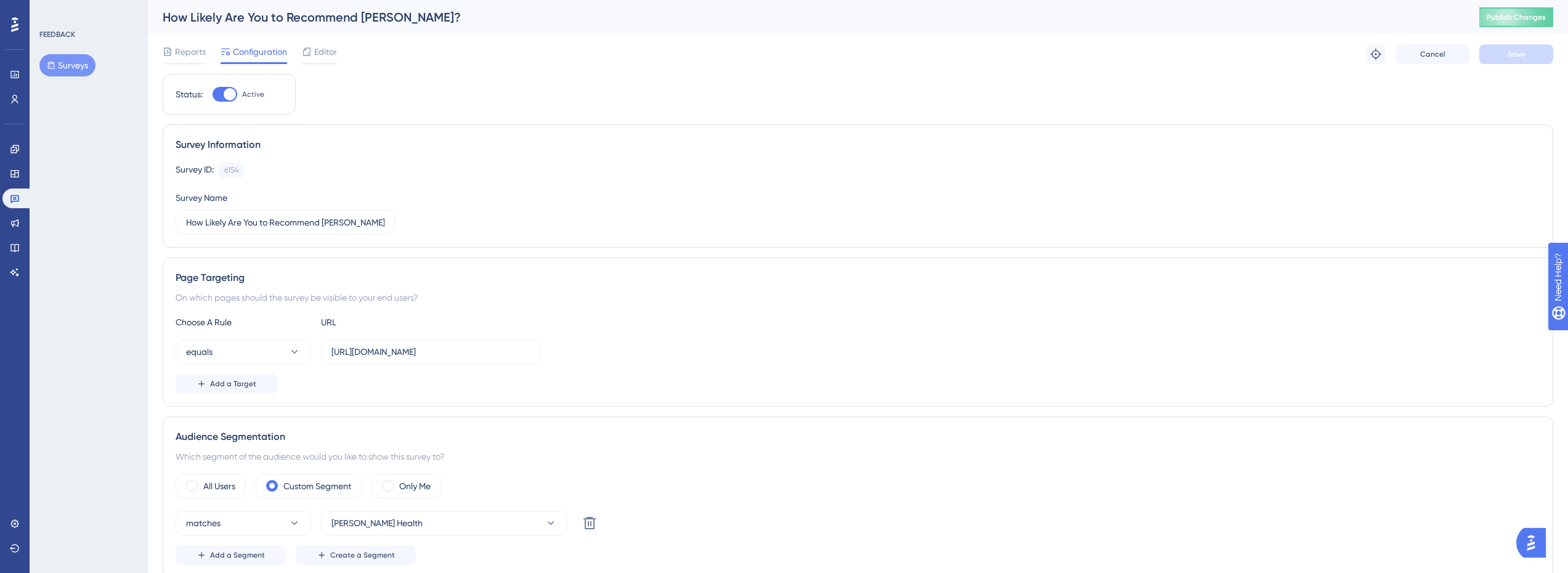
click at [63, 64] on button "Surveys" at bounding box center [68, 65] width 56 height 22
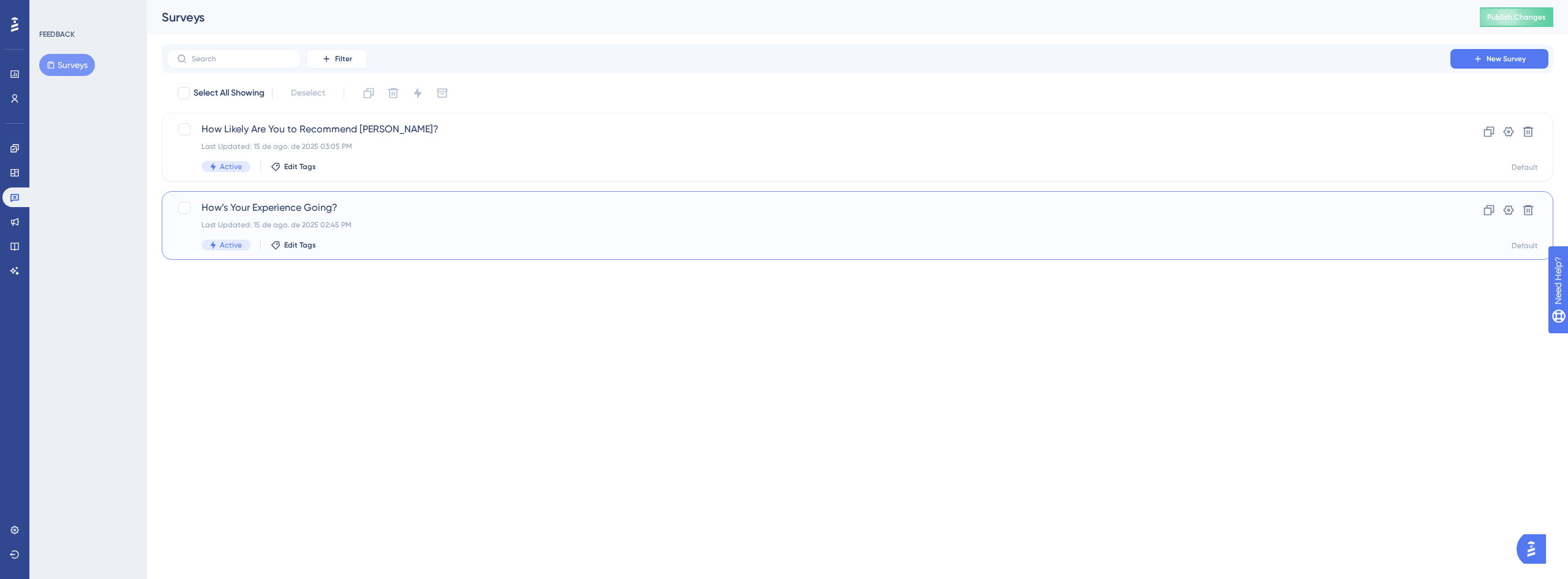
click at [300, 215] on span "How’s Your Experience Going?" at bounding box center [809, 208] width 1214 height 15
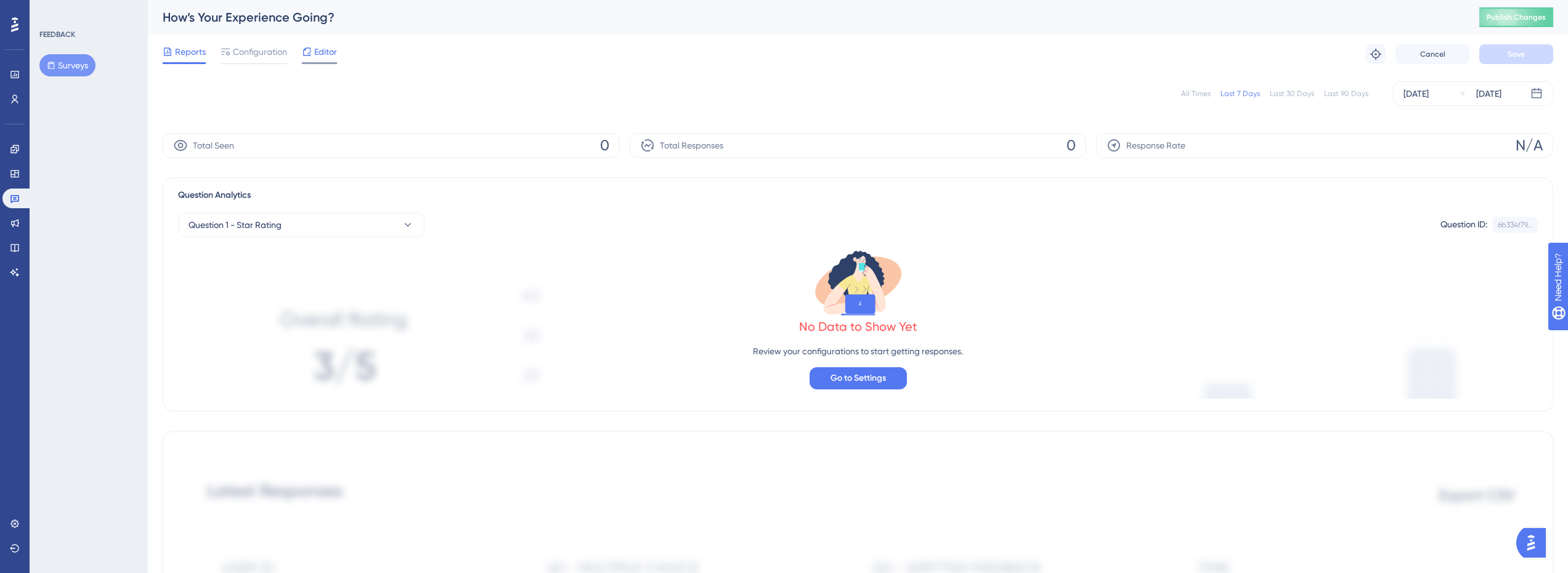
click at [326, 53] on span "Editor" at bounding box center [326, 52] width 23 height 15
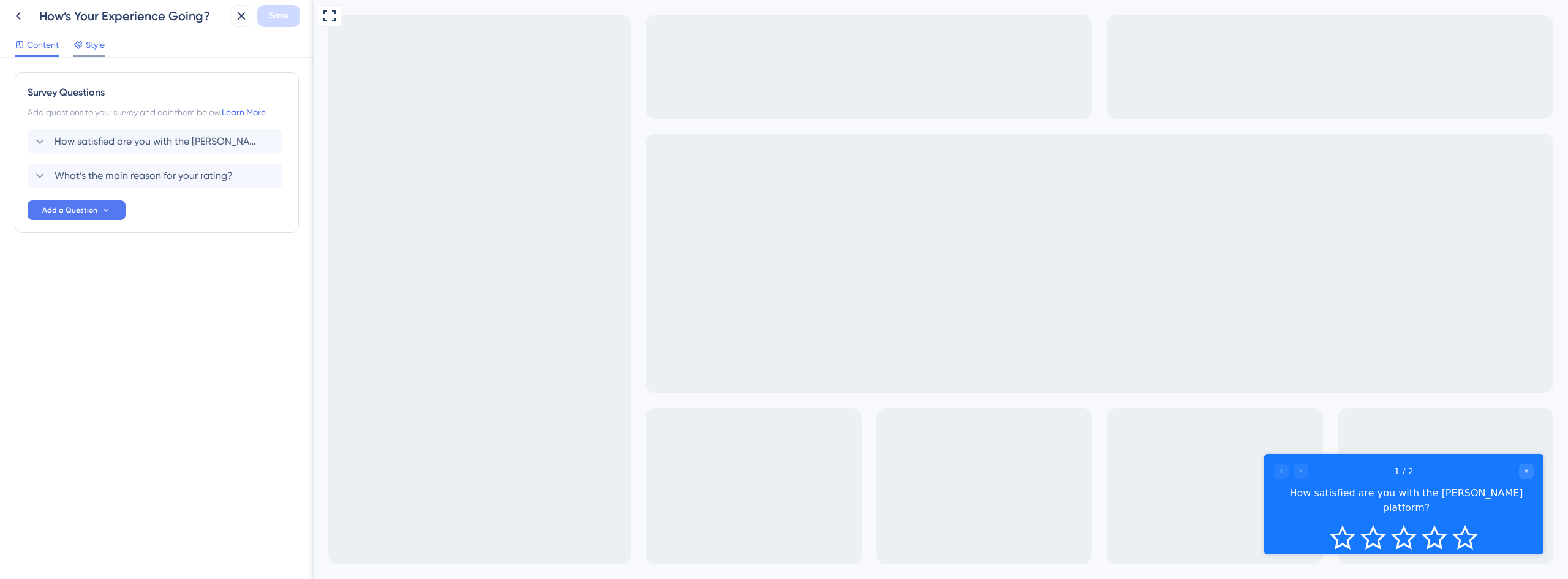
click at [104, 47] on span "Style" at bounding box center [95, 45] width 19 height 15
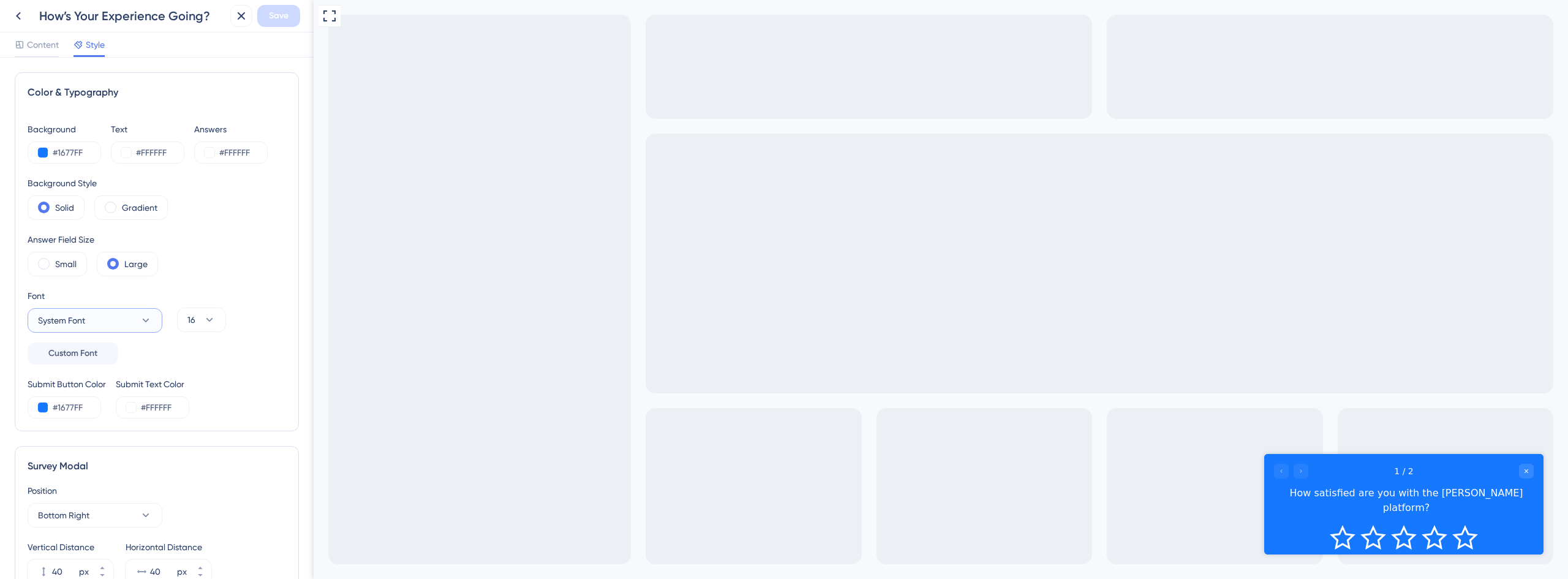
click at [80, 319] on span "System Font" at bounding box center [62, 321] width 47 height 15
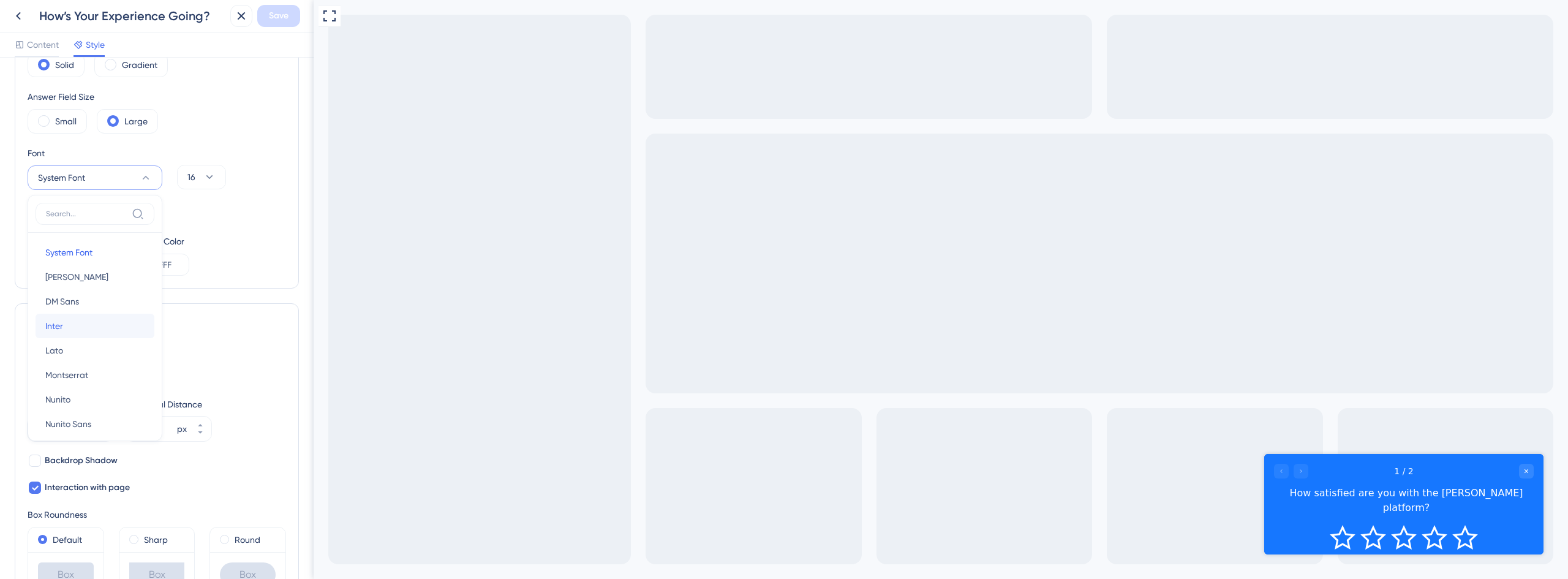
click at [80, 318] on button "Inter Inter" at bounding box center [95, 326] width 119 height 25
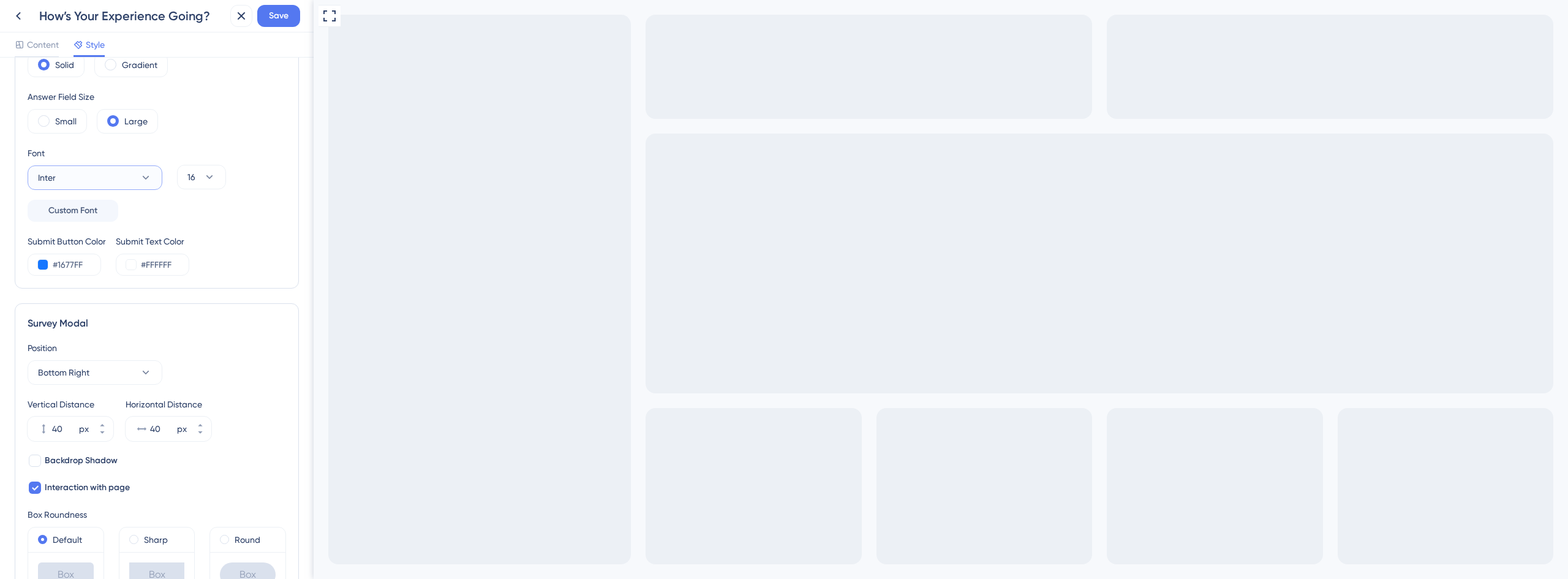
click at [96, 175] on button "Inter" at bounding box center [95, 178] width 135 height 25
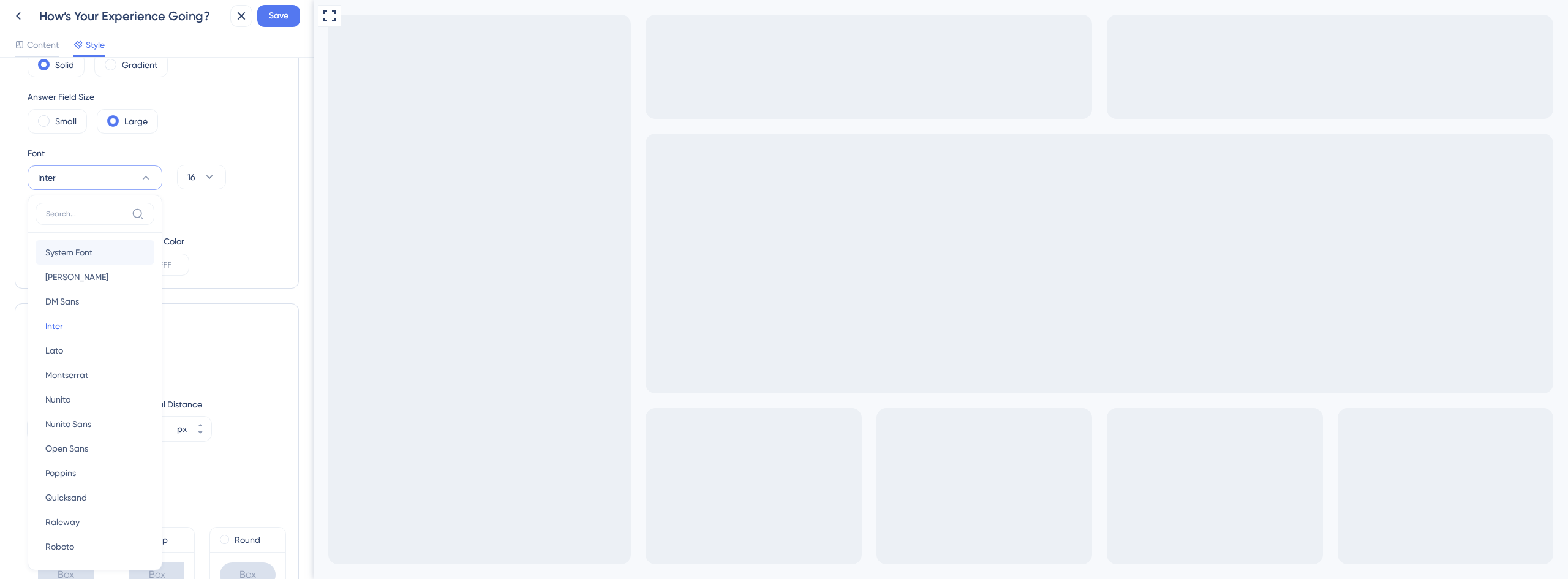
scroll to position [207, 0]
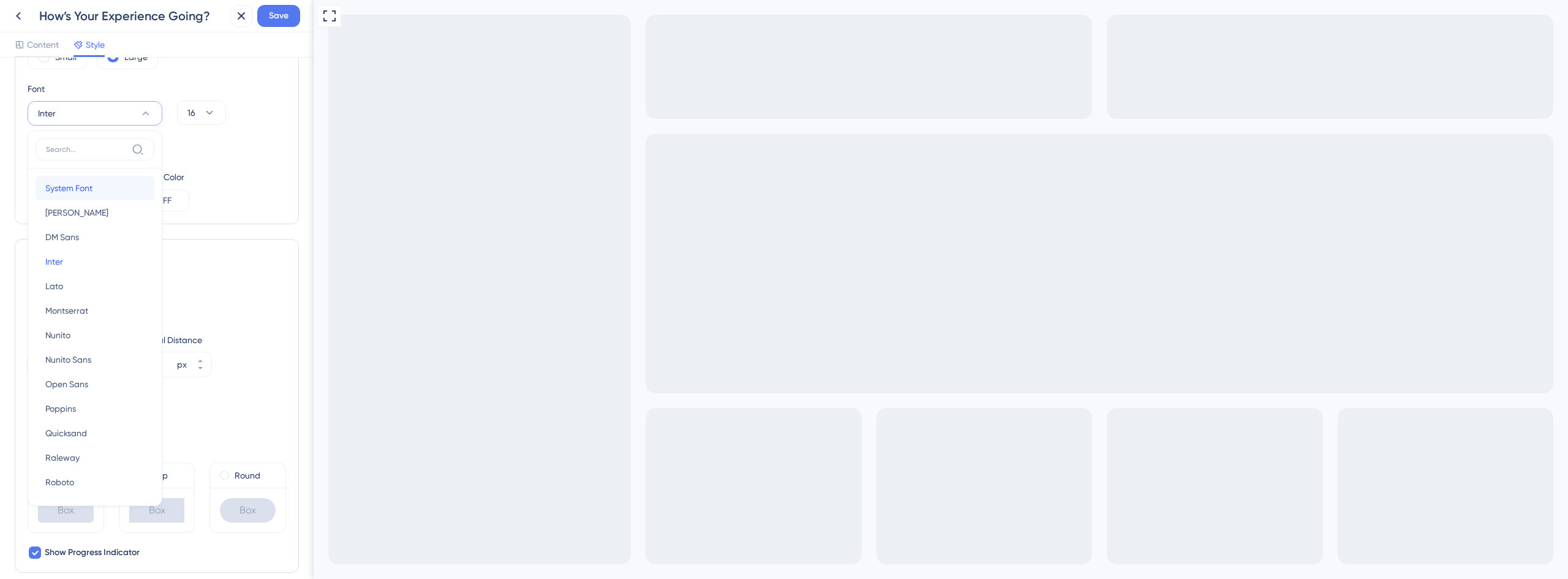
click at [93, 196] on button "System Font System Font" at bounding box center [95, 188] width 119 height 25
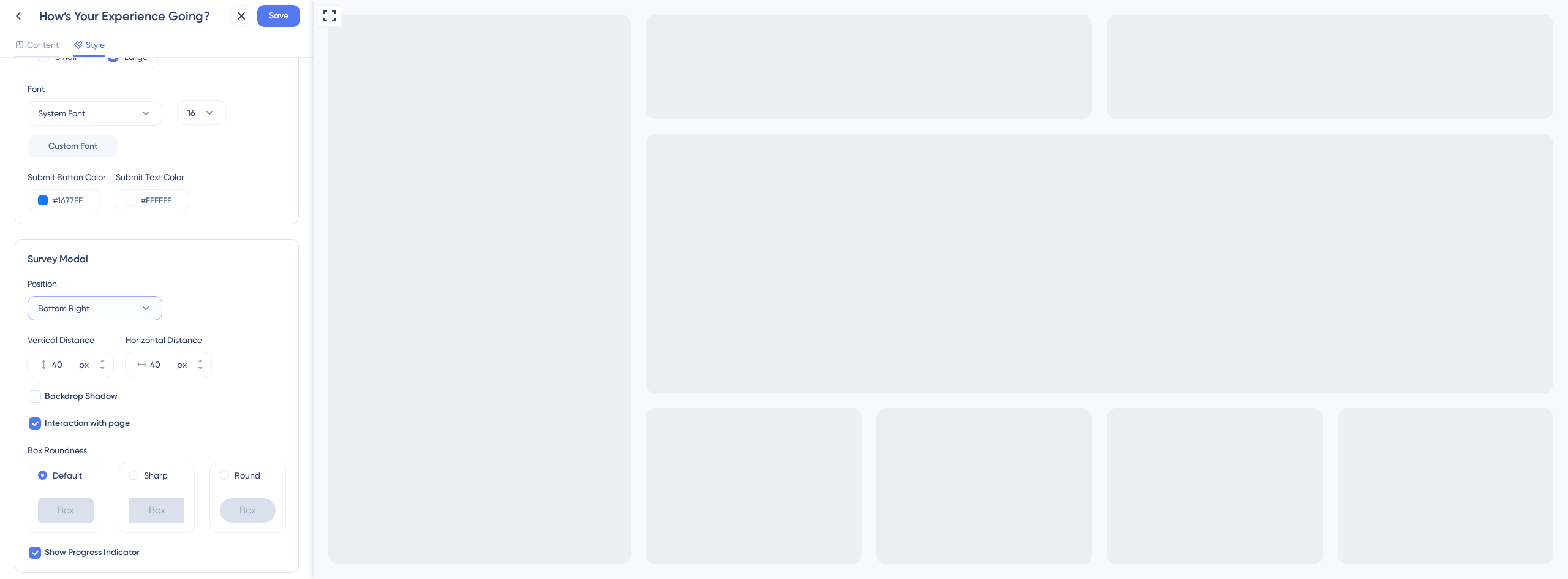
click at [96, 310] on button "Bottom Right" at bounding box center [95, 308] width 135 height 25
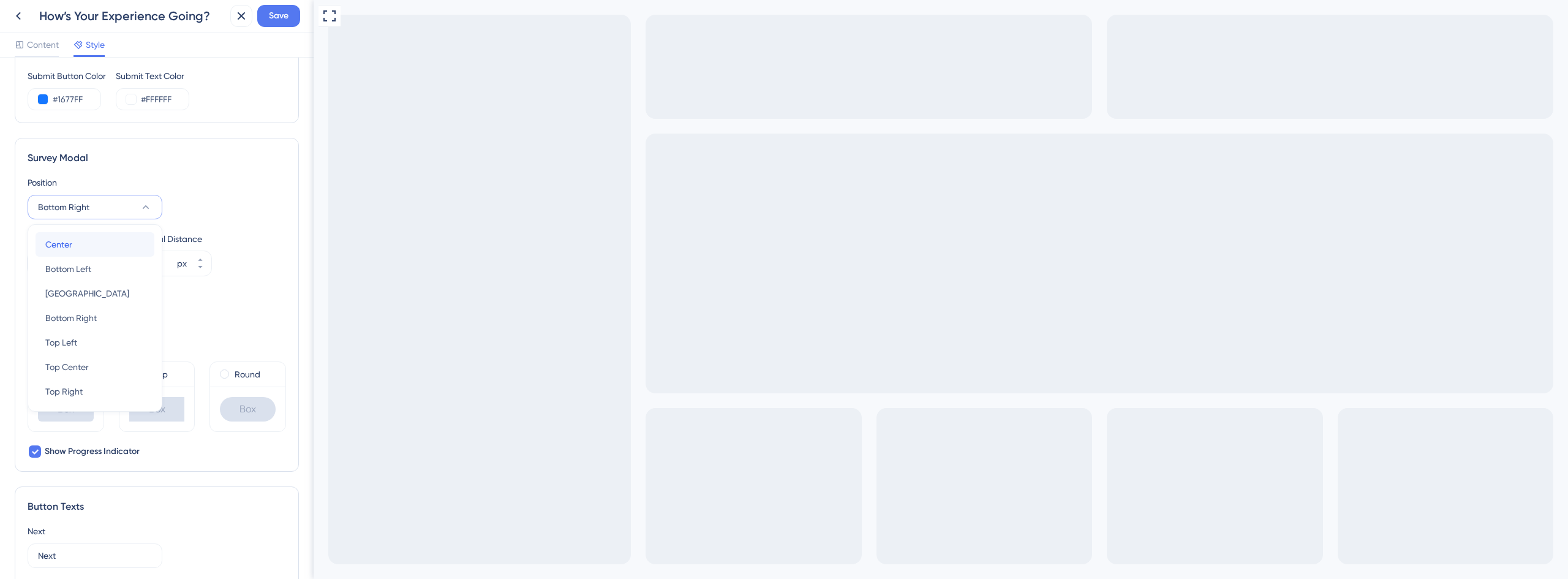
click at [88, 245] on div "Center Center" at bounding box center [95, 245] width 99 height 25
click at [91, 210] on button "Center" at bounding box center [95, 207] width 135 height 25
click at [91, 369] on div "Top Center Top Center" at bounding box center [95, 367] width 99 height 25
click at [81, 211] on span "Top Center" at bounding box center [60, 207] width 44 height 15
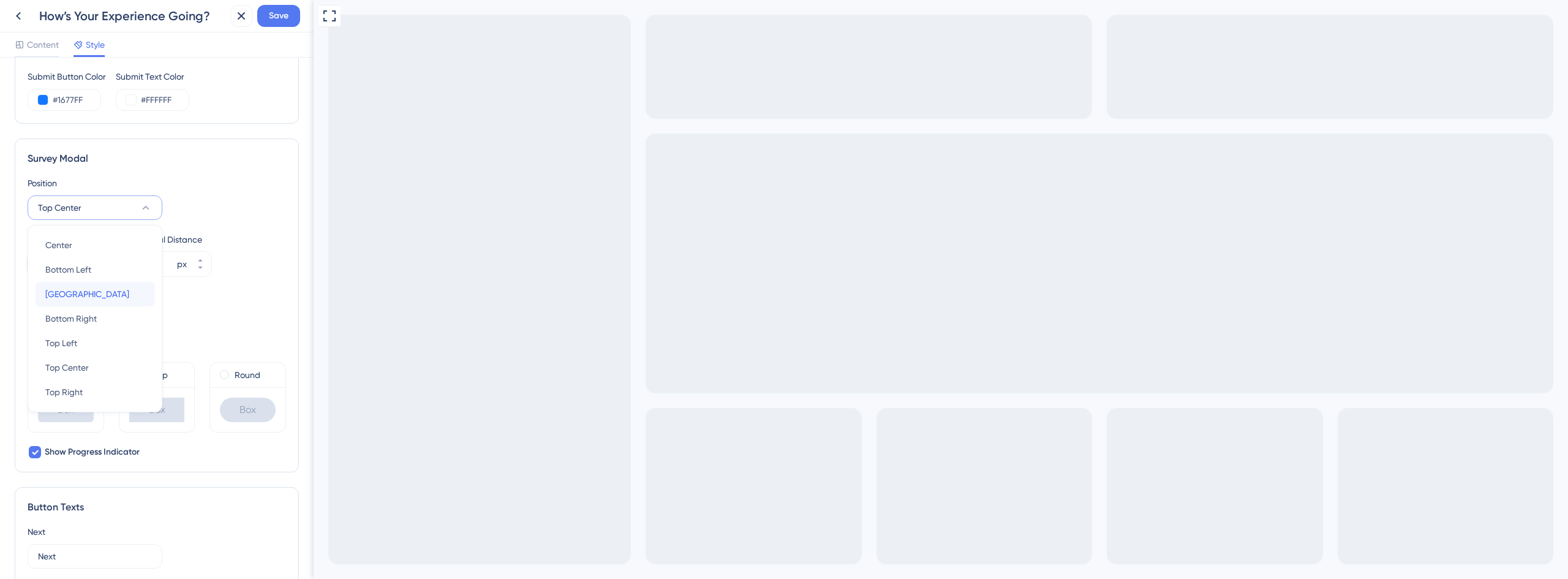
click at [96, 295] on span "[GEOGRAPHIC_DATA]" at bounding box center [88, 294] width 84 height 15
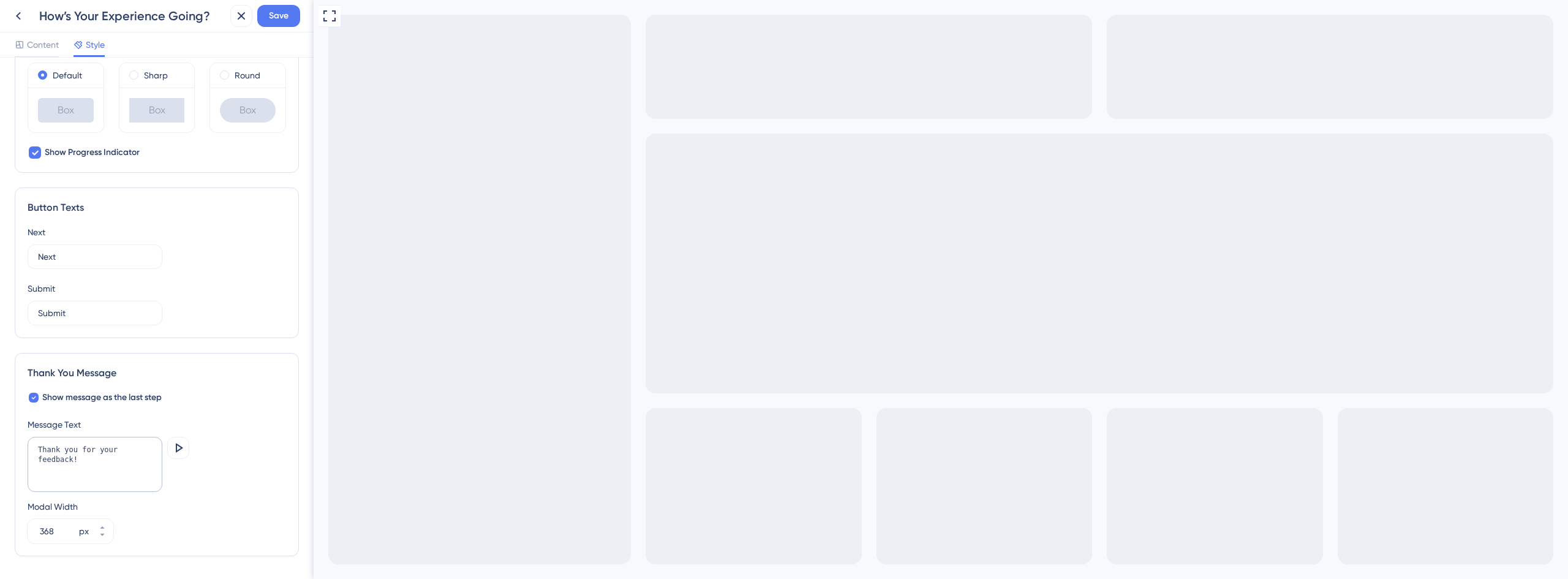
scroll to position [587, 0]
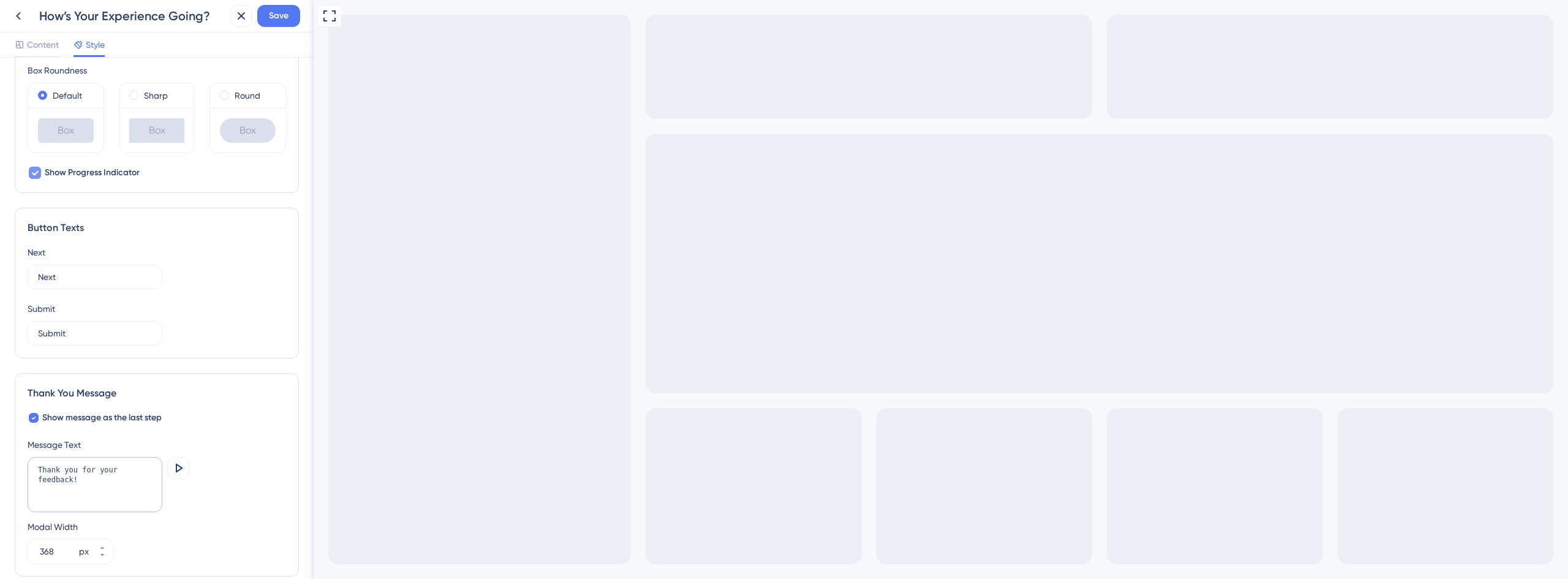
click at [110, 172] on span "Show Progress Indicator" at bounding box center [92, 173] width 95 height 15
checkbox input "false"
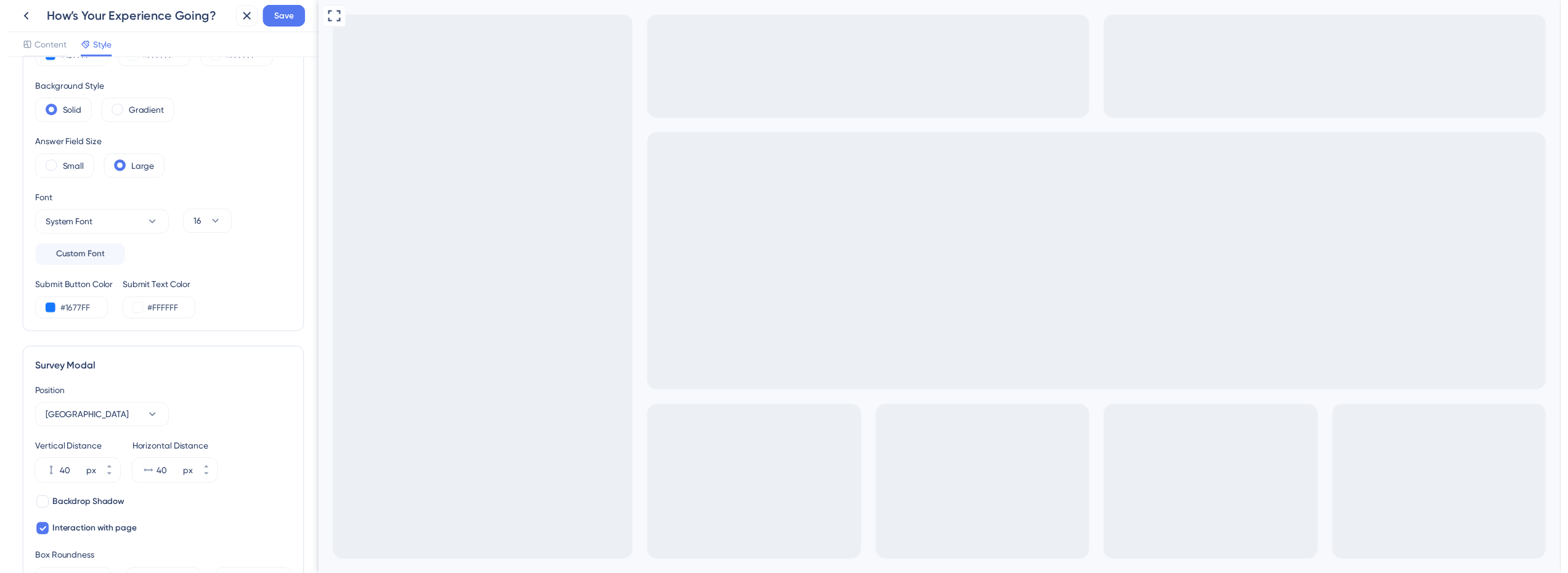
scroll to position [0, 0]
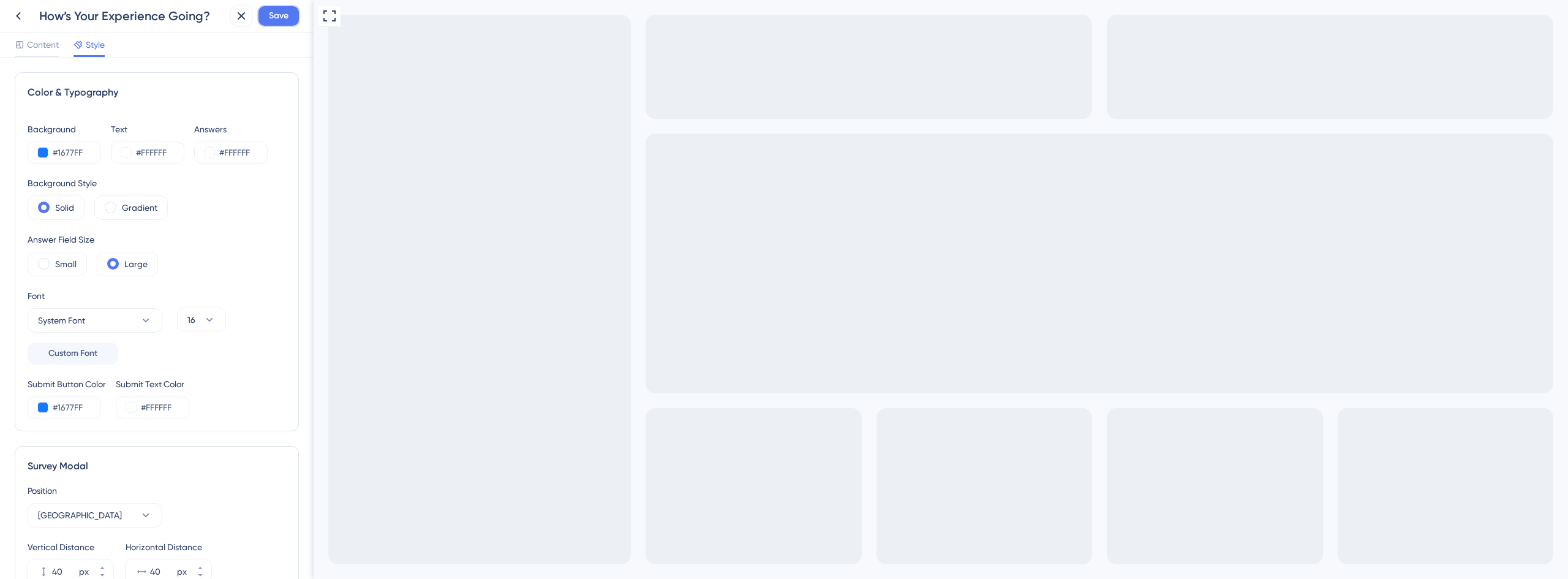
click at [284, 14] on span "Save" at bounding box center [279, 16] width 20 height 15
click at [239, 20] on button at bounding box center [232, 23] width 19 height 20
click at [16, 17] on icon at bounding box center [18, 16] width 15 height 15
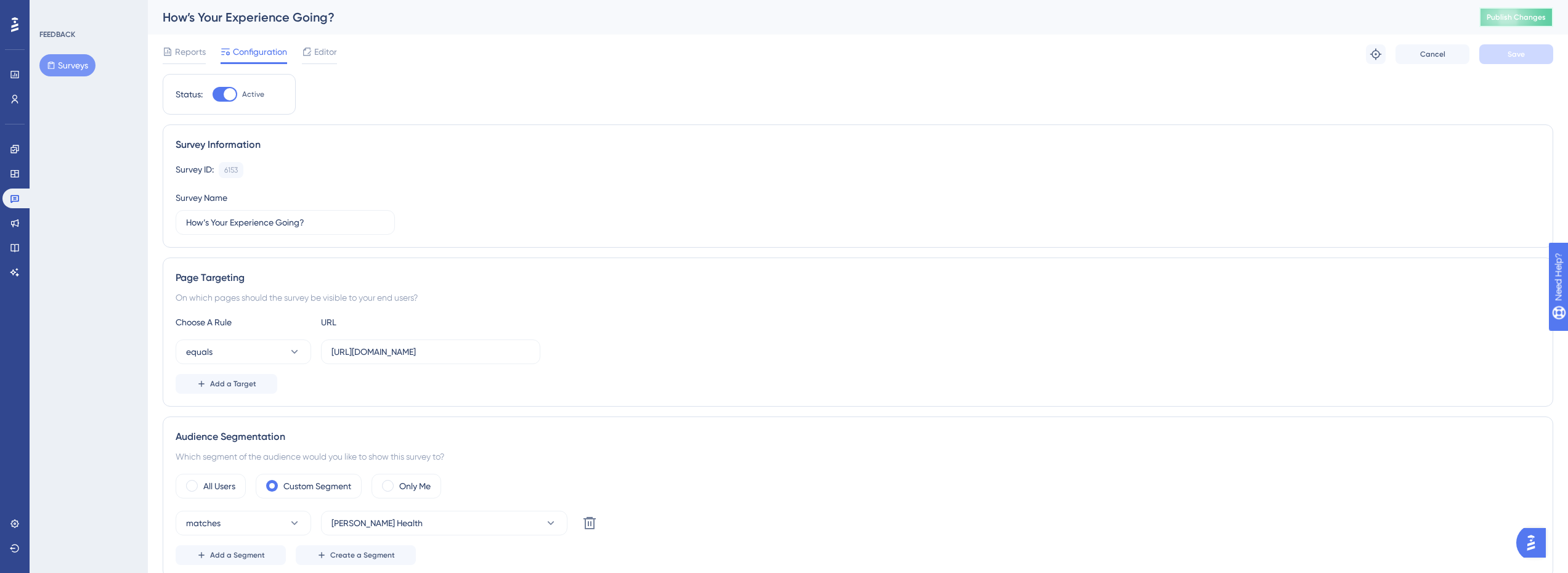
click at [1544, 17] on span "Publish Changes" at bounding box center [1516, 17] width 59 height 10
